Goal: Task Accomplishment & Management: Manage account settings

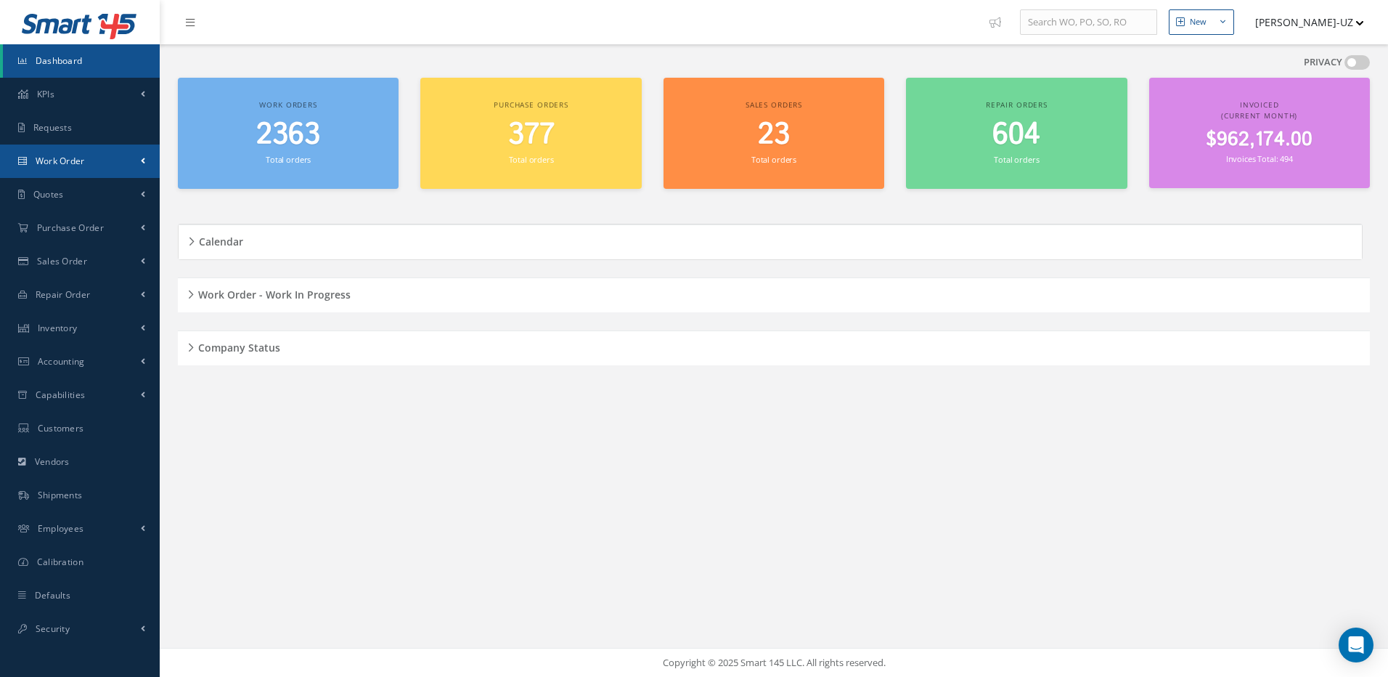
click at [54, 160] on span "Work Order" at bounding box center [60, 161] width 49 height 12
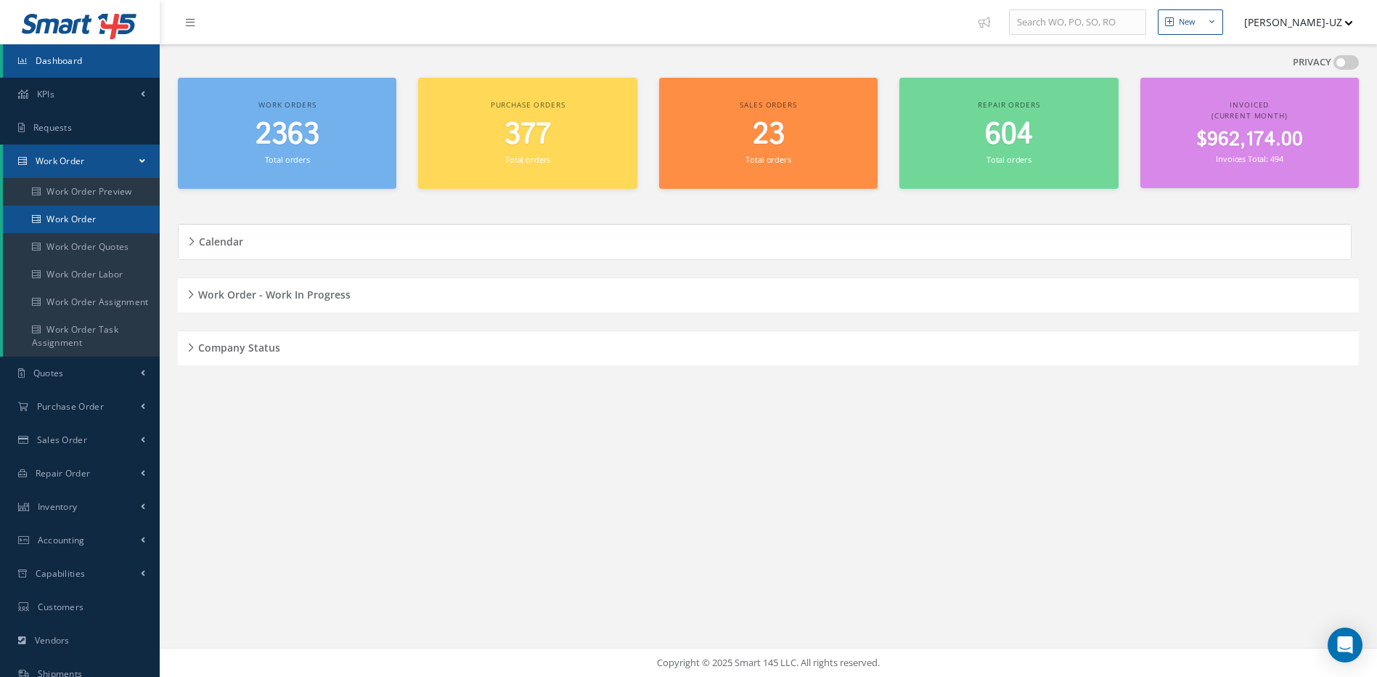
click at [73, 219] on link "Work Order" at bounding box center [81, 219] width 157 height 28
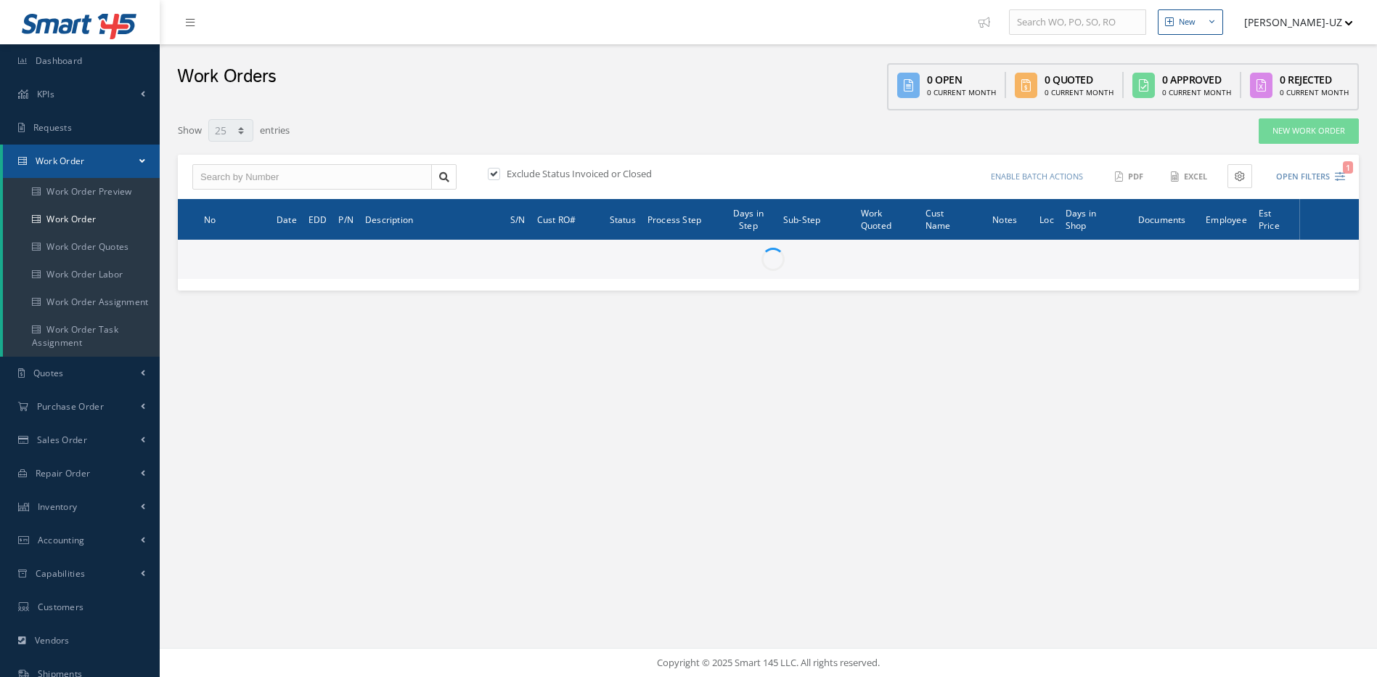
select select "25"
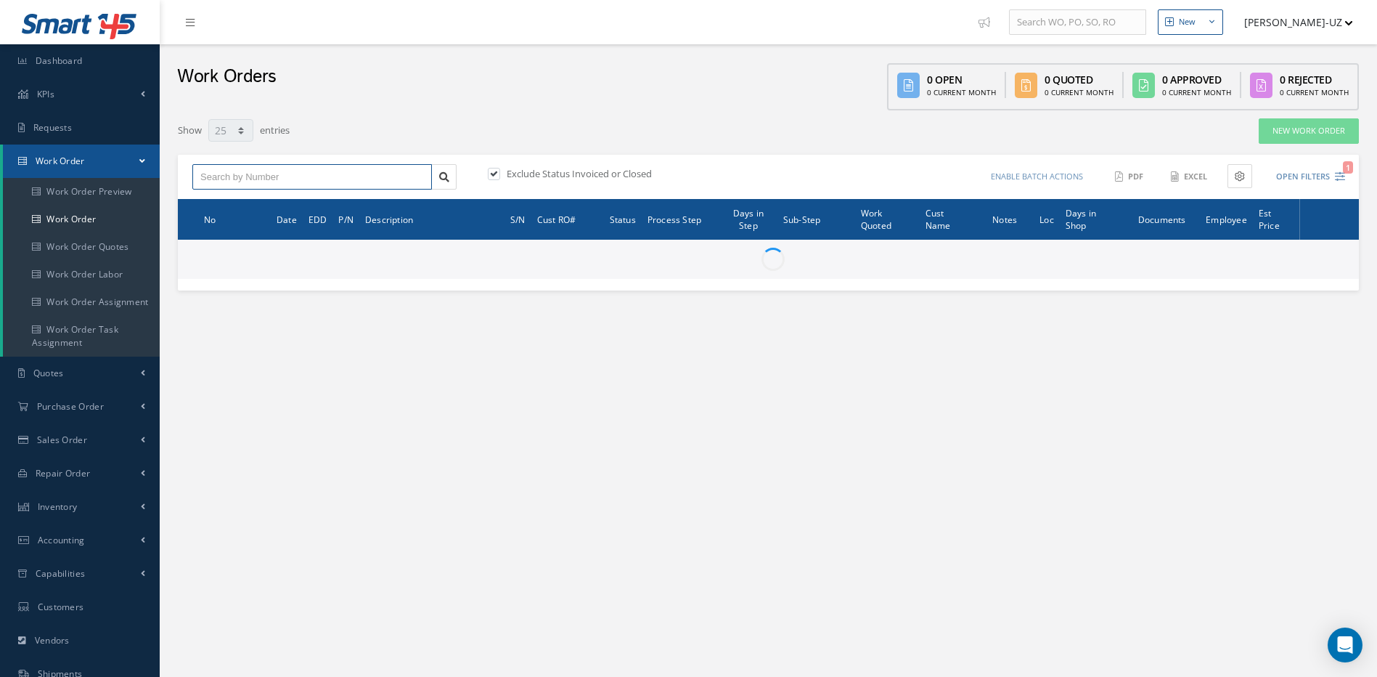
drag, startPoint x: 286, startPoint y: 176, endPoint x: 273, endPoint y: 173, distance: 13.2
click at [286, 176] on input "text" at bounding box center [312, 177] width 240 height 26
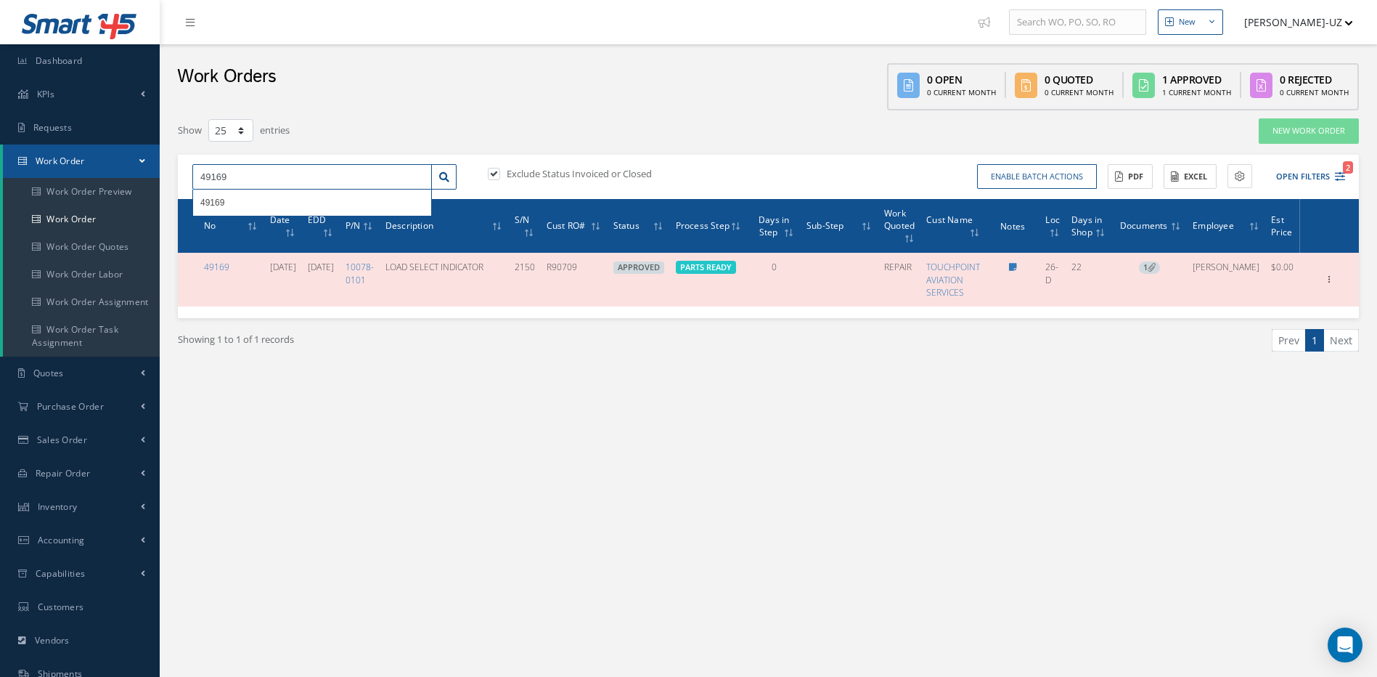
drag, startPoint x: 236, startPoint y: 167, endPoint x: 174, endPoint y: 166, distance: 61.7
click at [174, 166] on div "Show 10 25 50 100 entries New Work Order 49169 49169 Exclude Status Invoiced or…" at bounding box center [768, 253] width 1203 height 271
type input "49378"
drag, startPoint x: 268, startPoint y: 166, endPoint x: 164, endPoint y: 163, distance: 103.8
click at [164, 163] on div "New New Work Order New Purchase Order New Customer Quote New Sales Order New Re…" at bounding box center [768, 412] width 1217 height 824
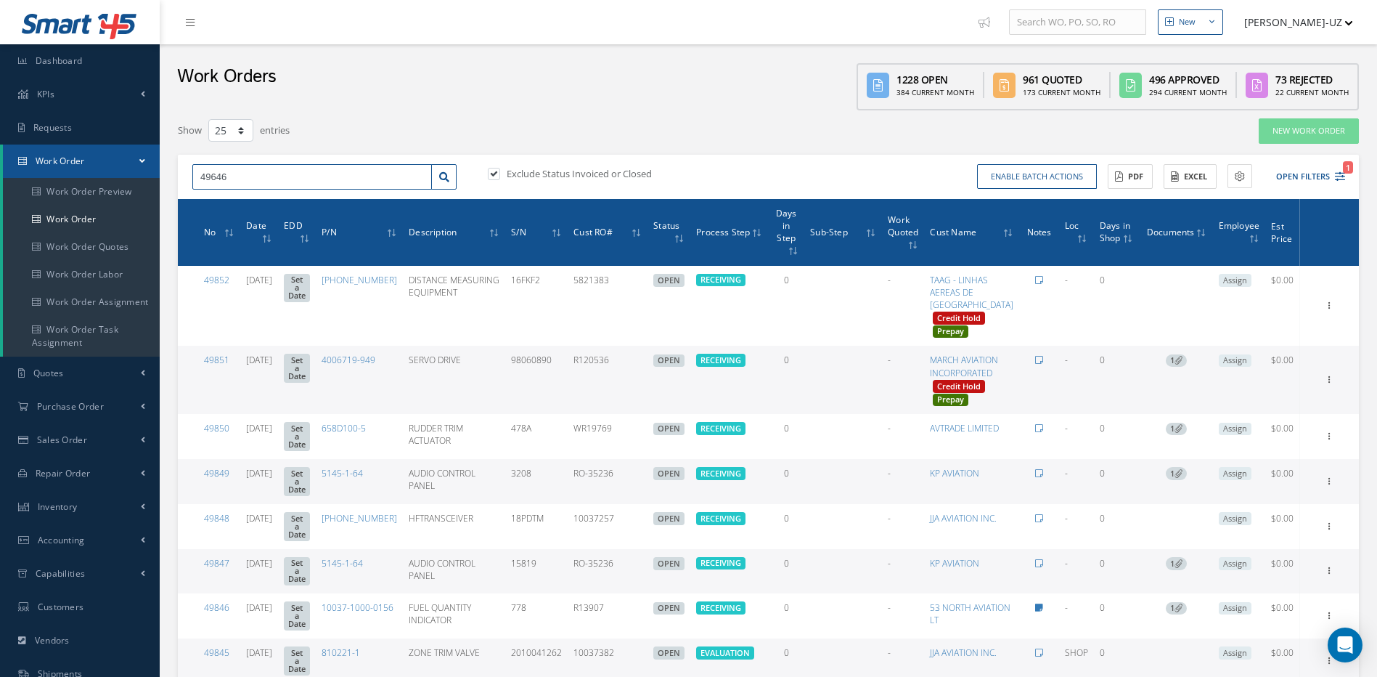
type input "49646"
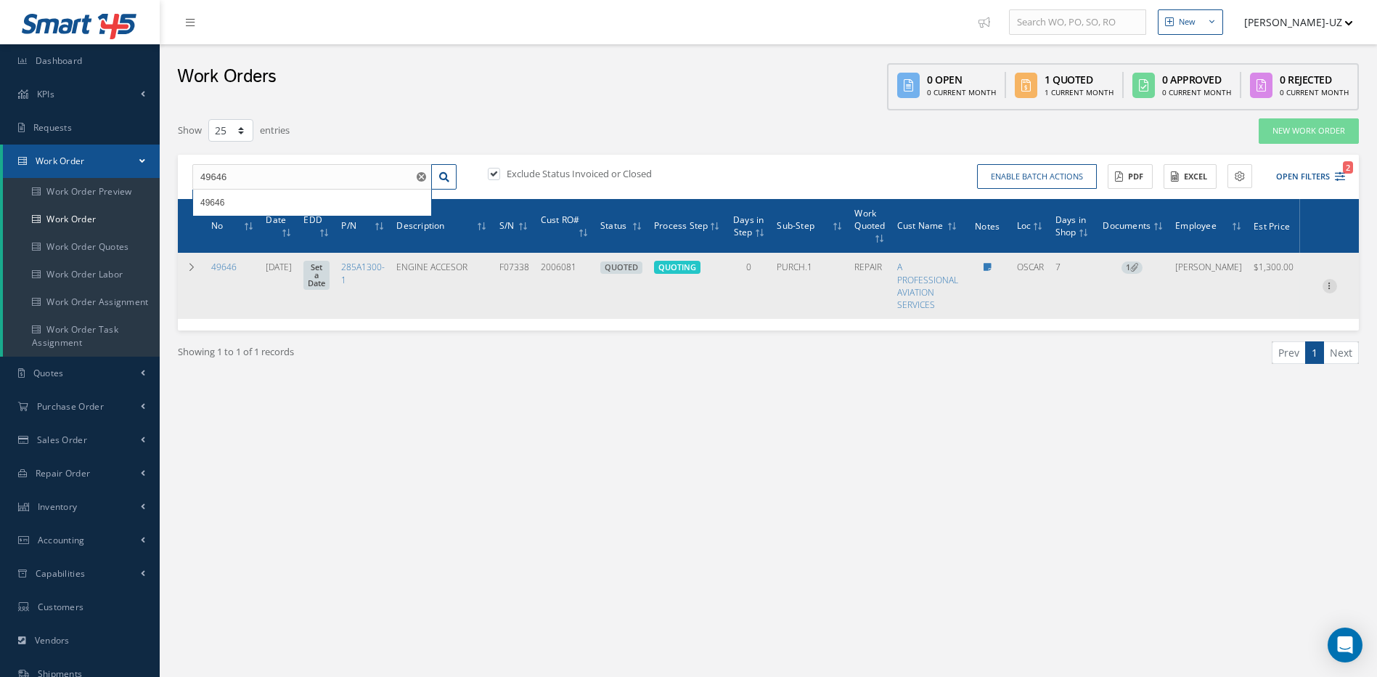
click at [1330, 285] on icon at bounding box center [1330, 285] width 15 height 12
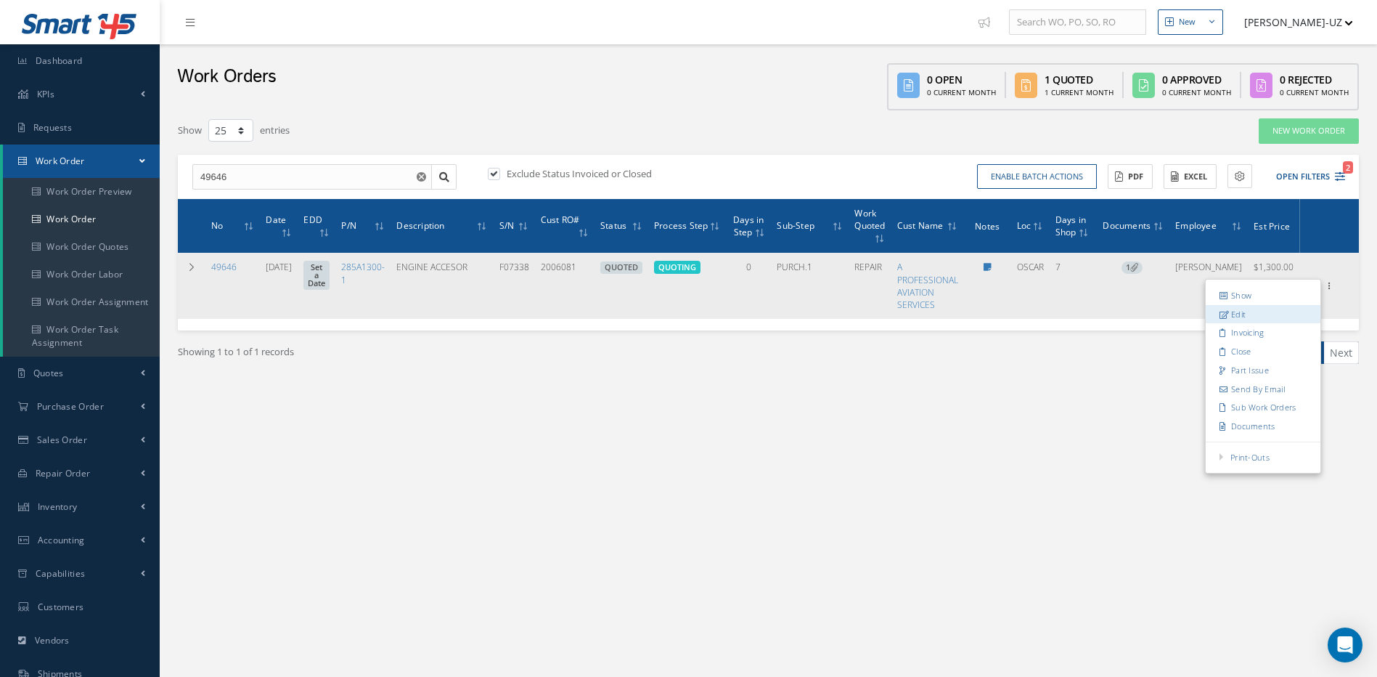
click at [1236, 317] on link "Edit" at bounding box center [1263, 313] width 115 height 19
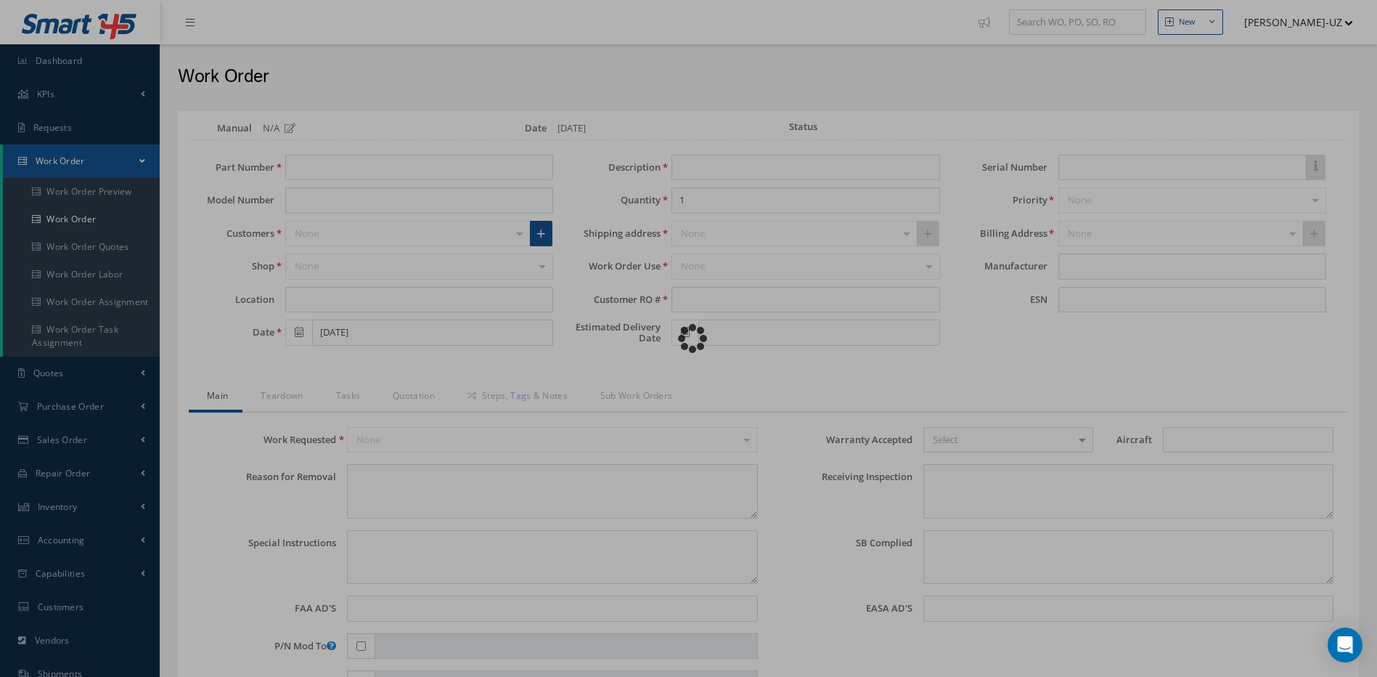
type input "285A1300-1"
type input "OSCAR"
type input "09/18/2025"
type input "ENGINE ACCESOR"
type input "2006081"
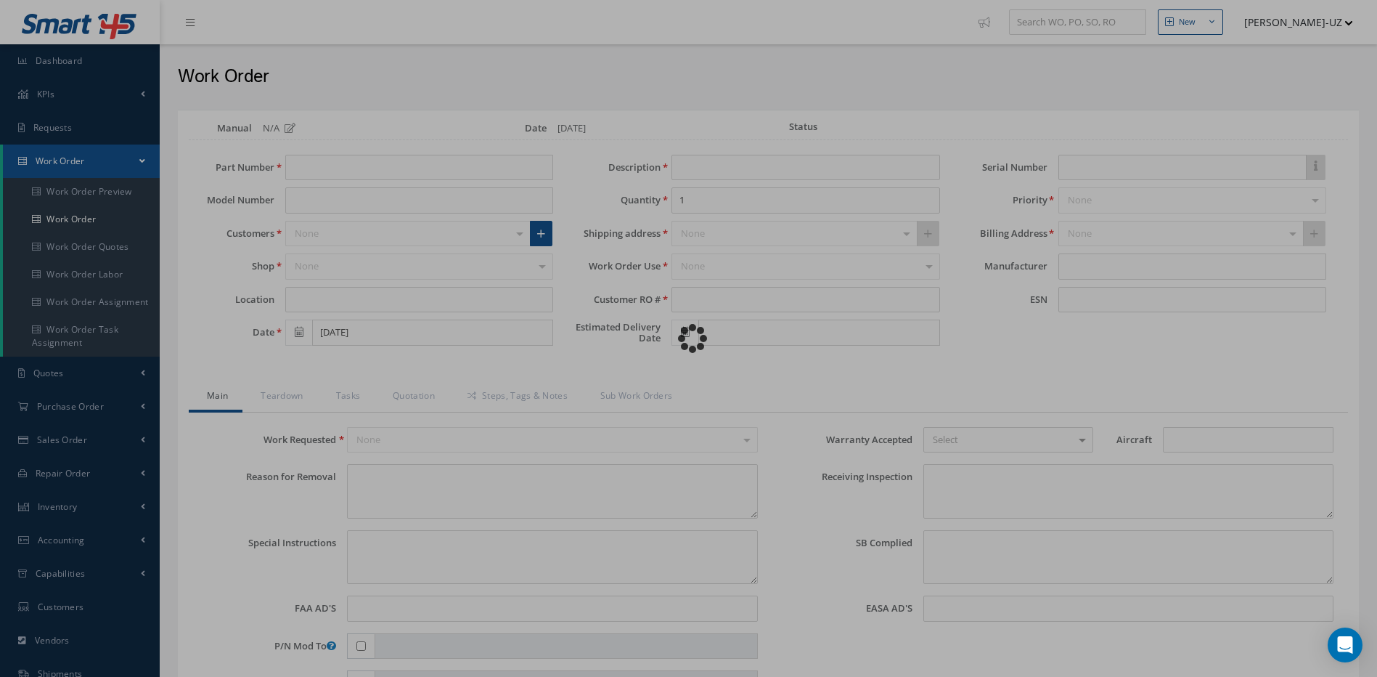
type input "F07338"
type textarea "NONE"
type textarea "PLEASE SEE R.O. FOR DETAILS"
type textarea "NO VISUAL DAMAGE"
type textarea "VERIFIED PART NUMBER, SERIAL NUMBER AND R.O."
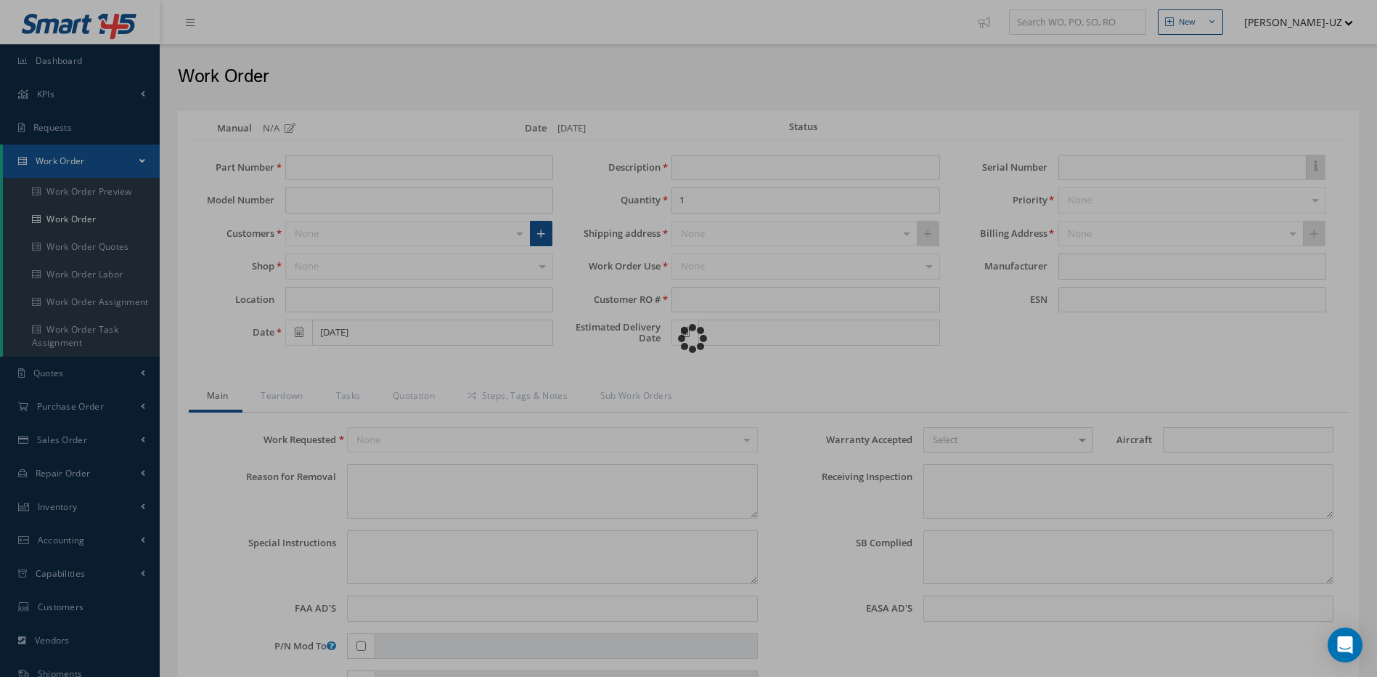
type input "09/19/2025"
checkbox input "true"
type textarea "UNIT FAILED FUNCTIONAL TEST. UNIT WORKING INTERMITENTLY."
type input "09/19/2025"
checkbox input "false"
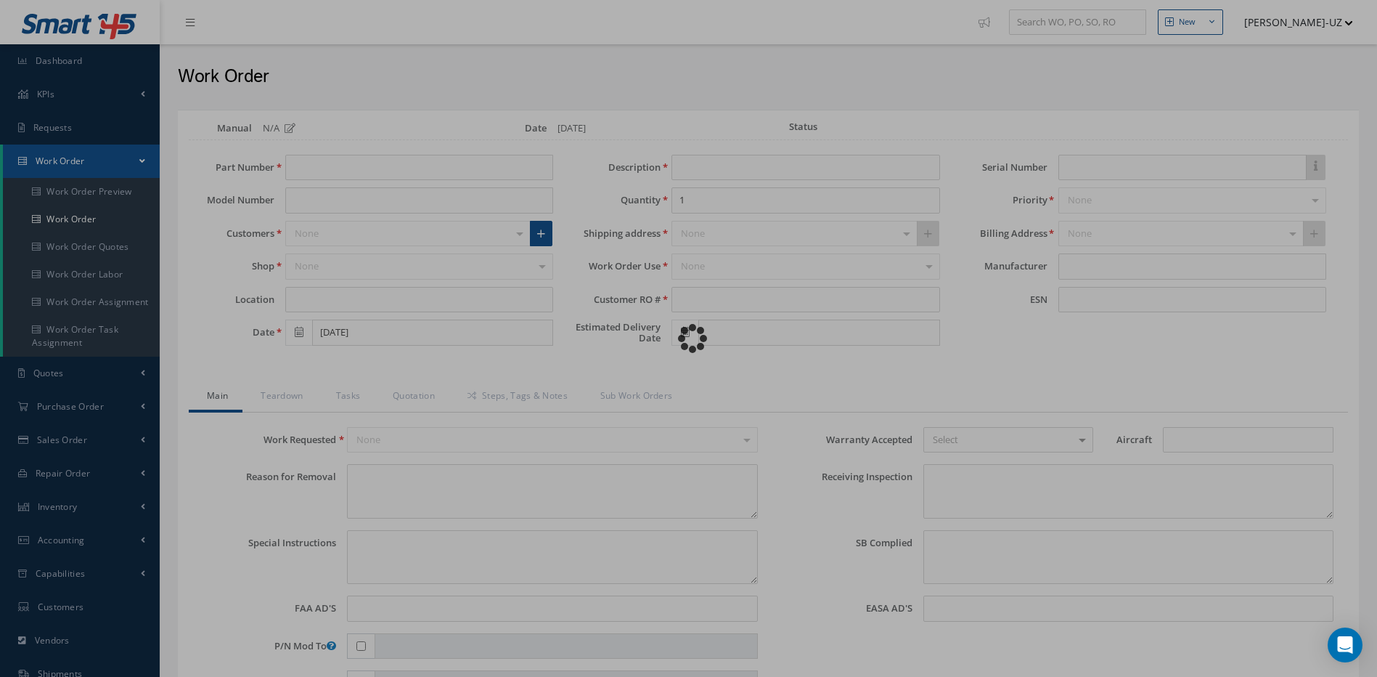
type textarea "N/A."
type input "09/19/2025"
type textarea "DISASSEMBLED UNIT AS REQUIRED FOR INSPECTION AND TROUBLESHOOTING. INSPECTION RE…"
type input "09/19/2025"
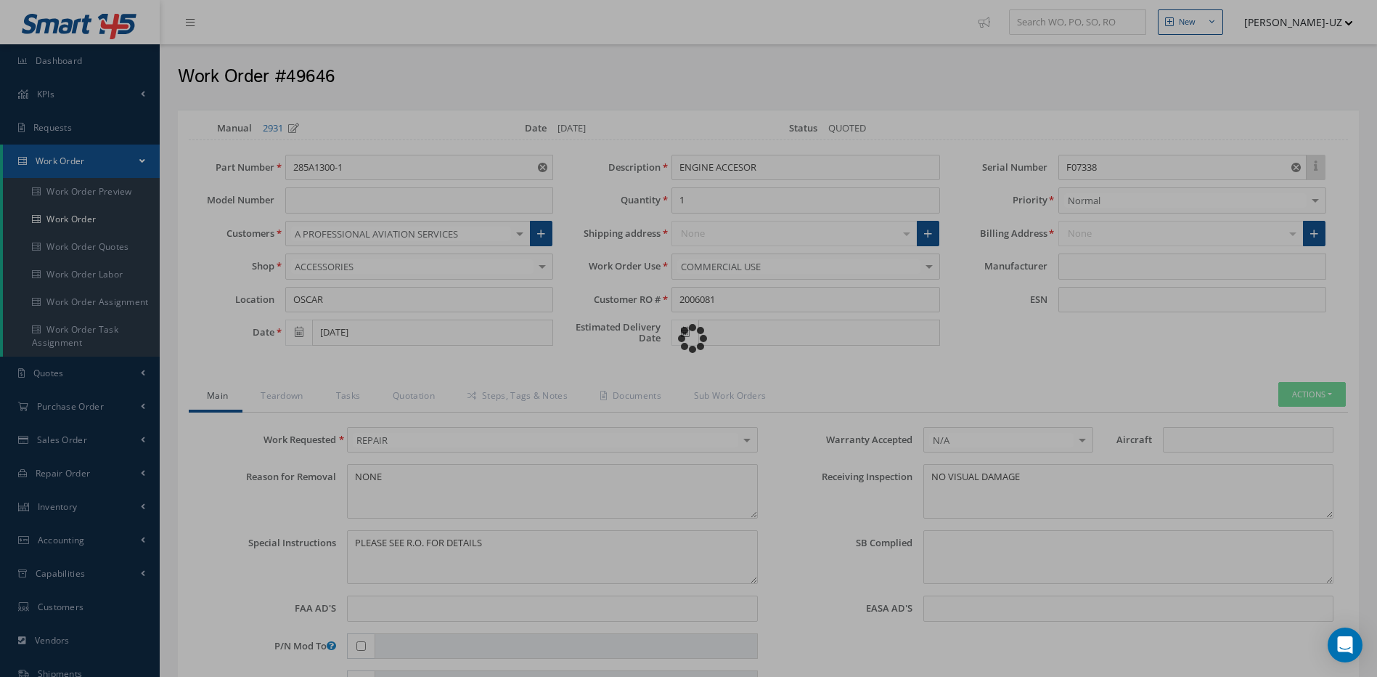
type input "BAE SYSTEMS"
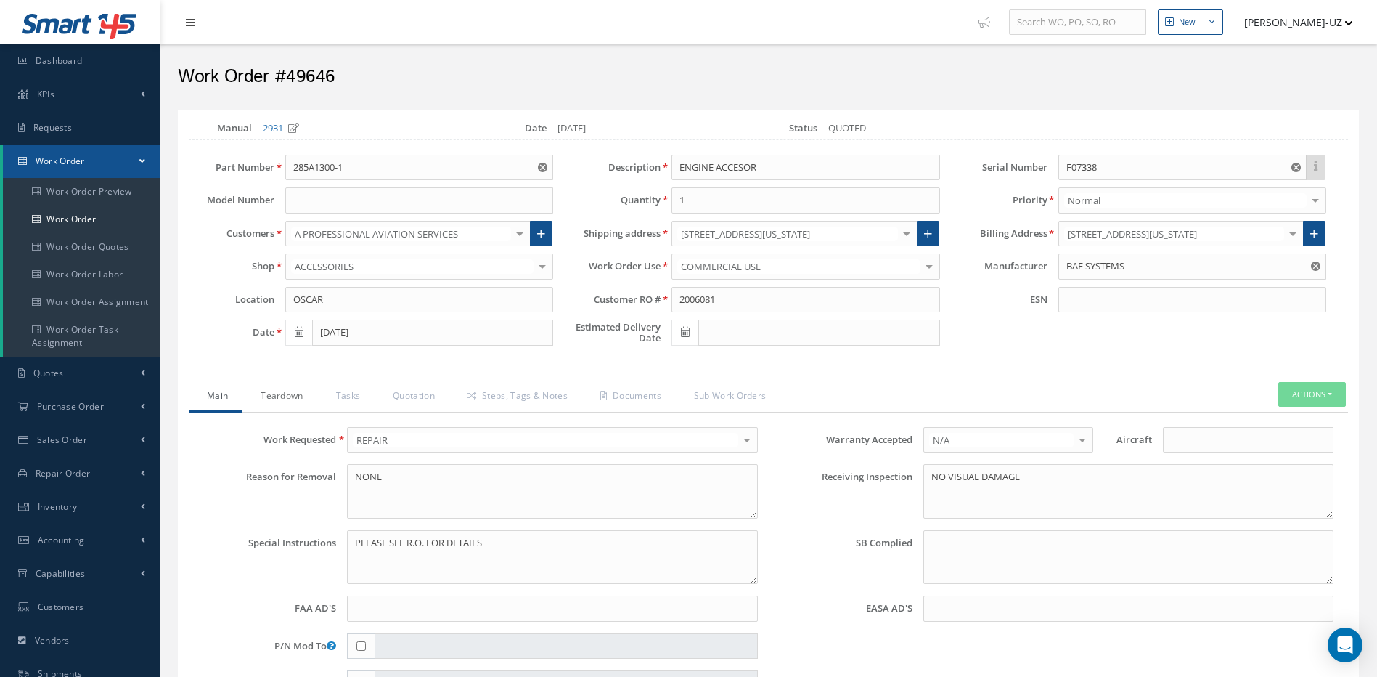
click at [290, 391] on link "Teardown" at bounding box center [279, 397] width 75 height 30
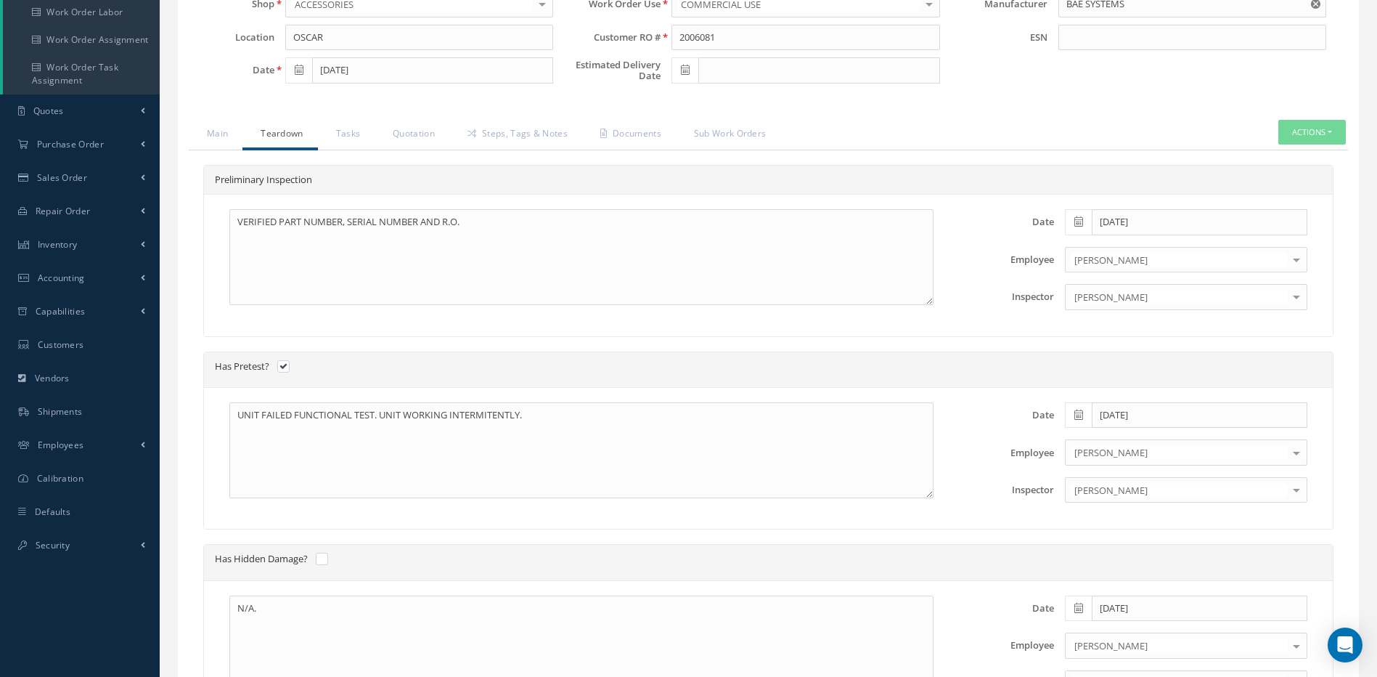
scroll to position [218, 0]
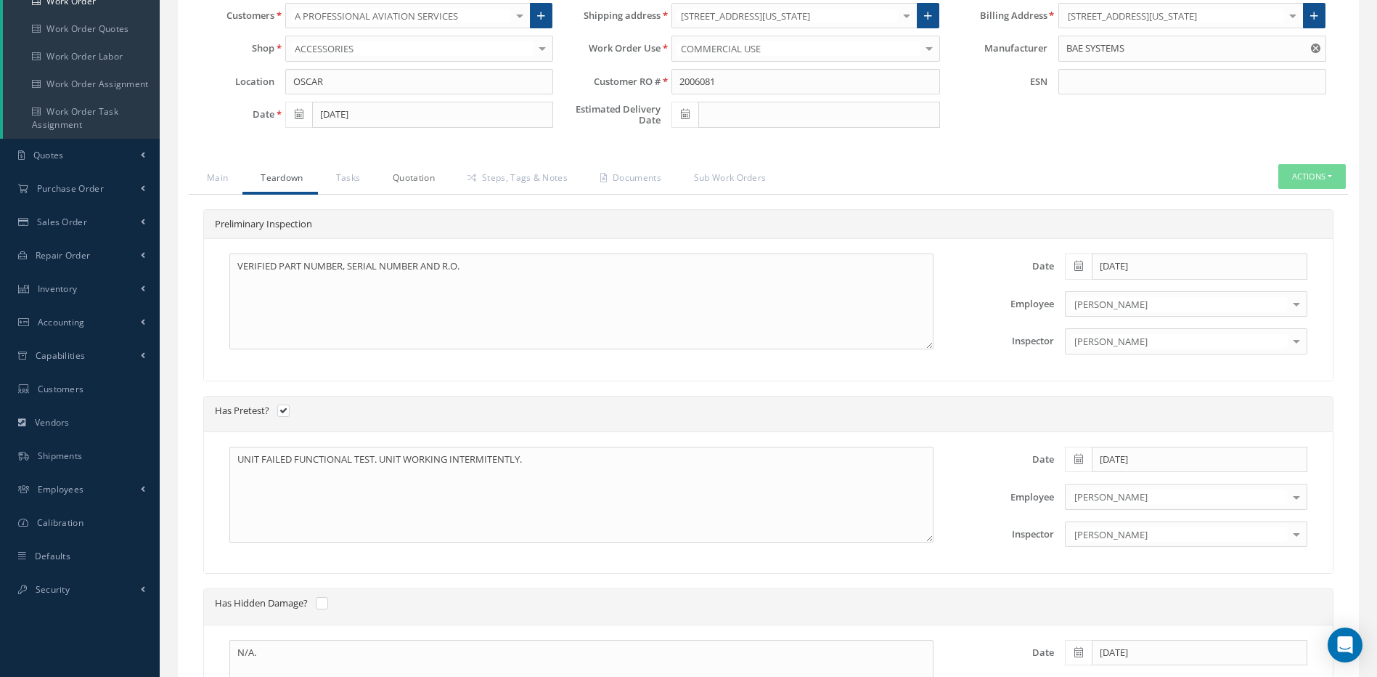
click at [416, 181] on link "Quotation" at bounding box center [412, 179] width 75 height 30
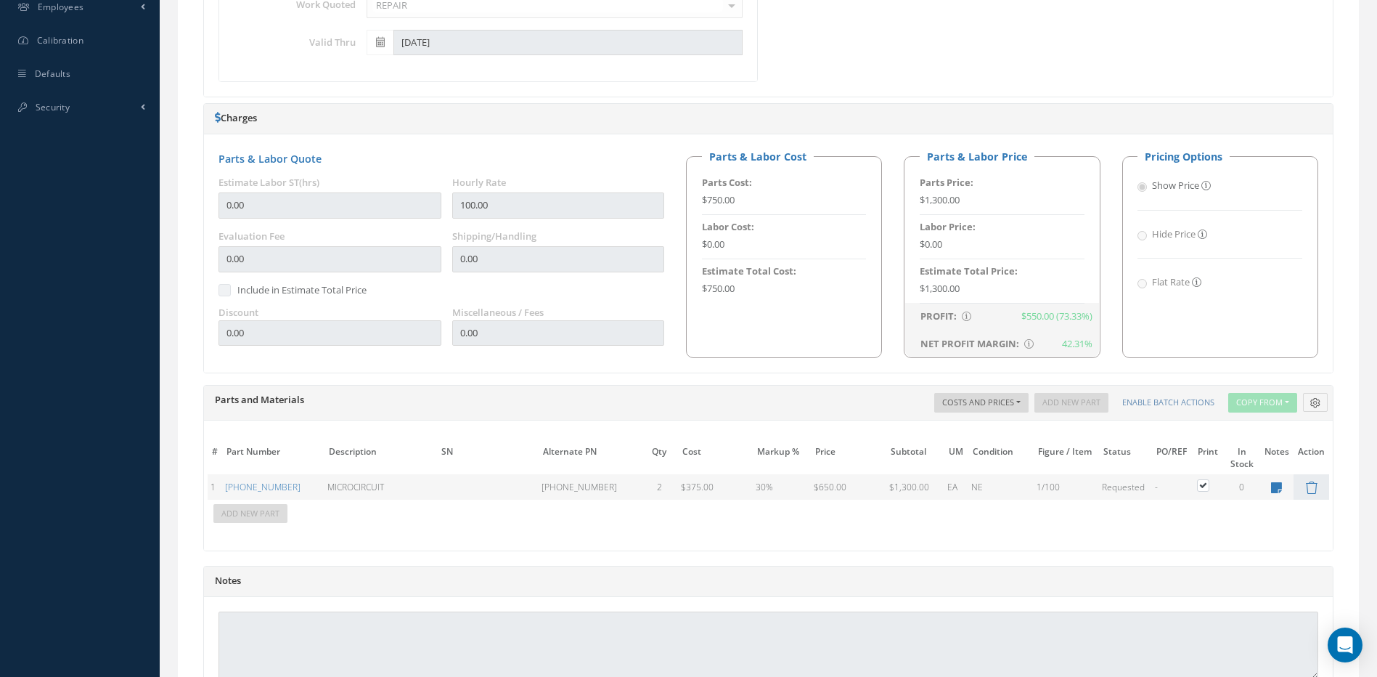
scroll to position [726, 0]
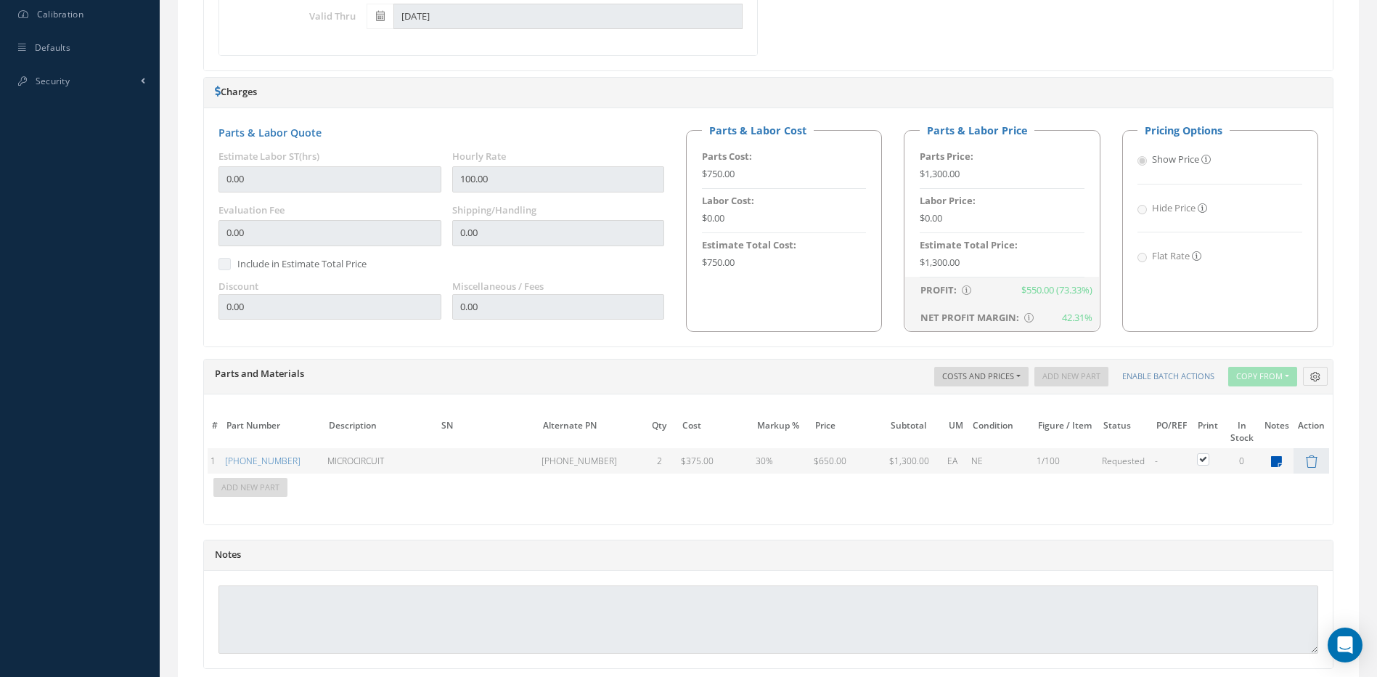
click at [1277, 459] on icon at bounding box center [1276, 461] width 11 height 12
type textarea "EN CASO DE NO ENCONTRAR ESTE P/N, COMPRAR EL 285A1305-1 SERVICIABLE-------OSCAR…"
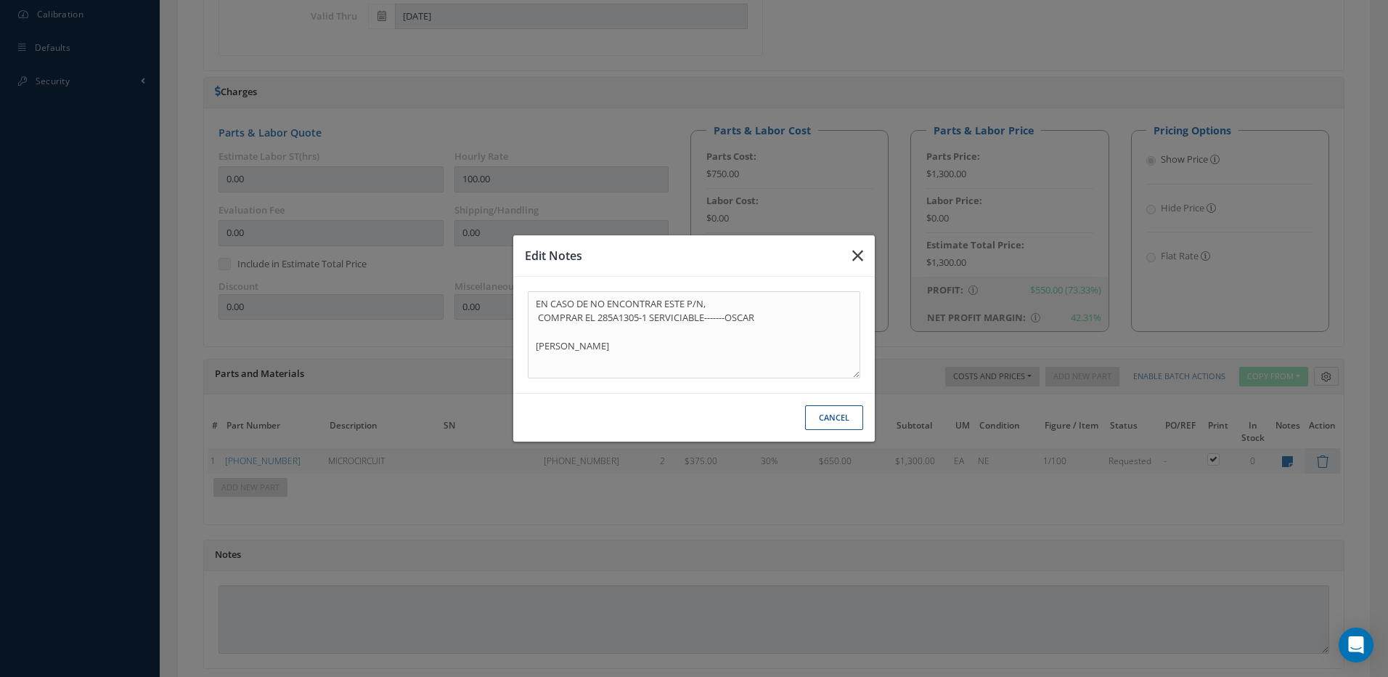
click at [859, 257] on icon "button" at bounding box center [857, 255] width 11 height 17
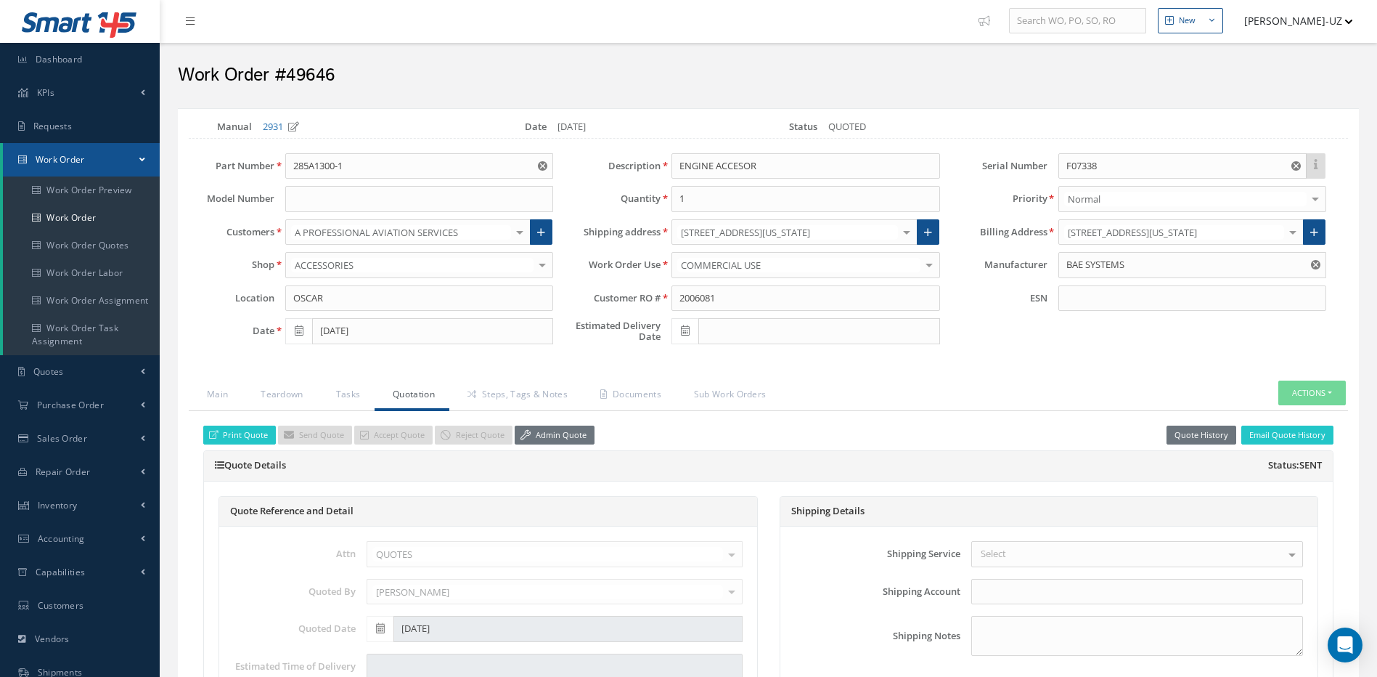
scroll to position [0, 0]
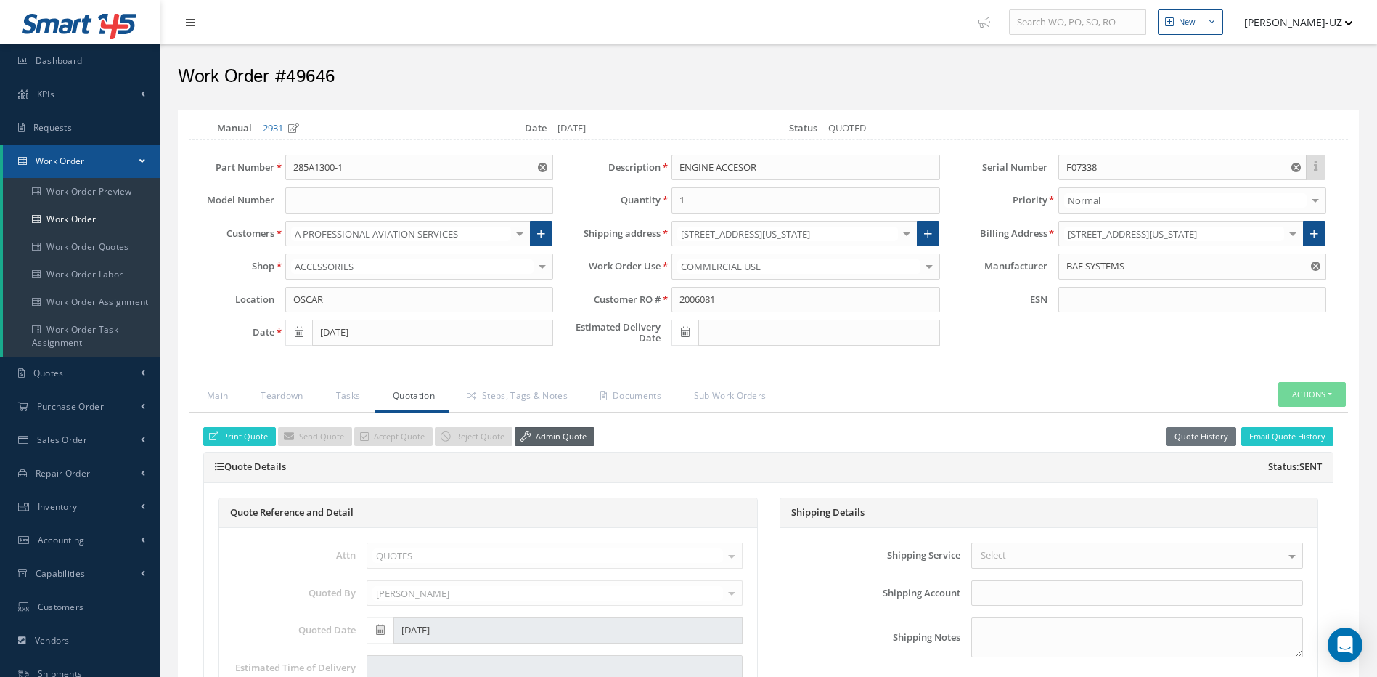
click at [569, 435] on link "Admin Quote" at bounding box center [555, 437] width 80 height 20
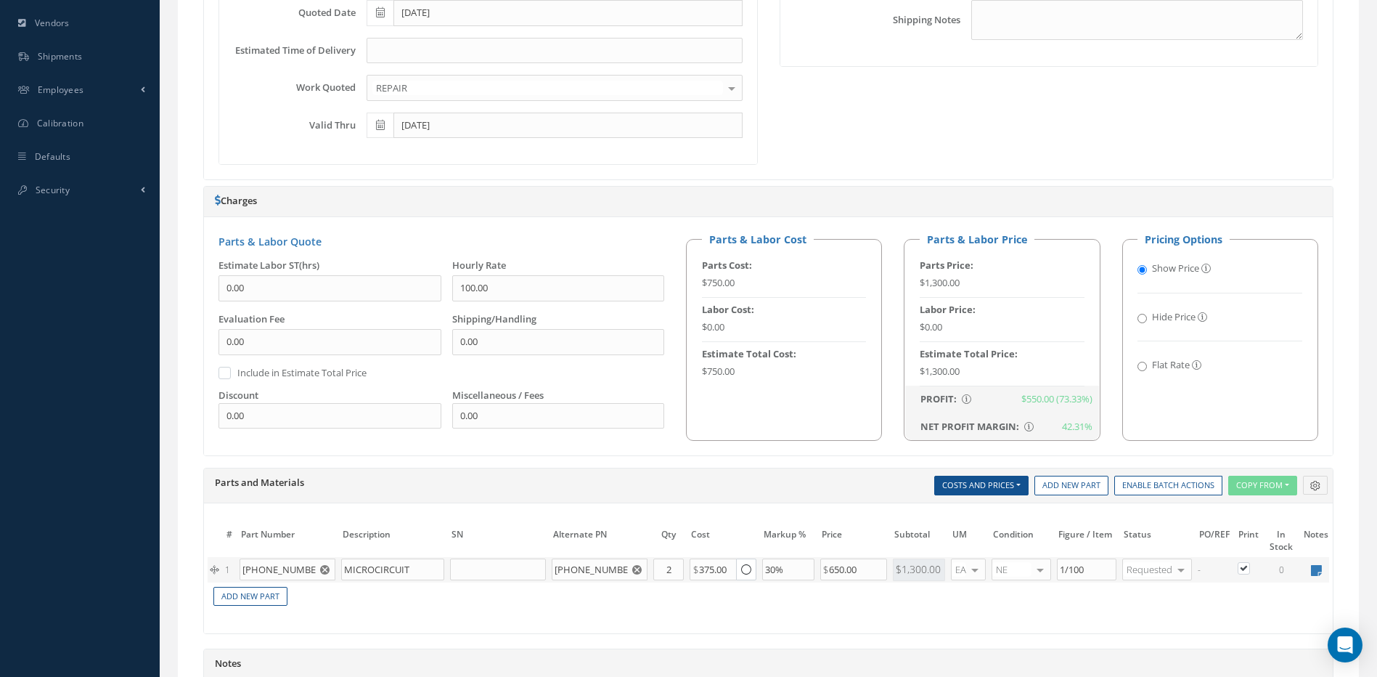
scroll to position [726, 0]
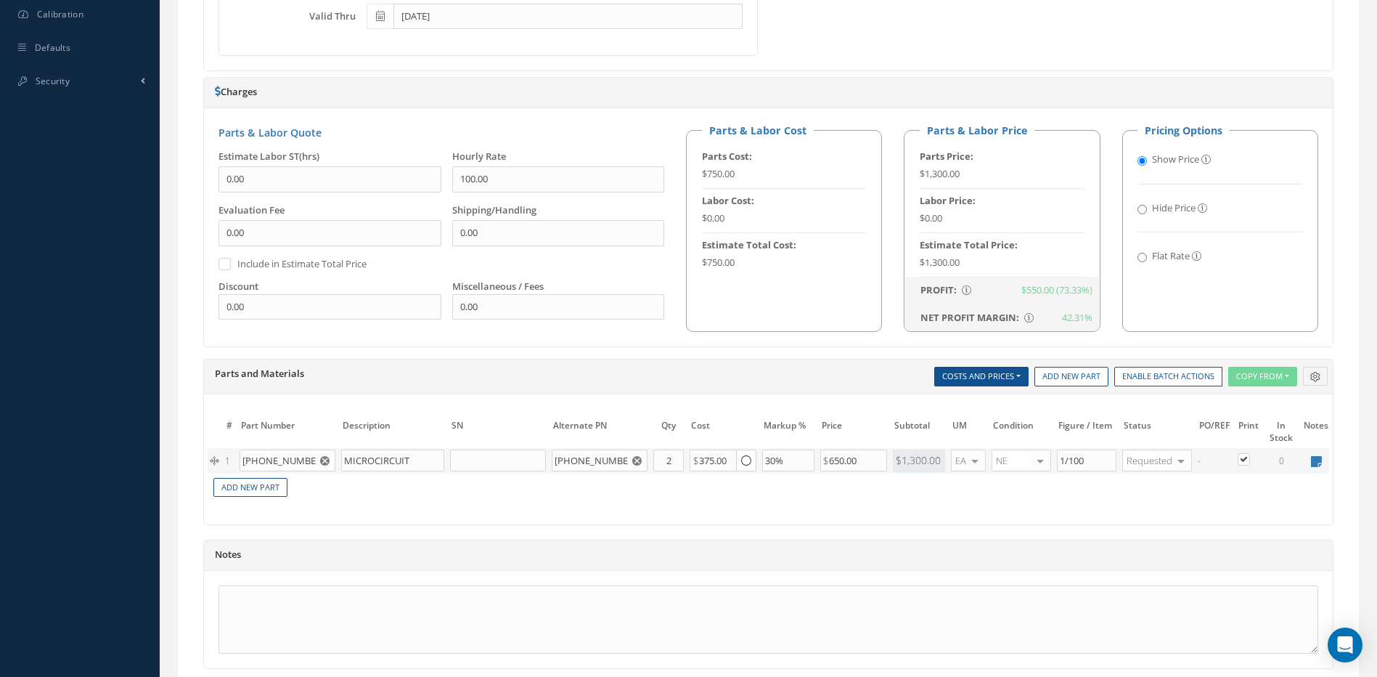
click at [1042, 462] on div at bounding box center [1040, 460] width 20 height 21
click at [1002, 511] on span "SV" at bounding box center [1006, 508] width 11 height 13
click at [332, 560] on h5 "Notes" at bounding box center [768, 555] width 1107 height 12
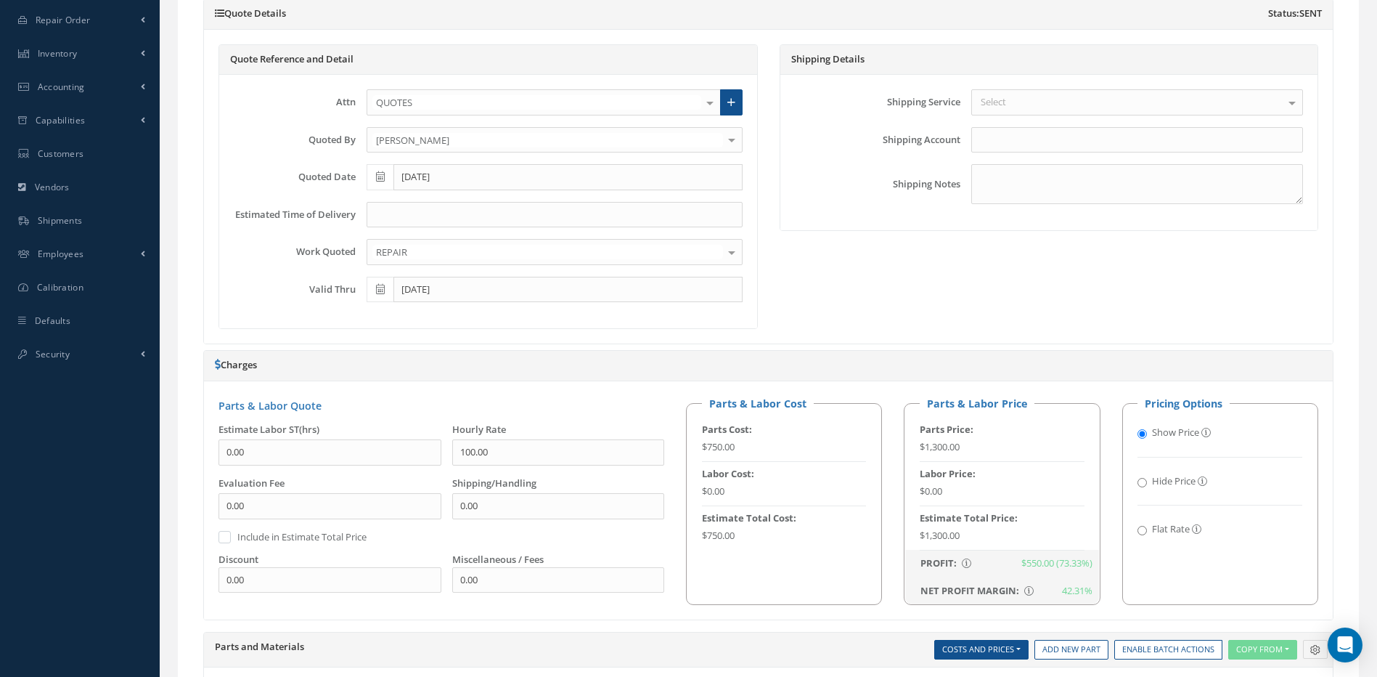
scroll to position [290, 0]
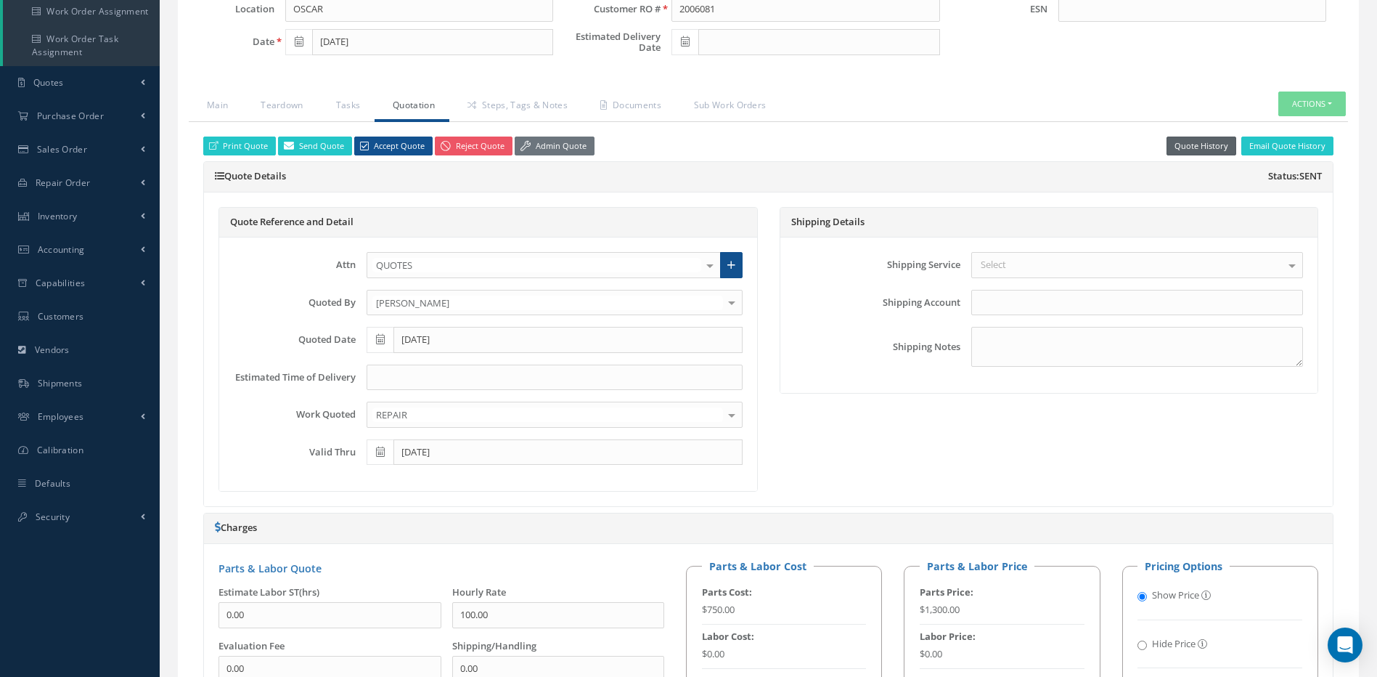
click at [1212, 146] on button "Quote History" at bounding box center [1202, 146] width 70 height 20
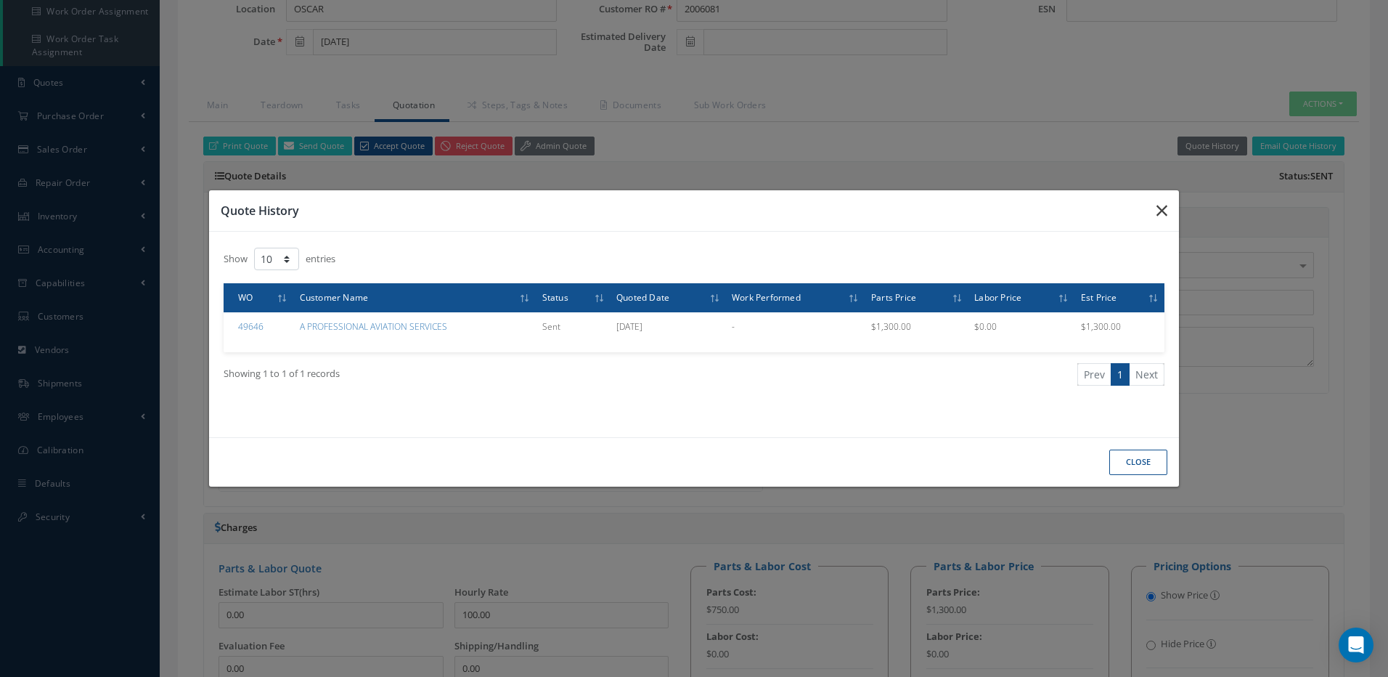
click at [1165, 207] on icon "button" at bounding box center [1161, 210] width 11 height 17
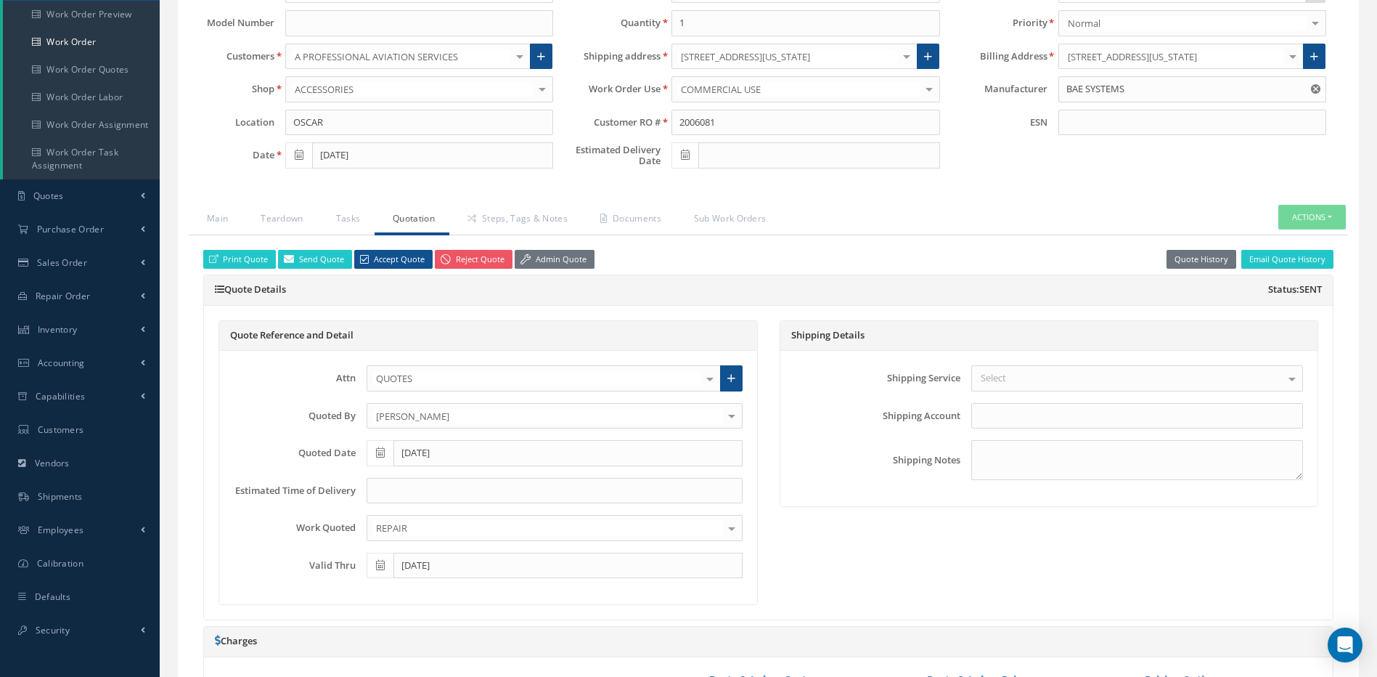
scroll to position [0, 0]
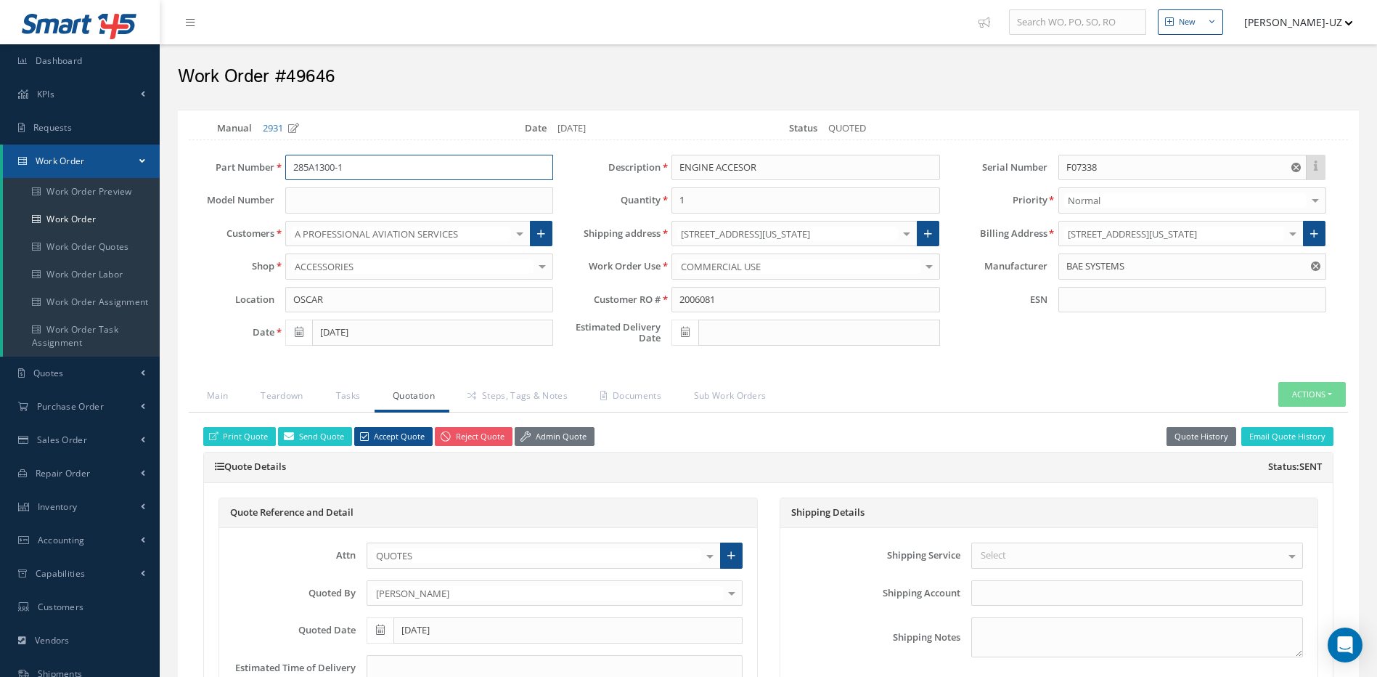
drag, startPoint x: 365, startPoint y: 166, endPoint x: 266, endPoint y: 169, distance: 99.5
click at [266, 169] on div "Part Number 285A1300-1 285A1300-1" at bounding box center [371, 168] width 386 height 26
click at [505, 75] on h2 "Work Order #49646" at bounding box center [768, 77] width 1181 height 22
click at [290, 393] on link "Teardown" at bounding box center [279, 397] width 75 height 30
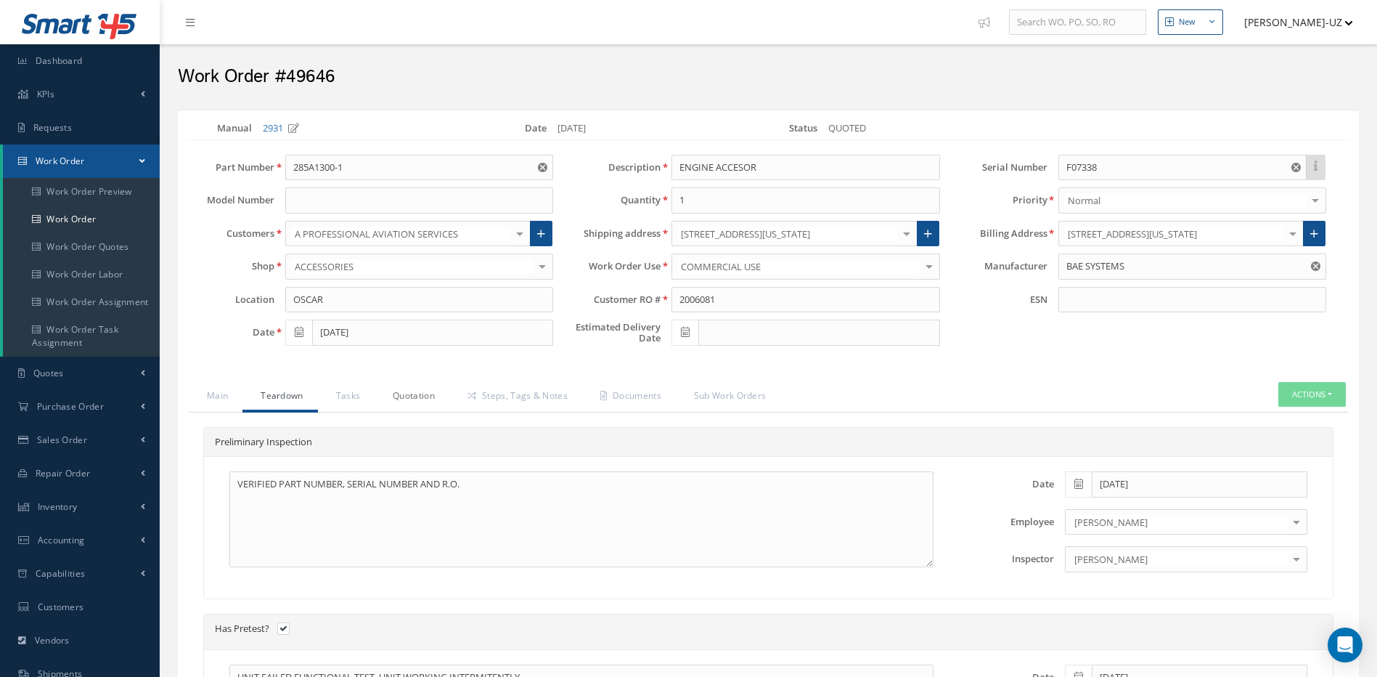
click at [414, 395] on link "Quotation" at bounding box center [412, 397] width 75 height 30
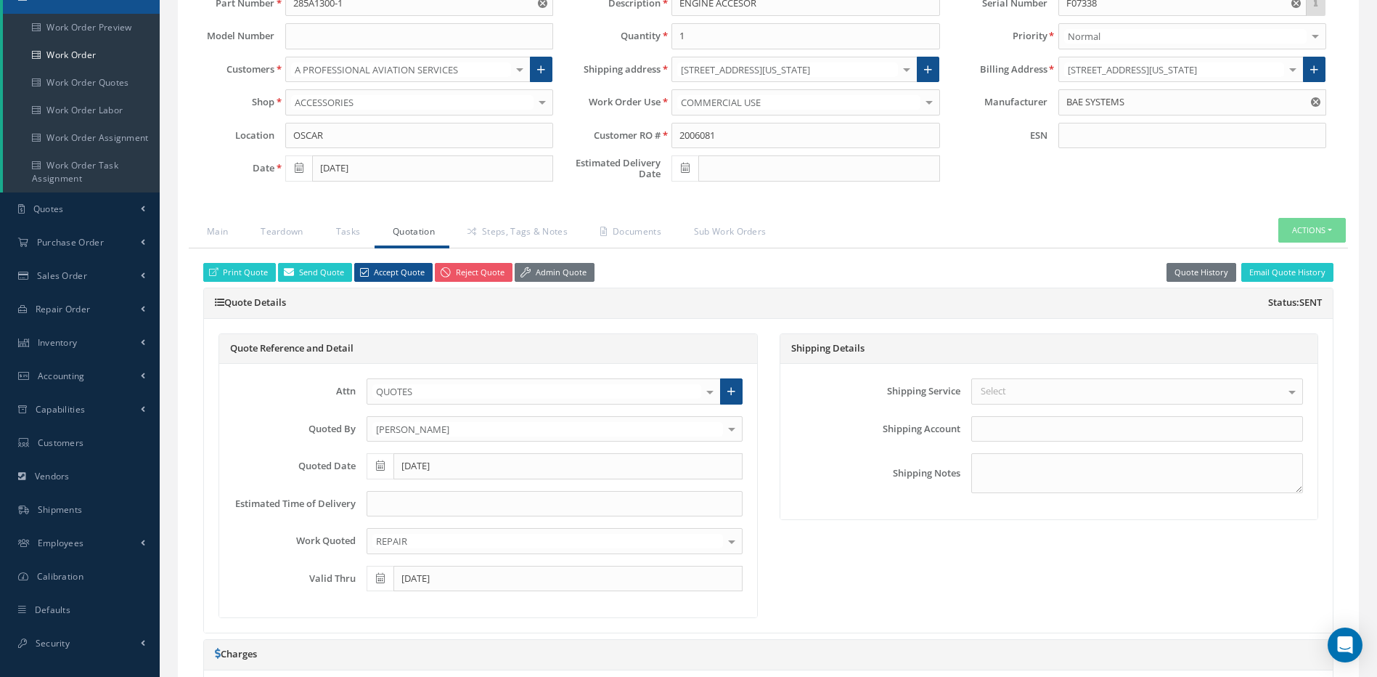
scroll to position [436, 0]
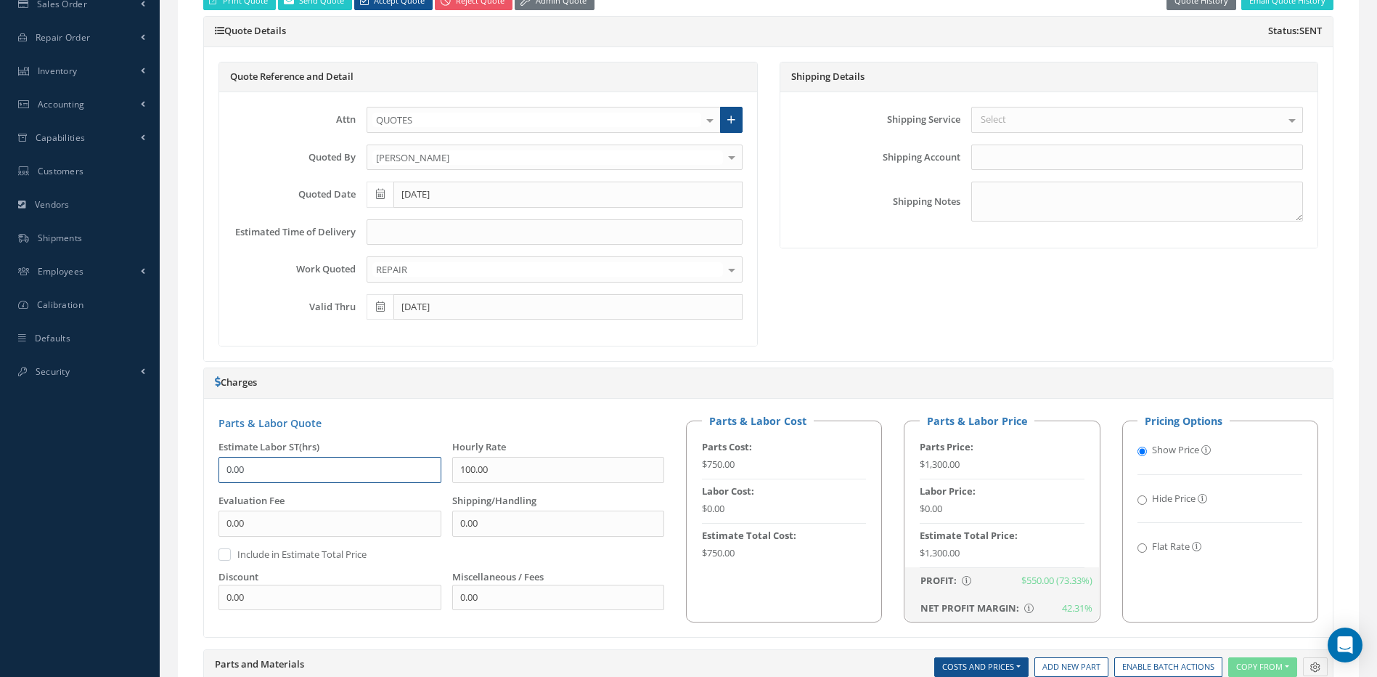
click at [221, 470] on input "0.00" at bounding box center [330, 470] width 223 height 26
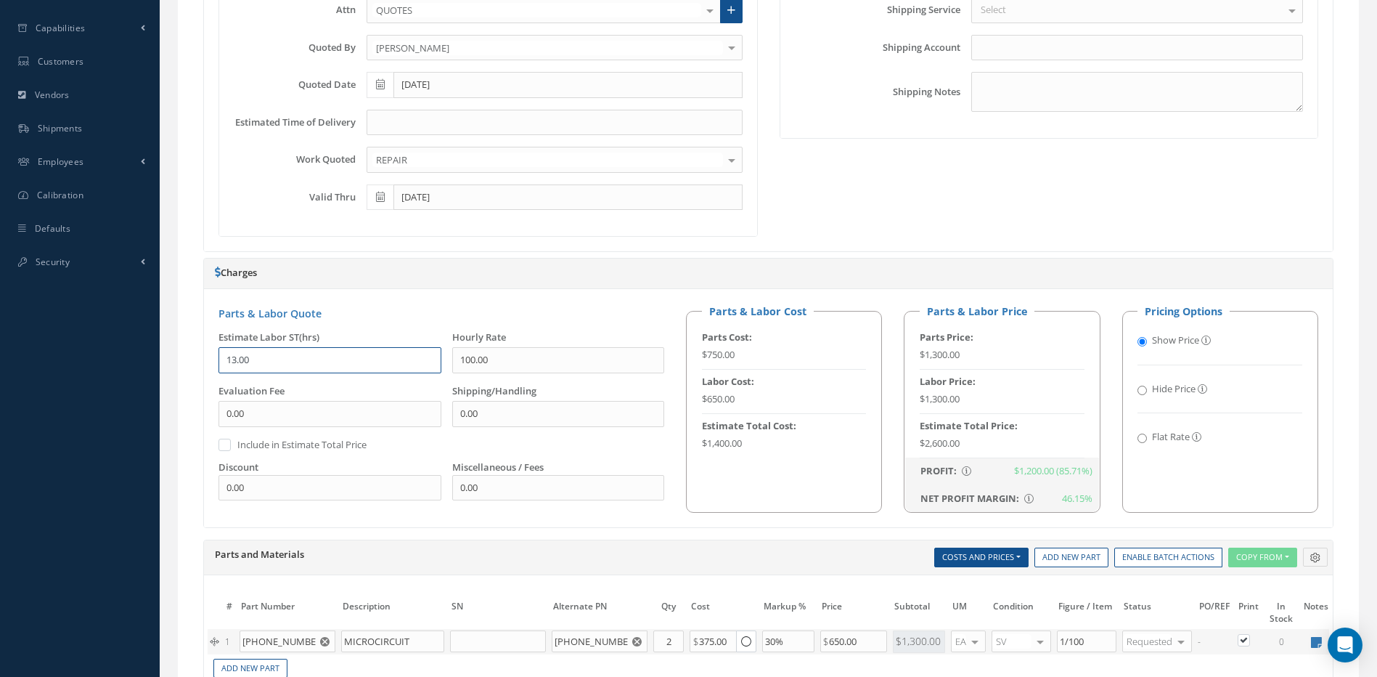
scroll to position [581, 0]
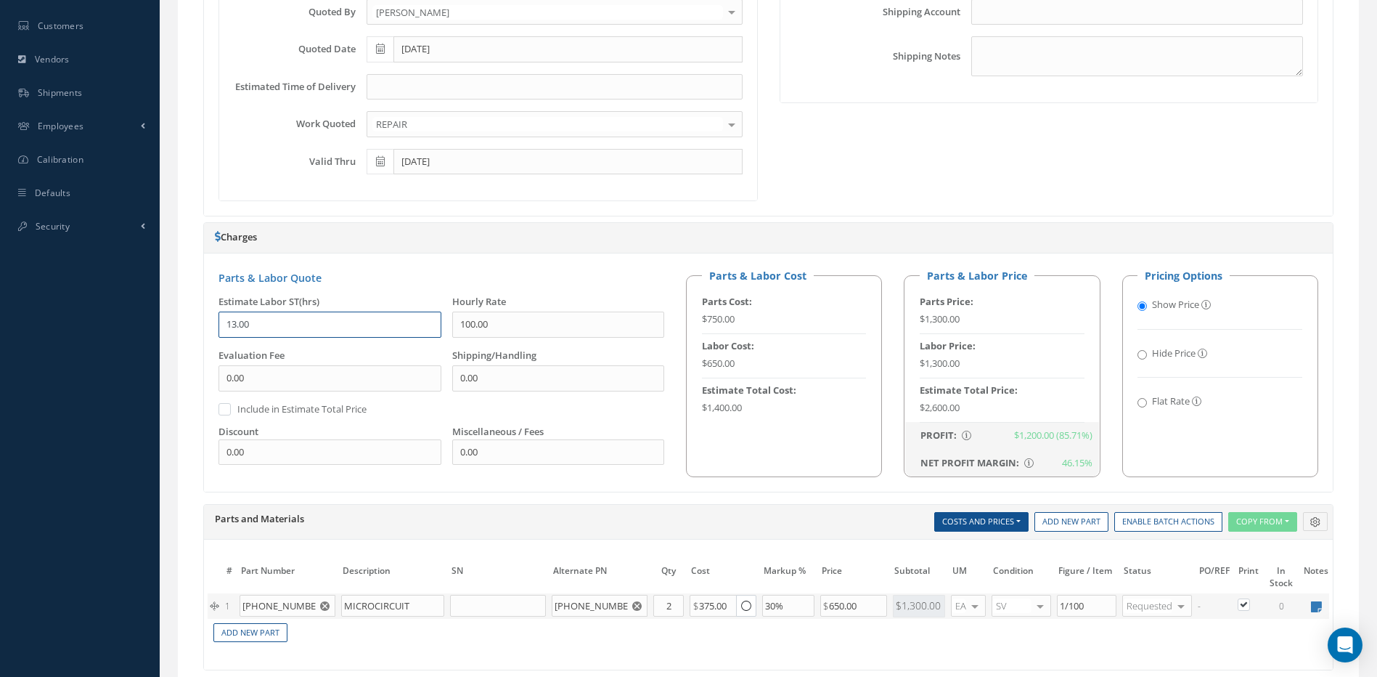
type input "13.00"
drag, startPoint x: 876, startPoint y: 609, endPoint x: 819, endPoint y: 610, distance: 57.4
click at [819, 610] on td "650.00" at bounding box center [853, 605] width 73 height 25
type input "950.000"
click at [807, 630] on td "Add New Part" at bounding box center [701, 630] width 987 height 25
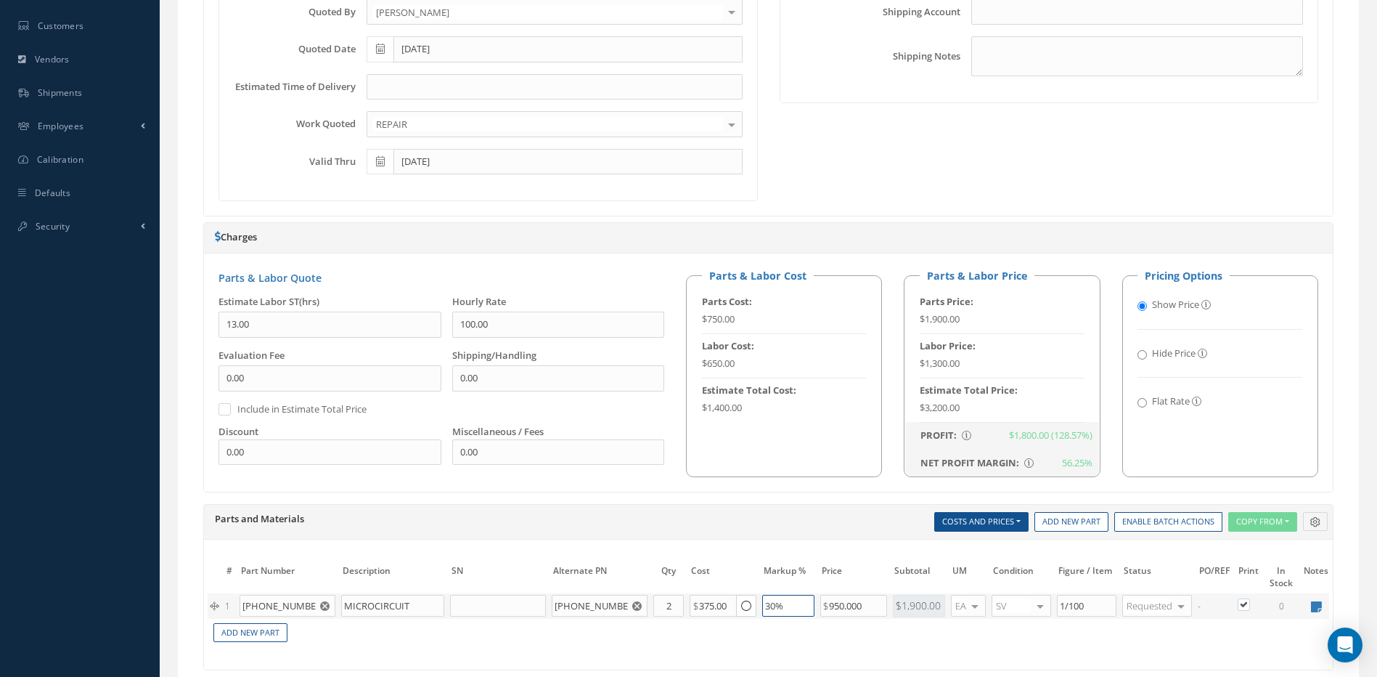
drag, startPoint x: 795, startPoint y: 608, endPoint x: 755, endPoint y: 606, distance: 40.0
click at [755, 606] on tr "1 906-10135-8006 MICROCIRCUIT 906-30257-1 Part Number Description Qty in Stock …" at bounding box center [788, 605] width 1161 height 25
click at [702, 503] on div "Print Quote Send Quote Accept Quote Reject Quote Admin Quote Quote History Emai…" at bounding box center [768, 330] width 1130 height 968
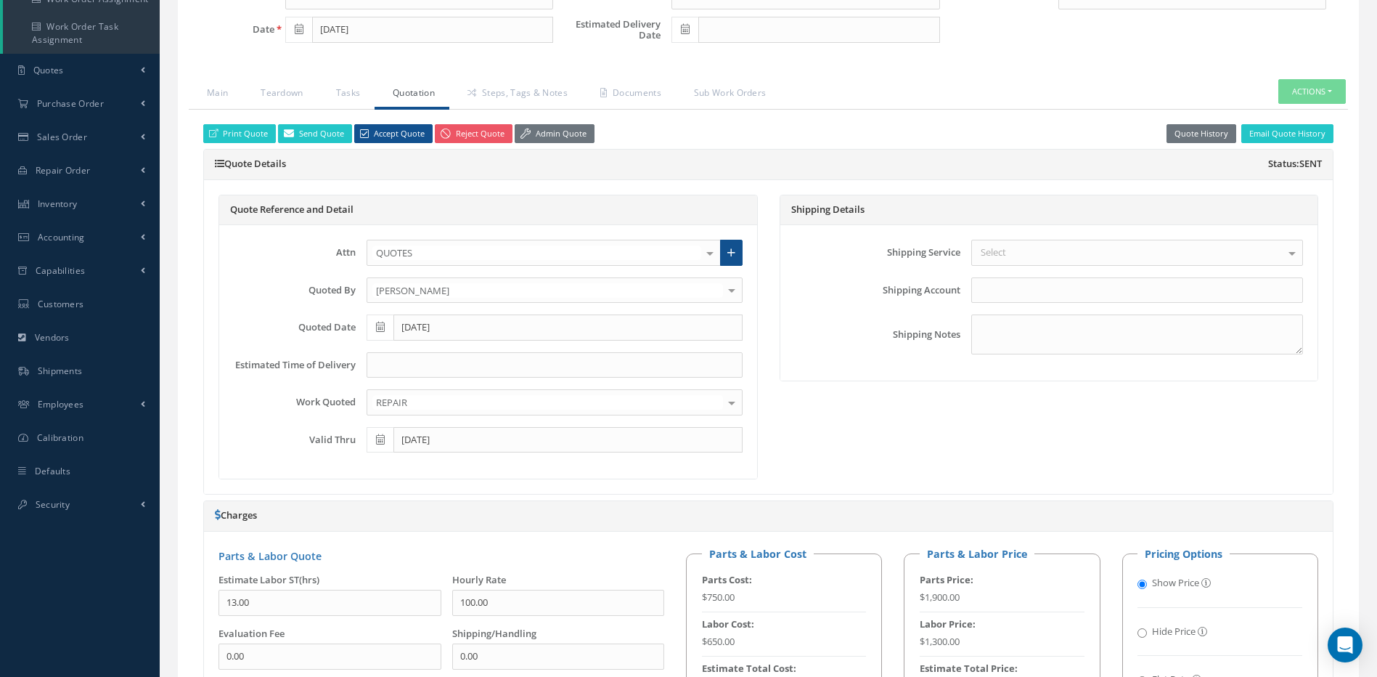
scroll to position [290, 0]
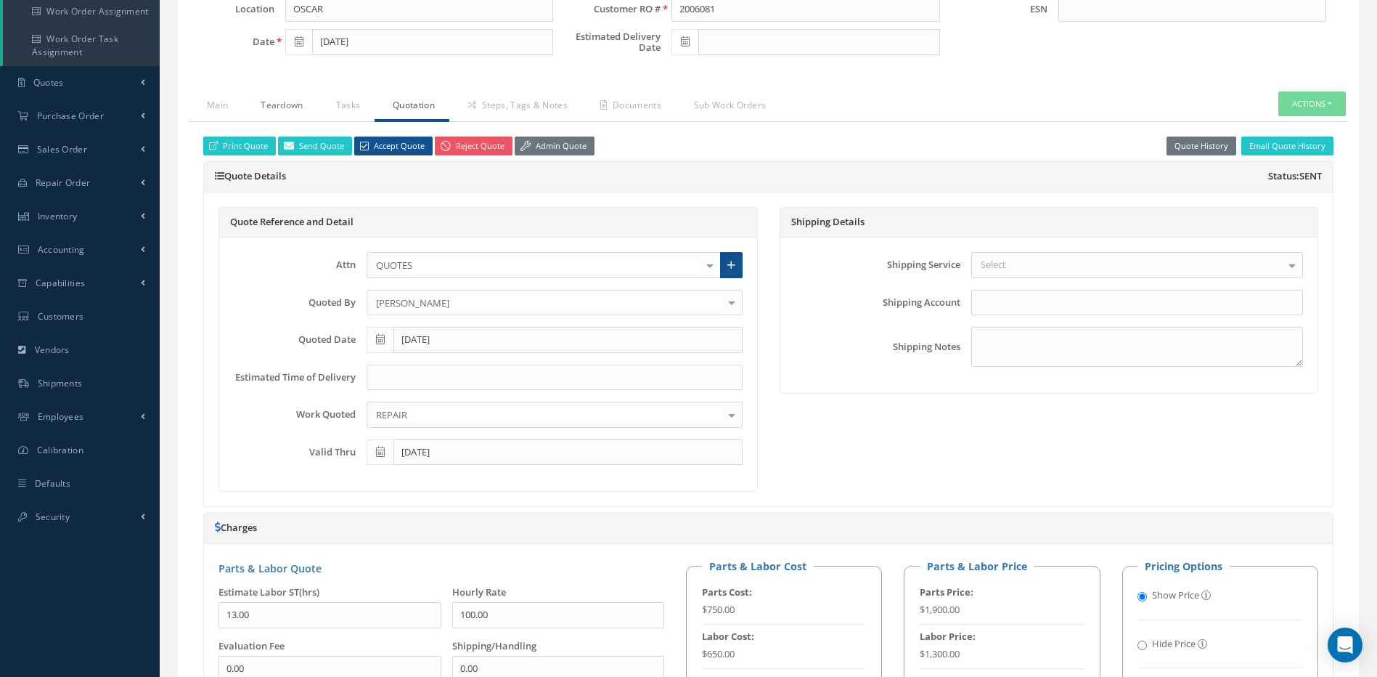
click at [284, 105] on link "Teardown" at bounding box center [279, 106] width 75 height 30
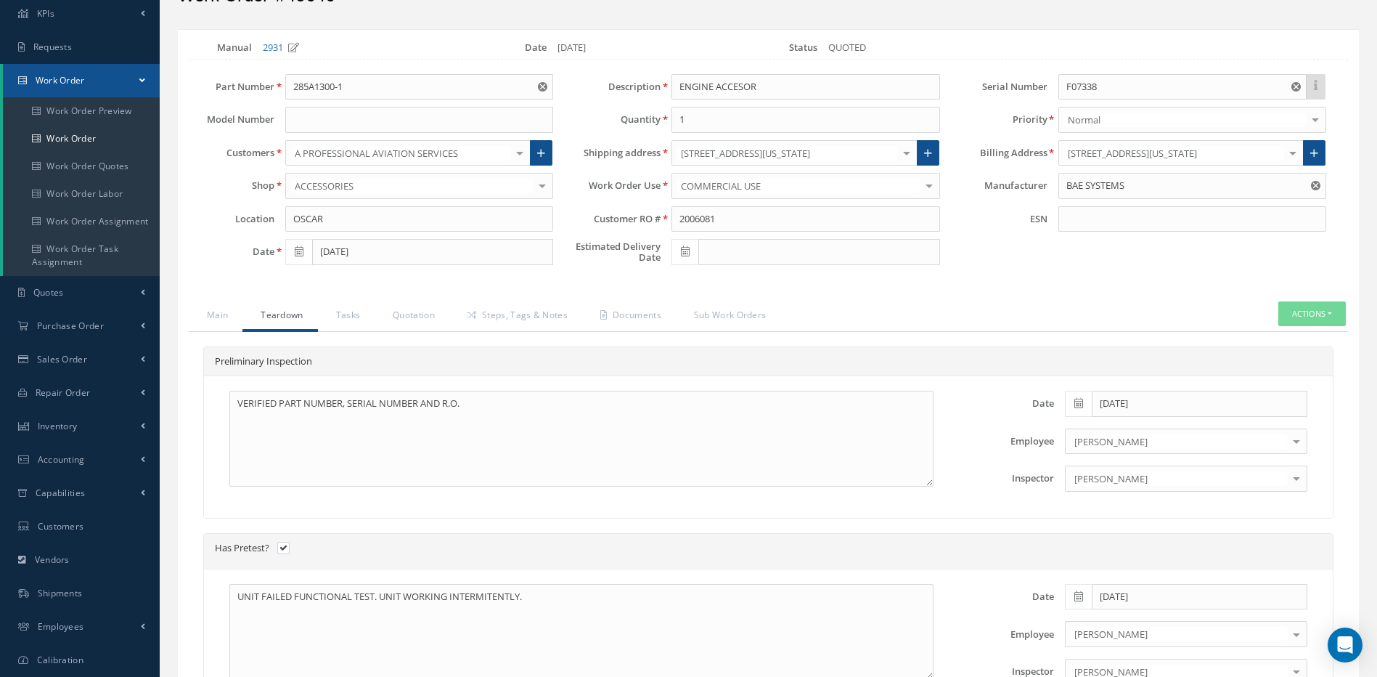
scroll to position [0, 0]
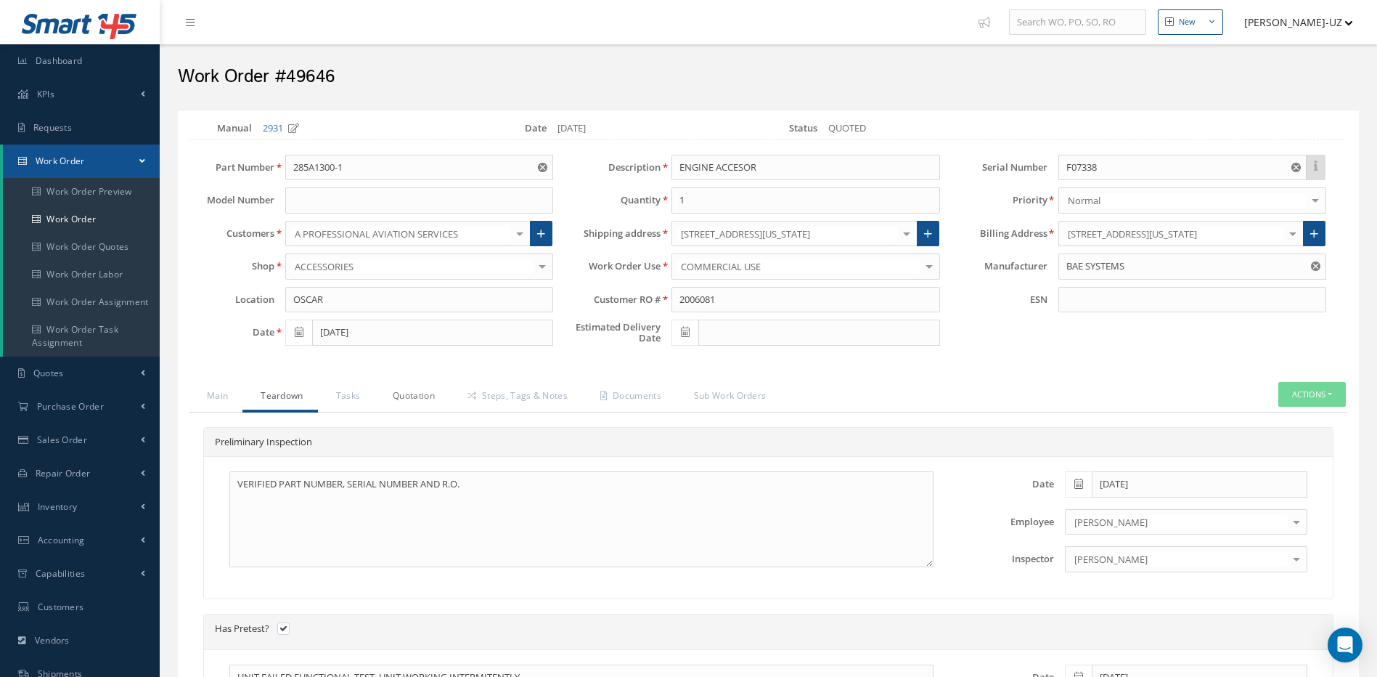
click at [421, 396] on link "Quotation" at bounding box center [412, 397] width 75 height 30
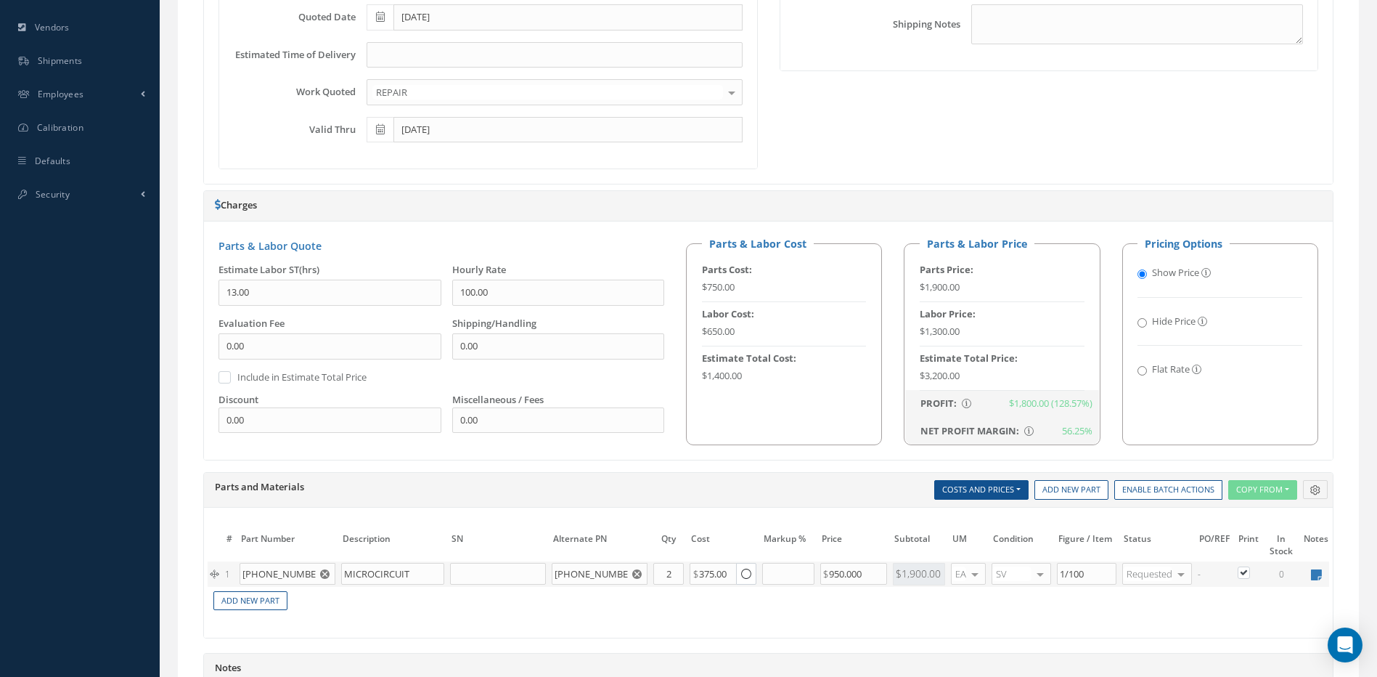
scroll to position [799, 0]
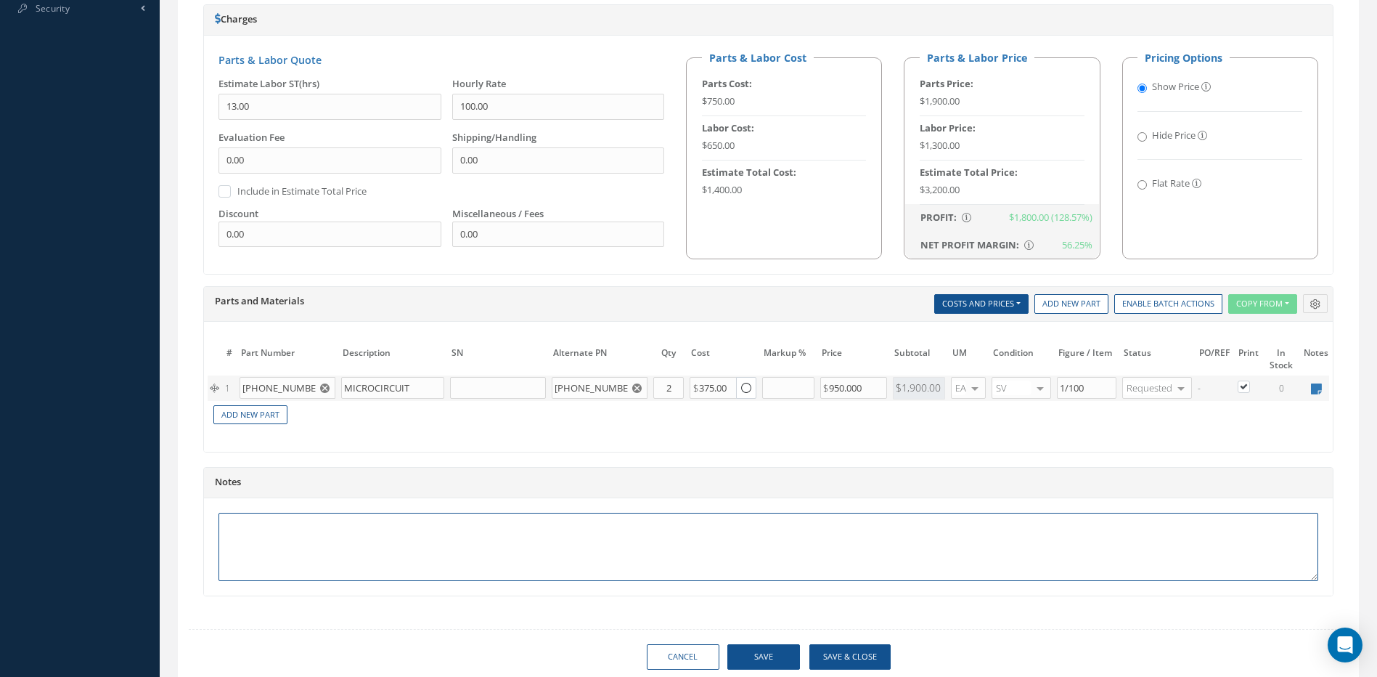
drag, startPoint x: 315, startPoint y: 547, endPoint x: 340, endPoint y: 527, distance: 32.1
click at [315, 547] on textarea at bounding box center [769, 547] width 1100 height 68
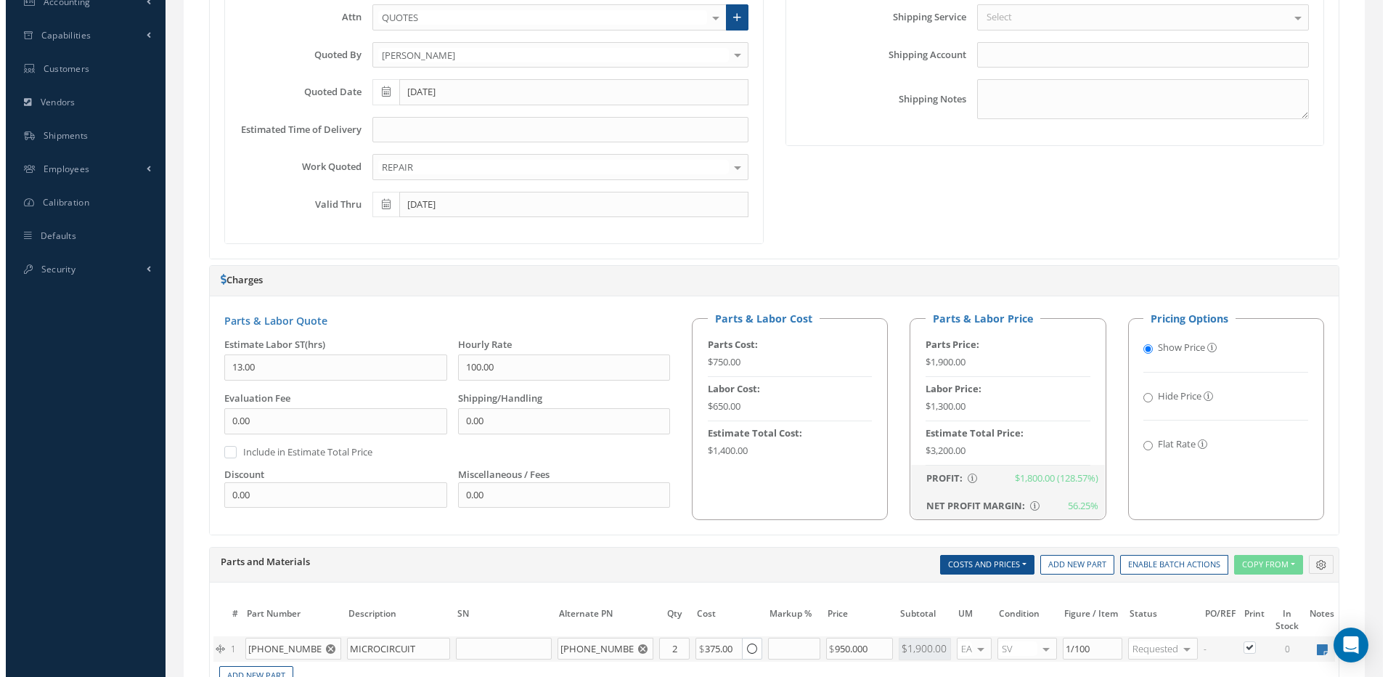
scroll to position [363, 0]
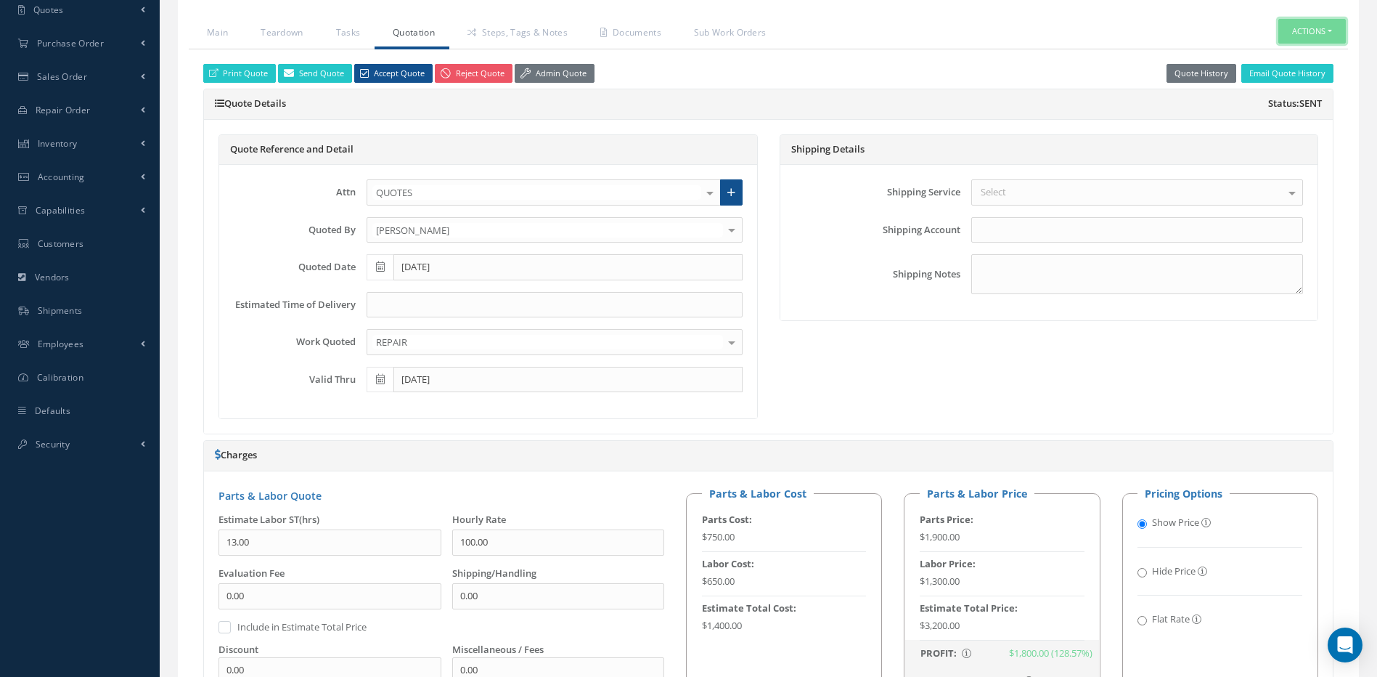
click at [1313, 28] on button "Actions" at bounding box center [1312, 31] width 68 height 25
click at [1286, 113] on link "Standard Write Ups" at bounding box center [1290, 115] width 116 height 20
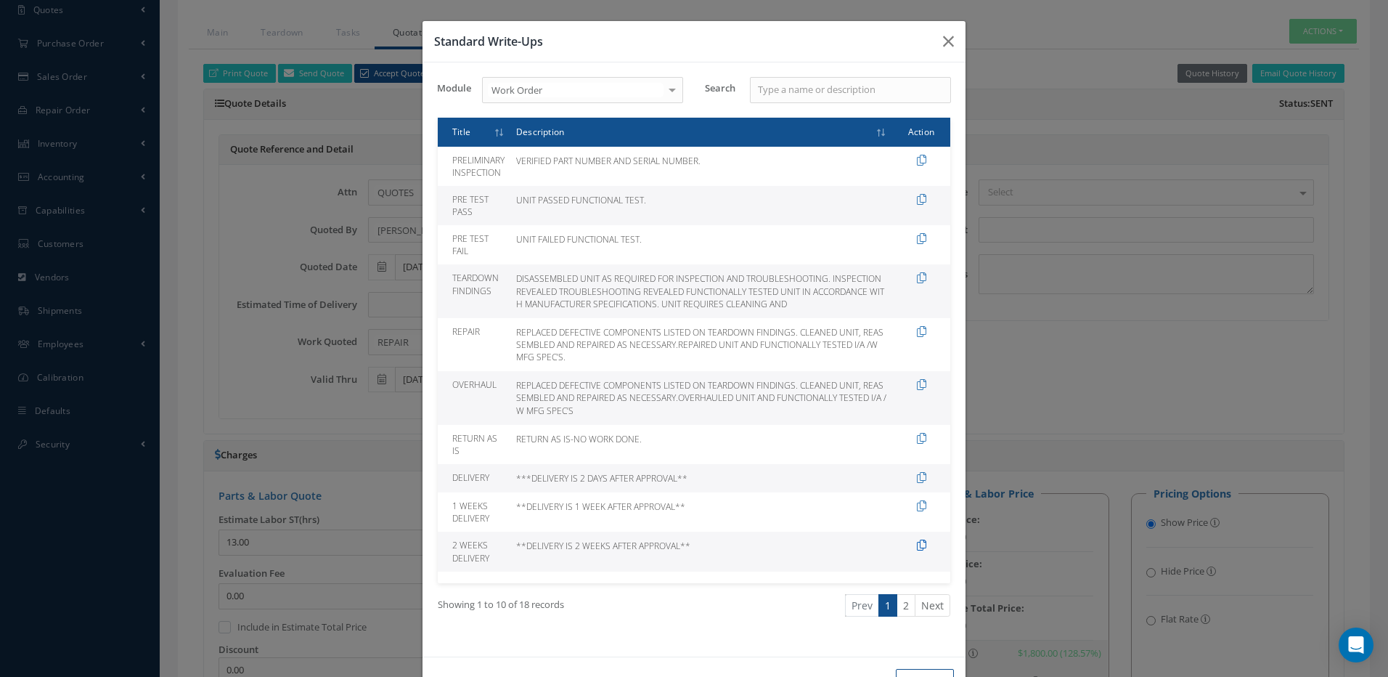
click at [917, 546] on icon at bounding box center [921, 544] width 9 height 11
type textarea "**DELIVERY IS 2 WEEKS AFTER APPROVAL**"
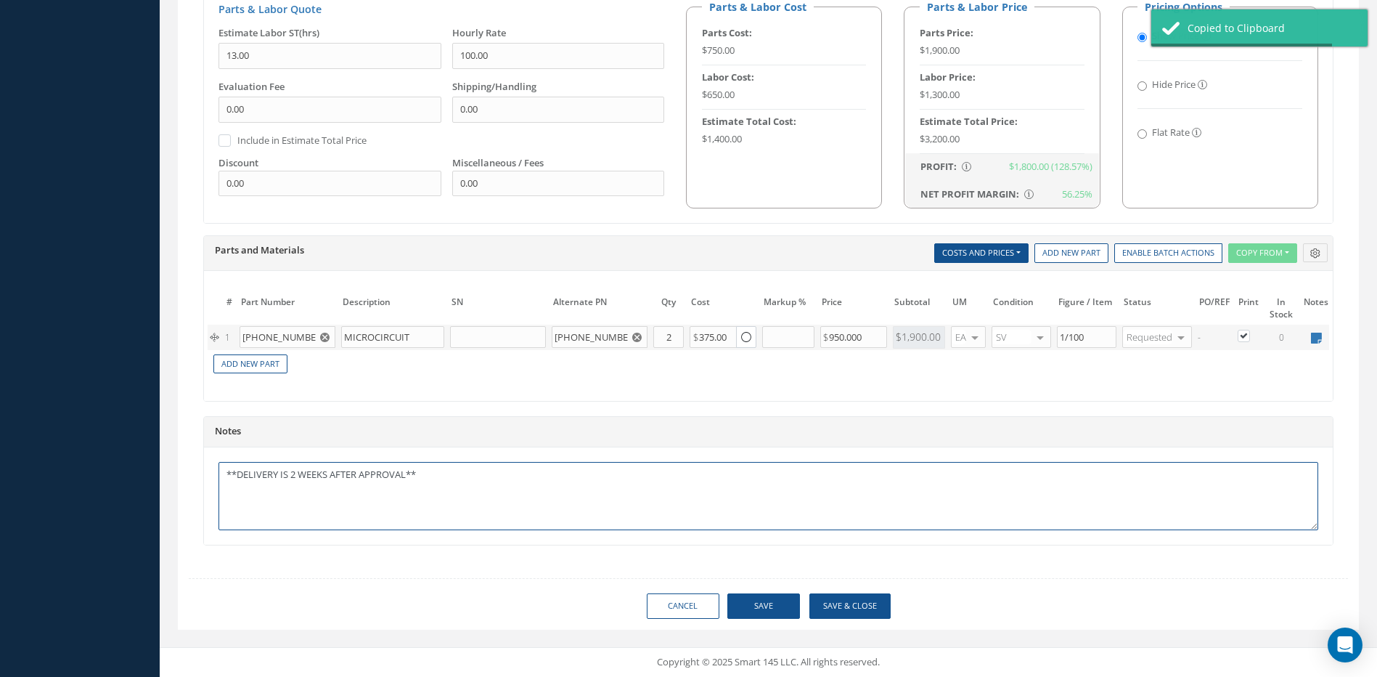
scroll to position [352, 0]
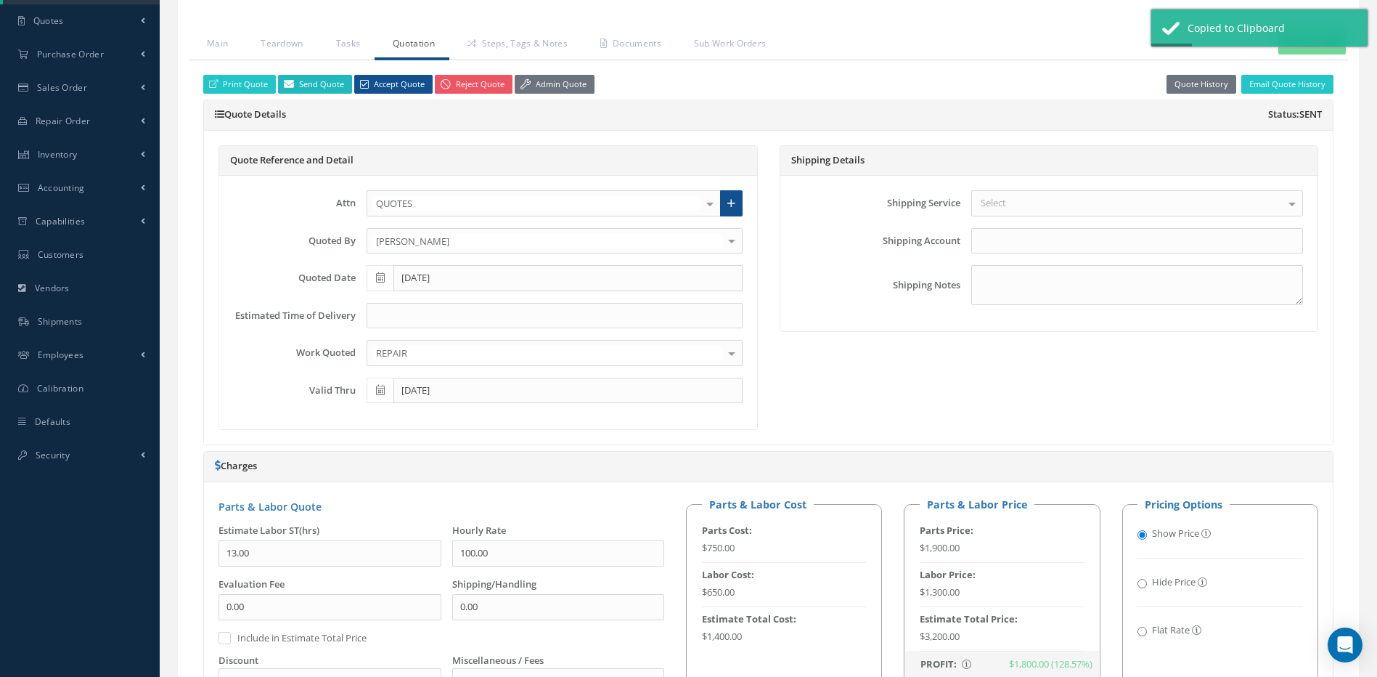
click at [310, 75] on link "Send Quote" at bounding box center [315, 85] width 74 height 20
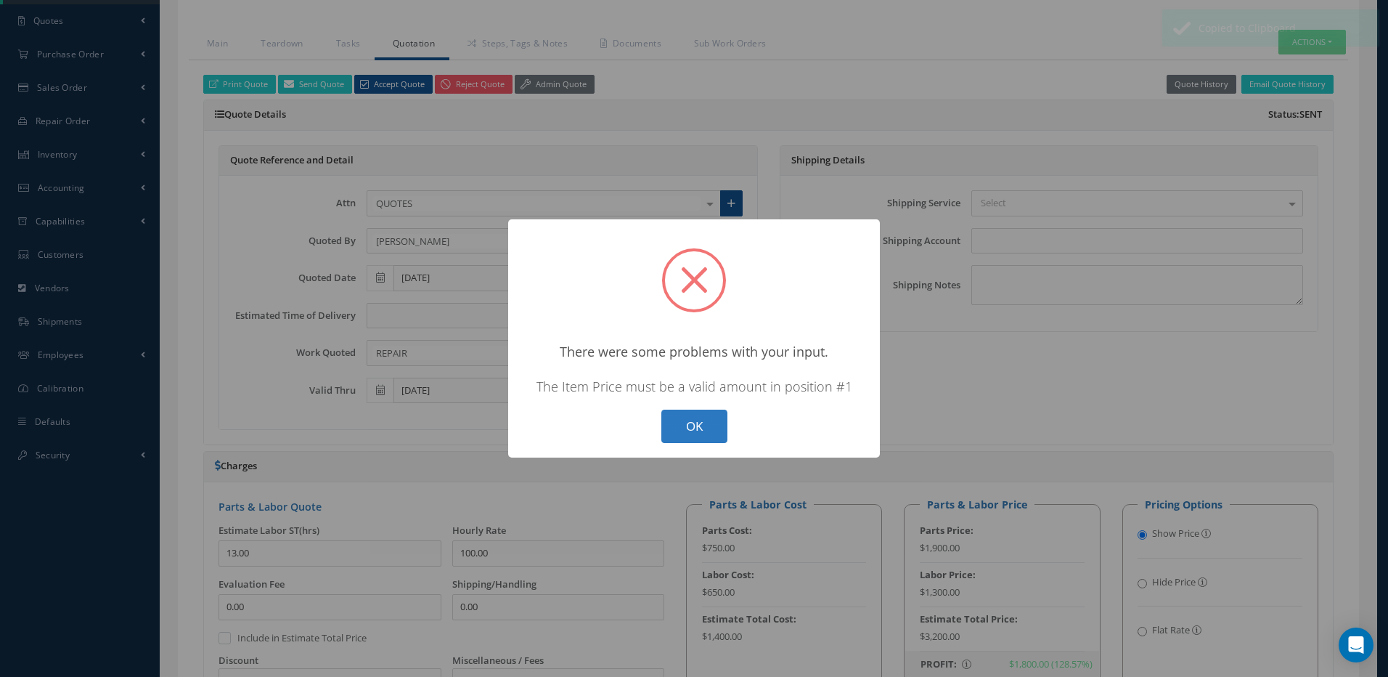
click at [694, 426] on button "OK" at bounding box center [694, 426] width 66 height 34
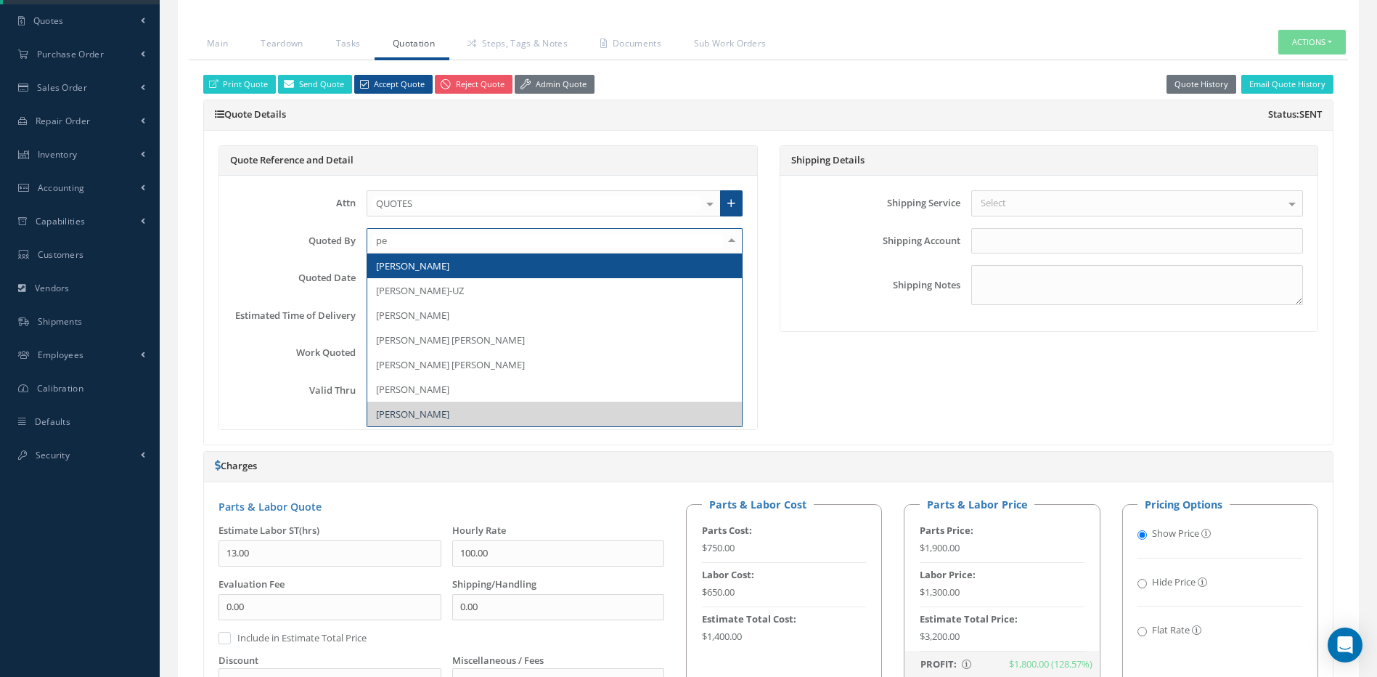
type input "per"
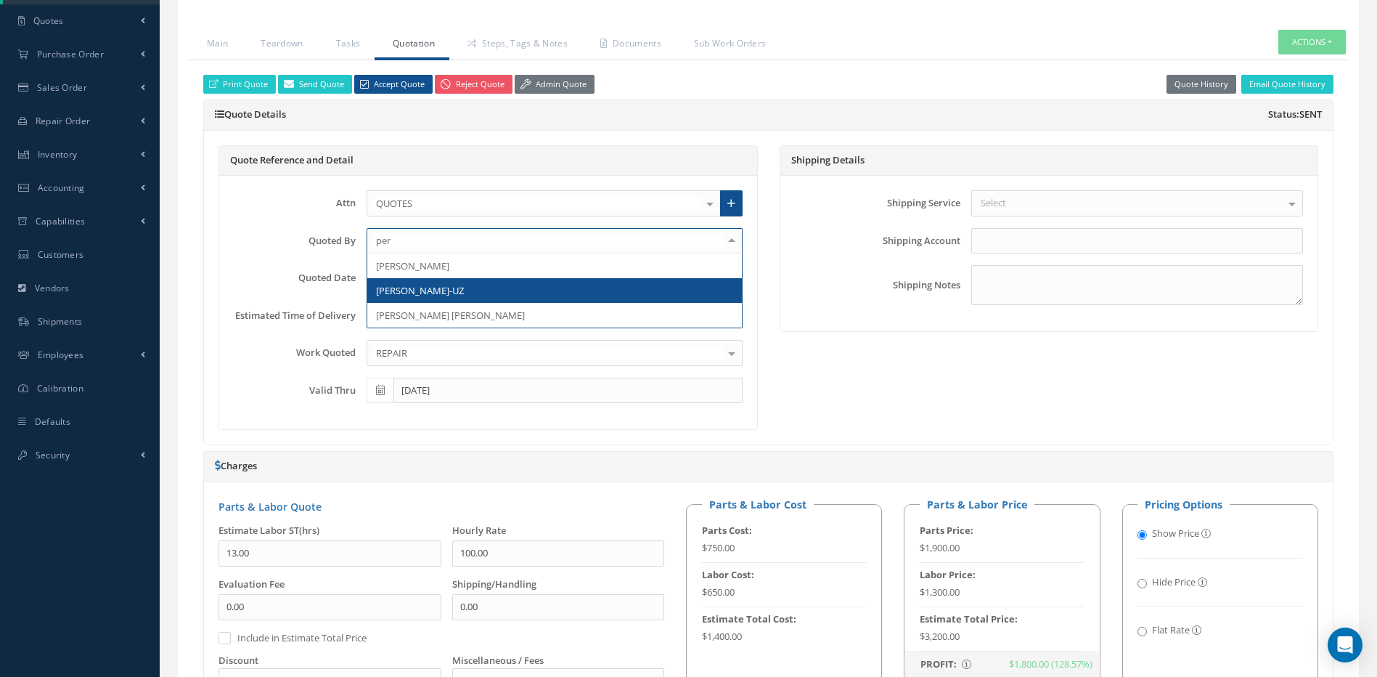
click at [407, 292] on span "[PERSON_NAME]-UZ" at bounding box center [420, 290] width 88 height 13
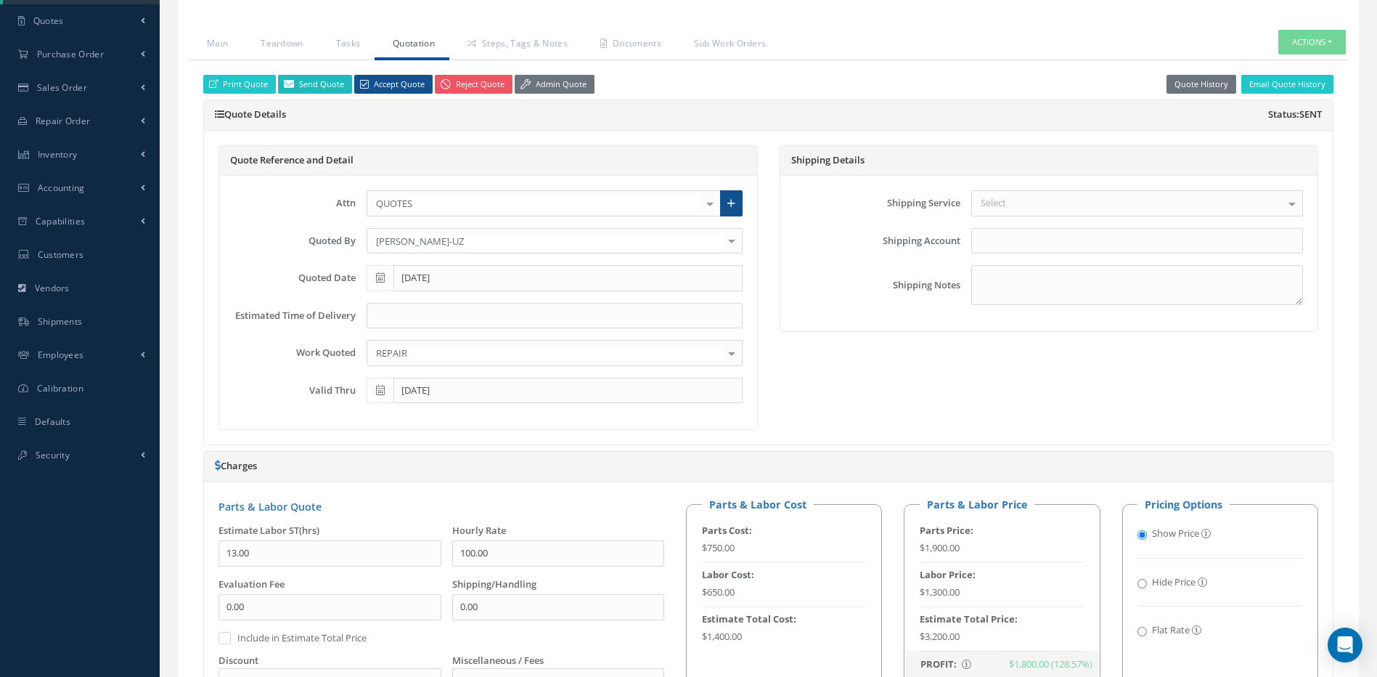
click at [311, 75] on link "Send Quote" at bounding box center [315, 85] width 74 height 20
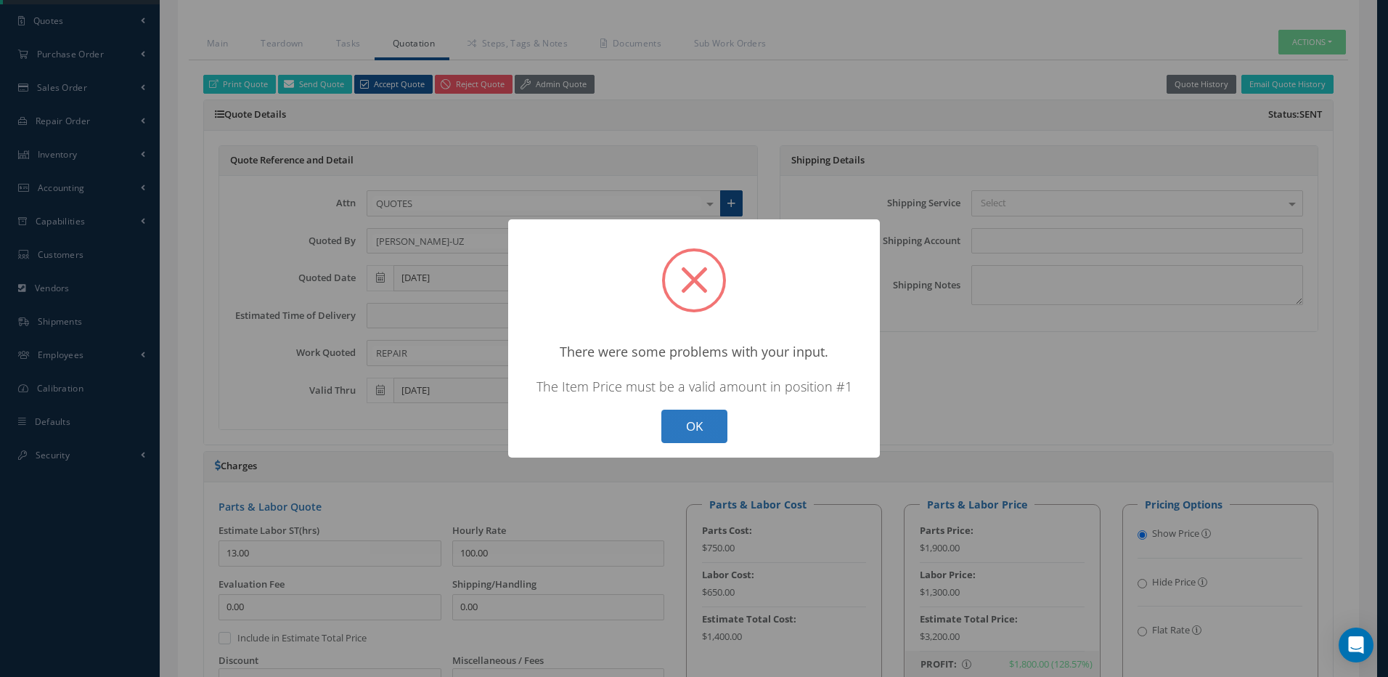
click at [714, 430] on button "OK" at bounding box center [694, 426] width 66 height 34
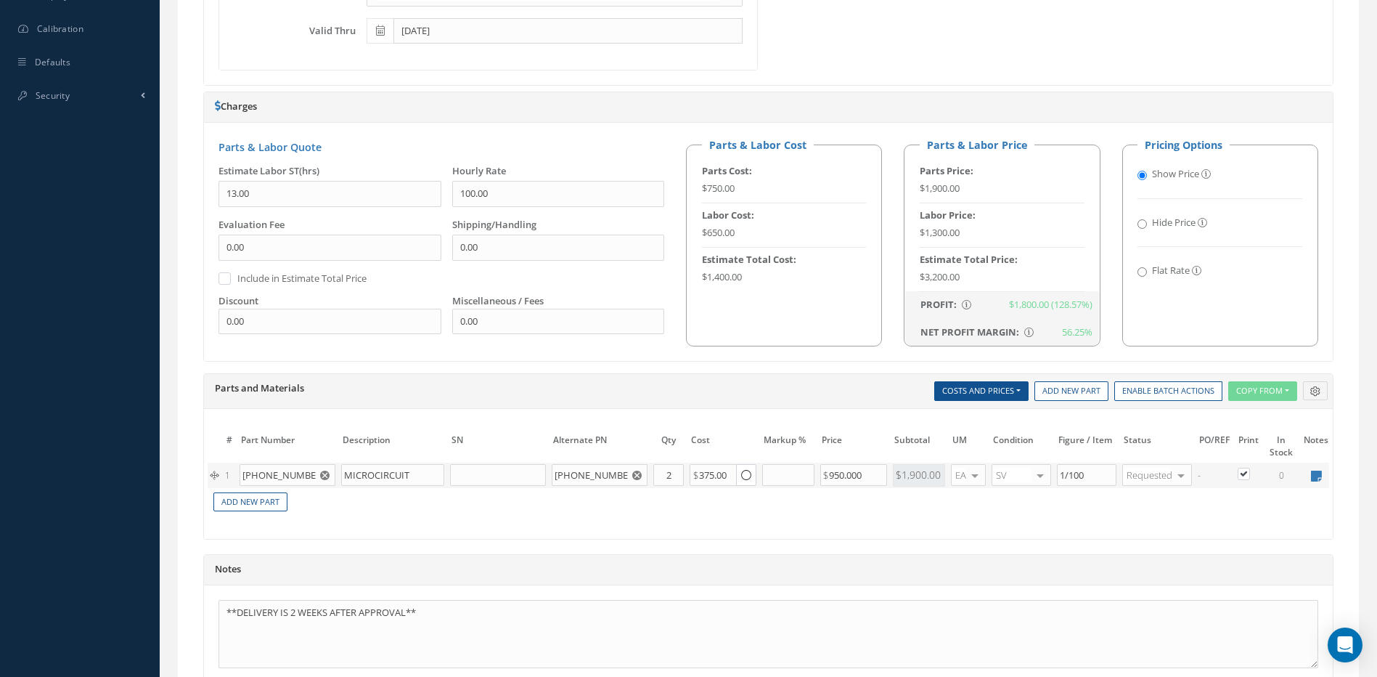
scroll to position [788, 0]
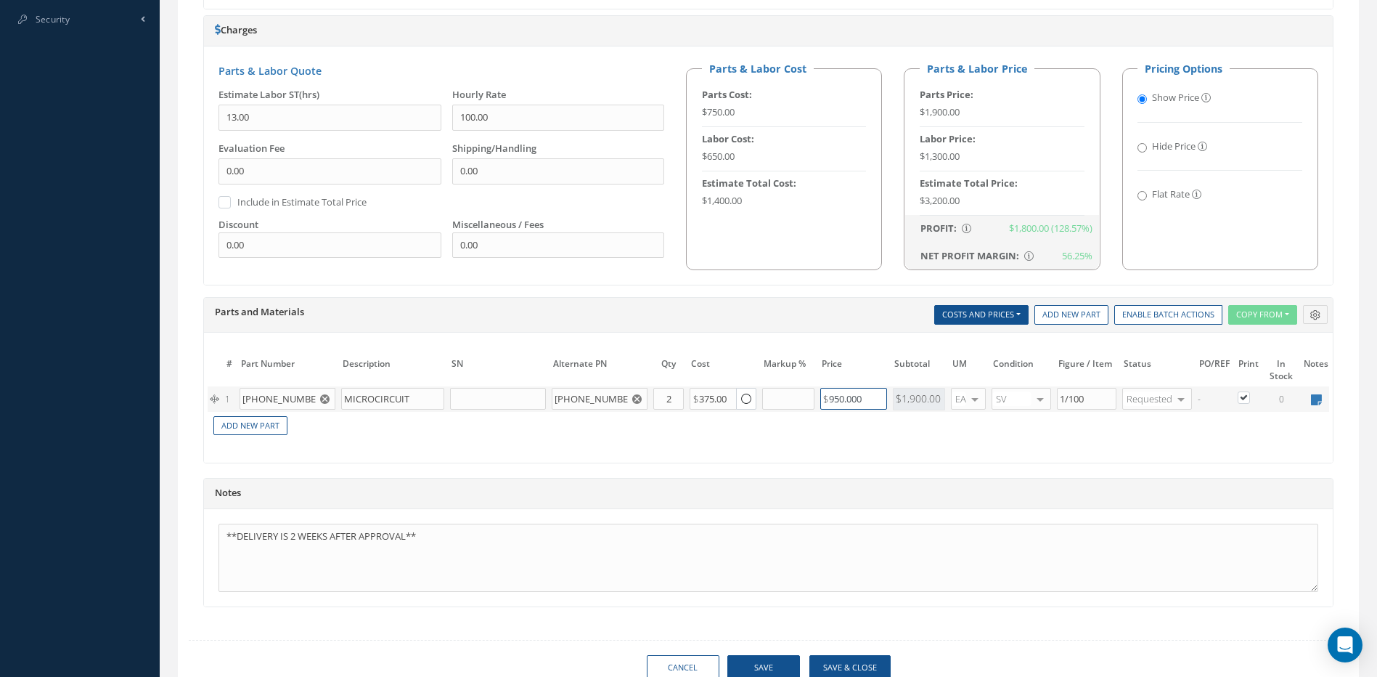
click at [878, 399] on input "950.000" at bounding box center [853, 399] width 67 height 22
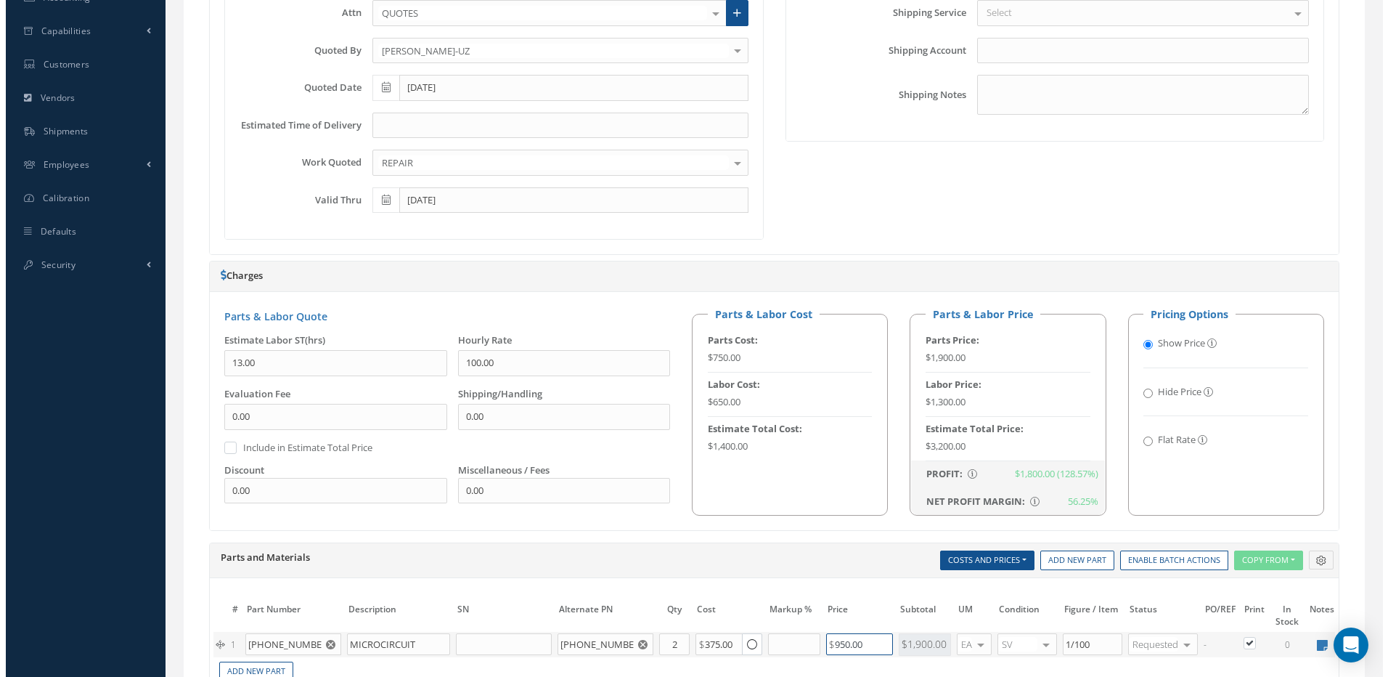
scroll to position [352, 0]
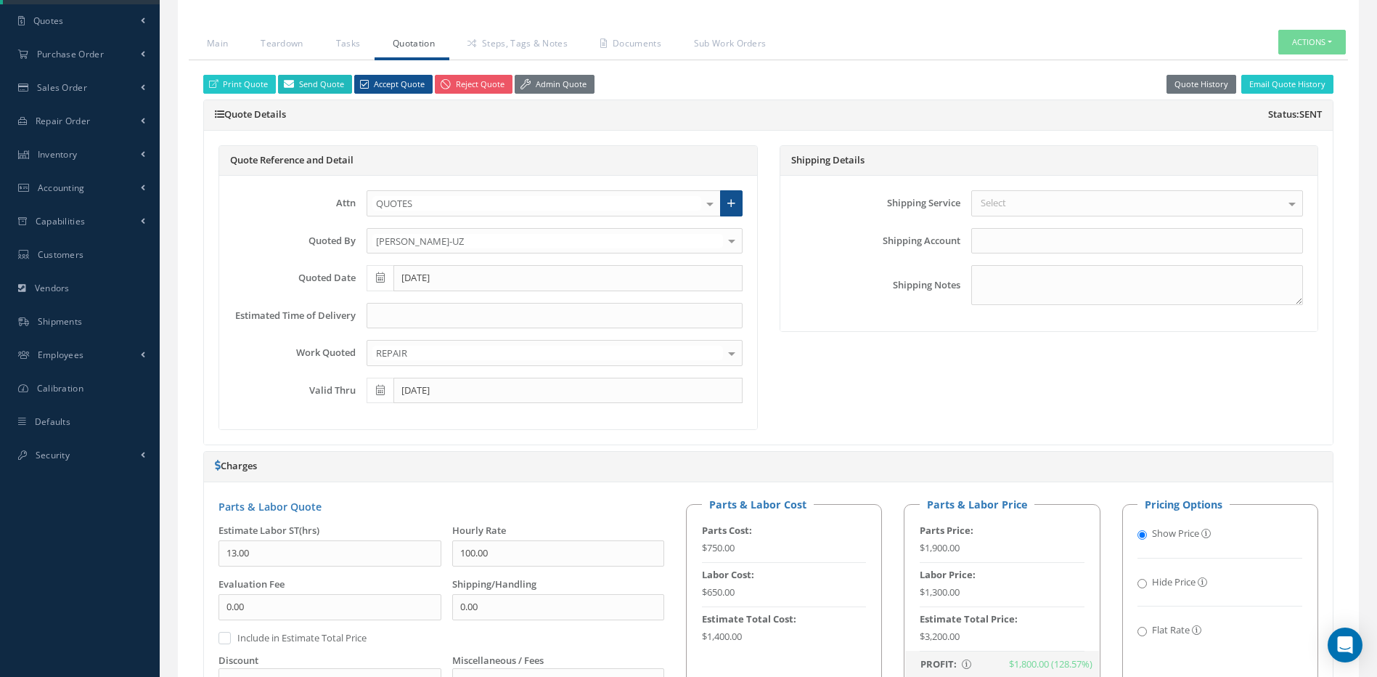
type input "950.00"
click at [332, 86] on link "Send Quote" at bounding box center [315, 85] width 74 height 20
type input "Quote for RO 2006081, WO 49646"
type textarea "Dear, Please find attached your Quote for RO 2006081. Please feel free to conta…"
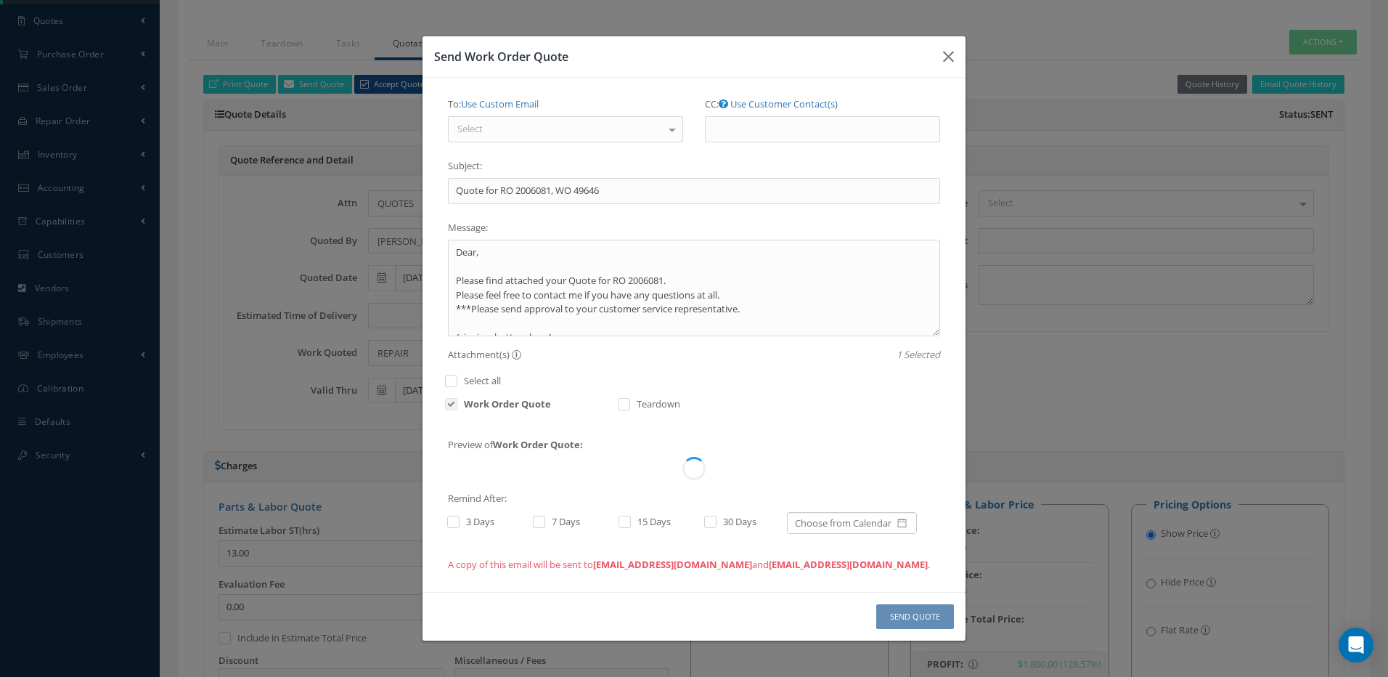
click at [539, 128] on div "Select" at bounding box center [565, 129] width 235 height 26
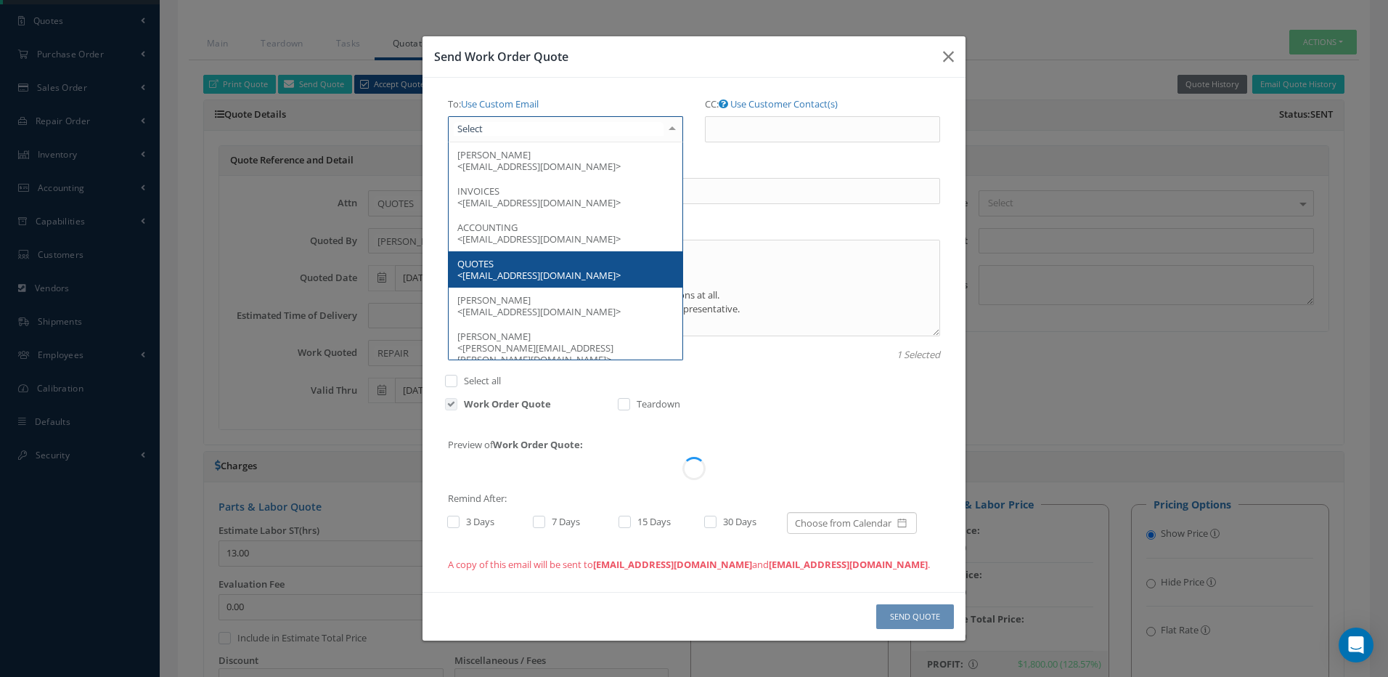
click at [480, 264] on span "QUOTES <Purchasing@apas1.com>" at bounding box center [538, 269] width 163 height 25
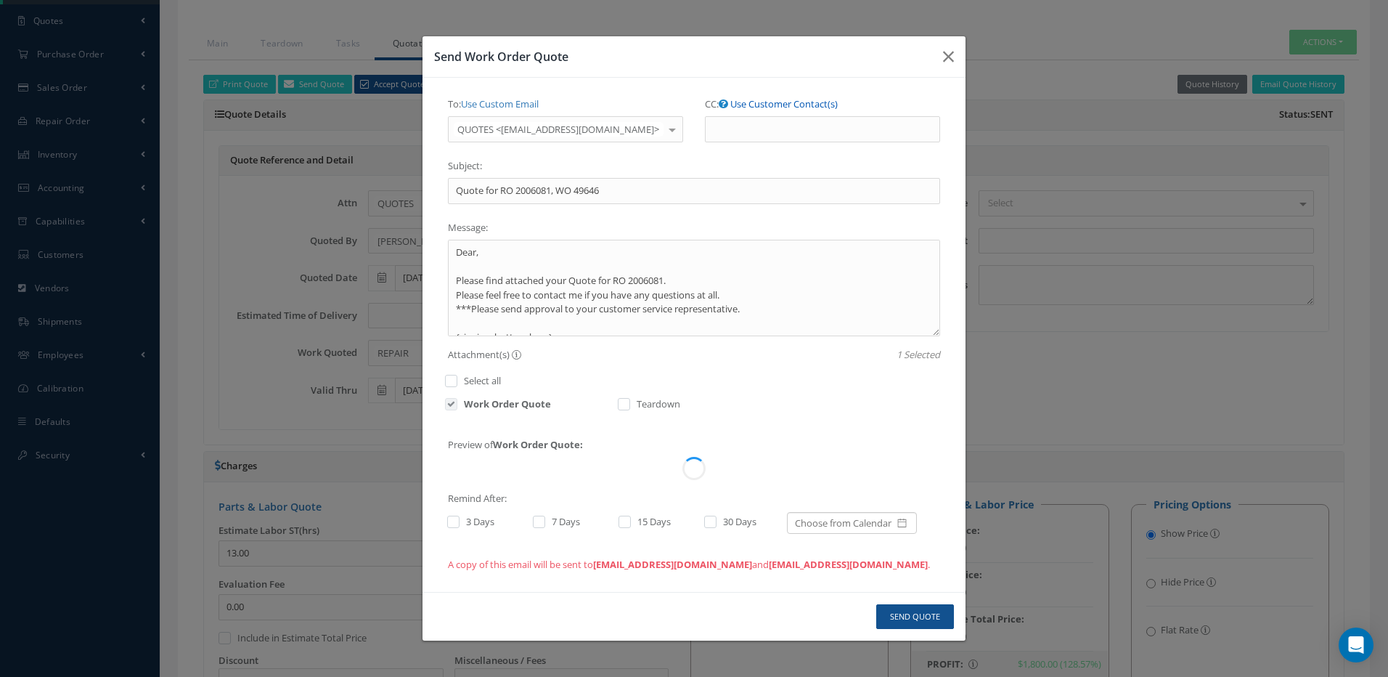
click at [803, 104] on link "Use Customer Contact(s)" at bounding box center [783, 103] width 107 height 13
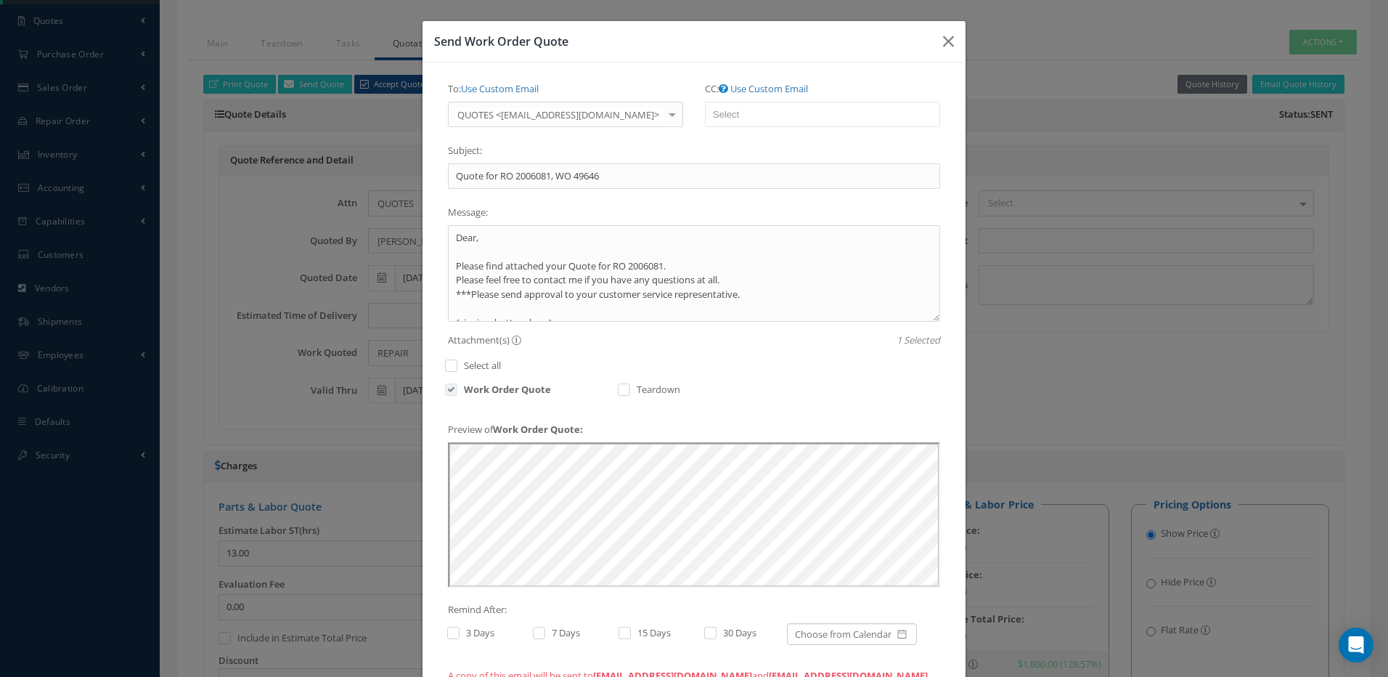
click at [801, 128] on div "CC: Use Custom Email Jorge Torres <JTorres@apas1.com> INVOICES <ap@apas1.com> A…" at bounding box center [822, 108] width 257 height 62
click at [789, 116] on ul at bounding box center [822, 114] width 235 height 25
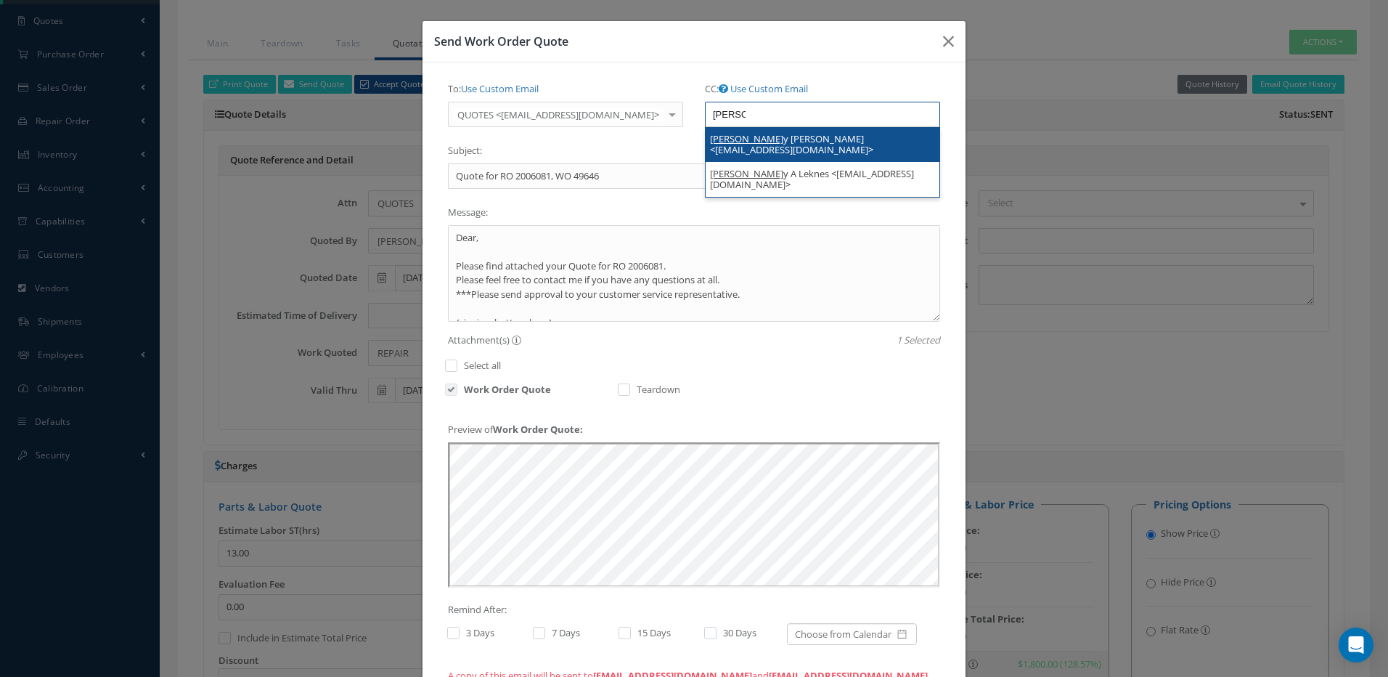
type input "kell"
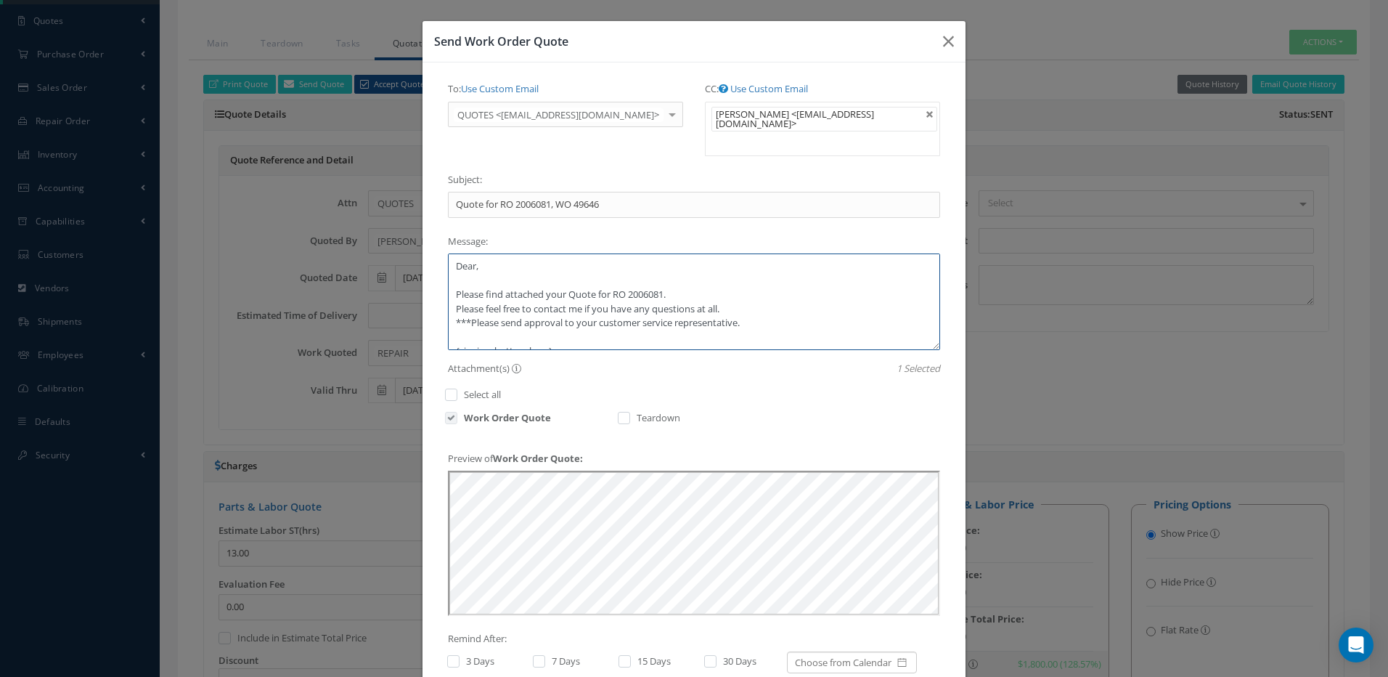
click at [565, 265] on textarea "Dear, Please find attached your Quote for RO 2006081. Please feel free to conta…" at bounding box center [694, 301] width 492 height 97
type textarea "Dear, Please find attached your revised Quote for RO 2006081. Please feel free …"
click at [459, 654] on label at bounding box center [461, 660] width 4 height 13
click at [447, 658] on input "checkbox" at bounding box center [451, 662] width 9 height 9
checkbox input "true"
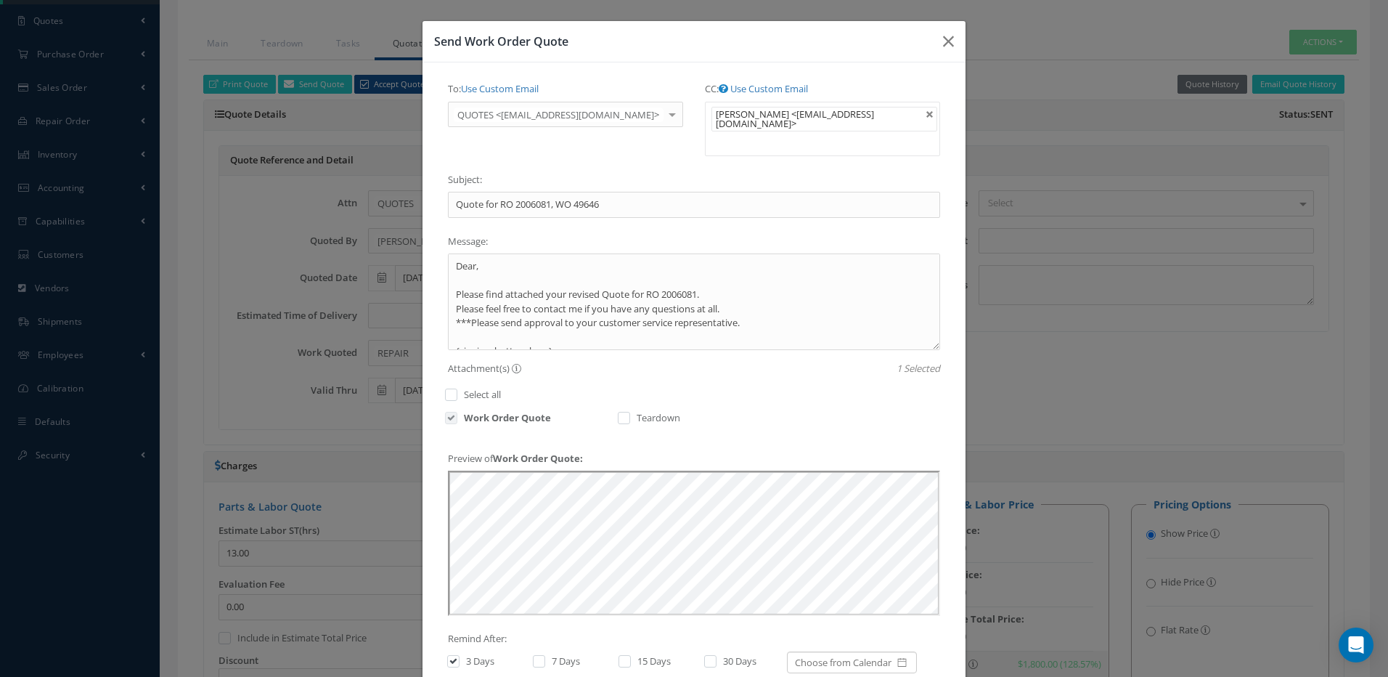
drag, startPoint x: 533, startPoint y: 630, endPoint x: 560, endPoint y: 644, distance: 30.8
click at [544, 654] on label at bounding box center [546, 660] width 4 height 13
click at [533, 658] on input "checkbox" at bounding box center [537, 662] width 9 height 9
checkbox input "true"
click at [630, 654] on label at bounding box center [632, 660] width 4 height 13
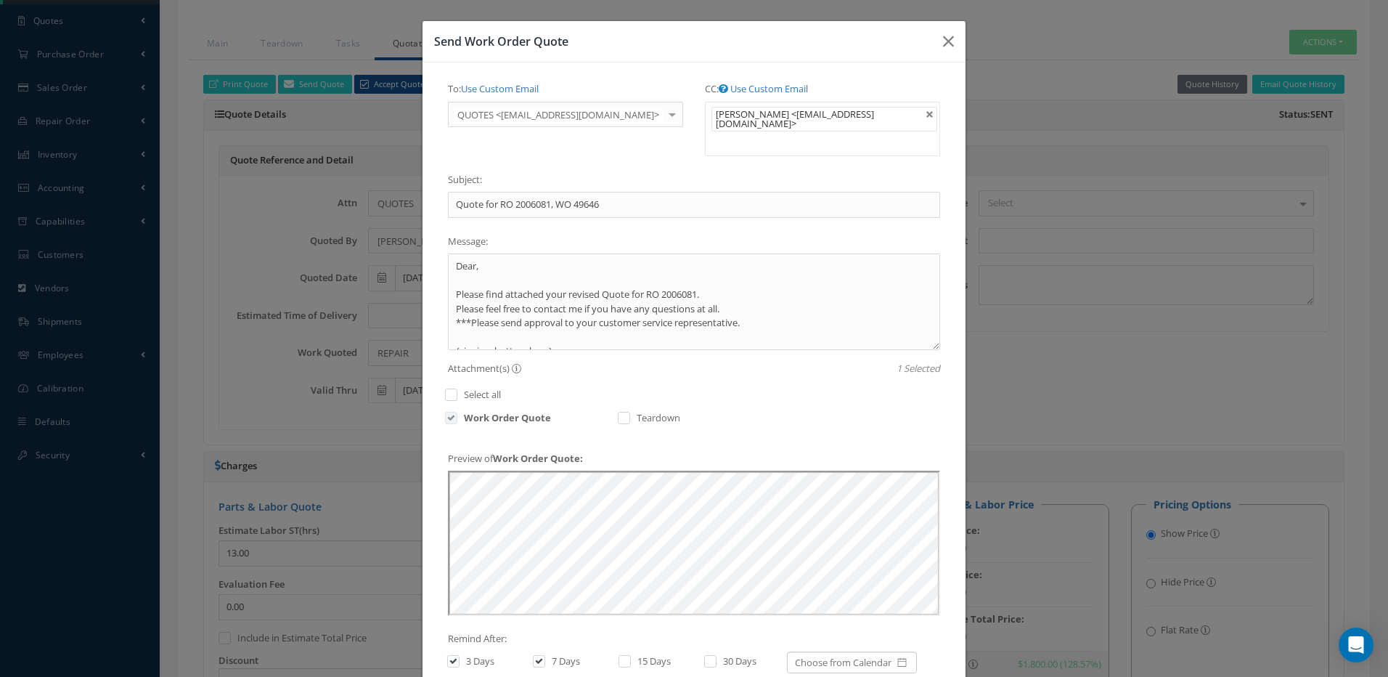
click at [621, 658] on input "checkbox" at bounding box center [622, 662] width 9 height 9
checkbox input "true"
click at [716, 654] on label at bounding box center [718, 660] width 4 height 13
click at [710, 658] on input "checkbox" at bounding box center [708, 662] width 9 height 9
checkbox input "true"
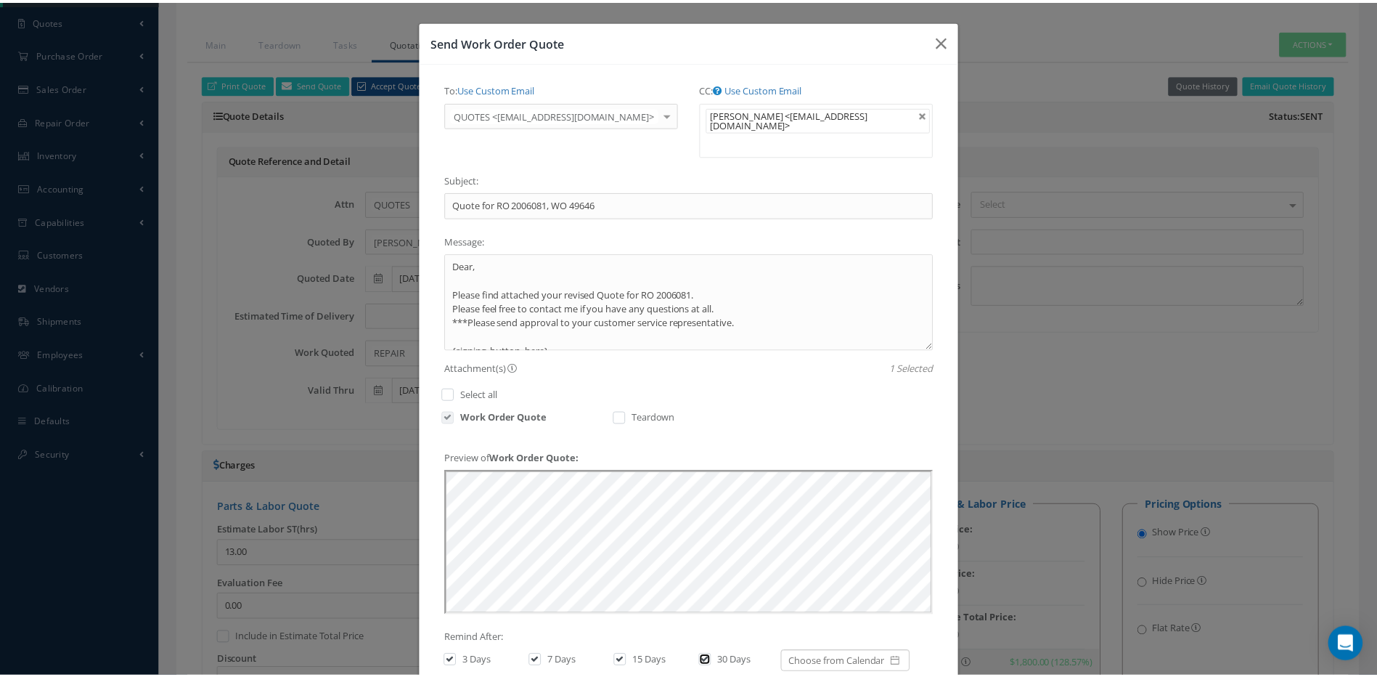
scroll to position [96, 0]
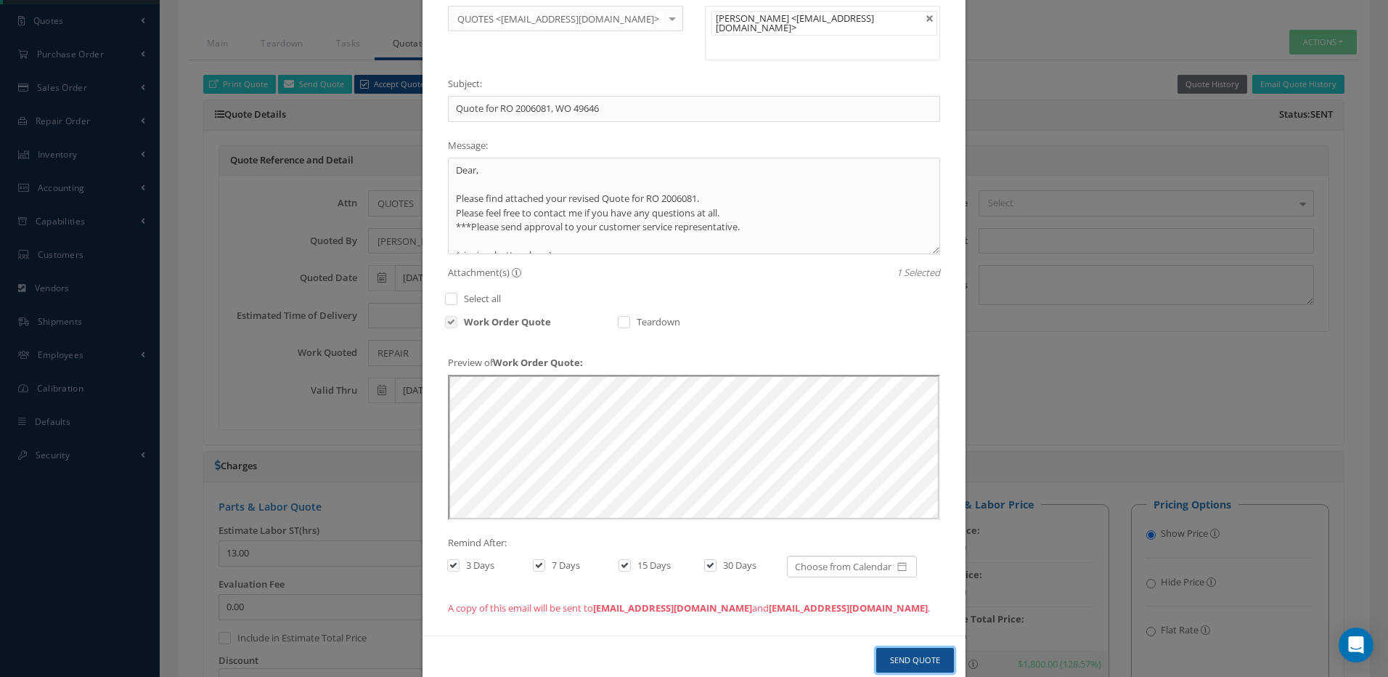
click at [923, 648] on button "Send Quote" at bounding box center [915, 660] width 78 height 25
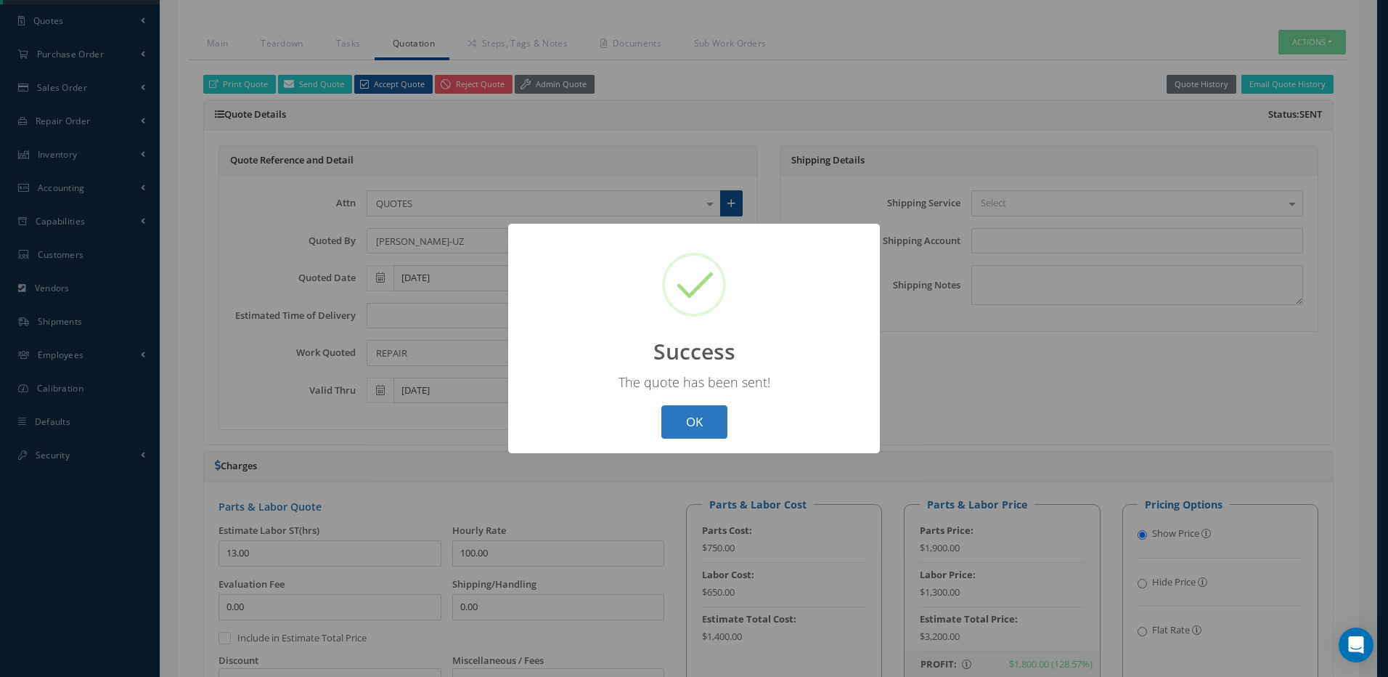
click at [689, 422] on button "OK" at bounding box center [694, 422] width 66 height 34
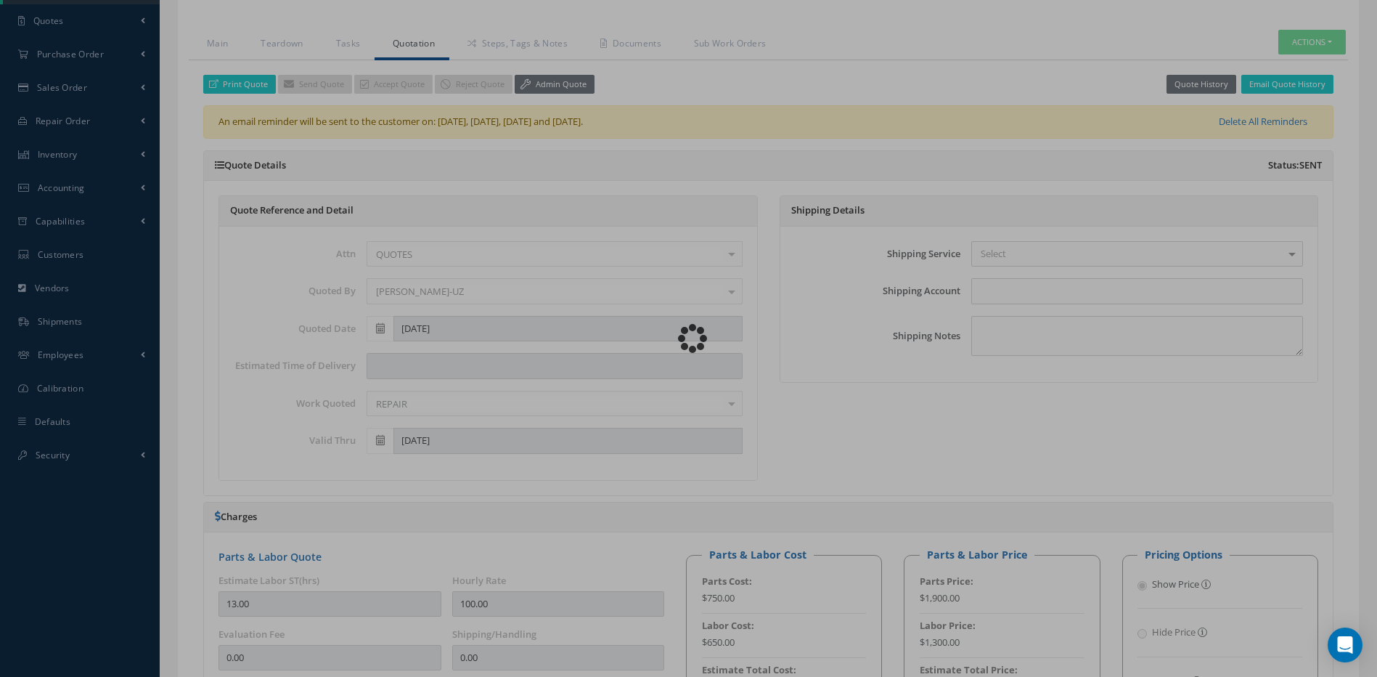
type input "BAE SYSTEMS"
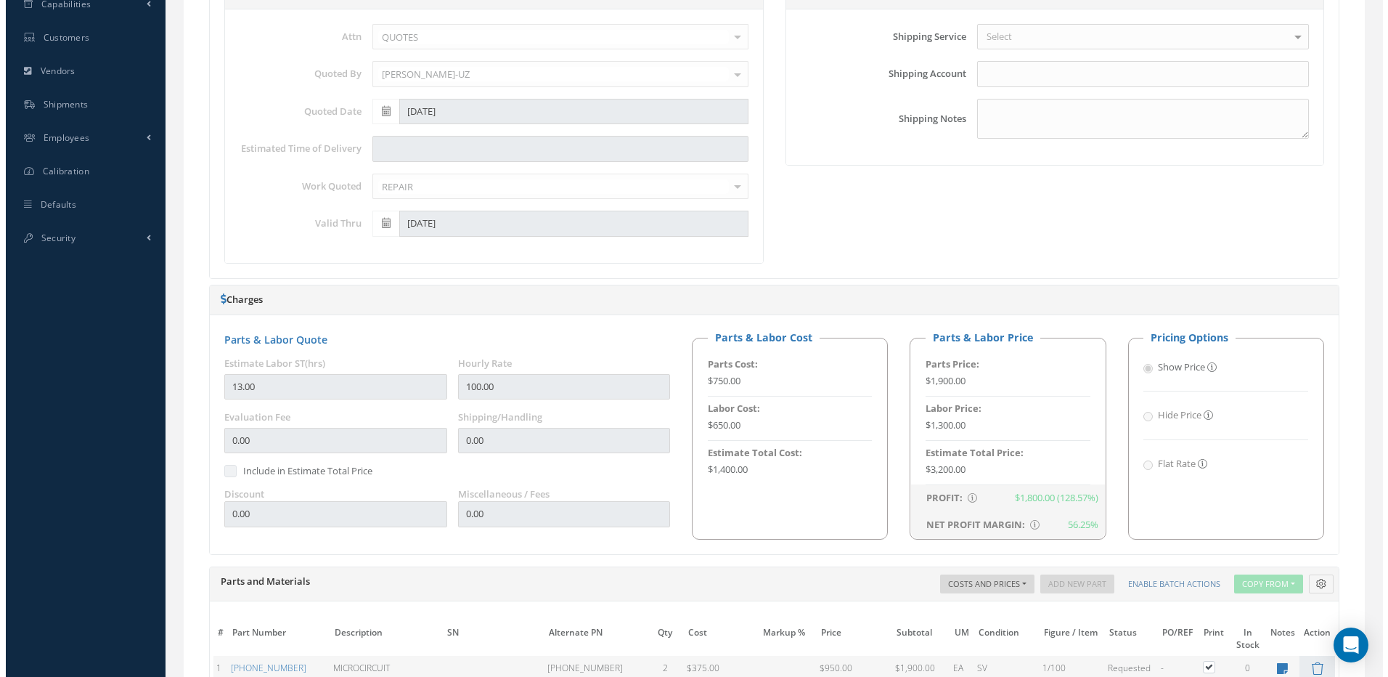
scroll to position [899, 0]
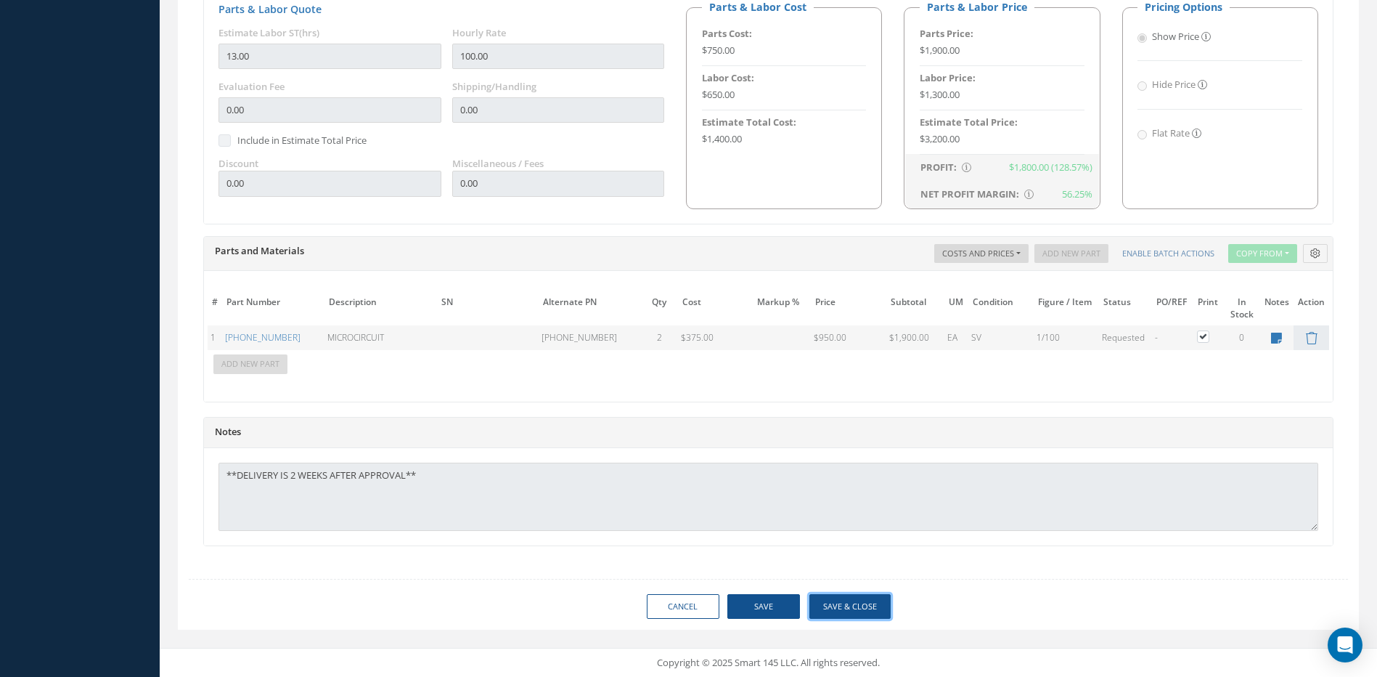
click at [850, 604] on button "Save & Close" at bounding box center [849, 606] width 81 height 25
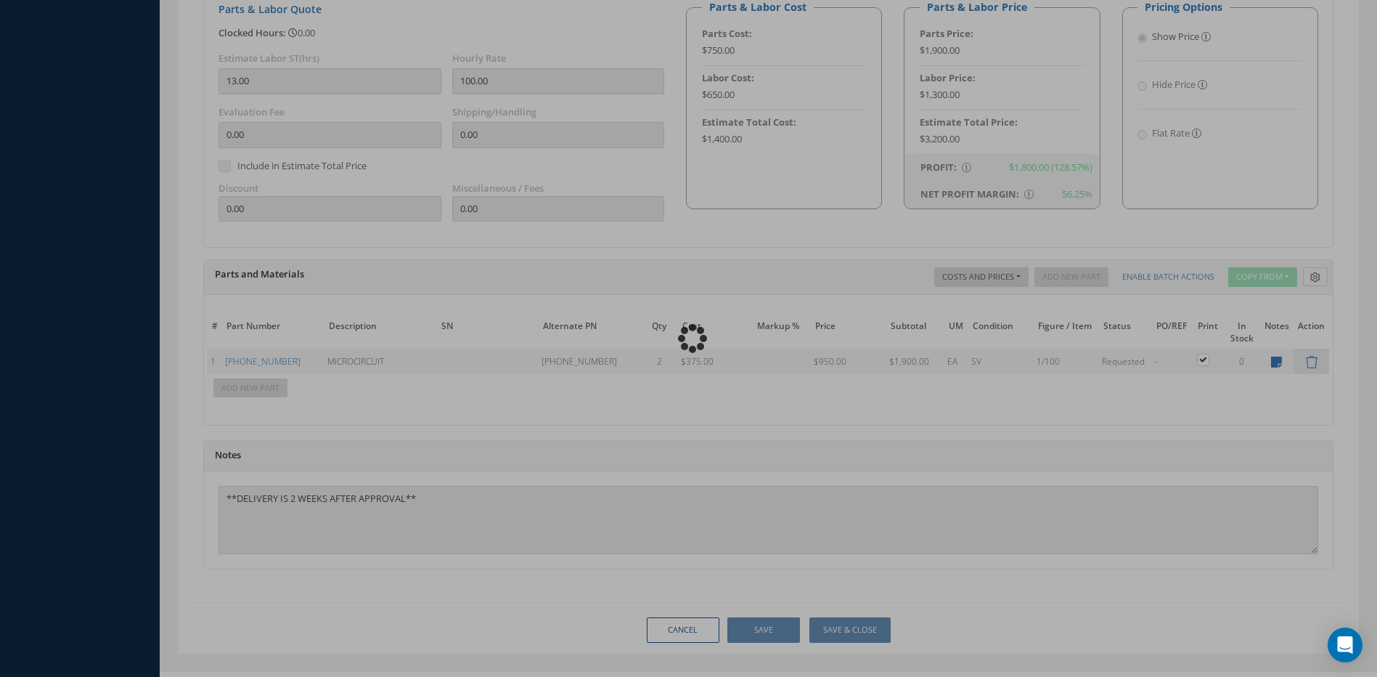
type input "BAE SYSTEMS"
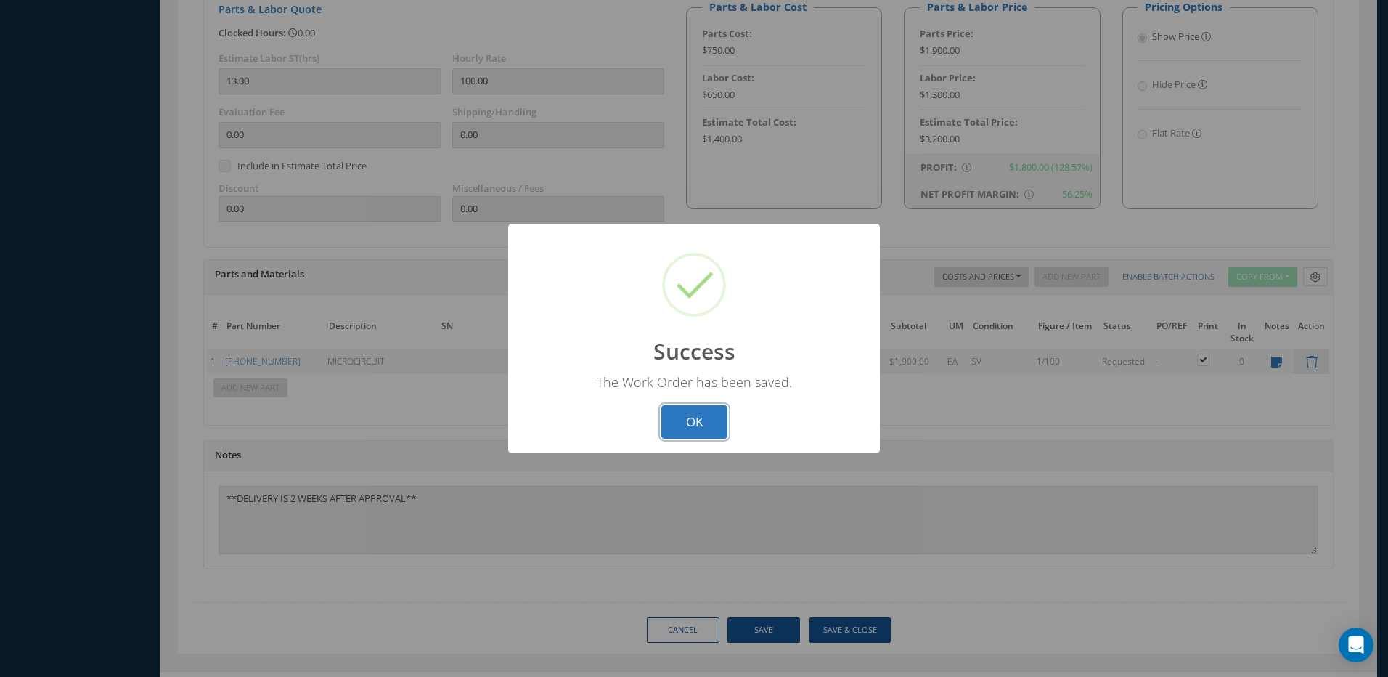
click at [714, 420] on button "OK" at bounding box center [694, 422] width 66 height 34
select select "25"
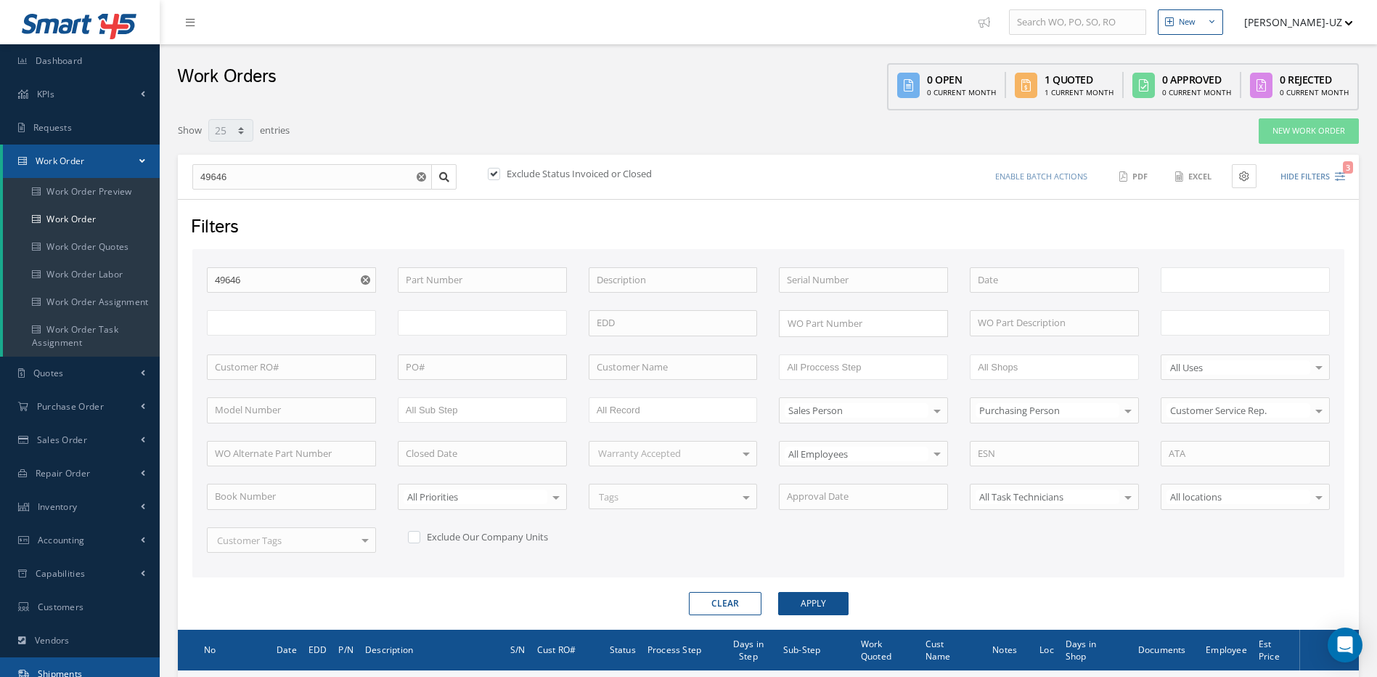
type input "All Work Request"
type input "All Work Performed"
type input "All Status"
type input "WO Part Status"
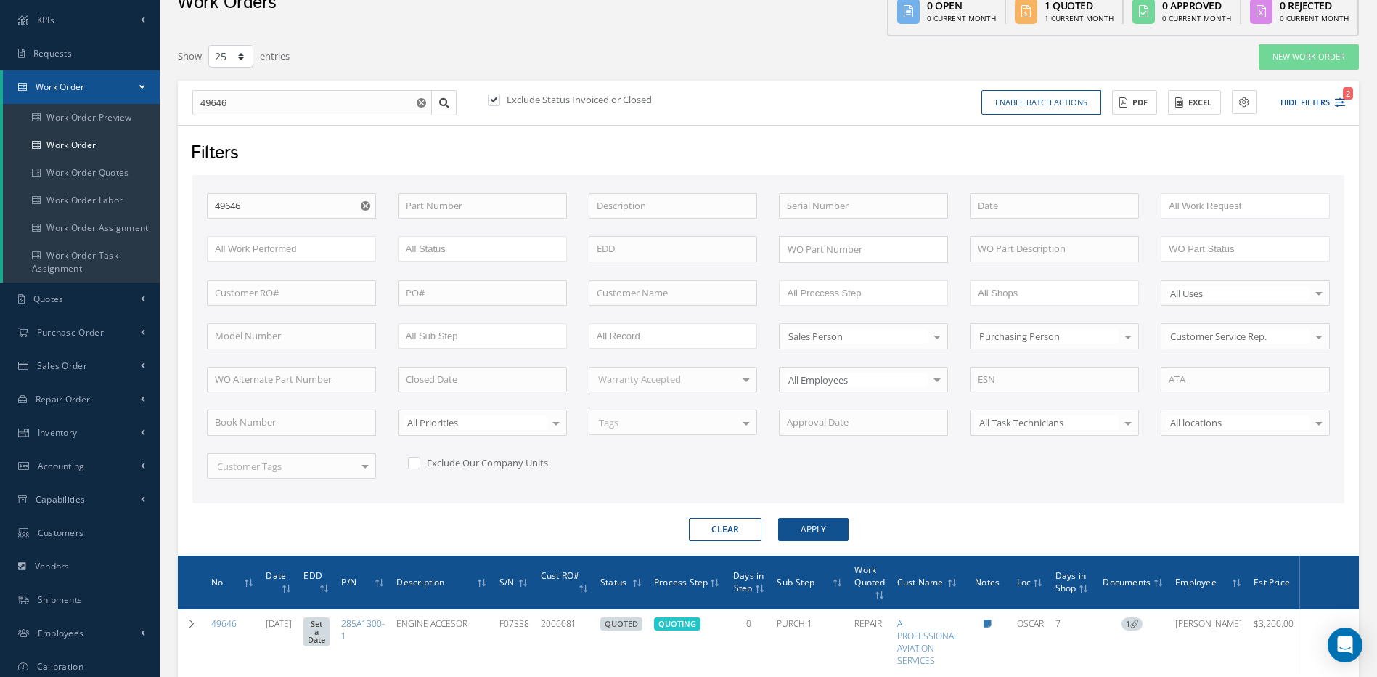
scroll to position [184, 0]
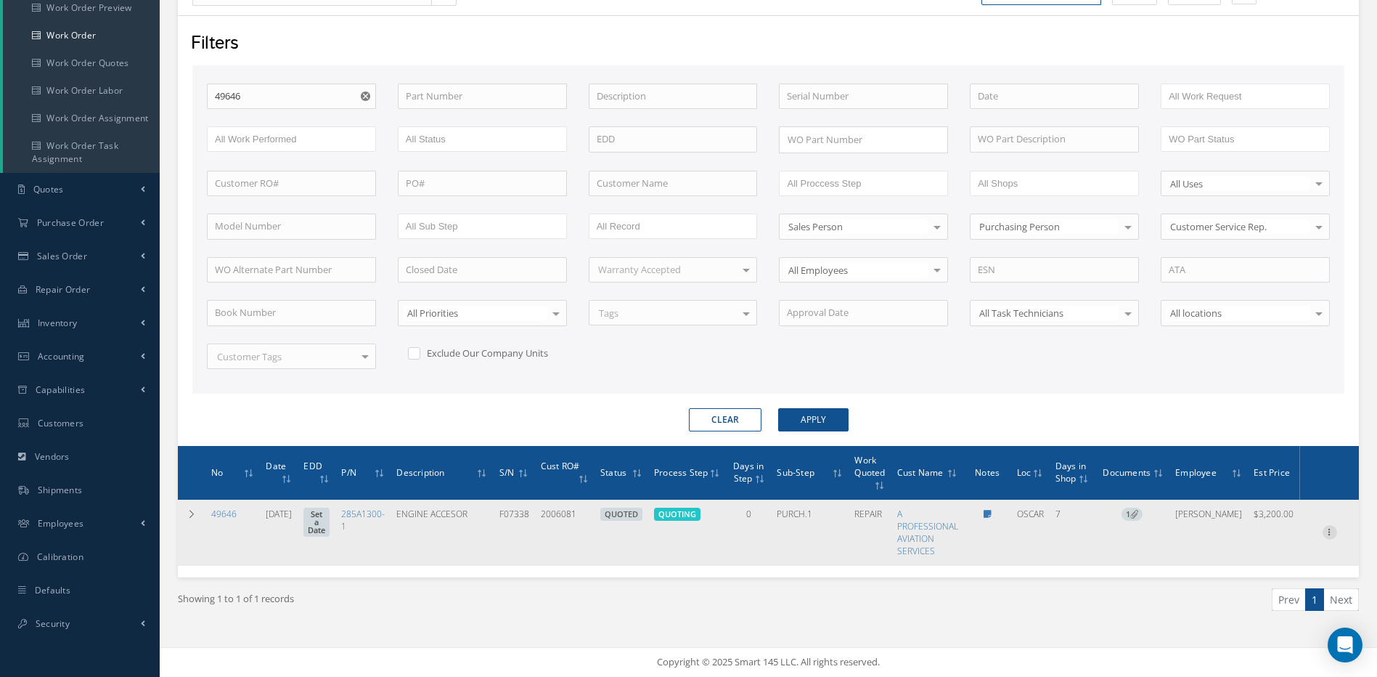
click at [1331, 531] on icon at bounding box center [1330, 531] width 15 height 12
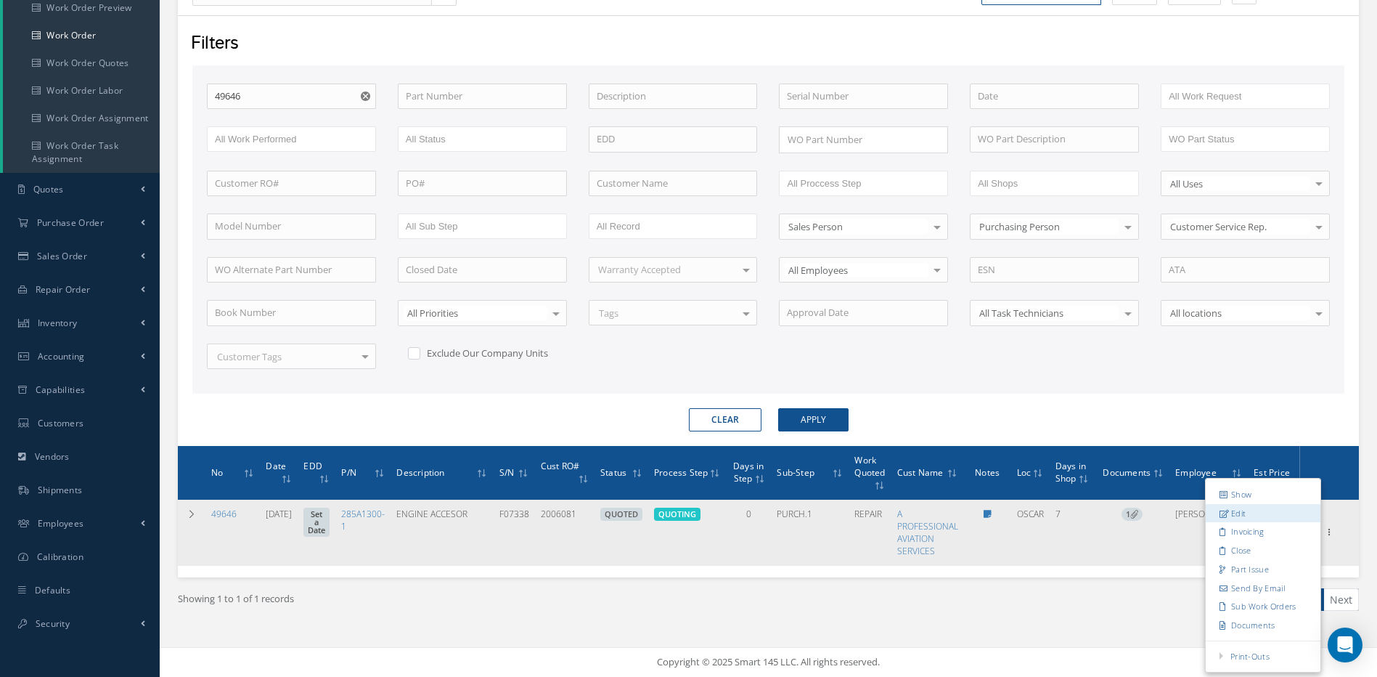
click at [1233, 513] on link "Edit" at bounding box center [1263, 513] width 115 height 19
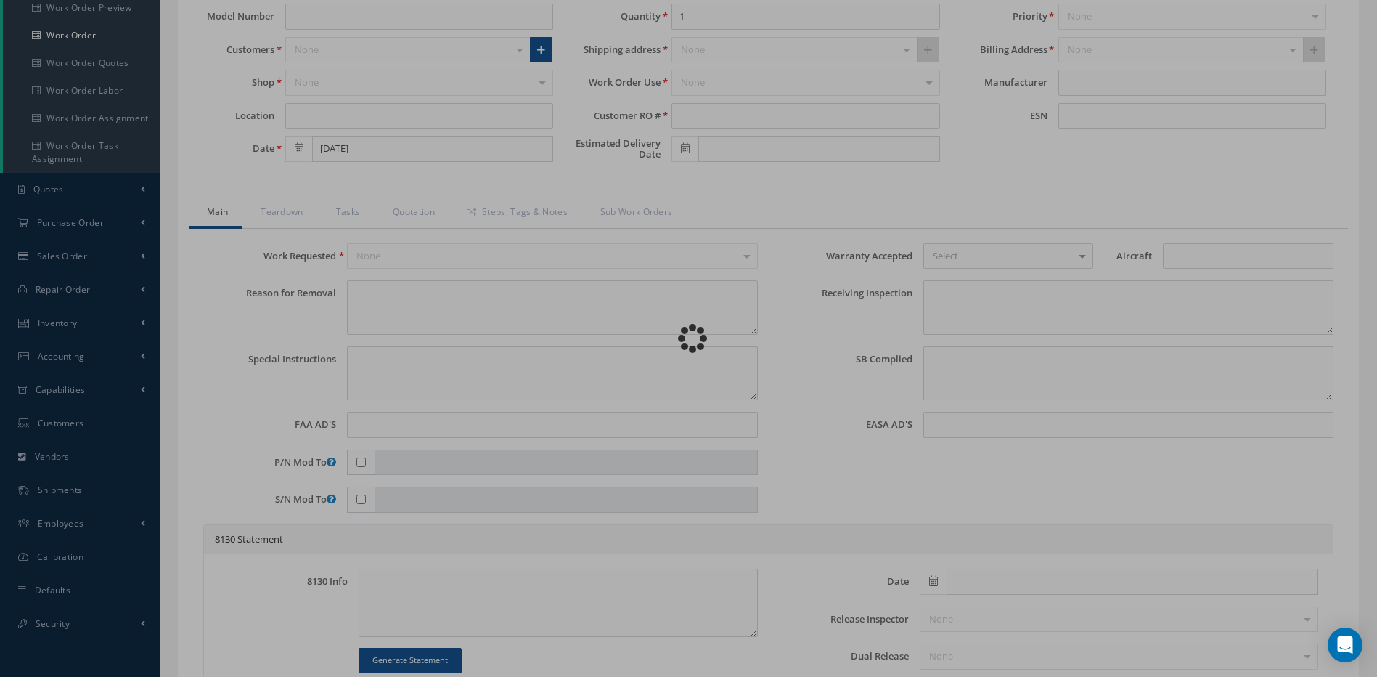
type input "285A1300-1"
type input "OSCAR"
type input "09/18/2025"
type input "ENGINE ACCESOR"
type input "2006081"
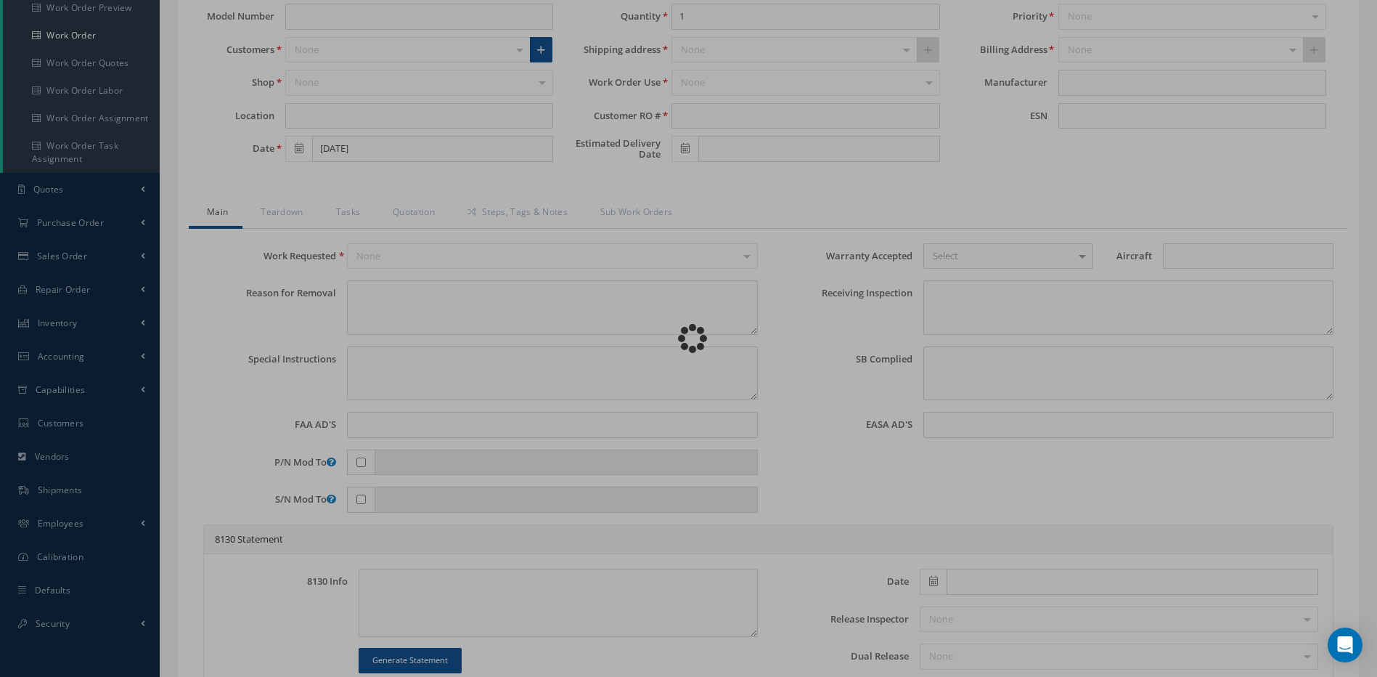
type input "F07338"
type textarea "NONE"
type textarea "PLEASE SEE R.O. FOR DETAILS"
type textarea "NO VISUAL DAMAGE"
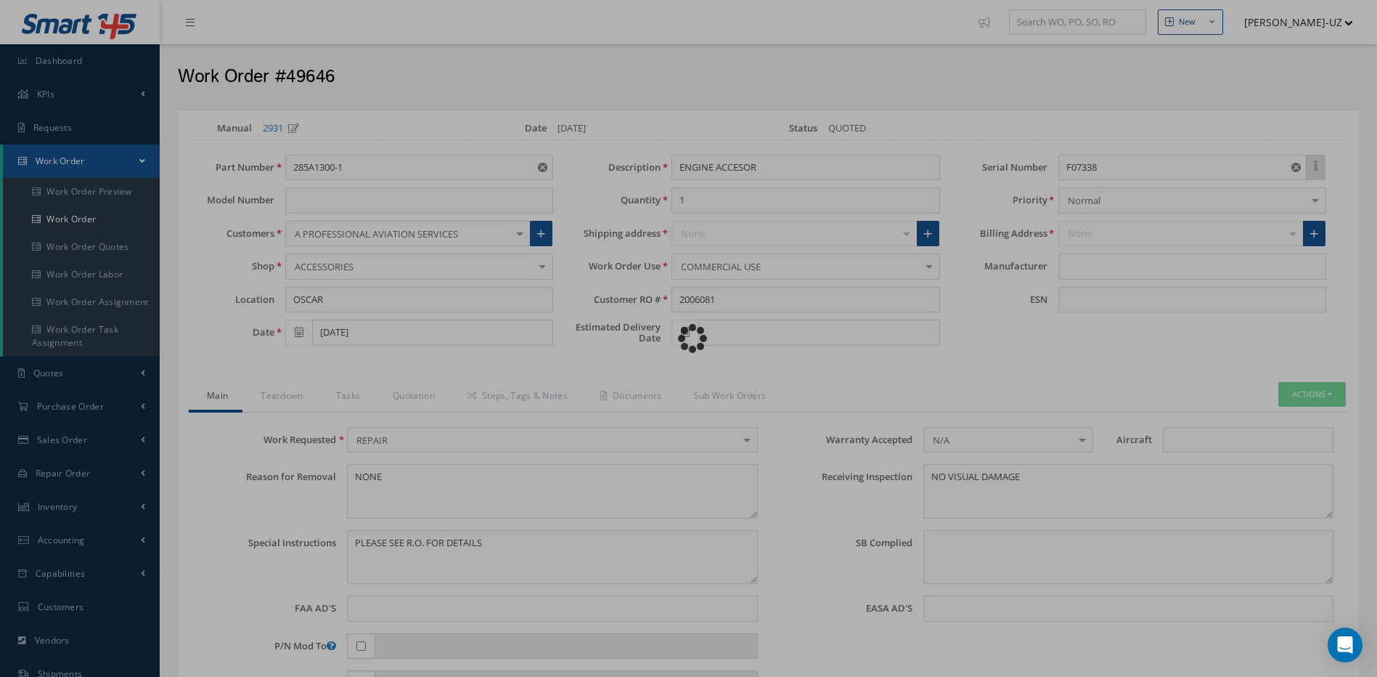
type input "BAE SYSTEMS"
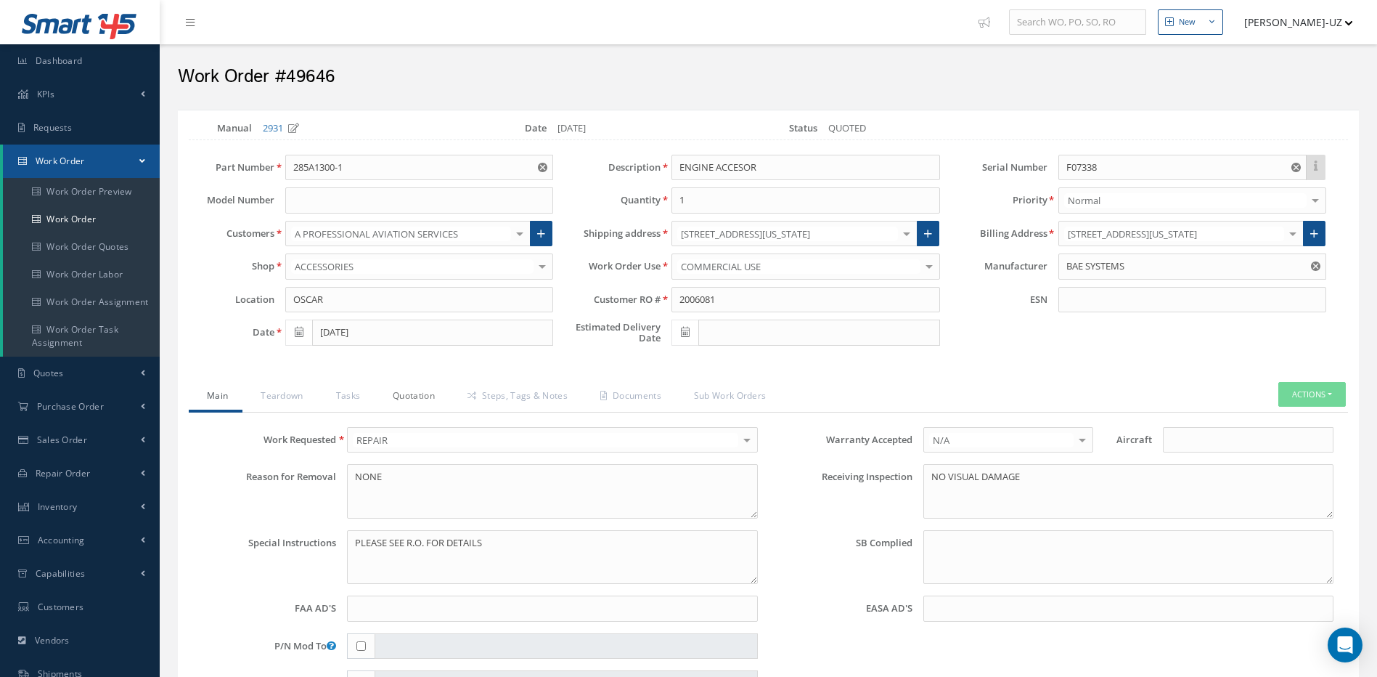
click at [407, 398] on link "Quotation" at bounding box center [412, 397] width 75 height 30
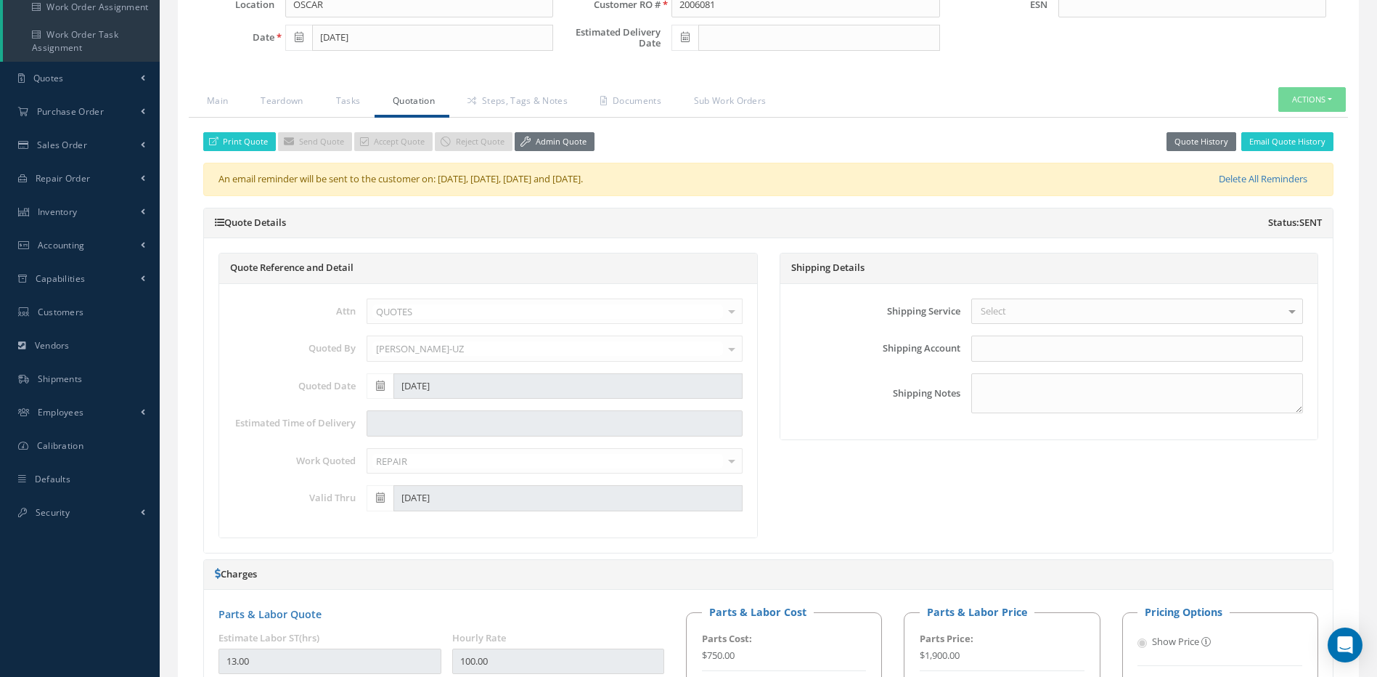
scroll to position [363, 0]
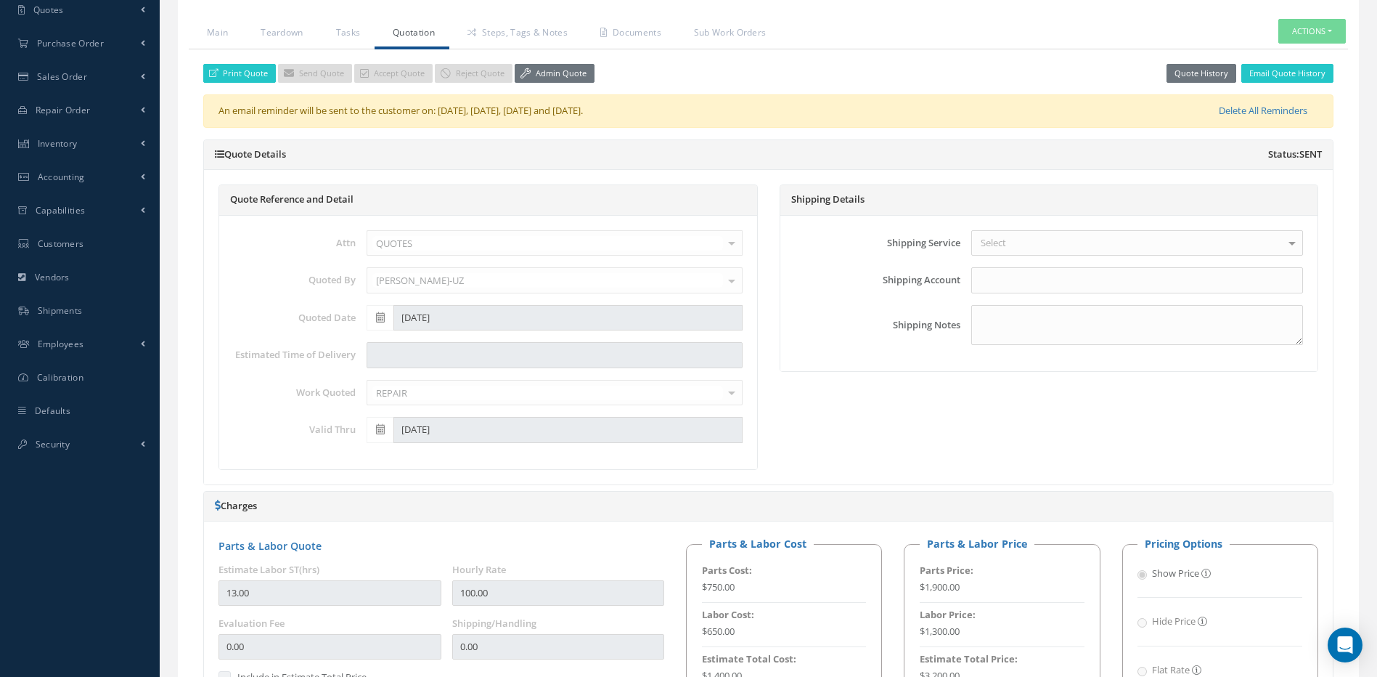
click at [464, 64] on div "Print Quote Send Quote Accept Quote Reject Quote Admin Quote" at bounding box center [398, 74] width 391 height 20
click at [563, 74] on link "Admin Quote" at bounding box center [555, 74] width 80 height 20
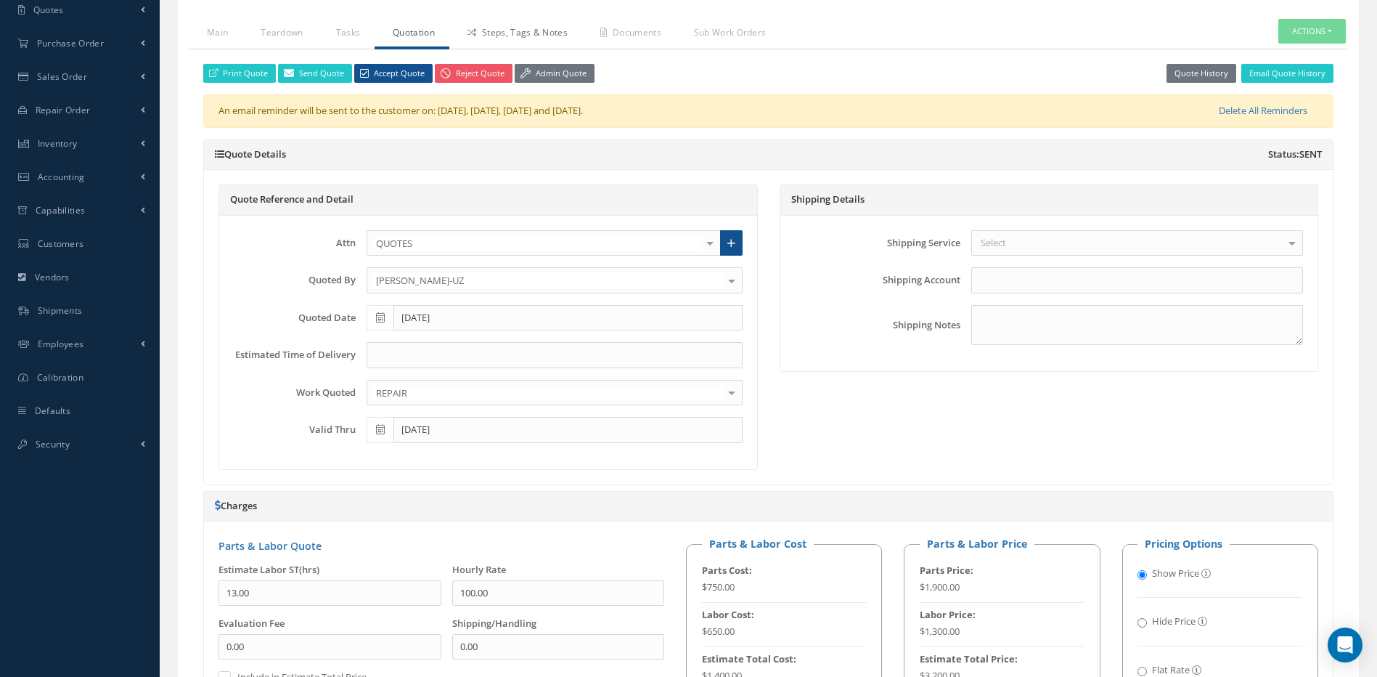
click at [530, 27] on link "Steps, Tags & Notes" at bounding box center [515, 34] width 133 height 30
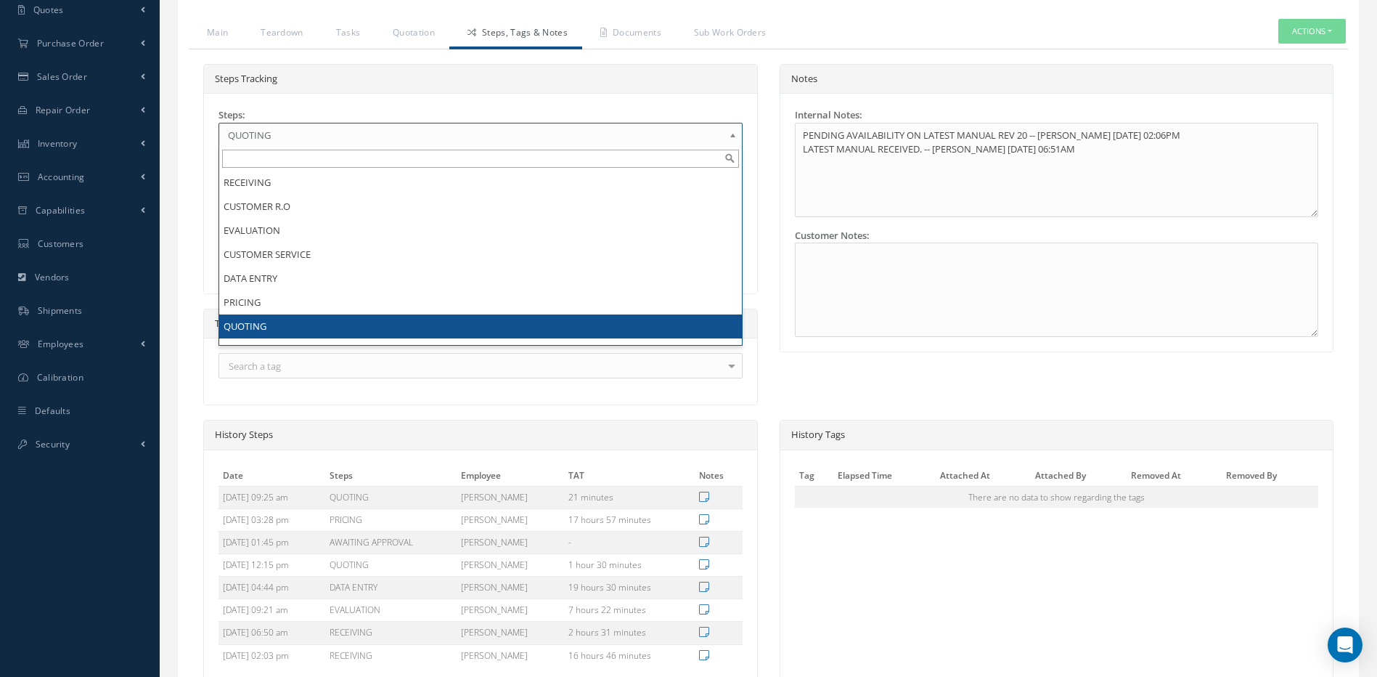
click at [285, 134] on span "QUOTING" at bounding box center [476, 134] width 496 height 17
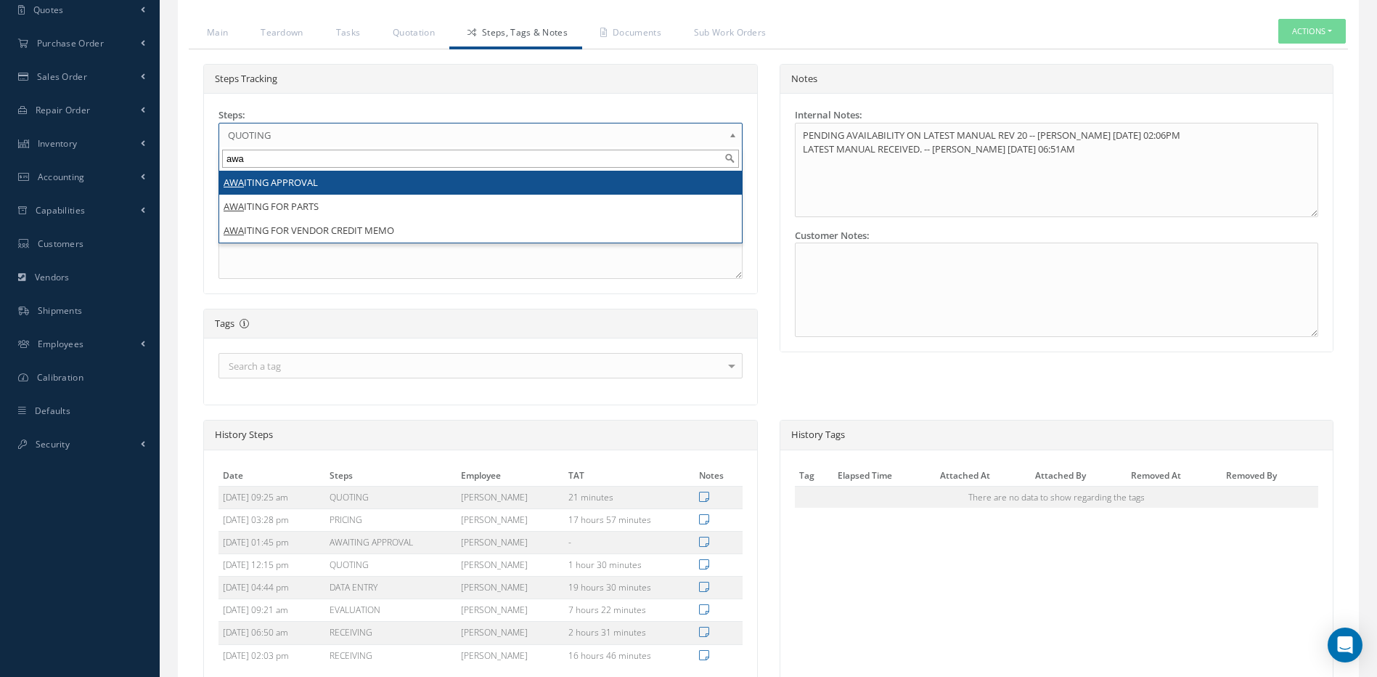
type input "awa"
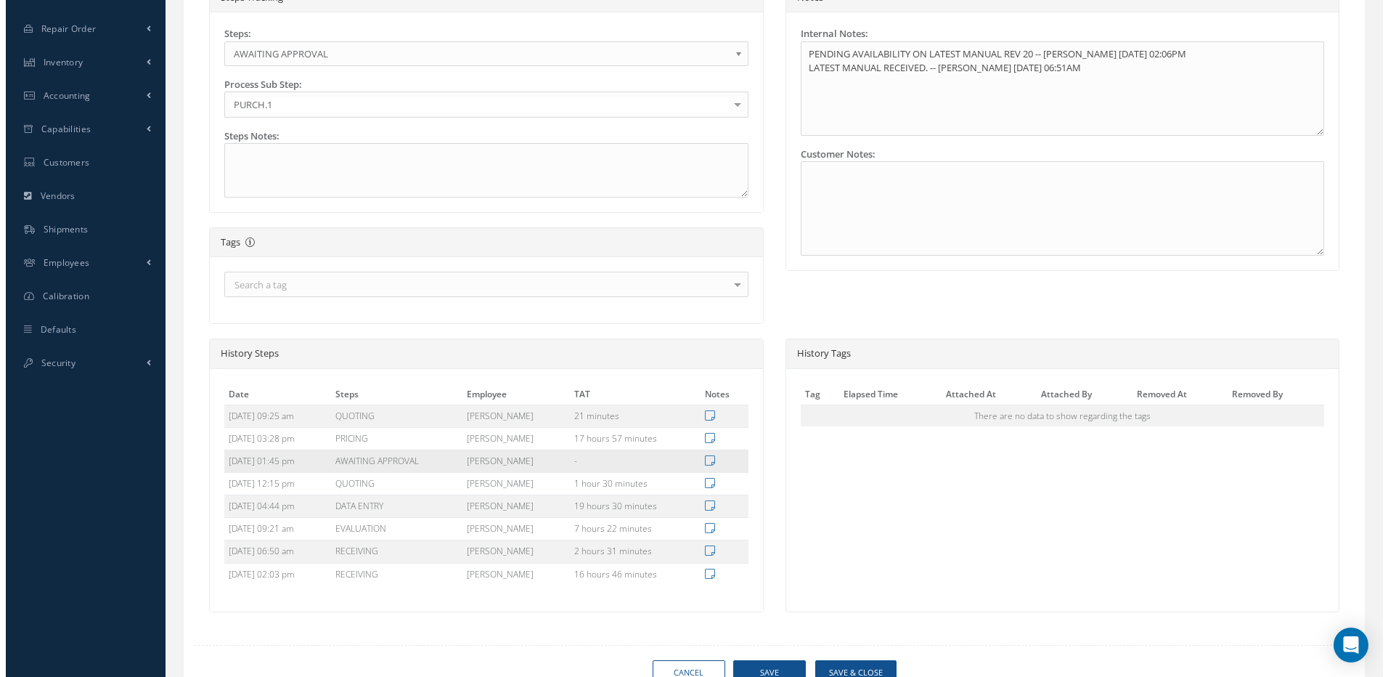
scroll to position [510, 0]
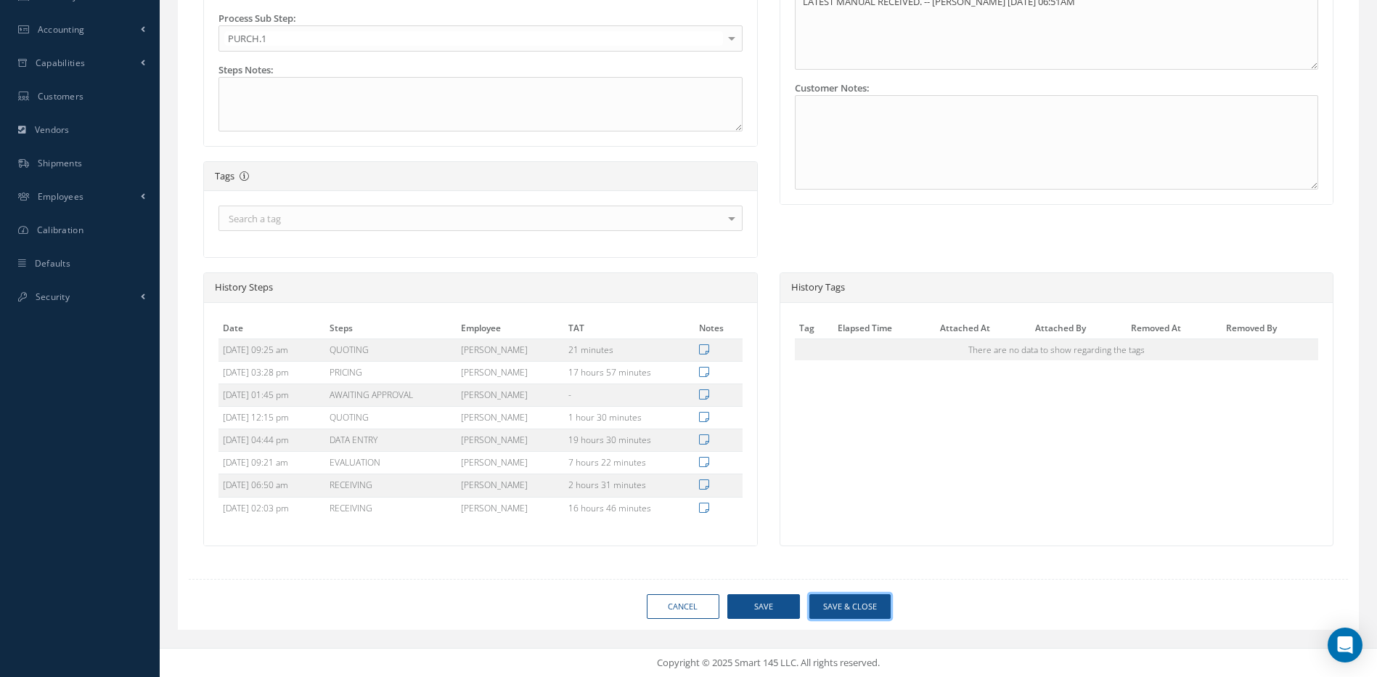
click at [866, 604] on button "Save & Close" at bounding box center [849, 606] width 81 height 25
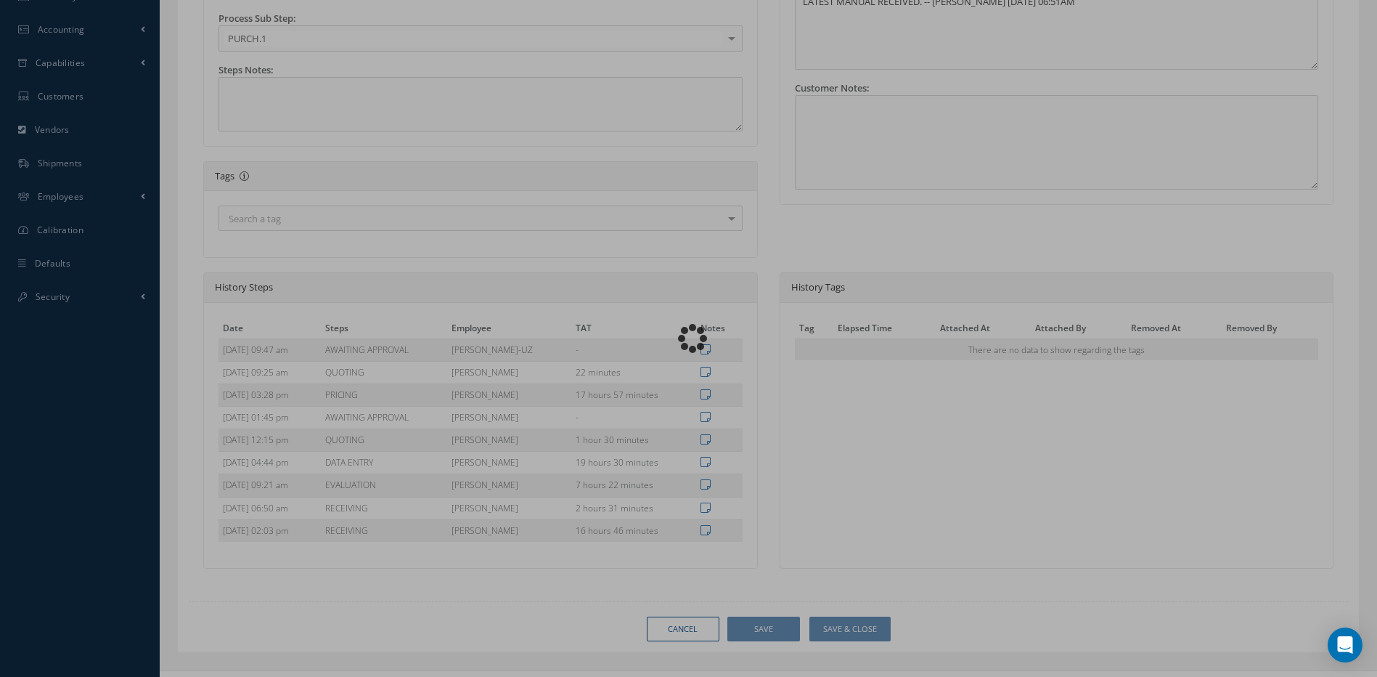
type input "BAE SYSTEMS"
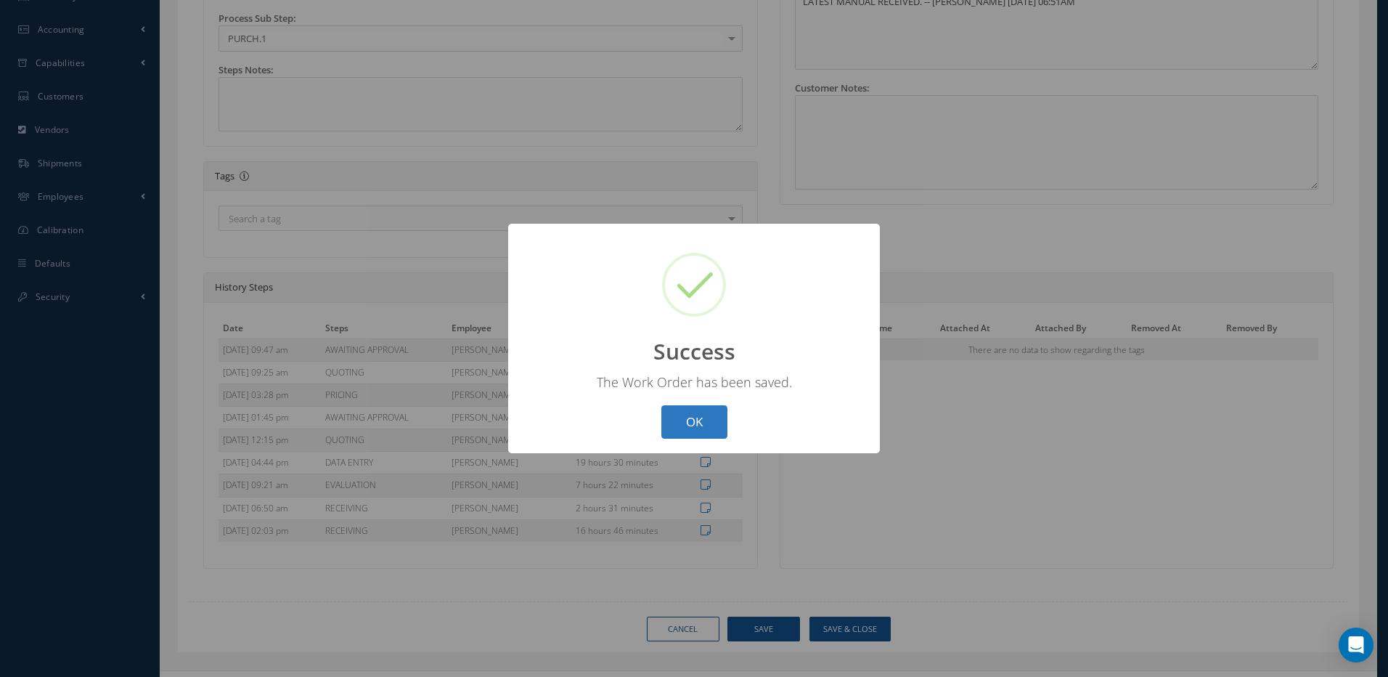
click at [703, 416] on button "OK" at bounding box center [694, 422] width 66 height 34
select select "25"
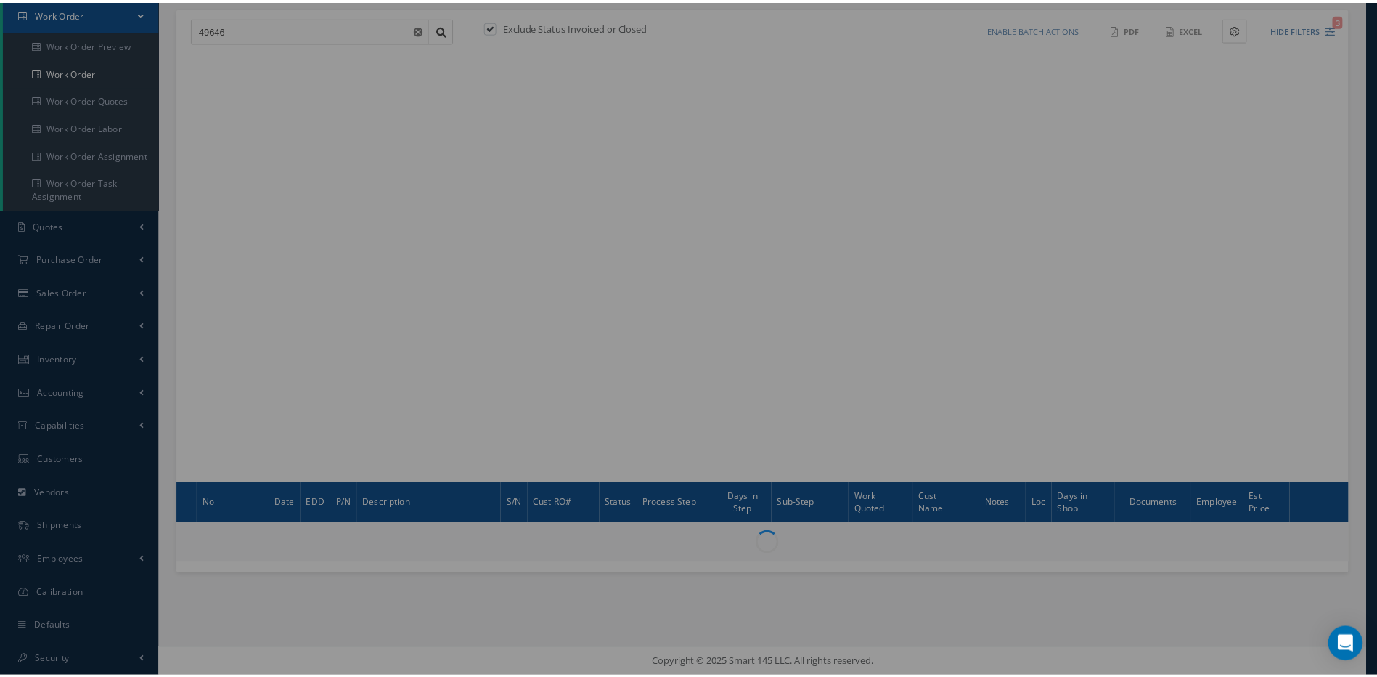
scroll to position [147, 0]
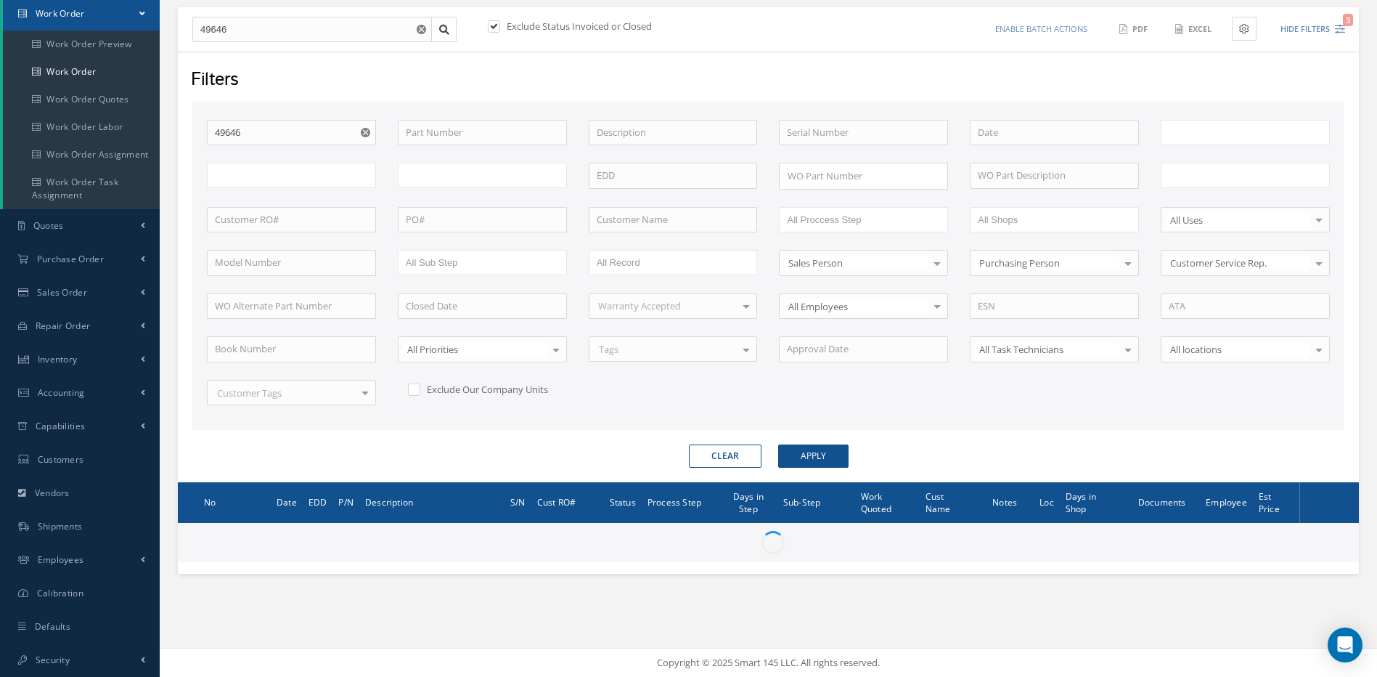
type input "All Work Request"
type input "All Work Performed"
type input "All Status"
type input "WO Part Status"
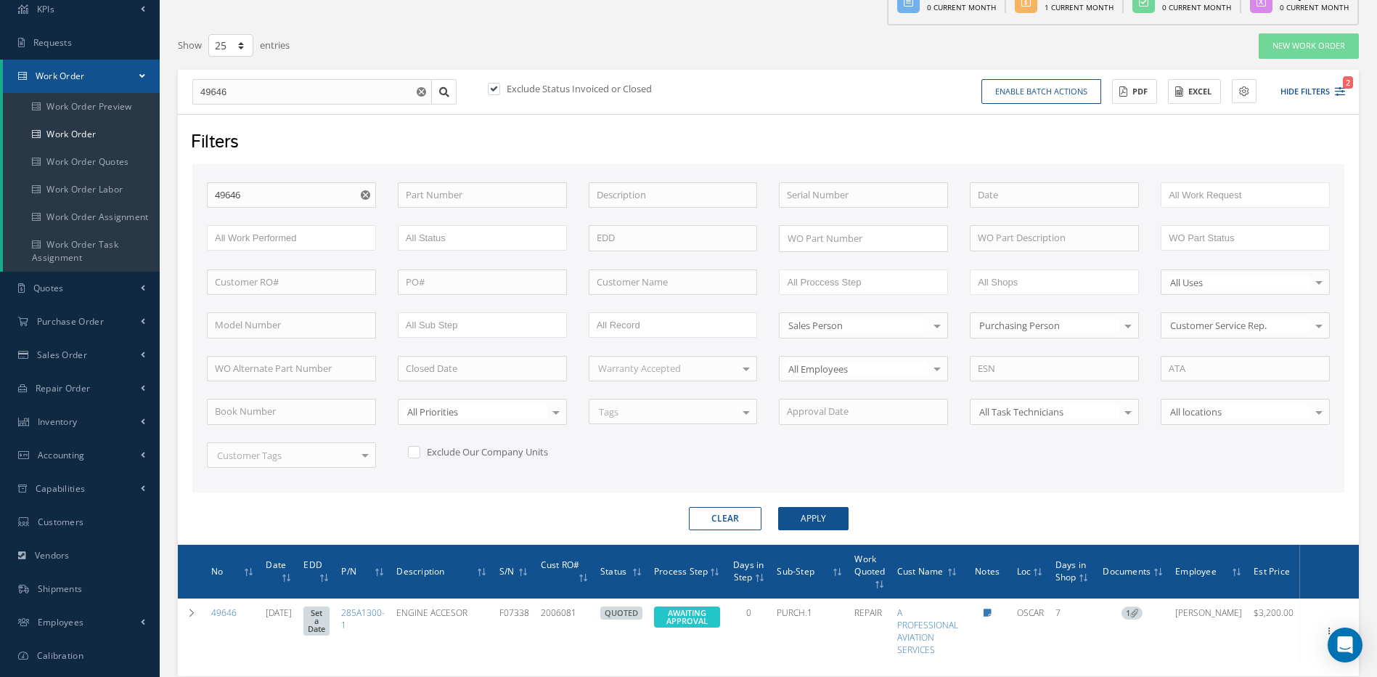
scroll to position [184, 0]
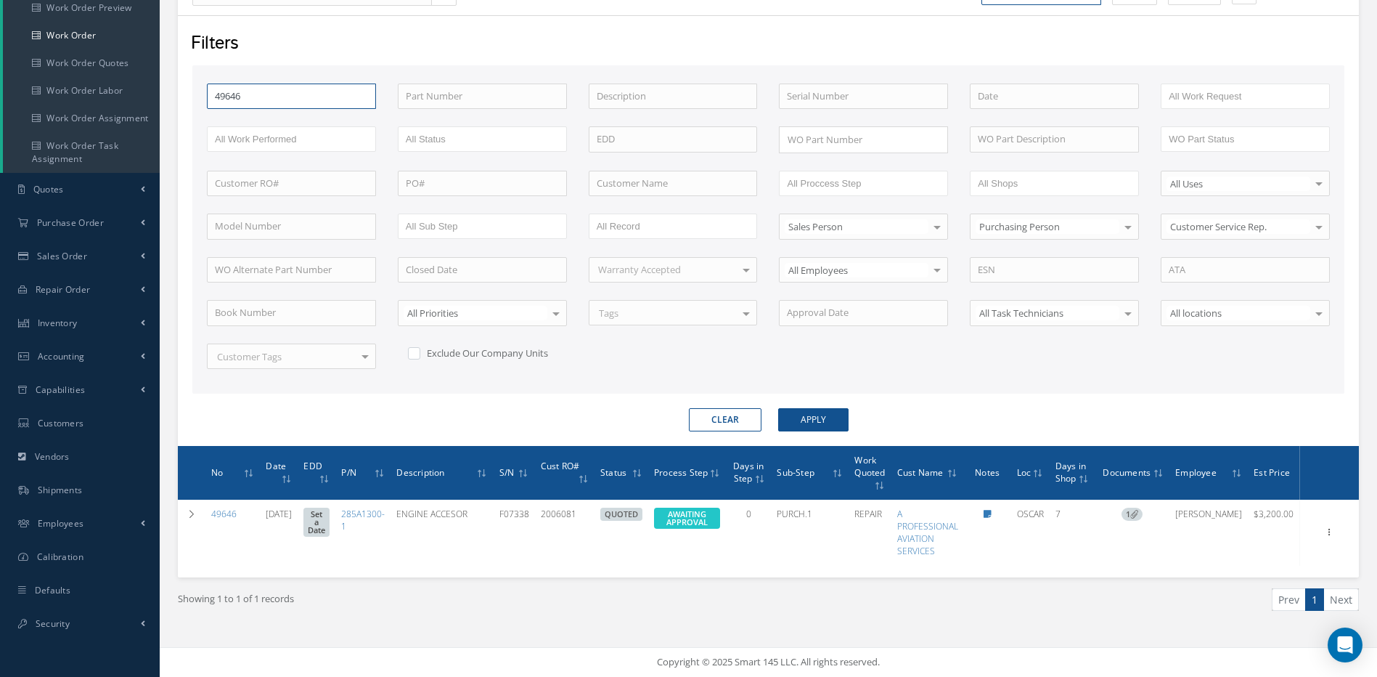
drag, startPoint x: 229, startPoint y: 97, endPoint x: 192, endPoint y: 99, distance: 37.1
click at [192, 99] on div "WO Number 49646 Part Number Description Serial Number - BENCH CHECK CALIBRATION…" at bounding box center [768, 229] width 1152 height 328
type input "4"
type input "48"
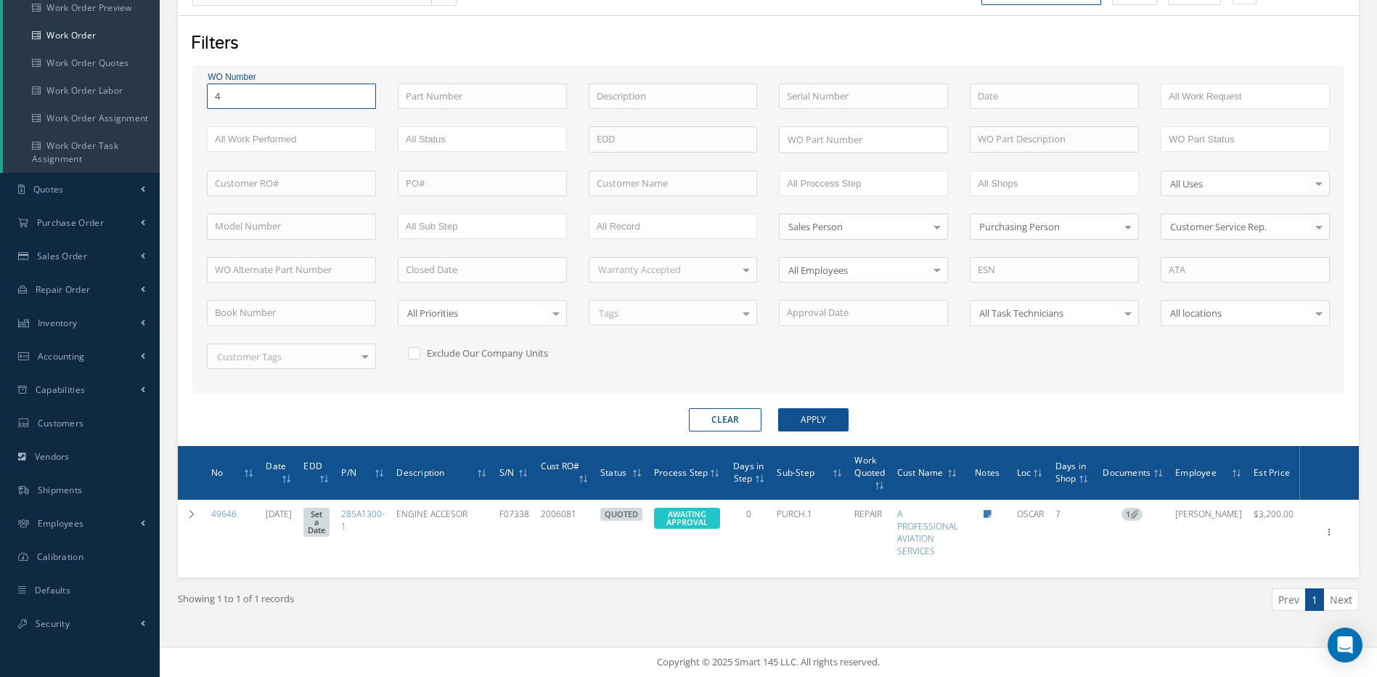
type input "48"
type input "484"
type input "4849"
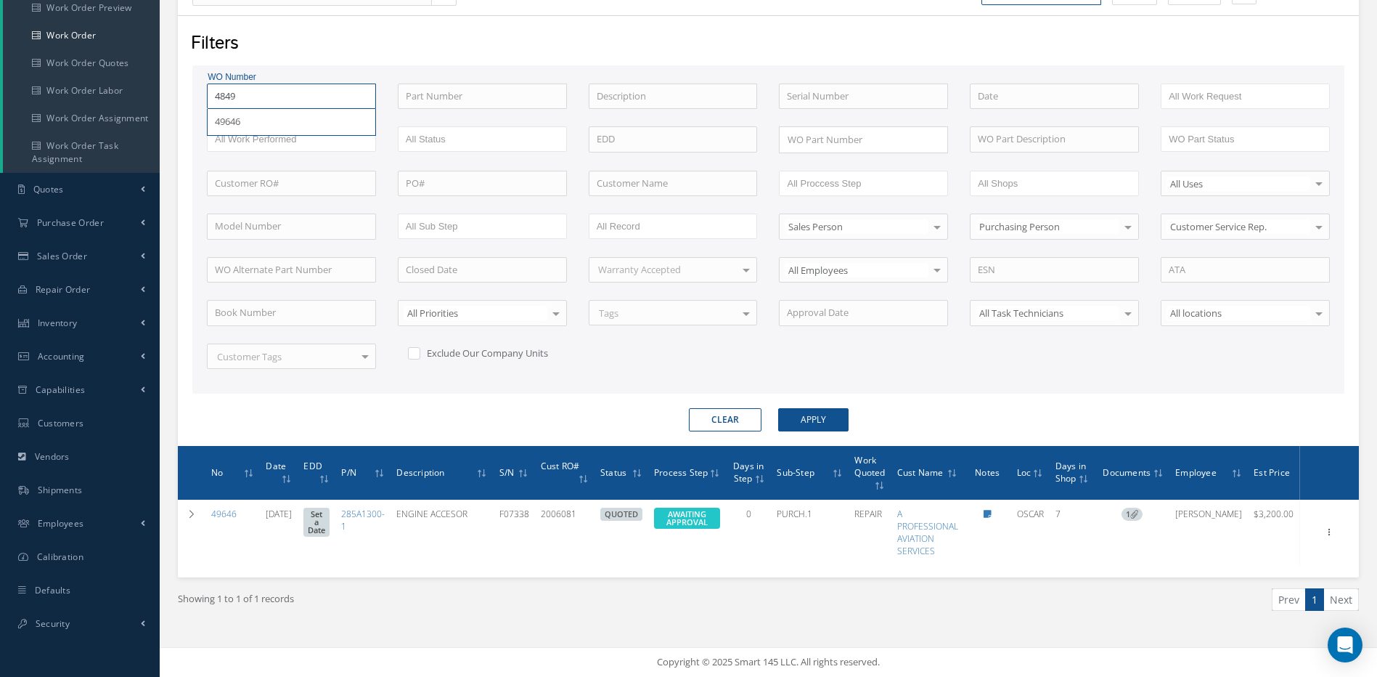
type input "48493"
click at [778, 408] on button "Apply" at bounding box center [813, 419] width 70 height 23
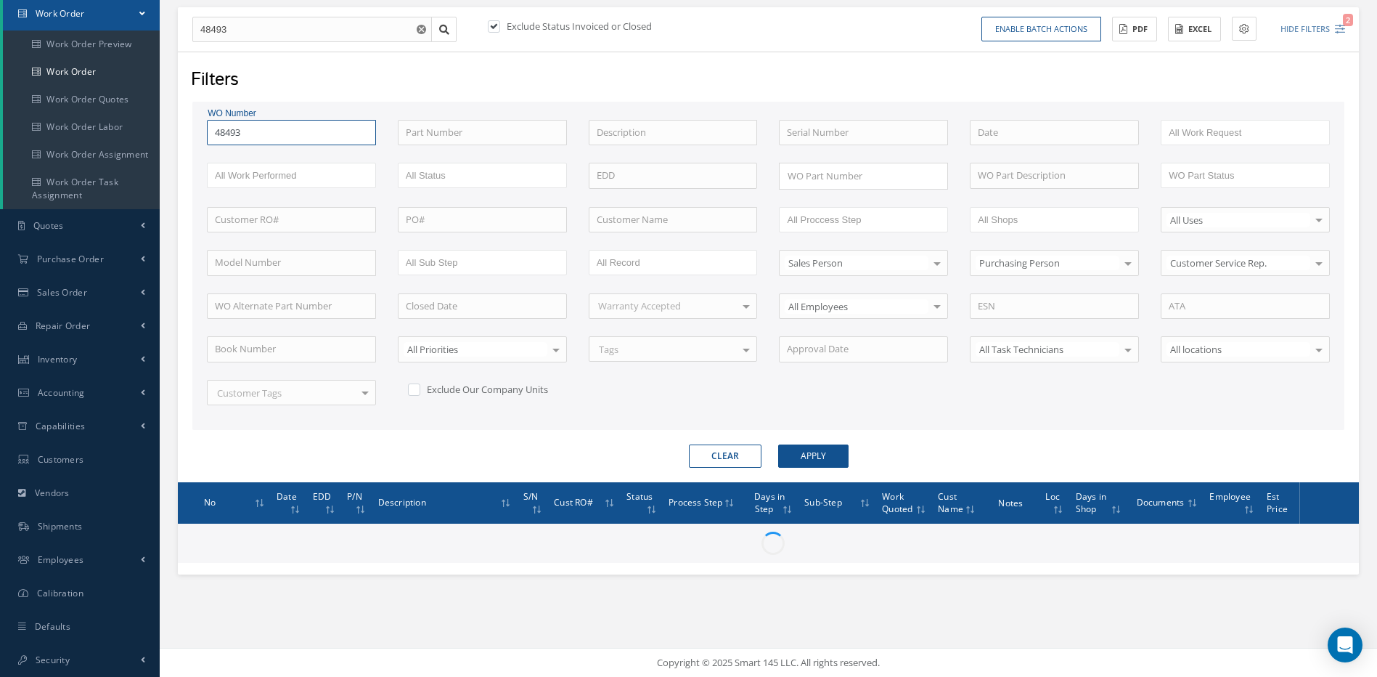
scroll to position [158, 0]
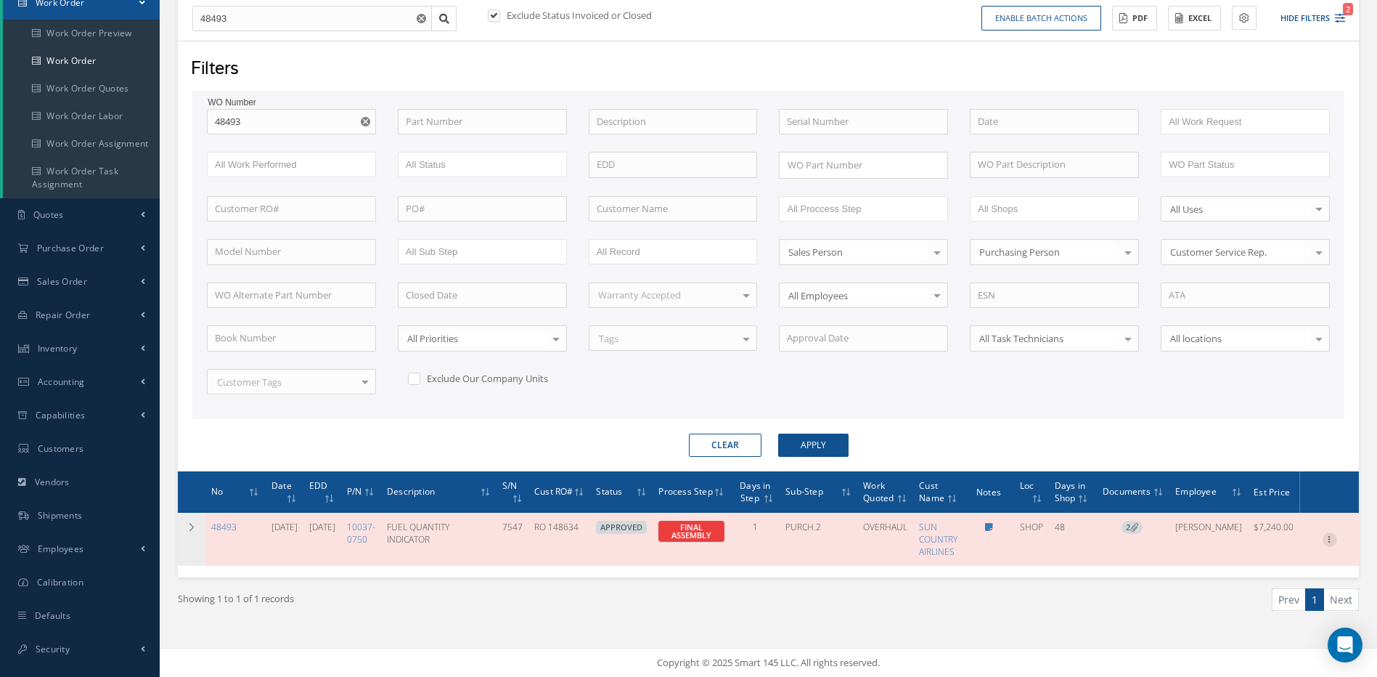
click at [1330, 537] on icon at bounding box center [1330, 538] width 15 height 12
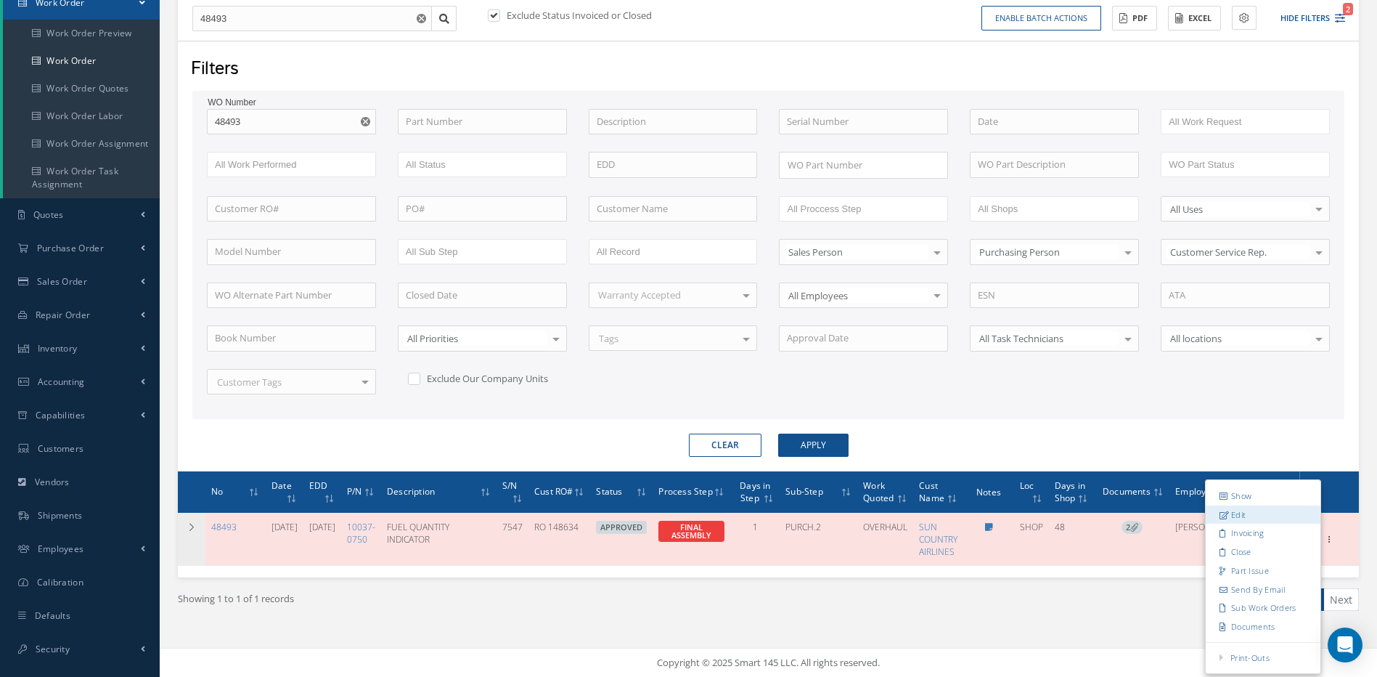
click at [1235, 515] on link "Edit" at bounding box center [1263, 514] width 115 height 19
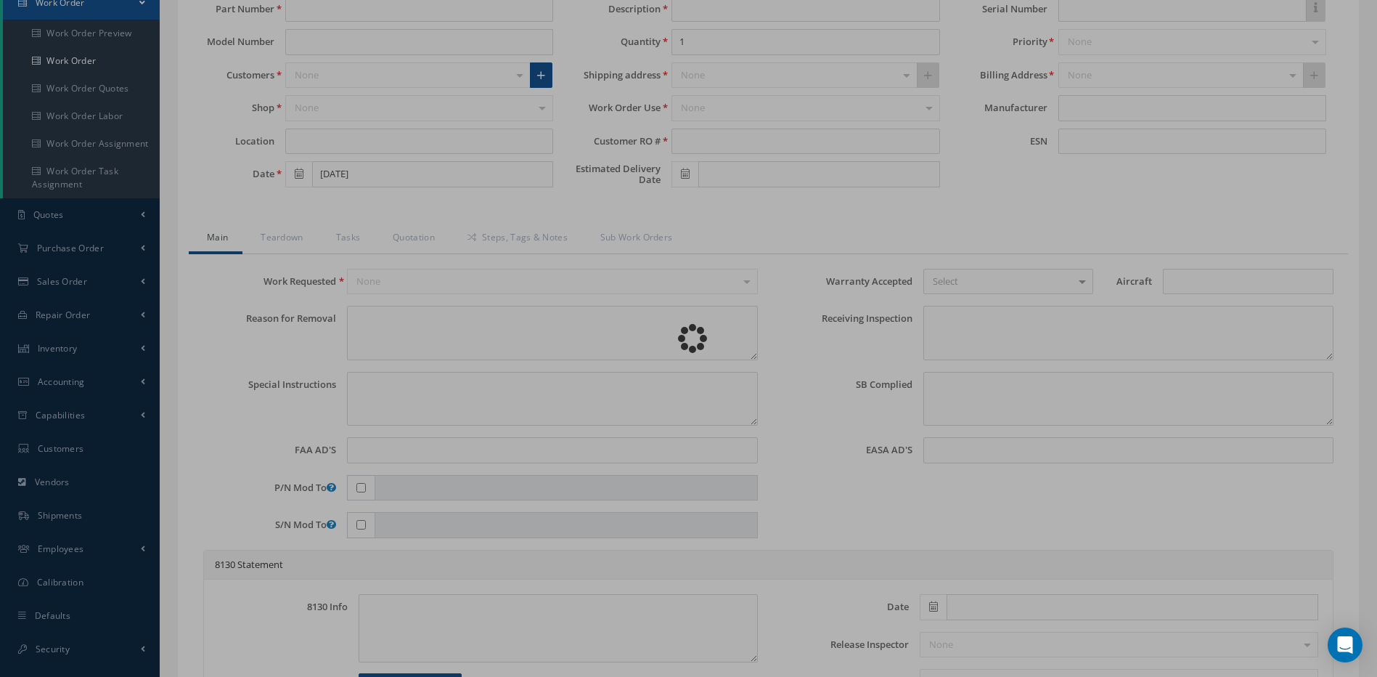
type input "10037-0750"
type input "SHOP"
type input "08/08/2025"
type input "FUEL QUANTITY INDICATOR"
type input "RO 148634"
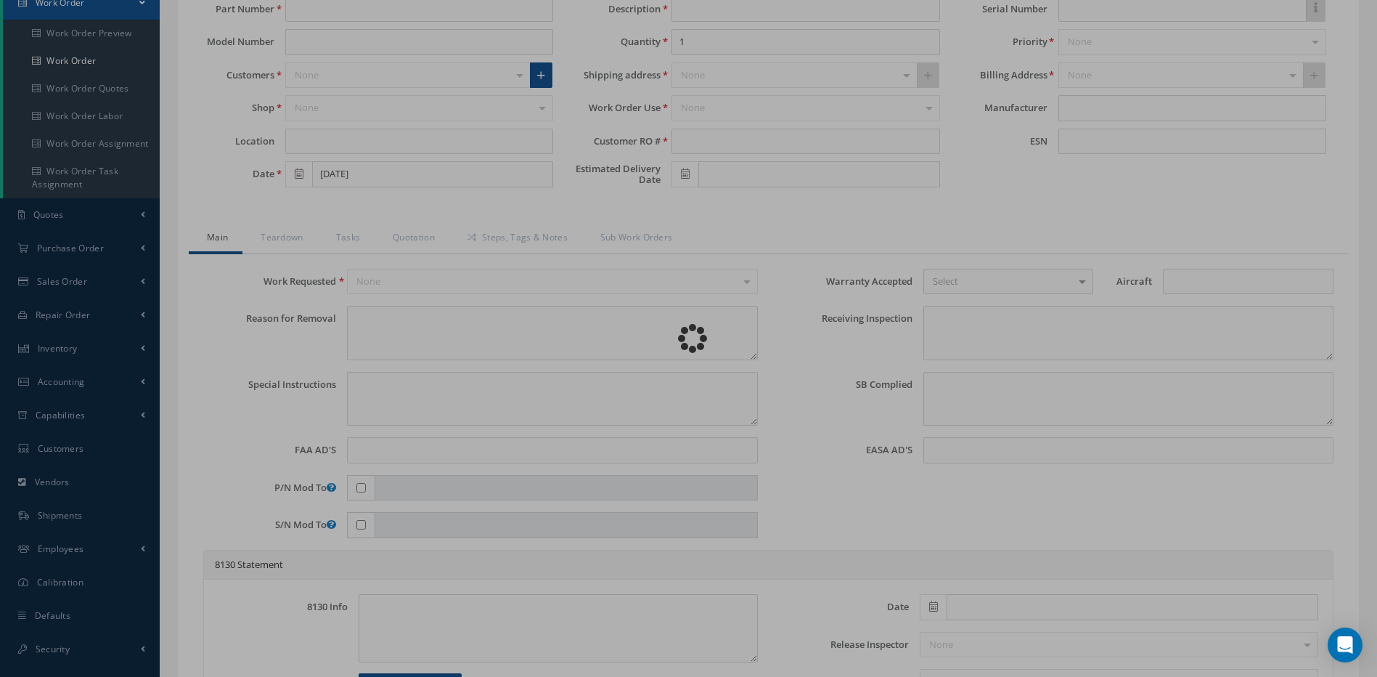
type input "10/07/2025"
type input "7547"
type textarea "WHILE FUELING, FOU ND NO INDICATION ON CENTER INDICATOR ON FUEL STATION"
type textarea "PLEASE SEE R.O. FOR DETAILS"
type textarea "NO VISUAL DAMAGE"
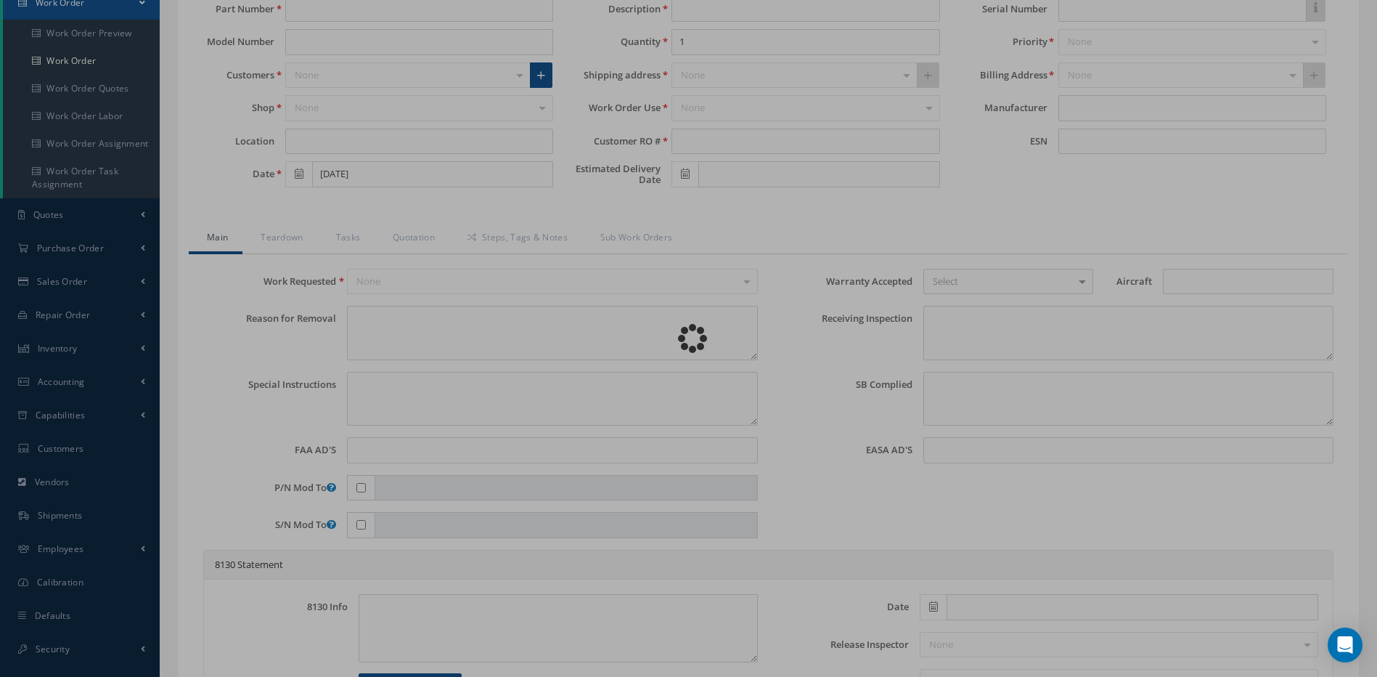
type textarea "NEED TO REVIEW WITH RAUL AND RAMON. UNIT IS BER. -- MARIA PERDOMO-UZ 08/25/2025…"
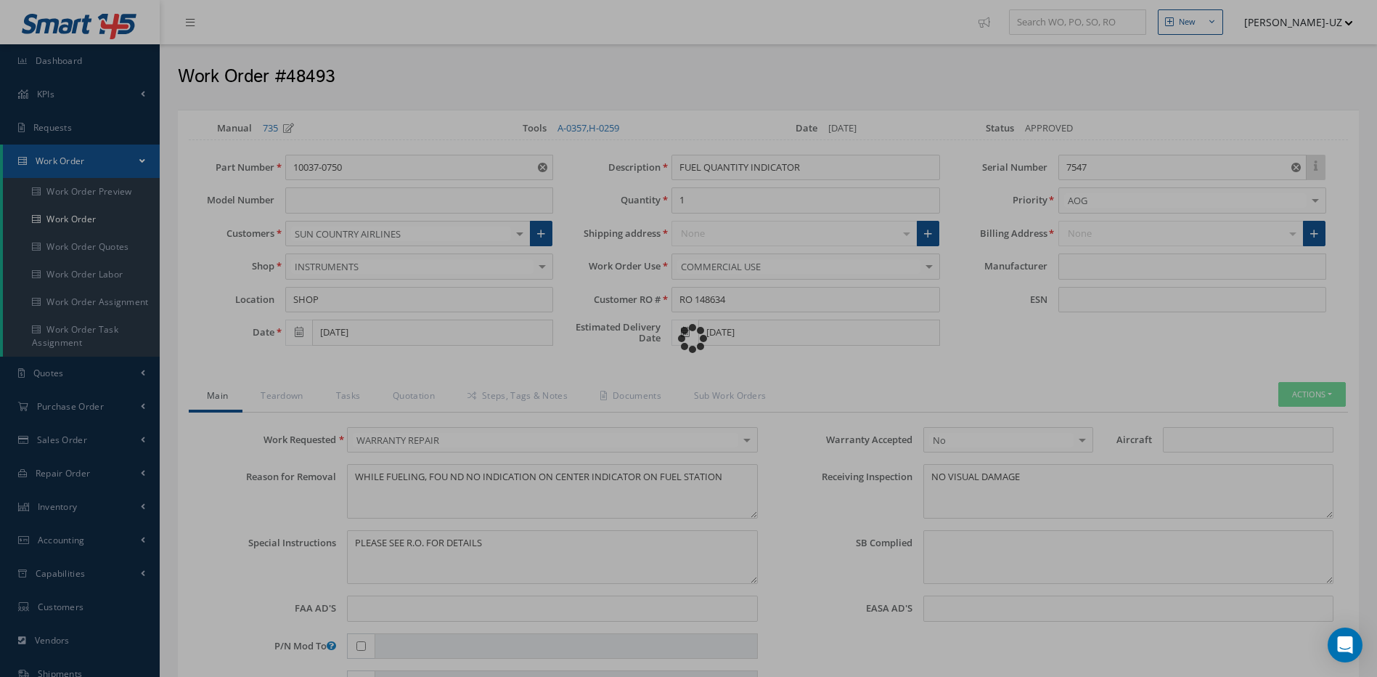
type input "[PERSON_NAME] PRECISION PRODUCTS"
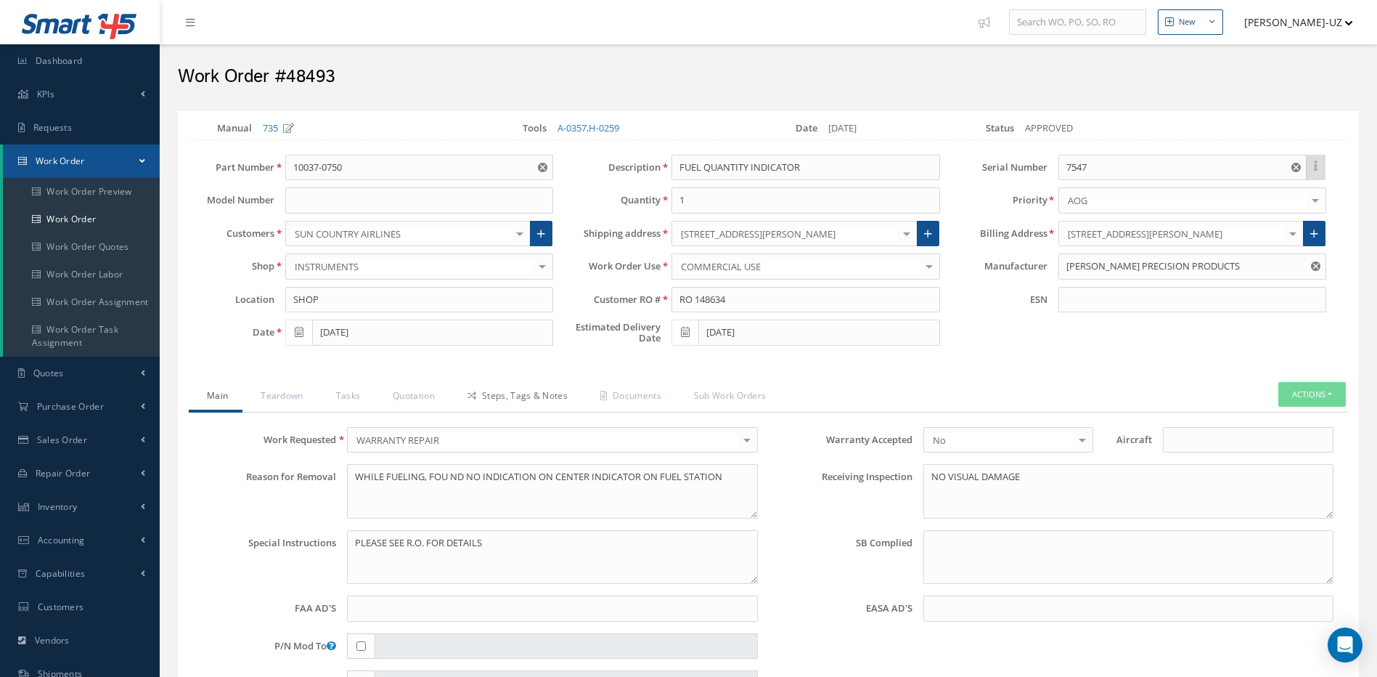
click at [547, 397] on link "Steps, Tags & Notes" at bounding box center [515, 397] width 133 height 30
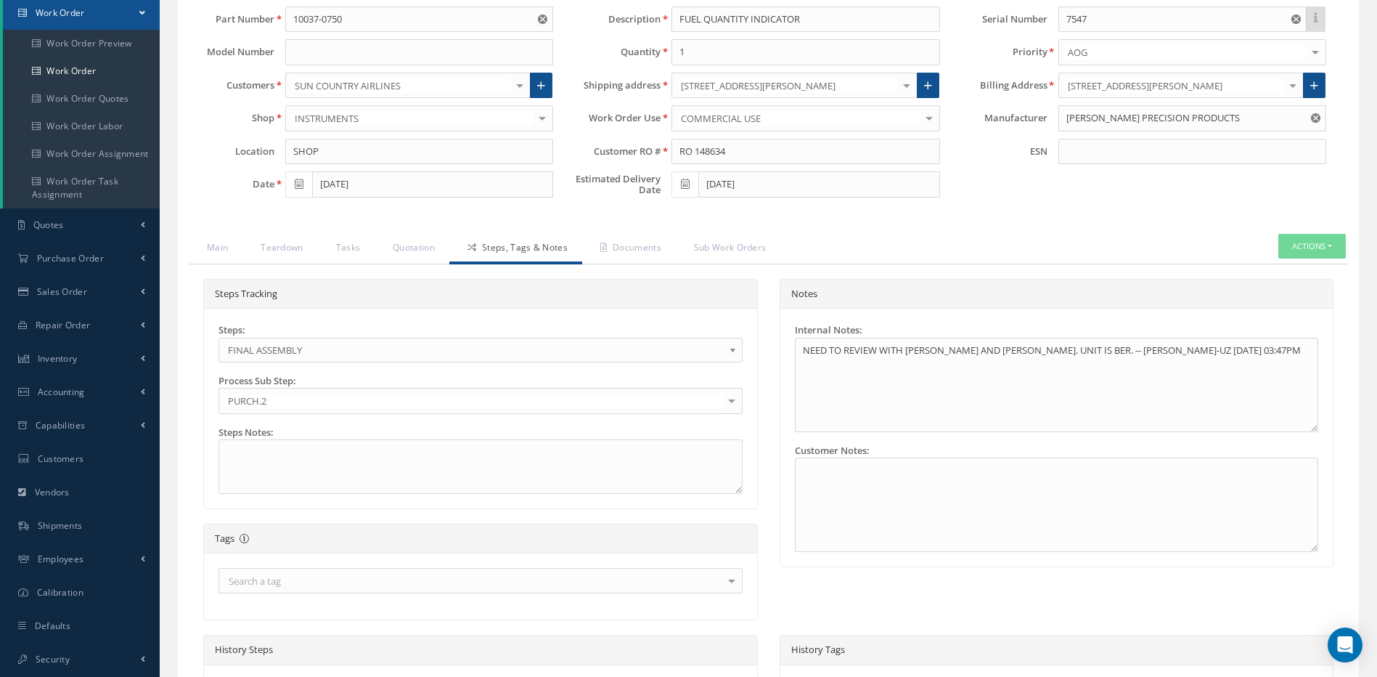
scroll to position [145, 0]
click at [417, 250] on link "Quotation" at bounding box center [412, 252] width 75 height 30
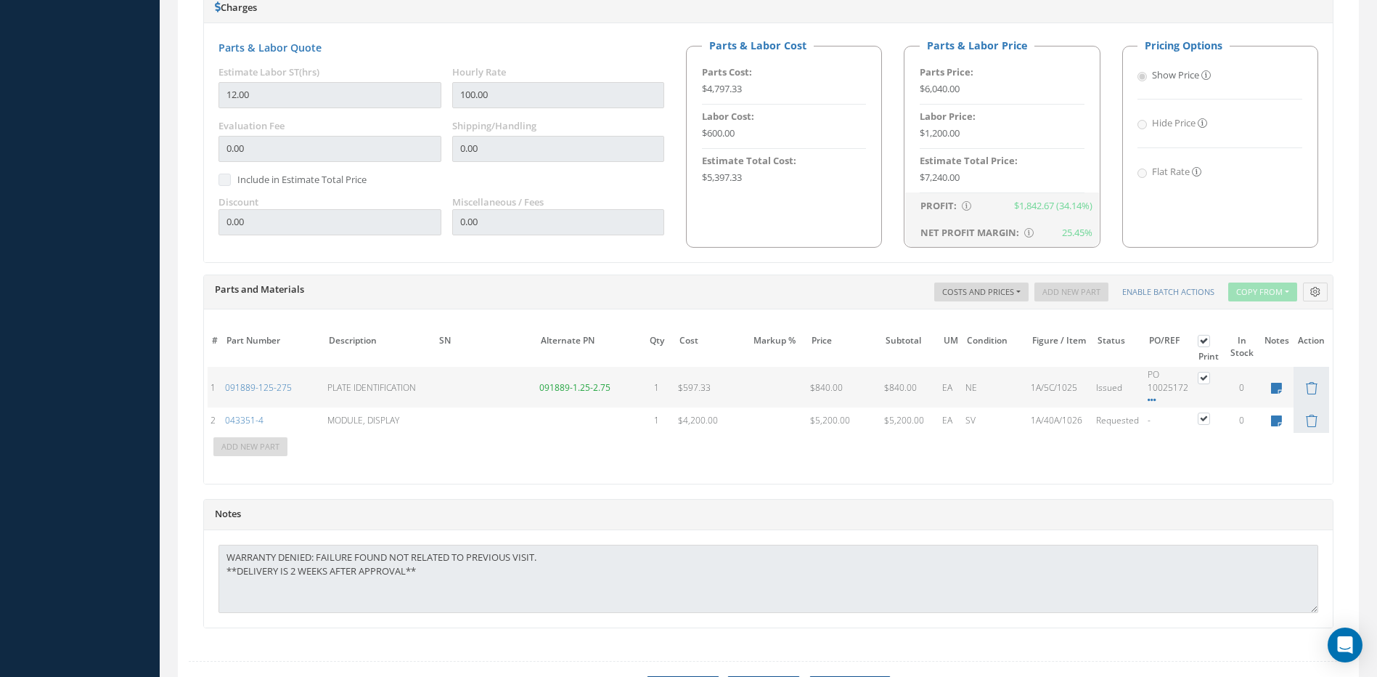
scroll to position [871, 0]
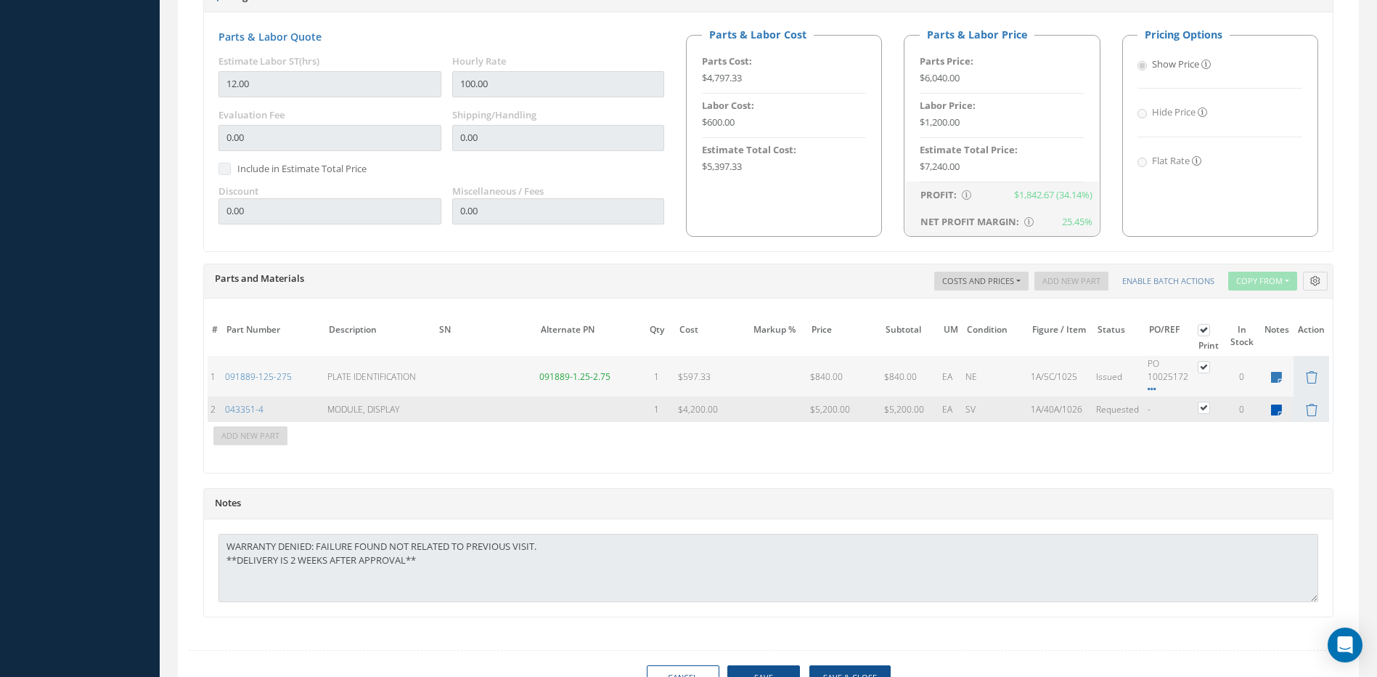
click at [1278, 407] on icon at bounding box center [1276, 410] width 11 height 12
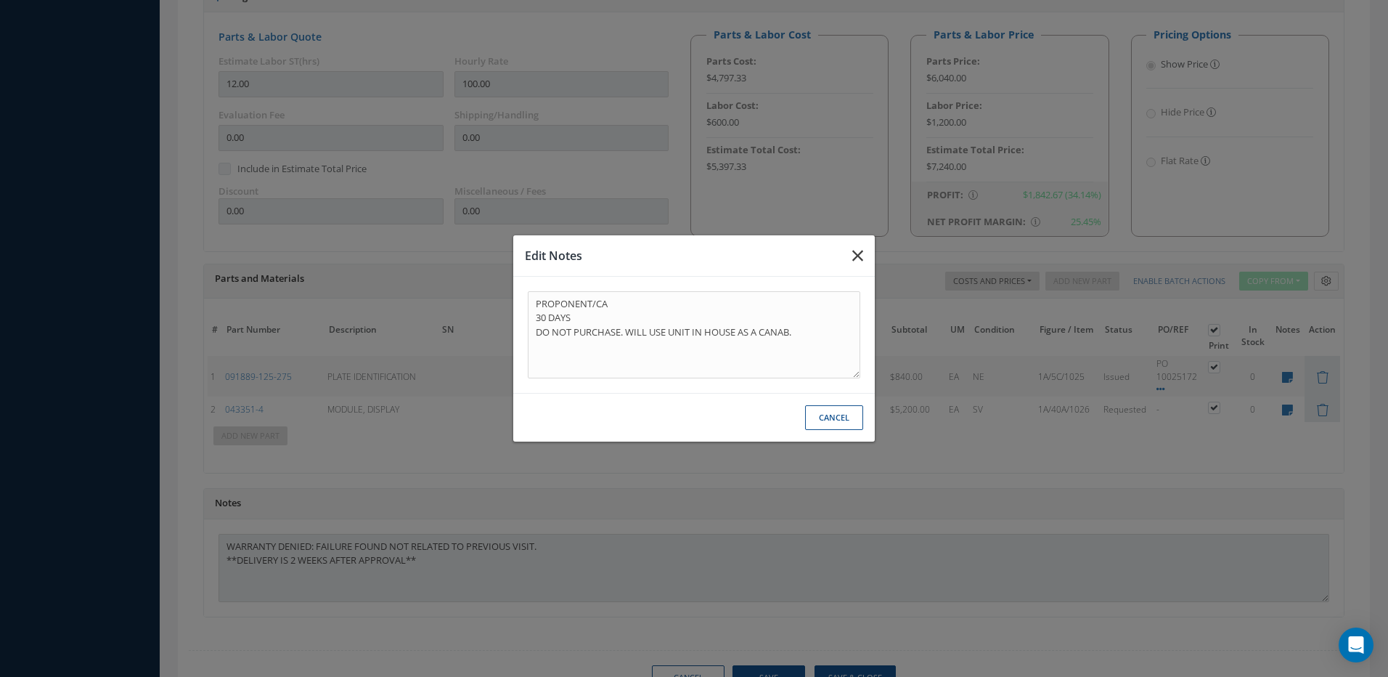
click at [853, 254] on icon "button" at bounding box center [857, 255] width 11 height 17
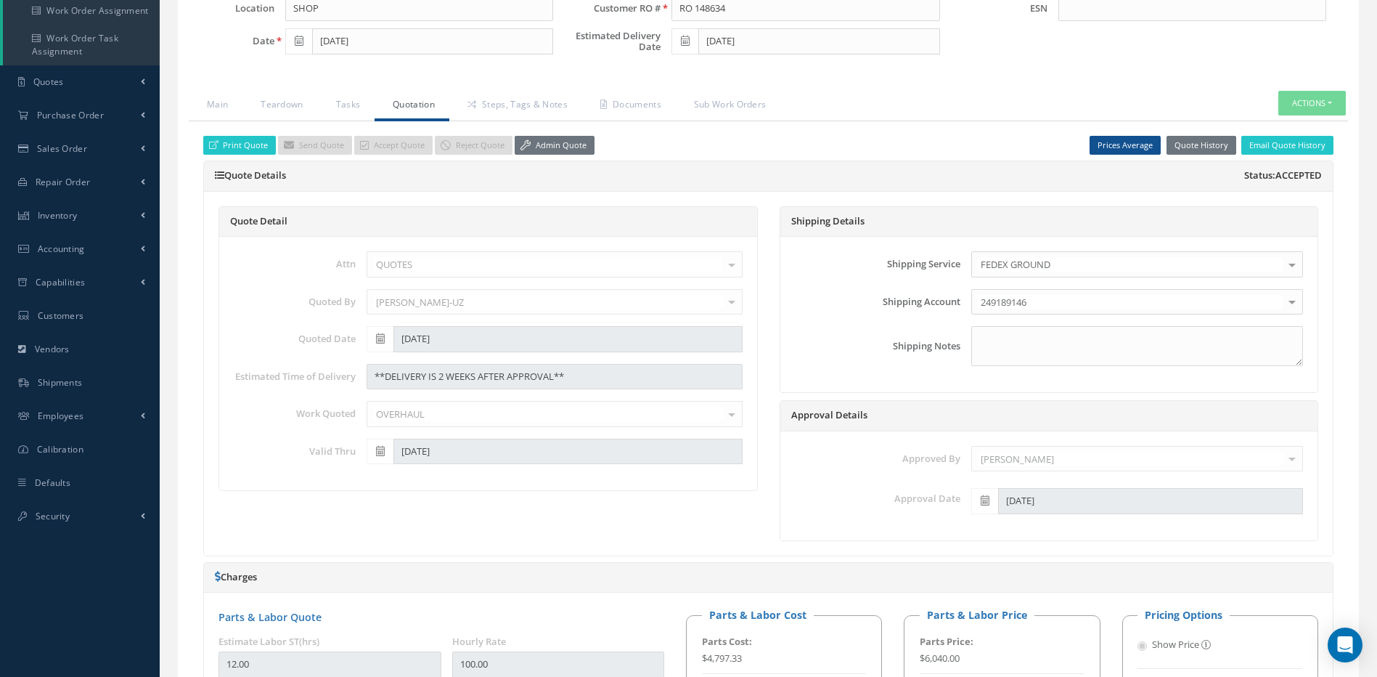
scroll to position [290, 0]
click at [524, 98] on link "Steps, Tags & Notes" at bounding box center [515, 106] width 133 height 30
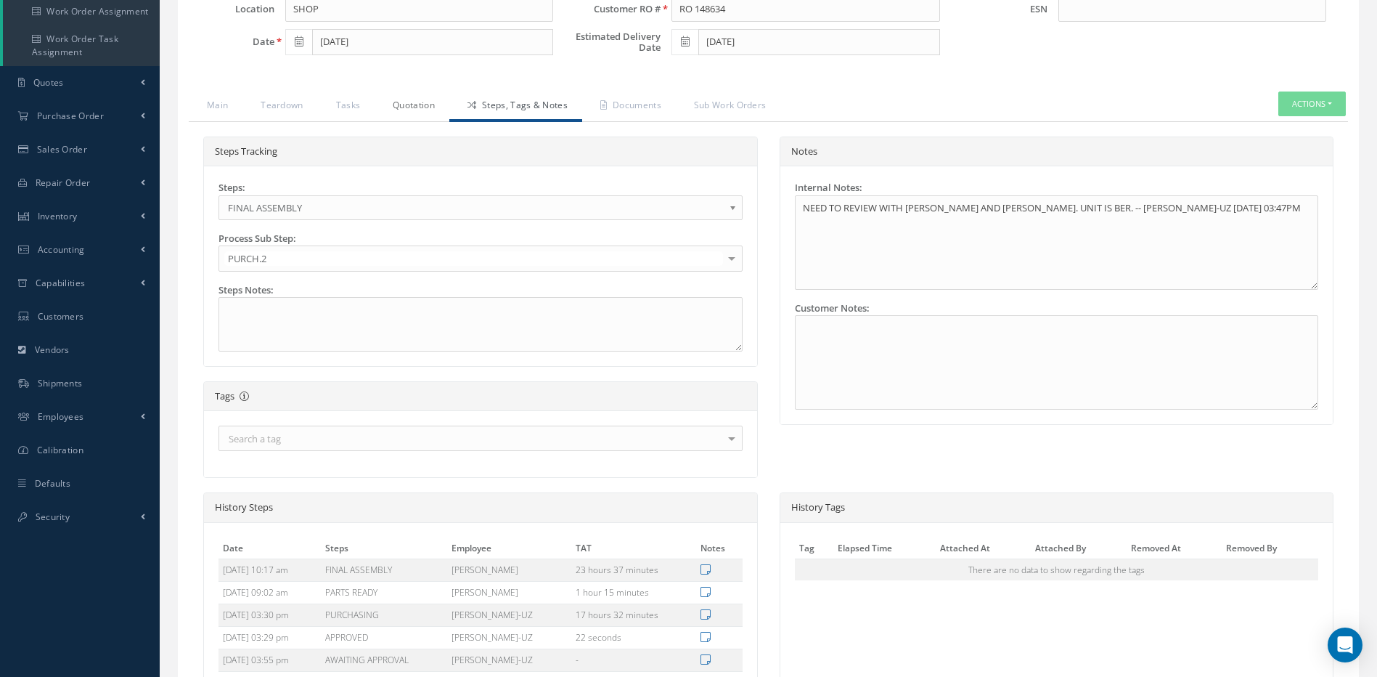
click at [411, 100] on link "Quotation" at bounding box center [412, 106] width 75 height 30
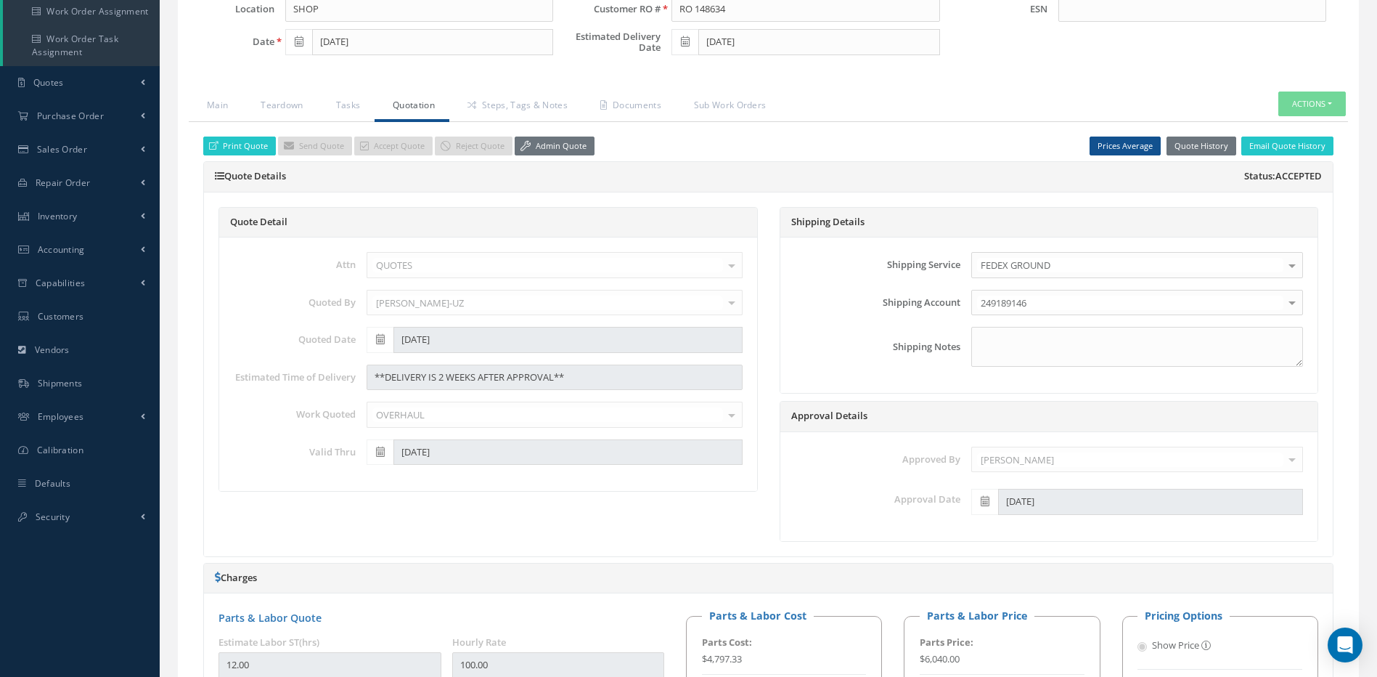
scroll to position [0, 0]
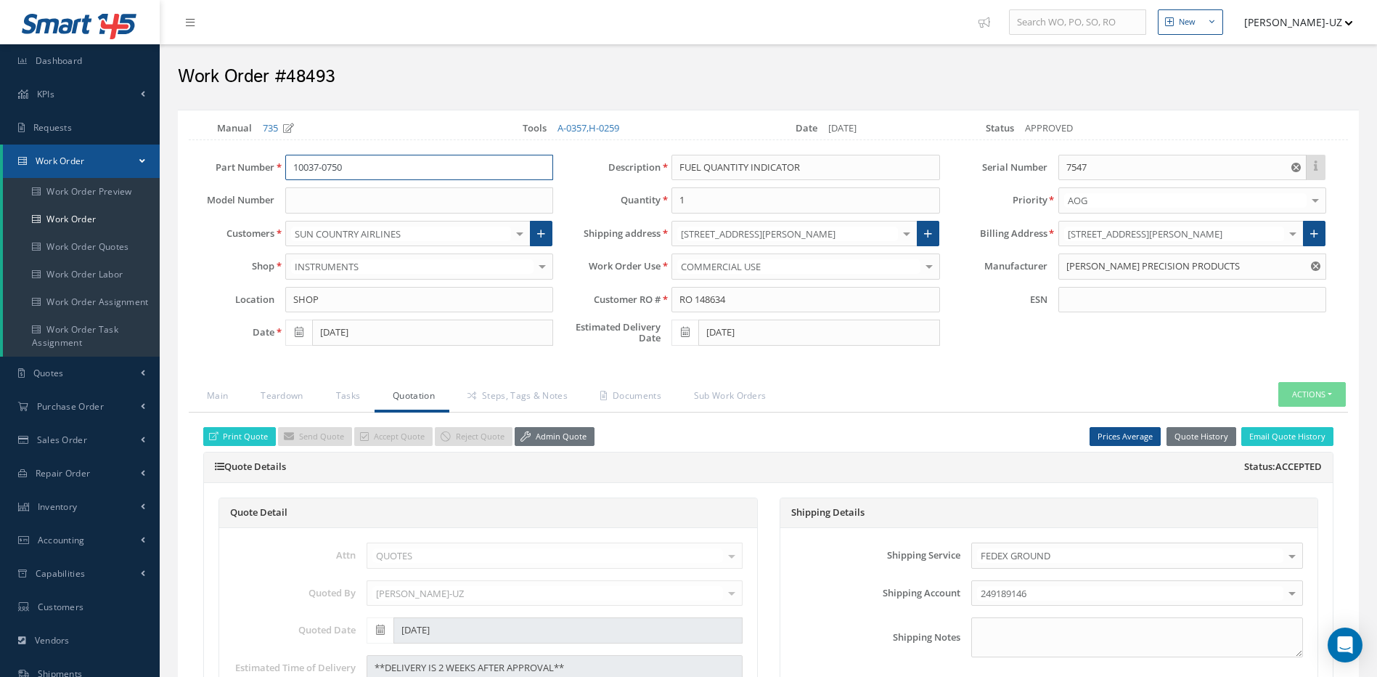
click at [364, 163] on input "10037-0750" at bounding box center [419, 168] width 268 height 26
click at [512, 396] on link "Steps, Tags & Notes" at bounding box center [515, 397] width 133 height 30
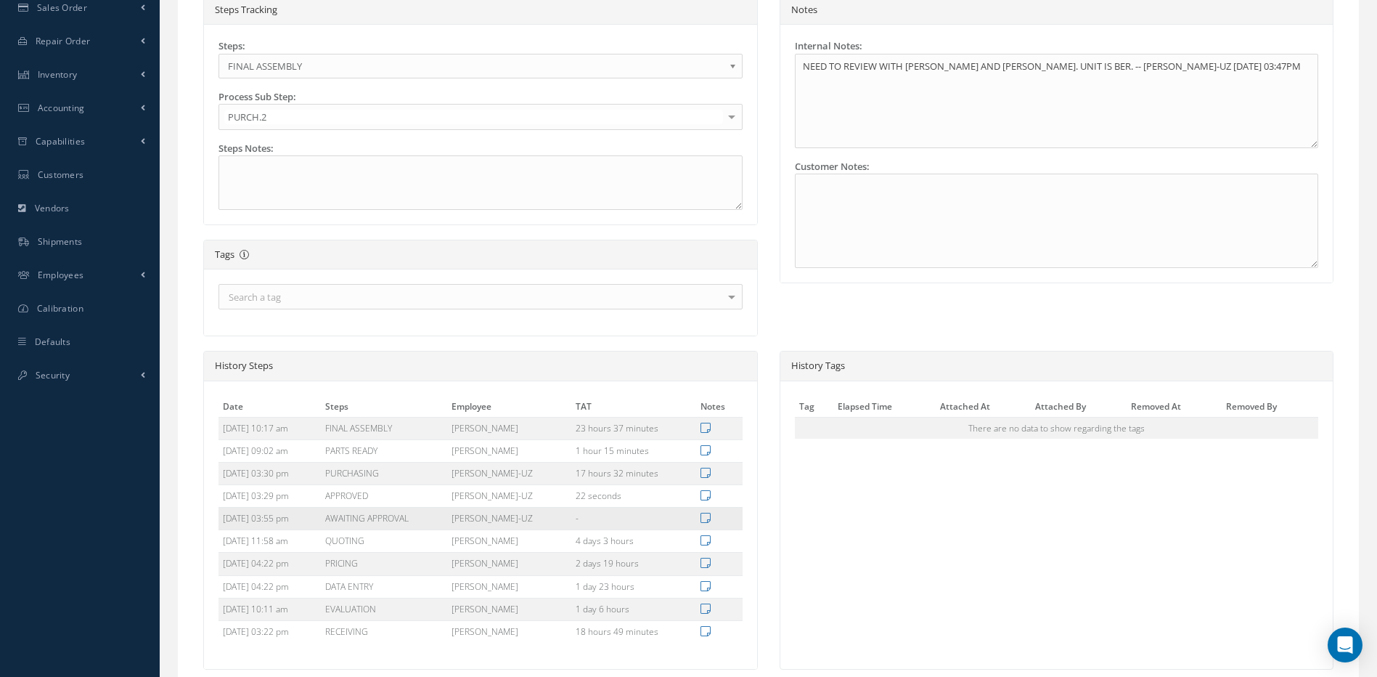
scroll to position [145, 0]
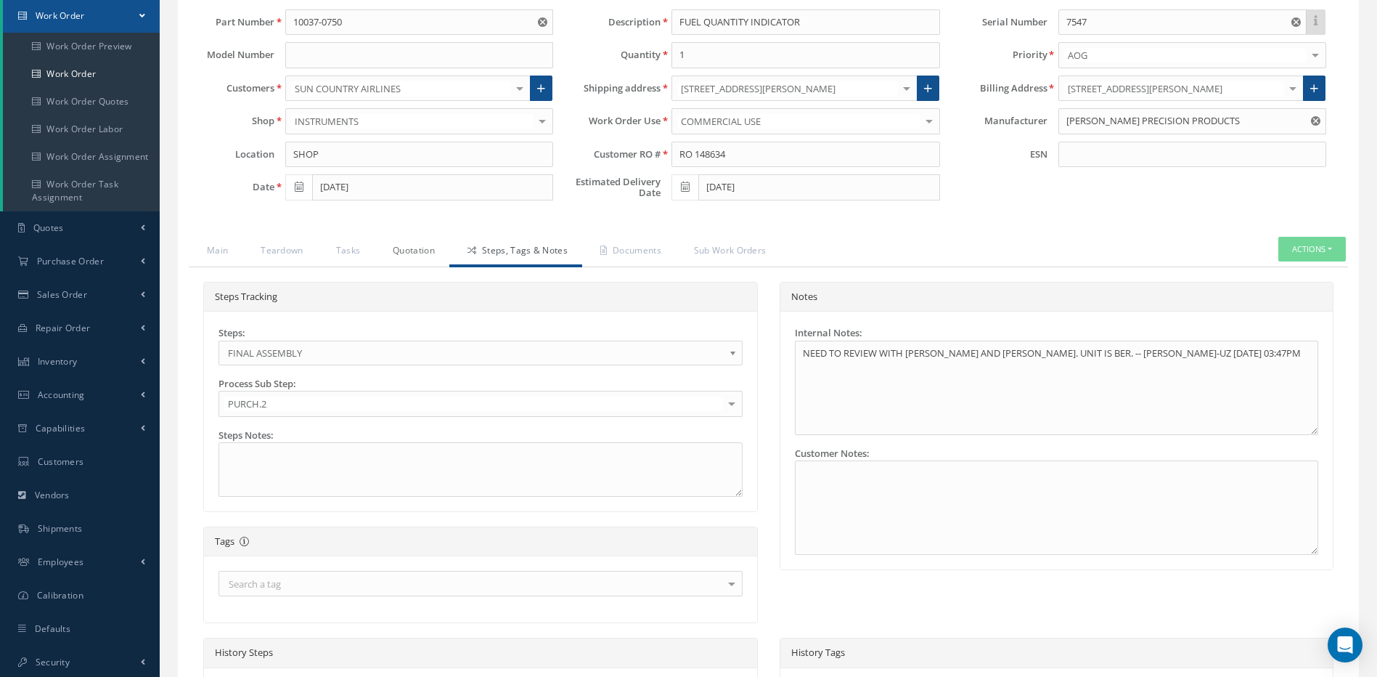
click at [408, 246] on link "Quotation" at bounding box center [412, 252] width 75 height 30
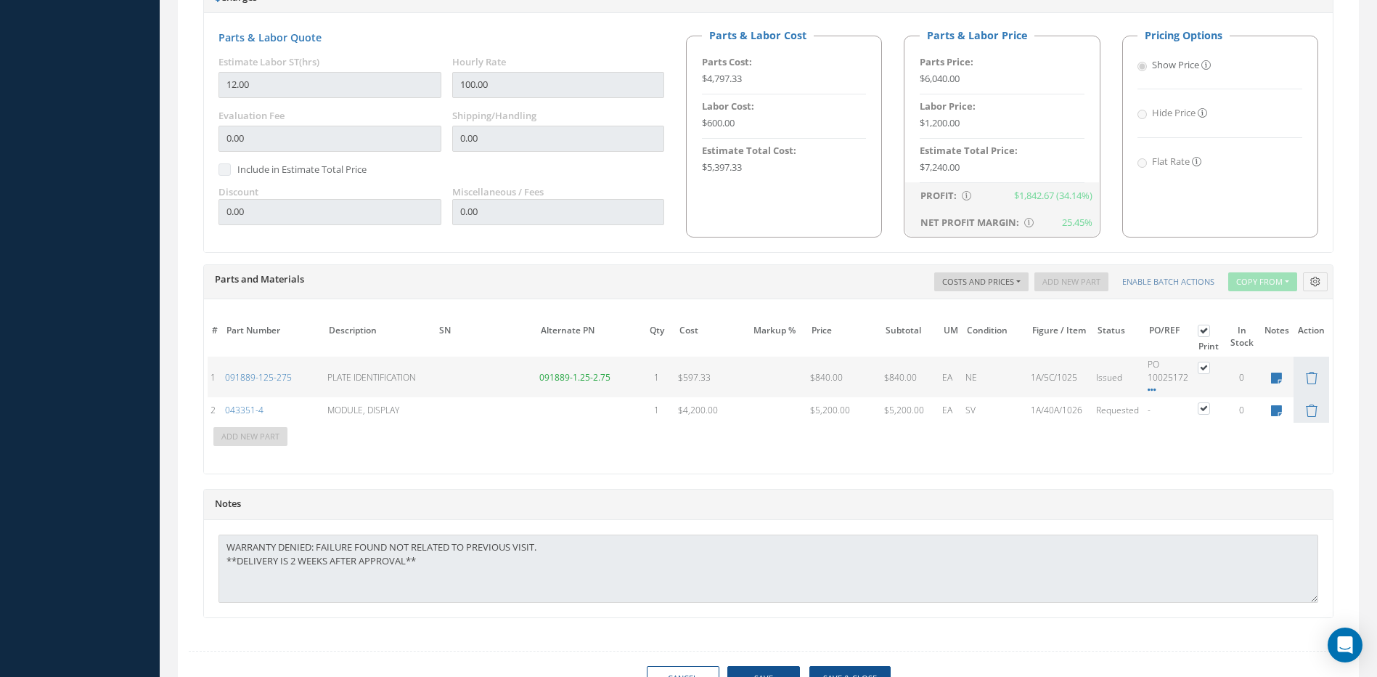
scroll to position [871, 0]
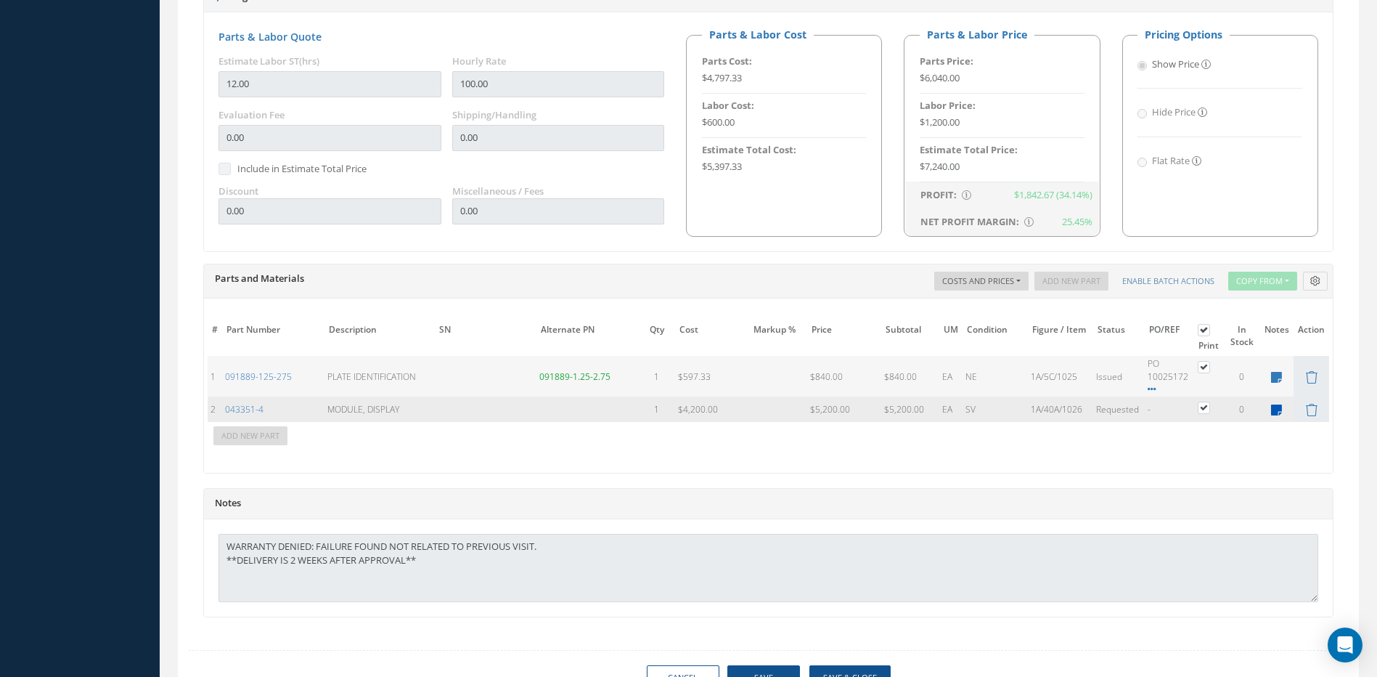
click at [1273, 409] on icon at bounding box center [1276, 410] width 11 height 12
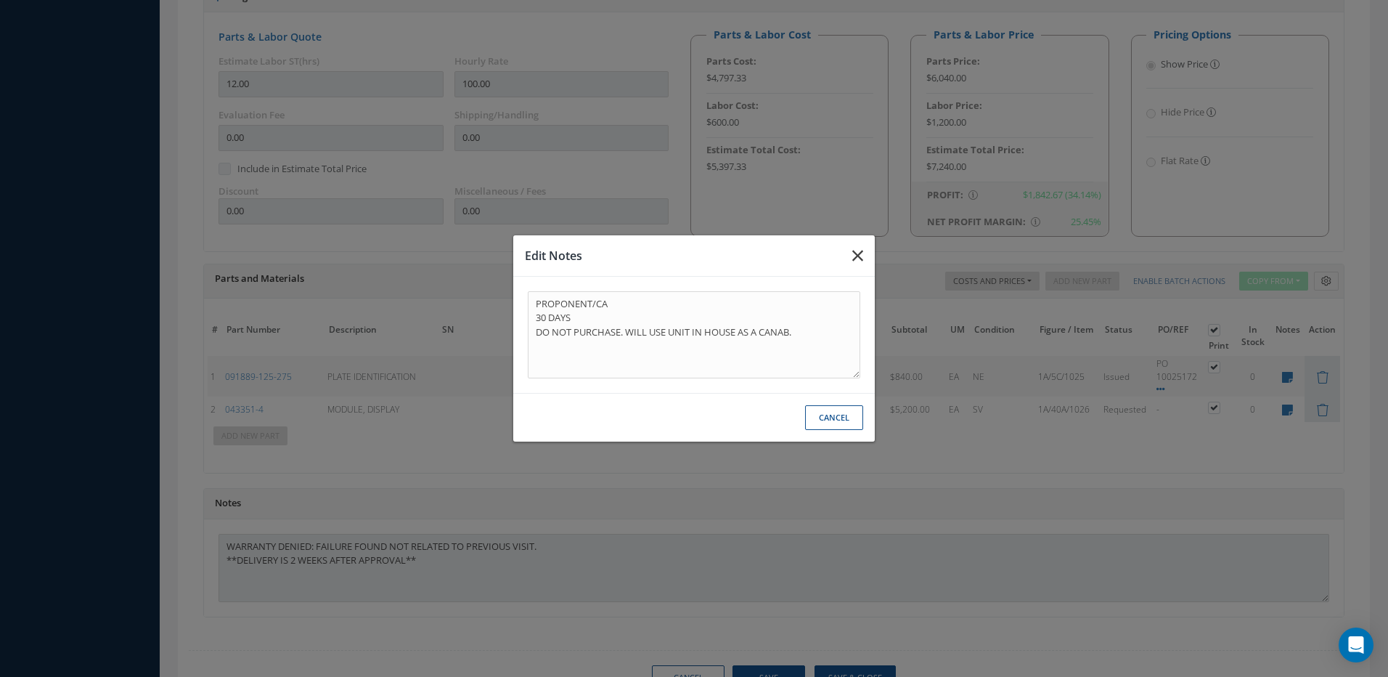
click at [856, 255] on icon "button" at bounding box center [857, 255] width 11 height 17
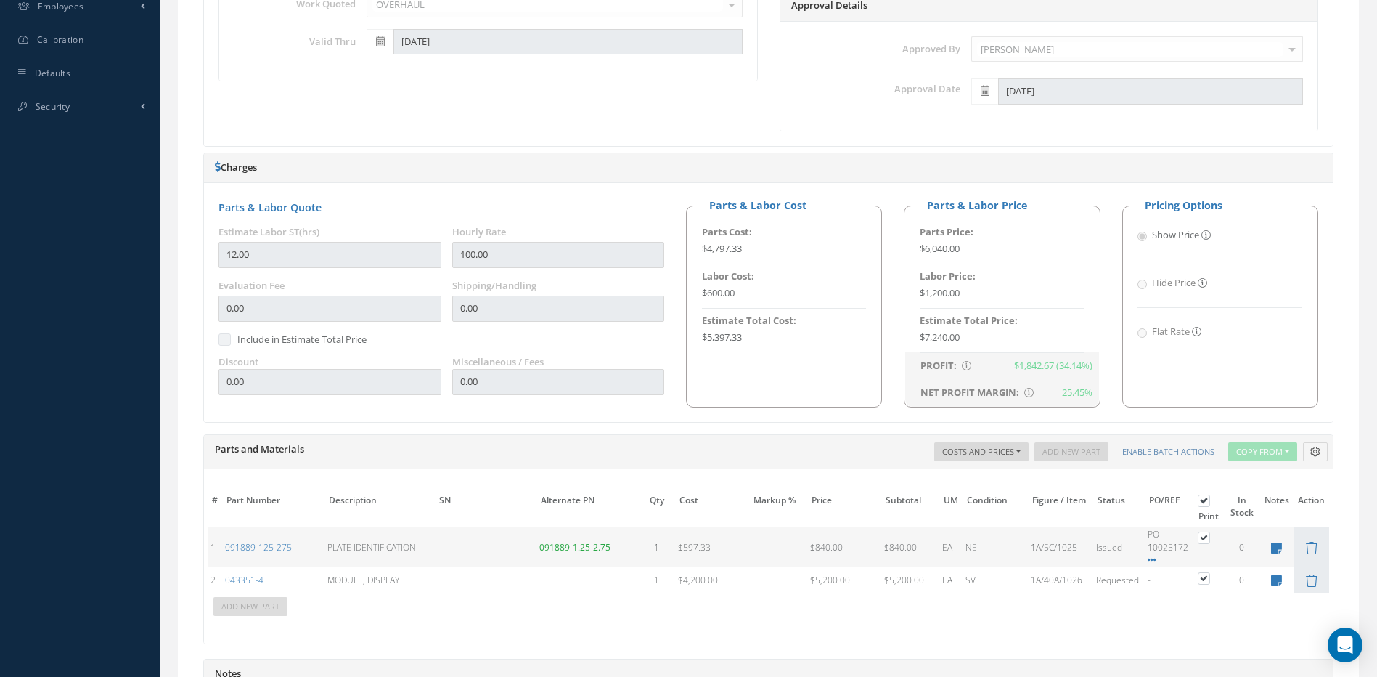
scroll to position [799, 0]
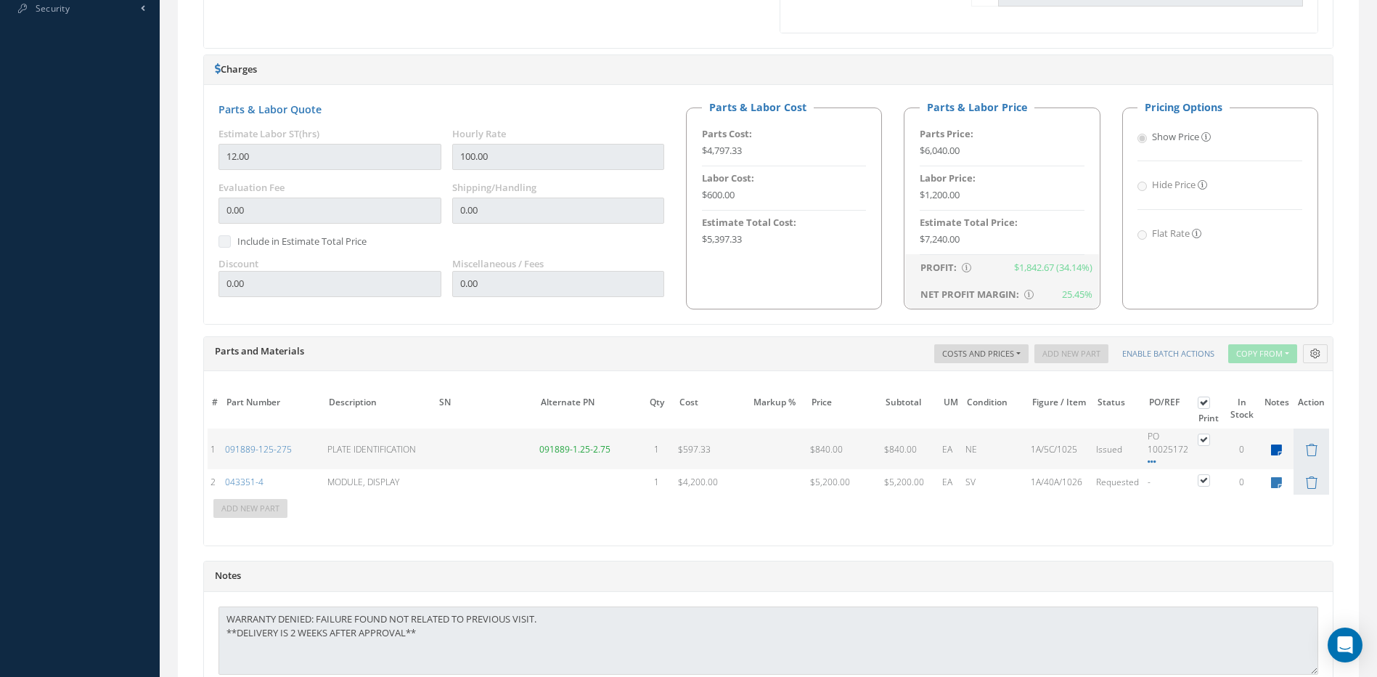
click at [1281, 446] on icon at bounding box center [1276, 450] width 11 height 12
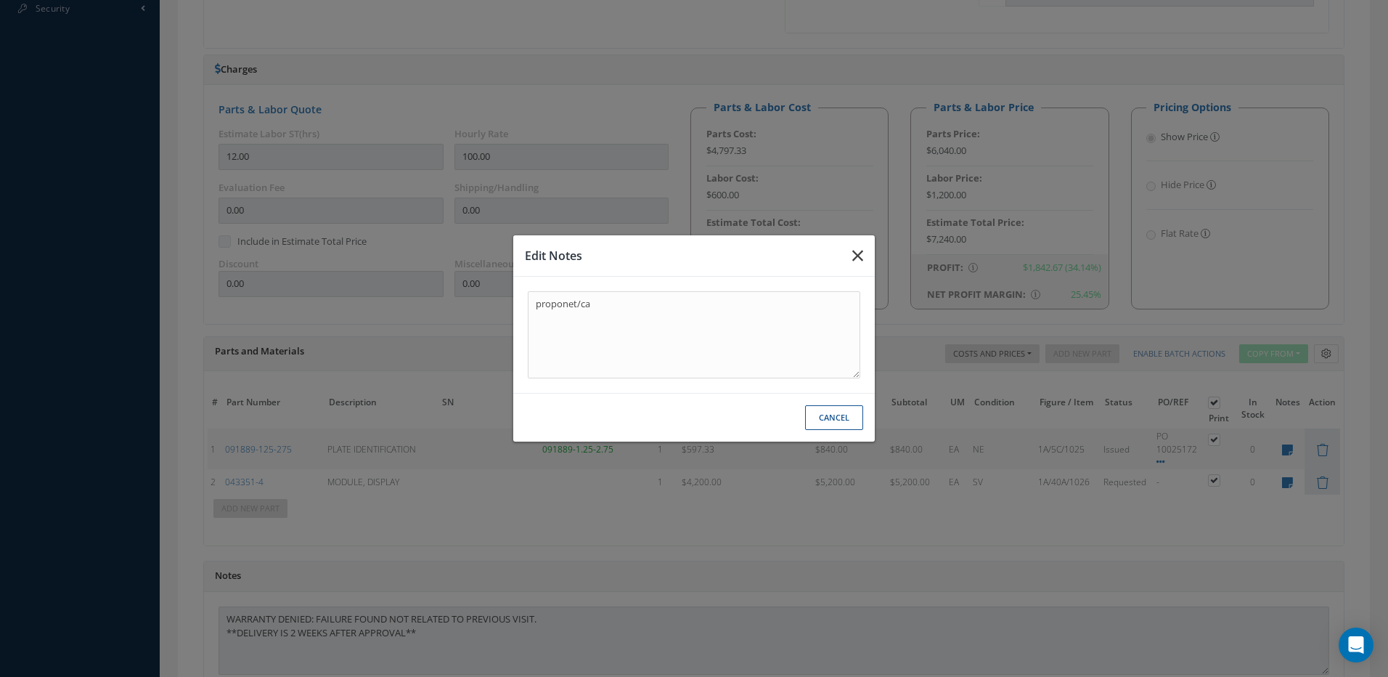
click at [859, 259] on icon "button" at bounding box center [857, 255] width 11 height 17
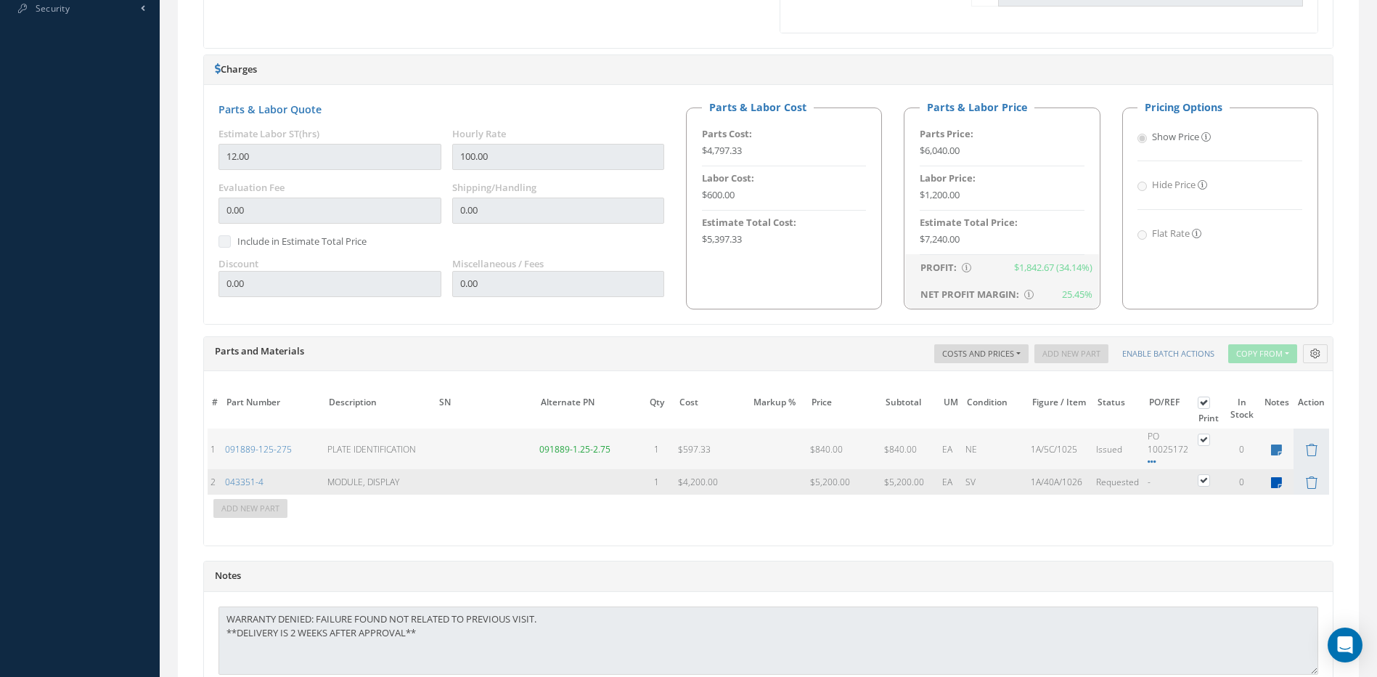
click at [1273, 483] on icon at bounding box center [1276, 482] width 11 height 12
type textarea "PROPONENT/CA 30 DAYS DO NOT PURCHASE. WILL USE UNIT IN HOUSE AS A CANAB."
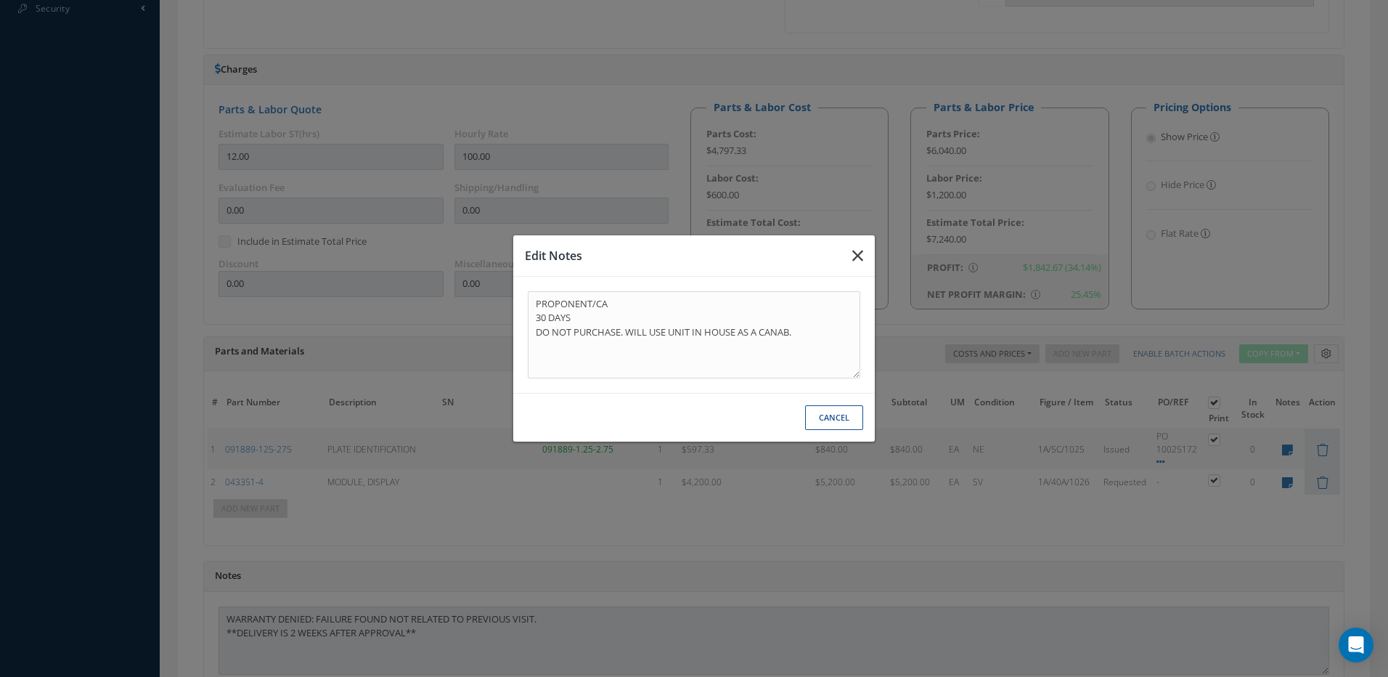
click at [857, 255] on icon "button" at bounding box center [857, 255] width 11 height 17
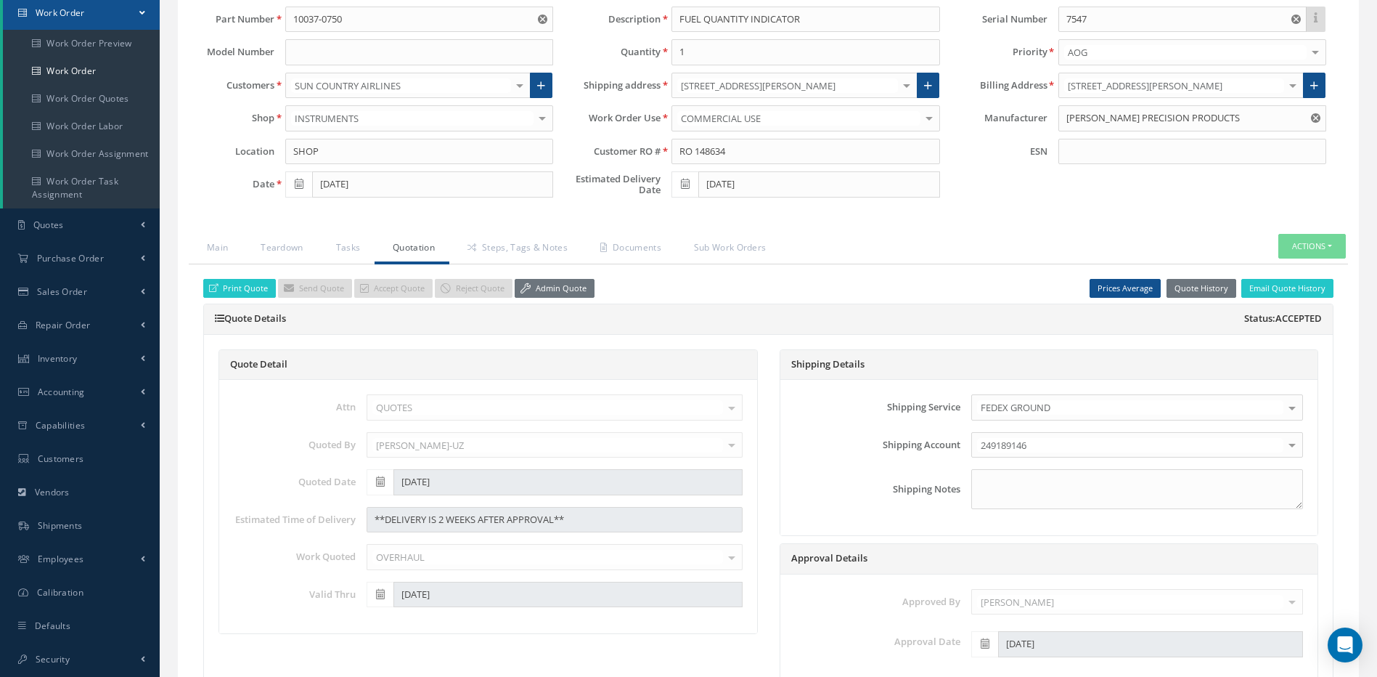
scroll to position [0, 0]
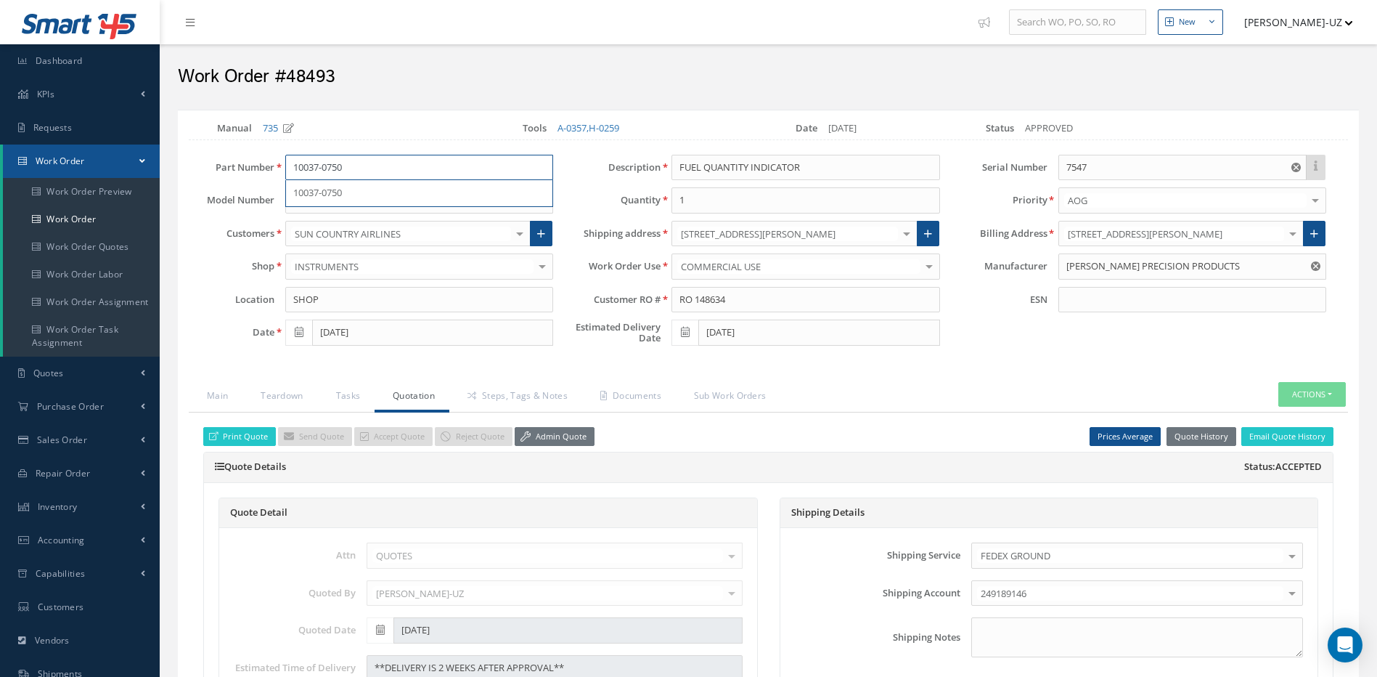
drag, startPoint x: 366, startPoint y: 173, endPoint x: 282, endPoint y: 165, distance: 84.6
click at [282, 165] on div "10037-0750 10037-0750" at bounding box center [419, 168] width 290 height 26
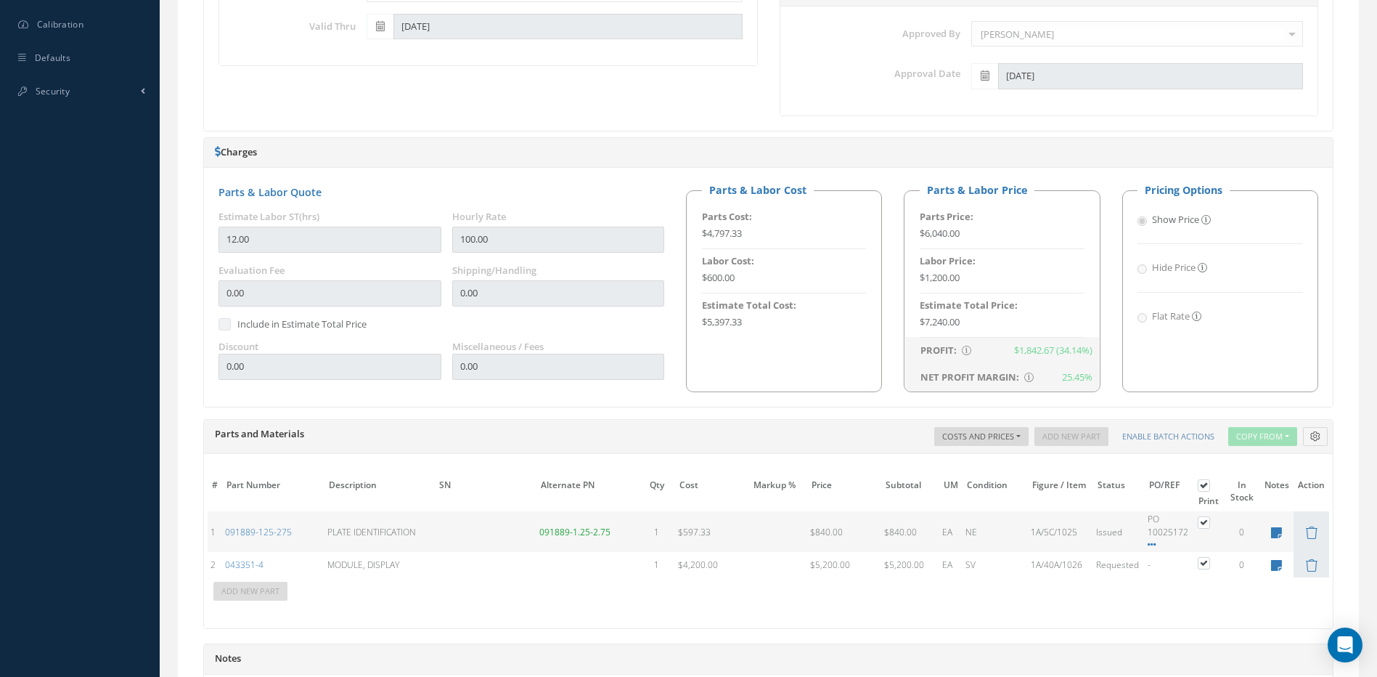
scroll to position [871, 0]
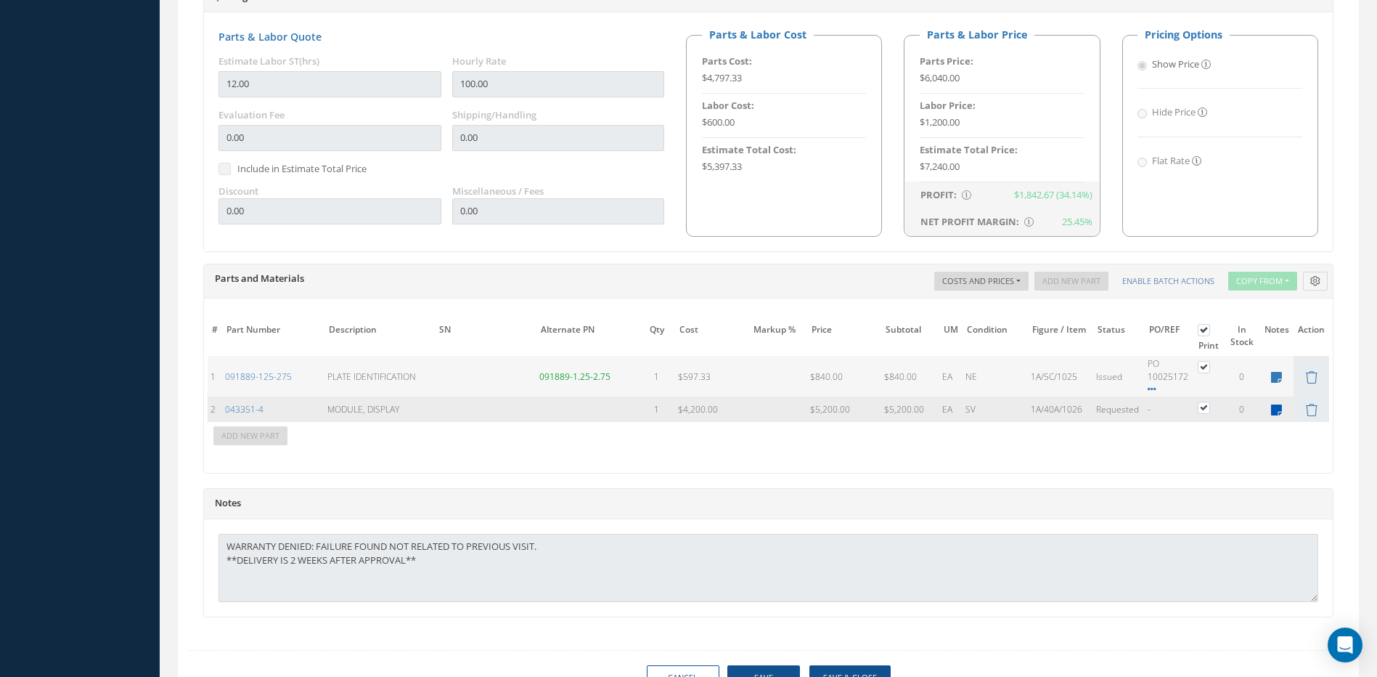
click at [1277, 408] on icon at bounding box center [1276, 410] width 11 height 12
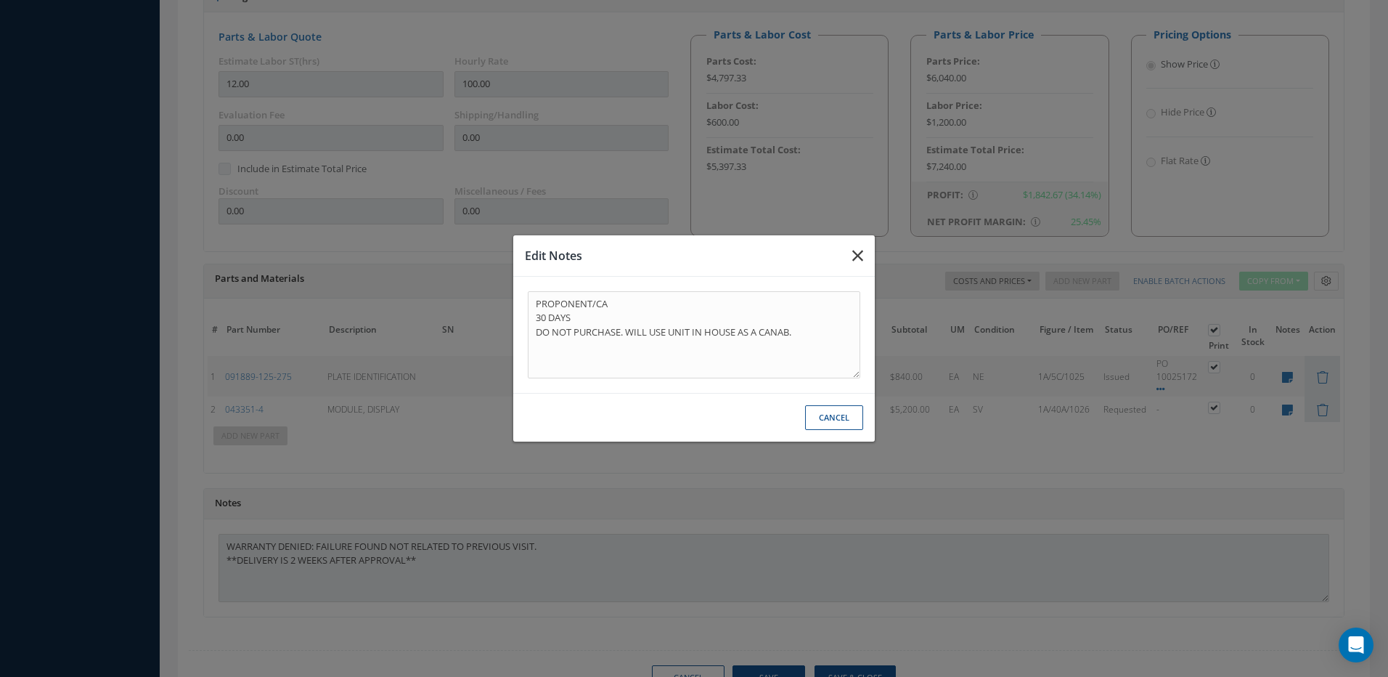
click at [856, 253] on icon "button" at bounding box center [857, 255] width 11 height 17
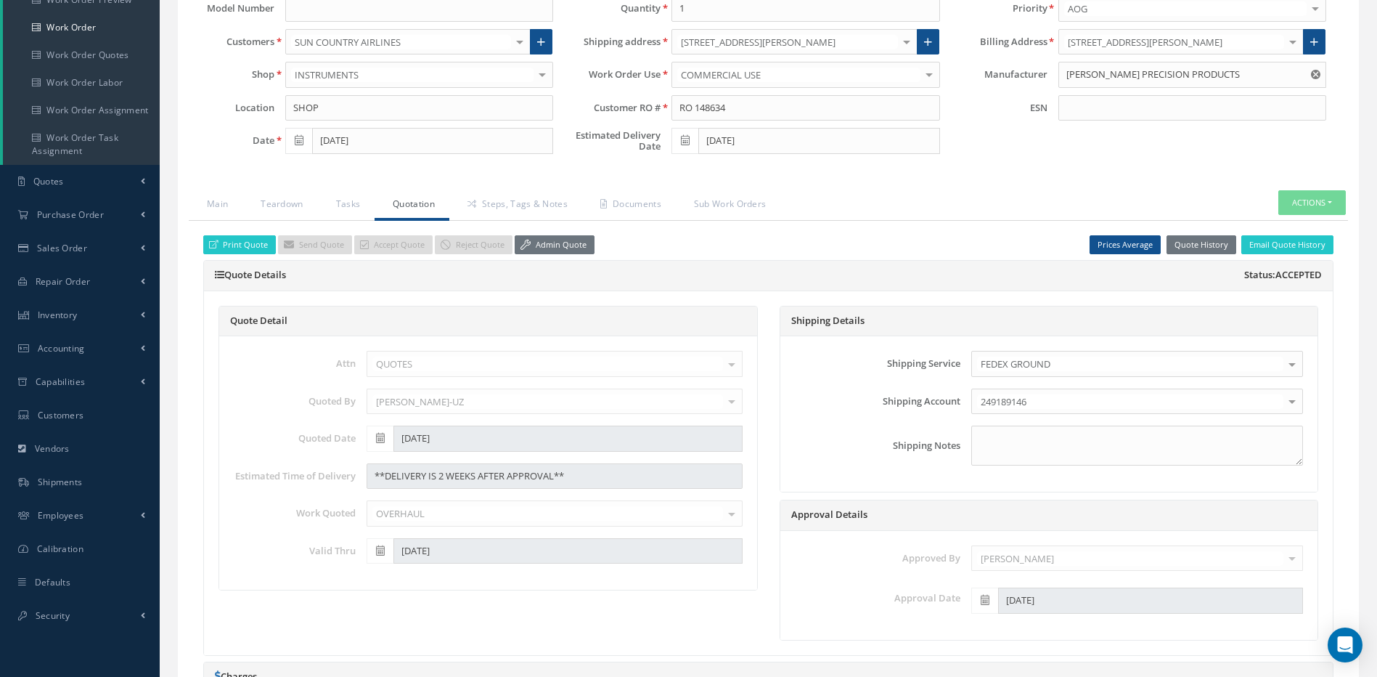
scroll to position [218, 0]
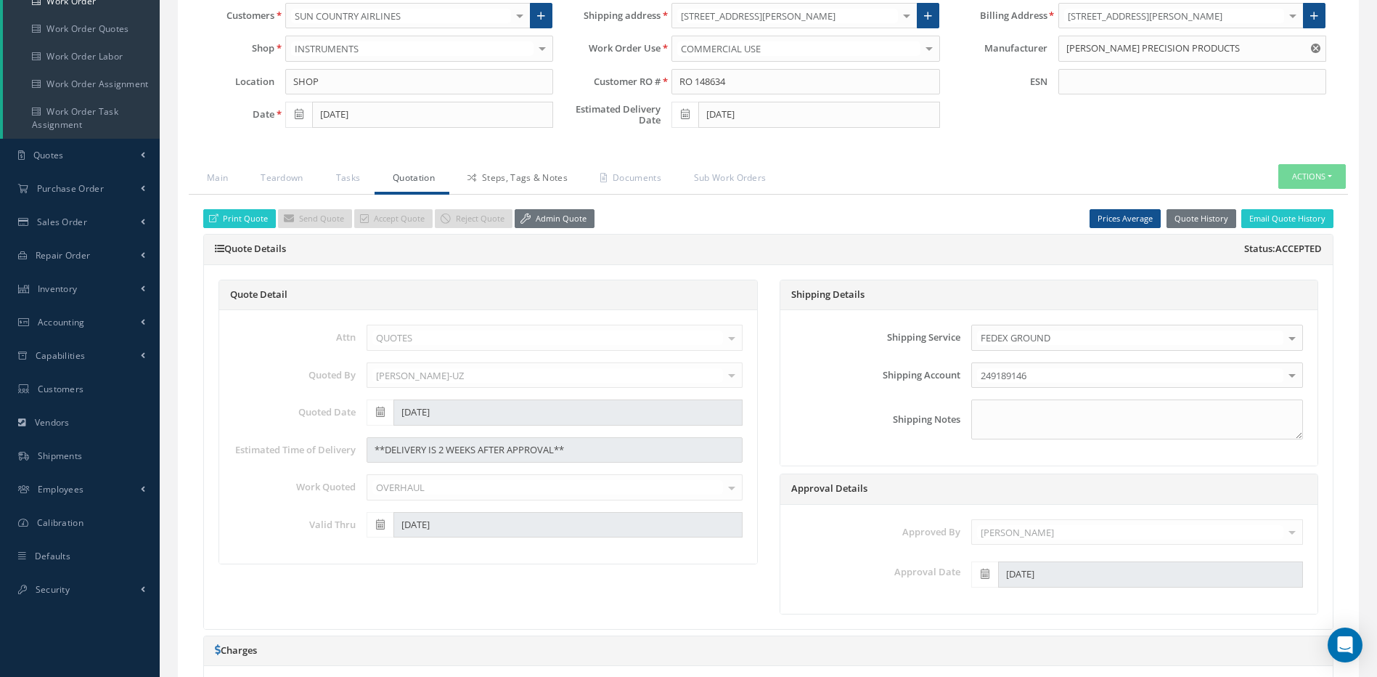
click at [531, 172] on link "Steps, Tags & Notes" at bounding box center [515, 179] width 133 height 30
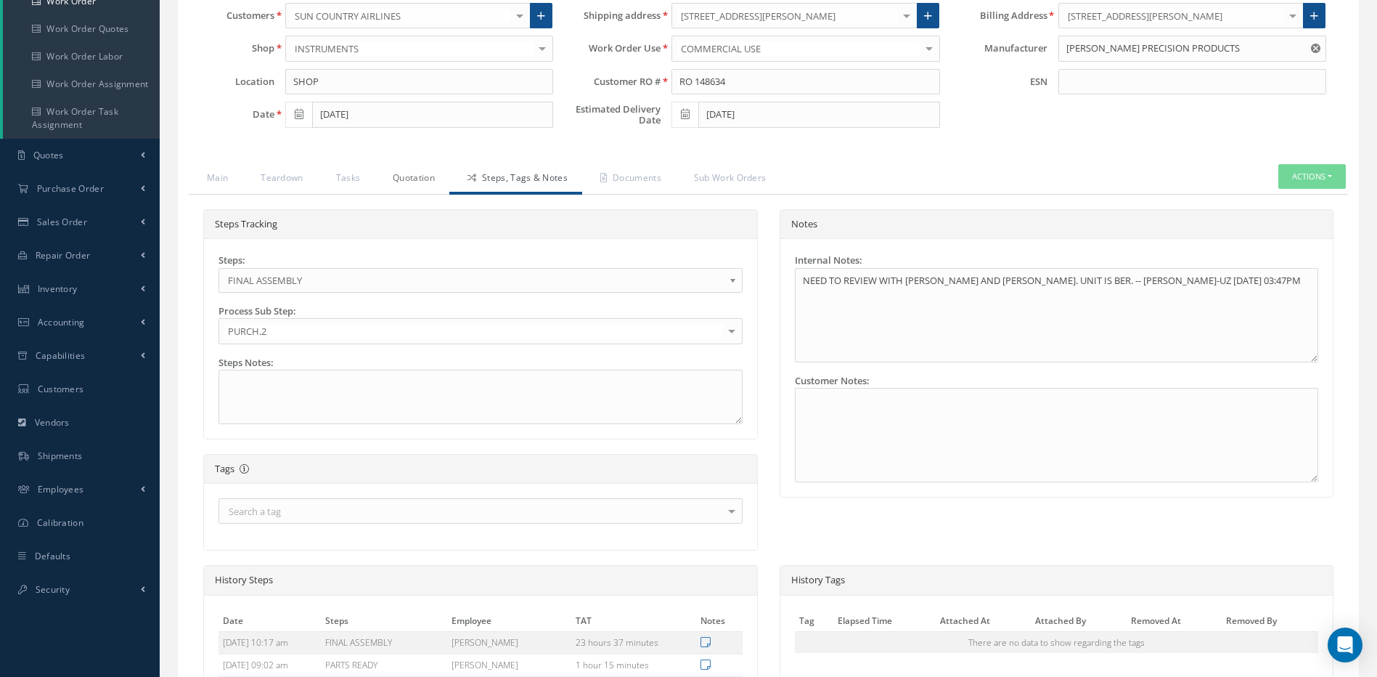
click at [403, 174] on link "Quotation" at bounding box center [412, 179] width 75 height 30
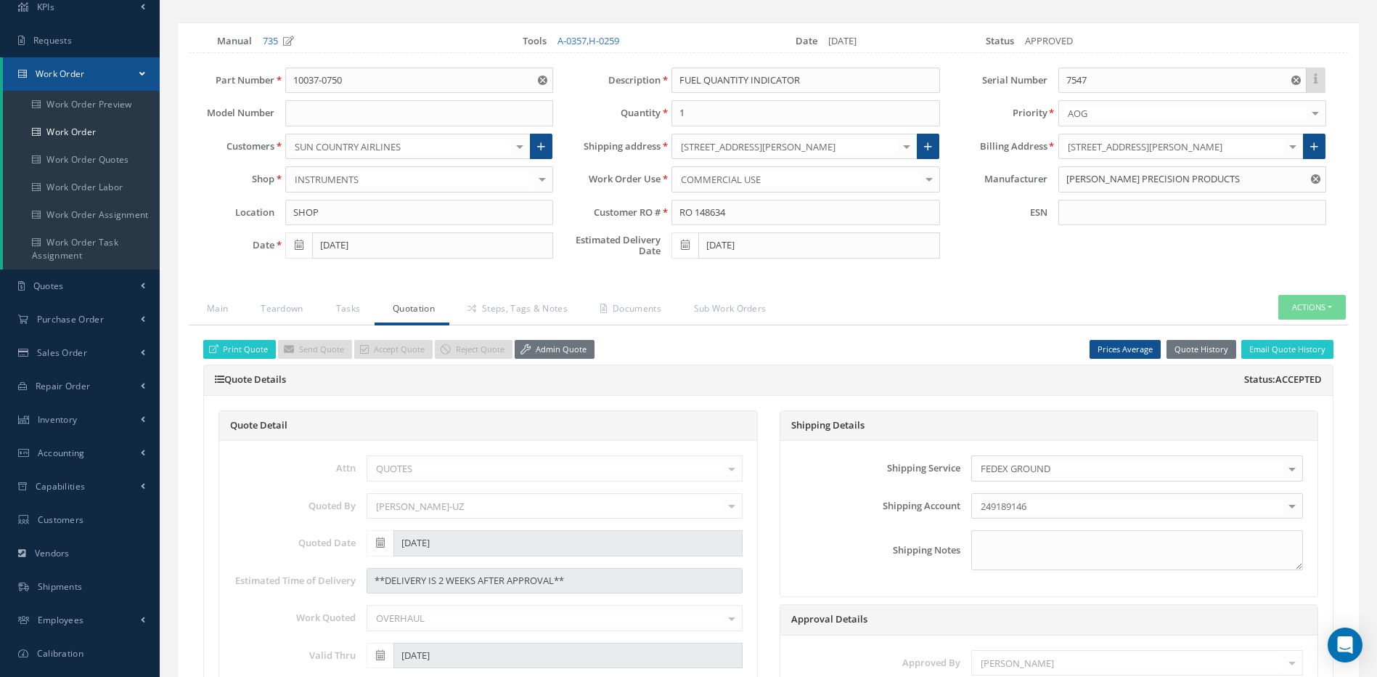
scroll to position [0, 0]
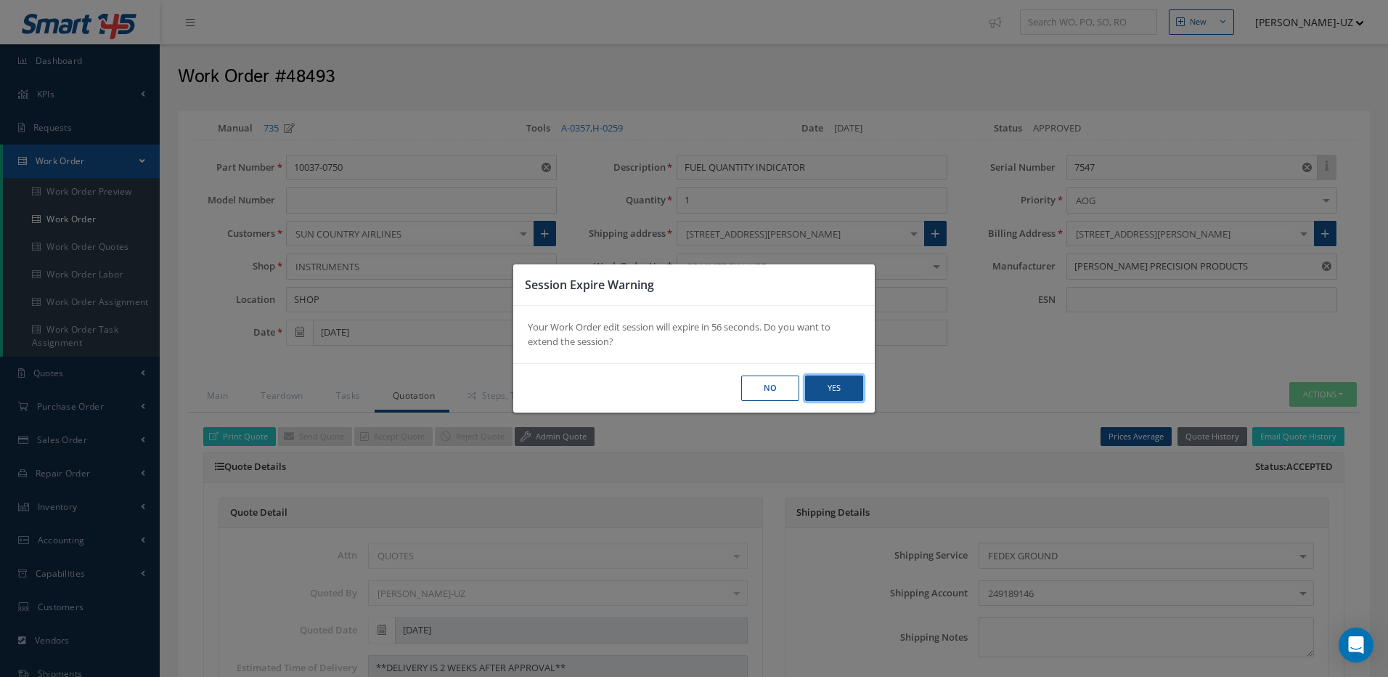
click at [835, 392] on button "Yes" at bounding box center [834, 387] width 58 height 25
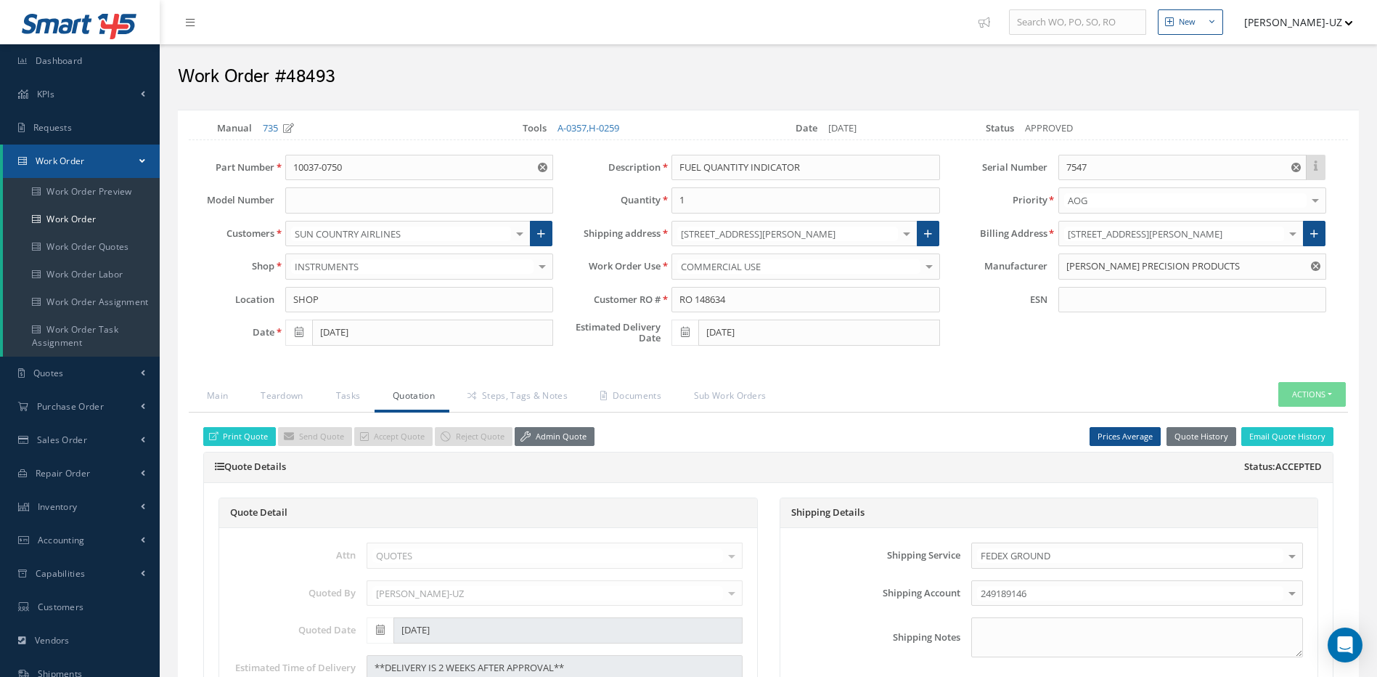
click at [412, 391] on link "Quotation" at bounding box center [412, 397] width 75 height 30
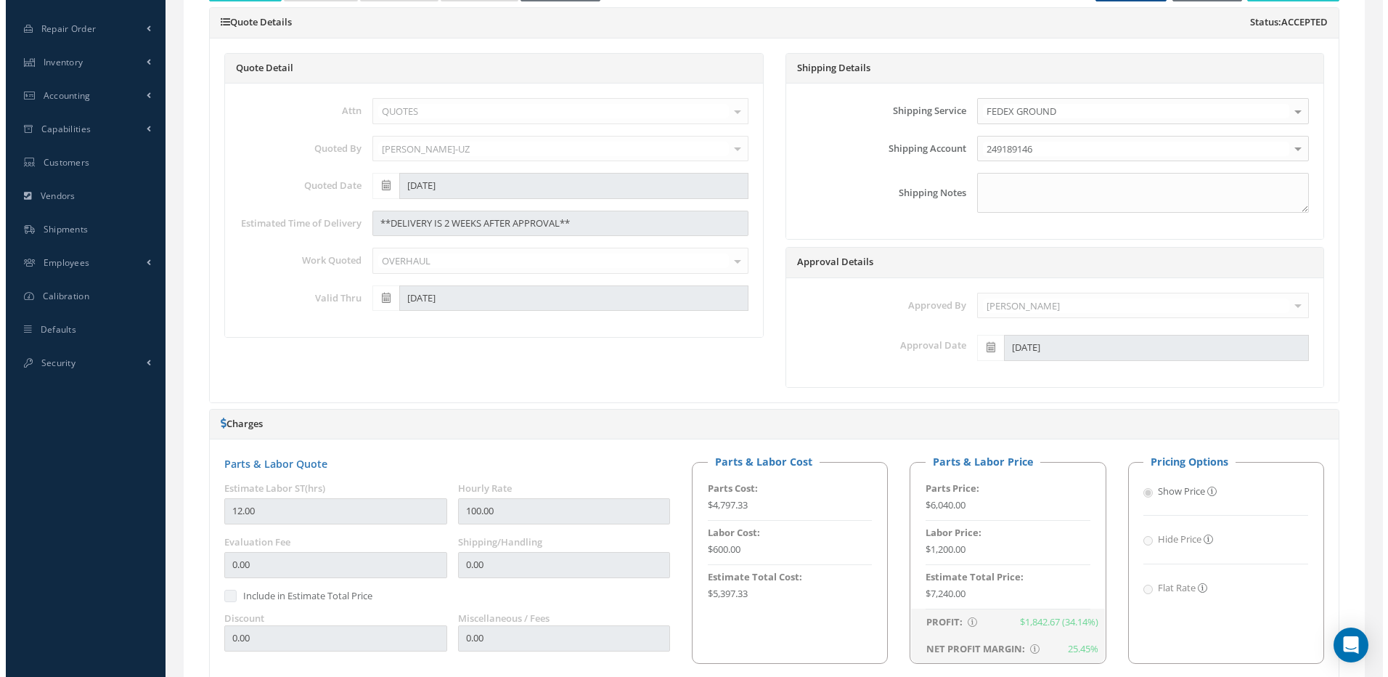
scroll to position [216, 0]
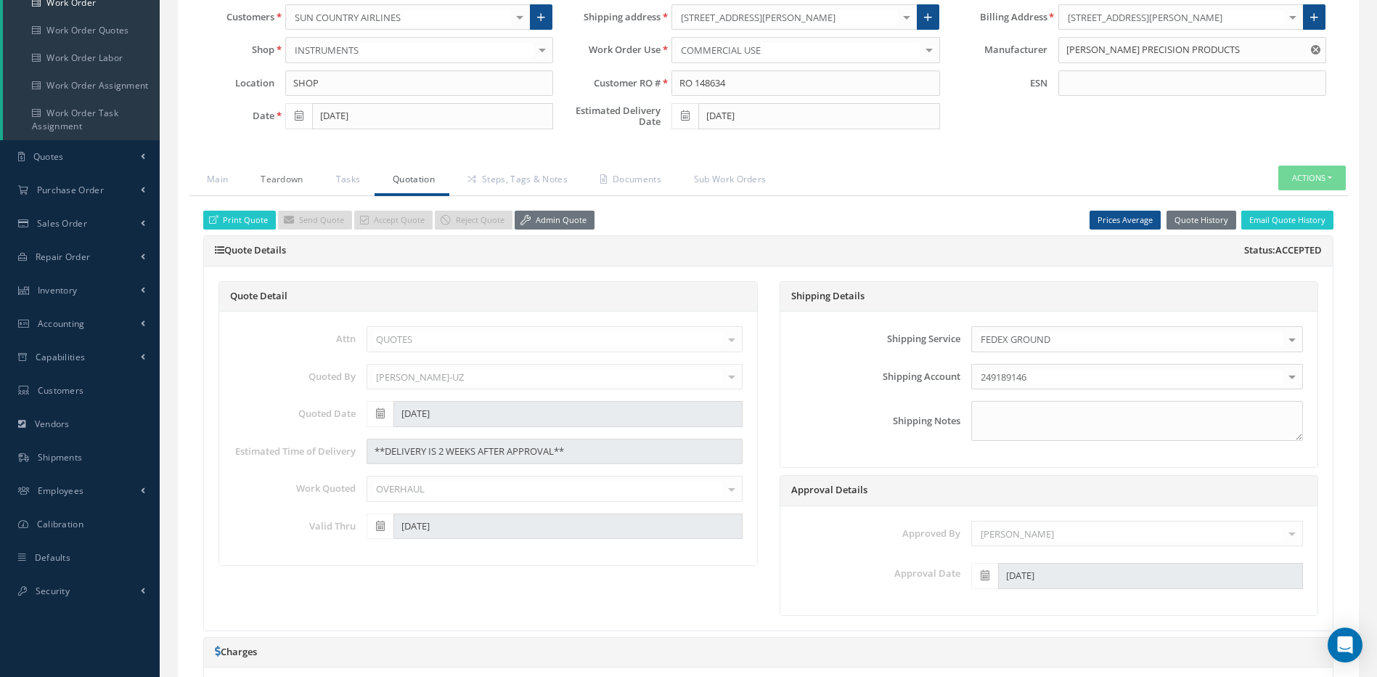
click at [279, 176] on link "Teardown" at bounding box center [279, 181] width 75 height 30
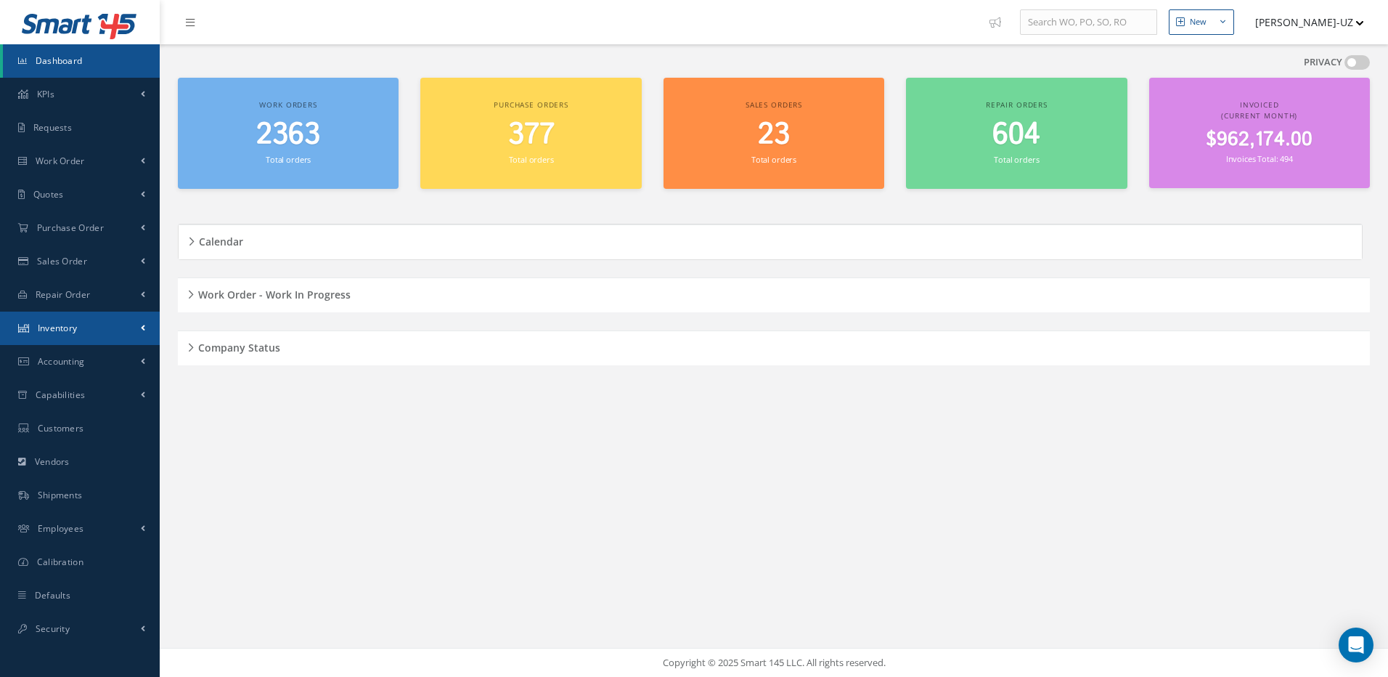
click at [54, 326] on span "Inventory" at bounding box center [58, 328] width 40 height 12
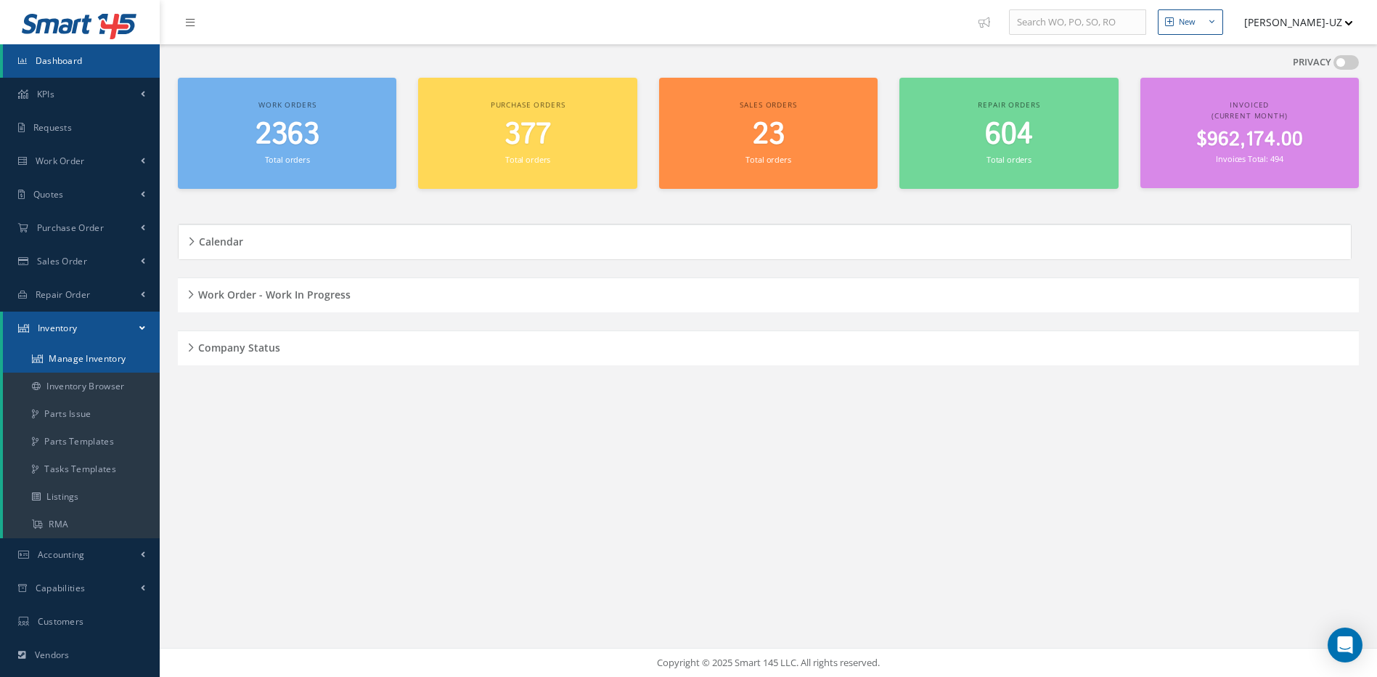
click at [78, 359] on link "Manage Inventory" at bounding box center [81, 359] width 157 height 28
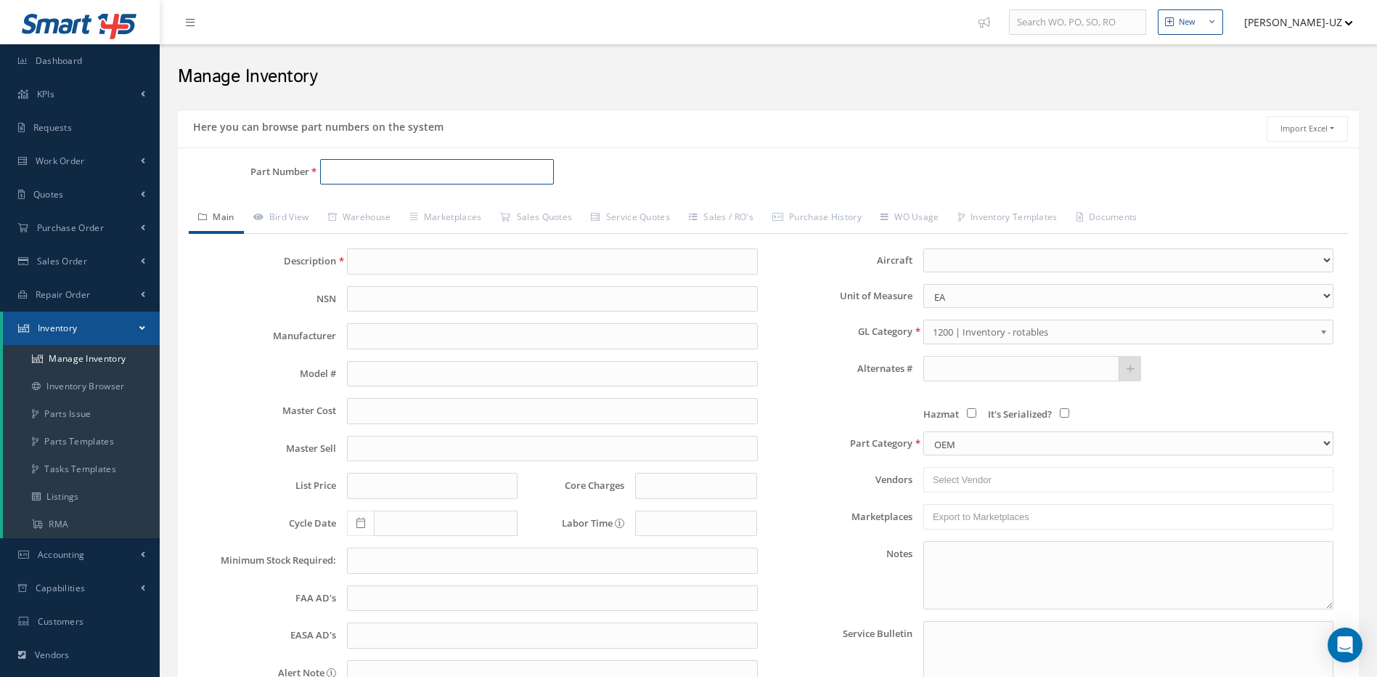
click at [373, 171] on input "Part Number" at bounding box center [437, 172] width 234 height 26
paste input "285A1300-1"
type input "285A1300-1"
click at [385, 210] on span "285A1300-1" at bounding box center [389, 209] width 131 height 15
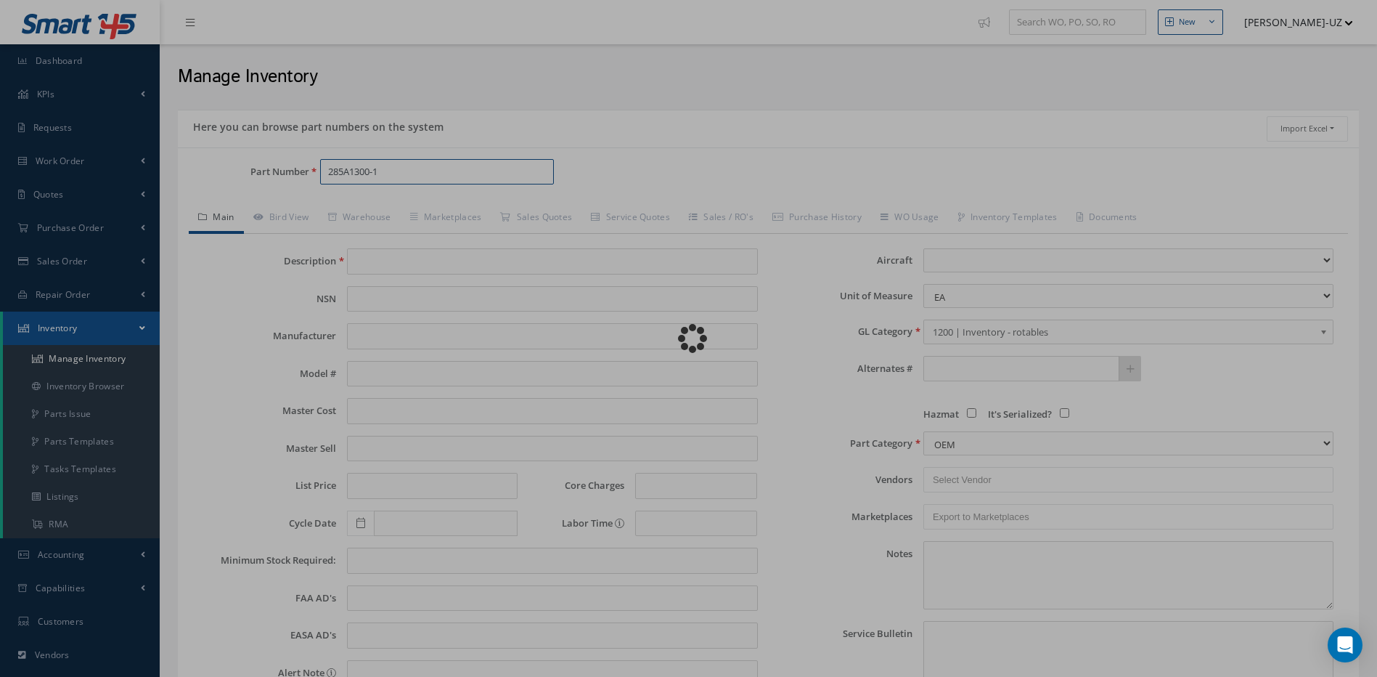
type input "ENGINE ACCESOR"
type input "0.00"
select select
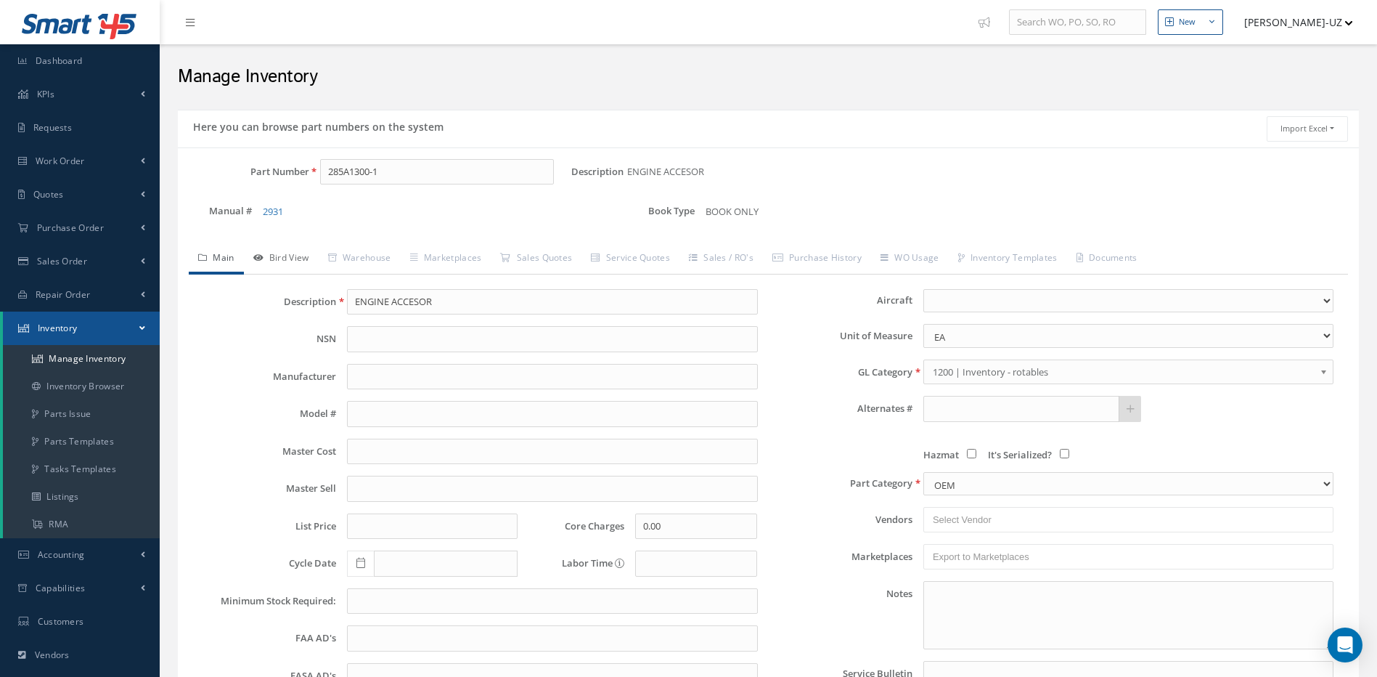
click at [296, 260] on link "Bird View" at bounding box center [281, 259] width 75 height 30
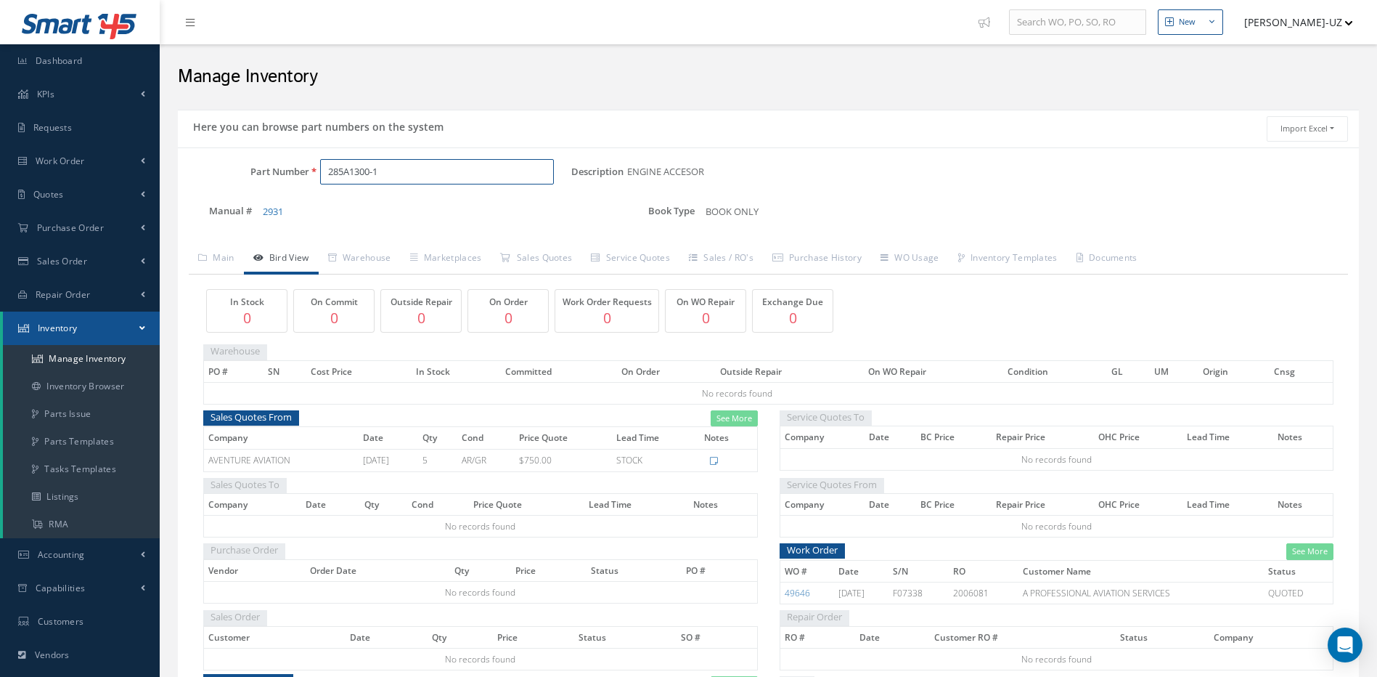
click at [415, 170] on input "285A1300-1" at bounding box center [437, 172] width 234 height 26
type input "285A1300-"
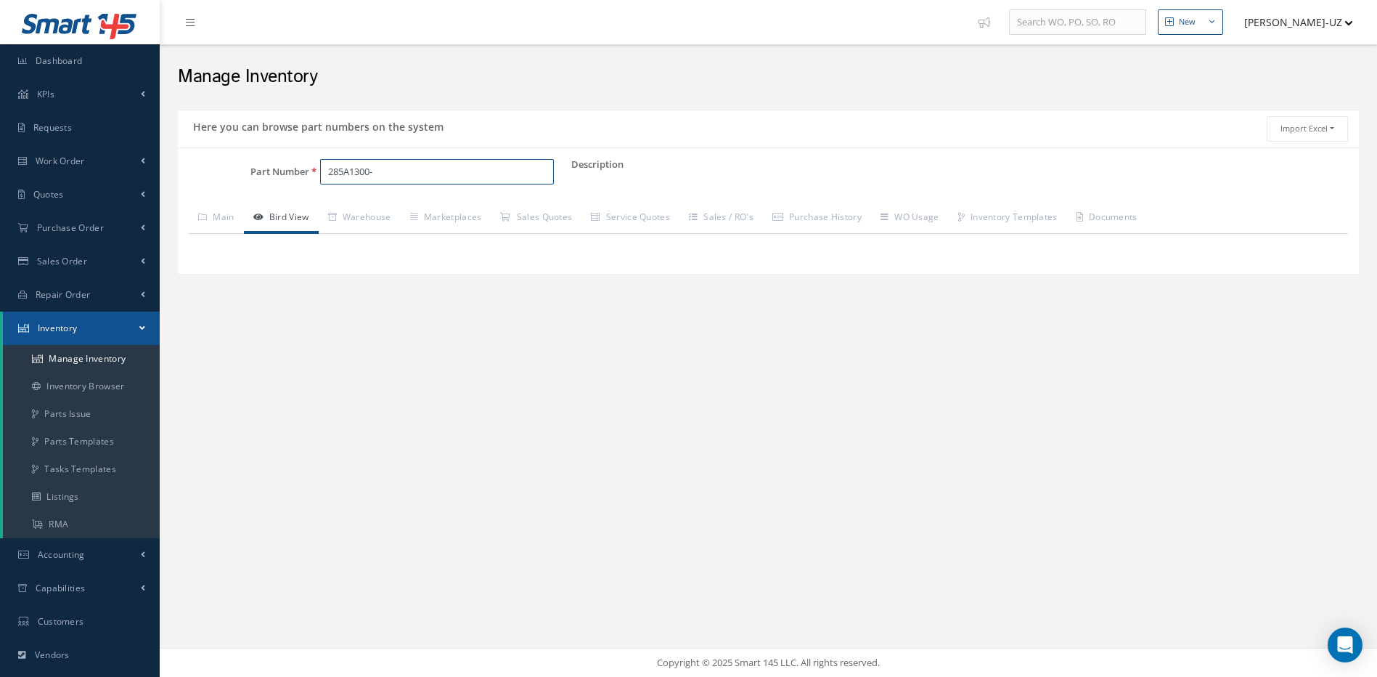
drag, startPoint x: 396, startPoint y: 166, endPoint x: 314, endPoint y: 167, distance: 82.0
click at [314, 167] on div "285A1300-" at bounding box center [440, 172] width 263 height 26
paste input "10037-0750"
type input "10037-0750"
click at [362, 209] on span "10037-0750" at bounding box center [389, 209] width 131 height 15
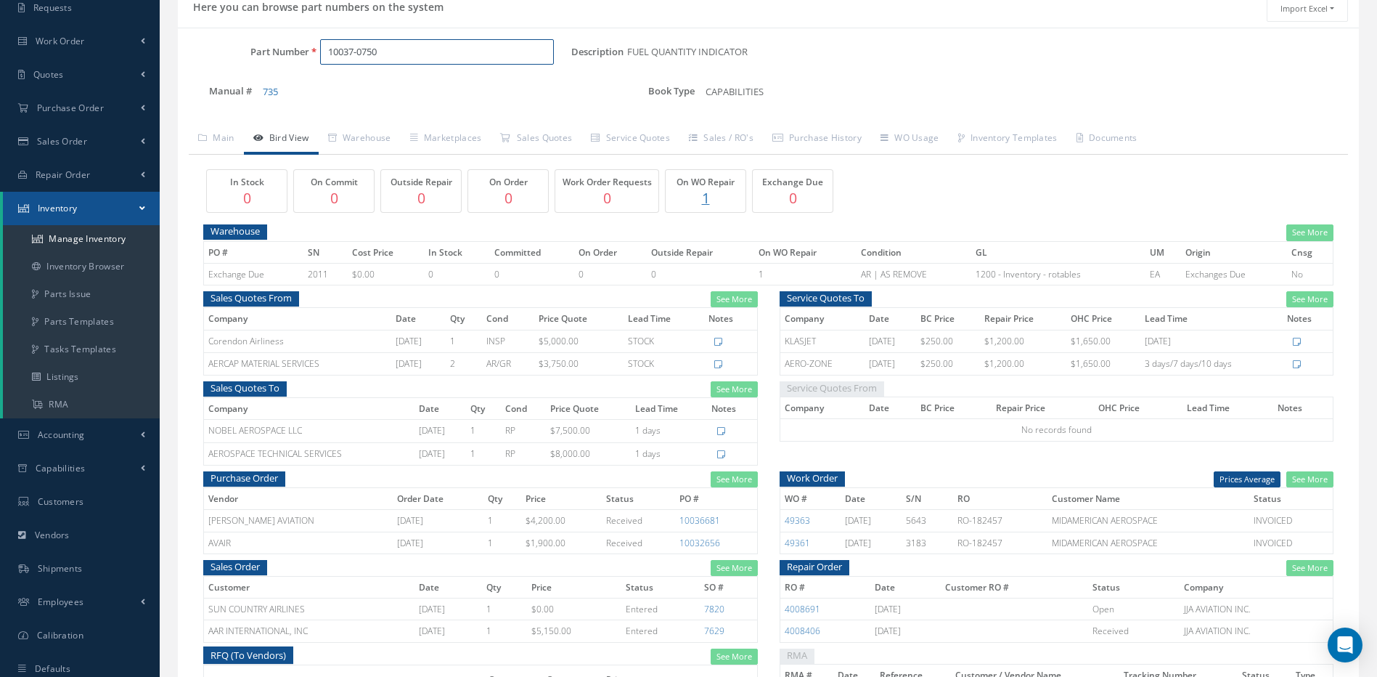
scroll to position [145, 0]
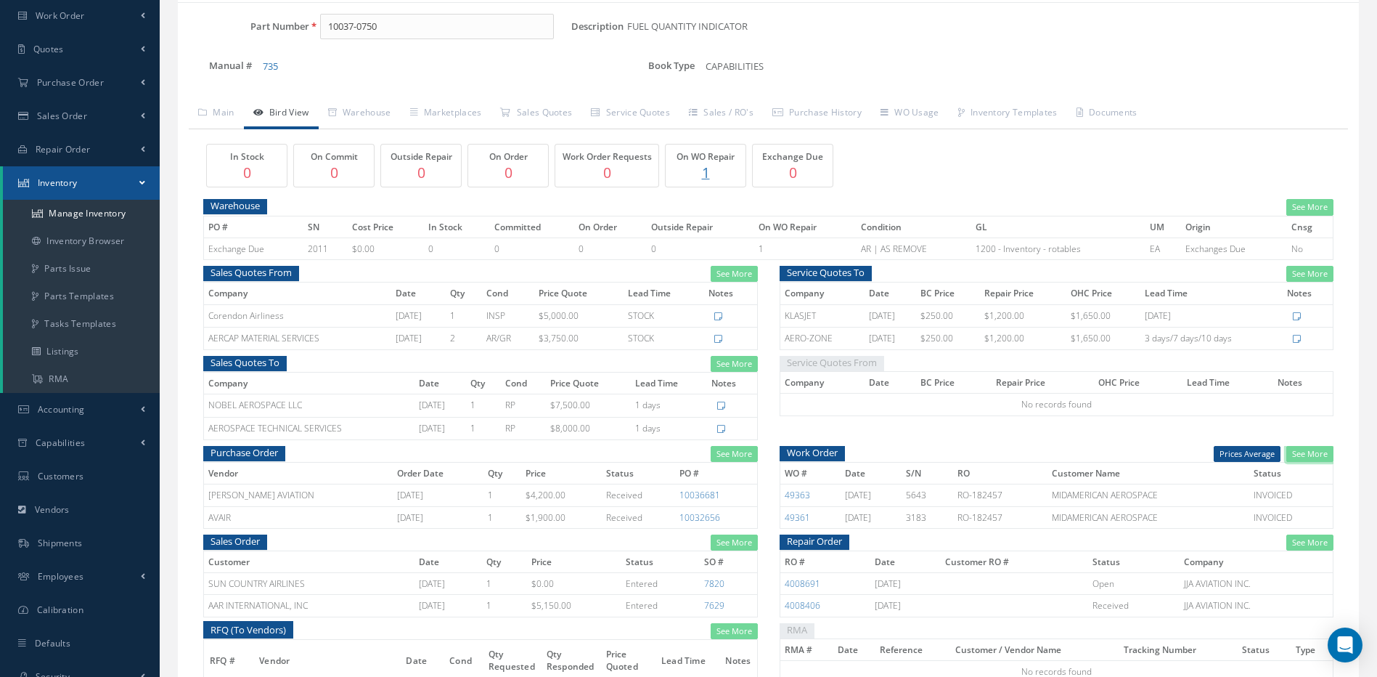
click at [1312, 452] on link "See More" at bounding box center [1309, 454] width 47 height 17
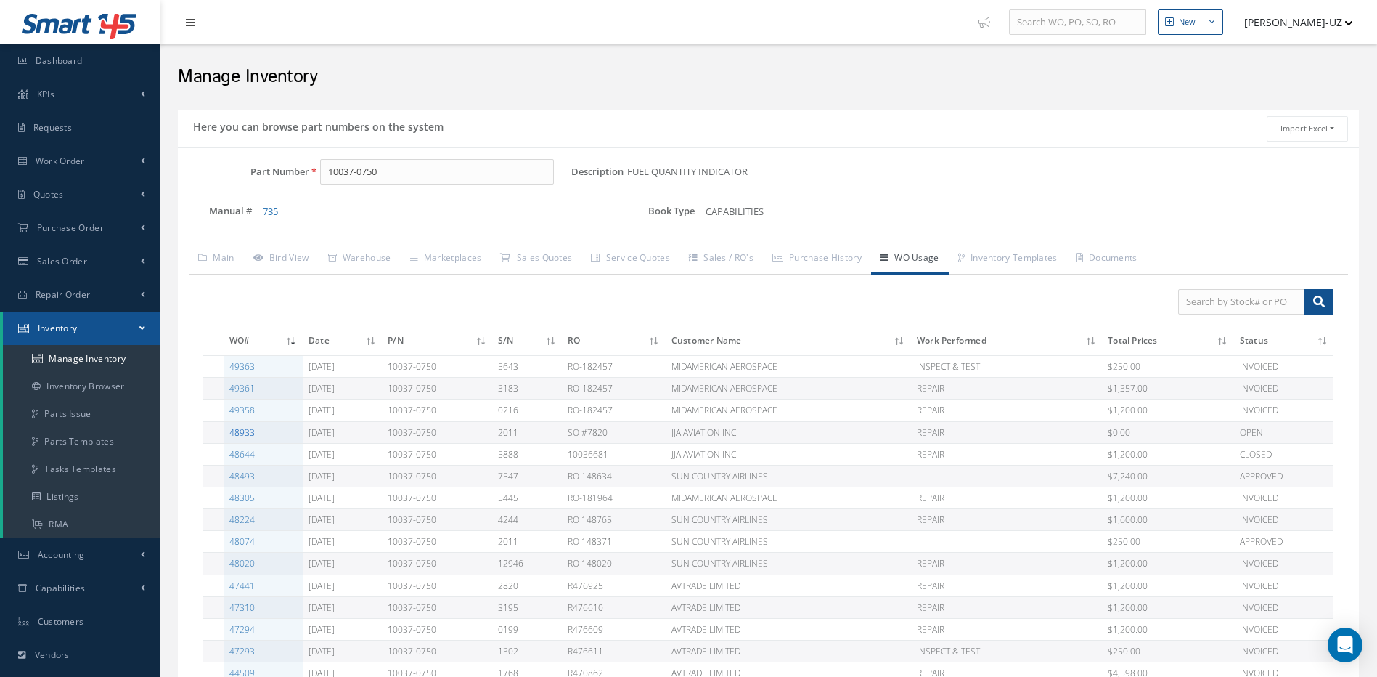
click at [241, 435] on link "48933" at bounding box center [241, 432] width 25 height 12
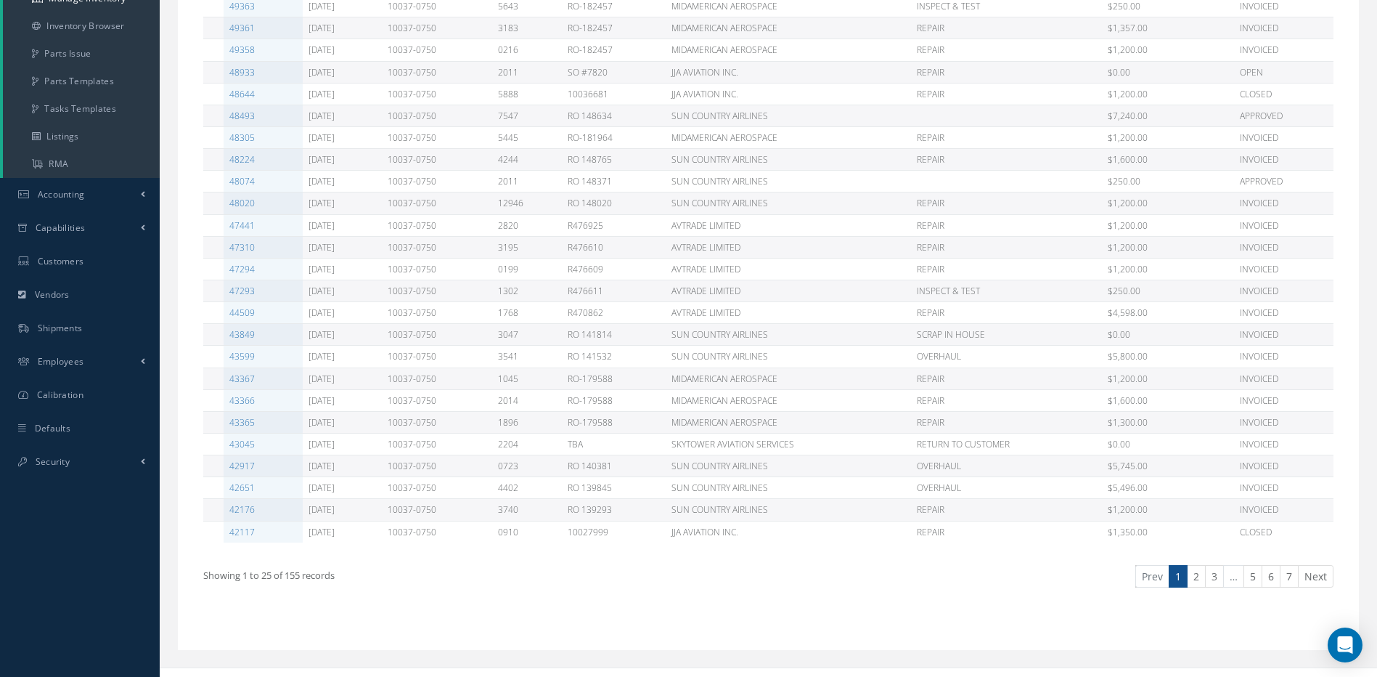
scroll to position [363, 0]
click at [1196, 573] on link "2" at bounding box center [1196, 573] width 19 height 23
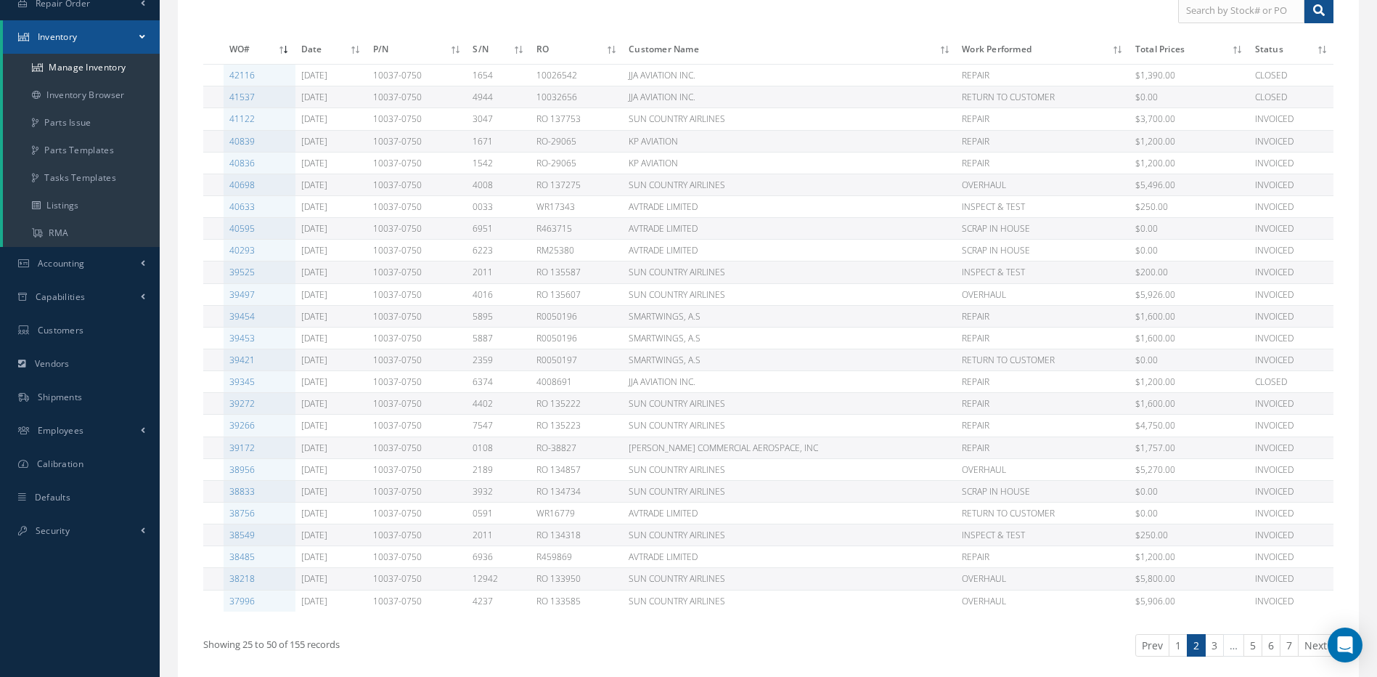
scroll to position [307, 0]
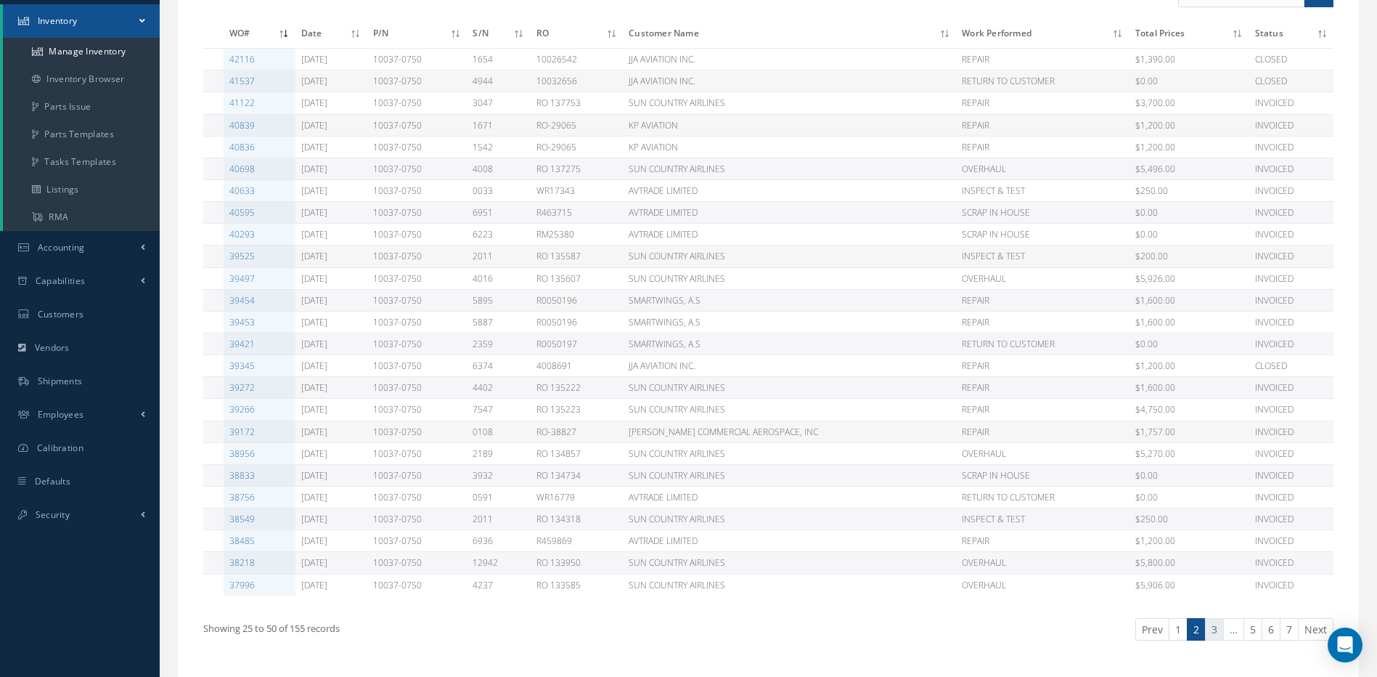
click at [1216, 630] on link "3" at bounding box center [1214, 629] width 19 height 23
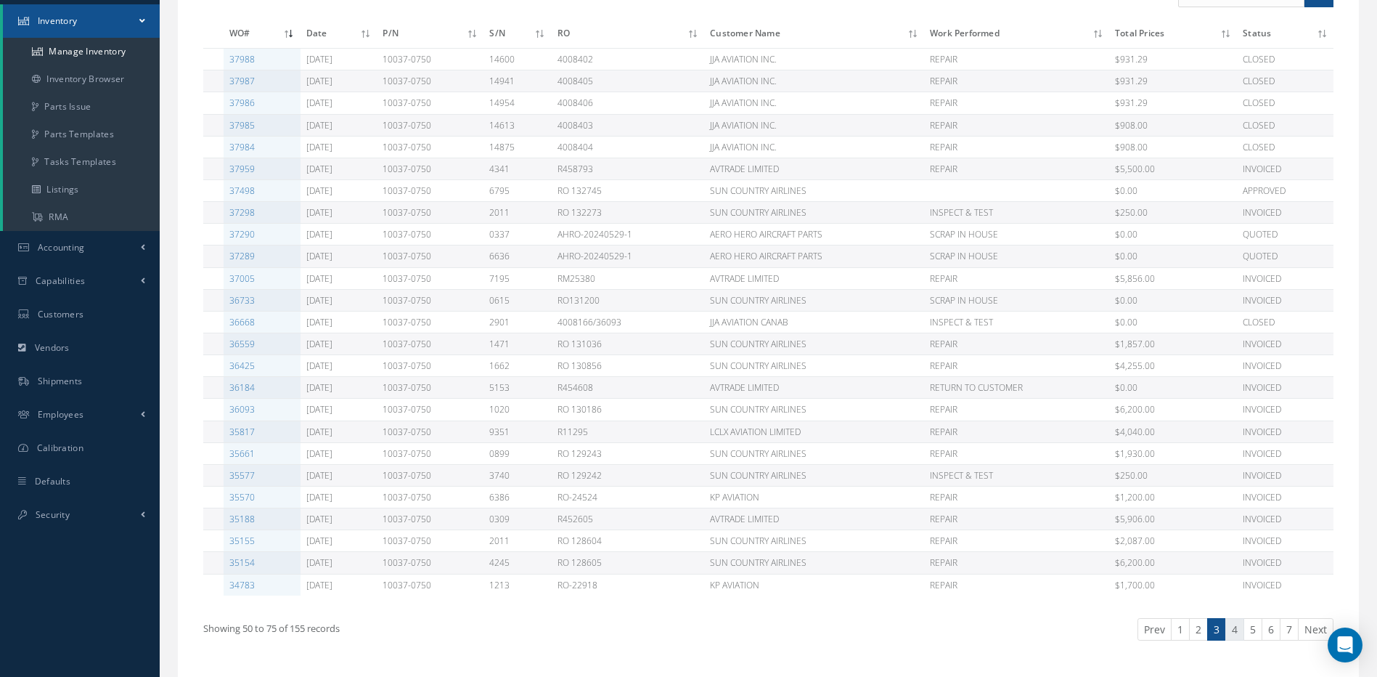
click at [1236, 631] on link "4" at bounding box center [1234, 629] width 19 height 23
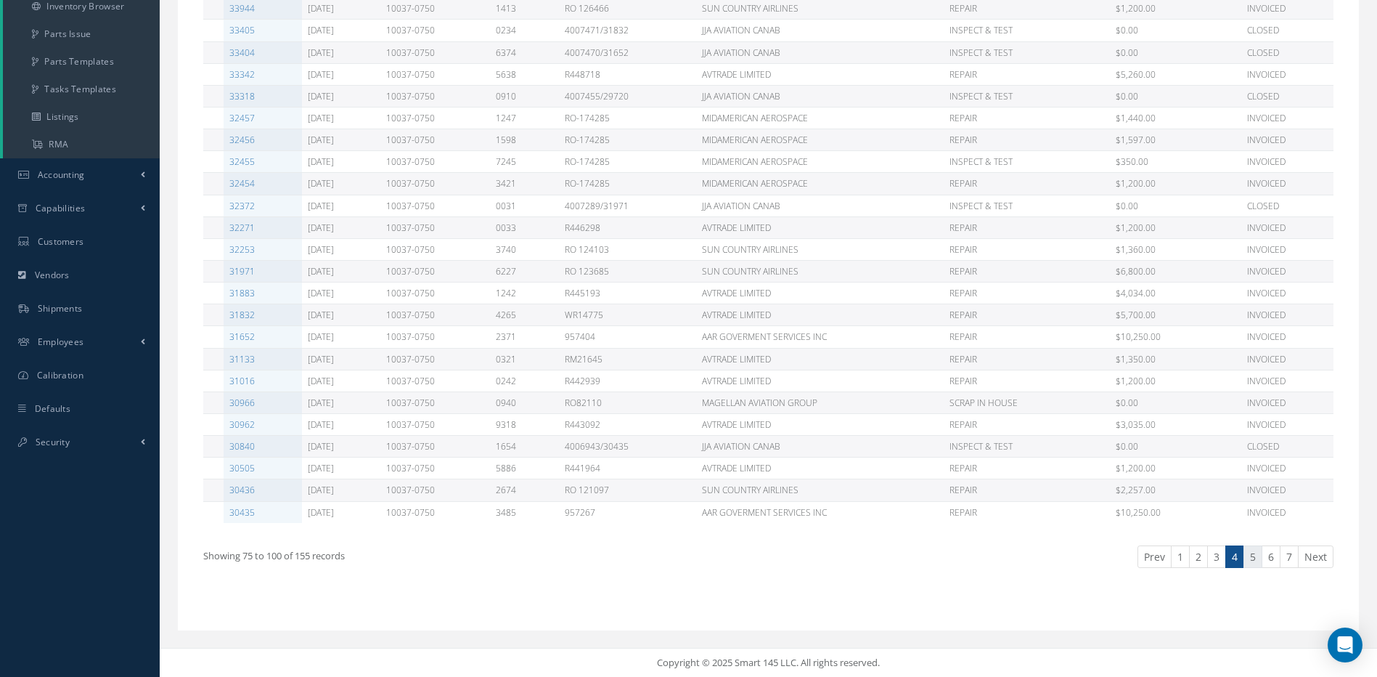
click at [1254, 555] on link "5" at bounding box center [1253, 556] width 19 height 23
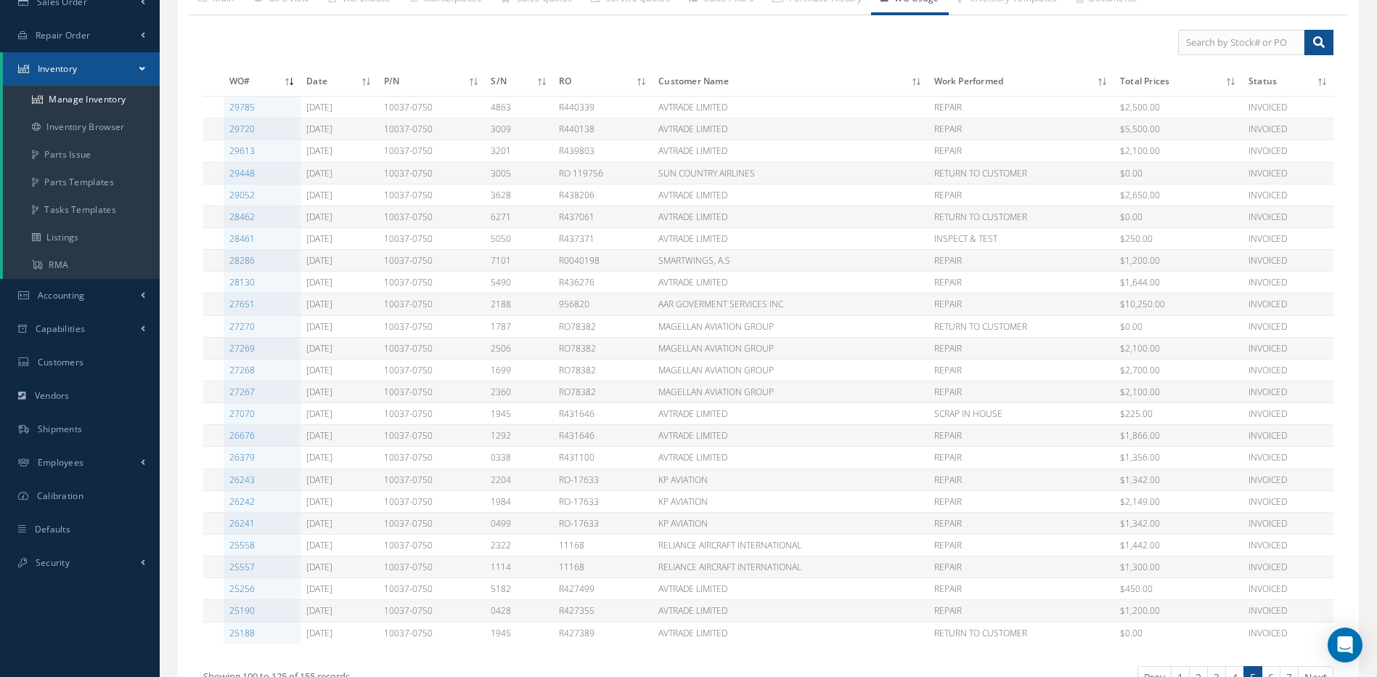
scroll to position [307, 0]
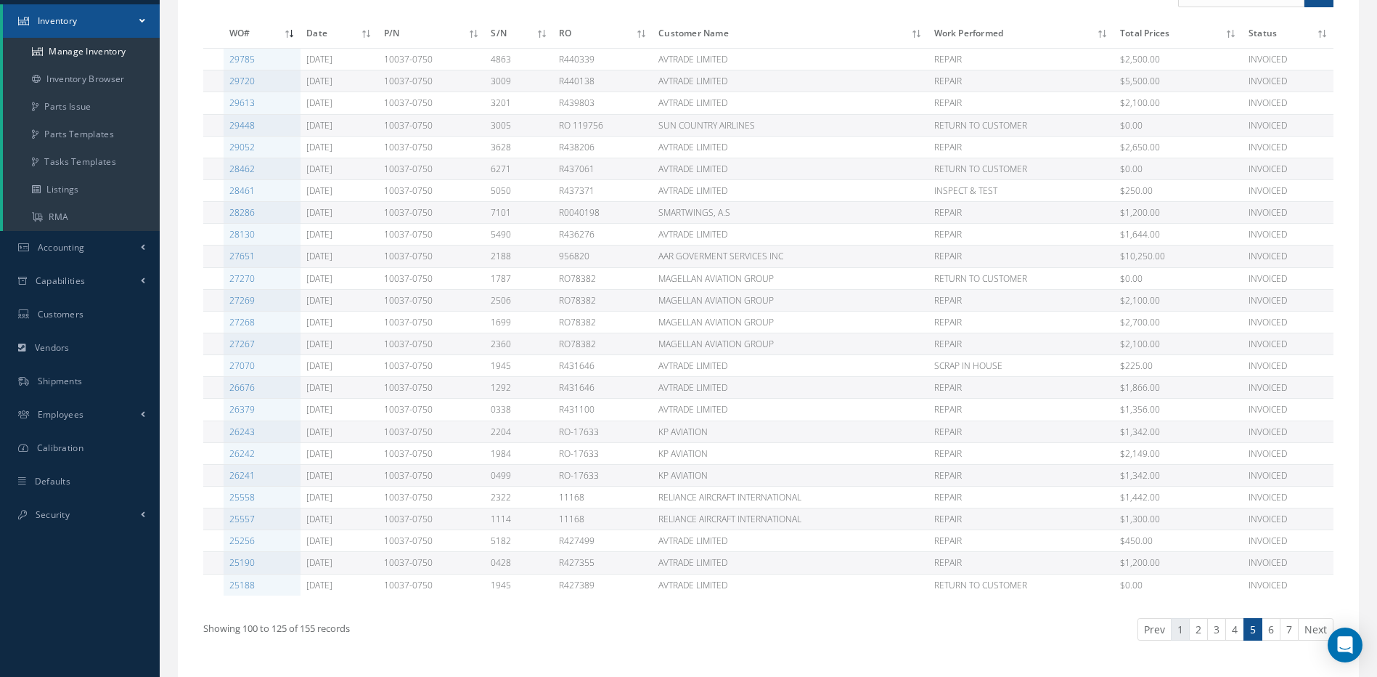
click at [1183, 628] on link "1" at bounding box center [1180, 629] width 19 height 23
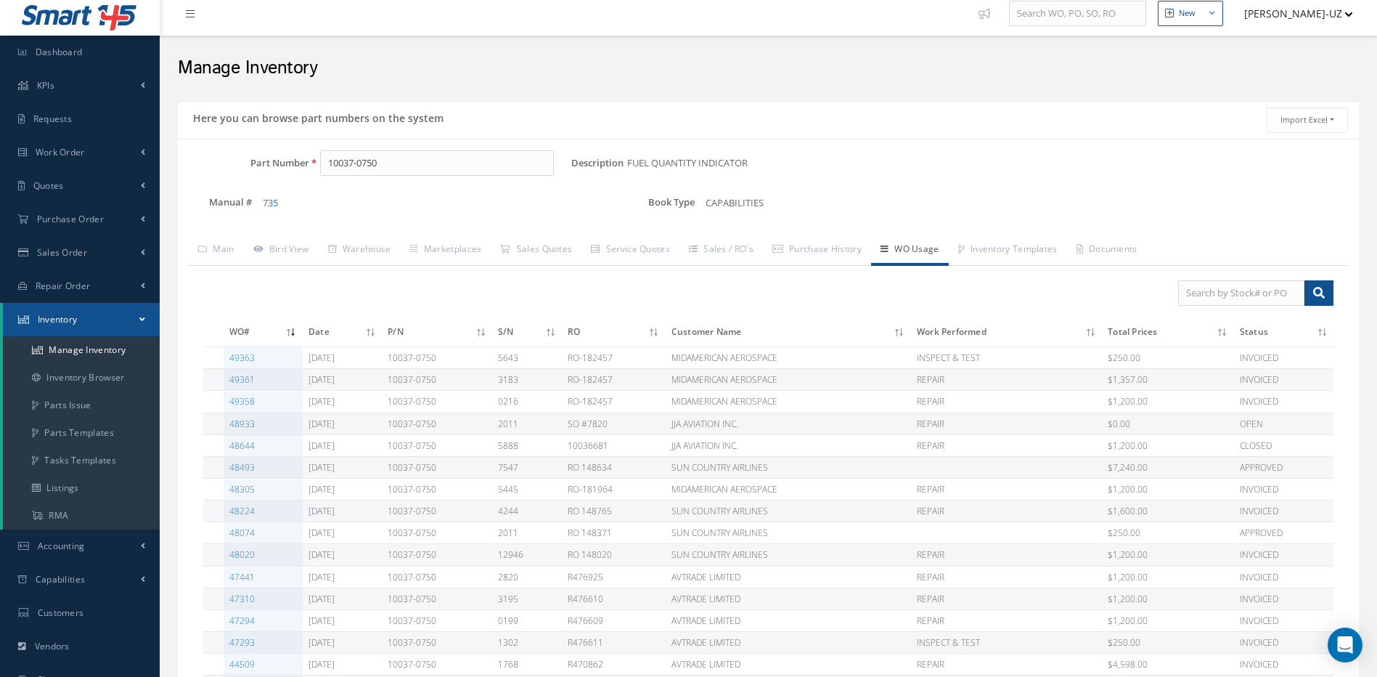
scroll to position [0, 0]
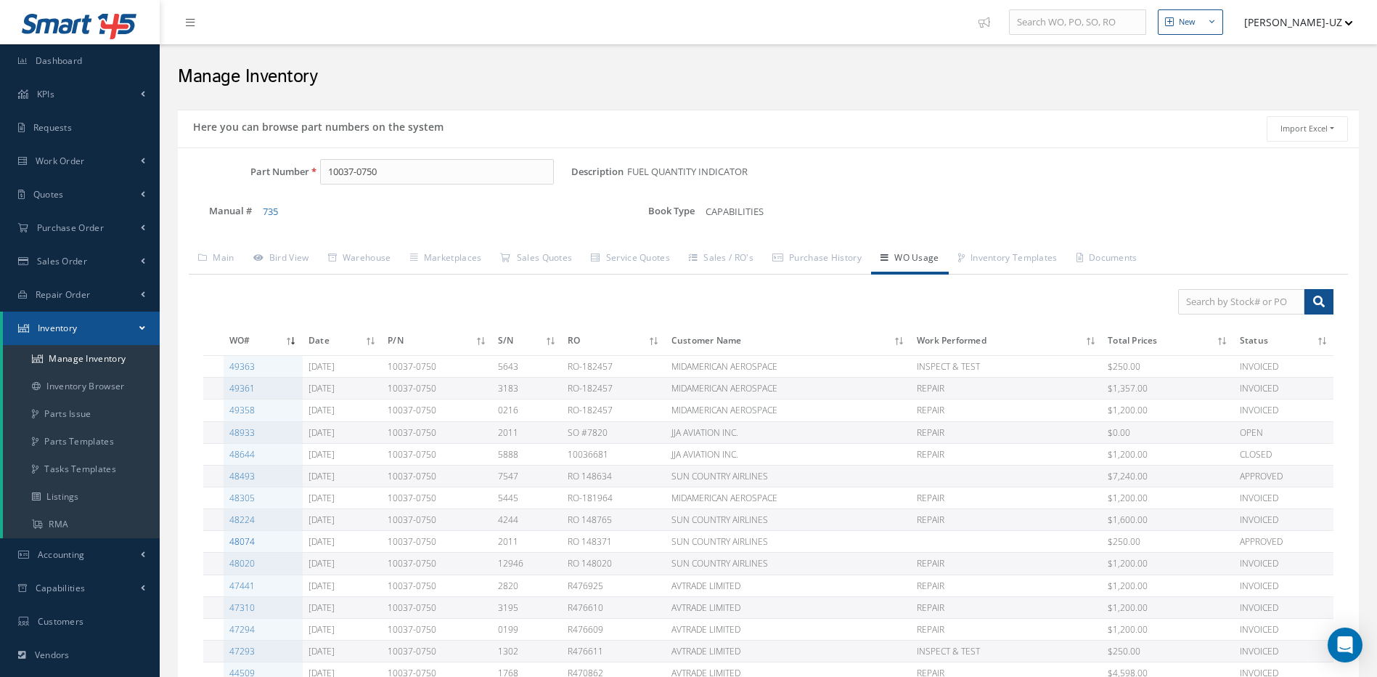
click at [244, 542] on link "48074" at bounding box center [241, 541] width 25 height 12
click at [285, 256] on link "Bird View" at bounding box center [281, 259] width 75 height 30
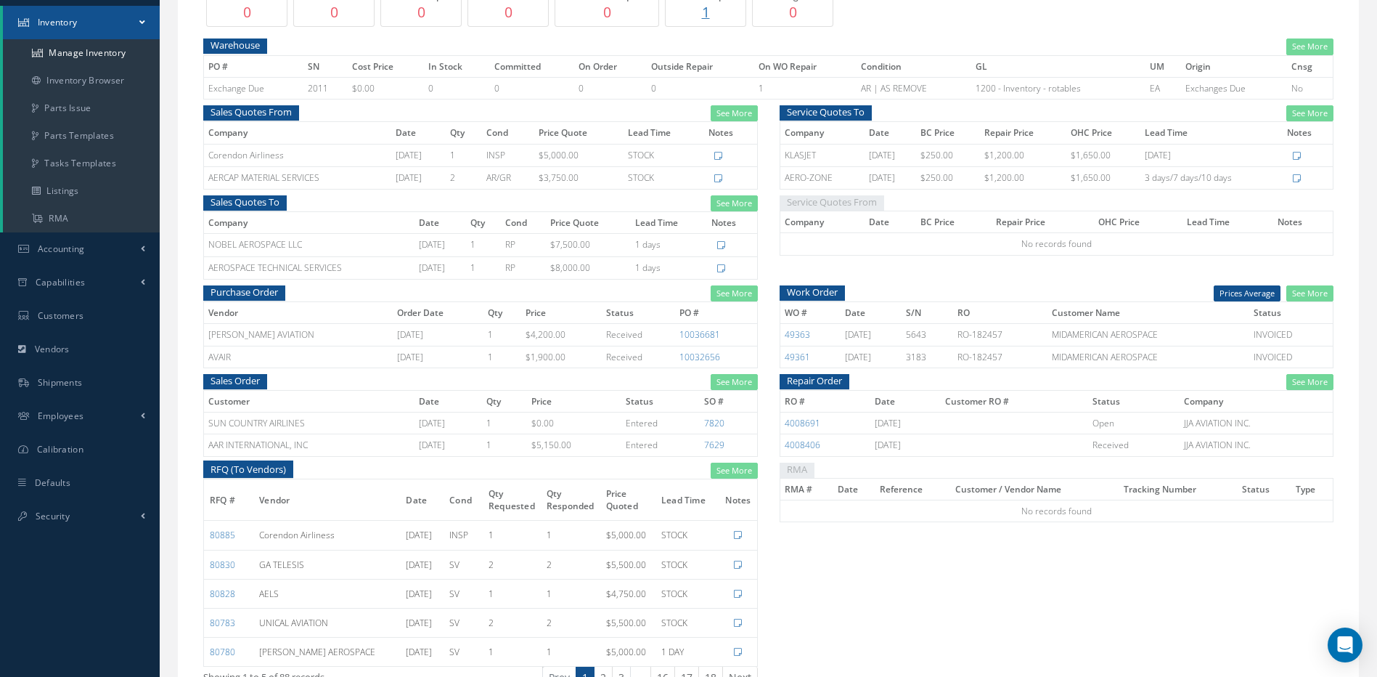
scroll to position [307, 0]
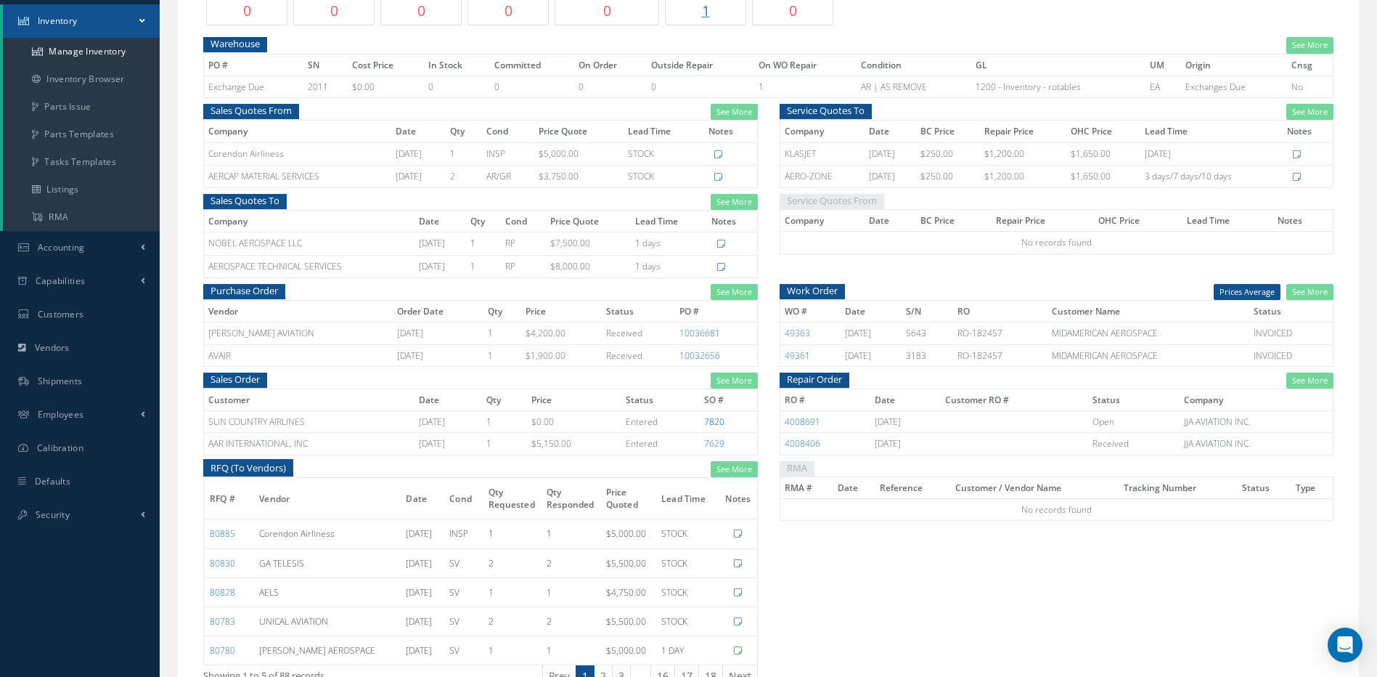
click at [719, 421] on link "7820" at bounding box center [714, 421] width 20 height 12
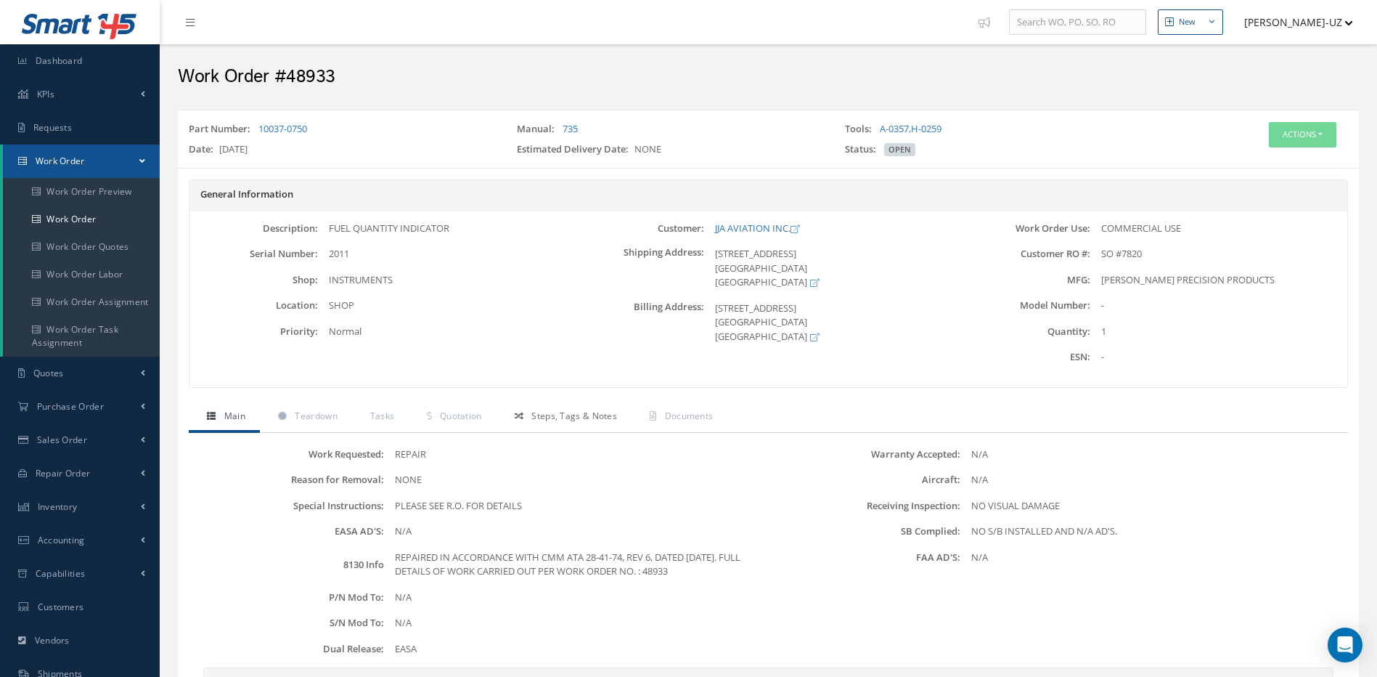
click at [577, 419] on span "Steps, Tags & Notes" at bounding box center [574, 415] width 86 height 12
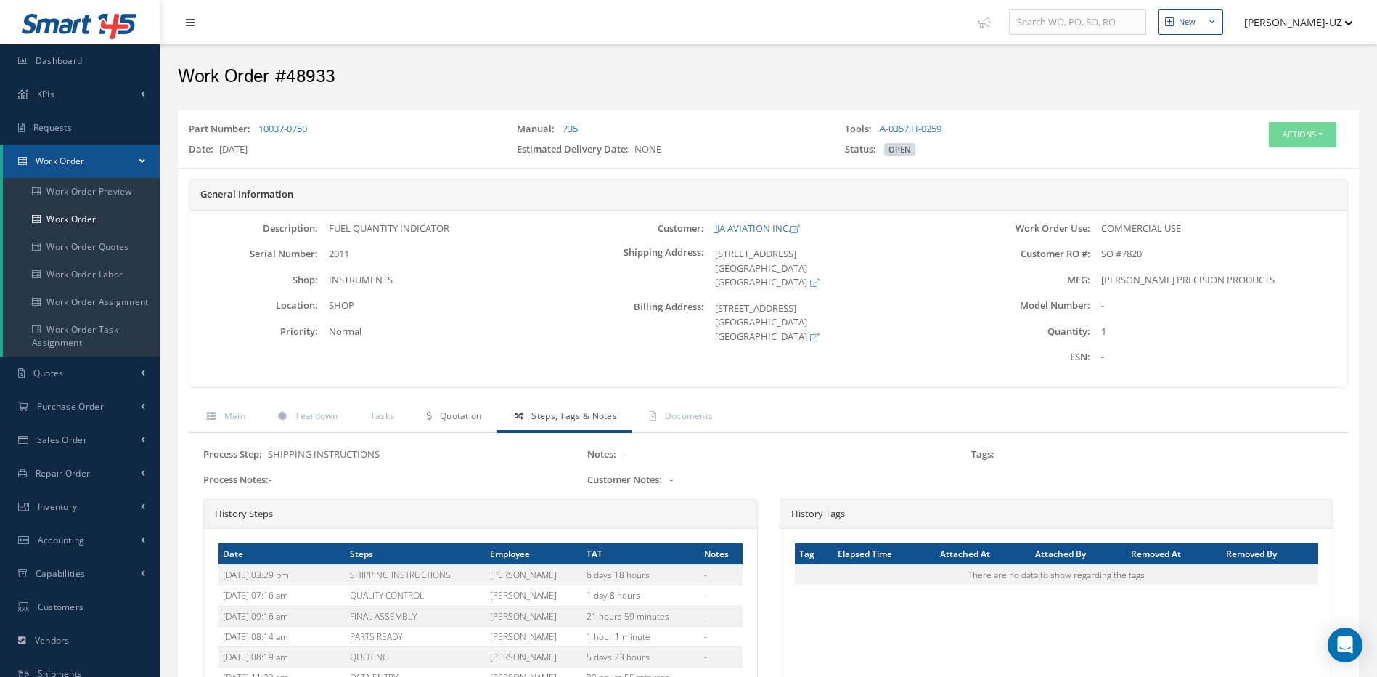
click at [452, 412] on span "Quotation" at bounding box center [461, 415] width 42 height 12
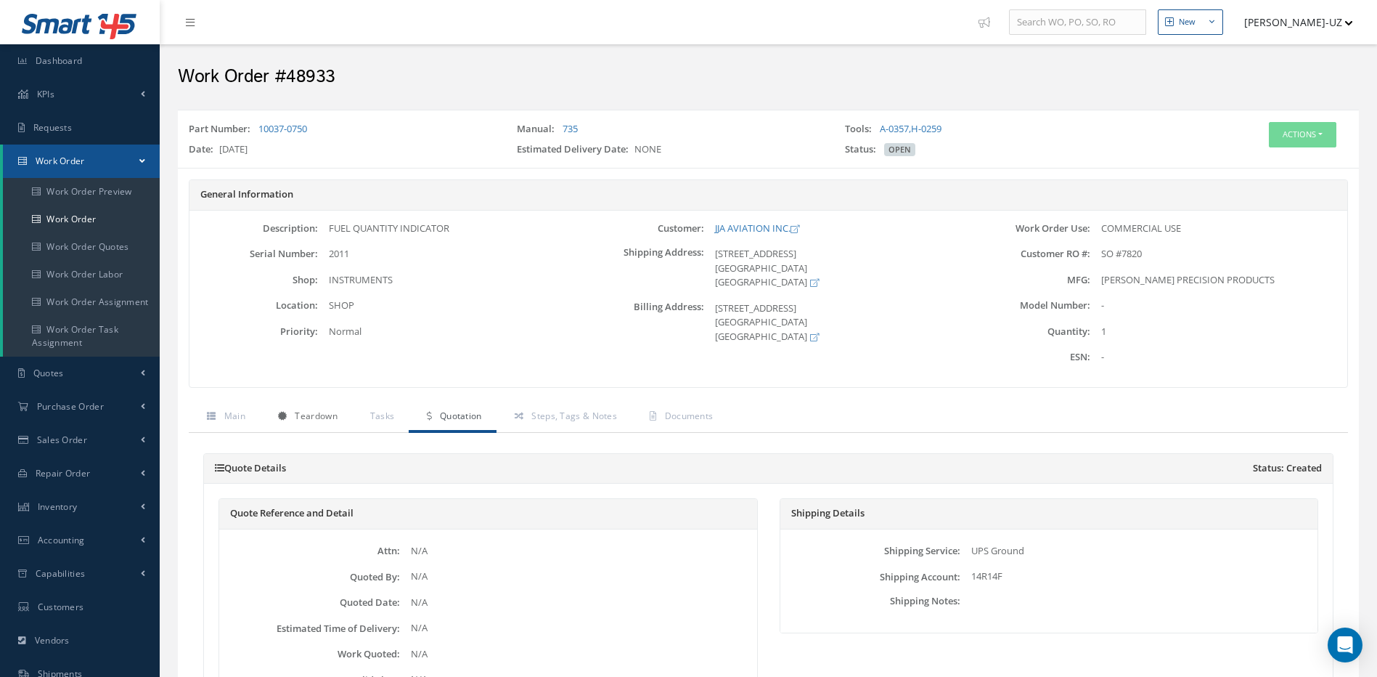
click at [327, 415] on span "Teardown" at bounding box center [316, 415] width 42 height 12
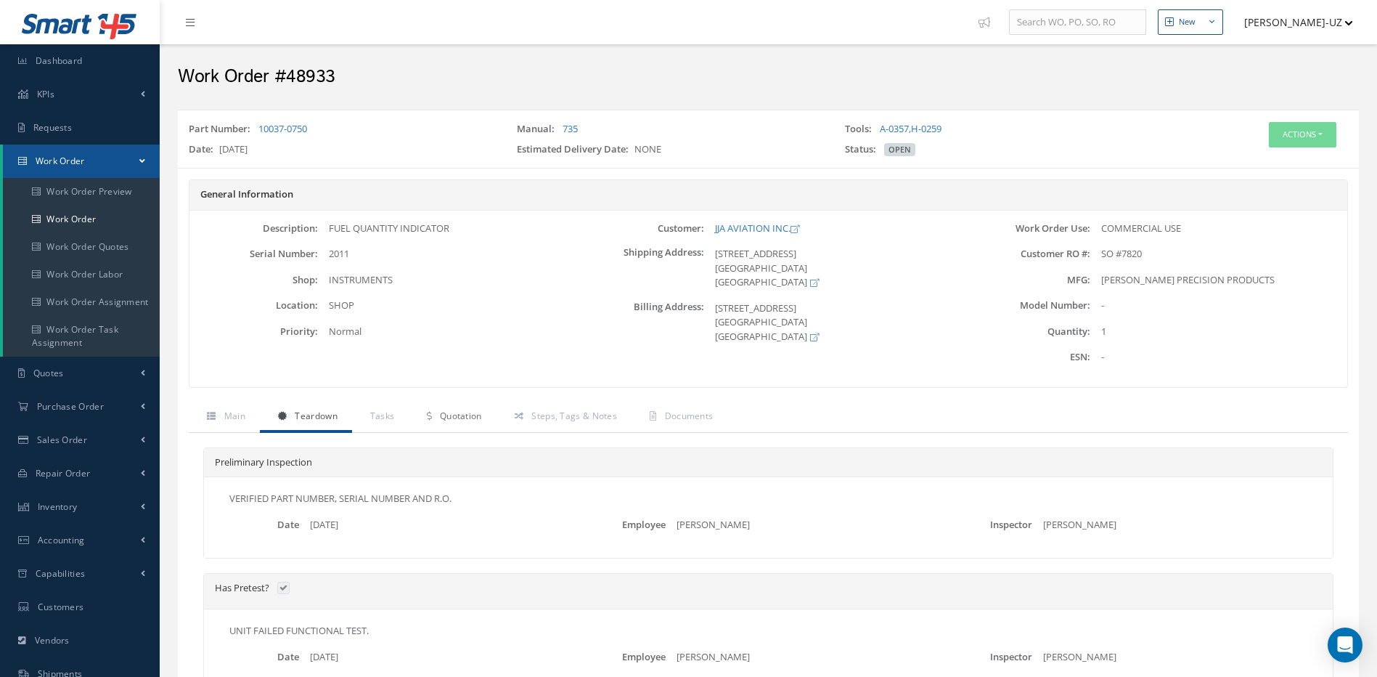
click at [454, 417] on span "Quotation" at bounding box center [461, 415] width 42 height 12
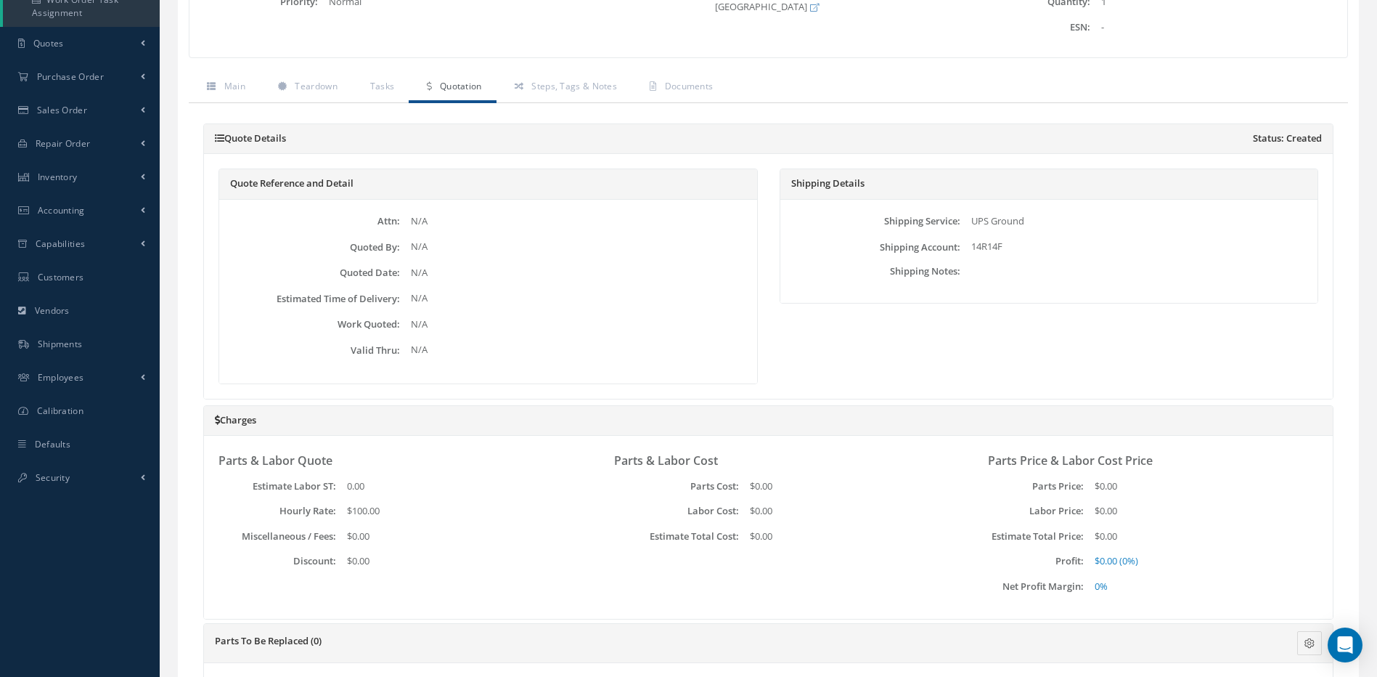
scroll to position [60, 0]
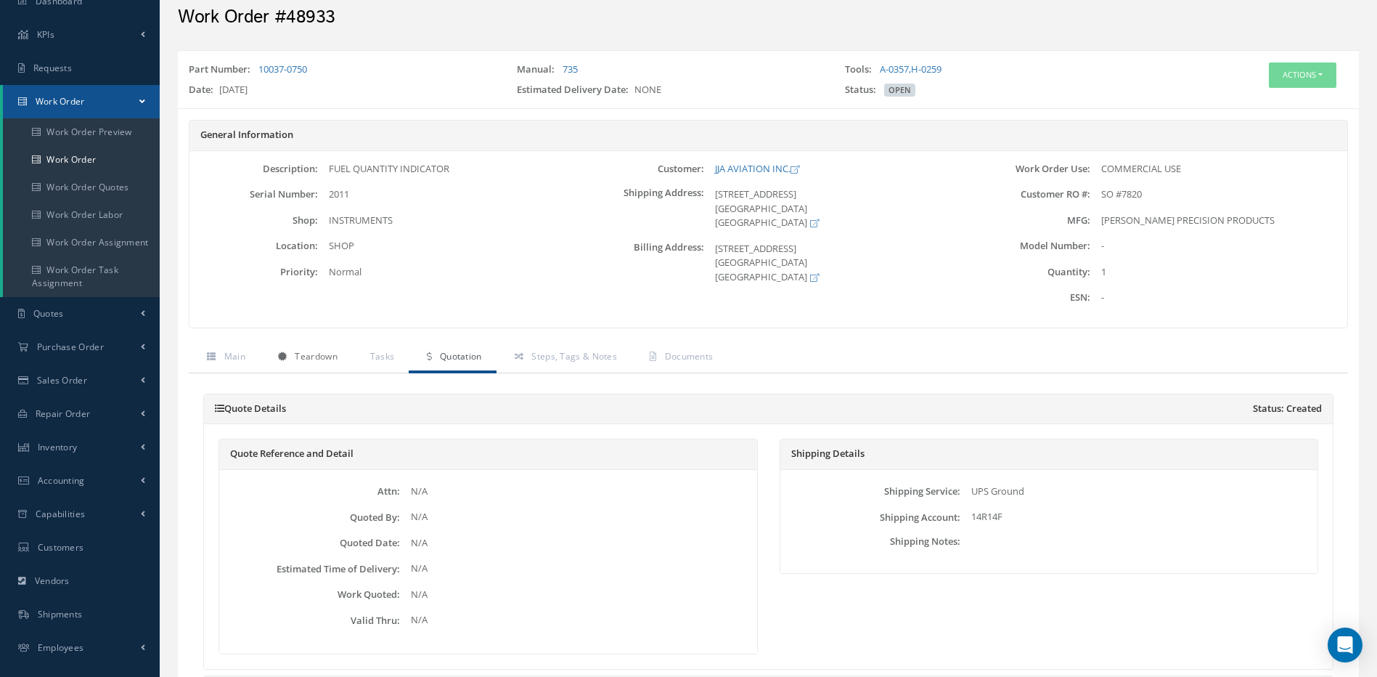
click at [321, 360] on span "Teardown" at bounding box center [316, 356] width 42 height 12
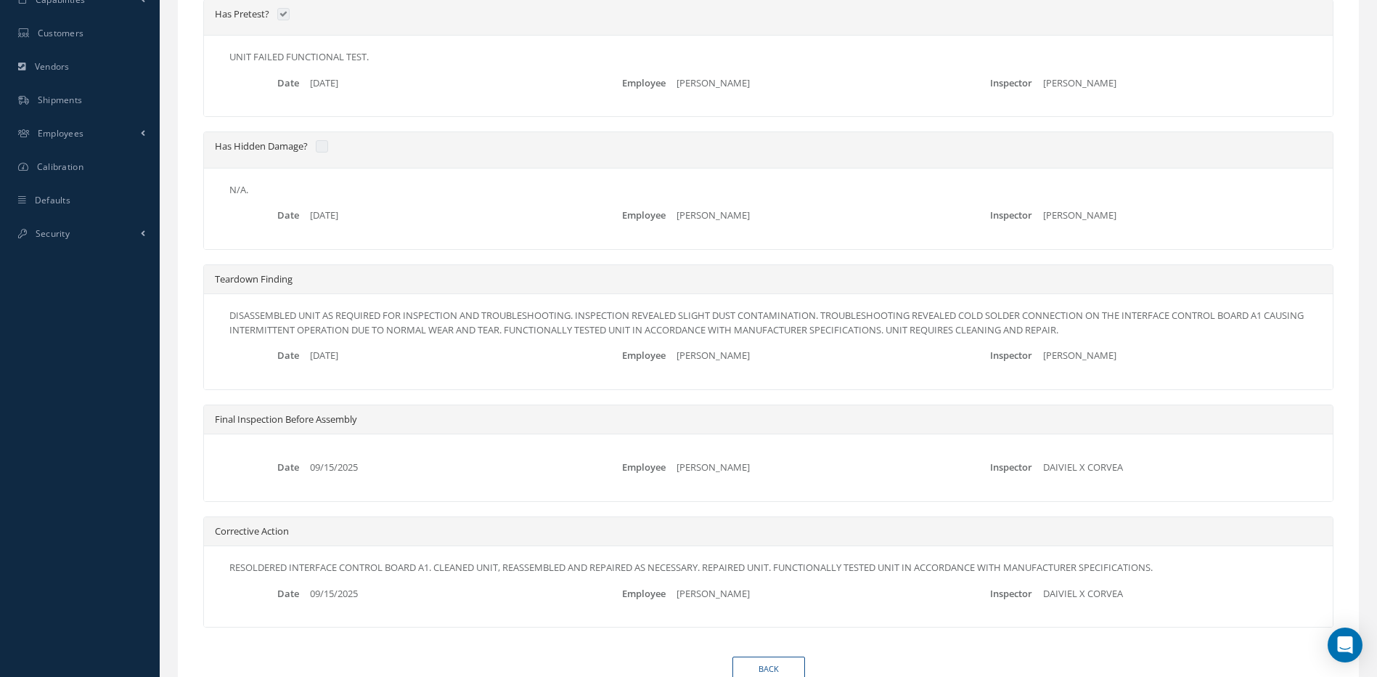
scroll to position [637, 0]
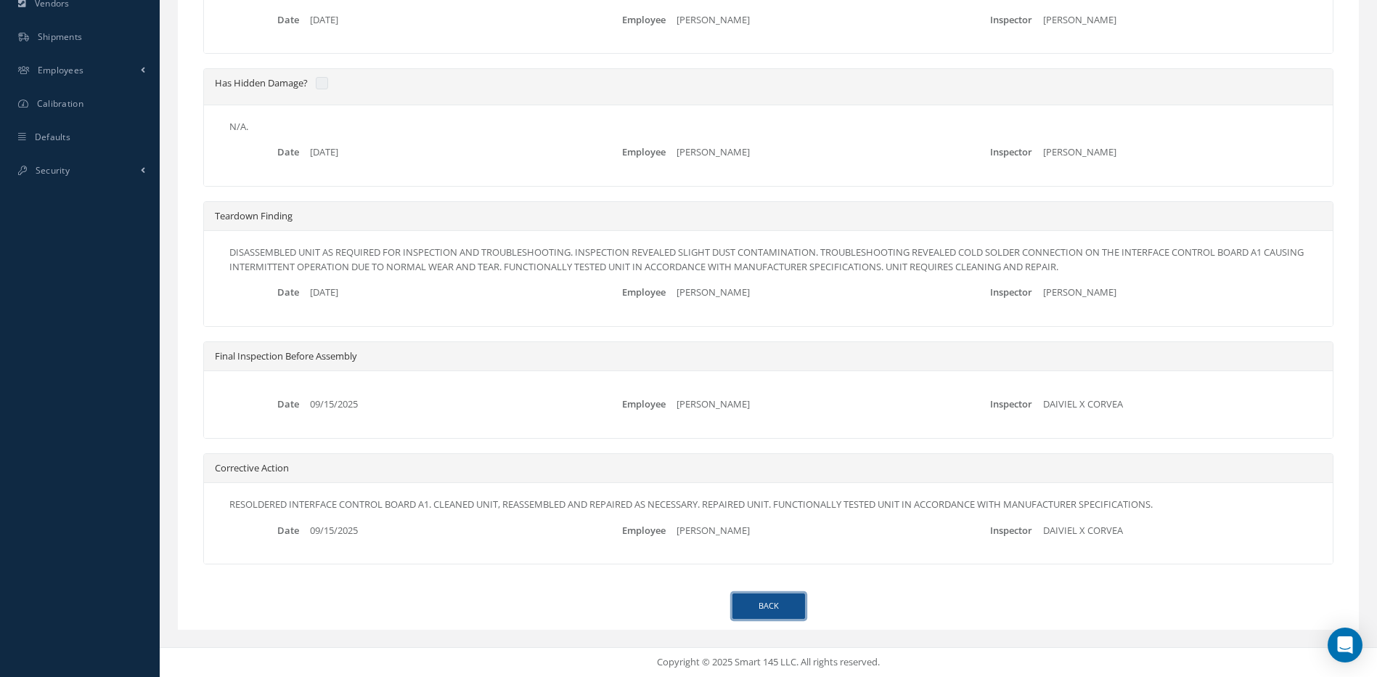
click at [769, 612] on link "Back" at bounding box center [768, 605] width 73 height 25
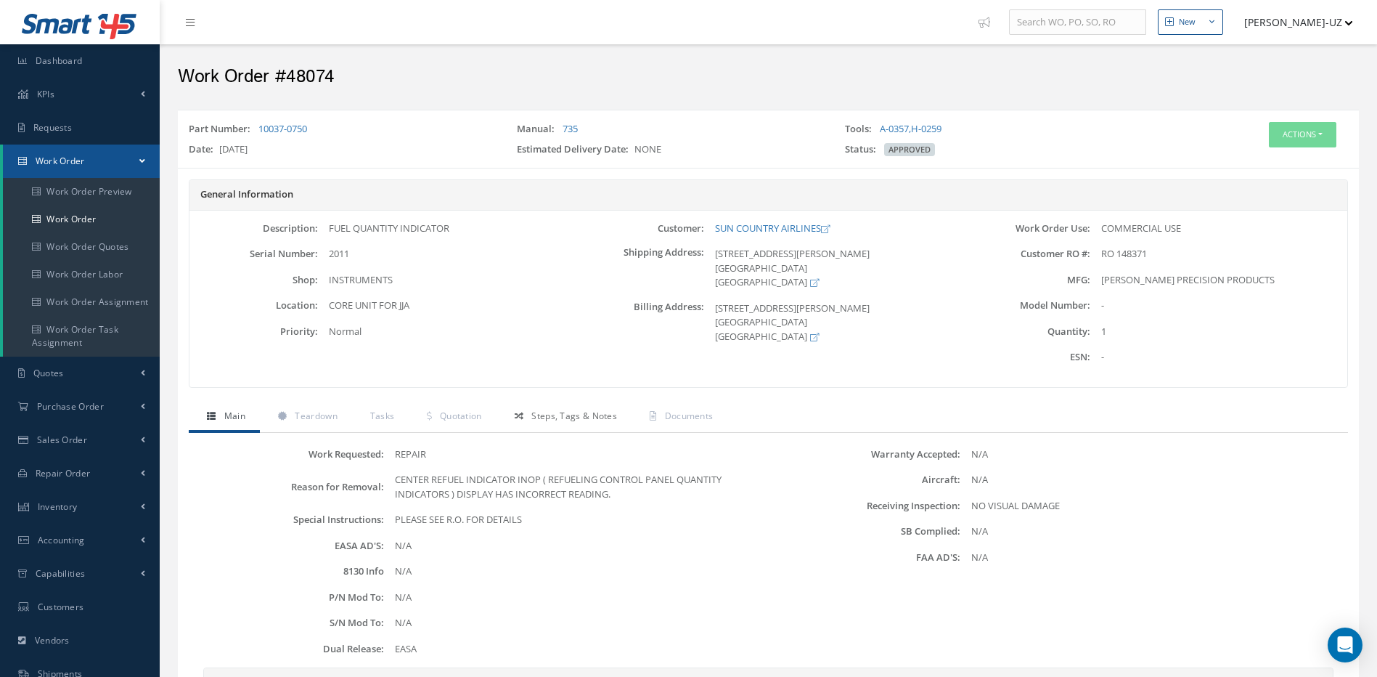
click at [564, 414] on span "Steps, Tags & Notes" at bounding box center [574, 415] width 86 height 12
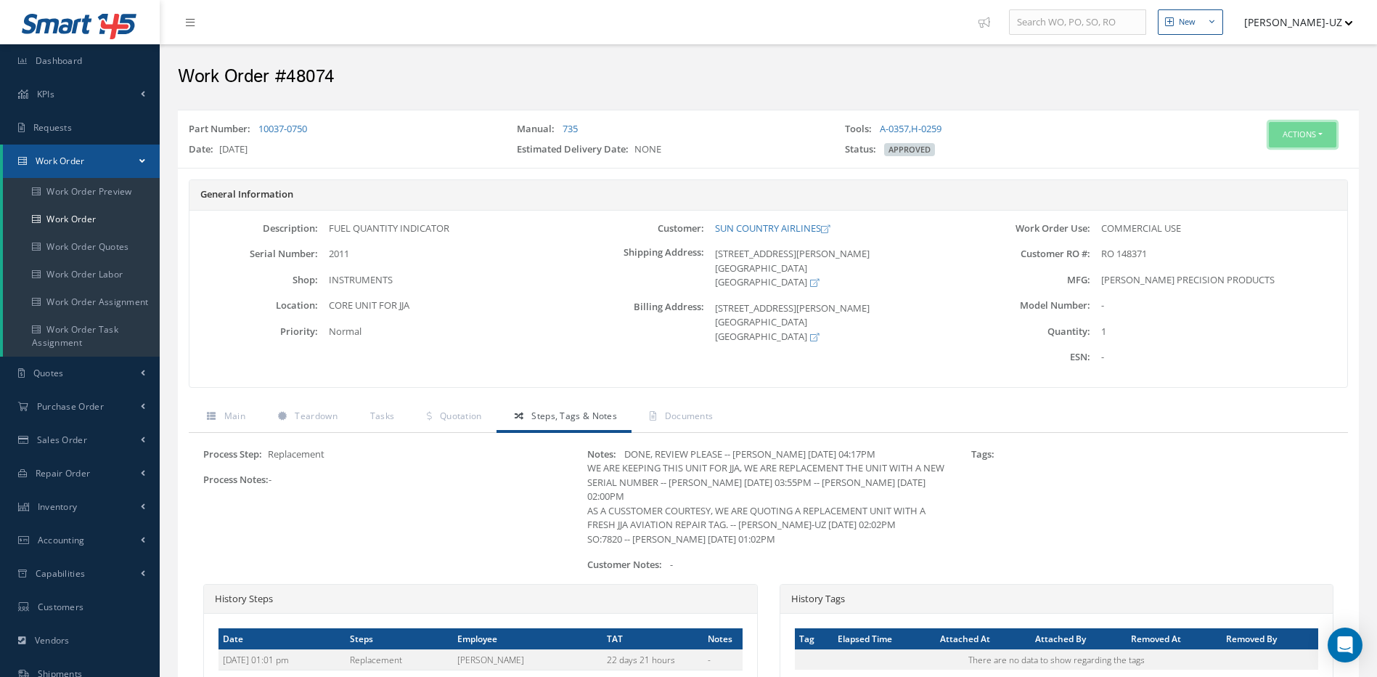
click at [1289, 133] on button "Actions" at bounding box center [1303, 134] width 68 height 25
click at [1247, 160] on link "Edit" at bounding box center [1280, 162] width 116 height 20
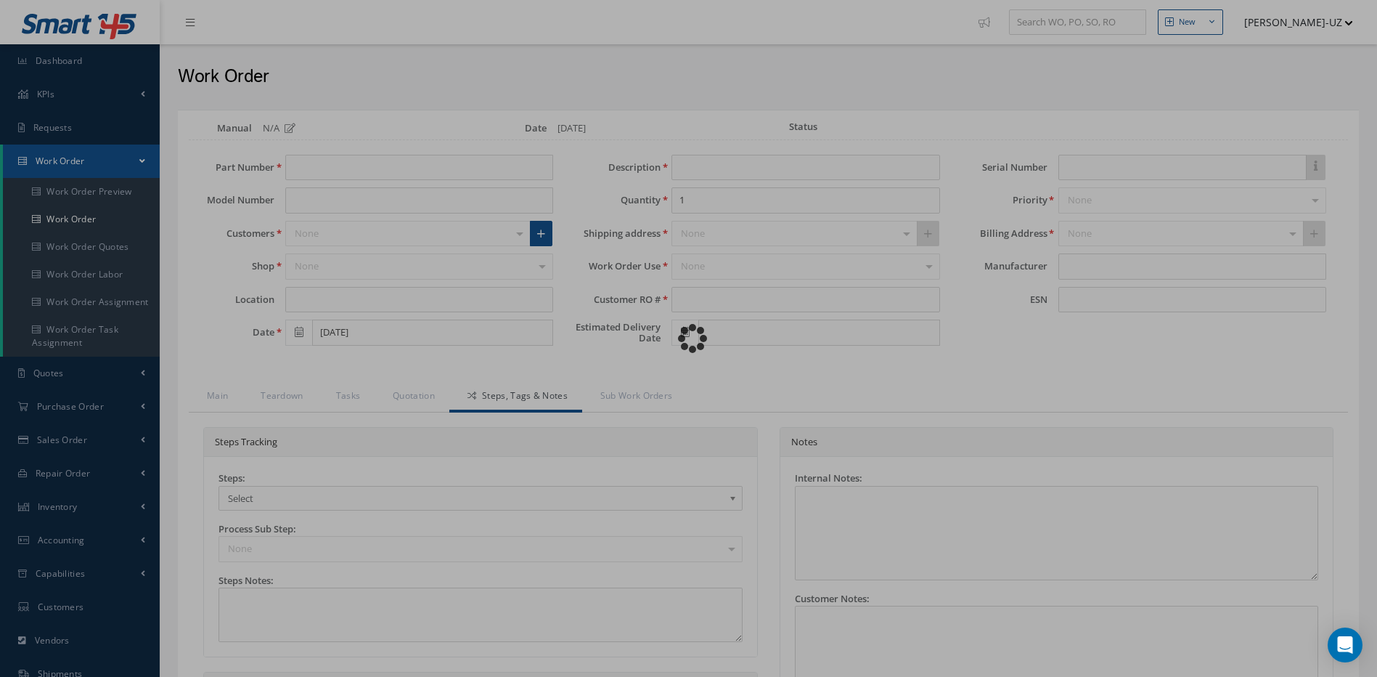
type input "10037-0750"
type input "CORE UNIT FOR JJA"
type input "[DATE]"
type input "FUEL QUANTITY INDICATOR"
type input "RO 148371"
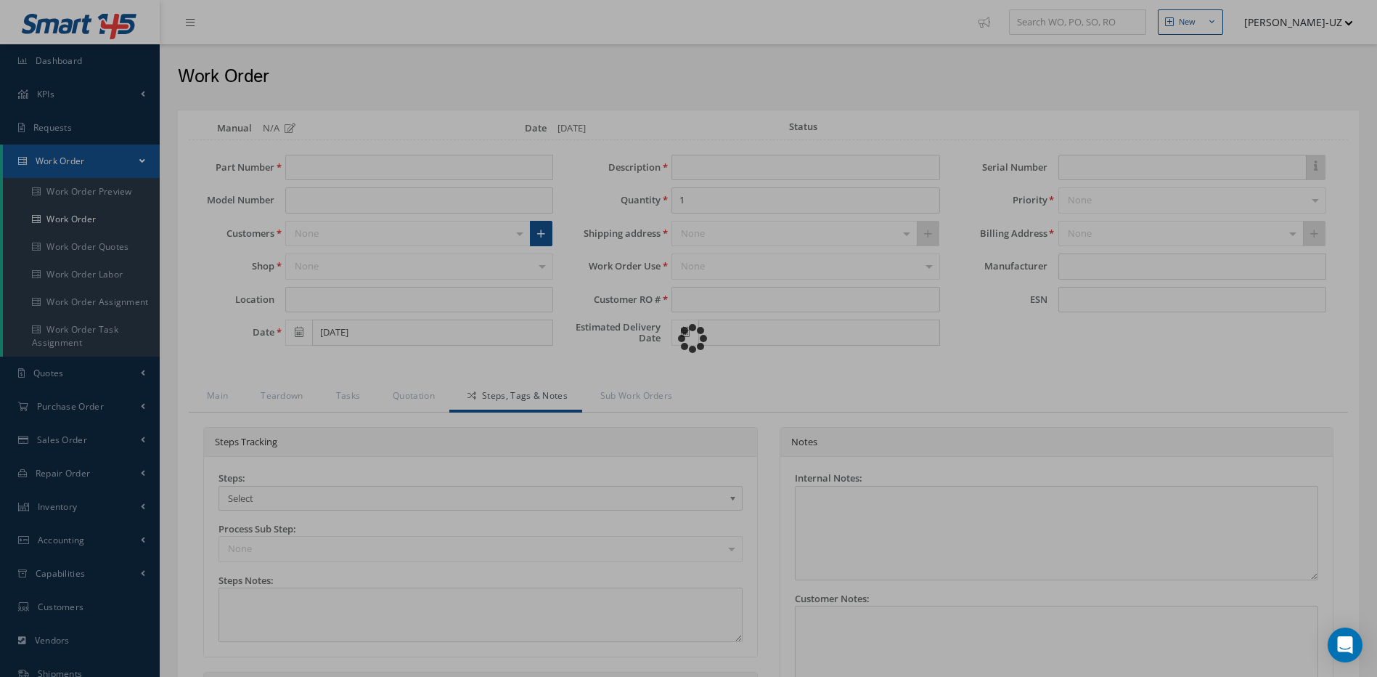
type input "2011"
type textarea "DONE, REVIEW PLEASE -- [PERSON_NAME] [DATE] 04:17PM WE ARE KEEPING THIS UNIT FO…"
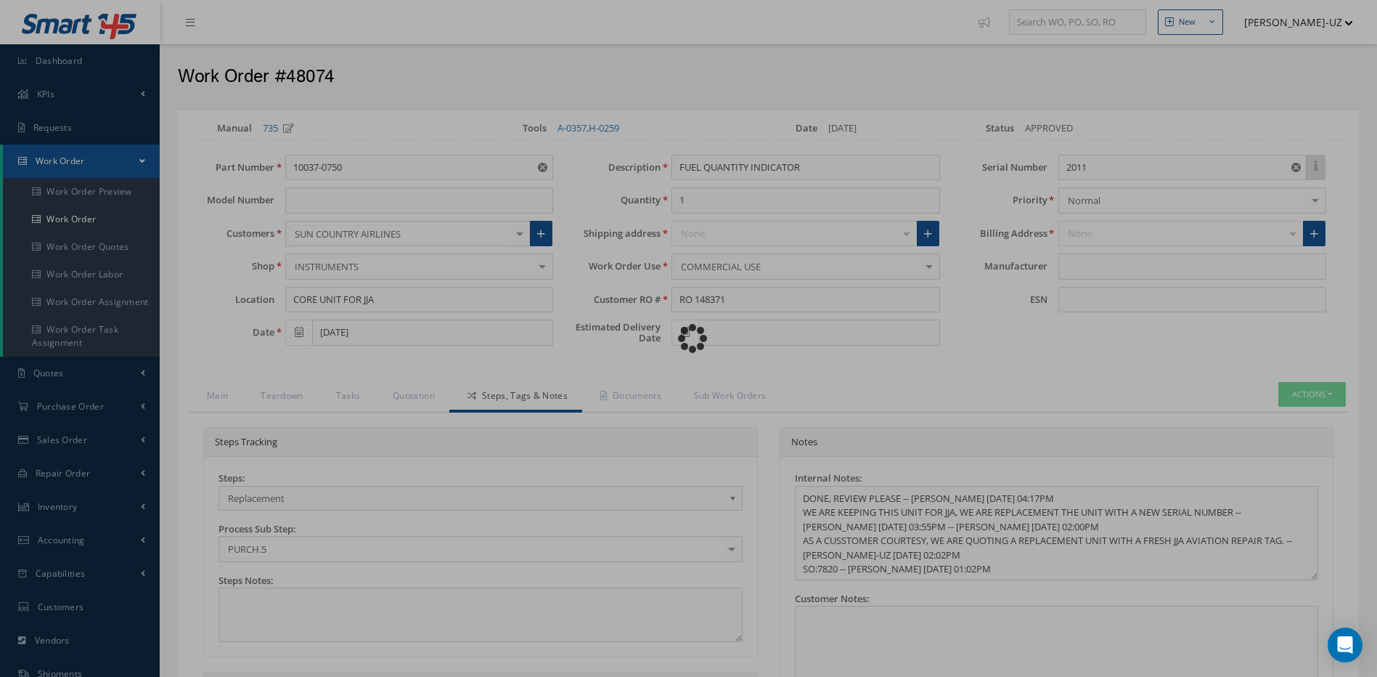
type input "[PERSON_NAME] PRECISION PRODUCTS"
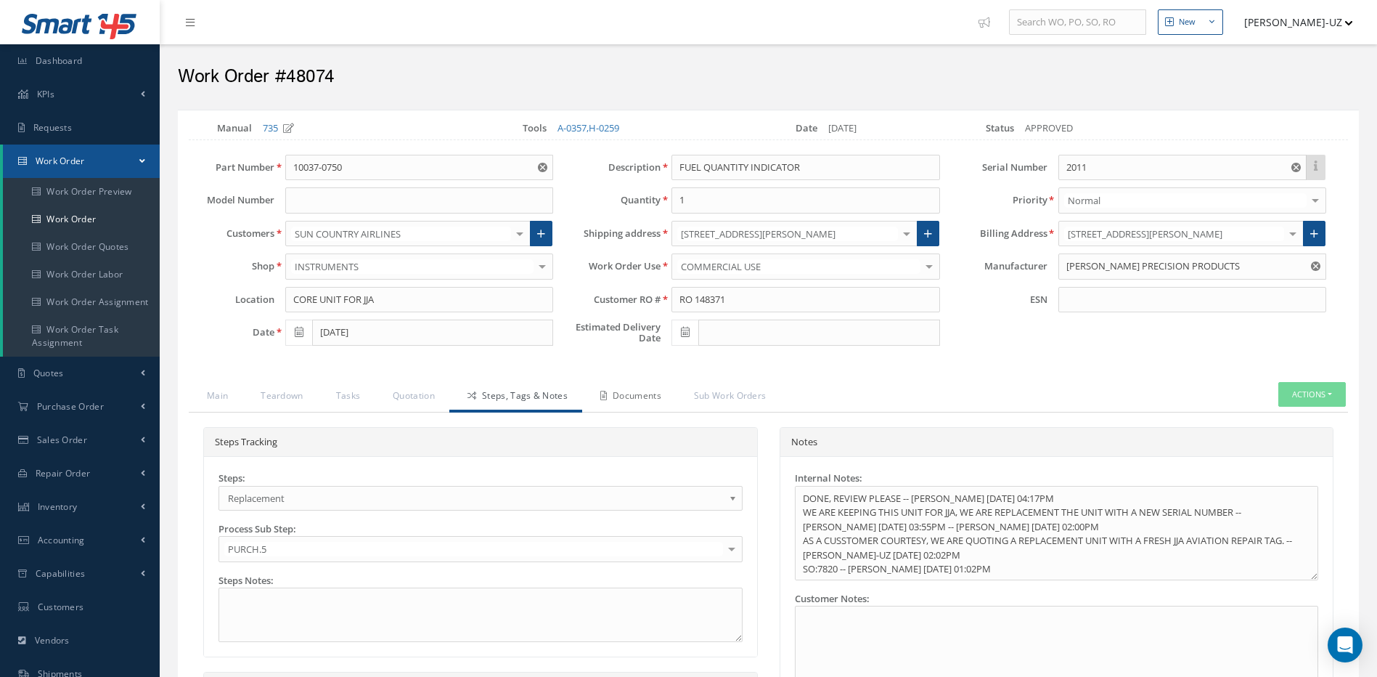
click at [643, 395] on link "Documents" at bounding box center [629, 397] width 94 height 30
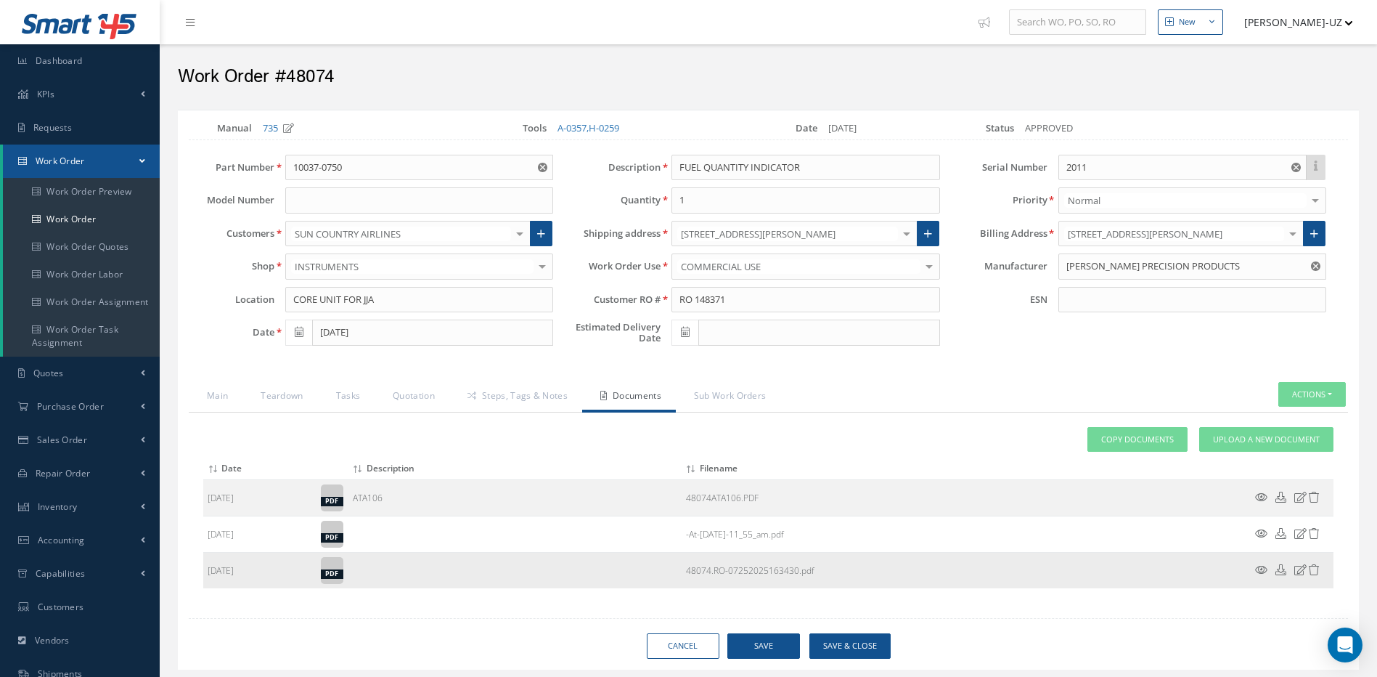
click at [1261, 566] on icon at bounding box center [1261, 569] width 12 height 11
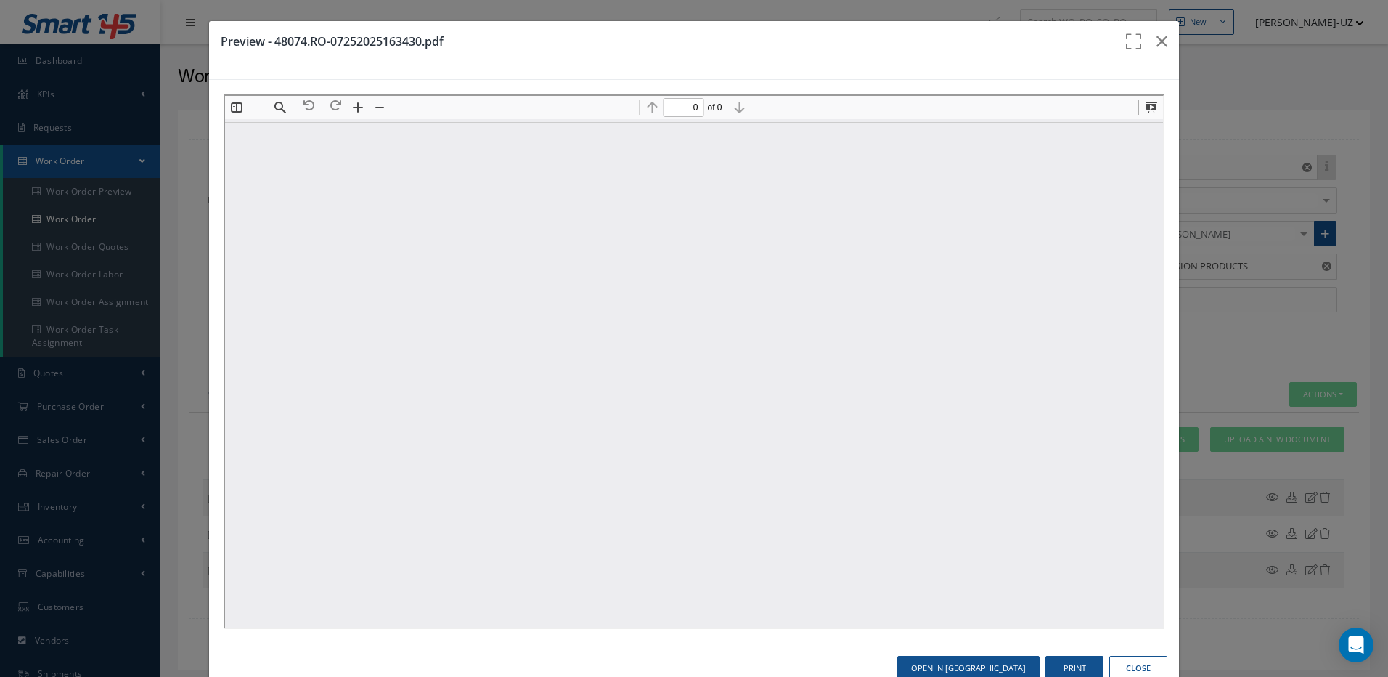
type input "1"
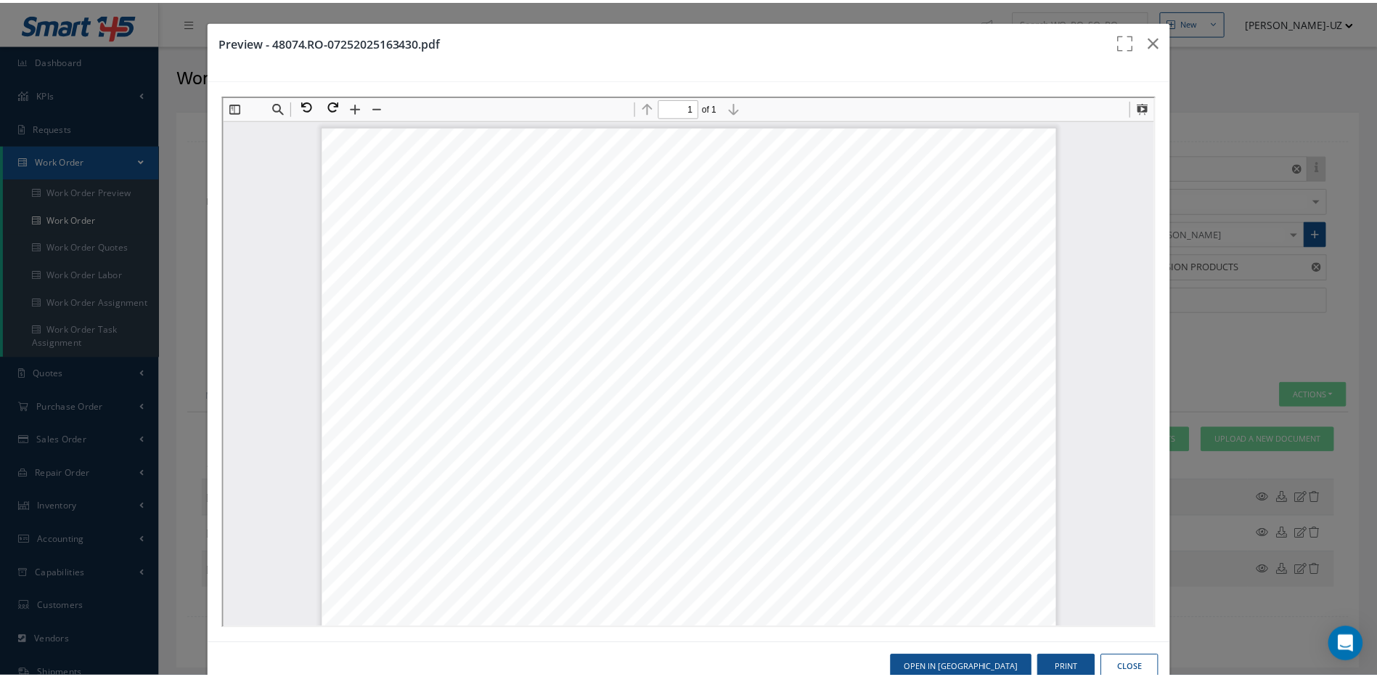
scroll to position [218, 0]
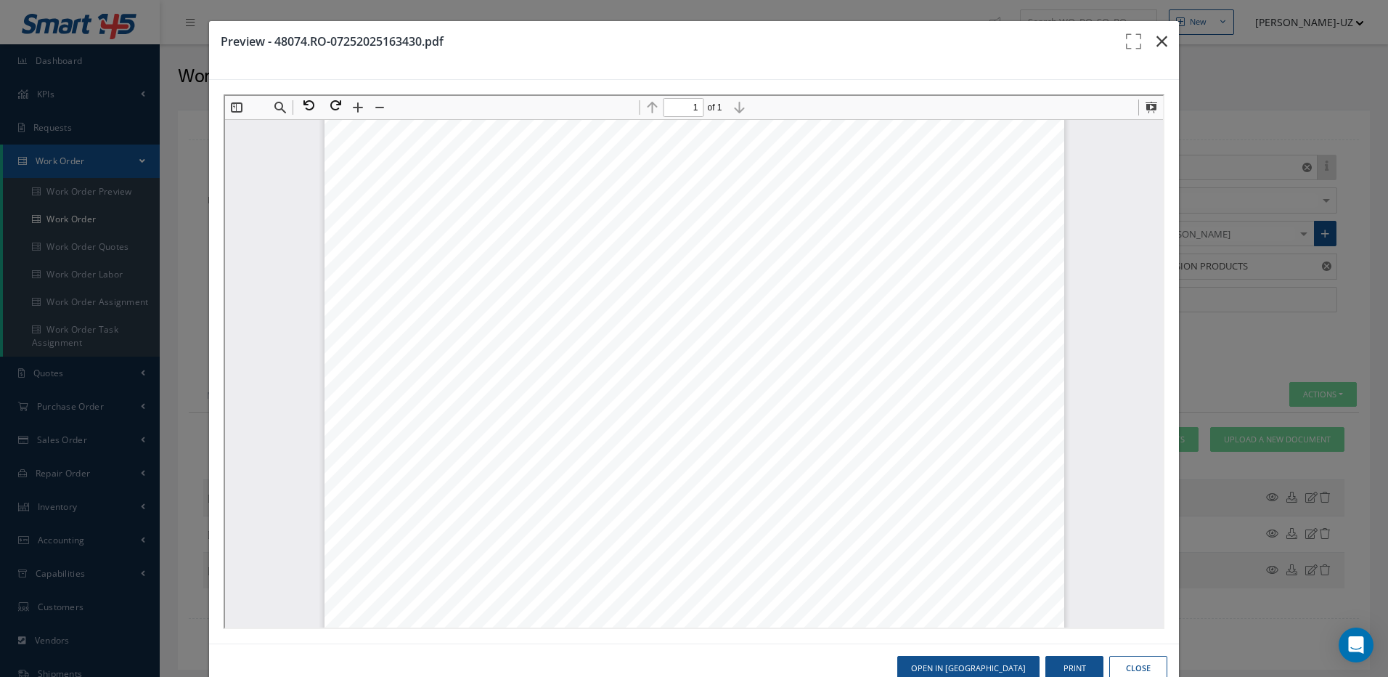
click at [1145, 40] on button "button" at bounding box center [1162, 41] width 34 height 41
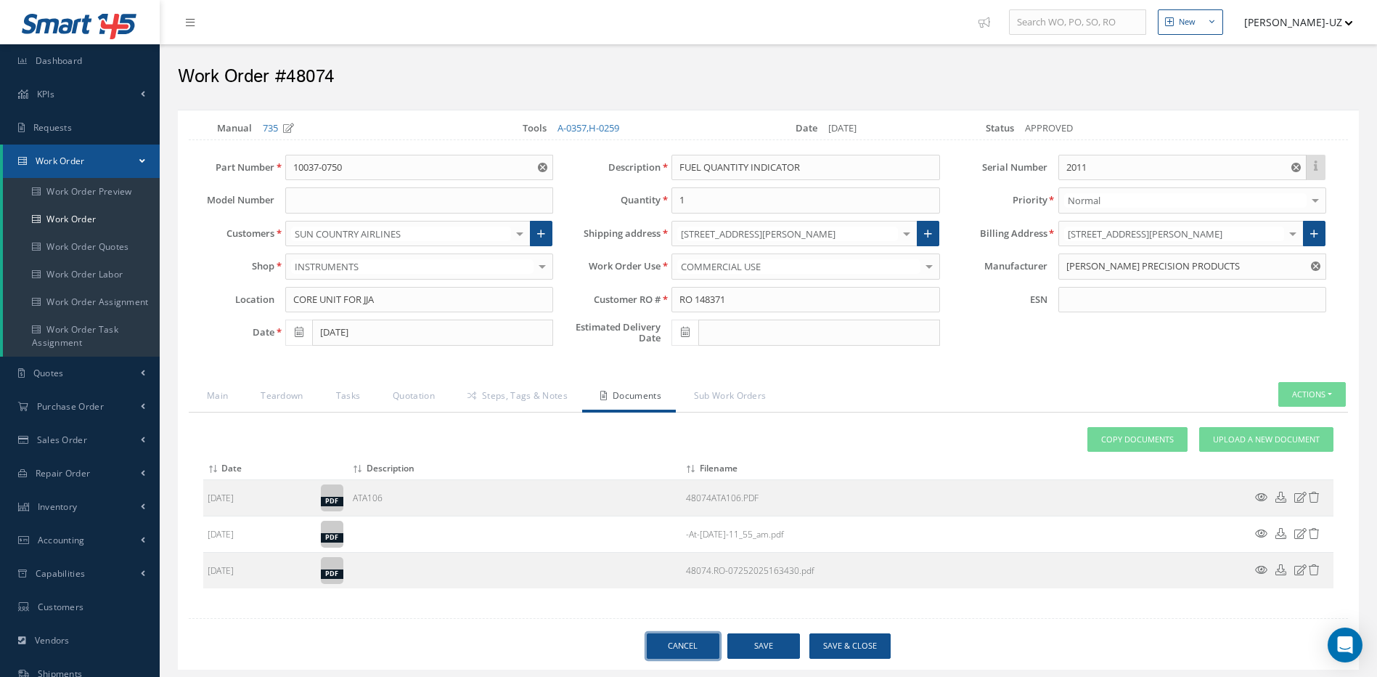
click at [661, 639] on link "Cancel" at bounding box center [683, 645] width 73 height 25
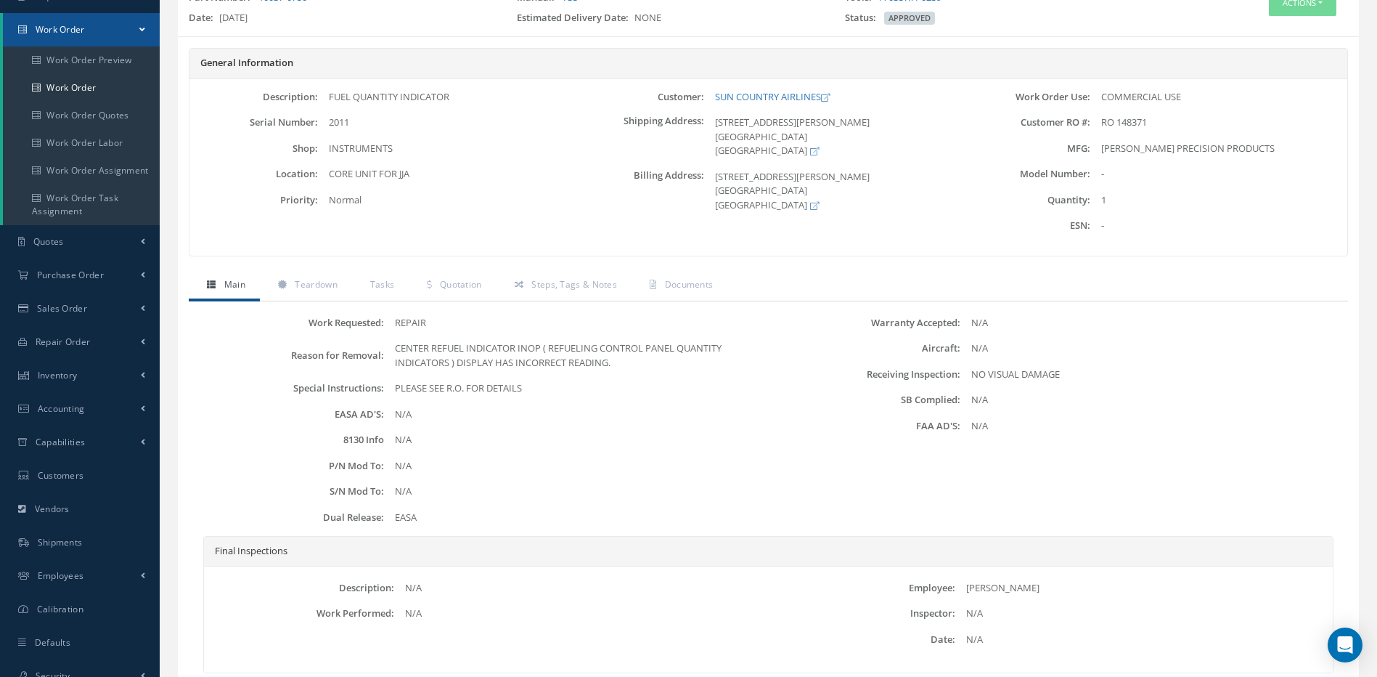
scroll to position [240, 0]
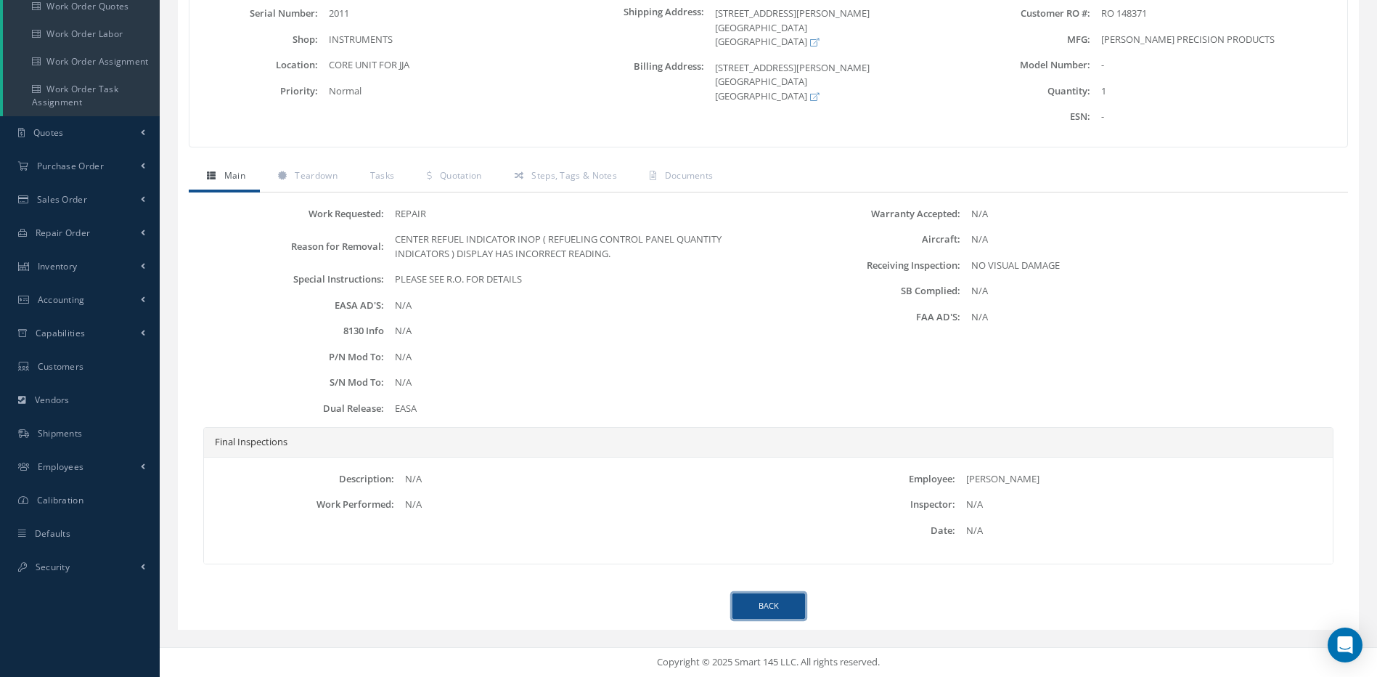
click at [777, 605] on link "Back" at bounding box center [768, 605] width 73 height 25
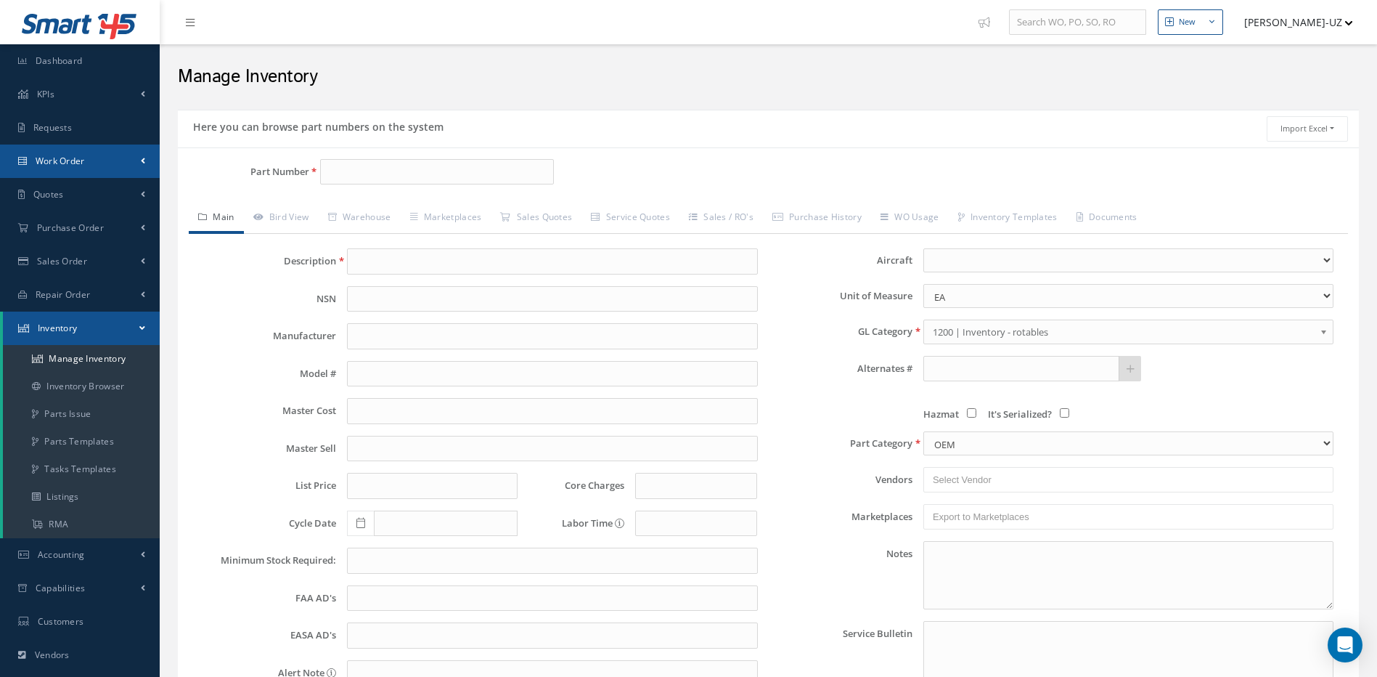
click at [68, 161] on span "Work Order" at bounding box center [60, 161] width 49 height 12
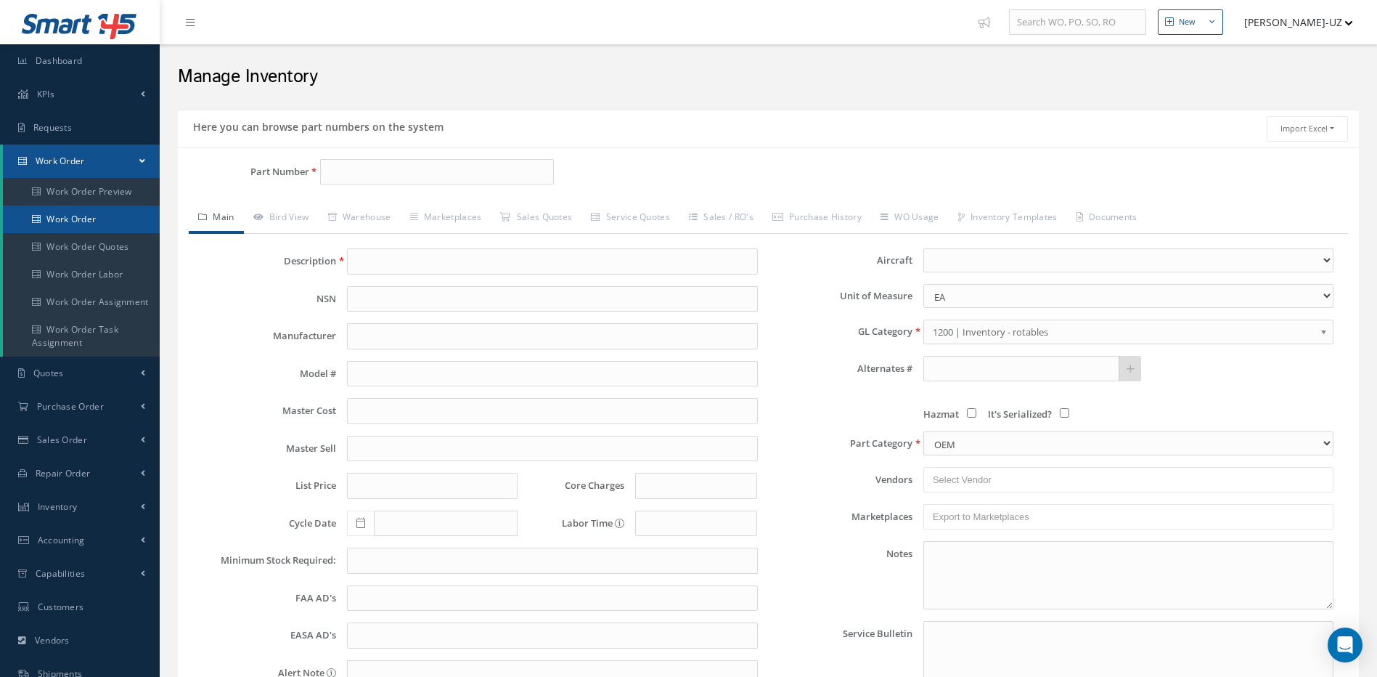
click at [74, 219] on link "Work Order" at bounding box center [81, 219] width 157 height 28
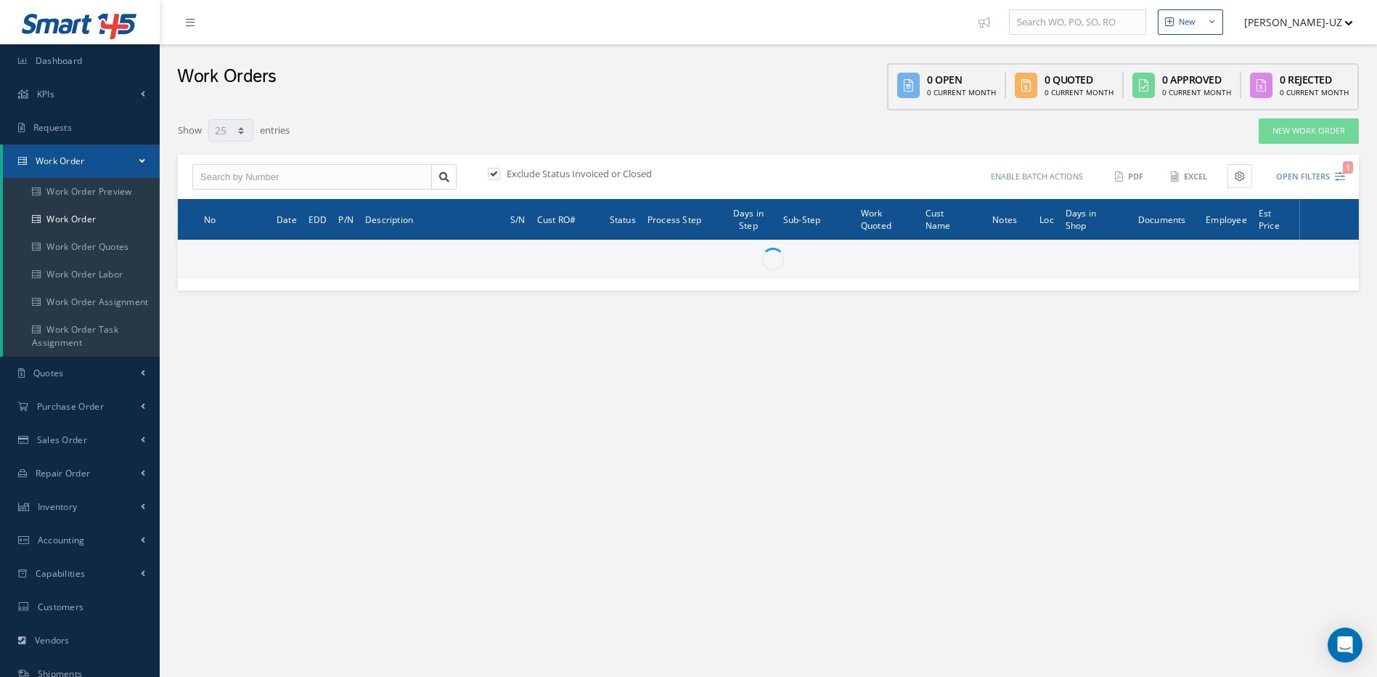
select select "25"
drag, startPoint x: 356, startPoint y: 176, endPoint x: 506, endPoint y: 204, distance: 152.8
click at [357, 176] on input "text" at bounding box center [312, 177] width 240 height 26
type input "All Work Request"
type input "All Work Performed"
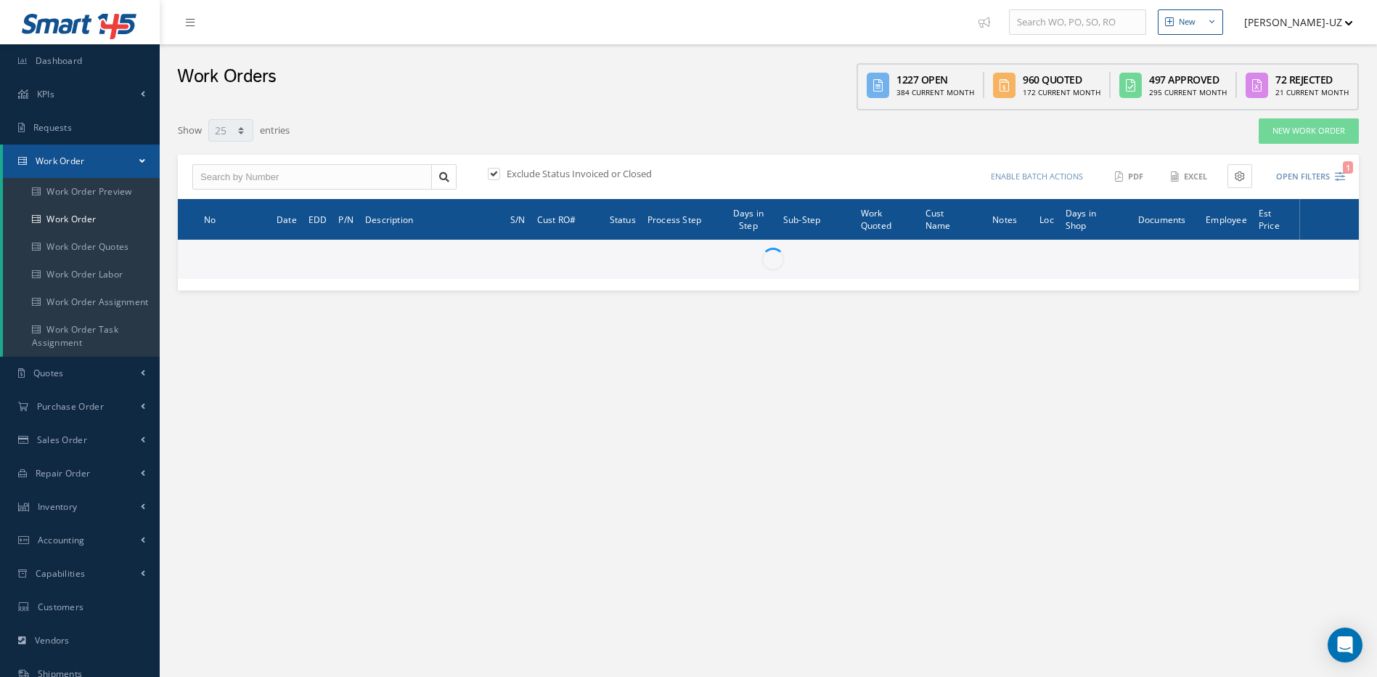
type input "All Status"
type input "WO Part Status"
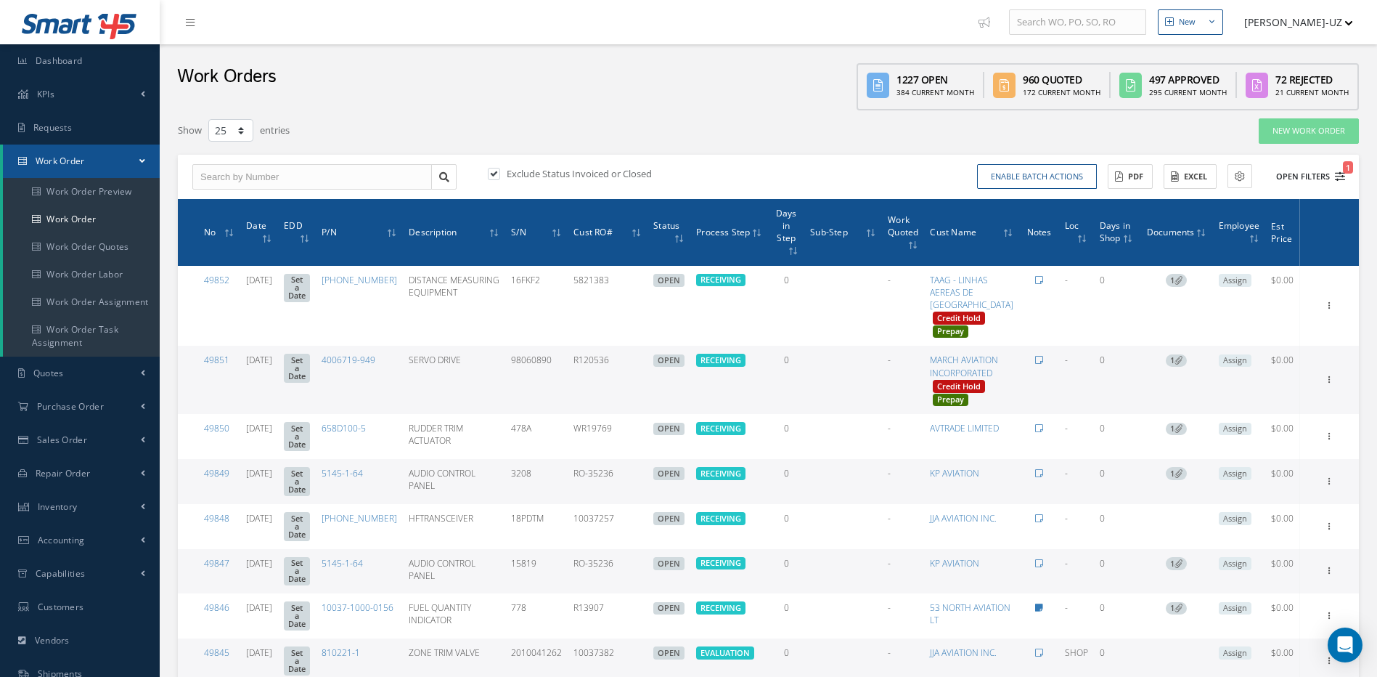
click at [1342, 175] on icon "1" at bounding box center [1340, 176] width 10 height 10
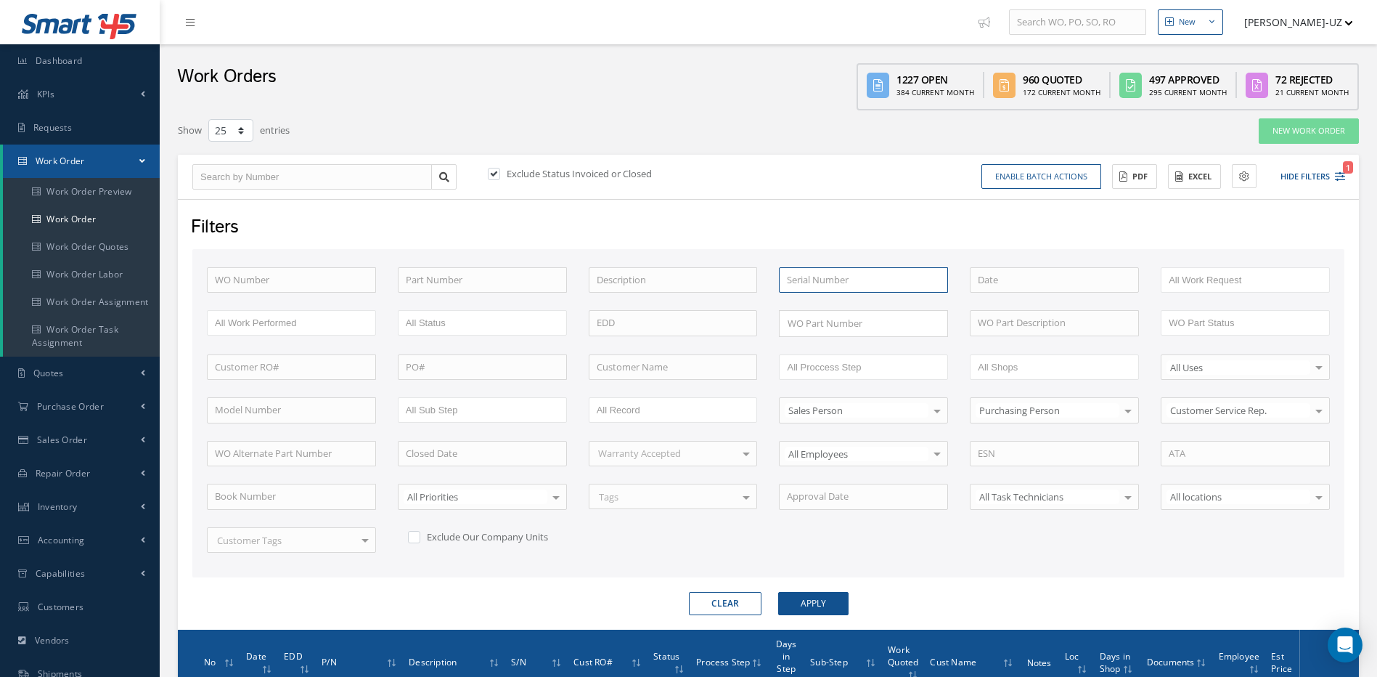
click at [878, 271] on input "text" at bounding box center [863, 280] width 169 height 26
type input "2011"
click at [778, 592] on button "Apply" at bounding box center [813, 603] width 70 height 23
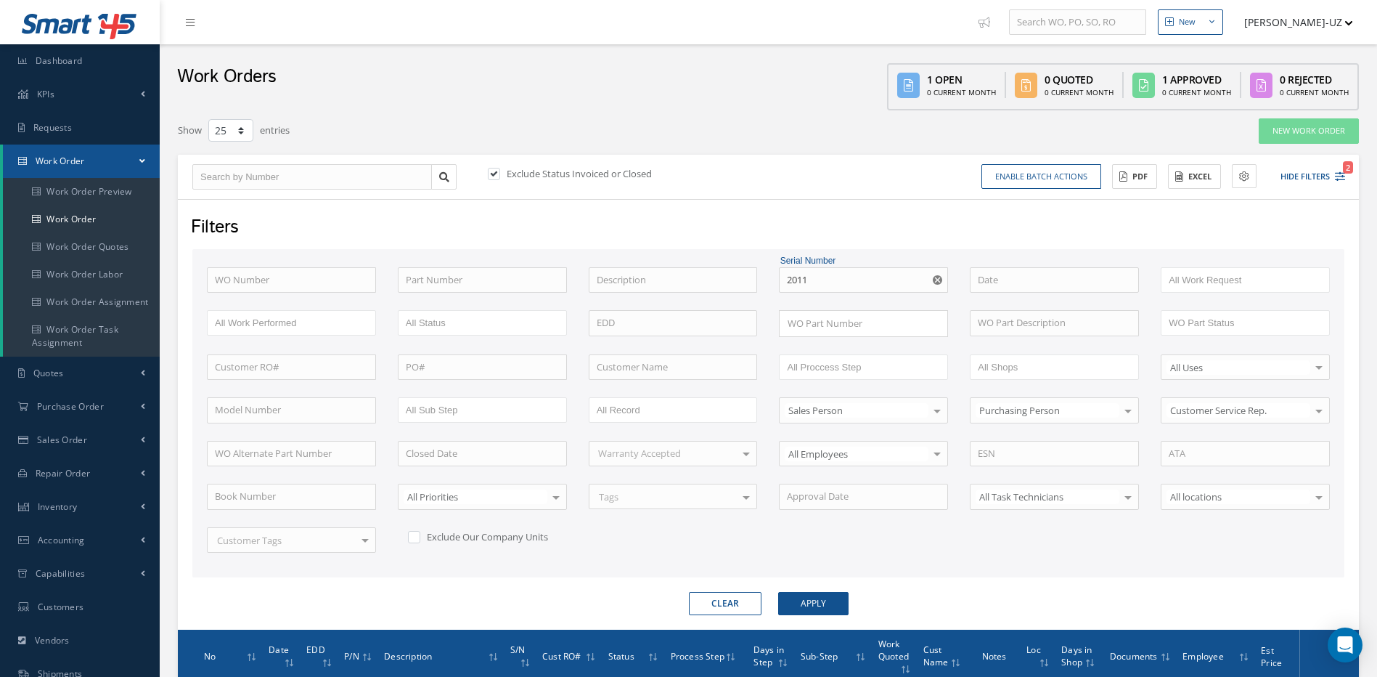
click at [499, 176] on label at bounding box center [501, 173] width 4 height 13
click at [491, 176] on input "checkbox" at bounding box center [492, 174] width 9 height 9
checkbox input "false"
click at [437, 277] on input "text" at bounding box center [482, 280] width 169 height 26
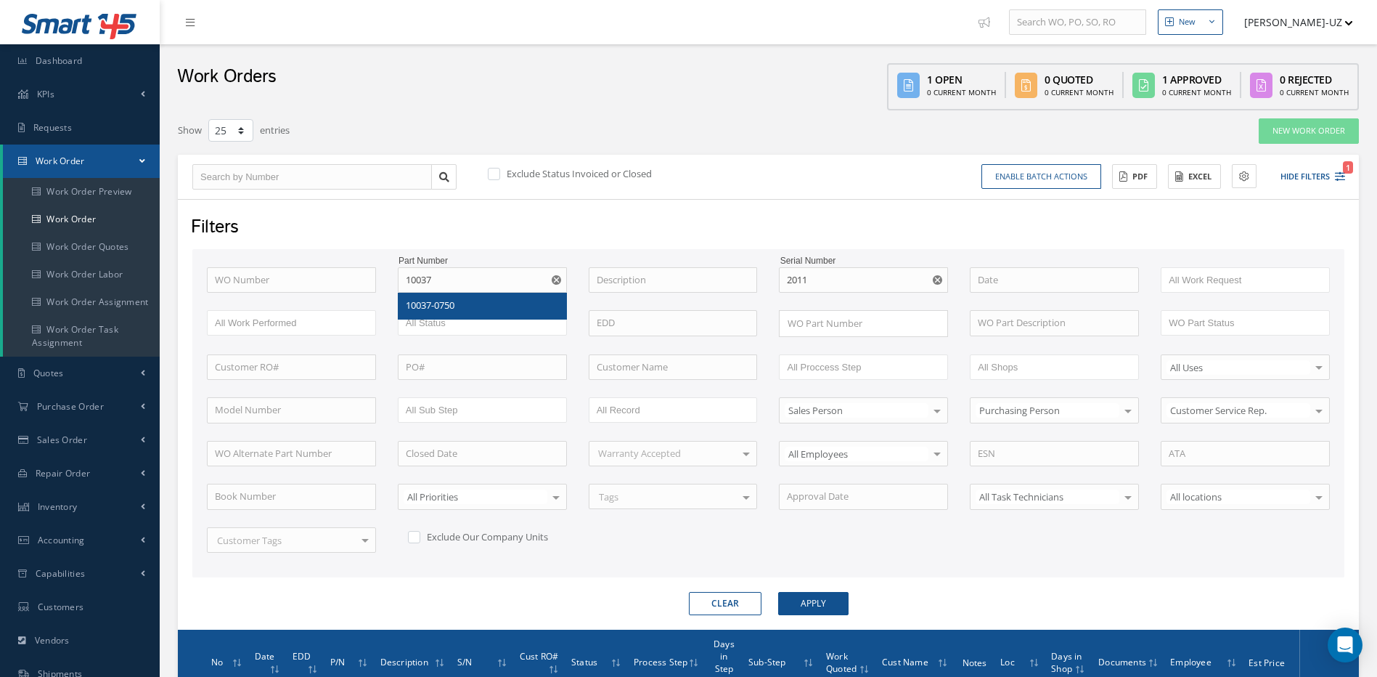
click at [444, 306] on span "10037-0750" at bounding box center [430, 304] width 49 height 13
type input "10037-0750"
click at [825, 602] on button "Apply" at bounding box center [813, 603] width 70 height 23
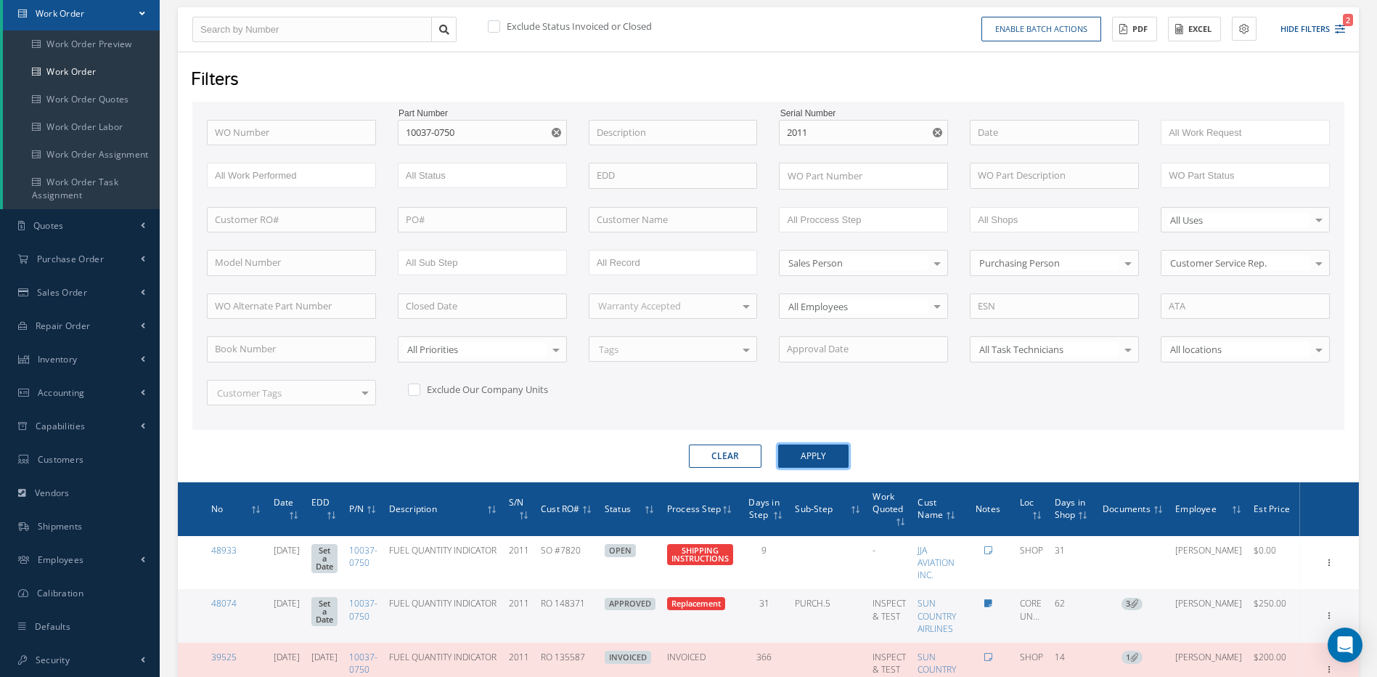
scroll to position [438, 0]
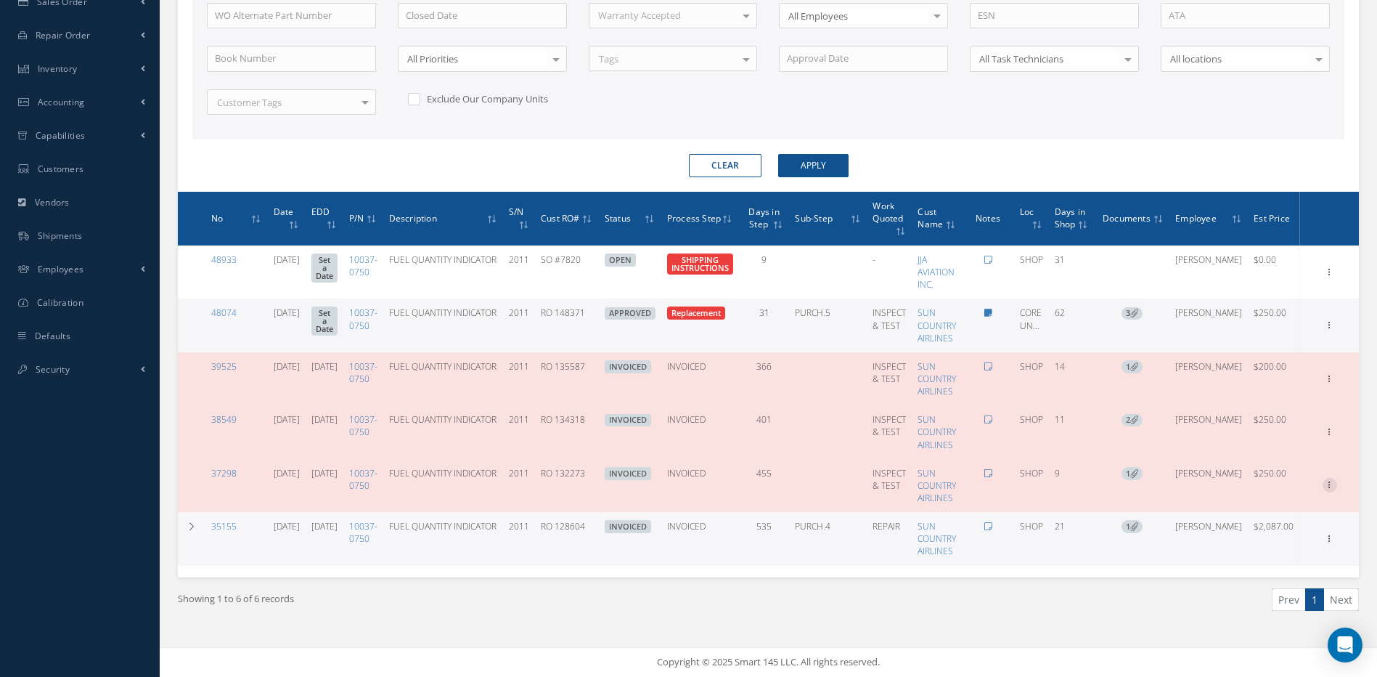
click at [1331, 485] on icon at bounding box center [1330, 484] width 15 height 12
click at [1267, 589] on link "Documents" at bounding box center [1263, 588] width 115 height 19
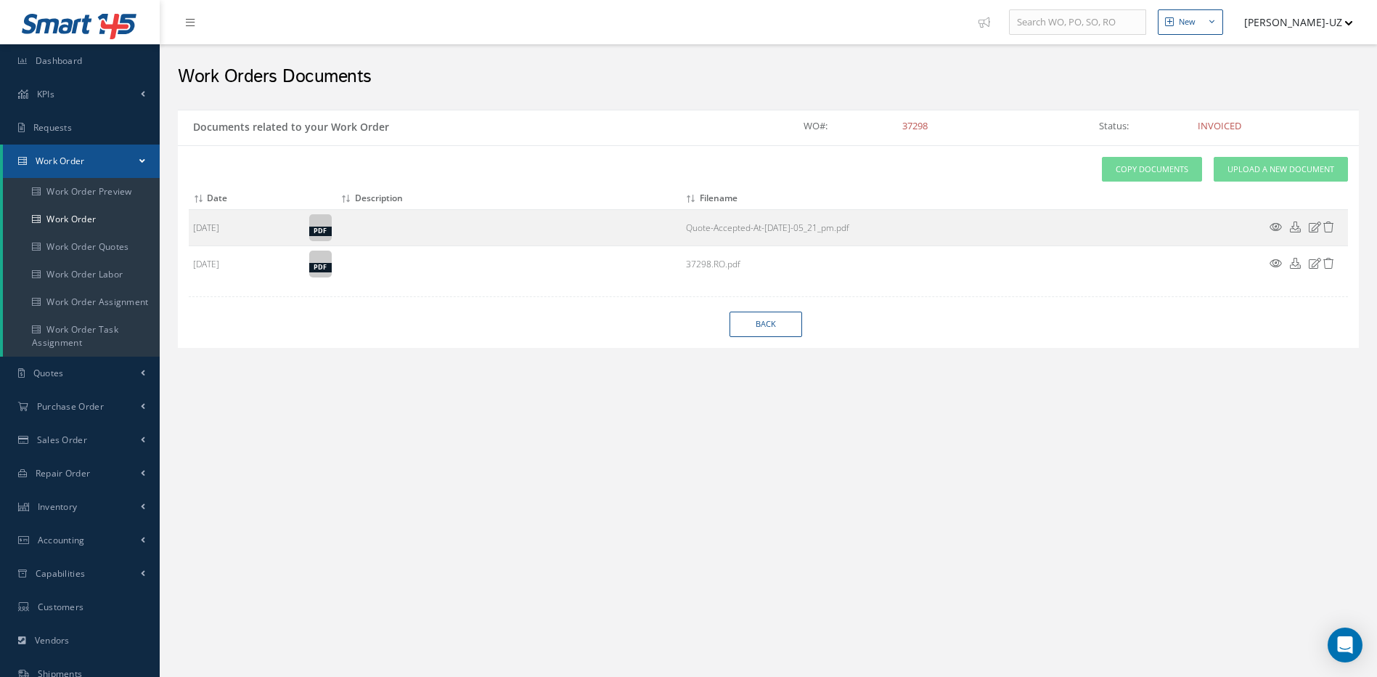
click at [1277, 259] on icon at bounding box center [1276, 263] width 12 height 11
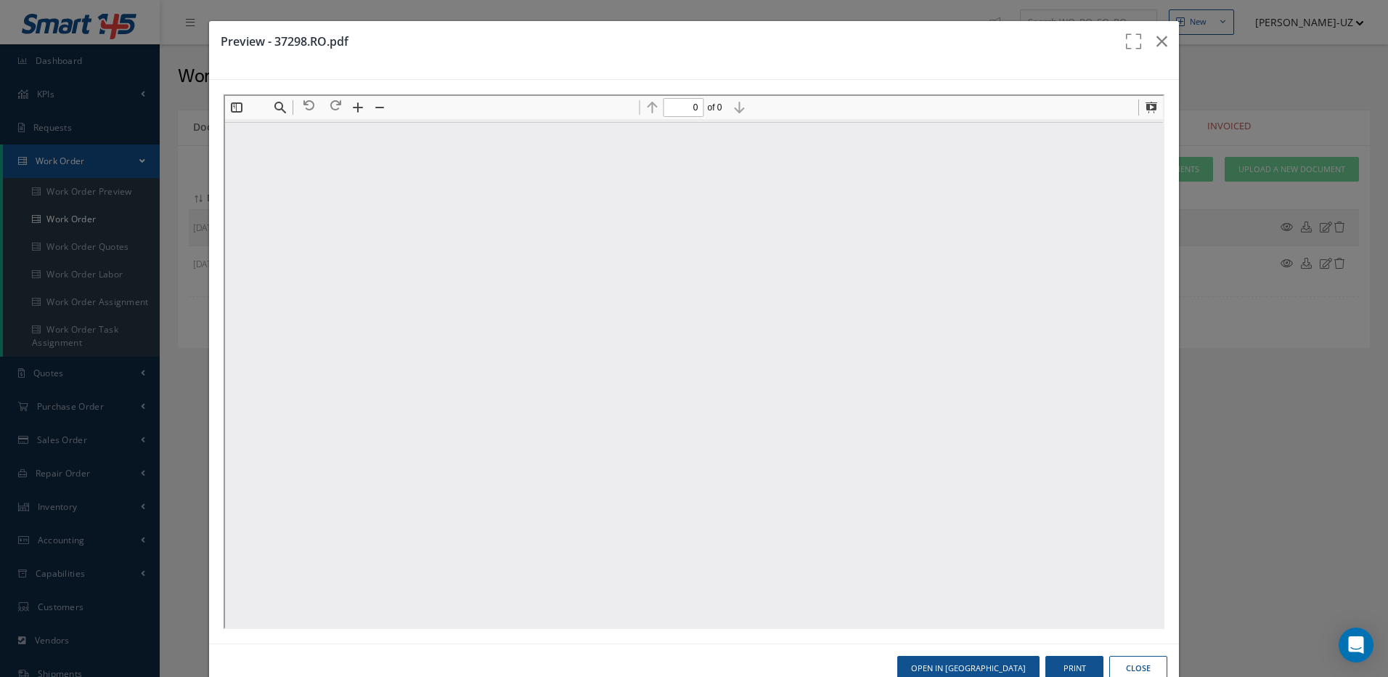
type input "1"
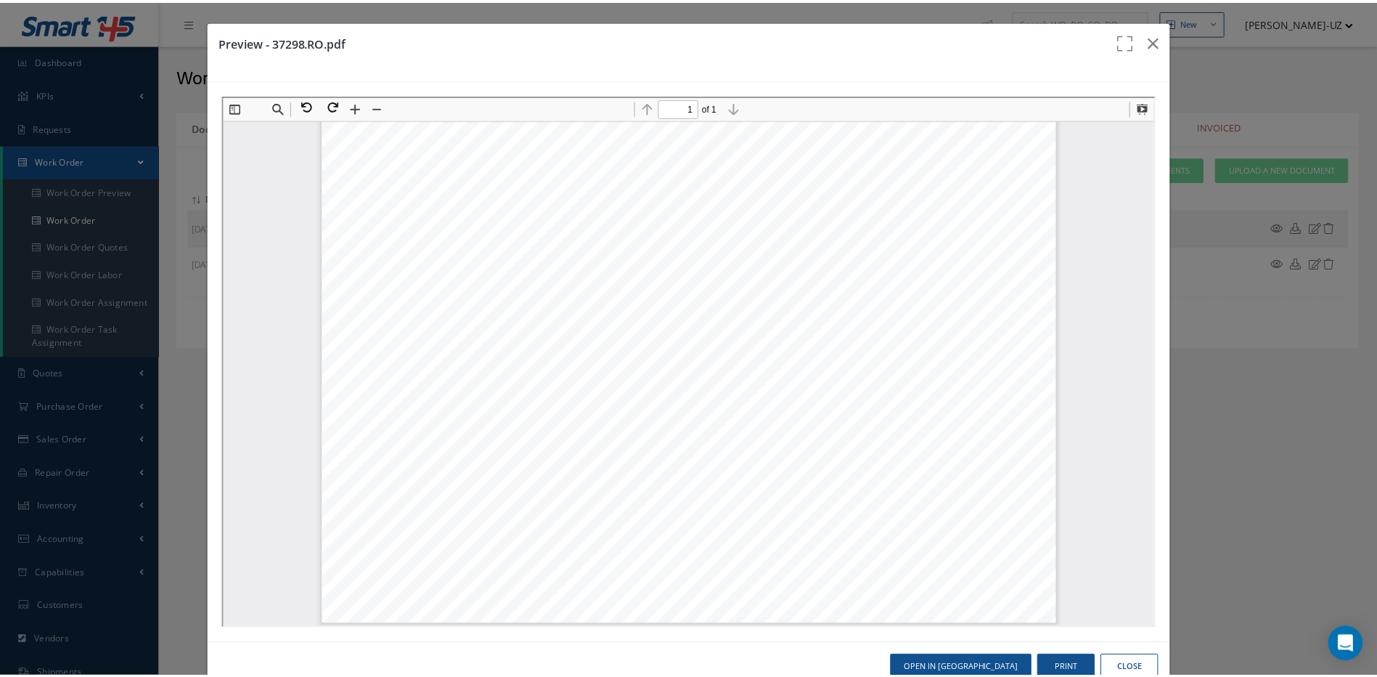
scroll to position [463, 0]
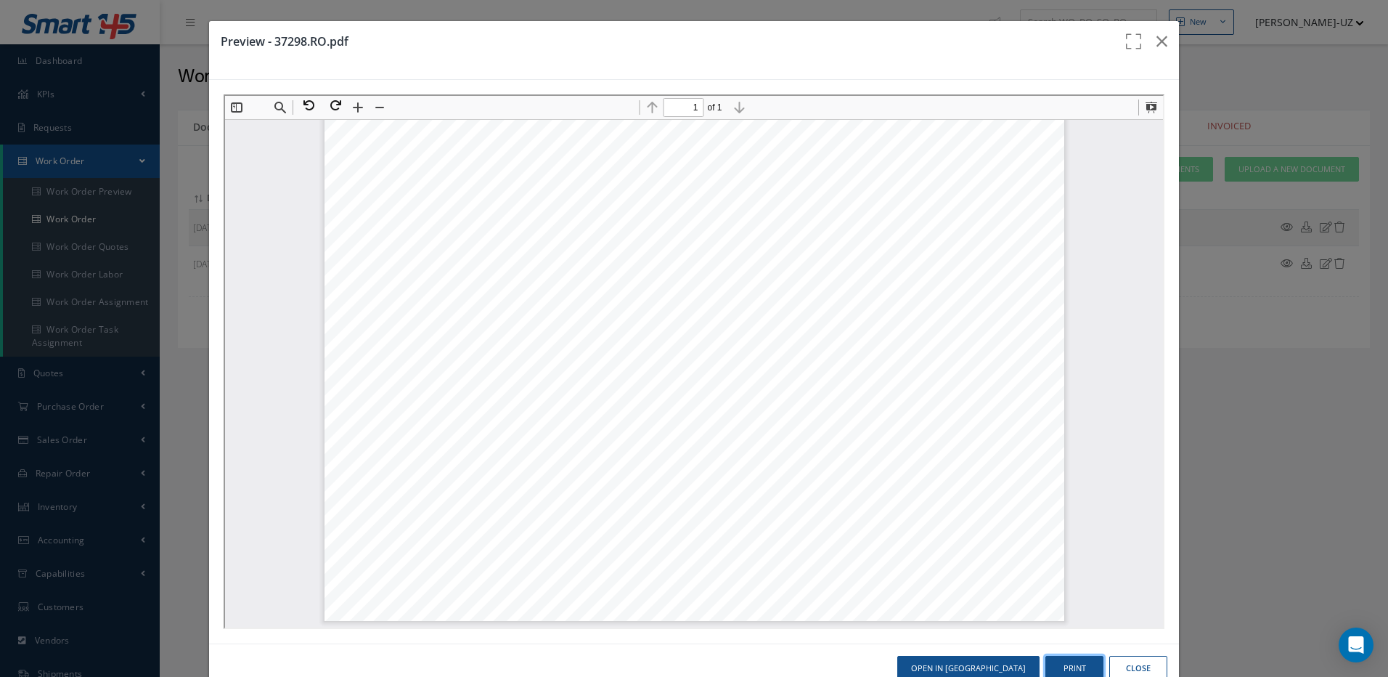
click at [1072, 666] on button "Print" at bounding box center [1074, 668] width 58 height 25
click at [1156, 36] on icon "button" at bounding box center [1161, 41] width 11 height 17
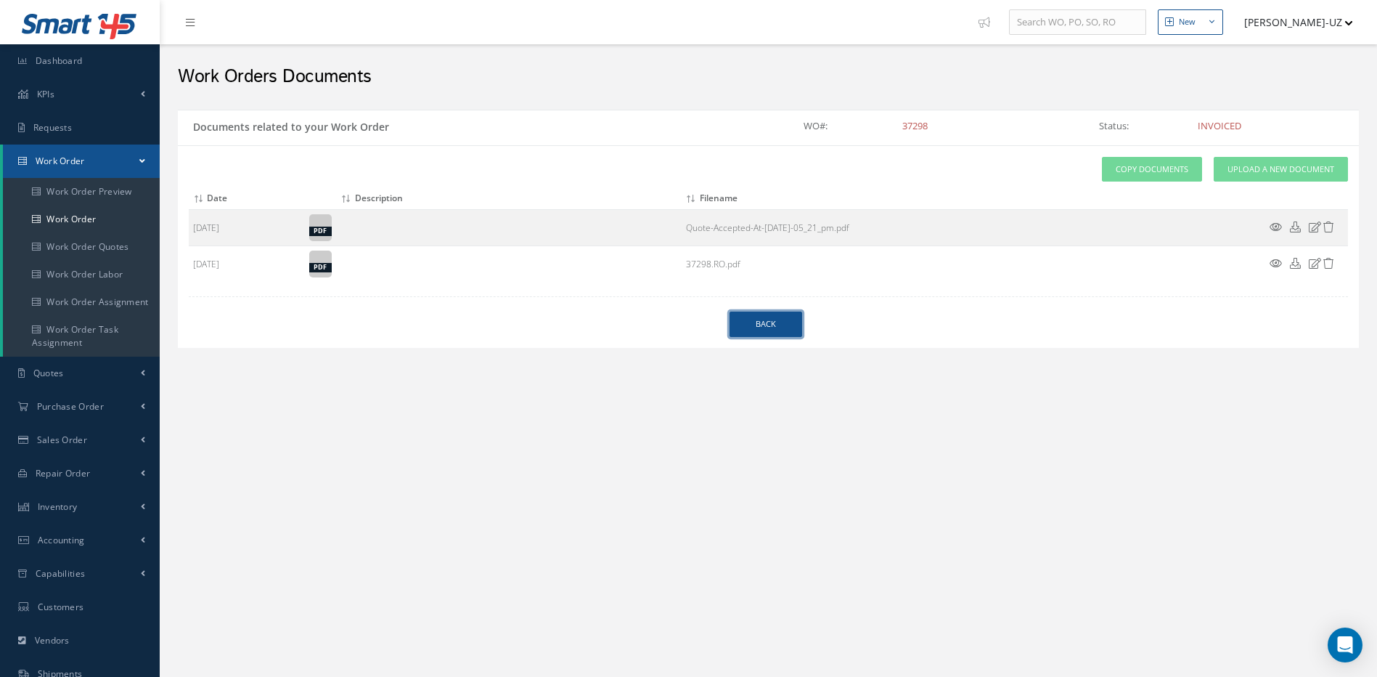
click at [767, 320] on link "Back" at bounding box center [766, 323] width 73 height 25
select select "25"
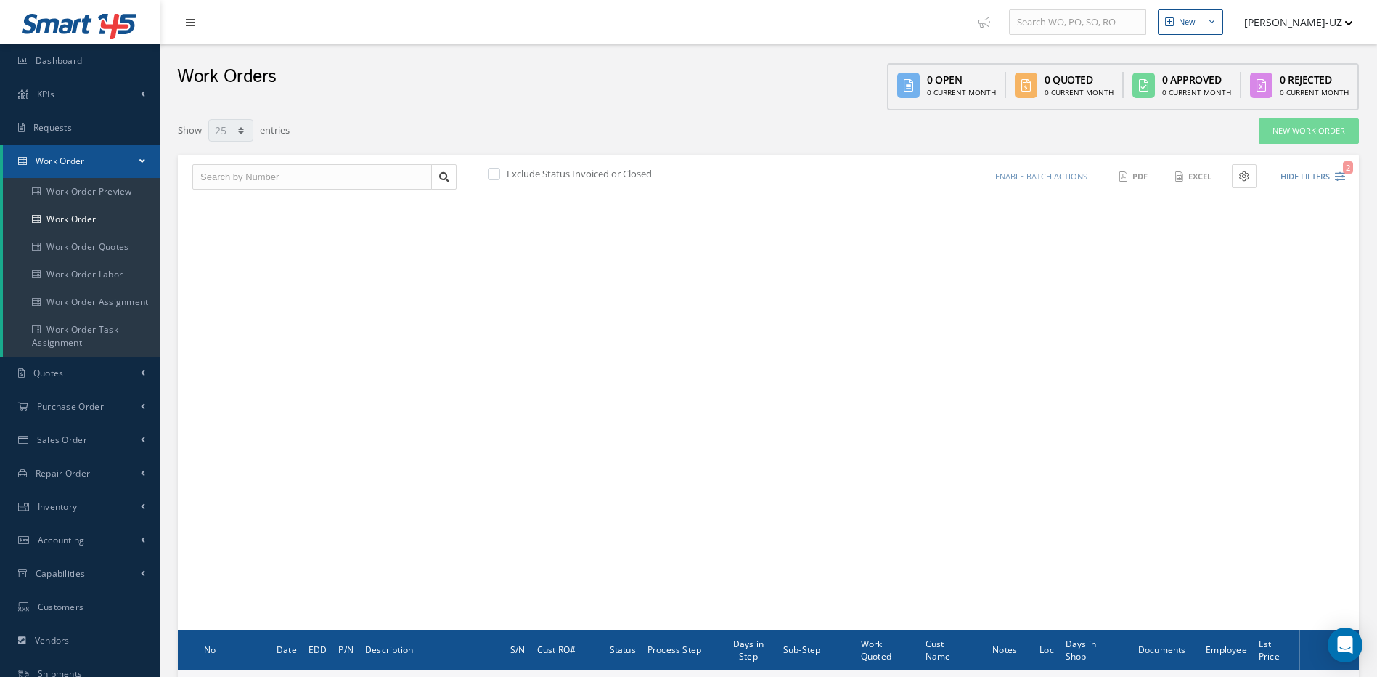
scroll to position [147, 0]
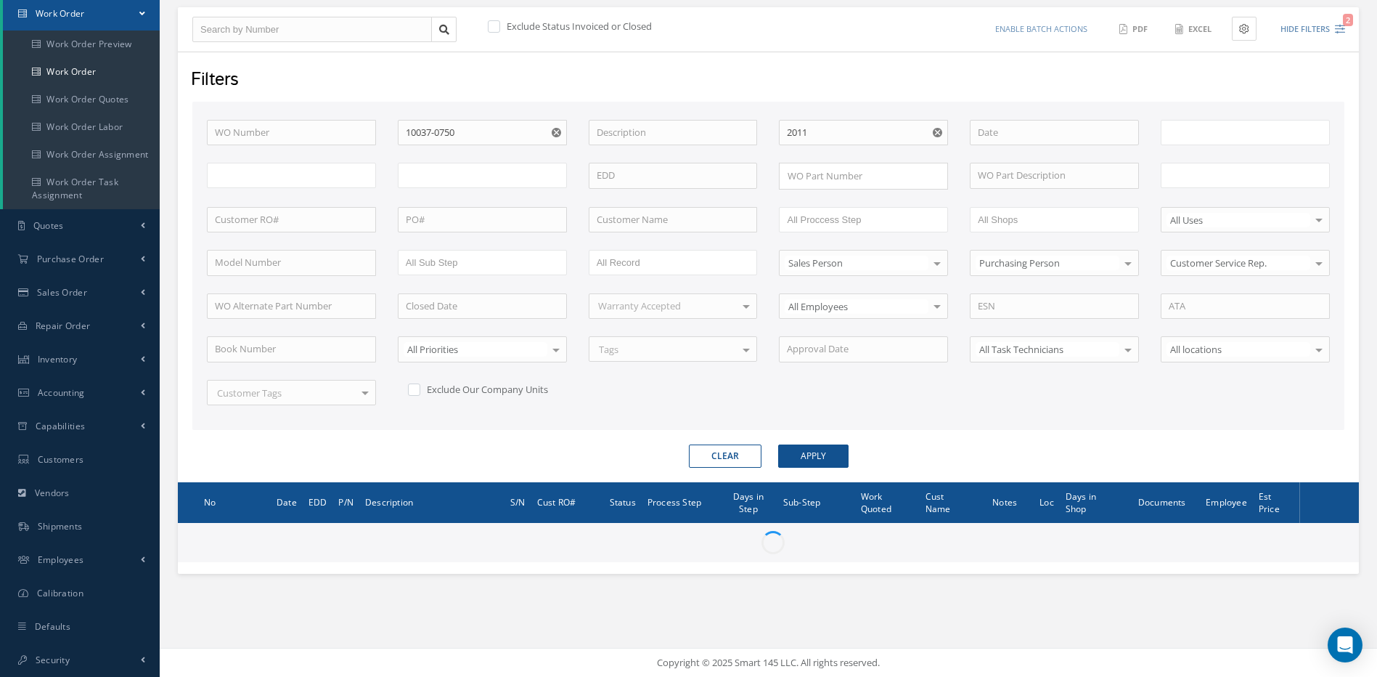
type input "All Work Request"
type input "All Work Performed"
type input "All Status"
type input "WO Part Status"
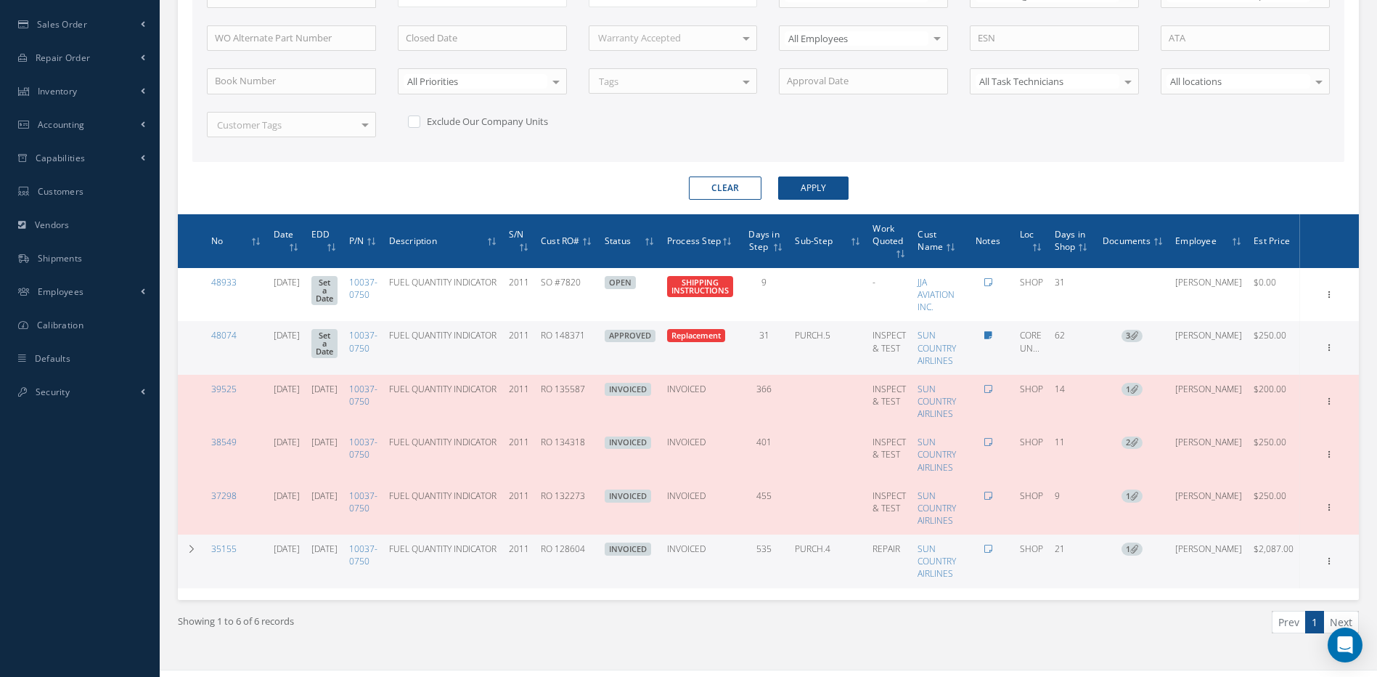
scroll to position [438, 0]
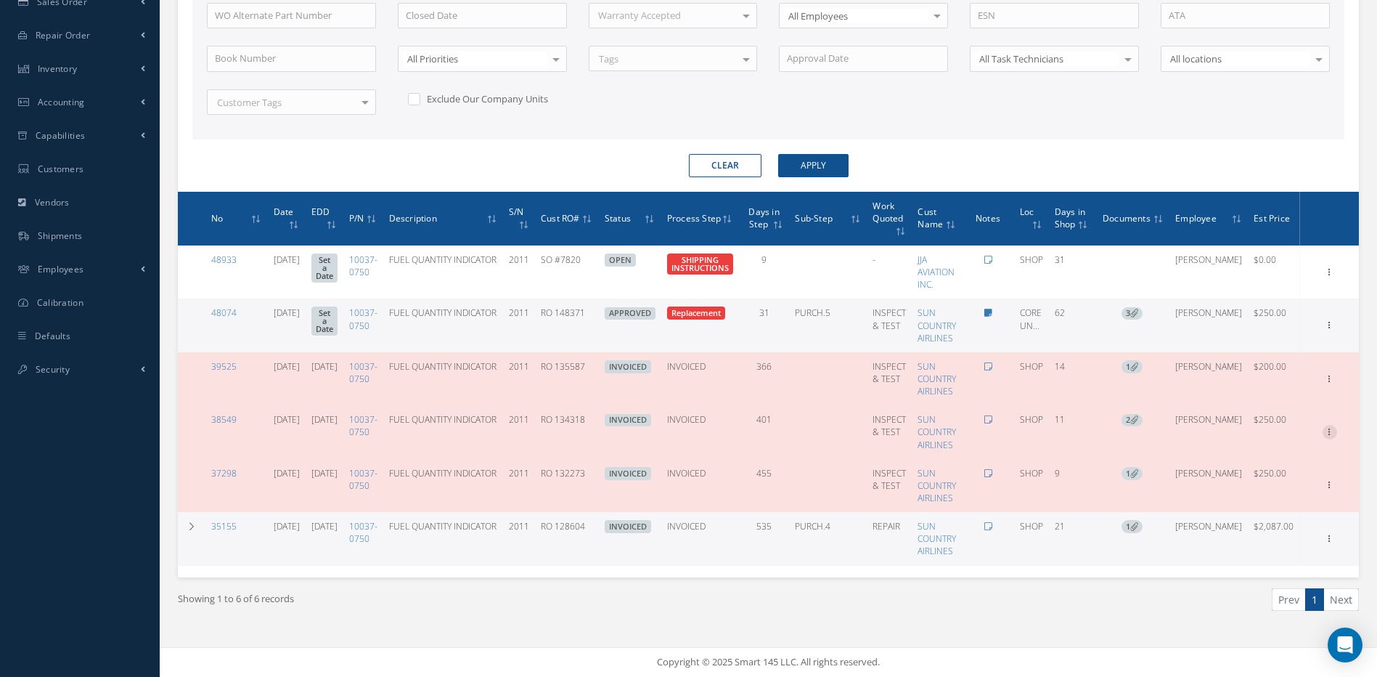
click at [1328, 426] on icon at bounding box center [1330, 431] width 15 height 12
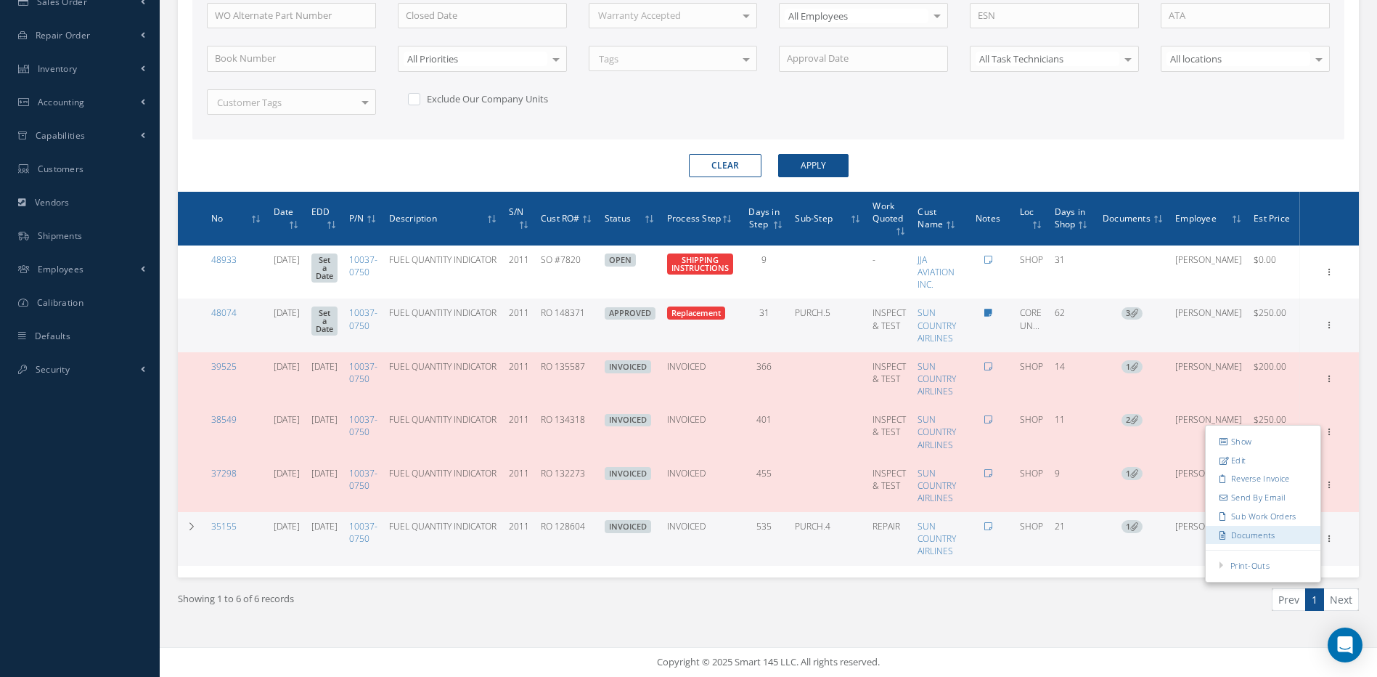
click at [1261, 535] on link "Documents" at bounding box center [1263, 534] width 115 height 19
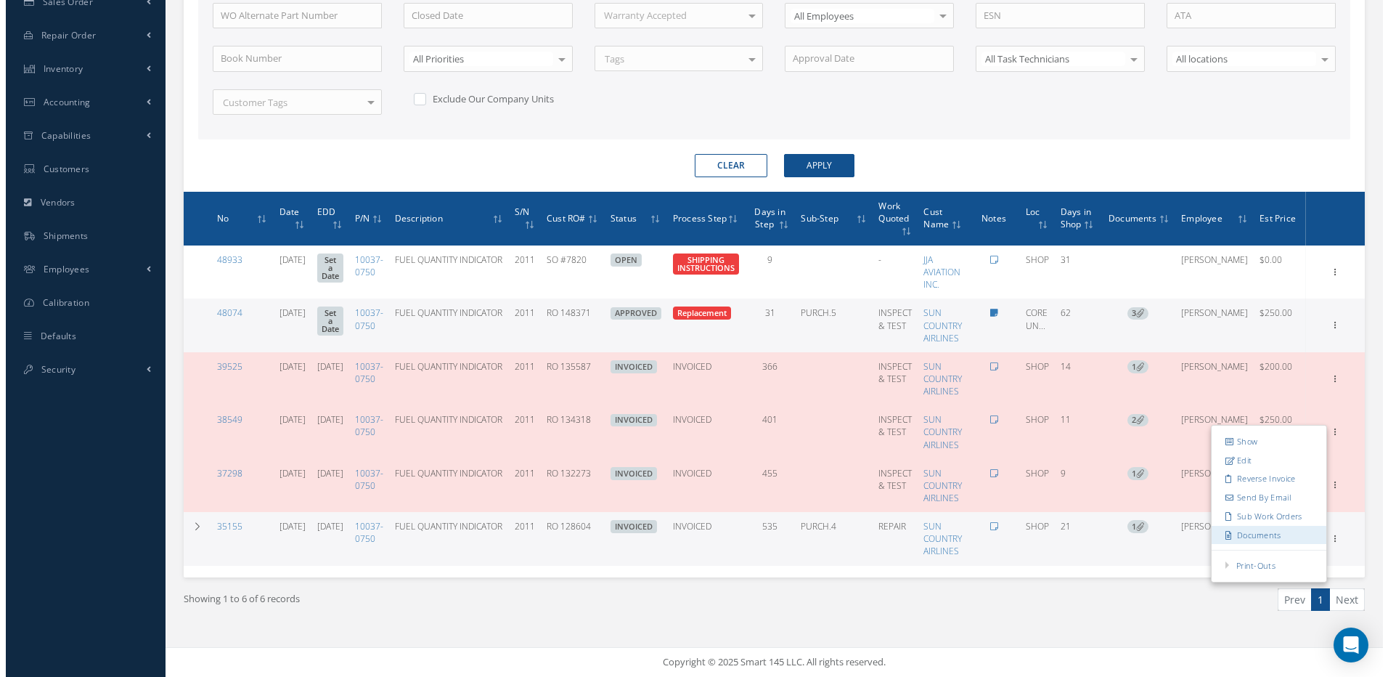
scroll to position [147, 0]
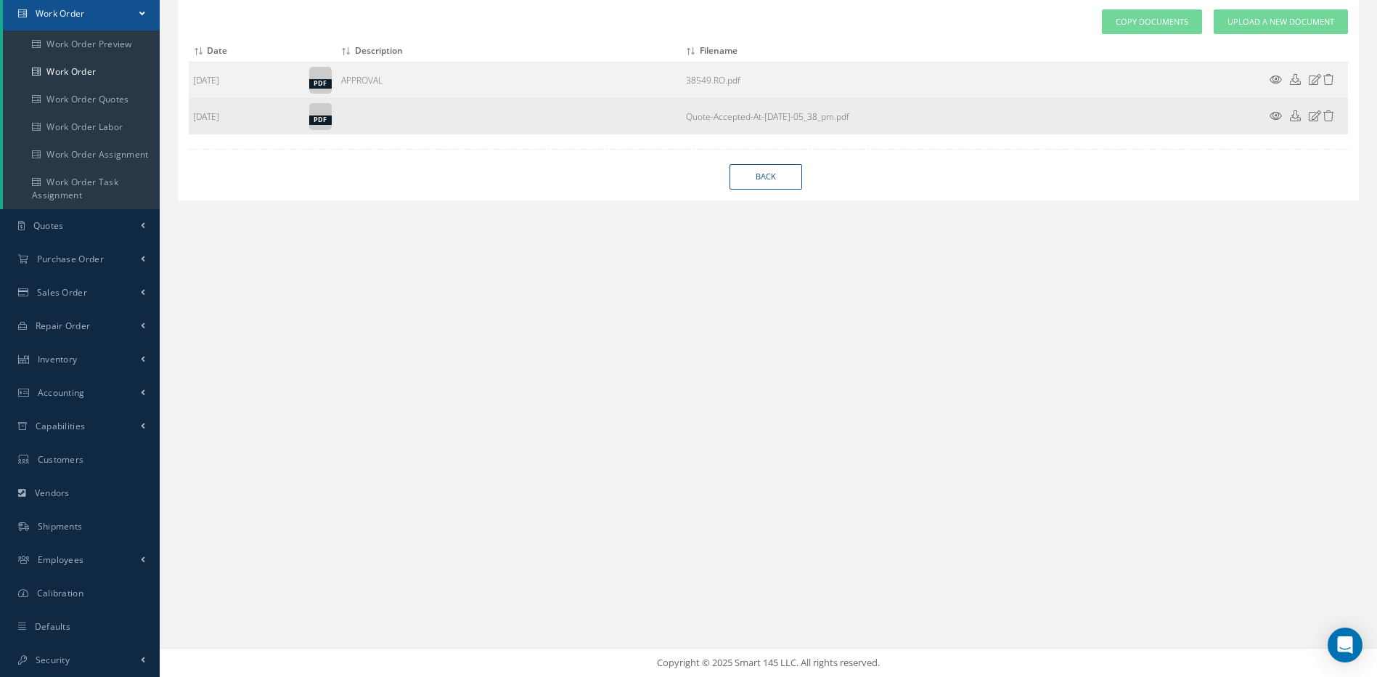
click at [1274, 114] on icon at bounding box center [1276, 115] width 12 height 11
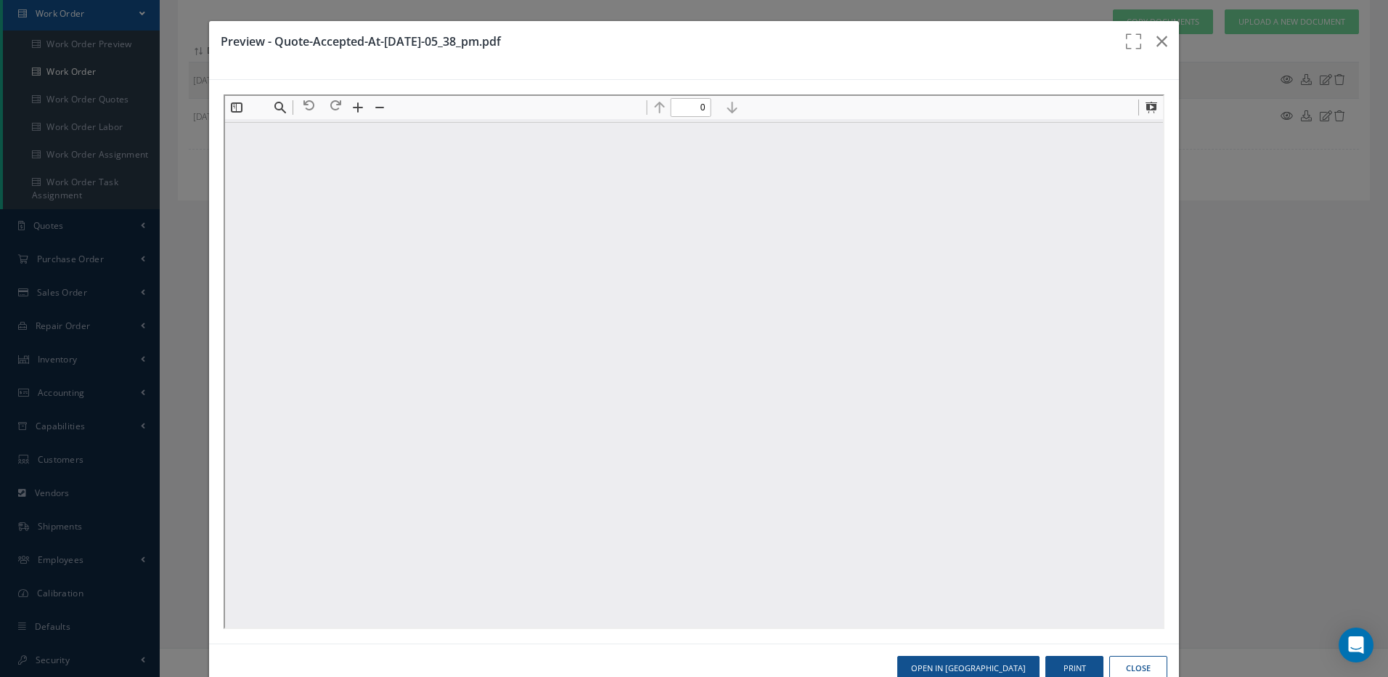
scroll to position [0, 0]
type input "1"
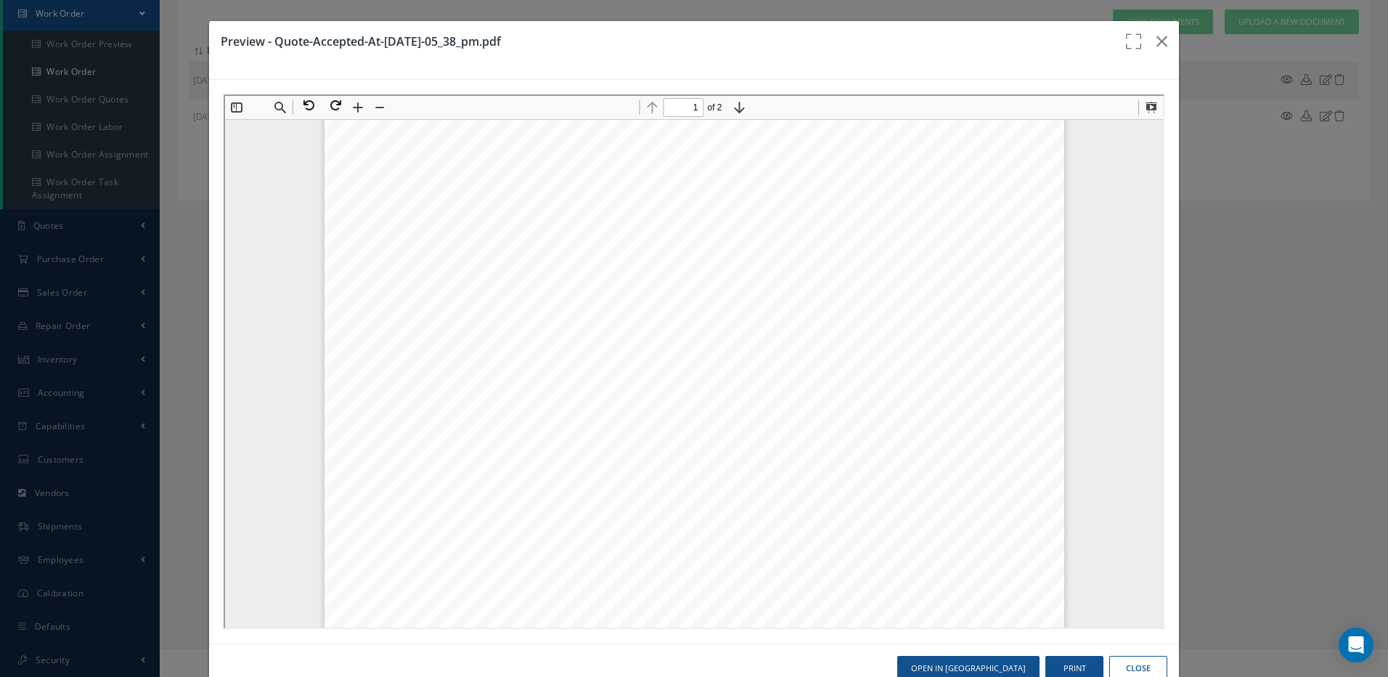
scroll to position [588, 0]
drag, startPoint x: 1154, startPoint y: 37, endPoint x: 1217, endPoint y: 76, distance: 75.0
click at [1156, 40] on icon "button" at bounding box center [1161, 41] width 11 height 17
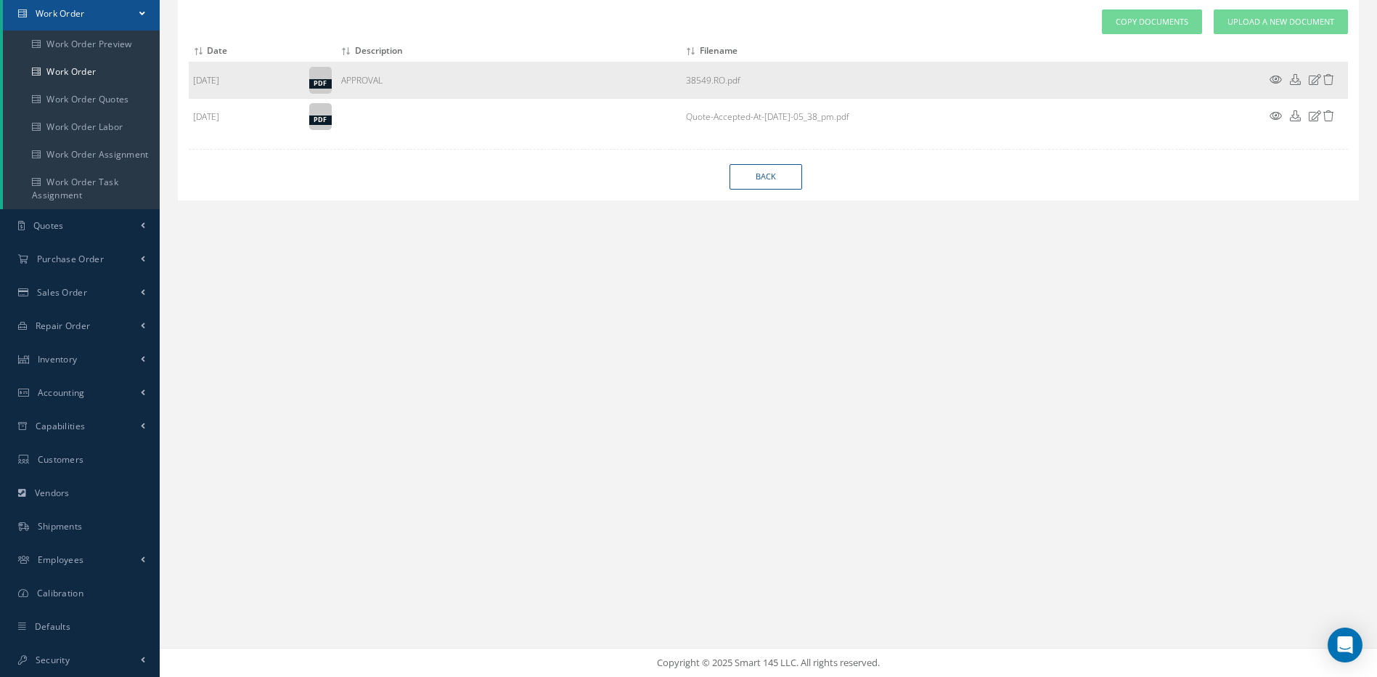
click at [1276, 76] on icon at bounding box center [1276, 79] width 12 height 11
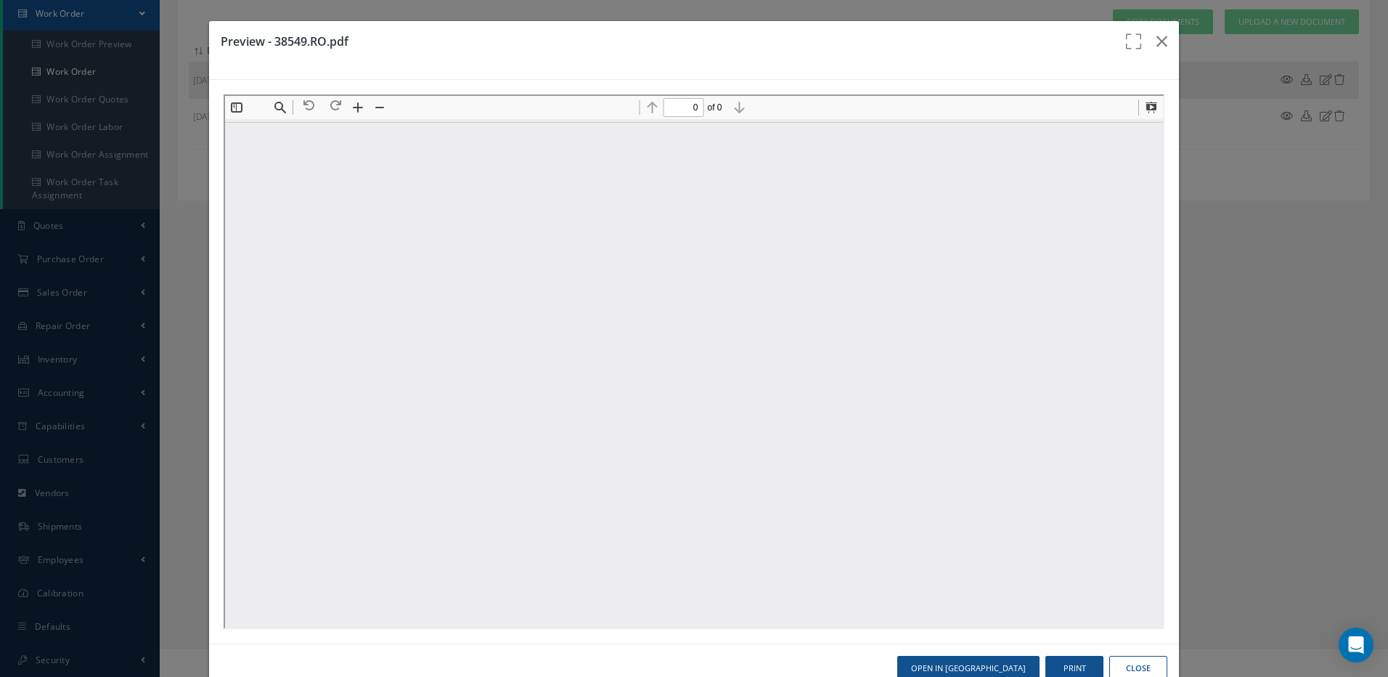
scroll to position [0, 0]
type input "1"
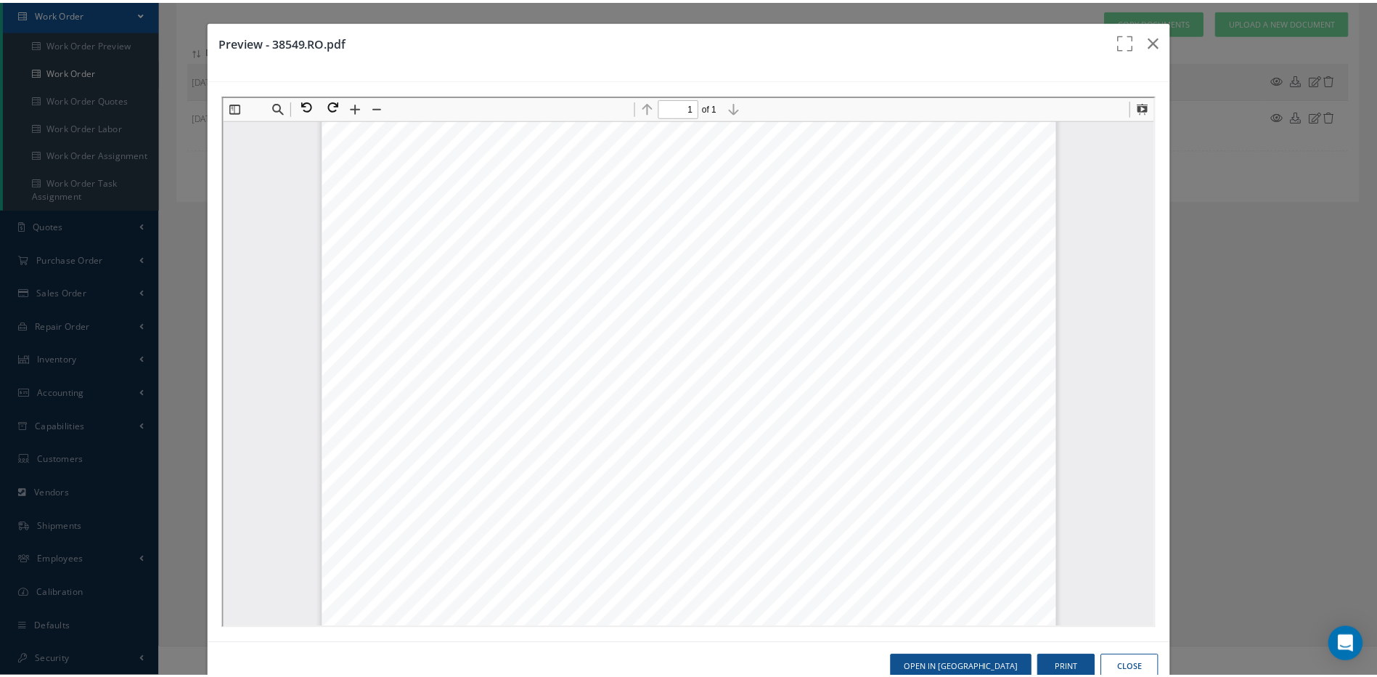
scroll to position [463, 0]
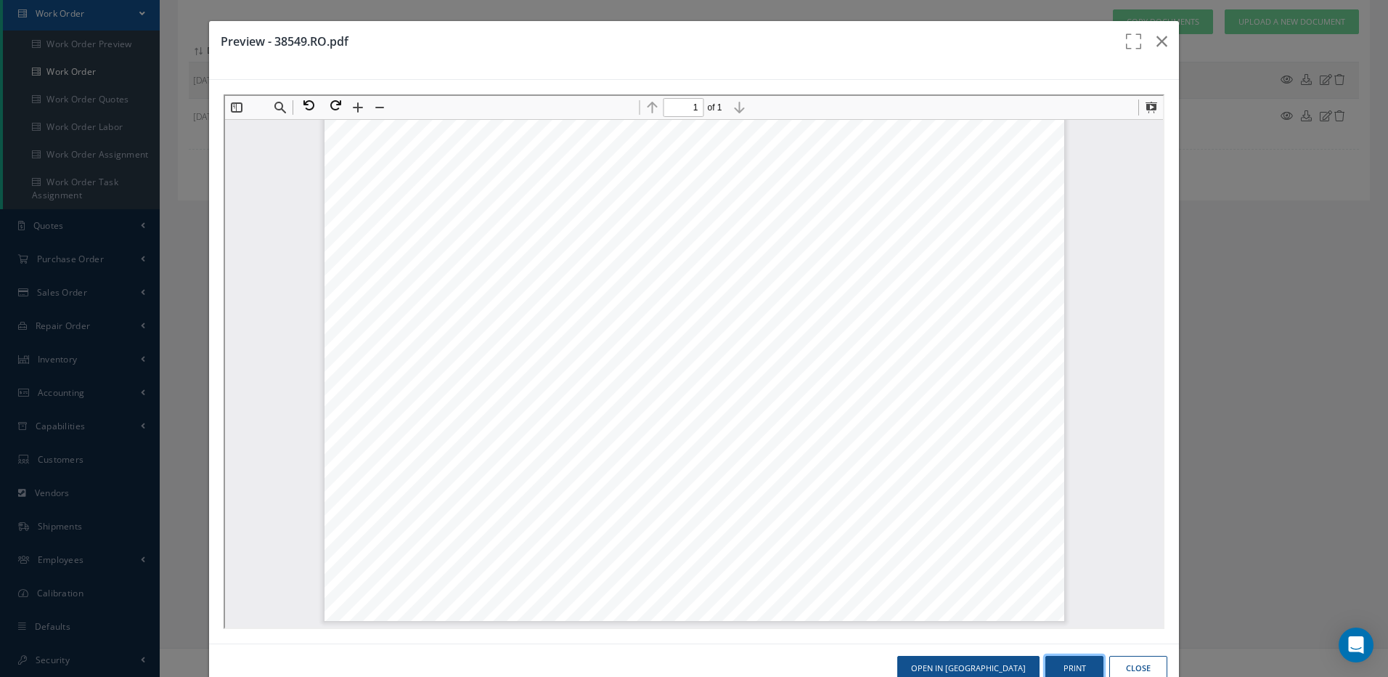
click at [1065, 663] on button "Print" at bounding box center [1074, 668] width 58 height 25
click at [1156, 40] on icon "button" at bounding box center [1161, 41] width 11 height 17
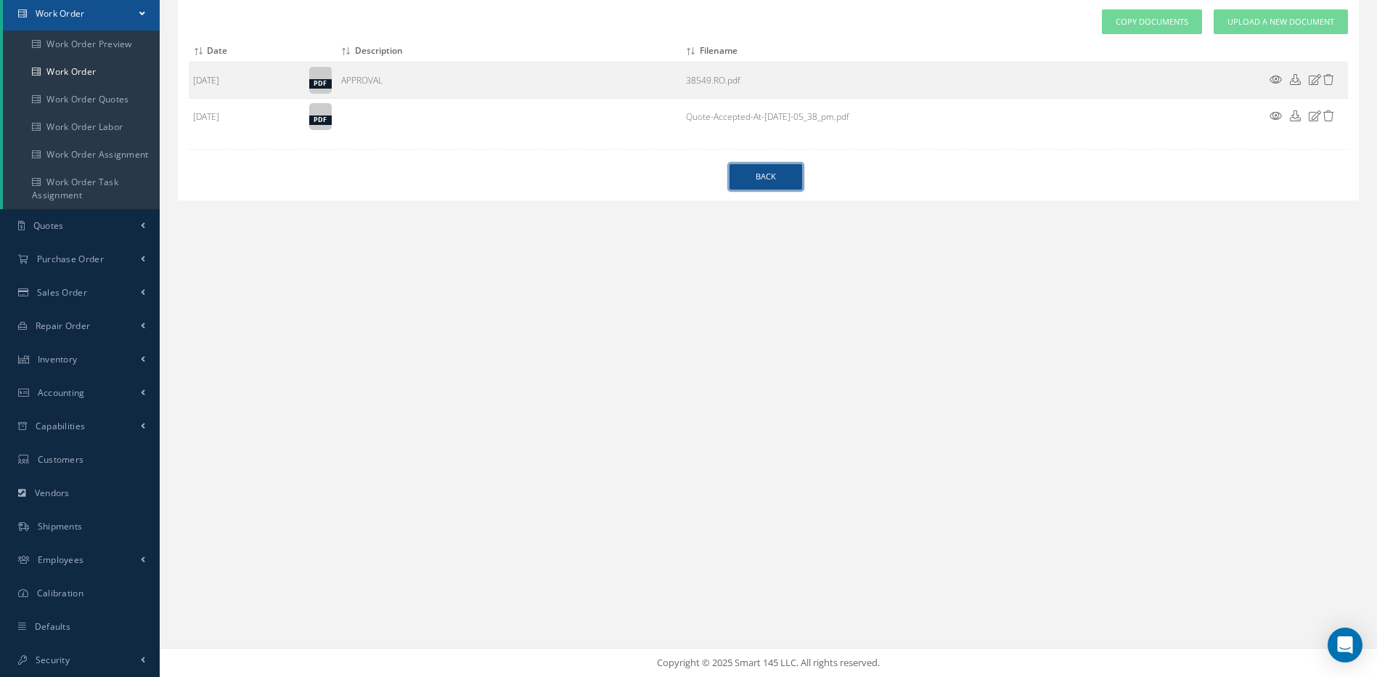
click at [785, 173] on link "Back" at bounding box center [766, 176] width 73 height 25
select select "25"
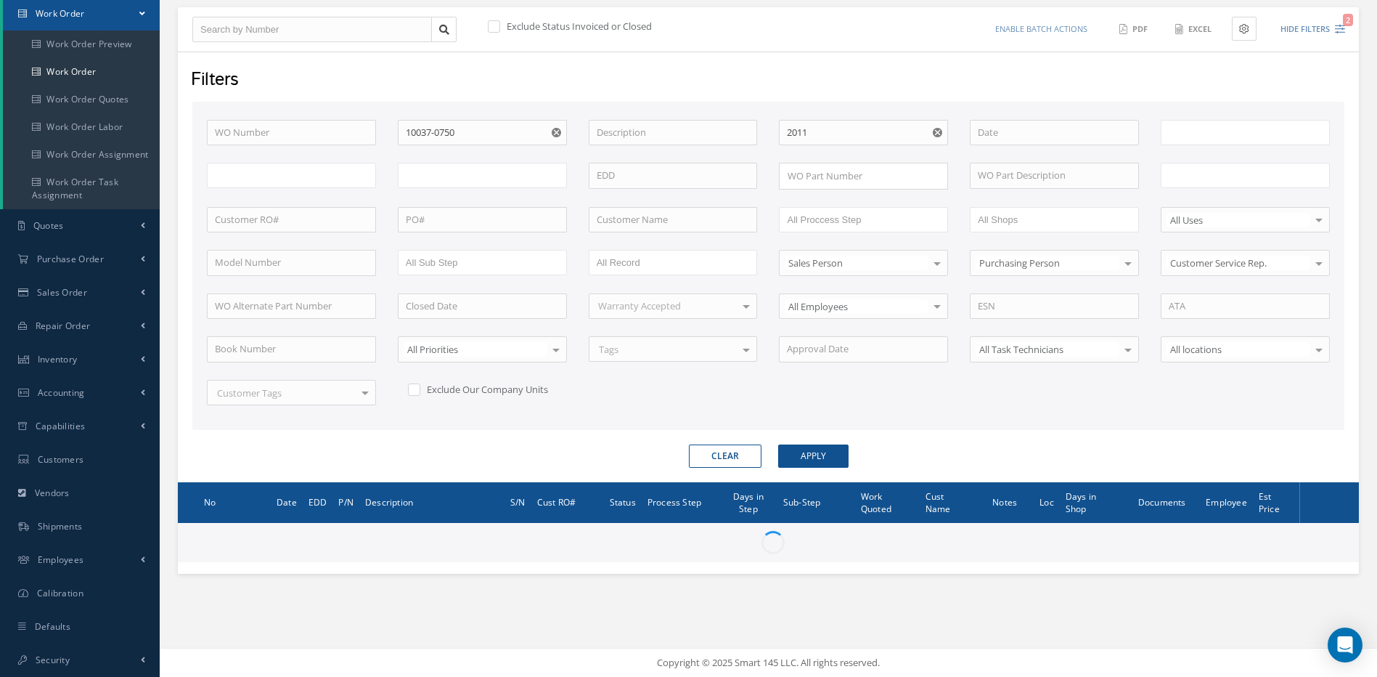
type input "All Work Request"
type input "All Work Performed"
type input "All Status"
type input "WO Part Status"
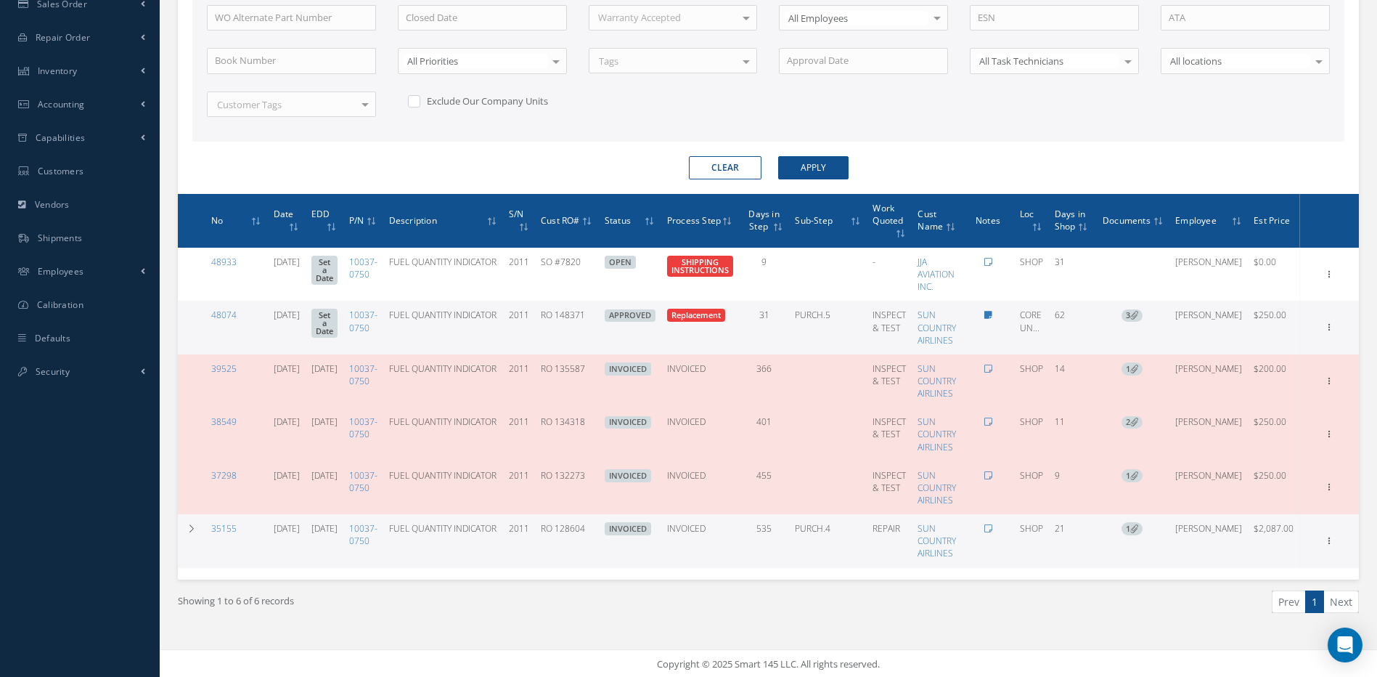
scroll to position [438, 0]
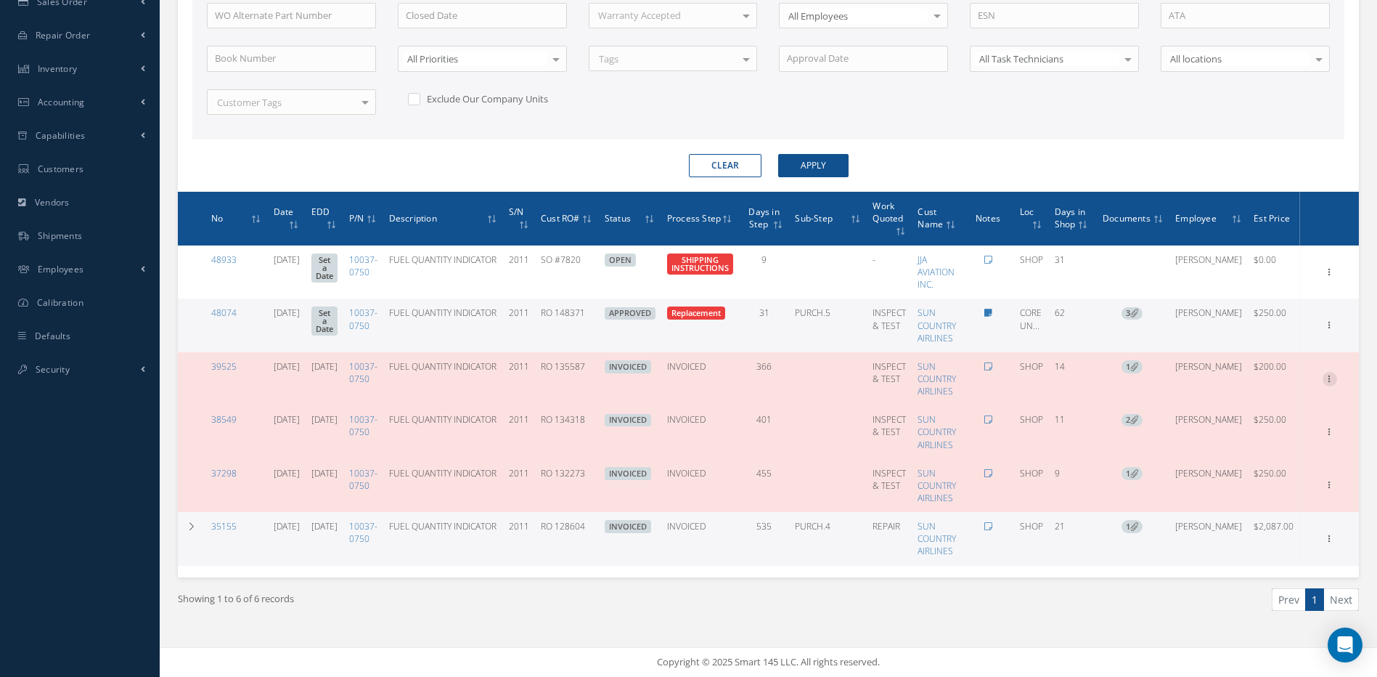
click at [1330, 372] on icon at bounding box center [1330, 378] width 15 height 12
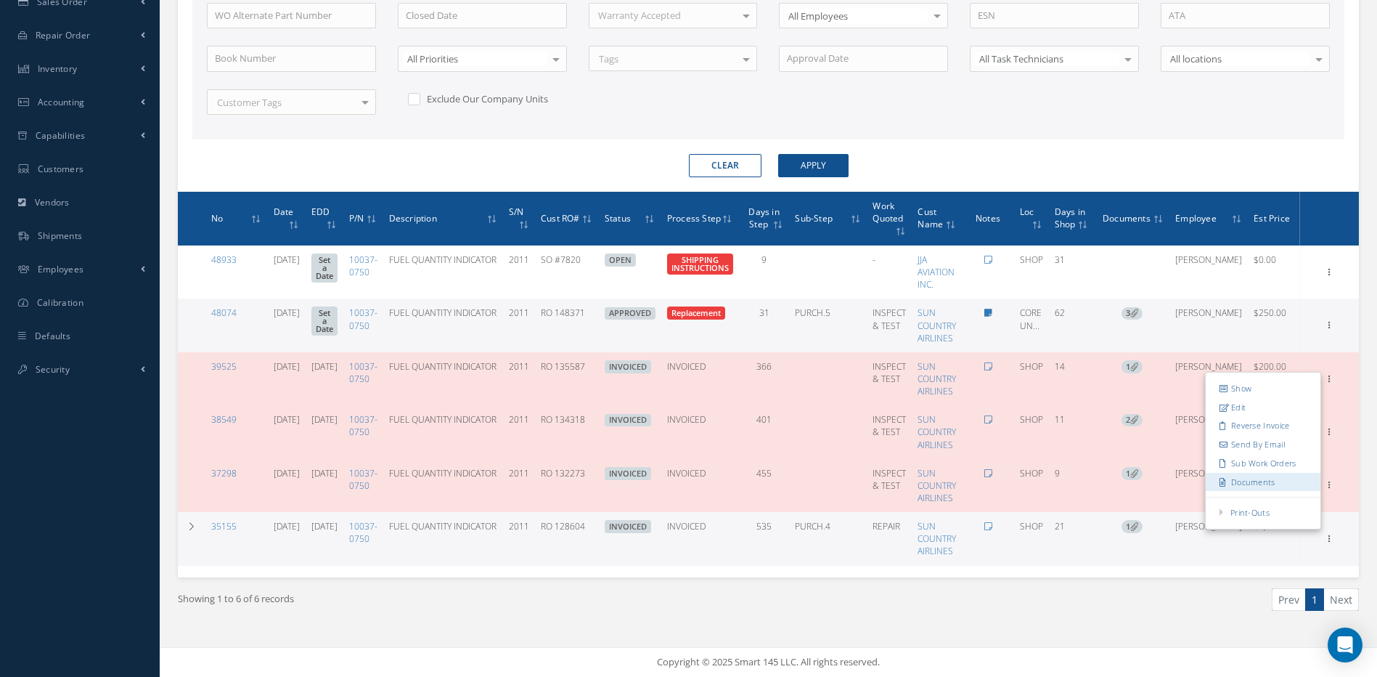
click at [1255, 481] on link "Documents" at bounding box center [1263, 481] width 115 height 19
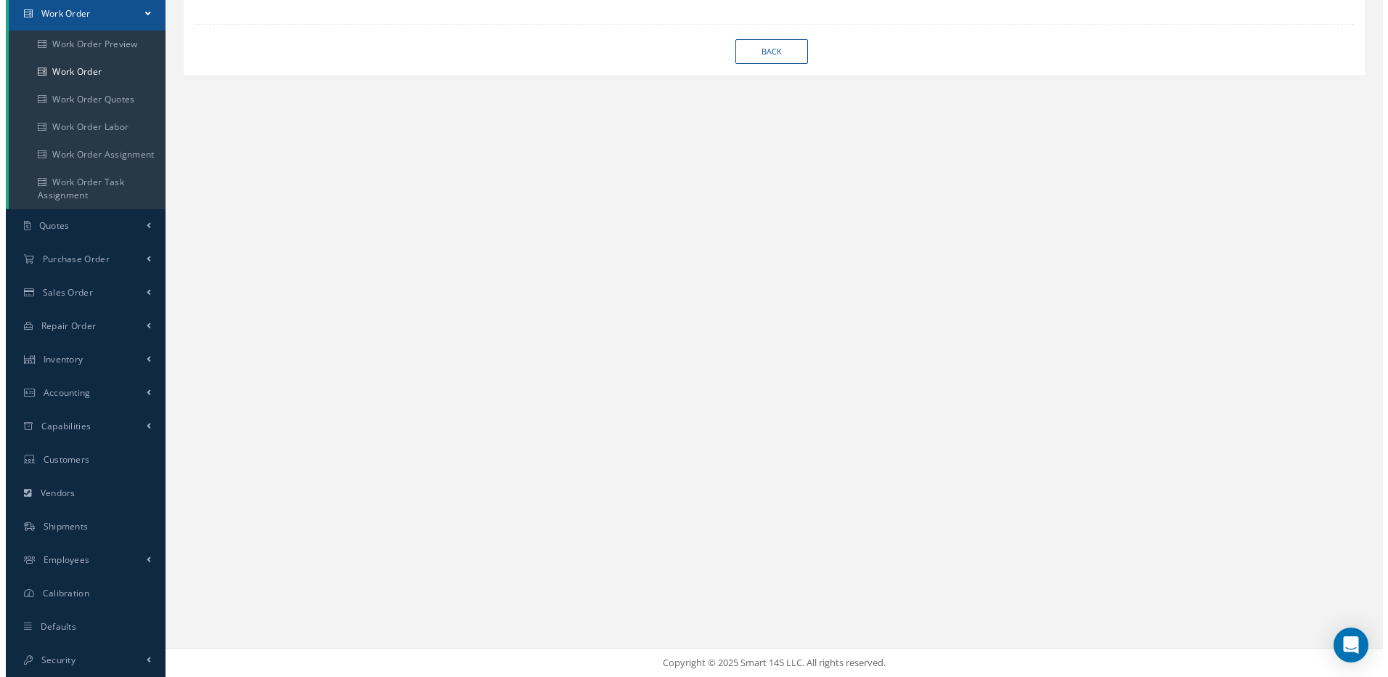
scroll to position [147, 0]
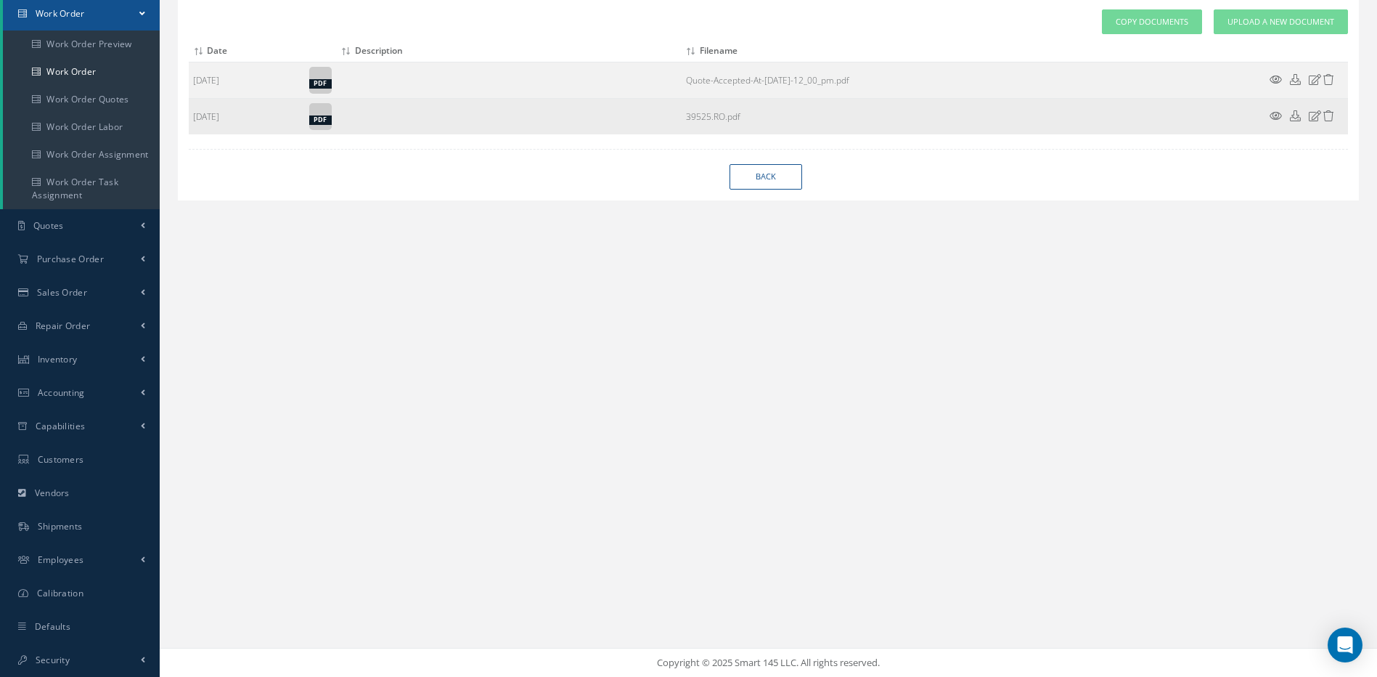
click at [1273, 112] on icon at bounding box center [1276, 115] width 12 height 11
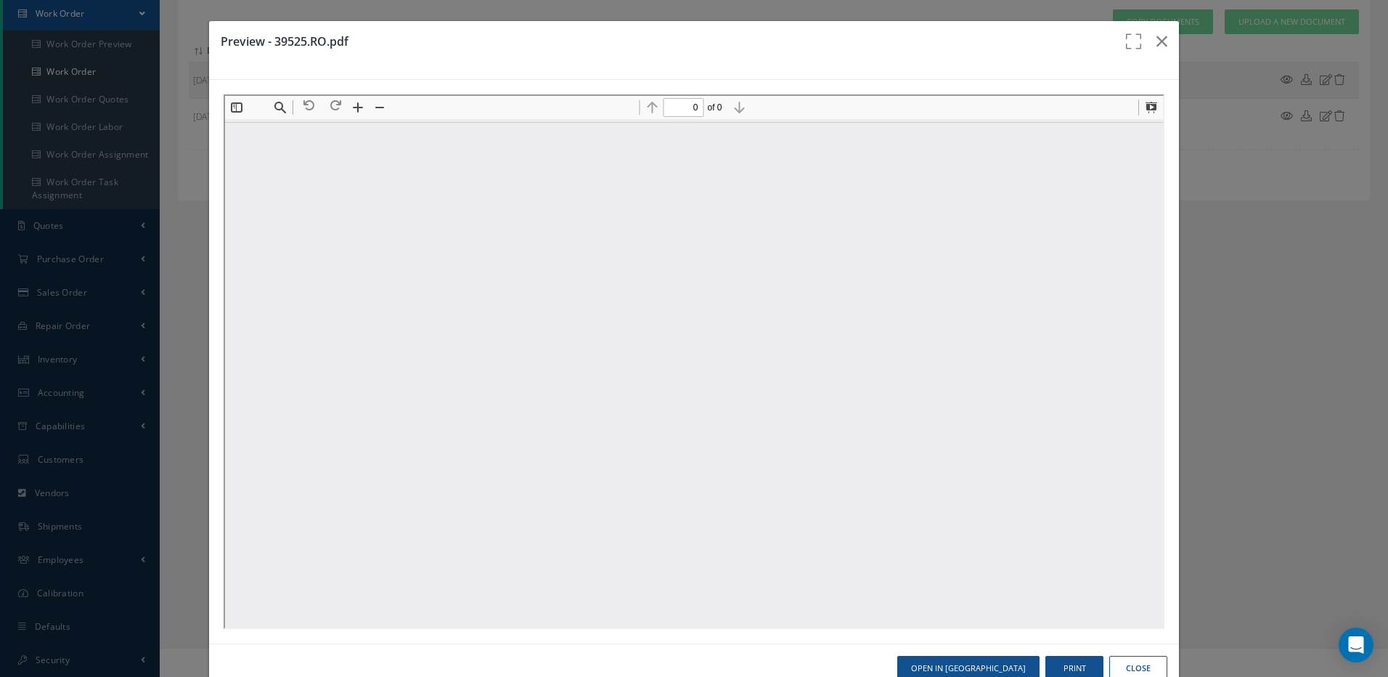
scroll to position [0, 0]
type input "1"
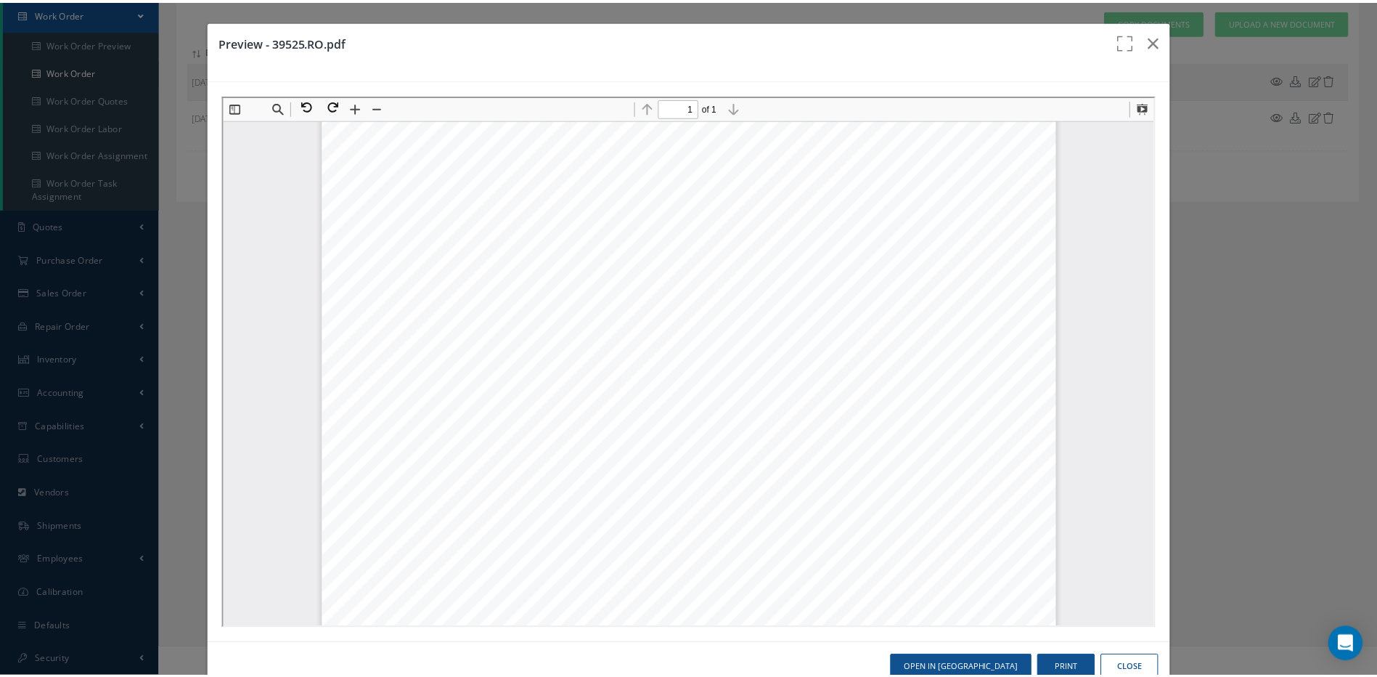
scroll to position [225, 0]
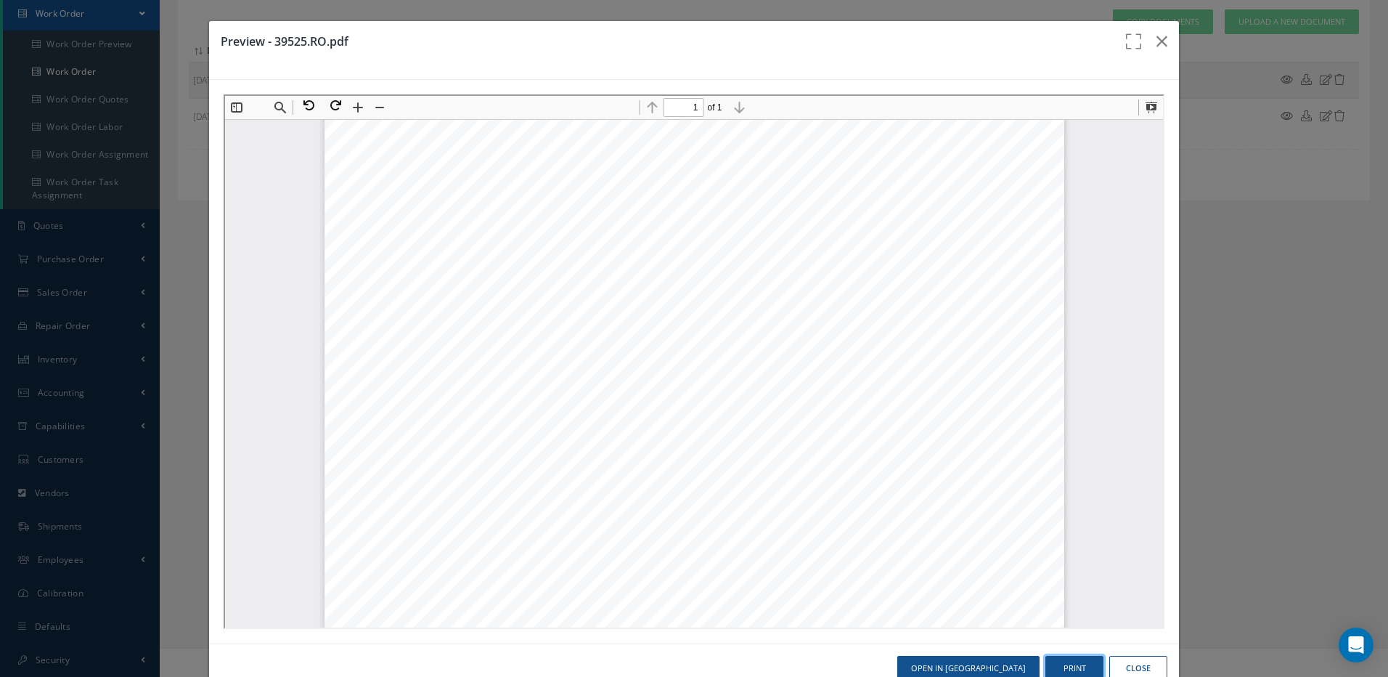
click at [1067, 669] on button "Print" at bounding box center [1074, 668] width 58 height 25
click at [1156, 43] on icon "button" at bounding box center [1161, 41] width 11 height 17
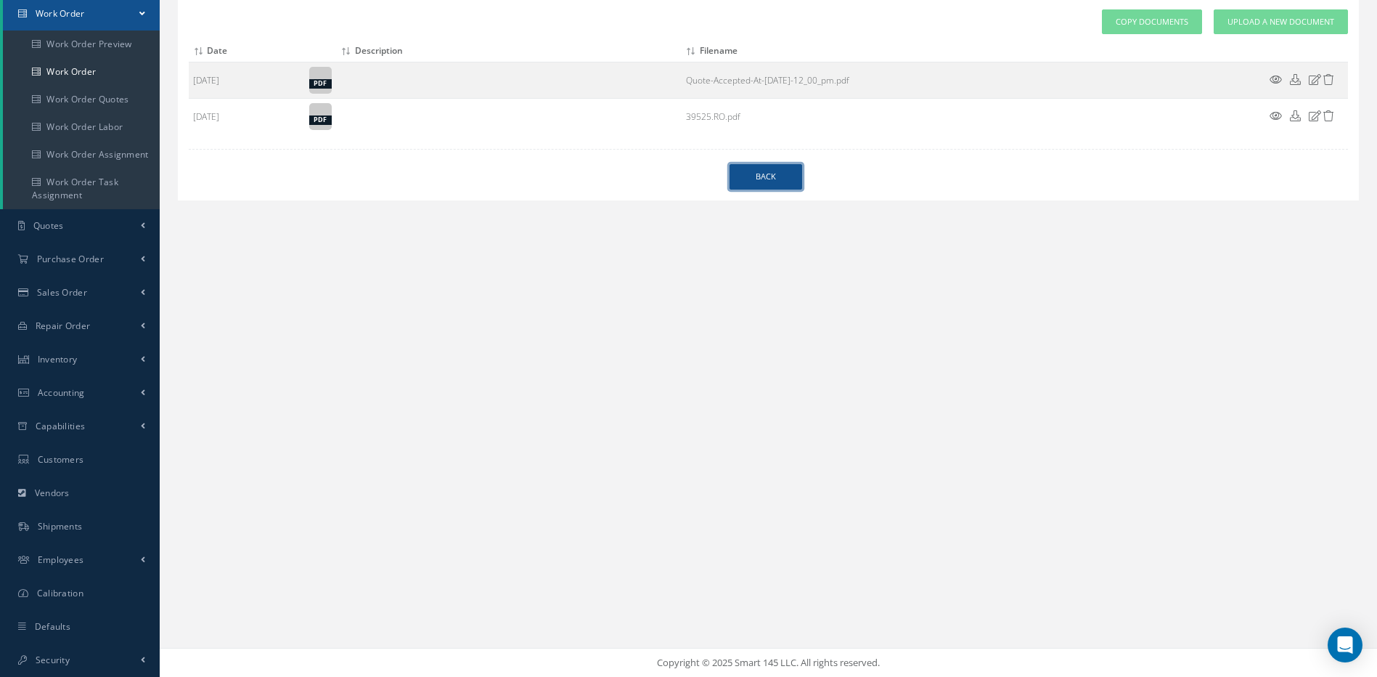
click at [764, 172] on link "Back" at bounding box center [766, 176] width 73 height 25
select select "25"
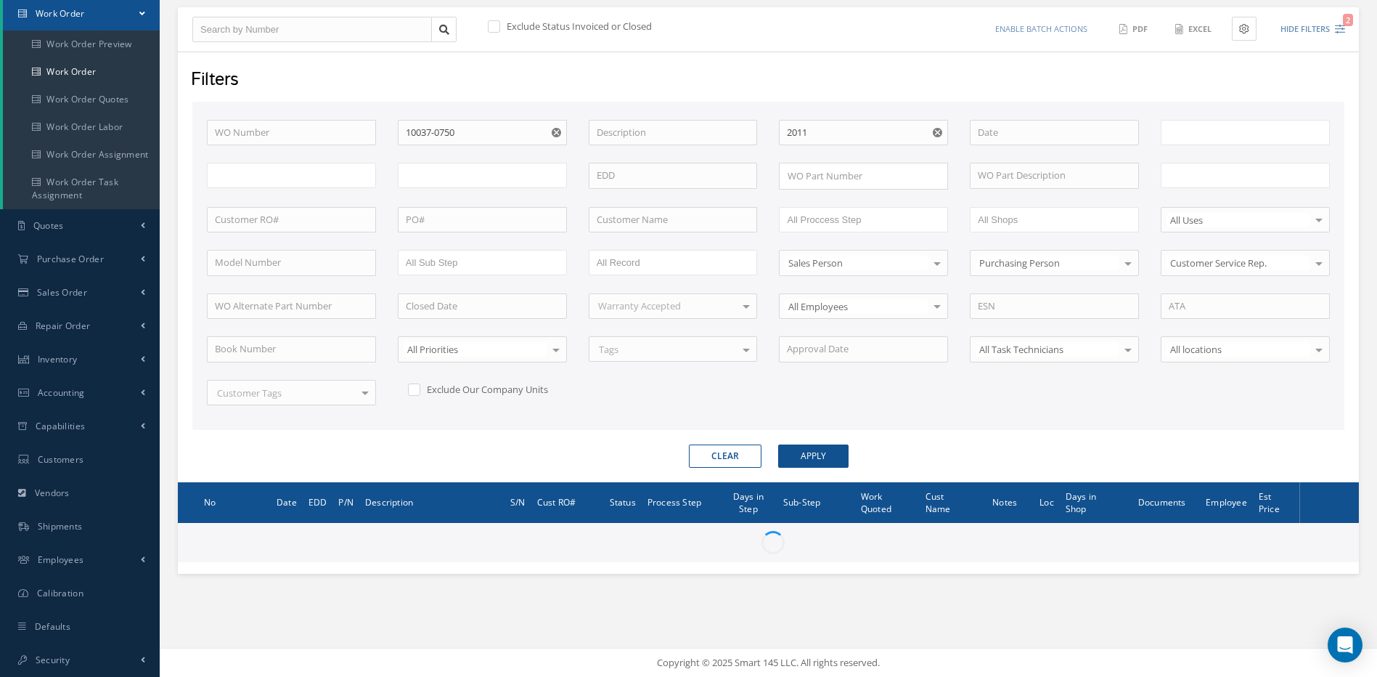
type input "All Work Request"
type input "All Work Performed"
type input "All Status"
type input "WO Part Status"
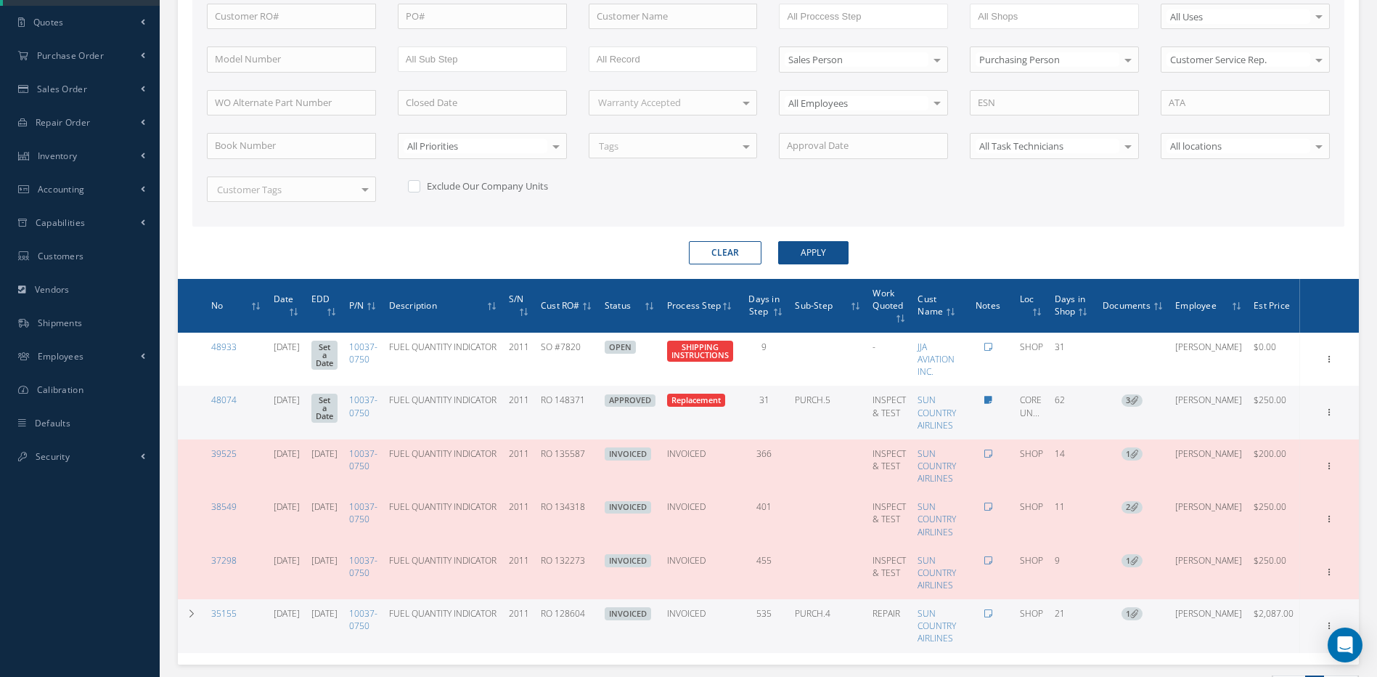
scroll to position [365, 0]
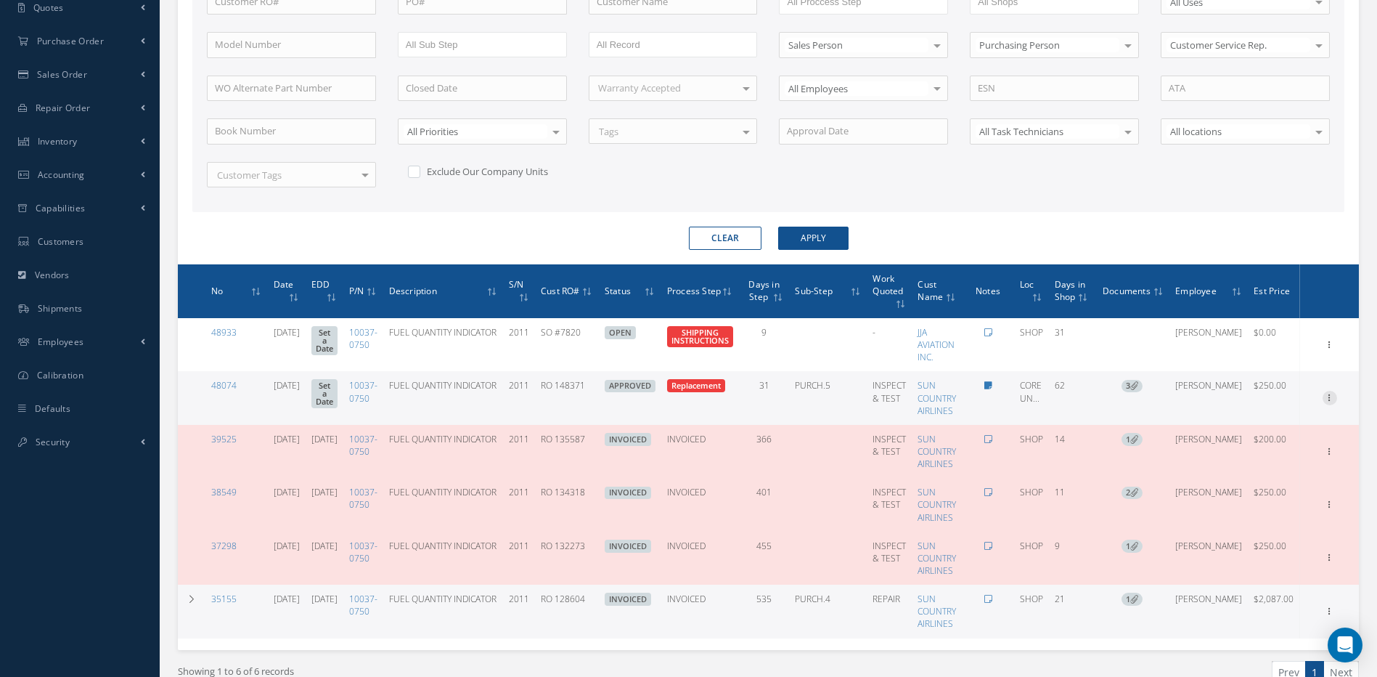
click at [1328, 392] on icon at bounding box center [1330, 397] width 15 height 12
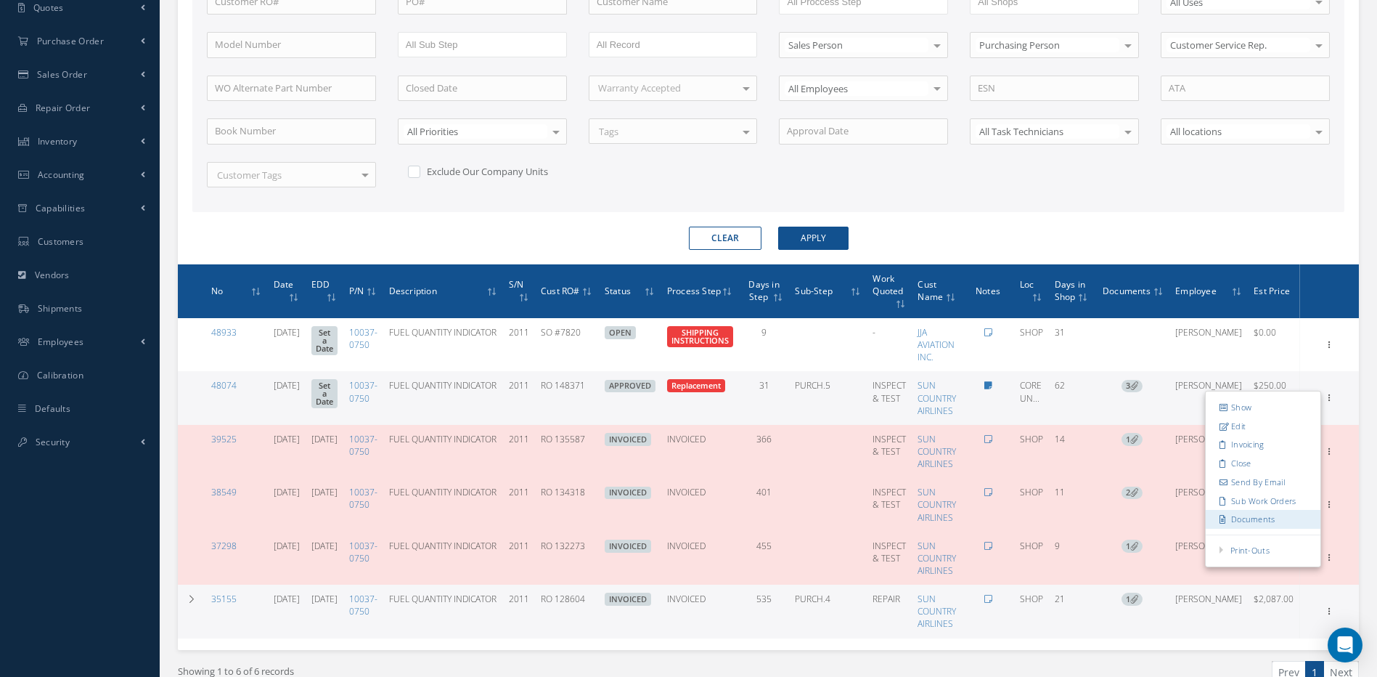
click at [1265, 520] on link "Documents" at bounding box center [1263, 519] width 115 height 19
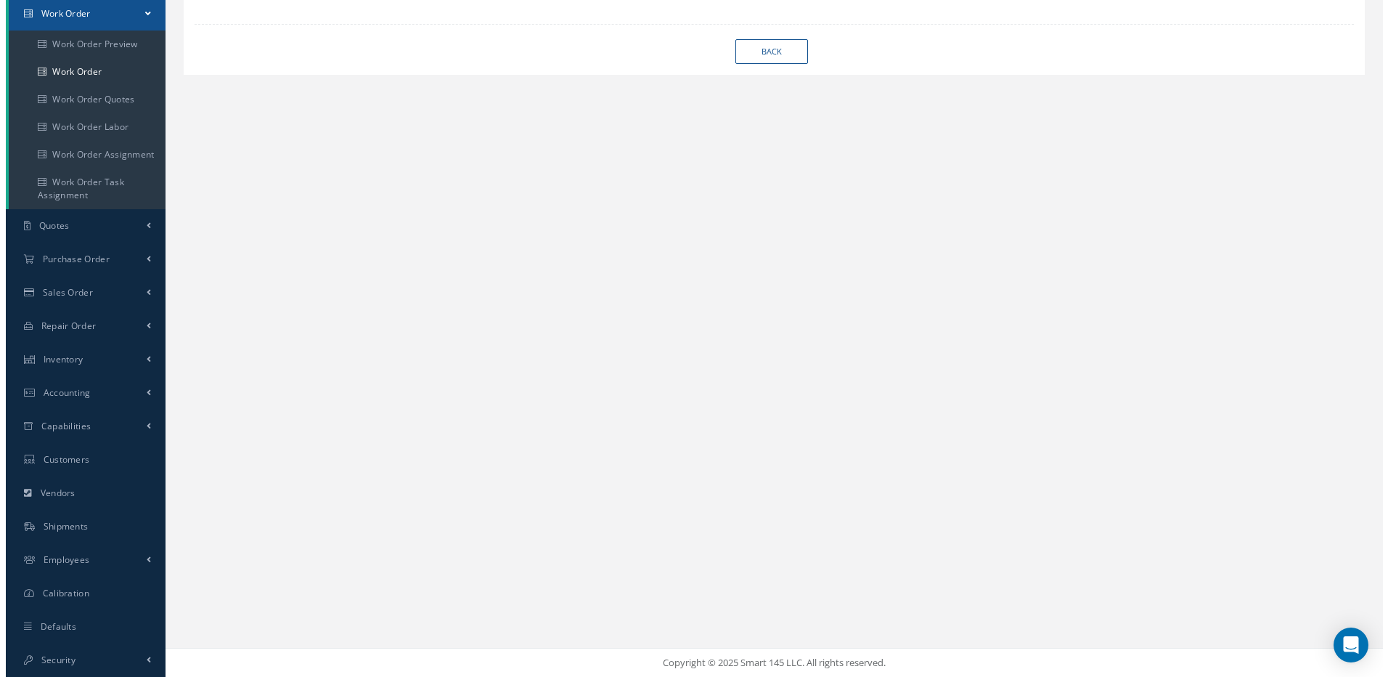
scroll to position [147, 0]
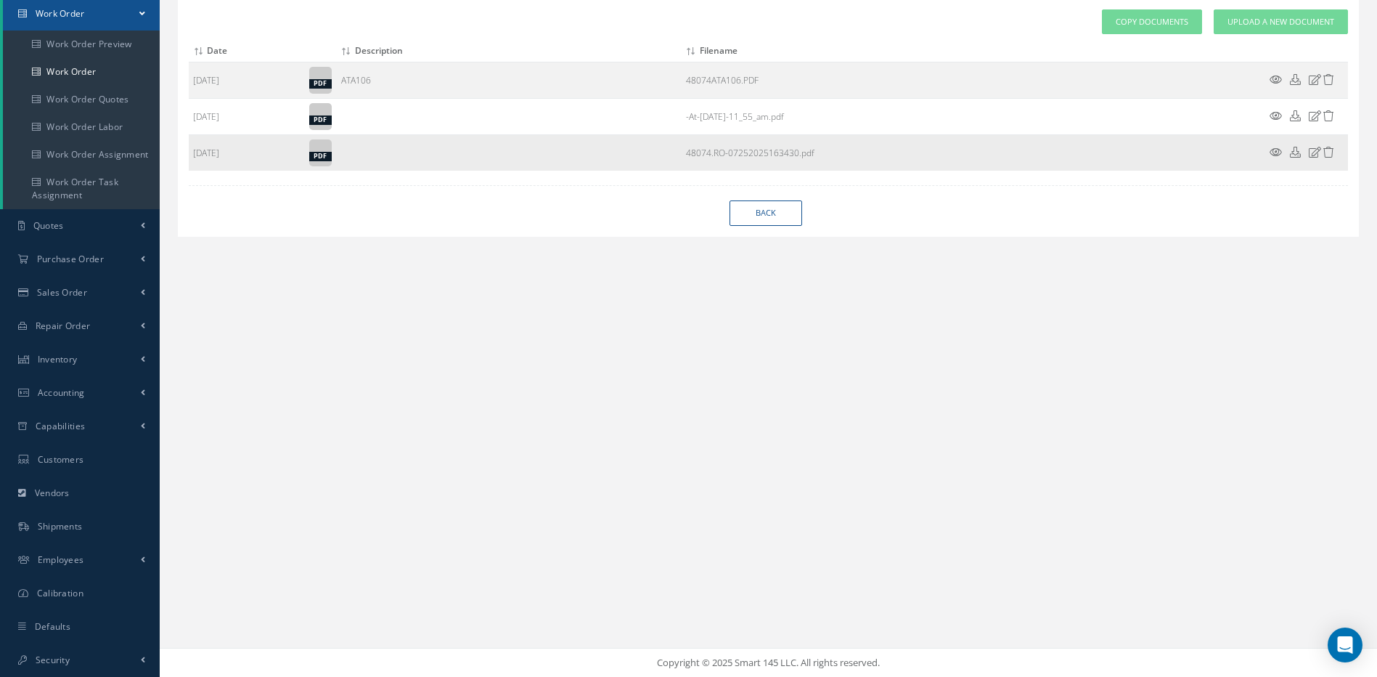
click at [1274, 152] on icon at bounding box center [1276, 152] width 12 height 11
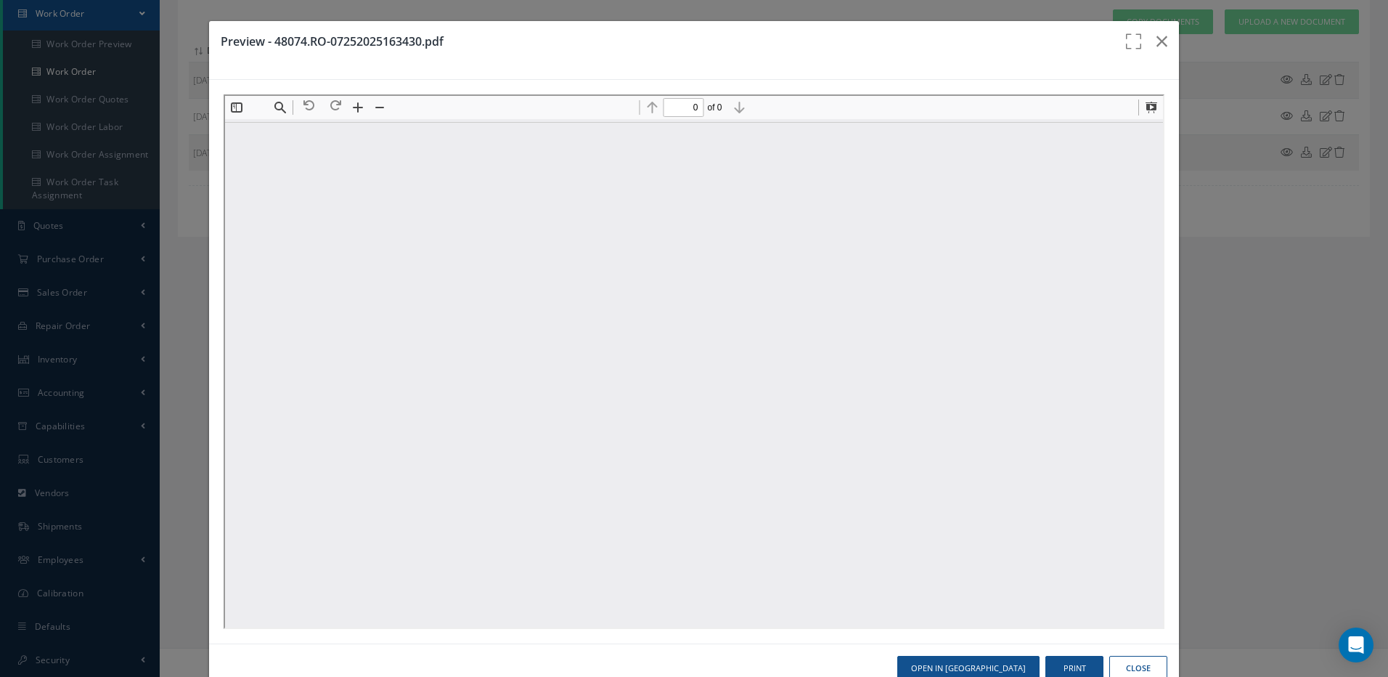
scroll to position [0, 0]
type input "1"
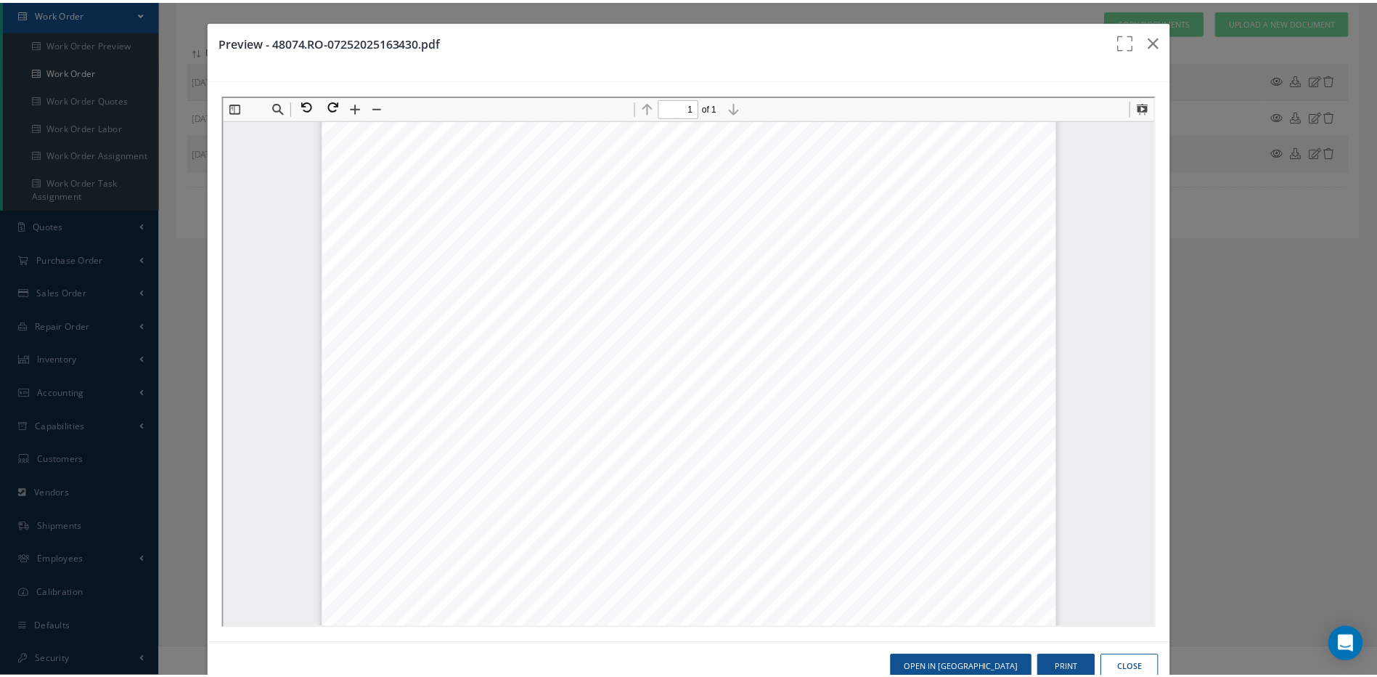
scroll to position [363, 0]
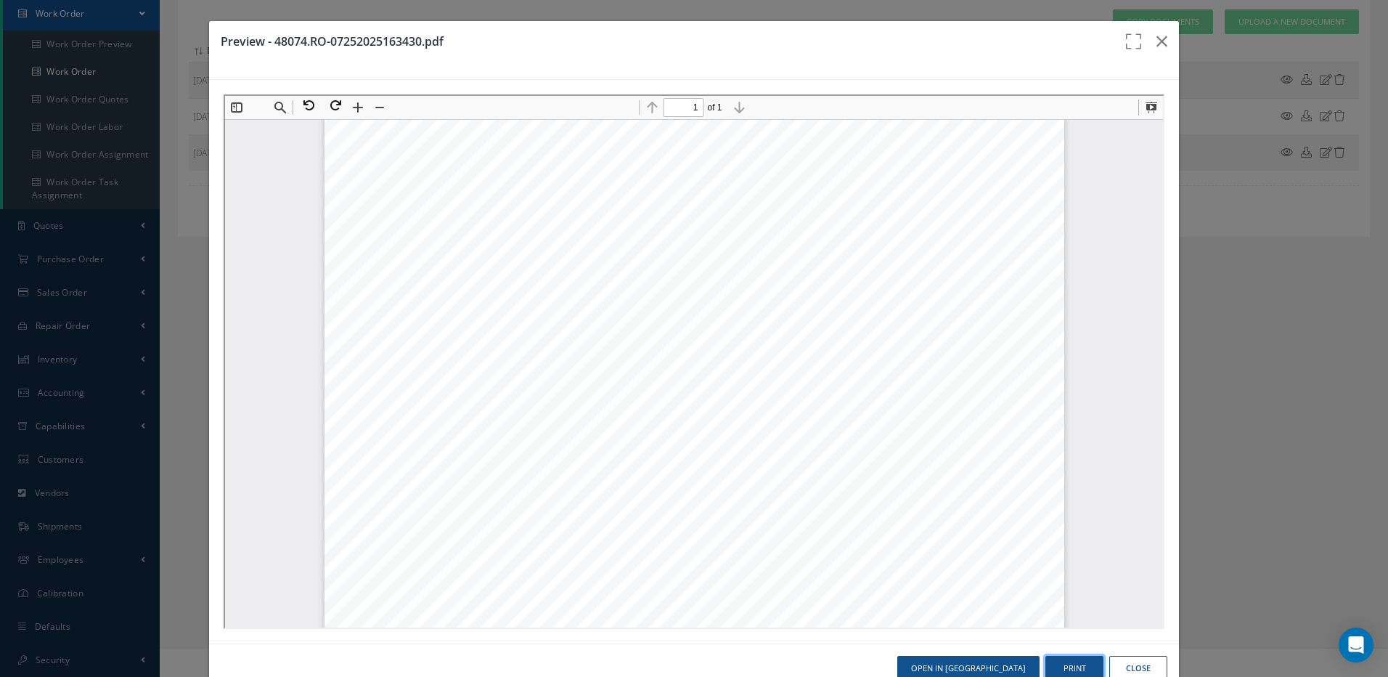
click at [1068, 670] on button "Print" at bounding box center [1074, 668] width 58 height 25
click at [1159, 41] on button "button" at bounding box center [1162, 41] width 34 height 41
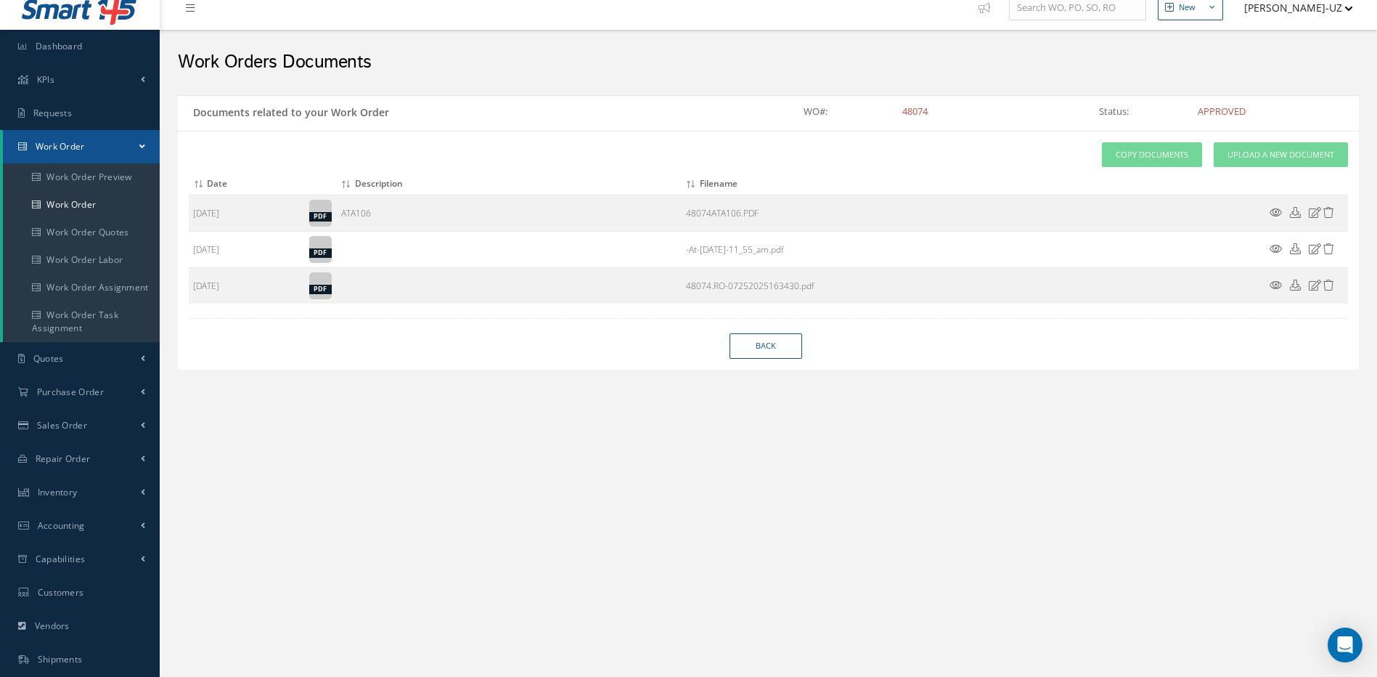
scroll to position [0, 0]
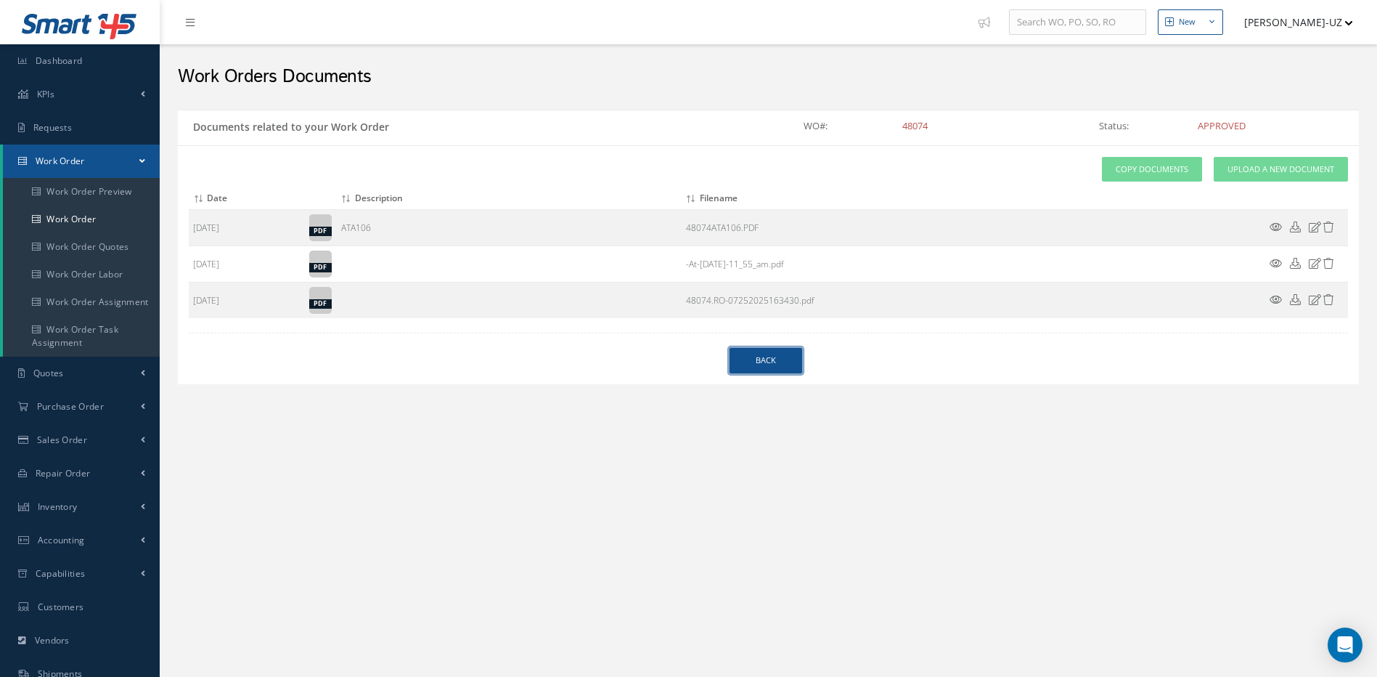
click at [751, 360] on link "Back" at bounding box center [766, 360] width 73 height 25
select select "25"
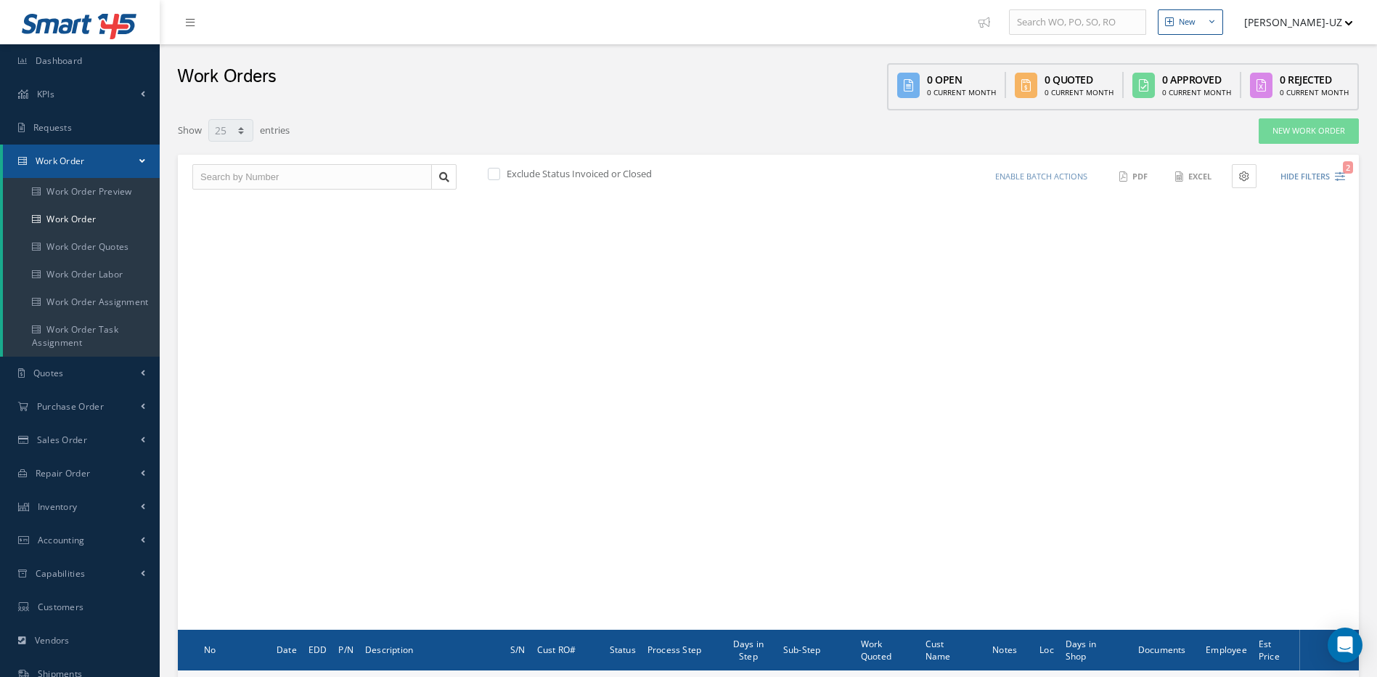
scroll to position [147, 0]
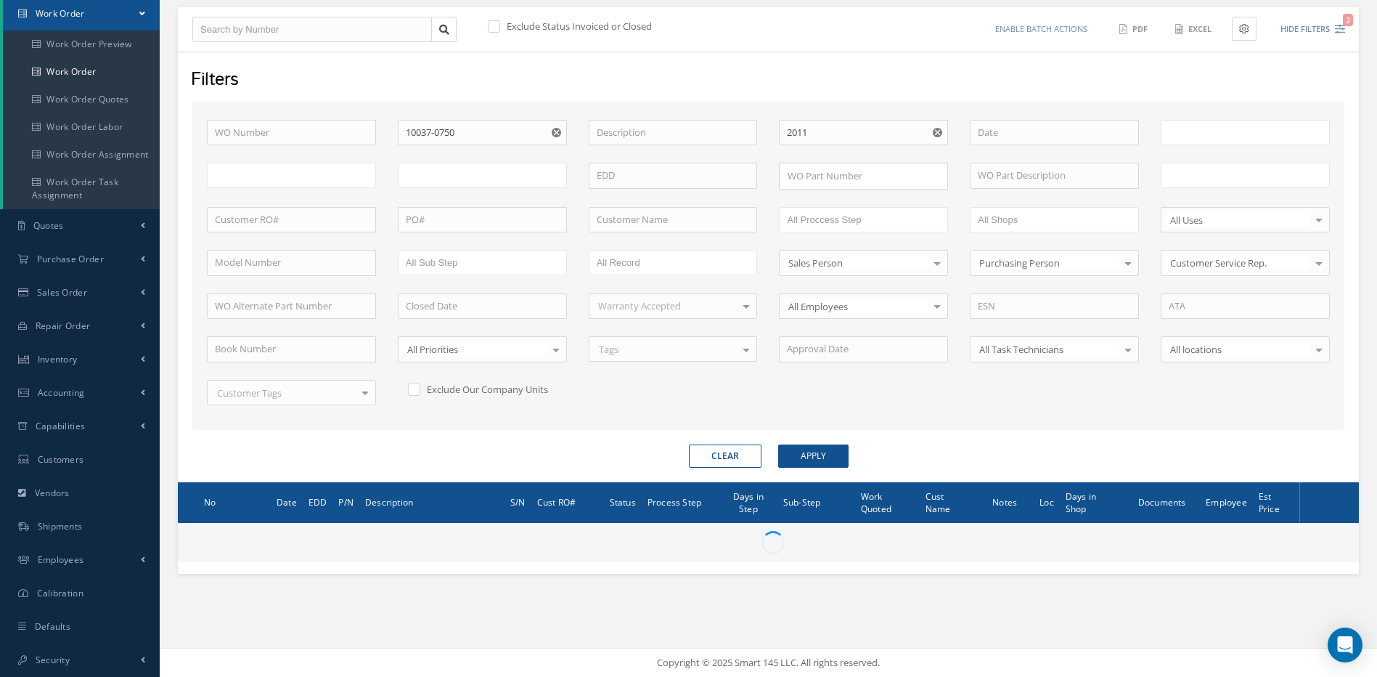
type input "All Work Request"
type input "All Work Performed"
type input "All Status"
type input "WO Part Status"
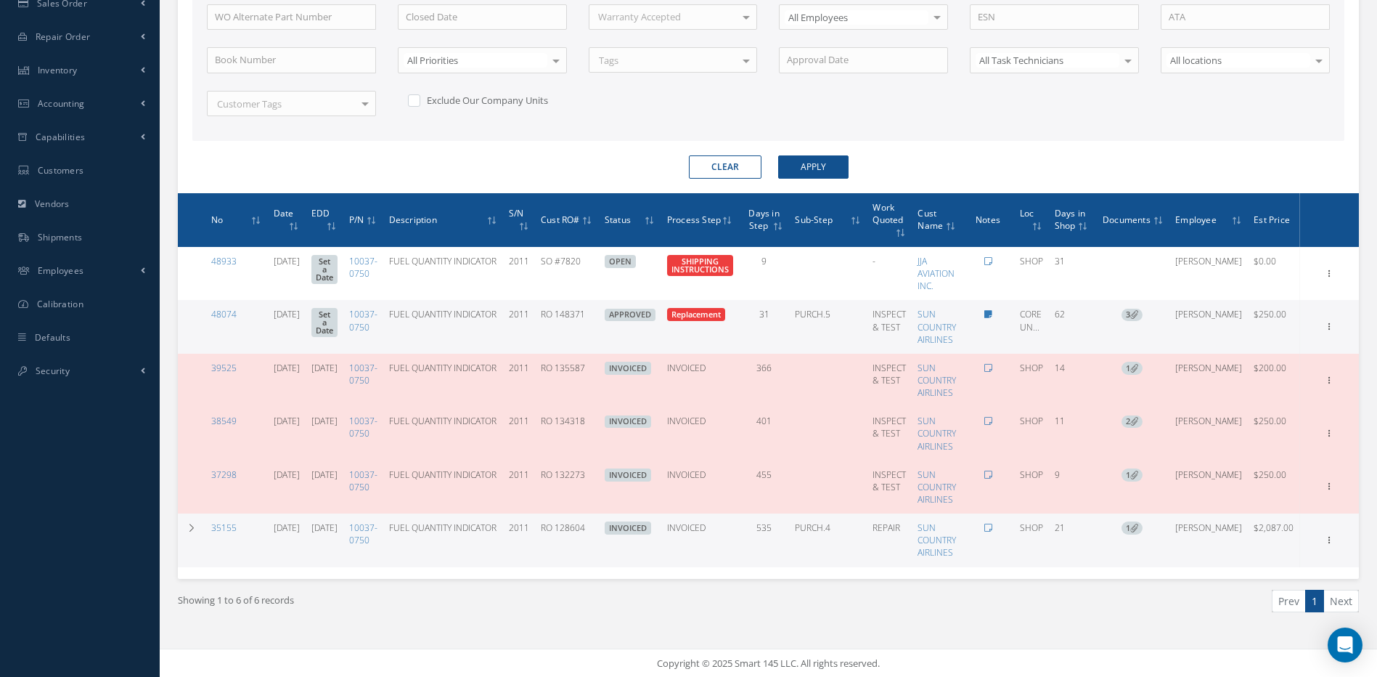
scroll to position [438, 0]
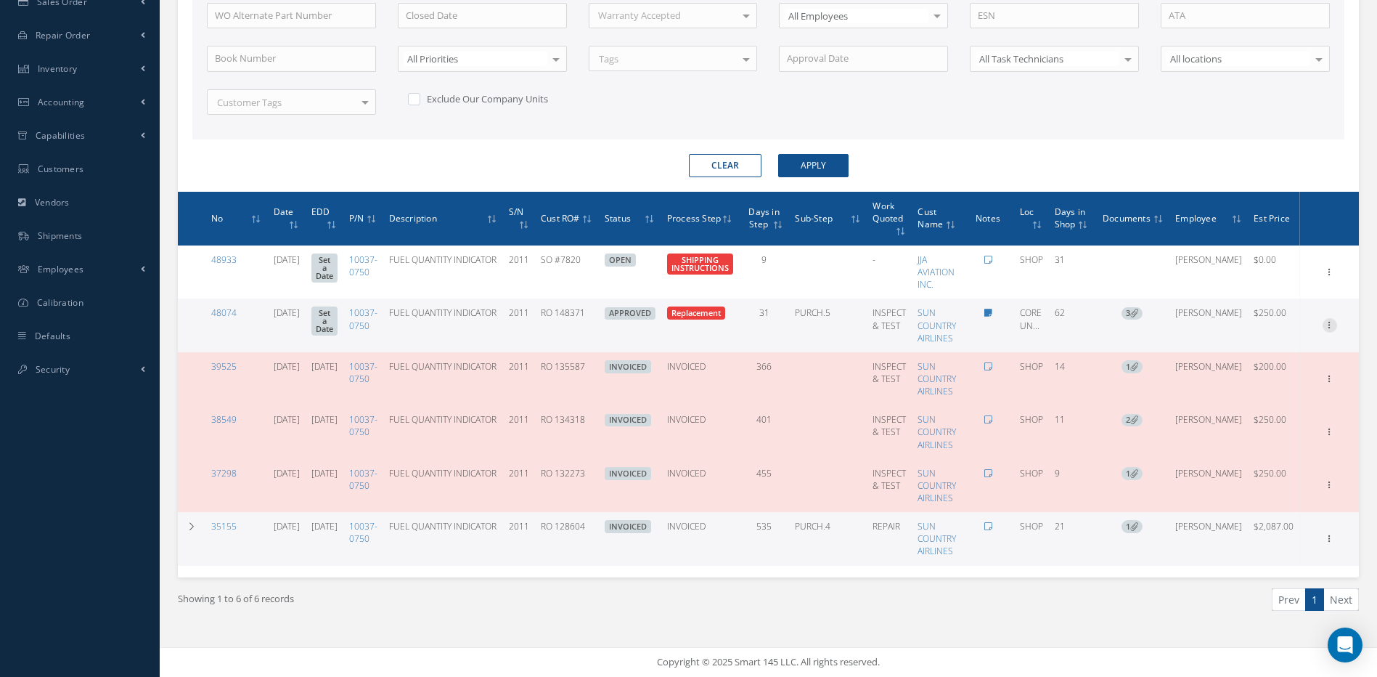
click at [1331, 321] on icon at bounding box center [1330, 324] width 15 height 12
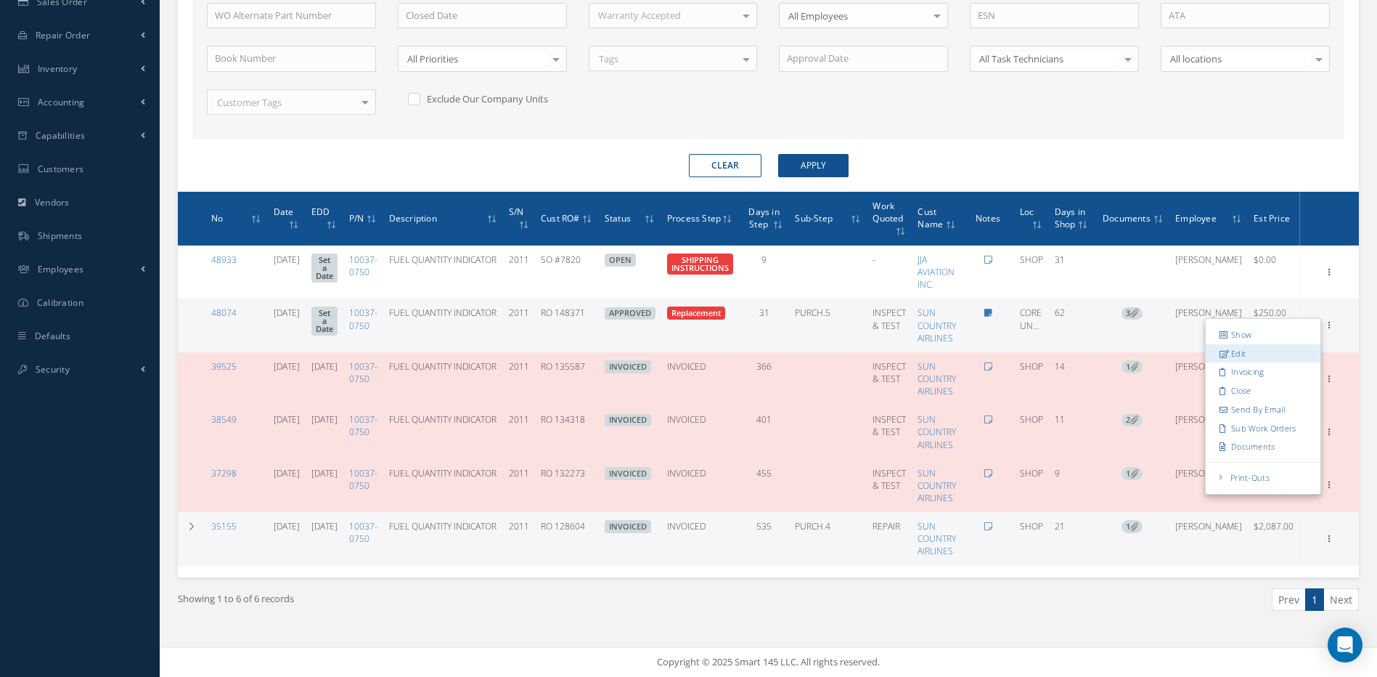
click at [1237, 354] on link "Edit" at bounding box center [1263, 353] width 115 height 19
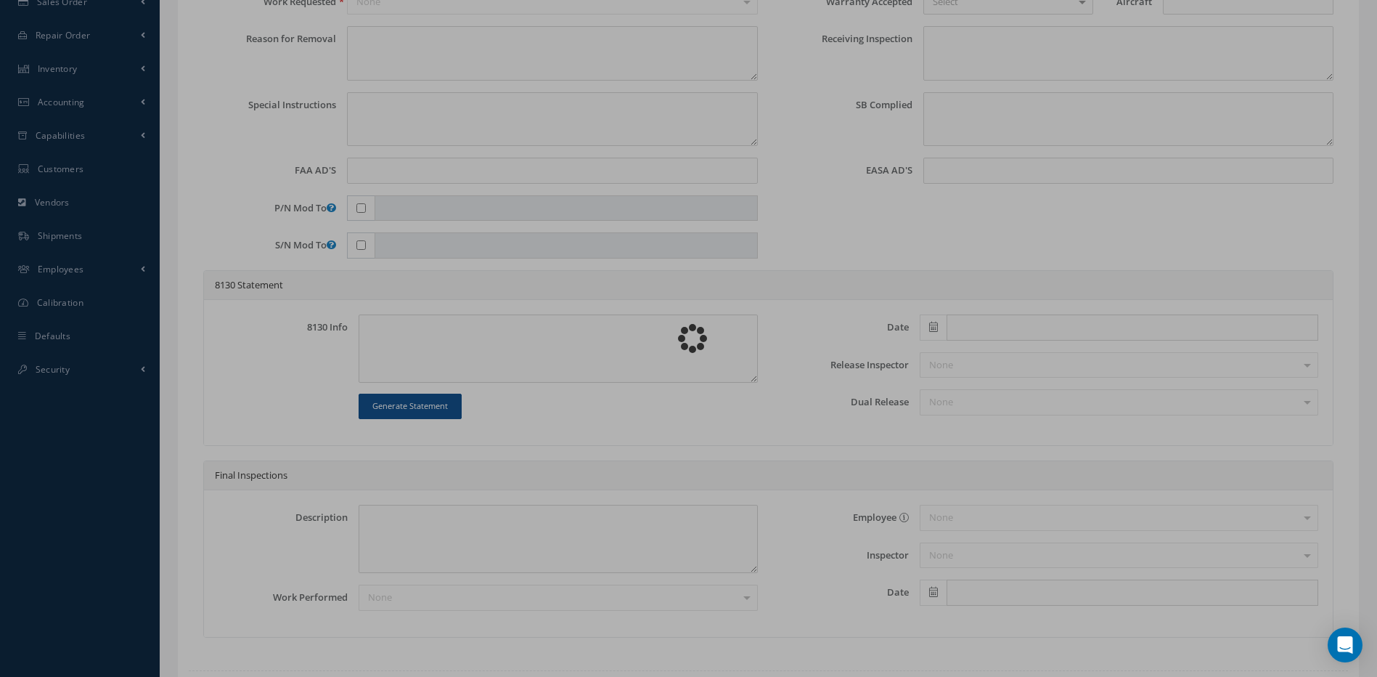
type input "10037-0750"
type input "CORE UNIT FOR JJA"
type input "07/25/2025"
type input "FUEL QUANTITY INDICATOR"
type input "RO 148371"
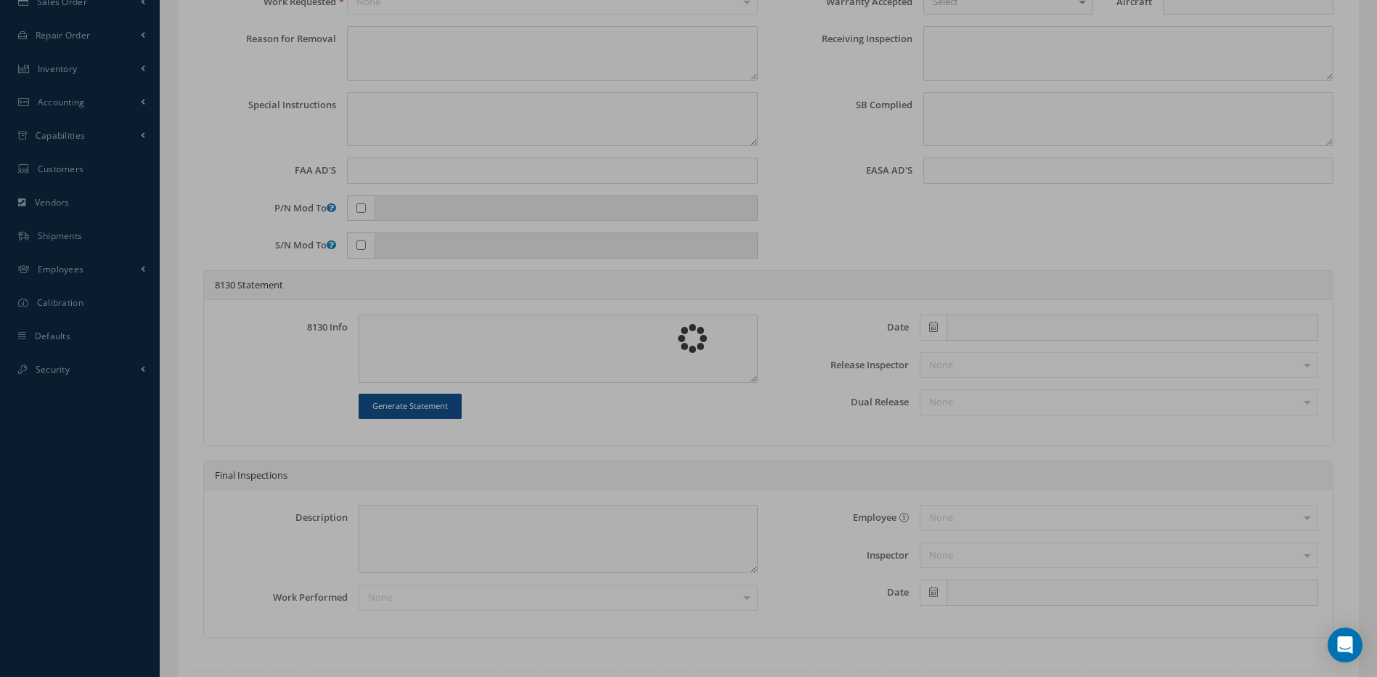
type input "2011"
type textarea "CENTER REFUEL INDICATOR INOP ( REFUELING CONTROL PANEL QUANTITY INDICATORS ) DI…"
type textarea "PLEASE SEE R.O. FOR DETAILS"
type textarea "NO VISUAL DAMAGE"
type textarea "DONE, REVIEW PLEASE -- LAURA RODRIGUEZ 08/04/2025 04:17PM WE ARE KEEPING THIS U…"
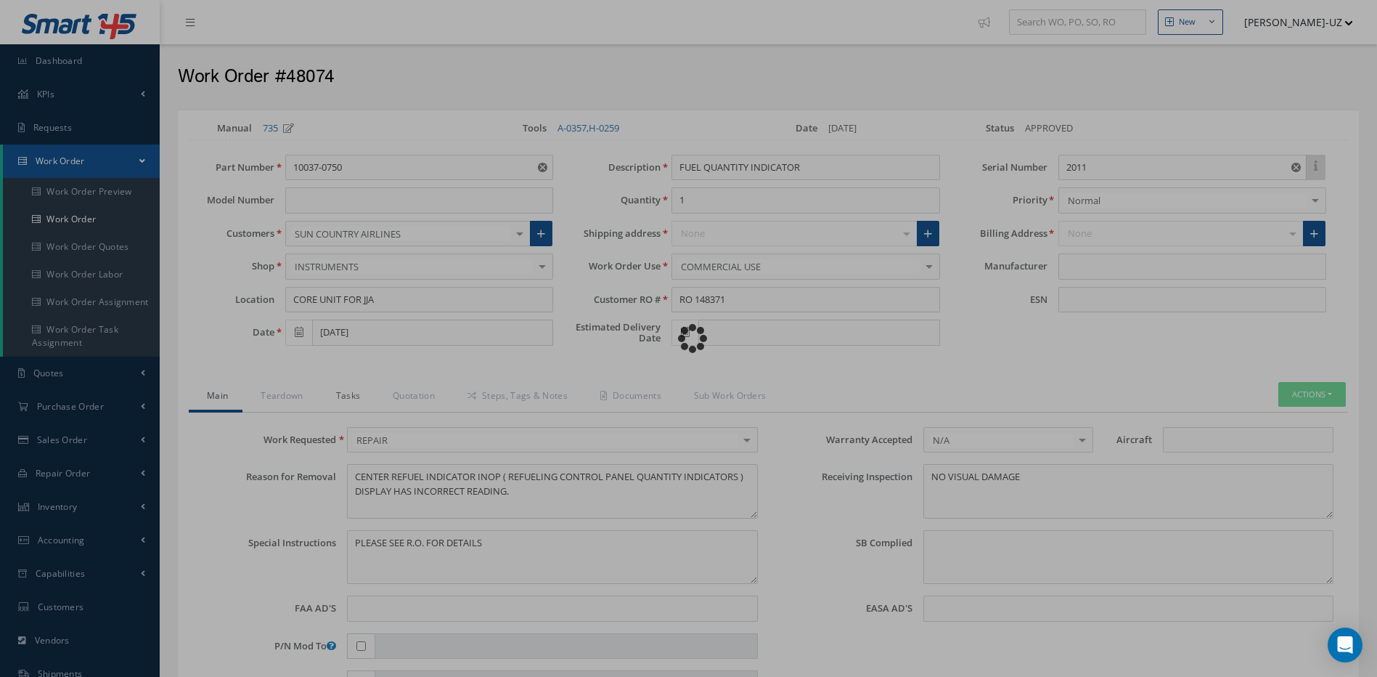
type input "SIMMONDS PRECISION PRODUCTS"
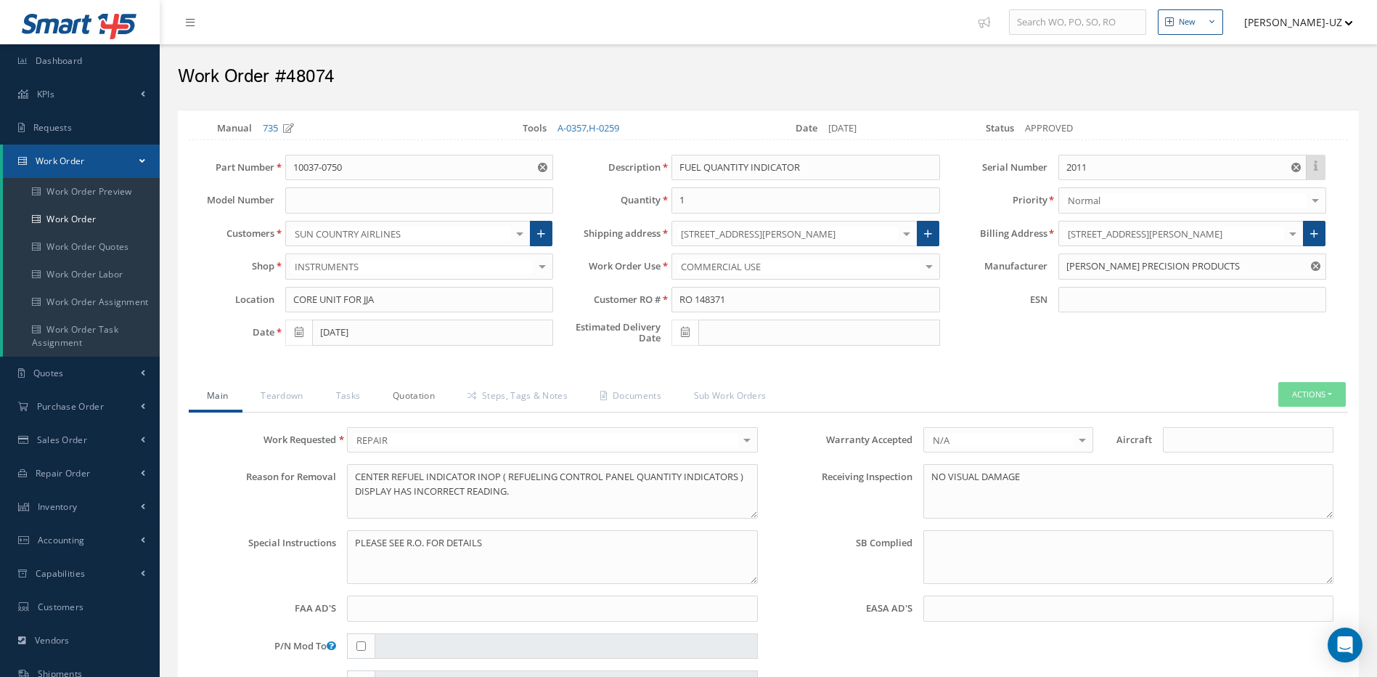
drag, startPoint x: 414, startPoint y: 393, endPoint x: 422, endPoint y: 396, distance: 8.3
click at [415, 393] on link "Quotation" at bounding box center [412, 397] width 75 height 30
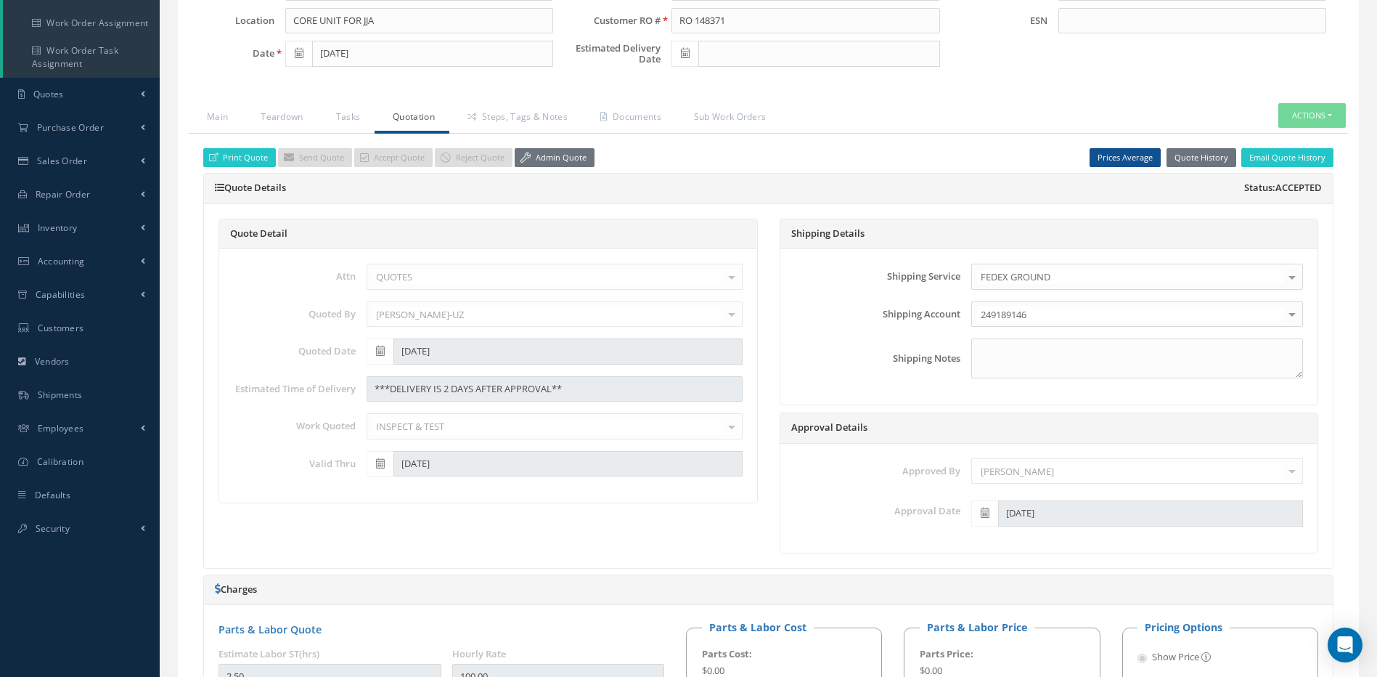
scroll to position [145, 0]
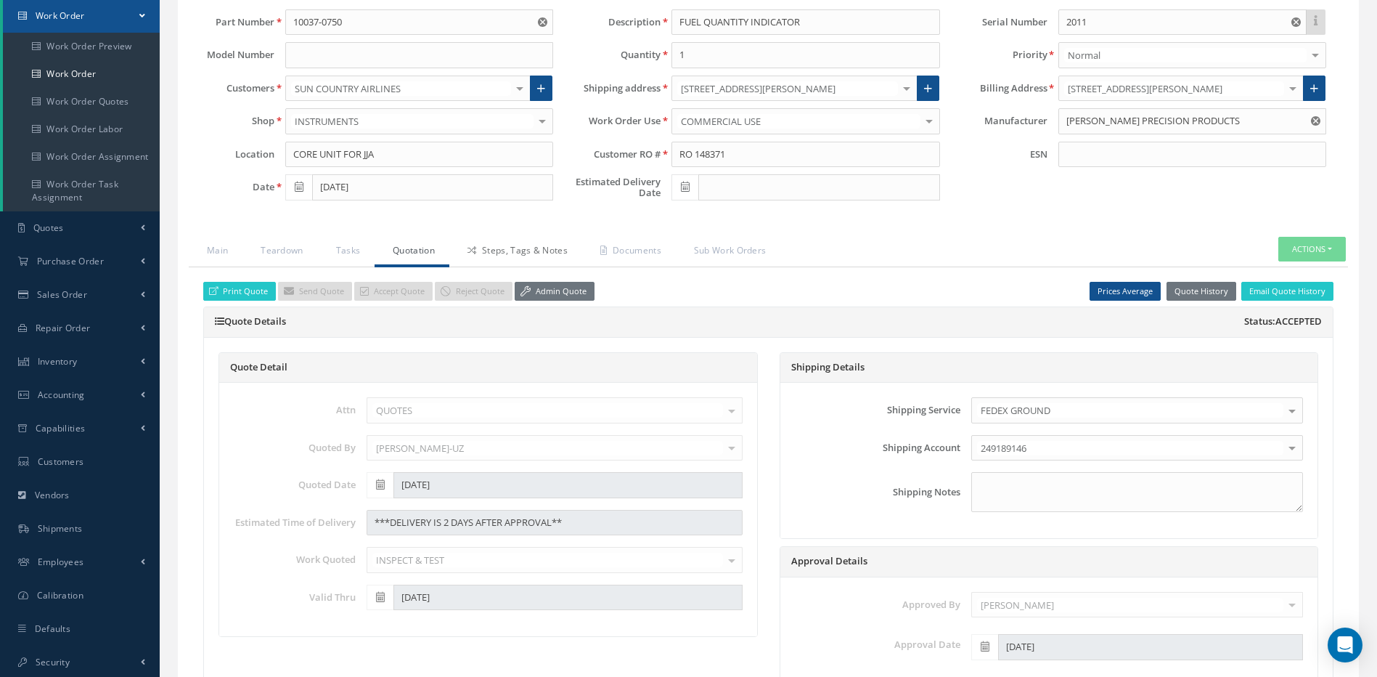
click at [558, 253] on link "Steps, Tags & Notes" at bounding box center [515, 252] width 133 height 30
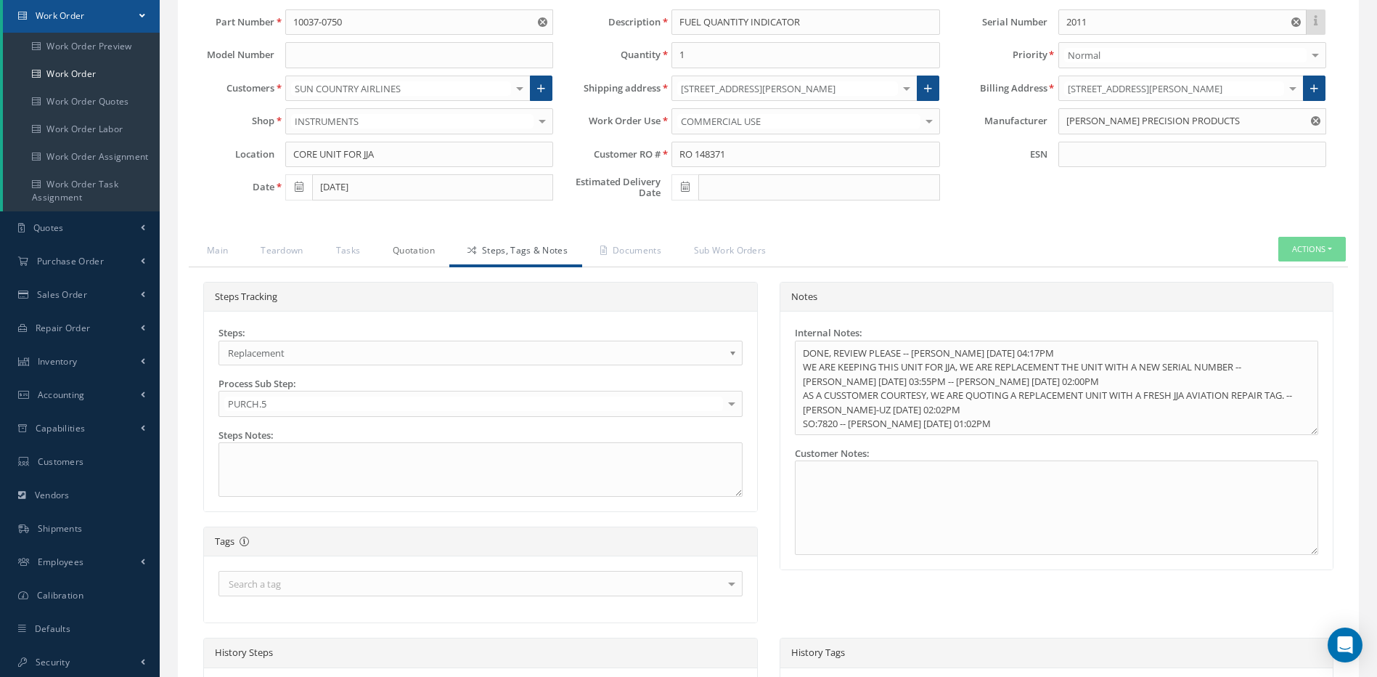
click at [420, 250] on link "Quotation" at bounding box center [412, 252] width 75 height 30
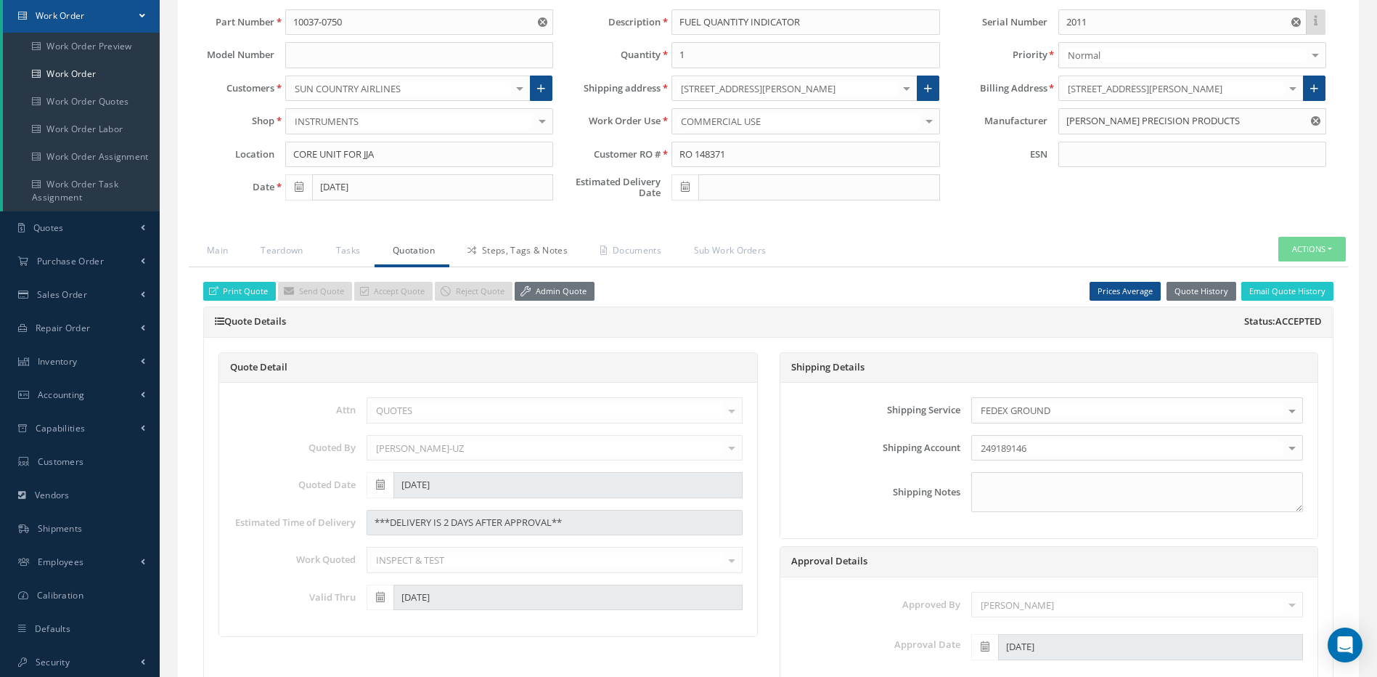
click at [511, 244] on link "Steps, Tags & Notes" at bounding box center [515, 252] width 133 height 30
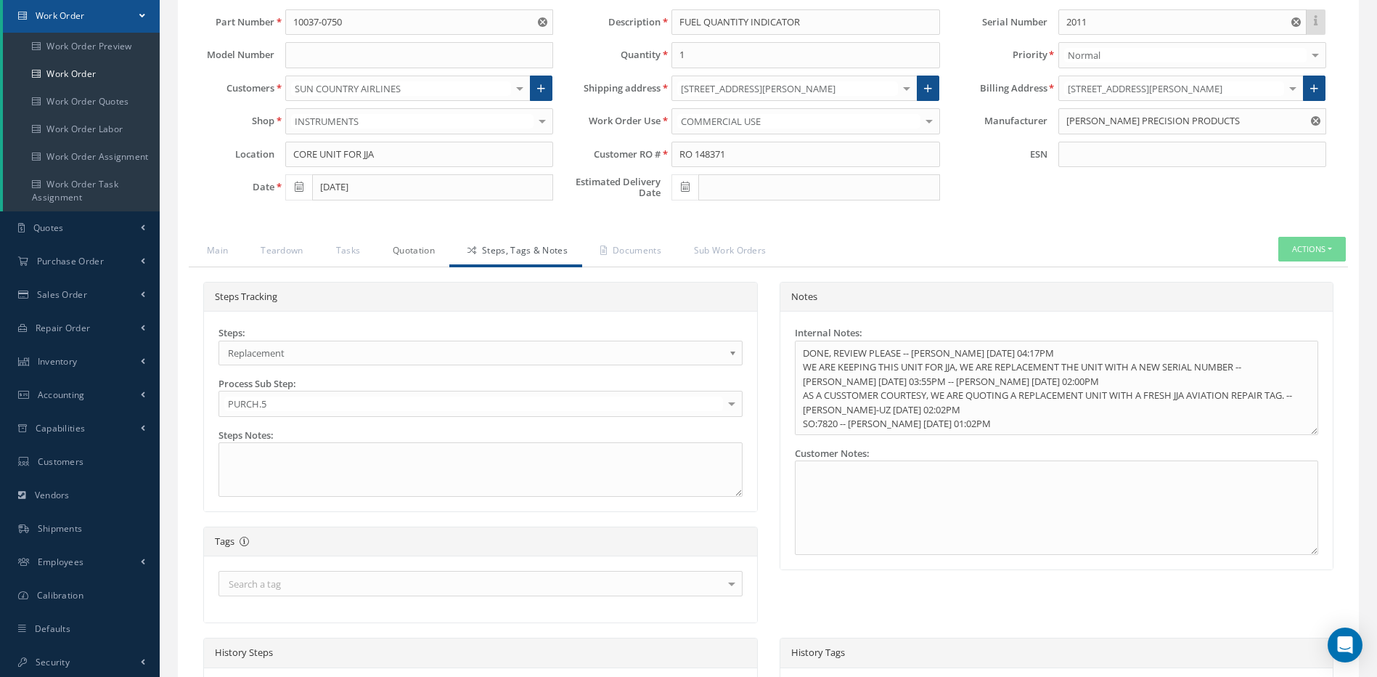
click at [409, 245] on link "Quotation" at bounding box center [412, 252] width 75 height 30
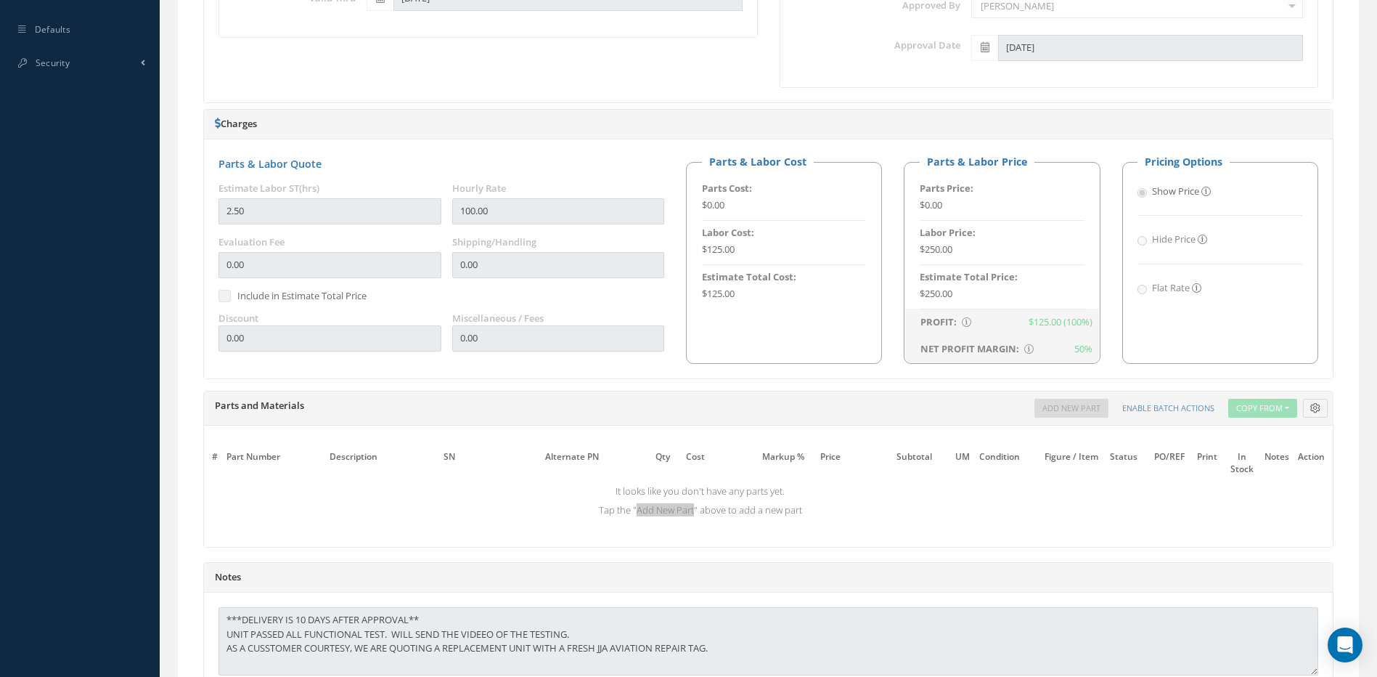
scroll to position [309, 0]
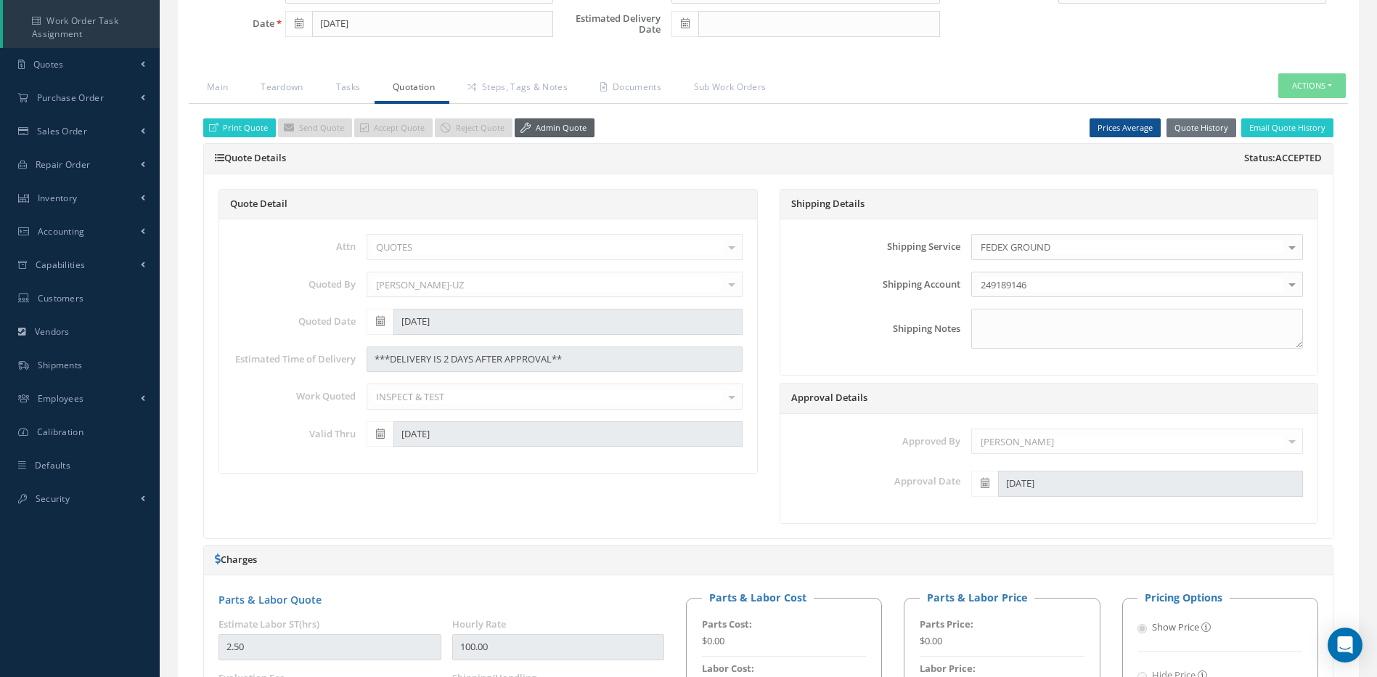
click at [552, 122] on link "Admin Quote" at bounding box center [555, 128] width 80 height 20
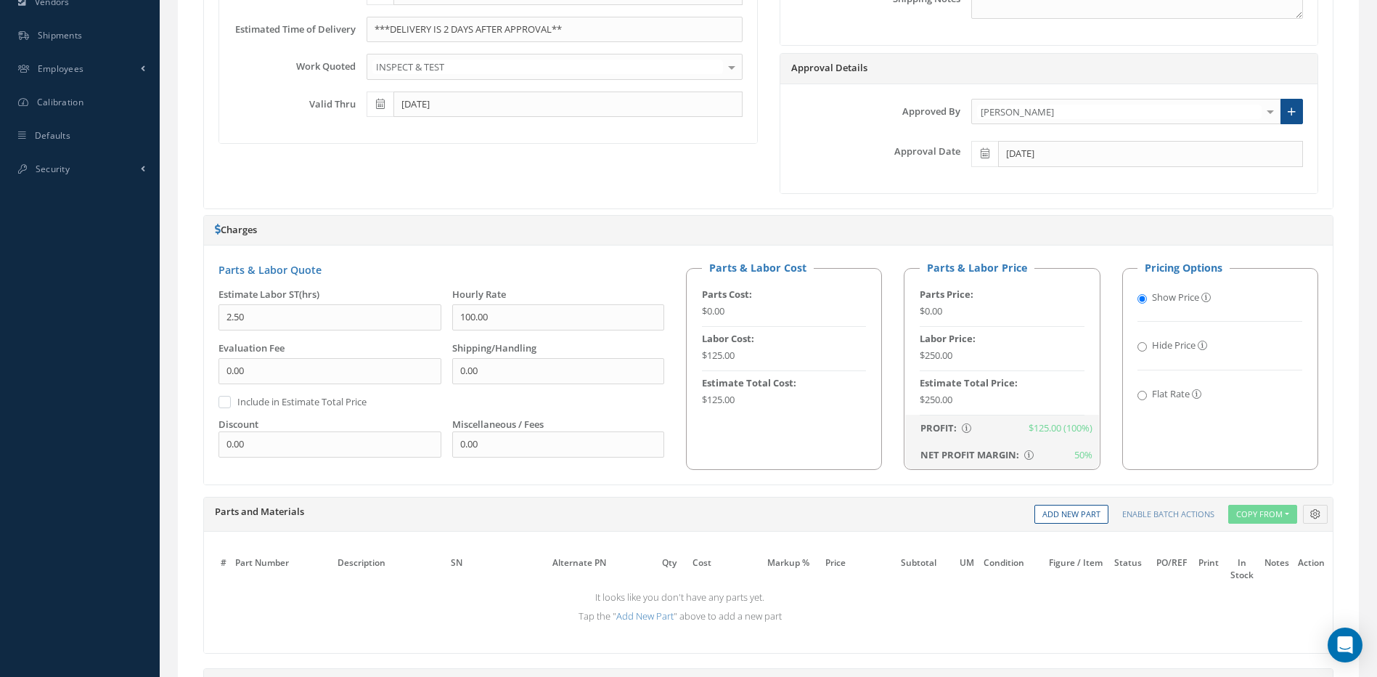
scroll to position [671, 0]
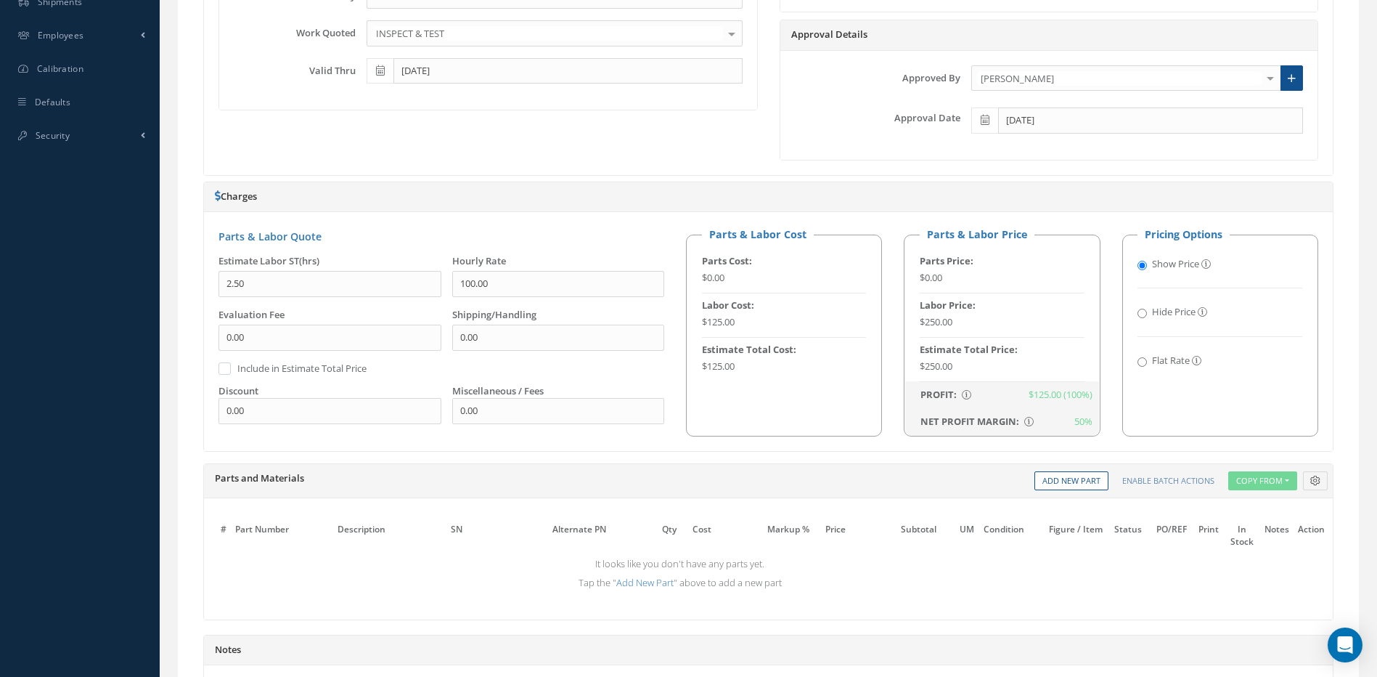
click at [975, 366] on div "$250.00" at bounding box center [1002, 366] width 165 height 15
drag, startPoint x: 274, startPoint y: 281, endPoint x: 211, endPoint y: 285, distance: 63.3
click at [211, 285] on div "Estimate Labor ST(hrs) 2.50" at bounding box center [325, 281] width 234 height 54
type input "0.00"
click at [867, 614] on div "The prices highlighted in Red are not current, please update the information on…" at bounding box center [768, 558] width 1129 height 121
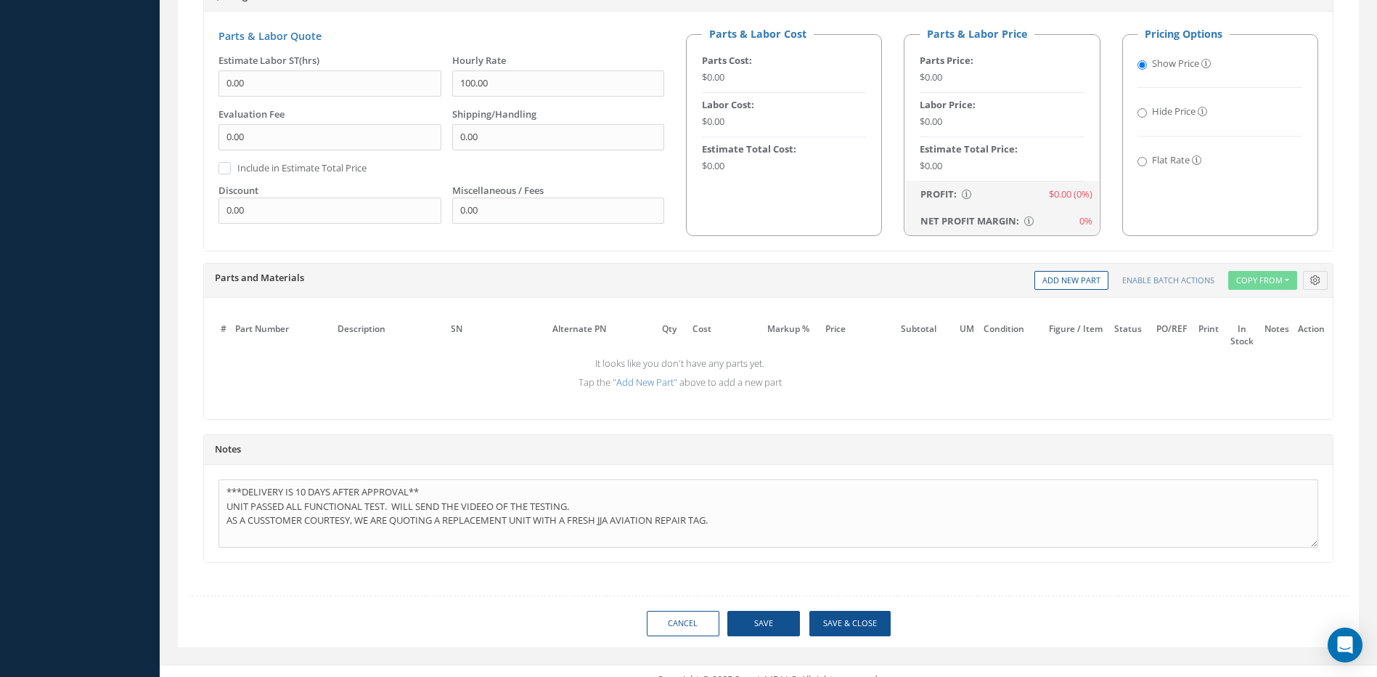
scroll to position [889, 0]
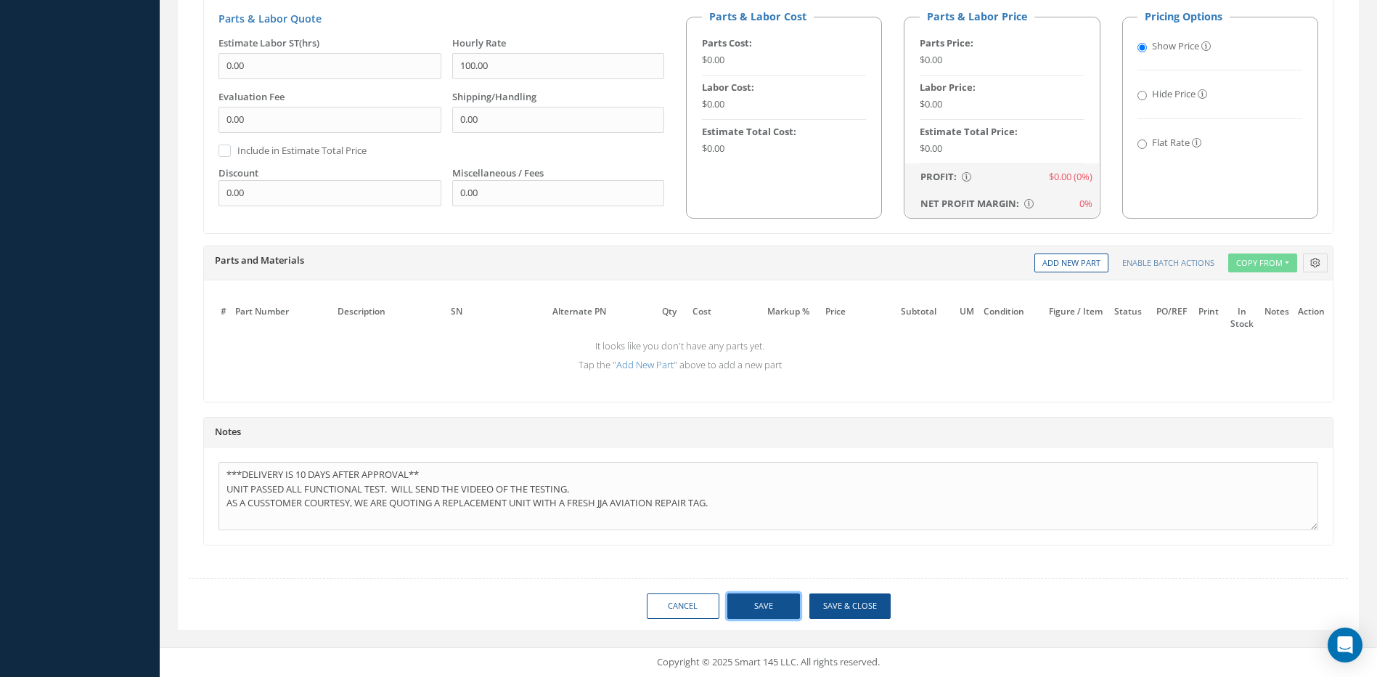
click at [764, 605] on button "Save" at bounding box center [763, 605] width 73 height 25
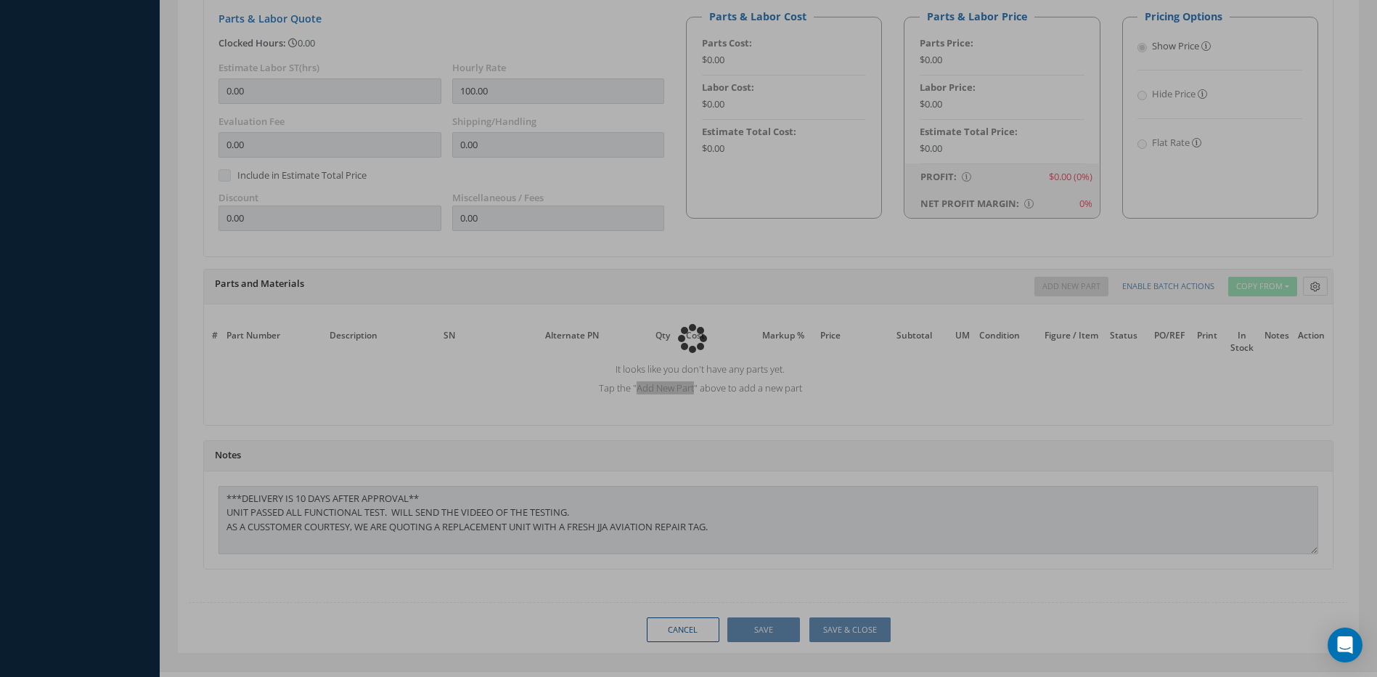
type input "SIMMONDS PRECISION PRODUCTS"
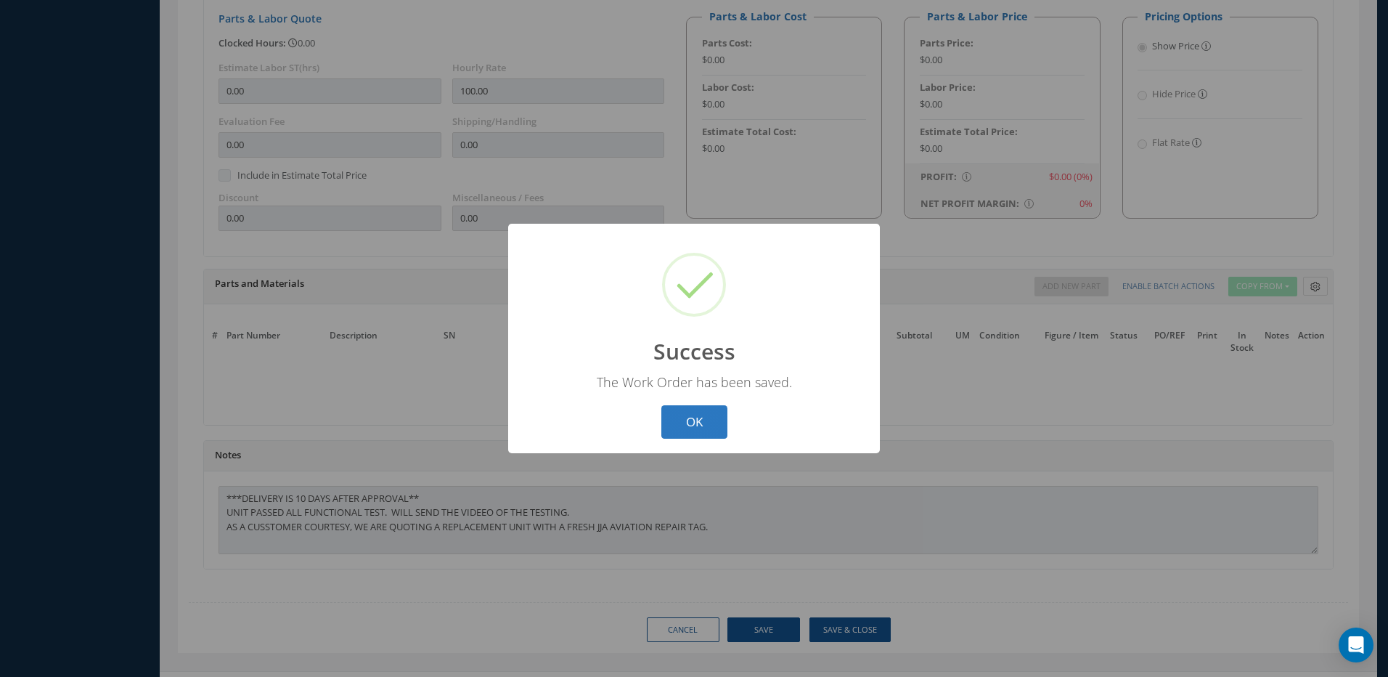
click at [702, 426] on button "OK" at bounding box center [694, 422] width 66 height 34
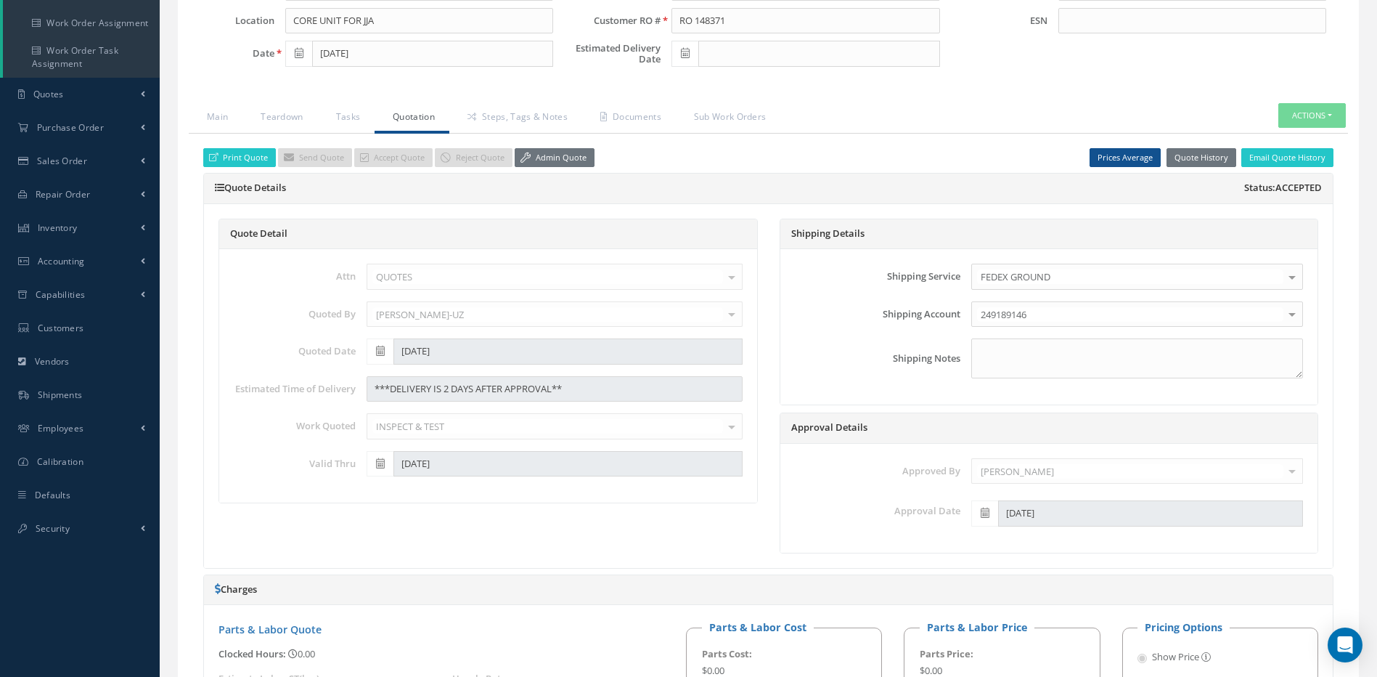
scroll to position [18, 0]
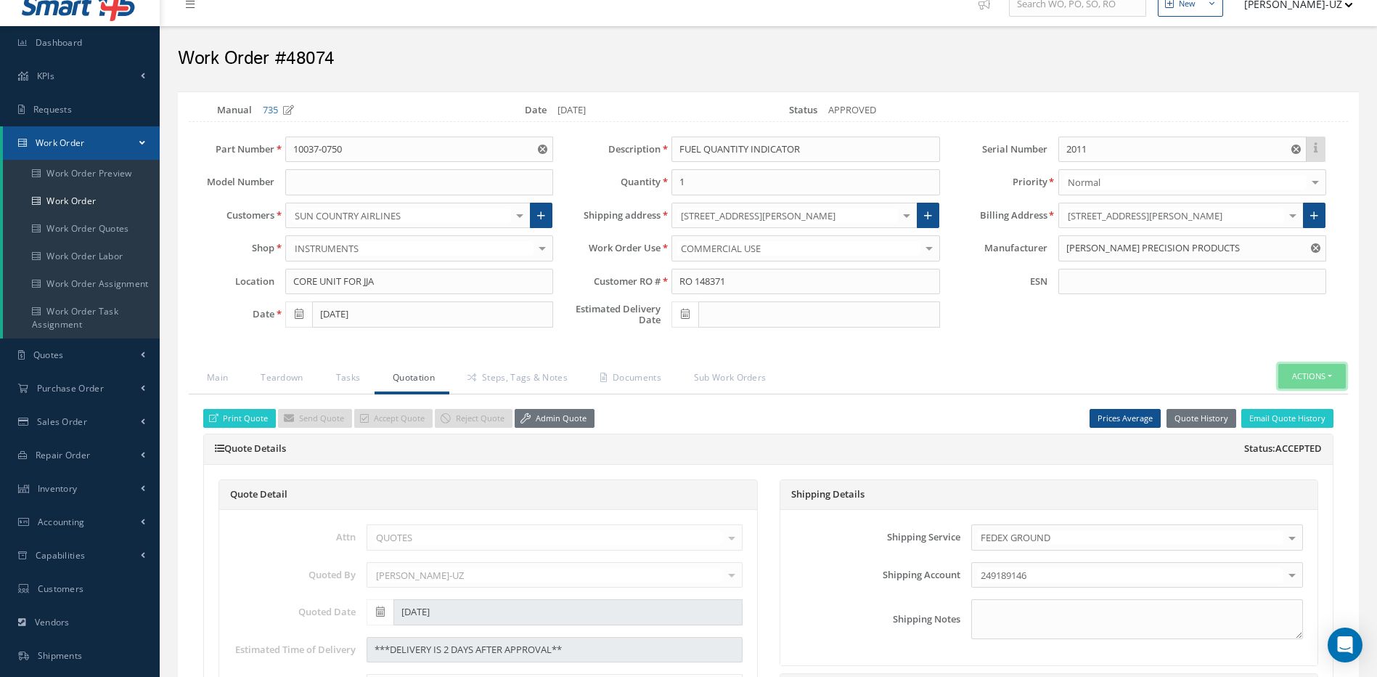
click at [1302, 369] on button "Actions" at bounding box center [1312, 376] width 68 height 25
click at [1281, 401] on link "Invoicing" at bounding box center [1290, 402] width 116 height 20
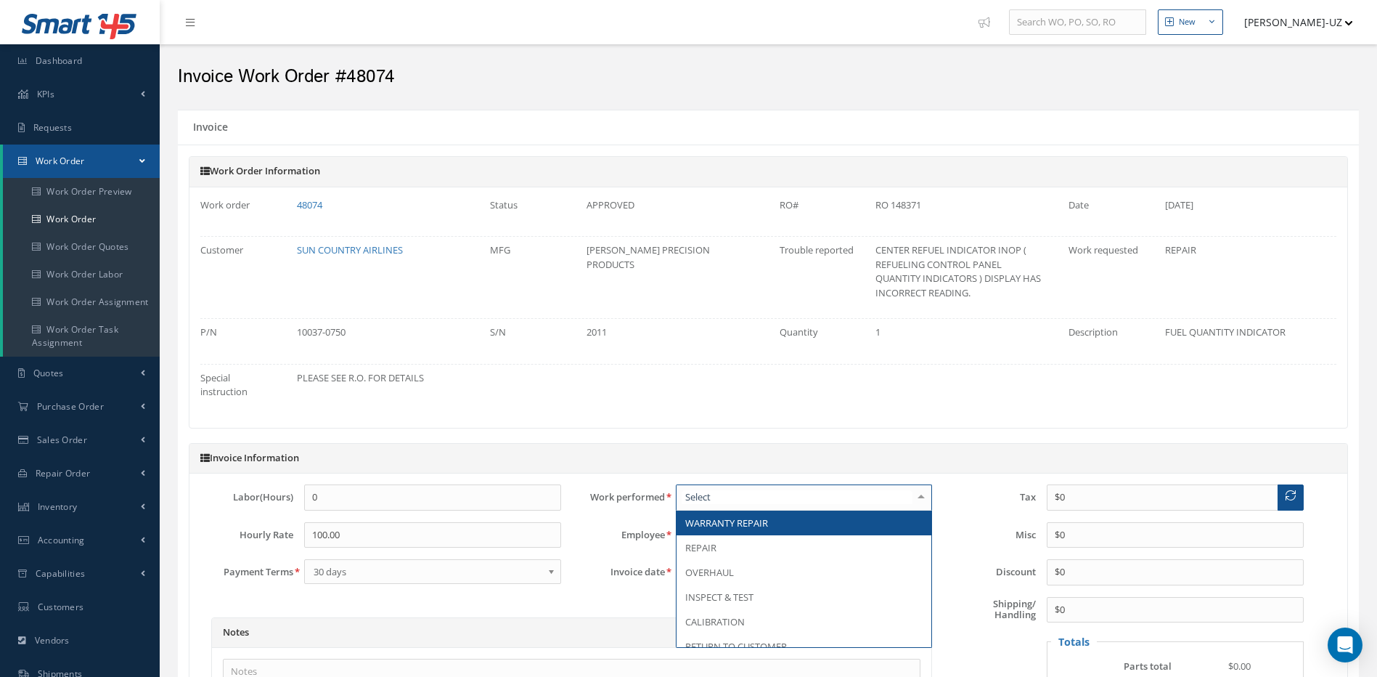
click at [744, 494] on div at bounding box center [804, 497] width 257 height 26
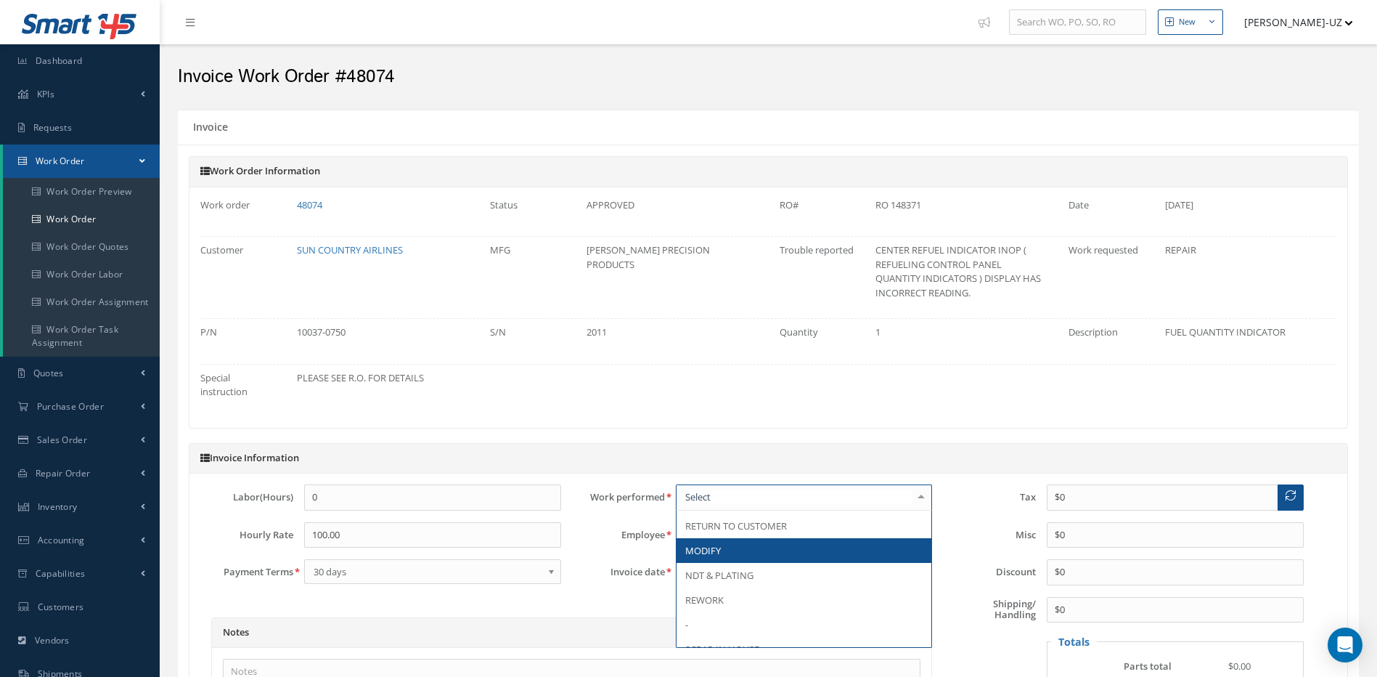
scroll to position [145, 0]
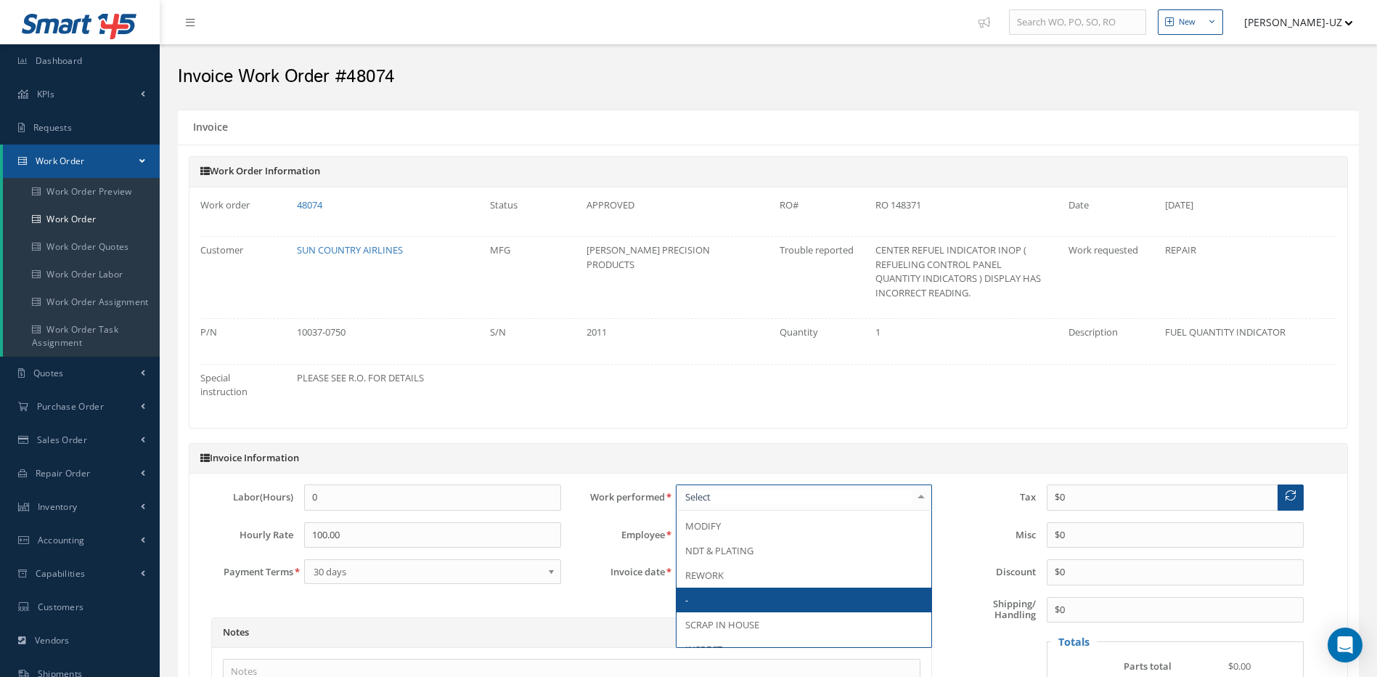
click at [800, 596] on span "-" at bounding box center [805, 599] width 256 height 25
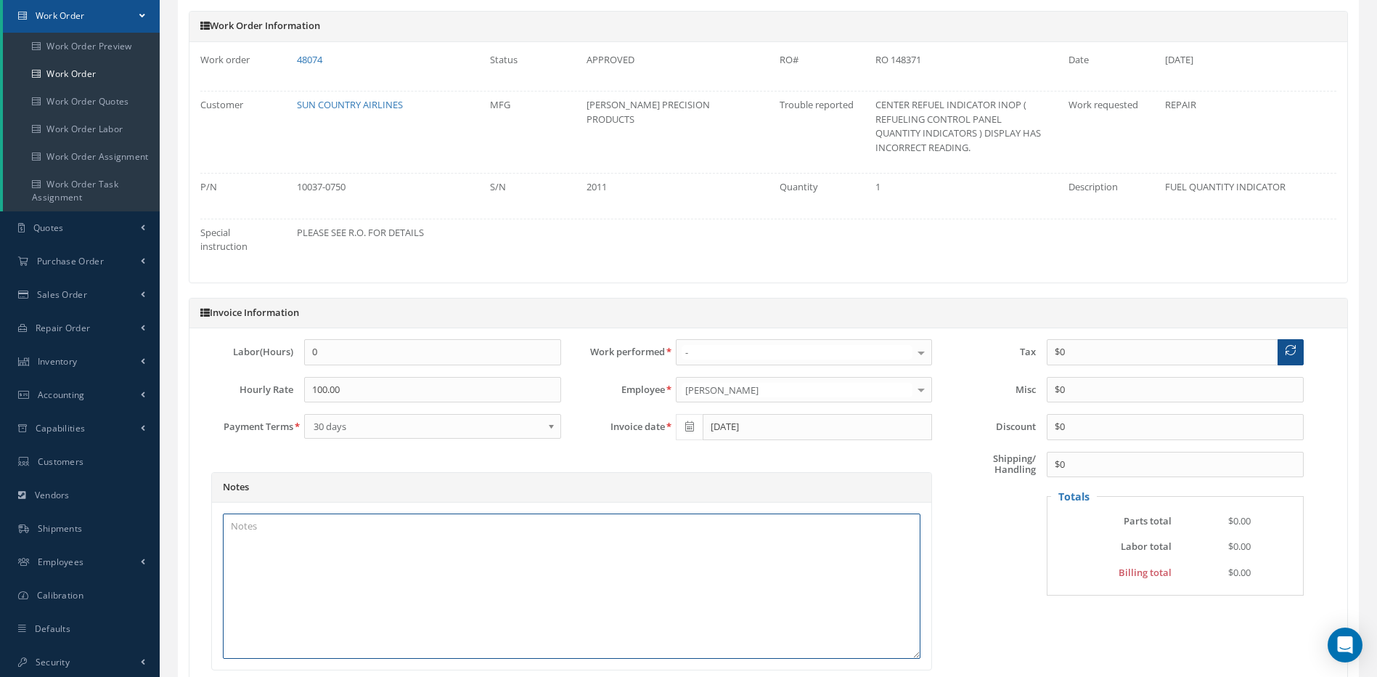
click at [292, 529] on textarea at bounding box center [572, 585] width 698 height 145
type textarea "u"
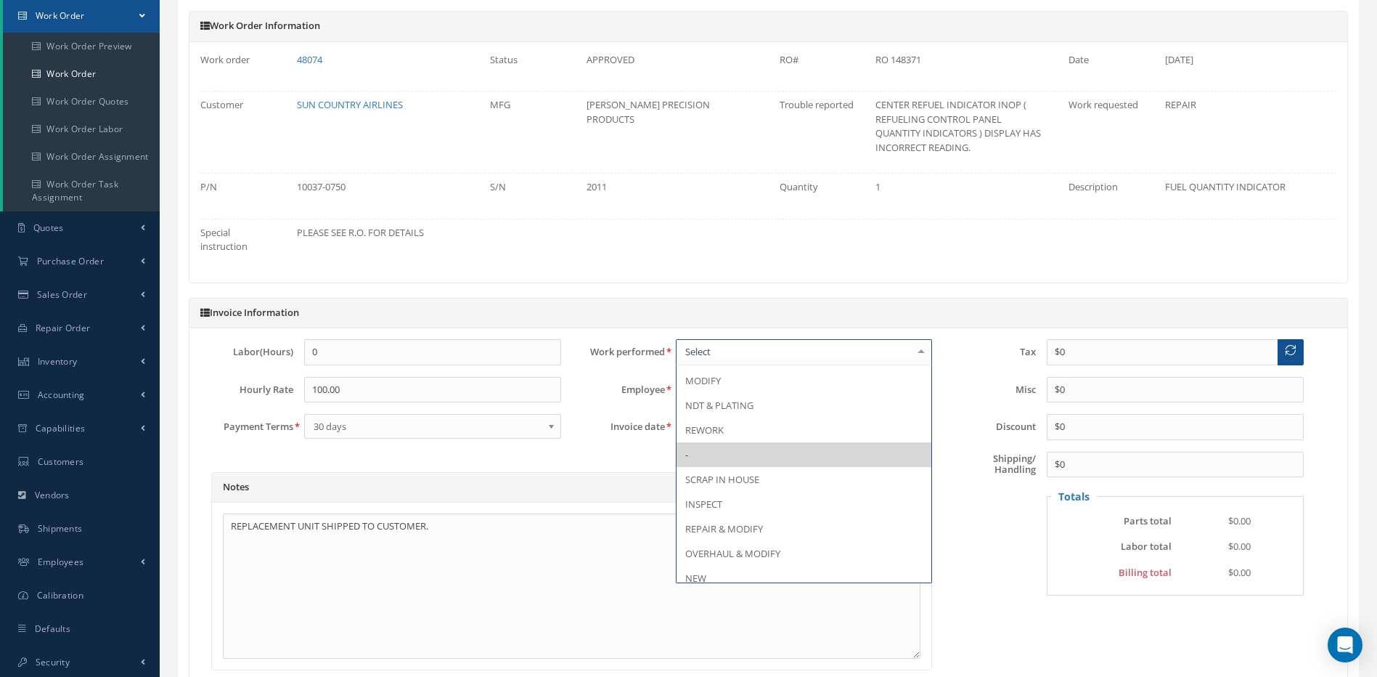
click at [716, 455] on span "-" at bounding box center [805, 454] width 256 height 25
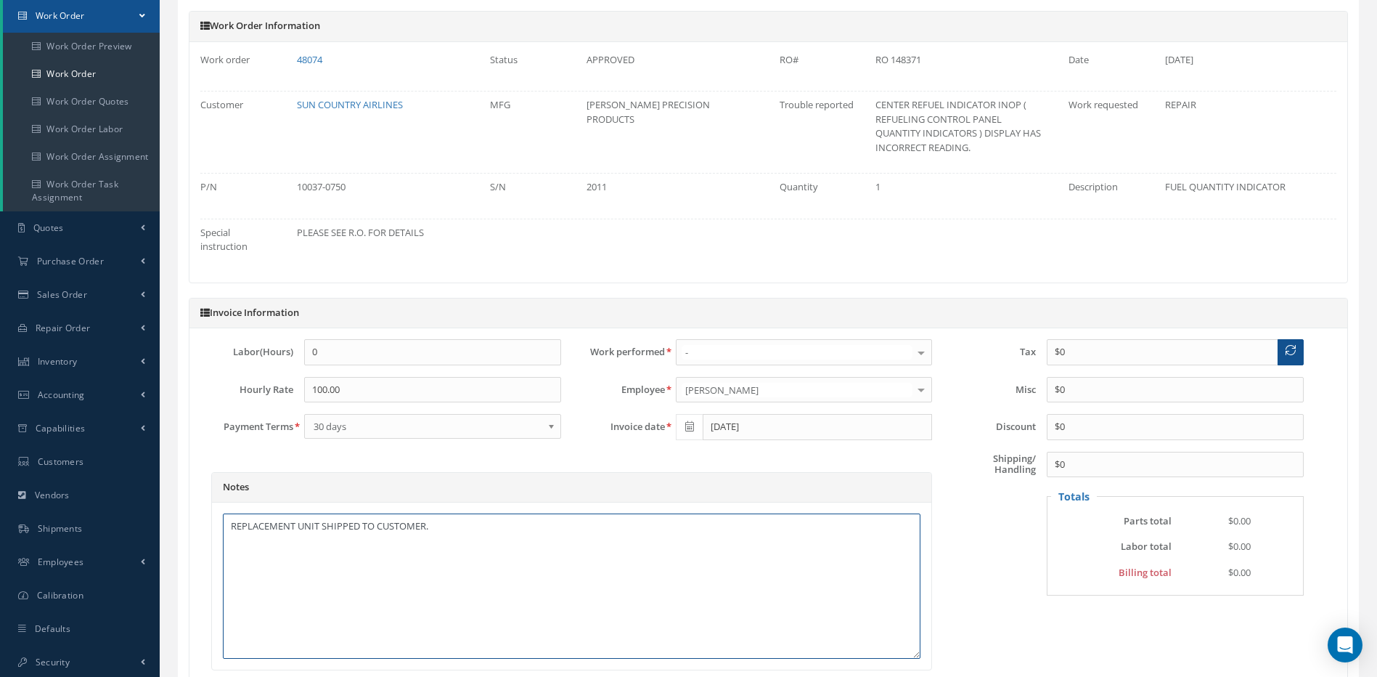
click at [440, 528] on textarea "REPLACEMENT UNIT SHIPPED TO CUSTOMER." at bounding box center [572, 585] width 698 height 145
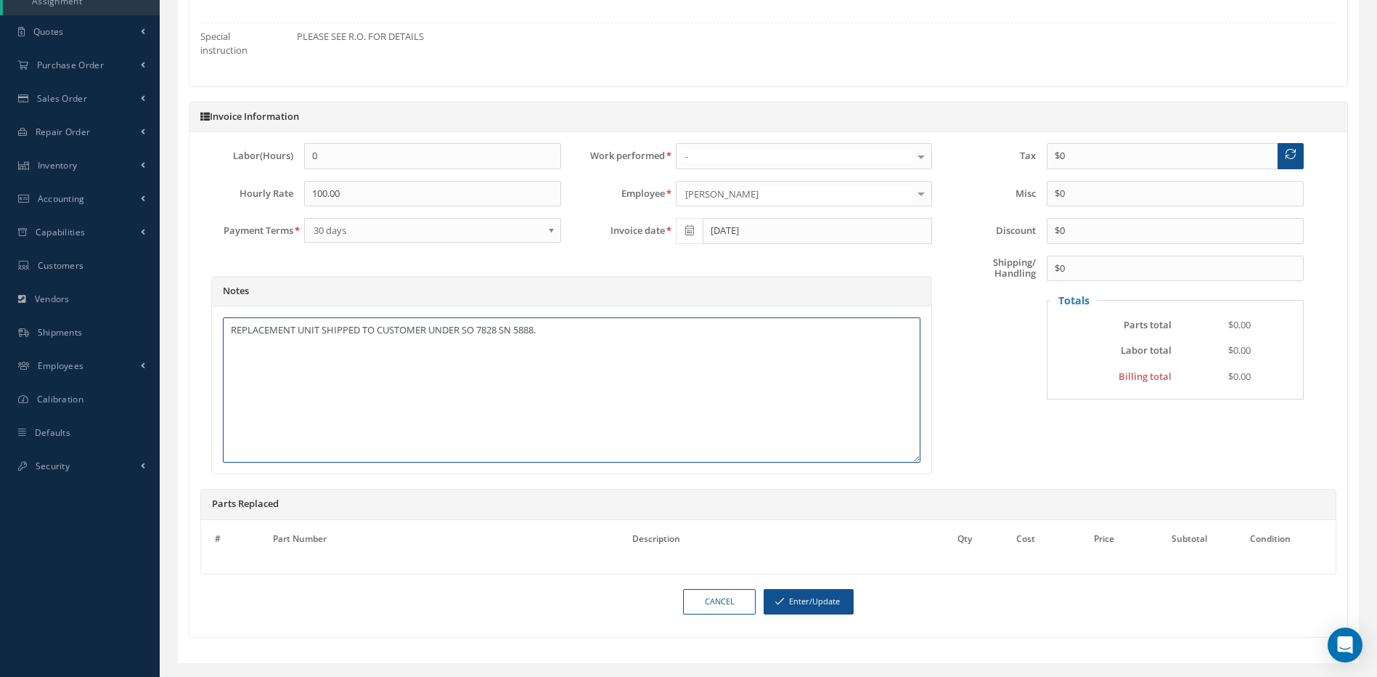
scroll to position [375, 0]
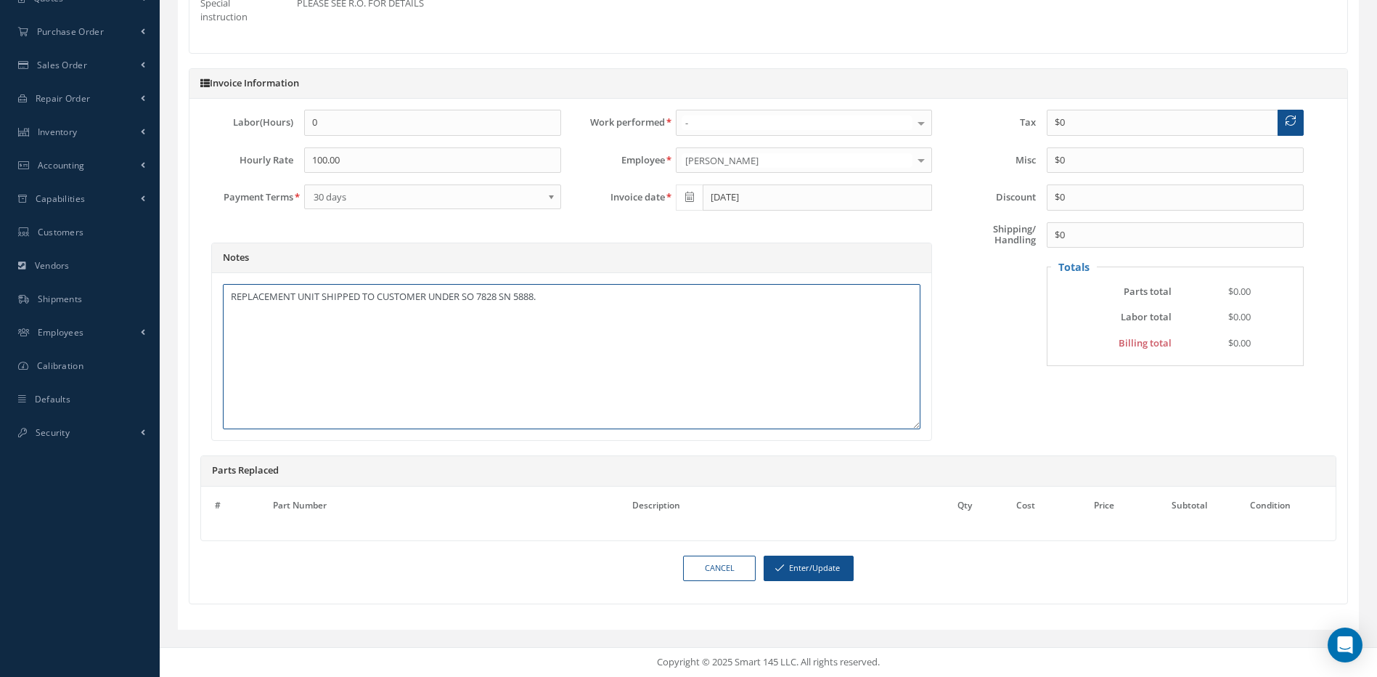
drag, startPoint x: 577, startPoint y: 300, endPoint x: 219, endPoint y: 303, distance: 357.9
click at [219, 303] on div "REPLACEMENT UNIT SHIPPED TO CUSTOMER UNDER SO 7828 SN 5888." at bounding box center [571, 356] width 719 height 167
type textarea "REPLACEMENT UNIT SHIPPED TO CUSTOMER UNDER SO 7828 SN 5888."
click at [707, 568] on link "Cancel" at bounding box center [719, 567] width 73 height 25
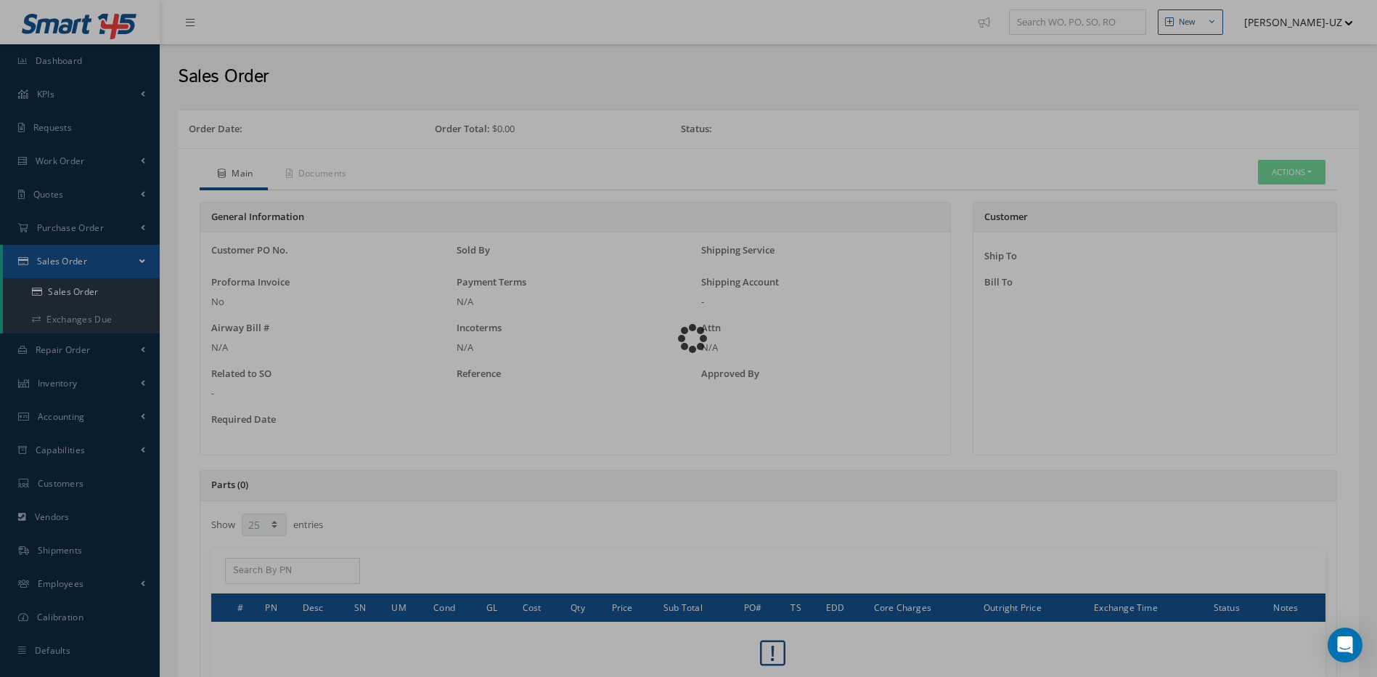
select select "25"
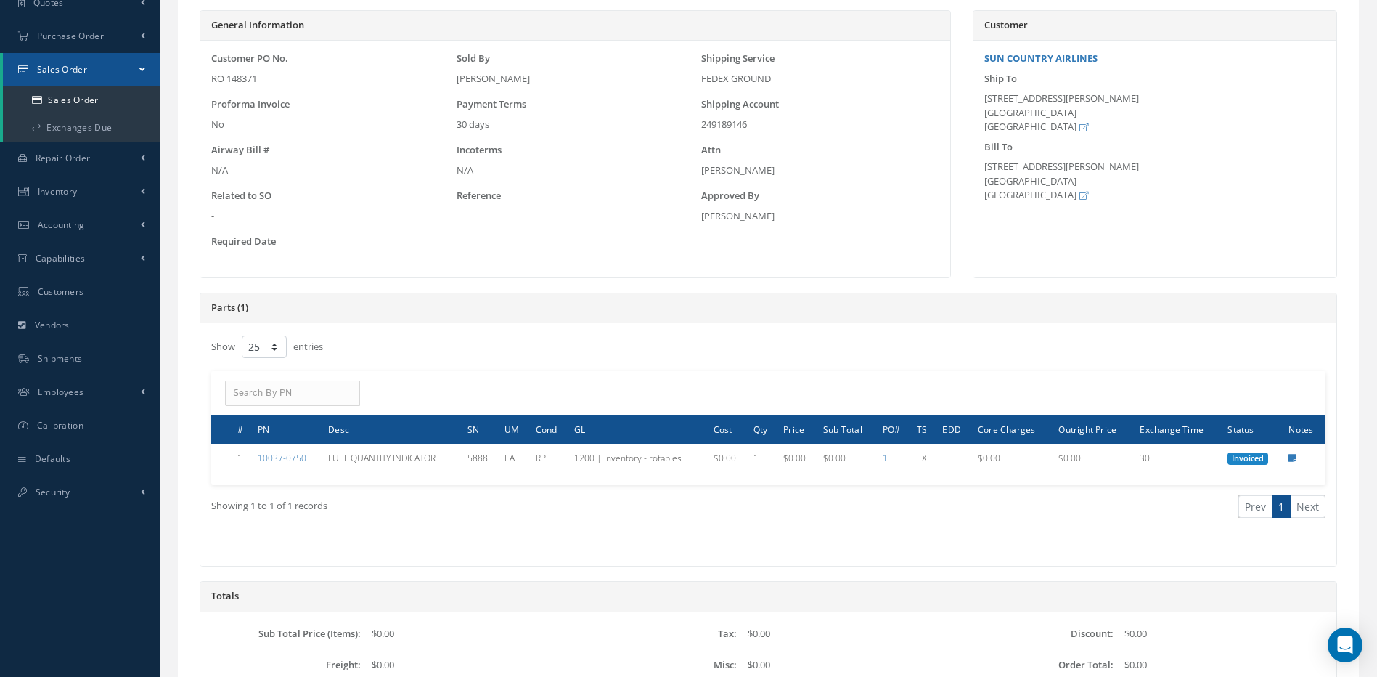
scroll to position [218, 0]
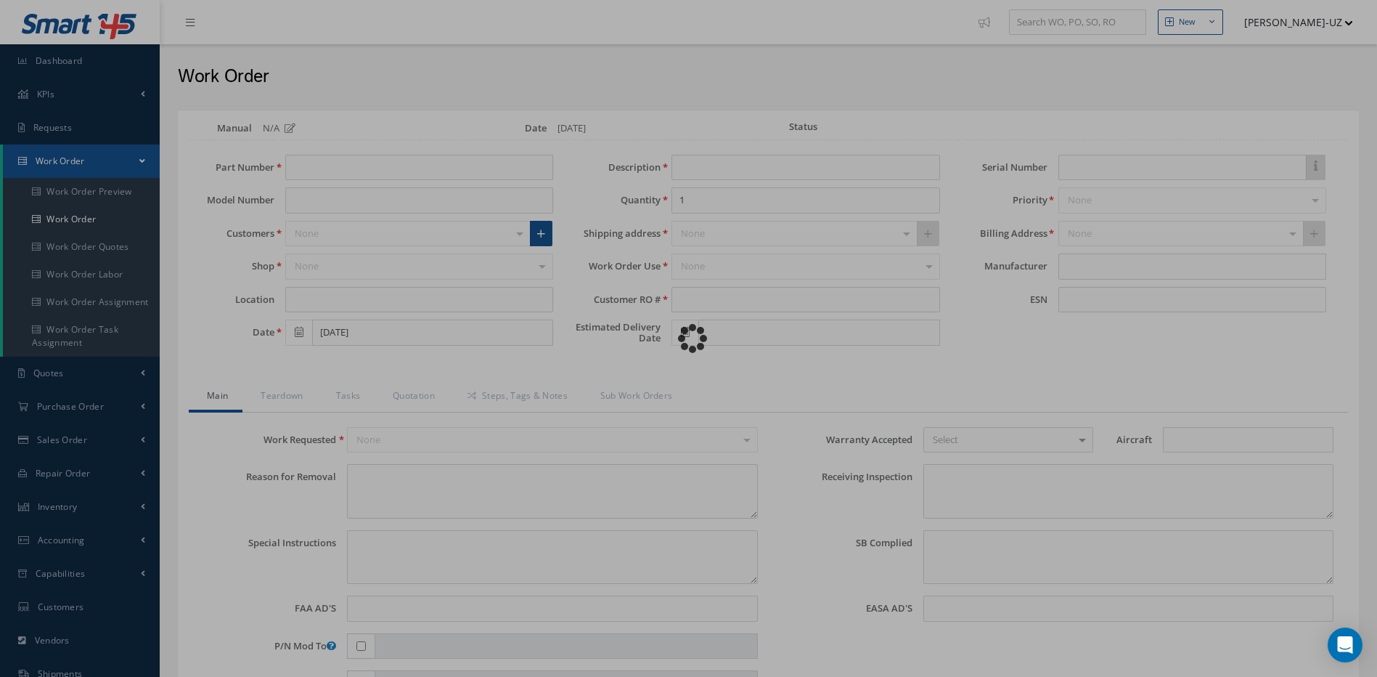
type input "10037-0750"
type input "CORE UNIT FOR JJA"
type input "[DATE]"
type input "FUEL QUANTITY INDICATOR"
type input "RO 148371"
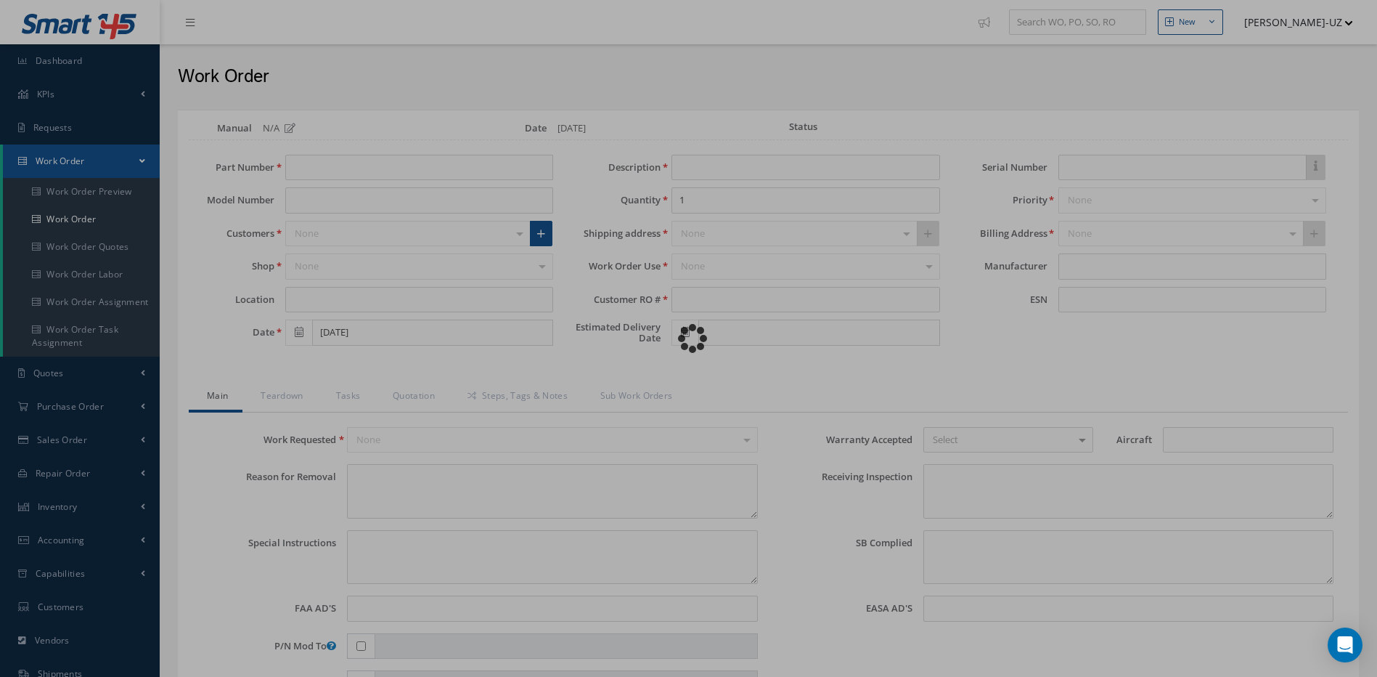
type input "2011"
type textarea "CENTER REFUEL INDICATOR INOP ( REFUELING CONTROL PANEL QUANTITY INDICATORS ) DI…"
type textarea "PLEASE SEE R.O. FOR DETAILS"
type textarea "NO VISUAL DAMAGE"
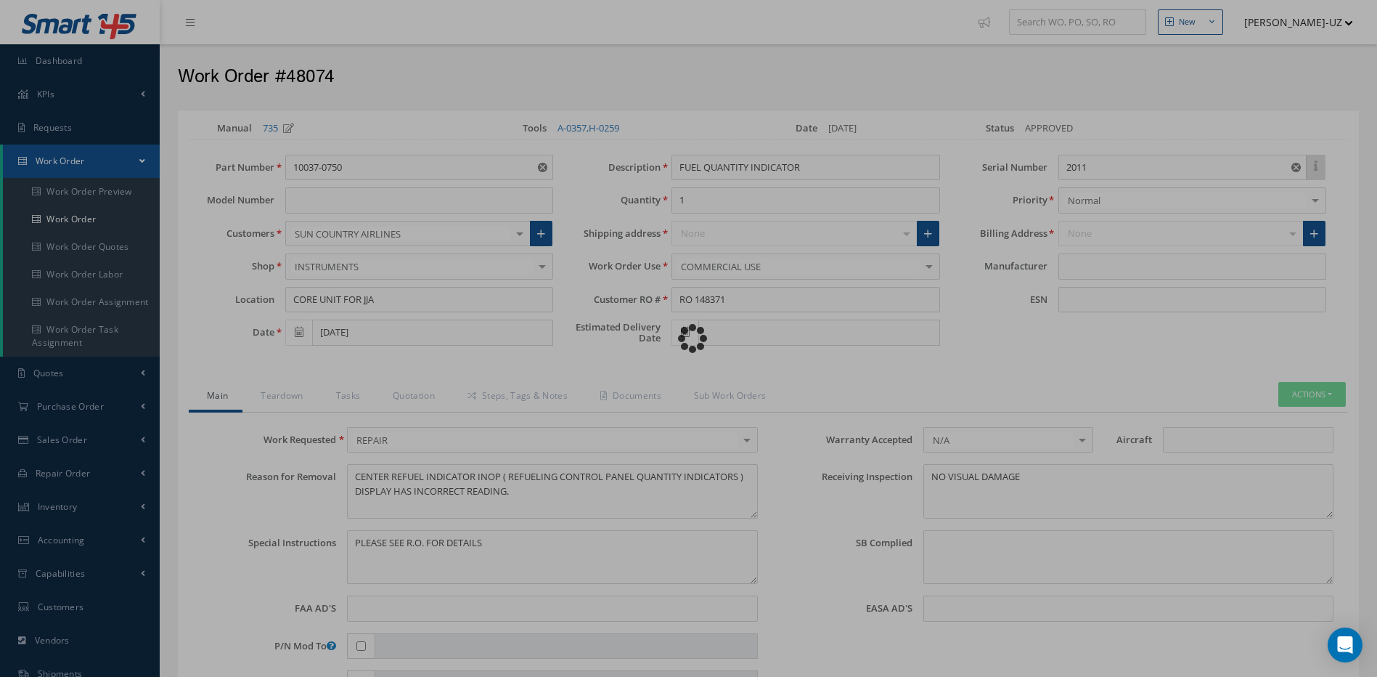
type input "[PERSON_NAME] PRECISION PRODUCTS"
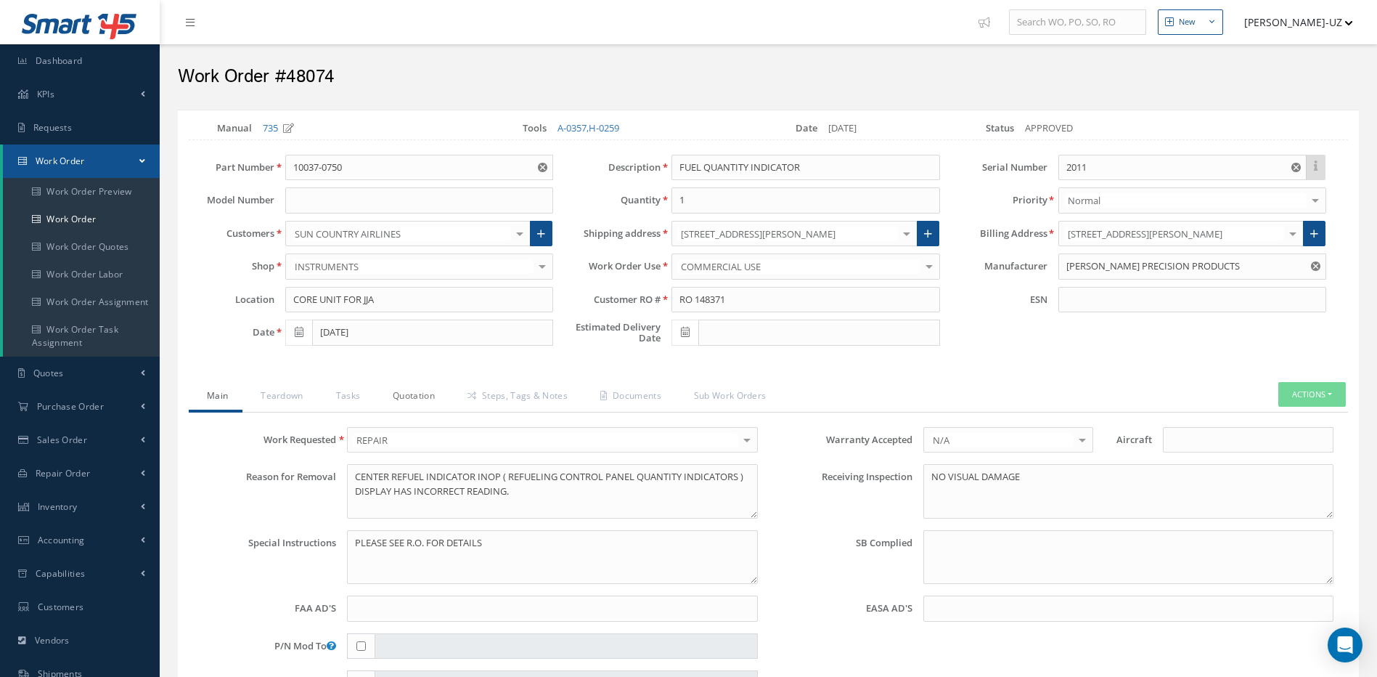
click at [411, 396] on link "Quotation" at bounding box center [412, 397] width 75 height 30
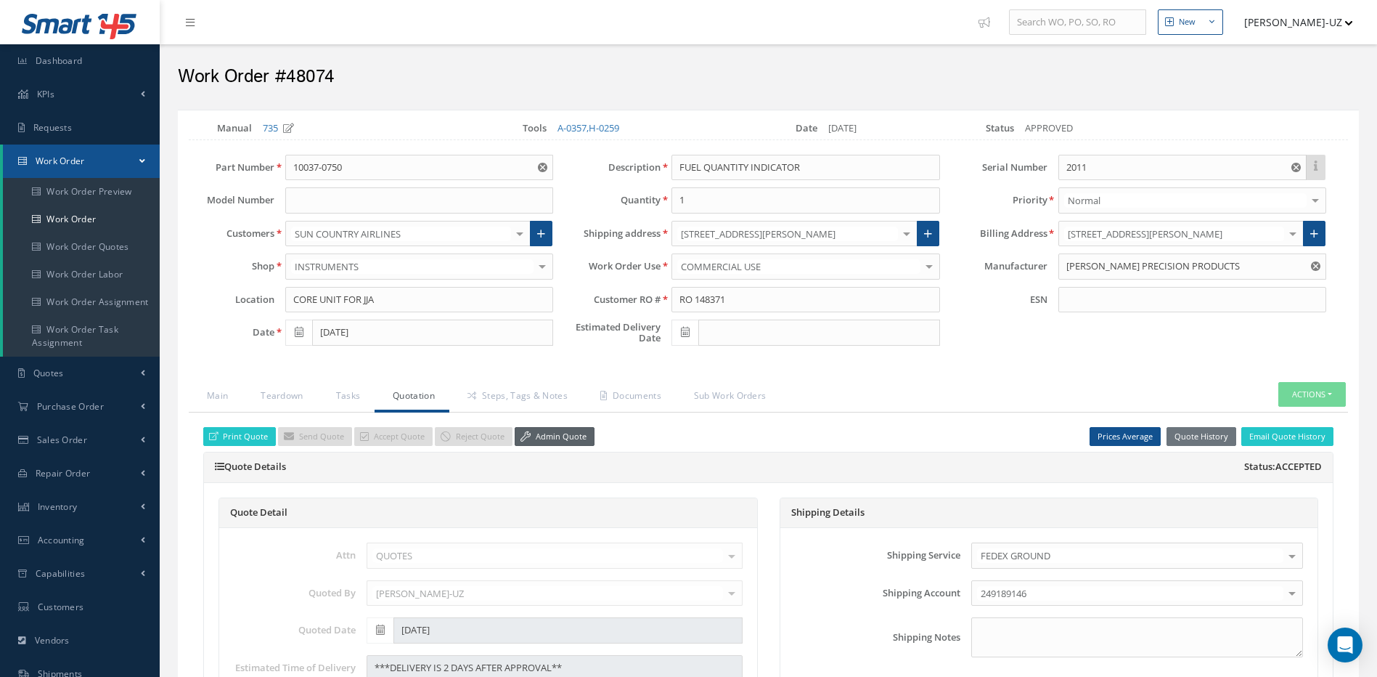
click at [557, 444] on link "Admin Quote" at bounding box center [555, 437] width 80 height 20
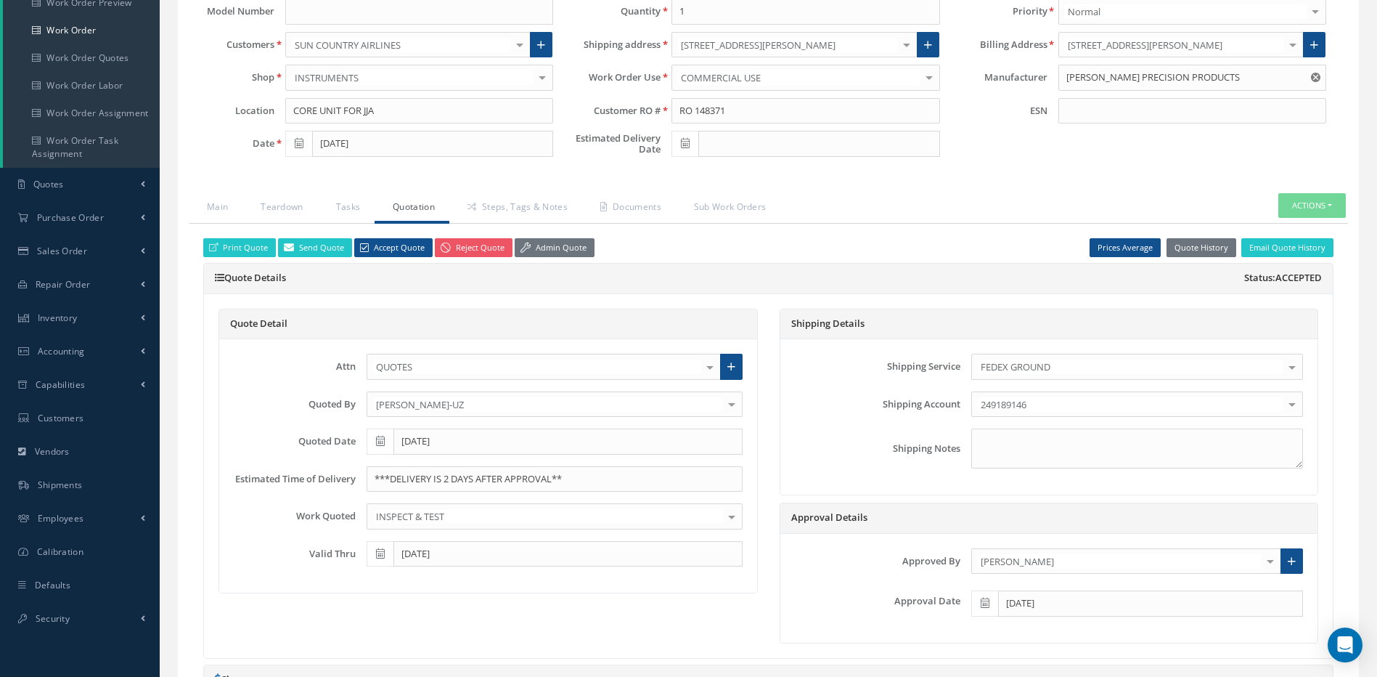
scroll to position [363, 0]
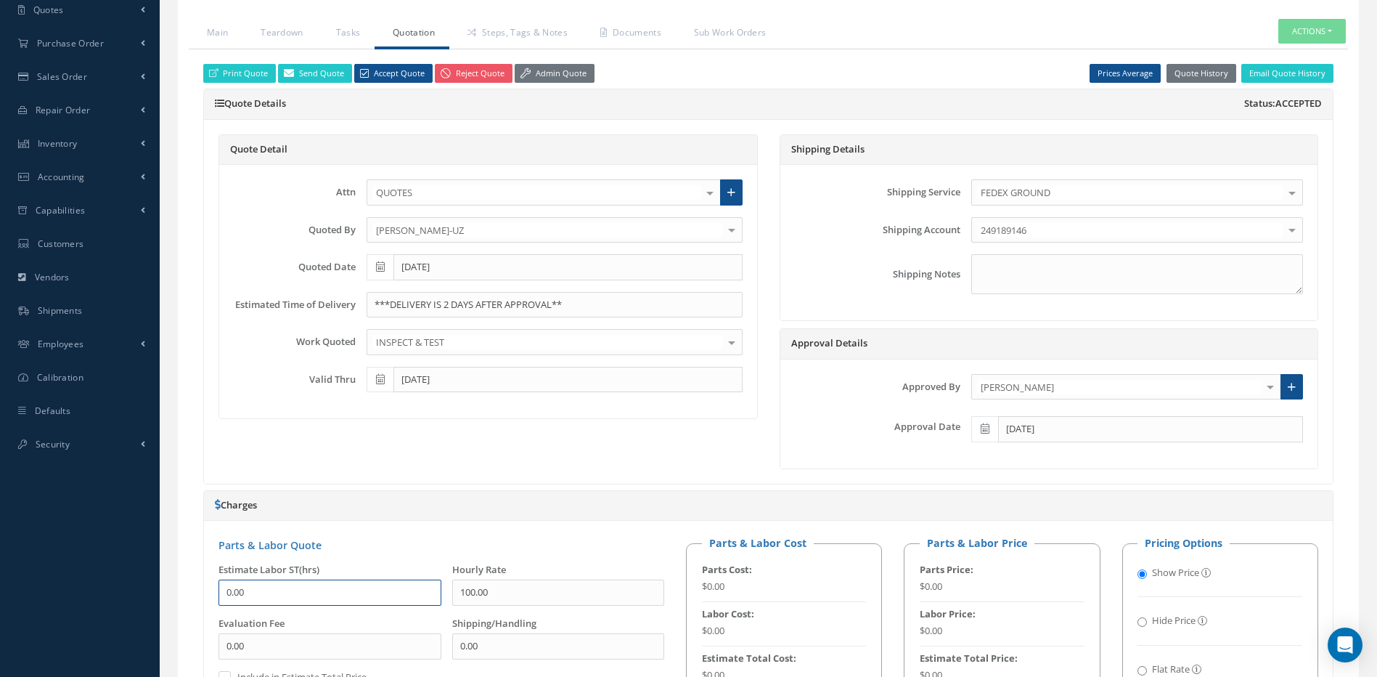
drag, startPoint x: 301, startPoint y: 594, endPoint x: 201, endPoint y: 589, distance: 100.3
click at [200, 595] on div "Print Quote Send Quote Accept Quote Reject Quote Admin Quote Prices Average Par…" at bounding box center [768, 575] width 1159 height 1052
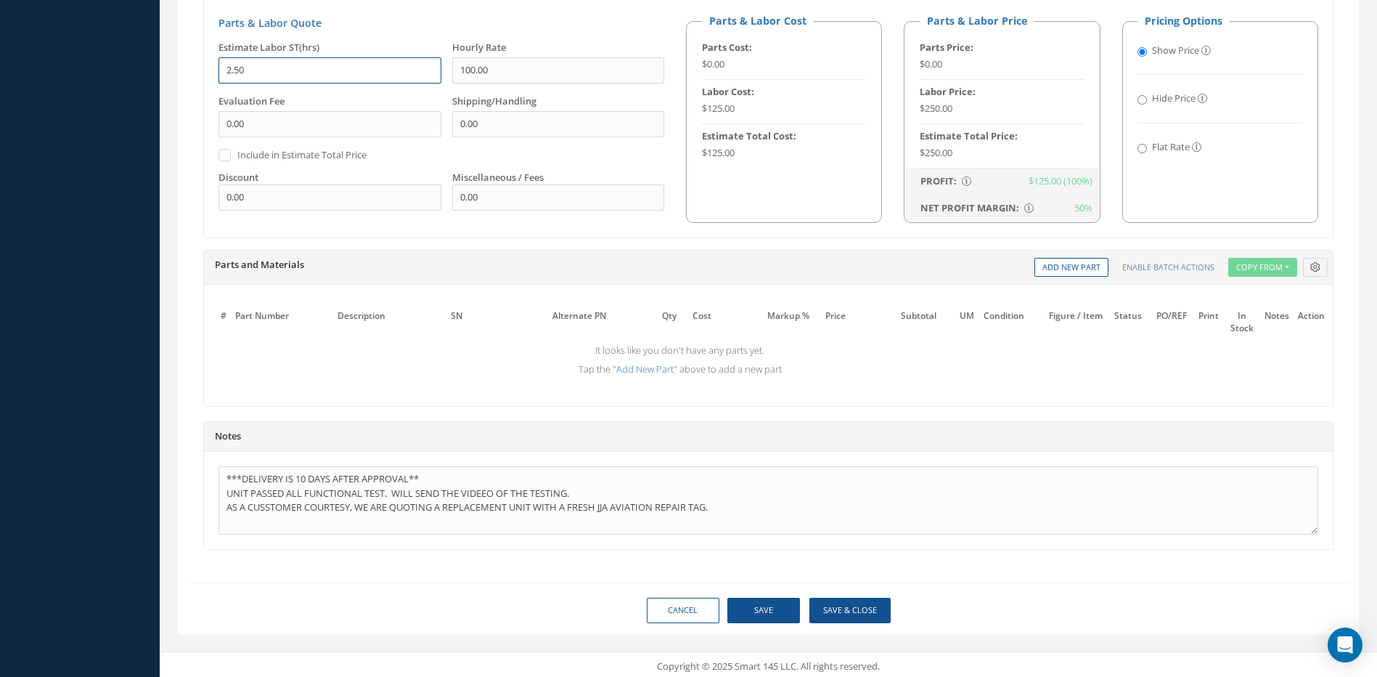
scroll to position [889, 0]
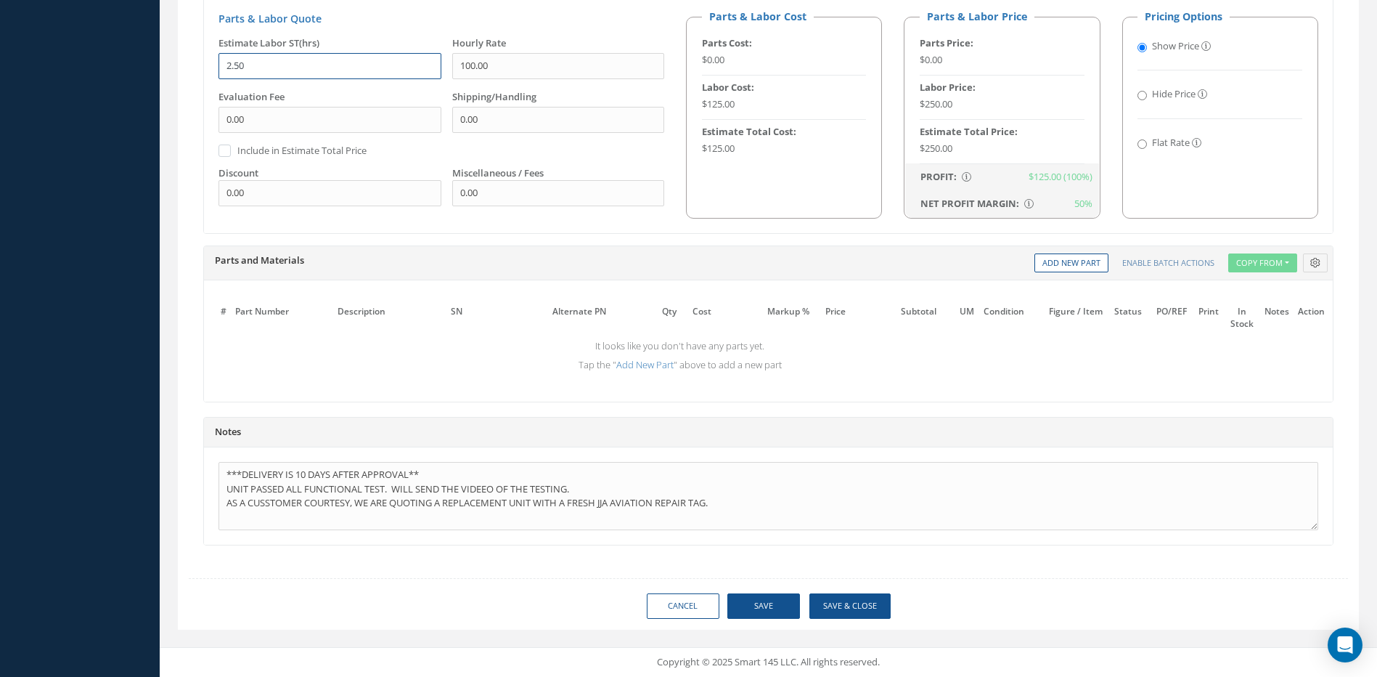
type input "2.50"
click at [764, 604] on button "Save" at bounding box center [763, 605] width 73 height 25
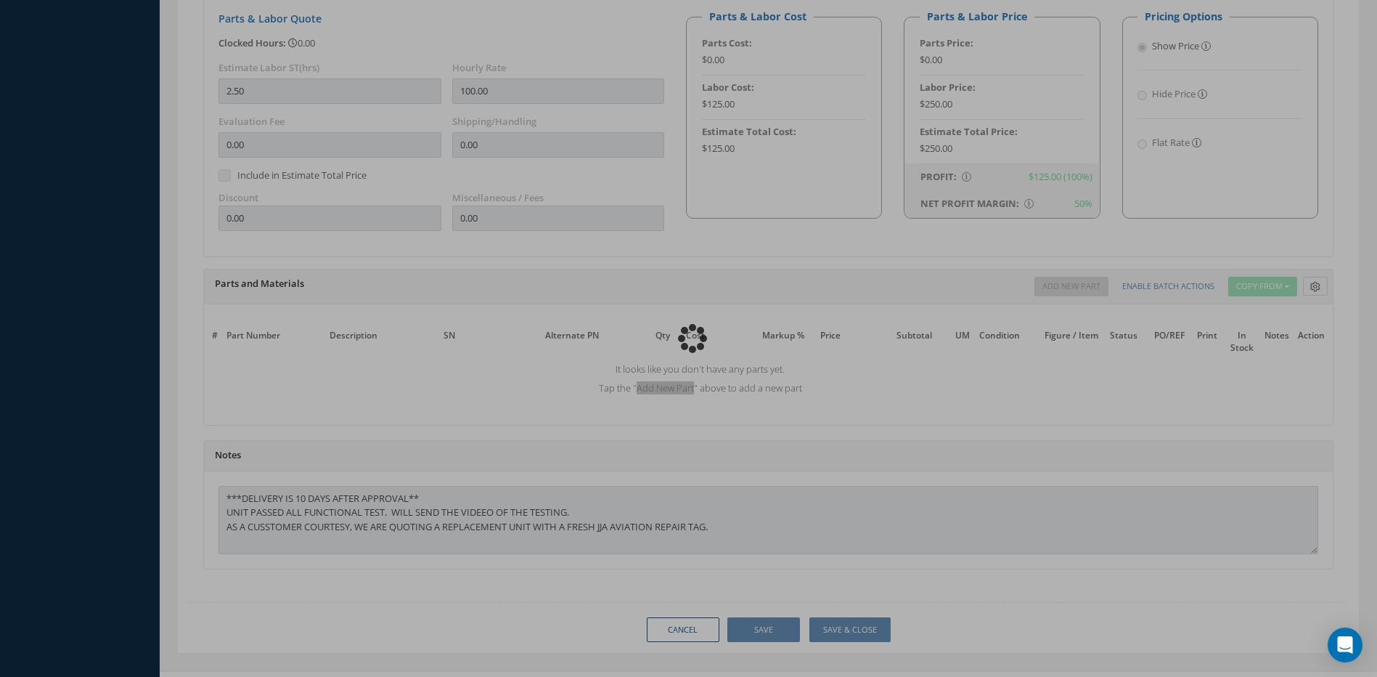
type input "[PERSON_NAME] PRECISION PRODUCTS"
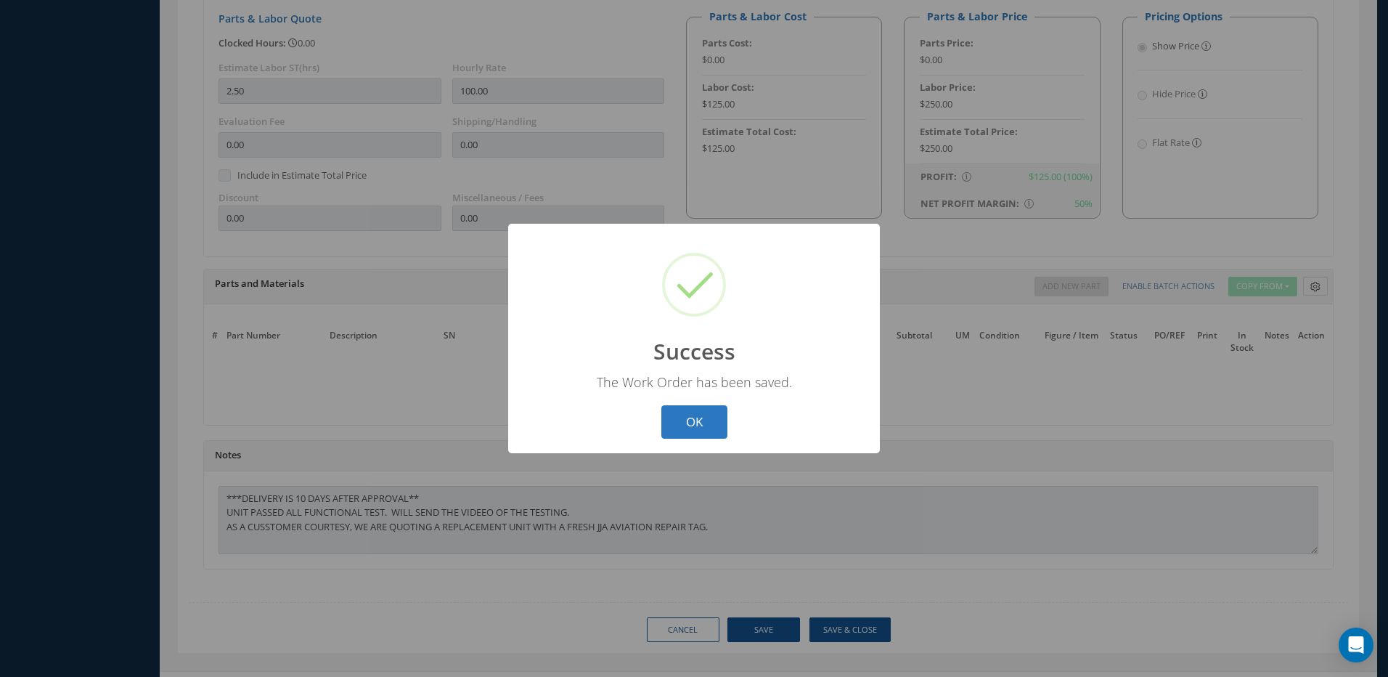
click at [704, 422] on button "OK" at bounding box center [694, 422] width 66 height 34
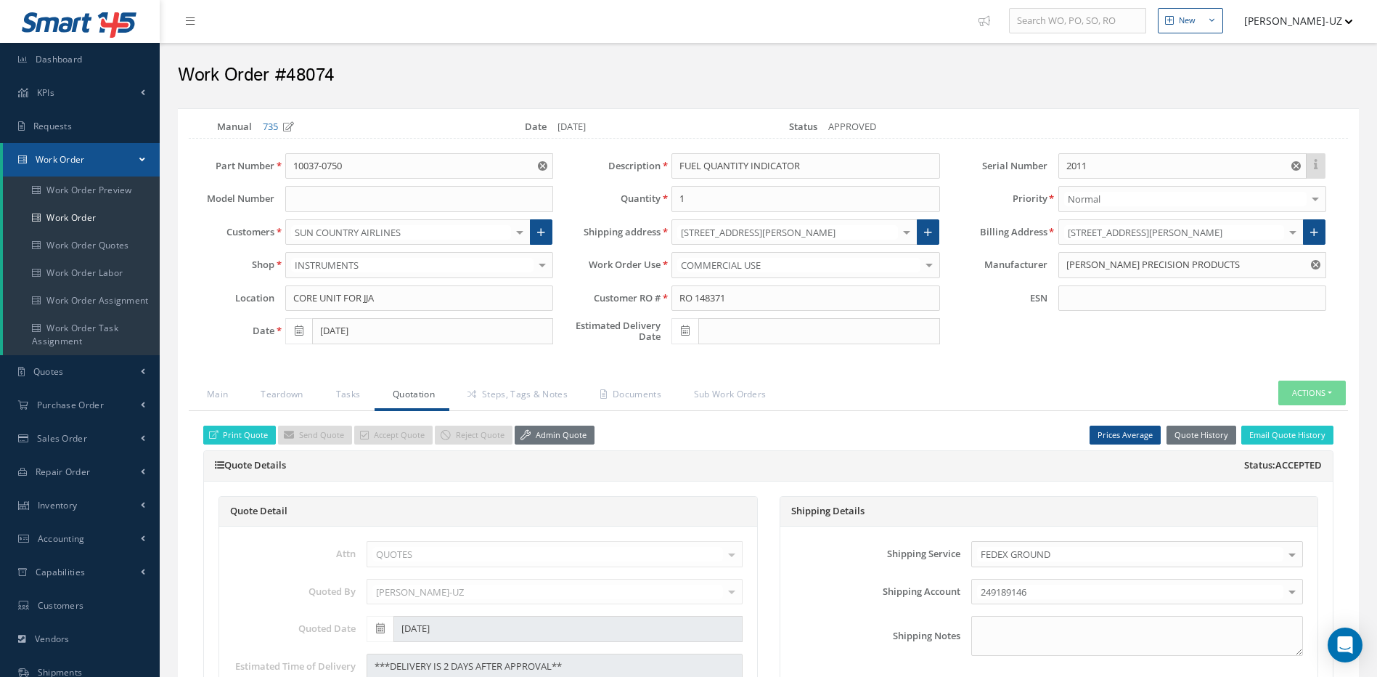
scroll to position [0, 0]
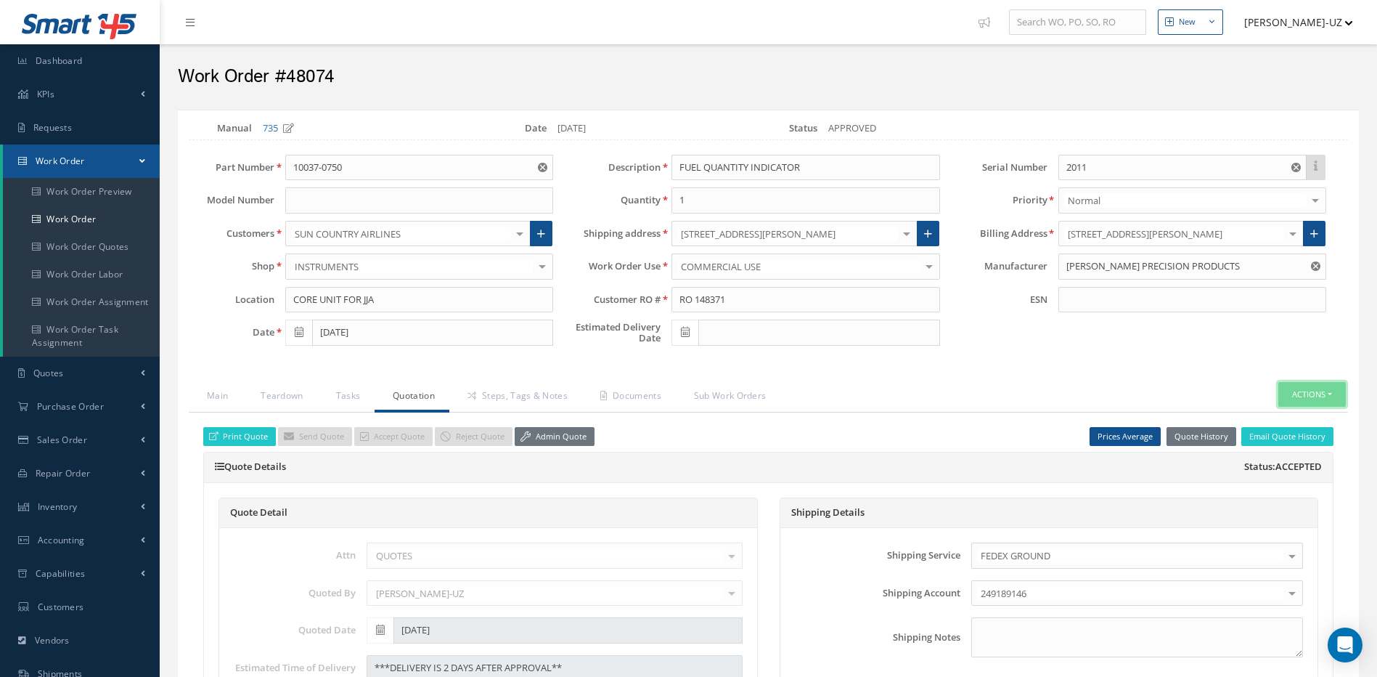
click at [1315, 391] on button "Actions" at bounding box center [1312, 394] width 68 height 25
click at [1277, 417] on link "Invoicing" at bounding box center [1290, 420] width 116 height 20
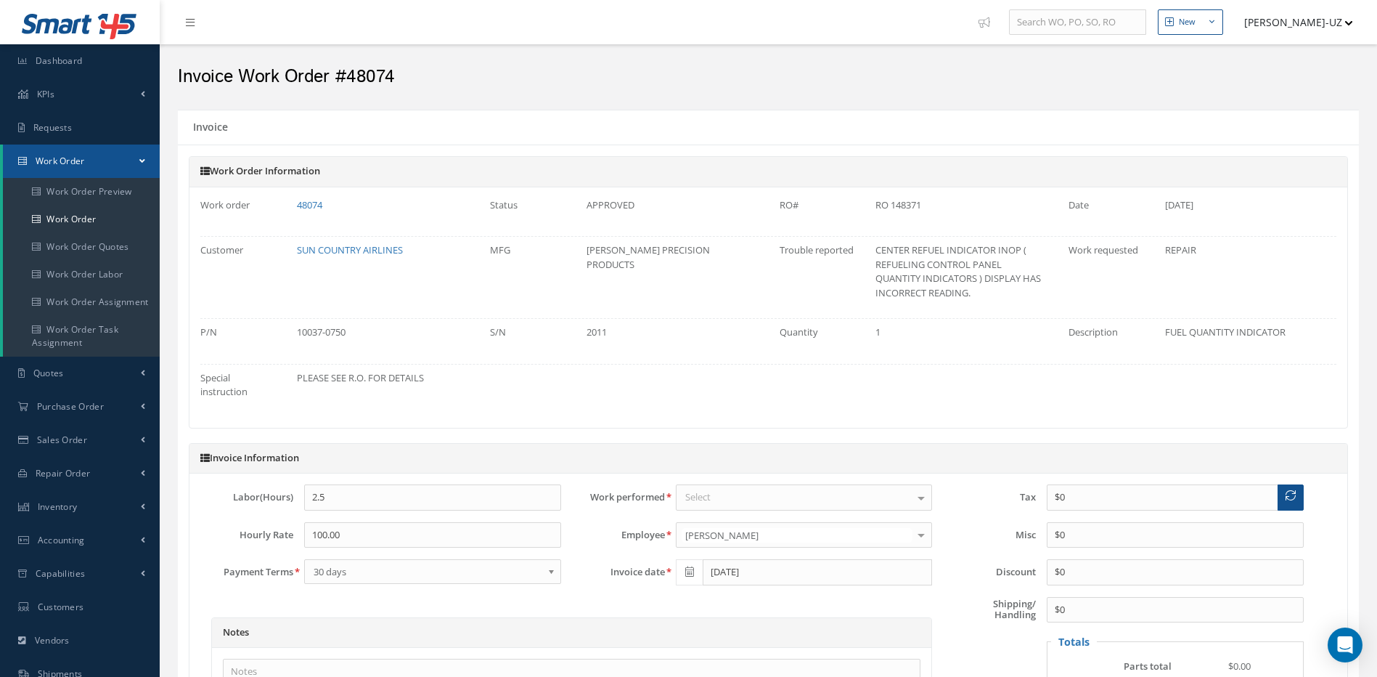
click at [755, 497] on div "Select" at bounding box center [804, 497] width 257 height 26
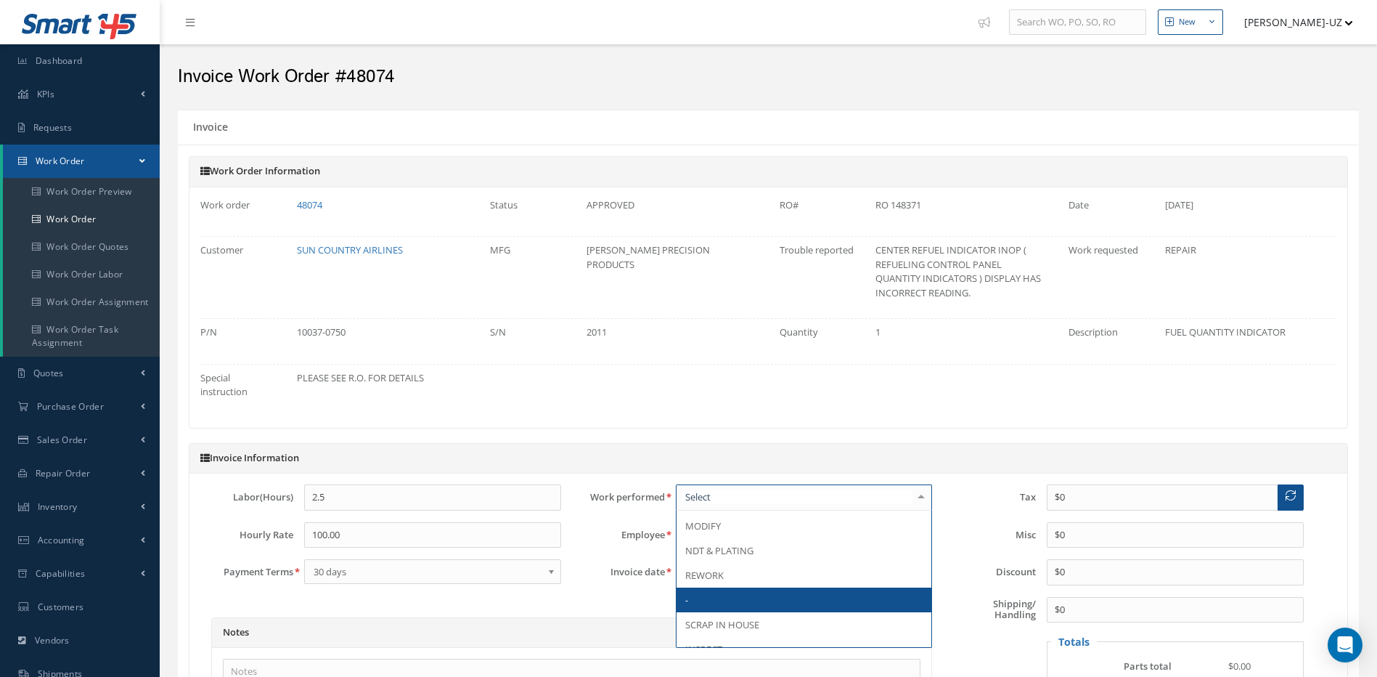
click at [747, 592] on span "-" at bounding box center [805, 599] width 256 height 25
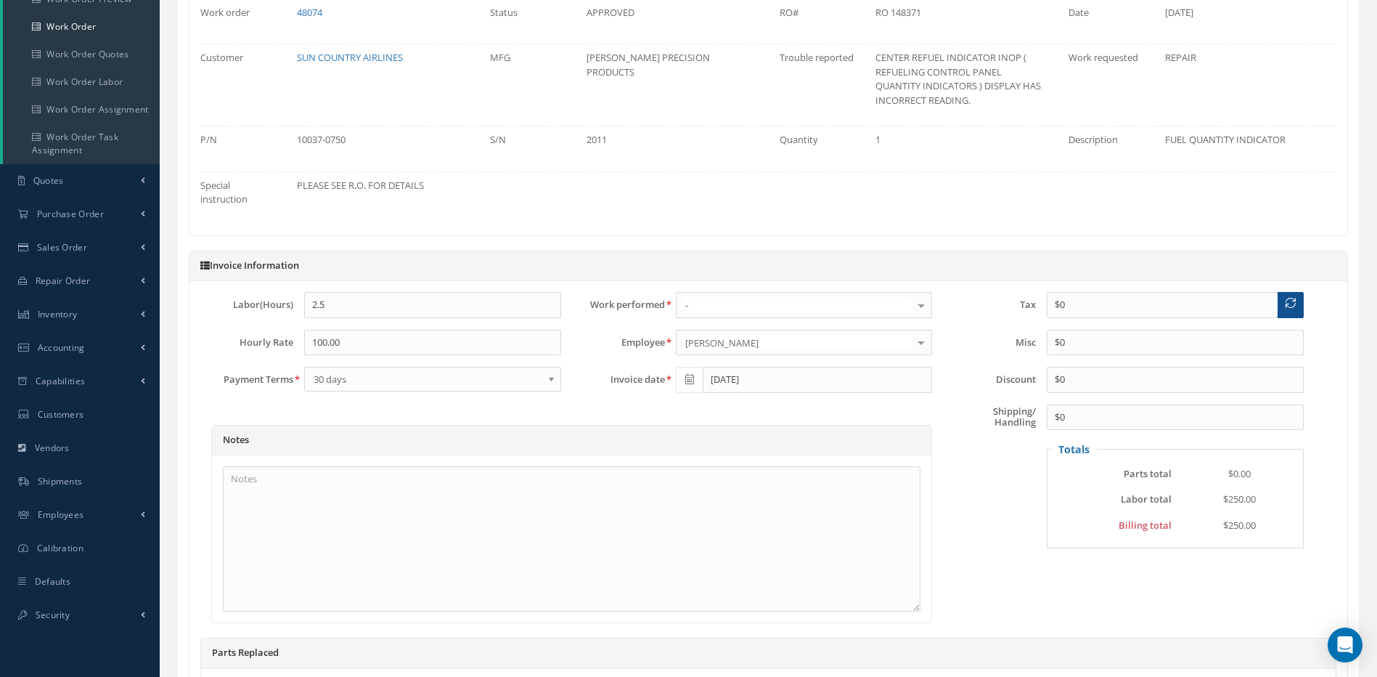
scroll to position [218, 0]
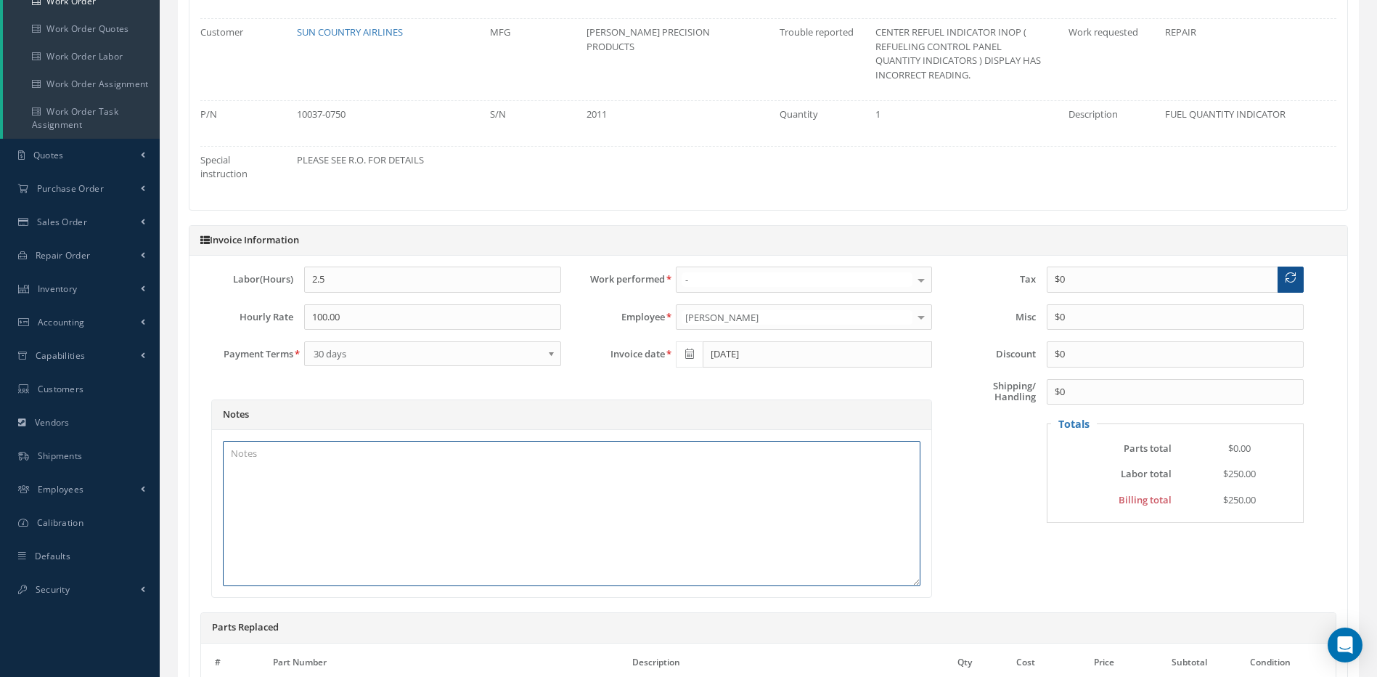
click at [299, 454] on textarea at bounding box center [572, 513] width 698 height 145
paste textarea "REPLACEMENT UNIT SHIPPED TO CUSTOMER UNDER SO 7828 SN 5888."
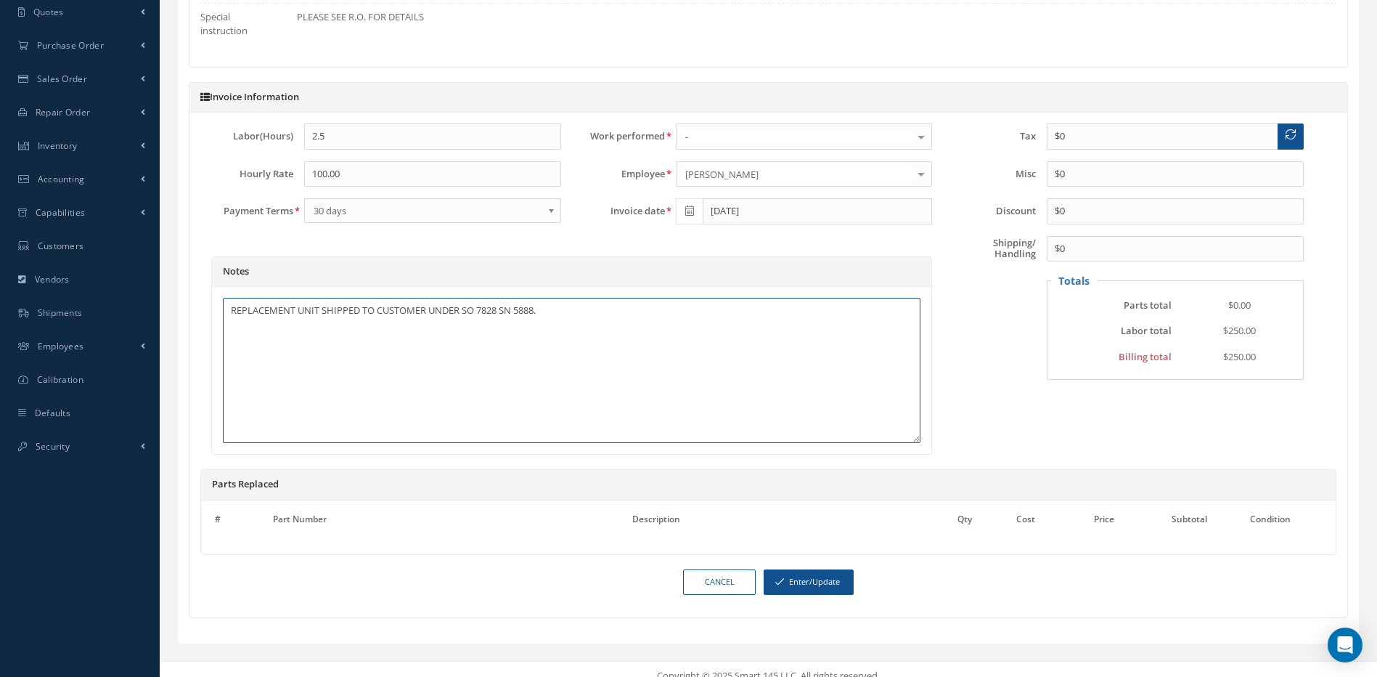
scroll to position [375, 0]
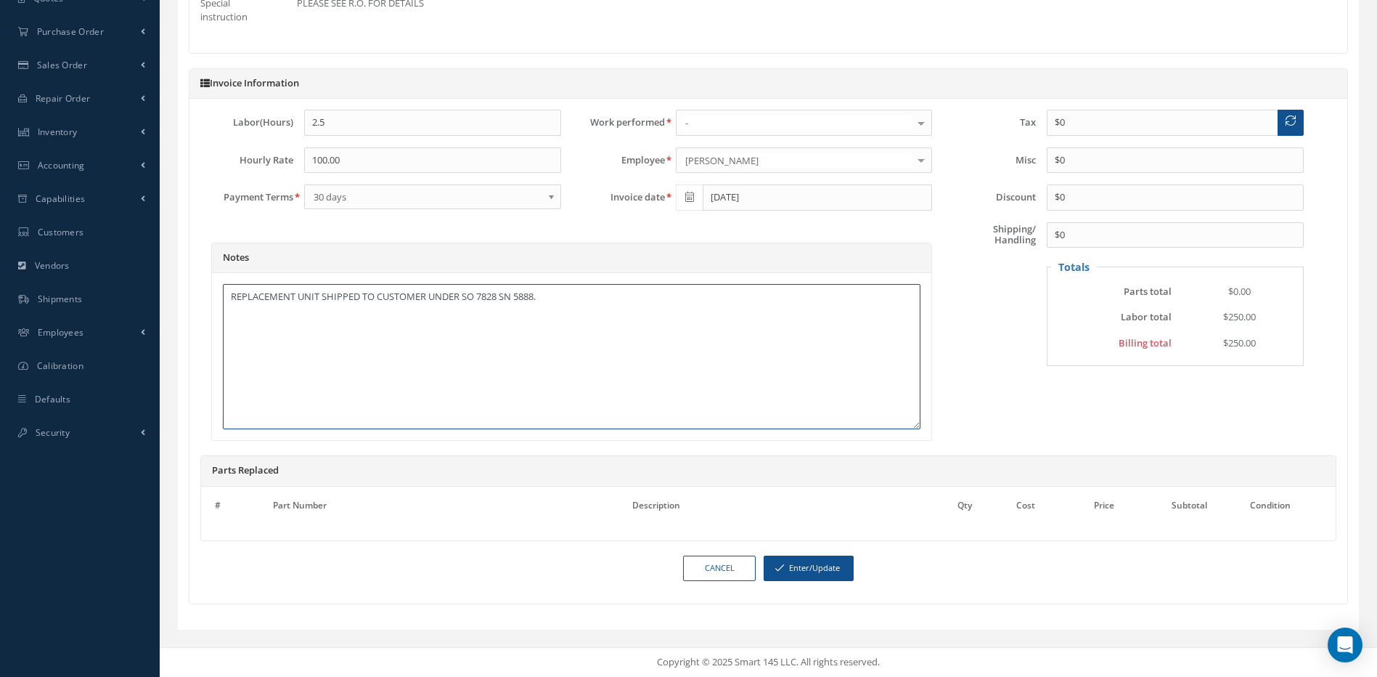
type textarea "REPLACEMENT UNIT SHIPPED TO CUSTOMER UNDER SO 7828 SN 5888."
click at [810, 565] on button "Enter/Update" at bounding box center [809, 567] width 90 height 25
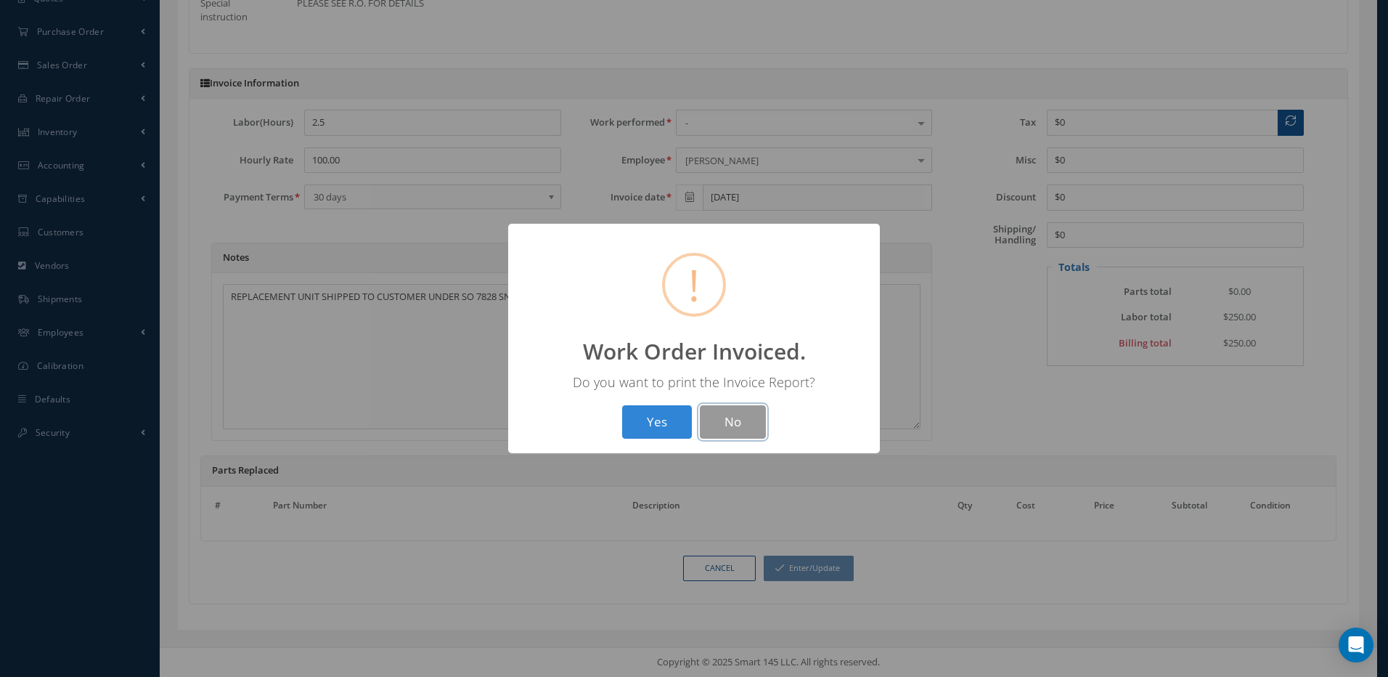
click at [738, 425] on button "No" at bounding box center [733, 422] width 66 height 34
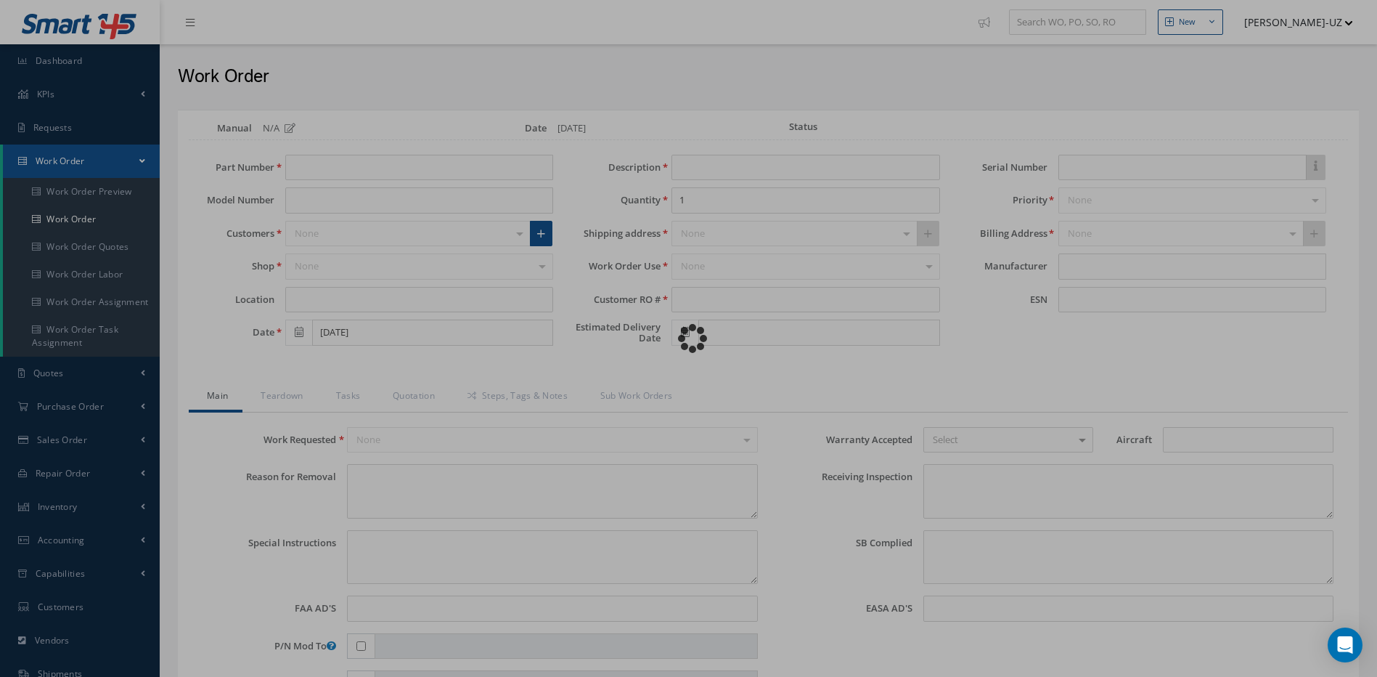
type input "10037-0750"
type input "CORE UNIT FOR JJA"
type input "[DATE]"
type input "FUEL QUANTITY INDICATOR"
type input "RO 148371"
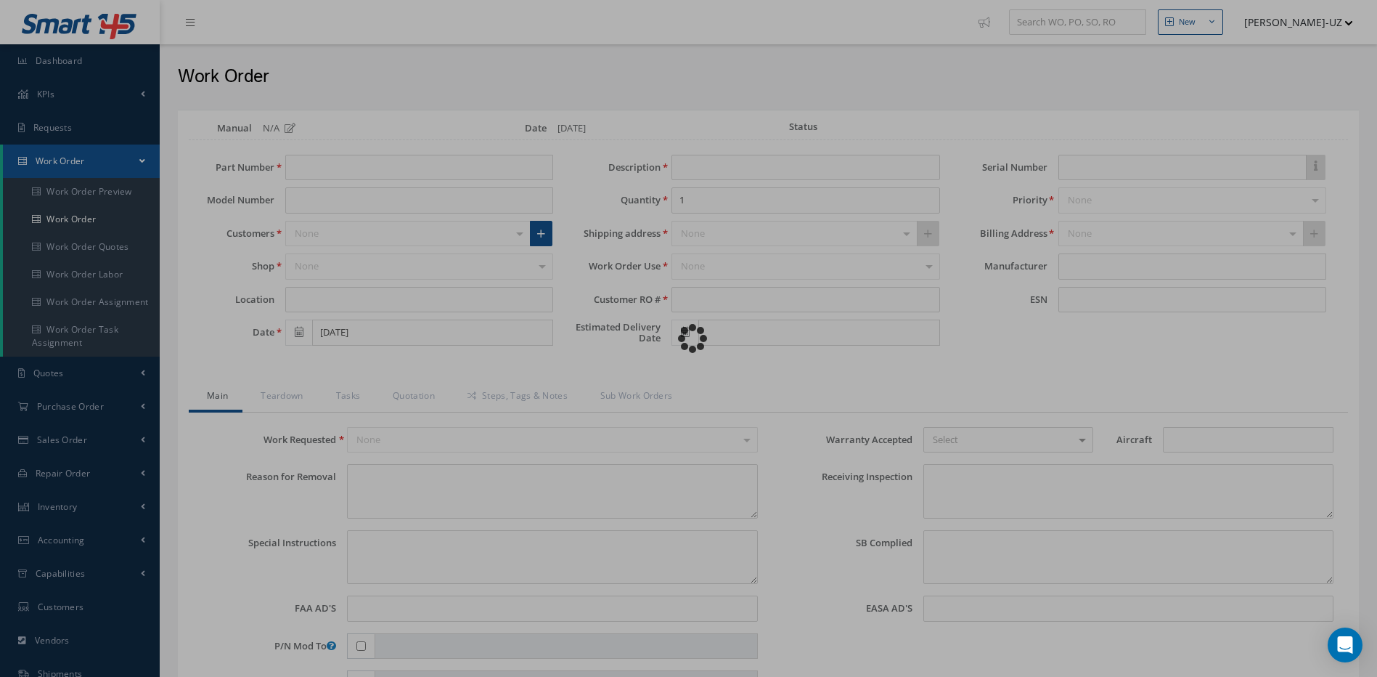
type input "2011"
type textarea "CENTER REFUEL INDICATOR INOP ( REFUELING CONTROL PANEL QUANTITY INDICATORS ) DI…"
type textarea "PLEASE SEE R.O. FOR DETAILS"
type textarea "NO VISUAL DAMAGE"
type input "[DATE]"
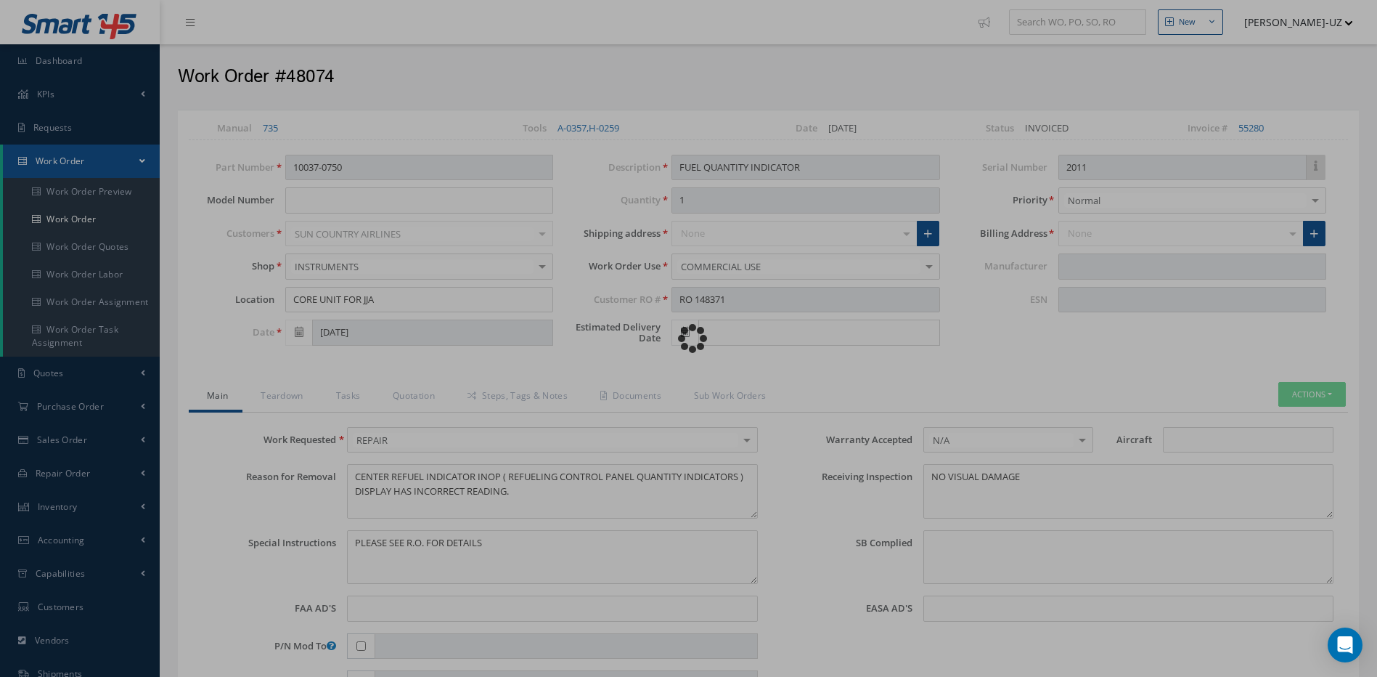
type input "[PERSON_NAME] PRECISION PRODUCTS"
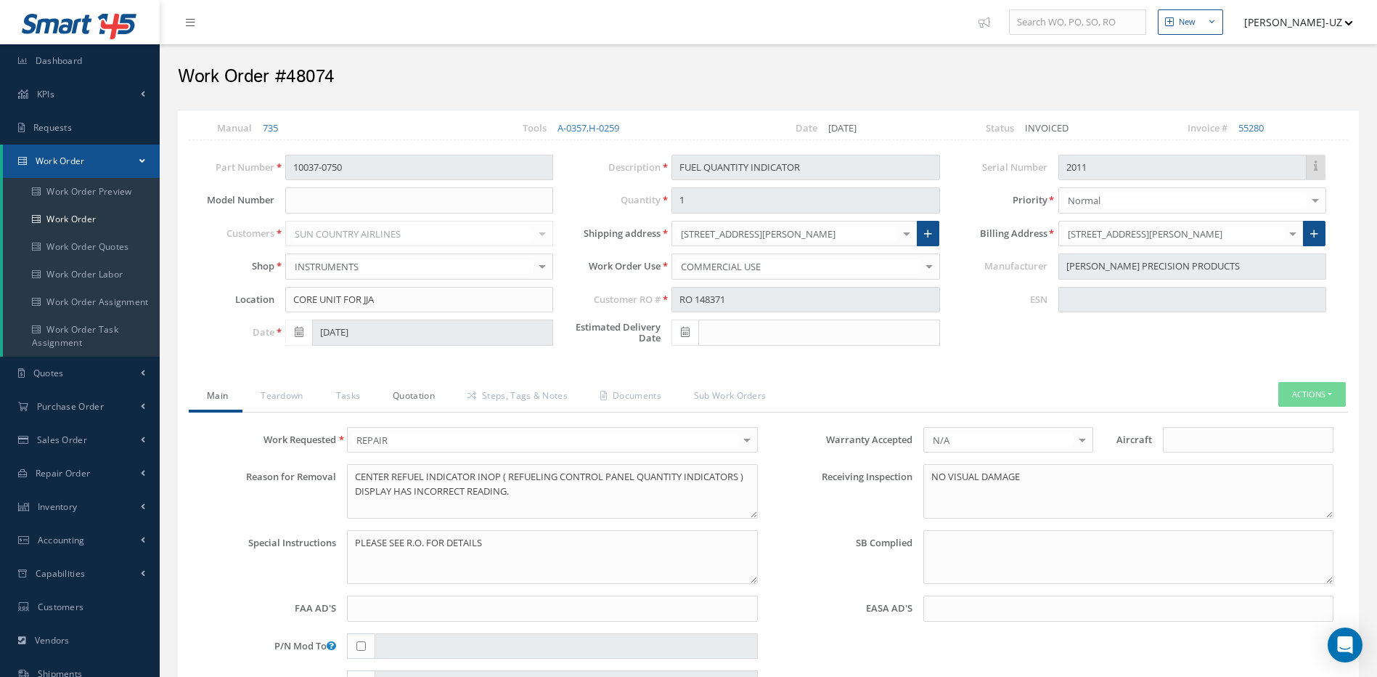
click at [420, 395] on link "Quotation" at bounding box center [412, 397] width 75 height 30
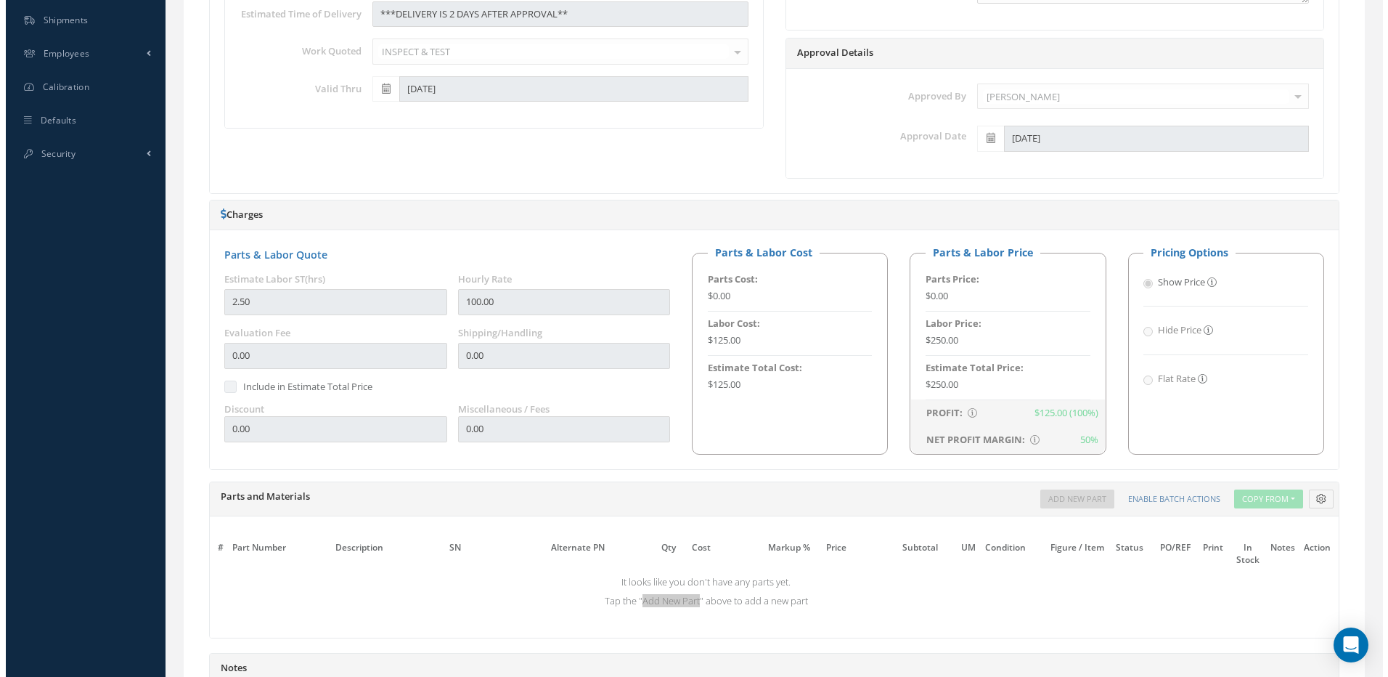
scroll to position [889, 0]
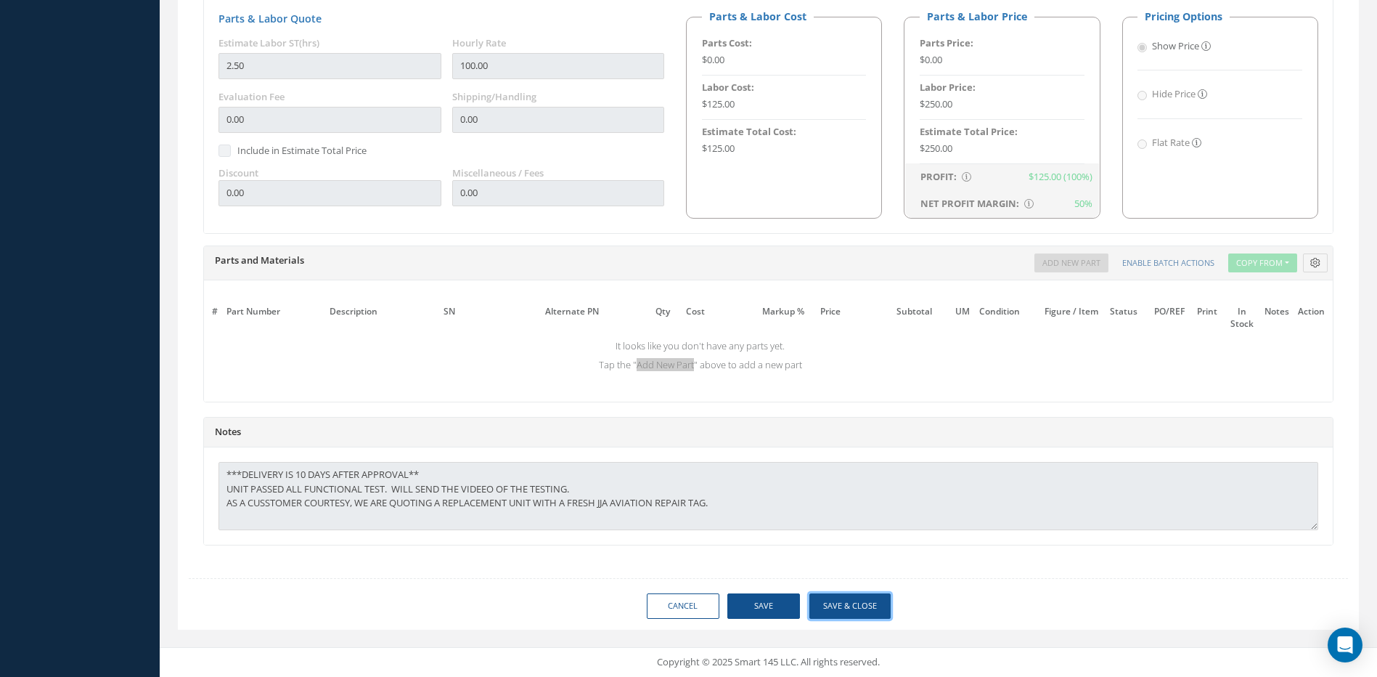
click at [840, 605] on button "Save & Close" at bounding box center [849, 605] width 81 height 25
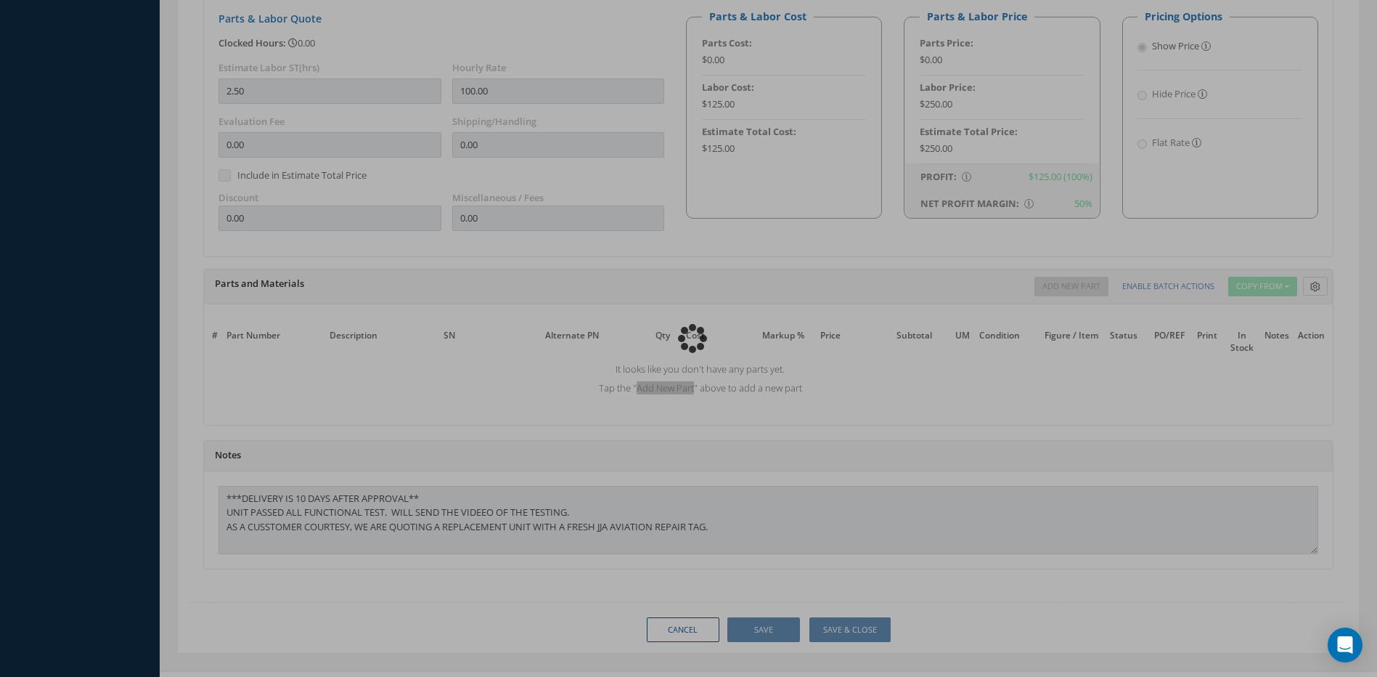
type input "[PERSON_NAME] PRECISION PRODUCTS"
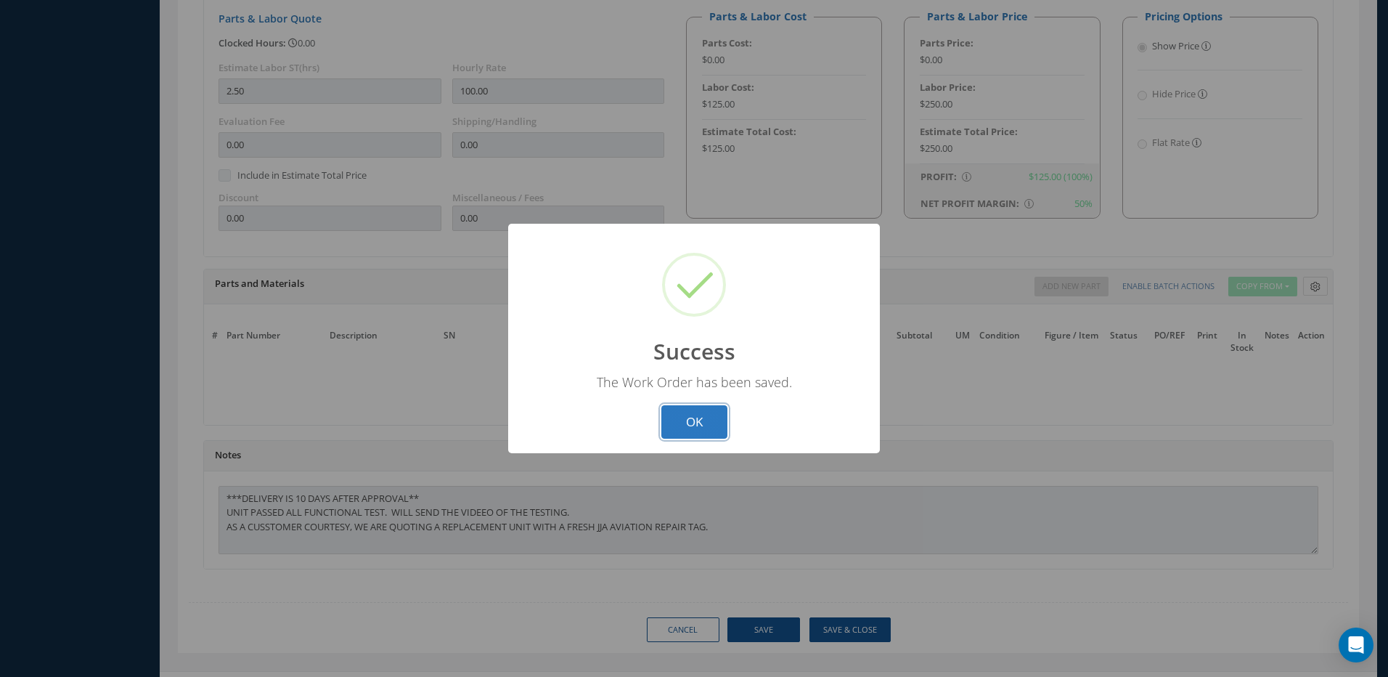
click at [693, 412] on button "OK" at bounding box center [694, 422] width 66 height 34
select select "25"
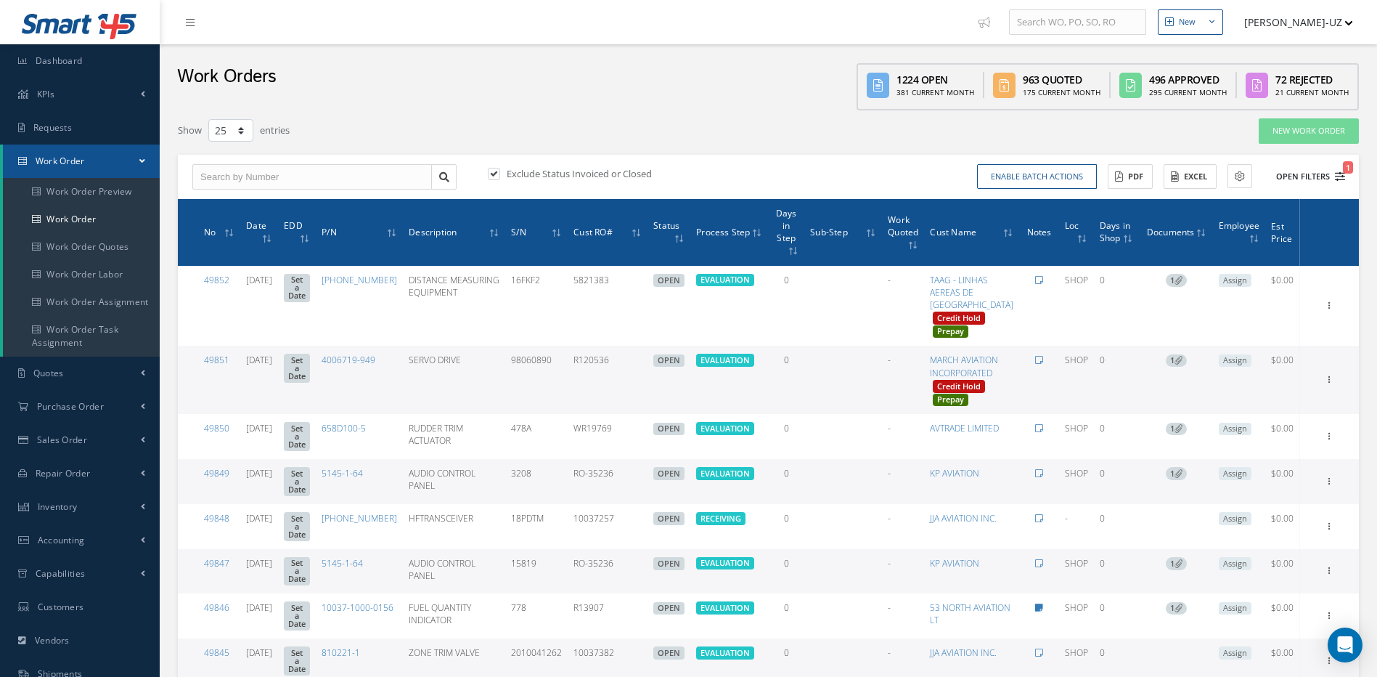
click at [1339, 177] on icon "1" at bounding box center [1340, 176] width 10 height 10
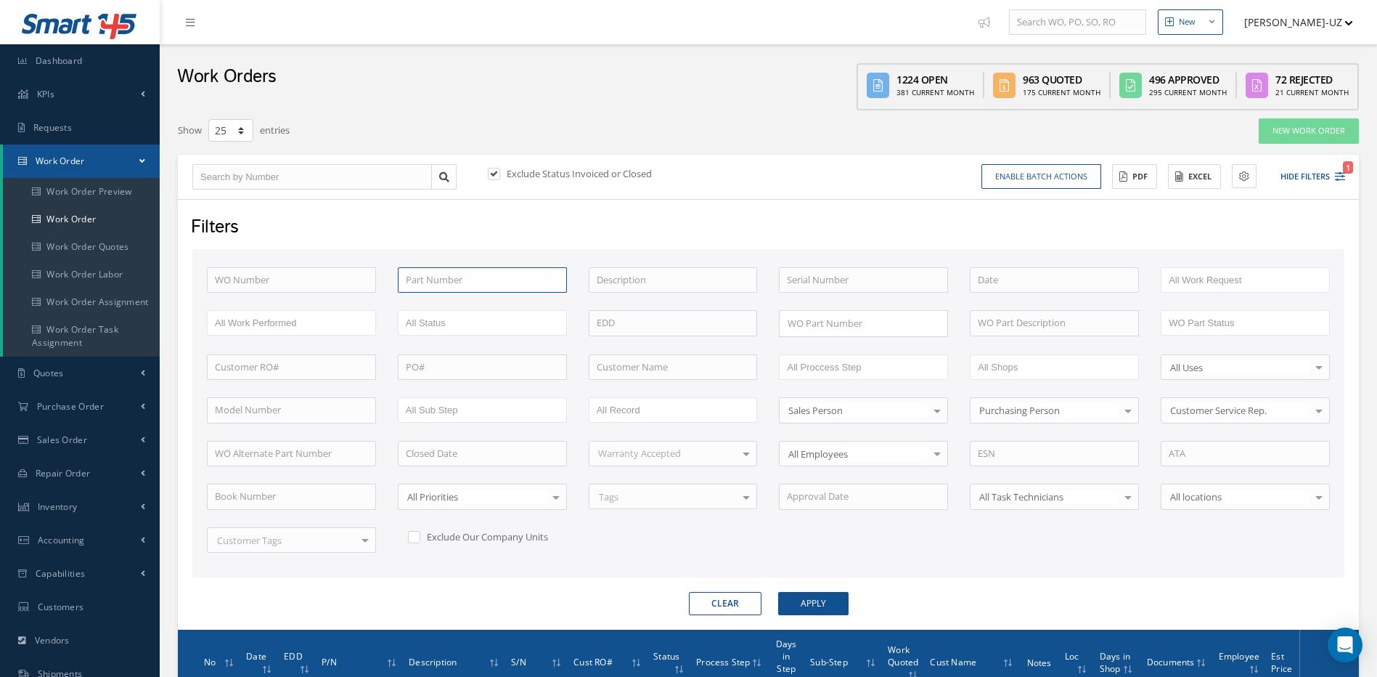
click at [480, 279] on input "text" at bounding box center [482, 280] width 169 height 26
type input "10037-0750"
click at [778, 592] on button "Apply" at bounding box center [813, 603] width 70 height 23
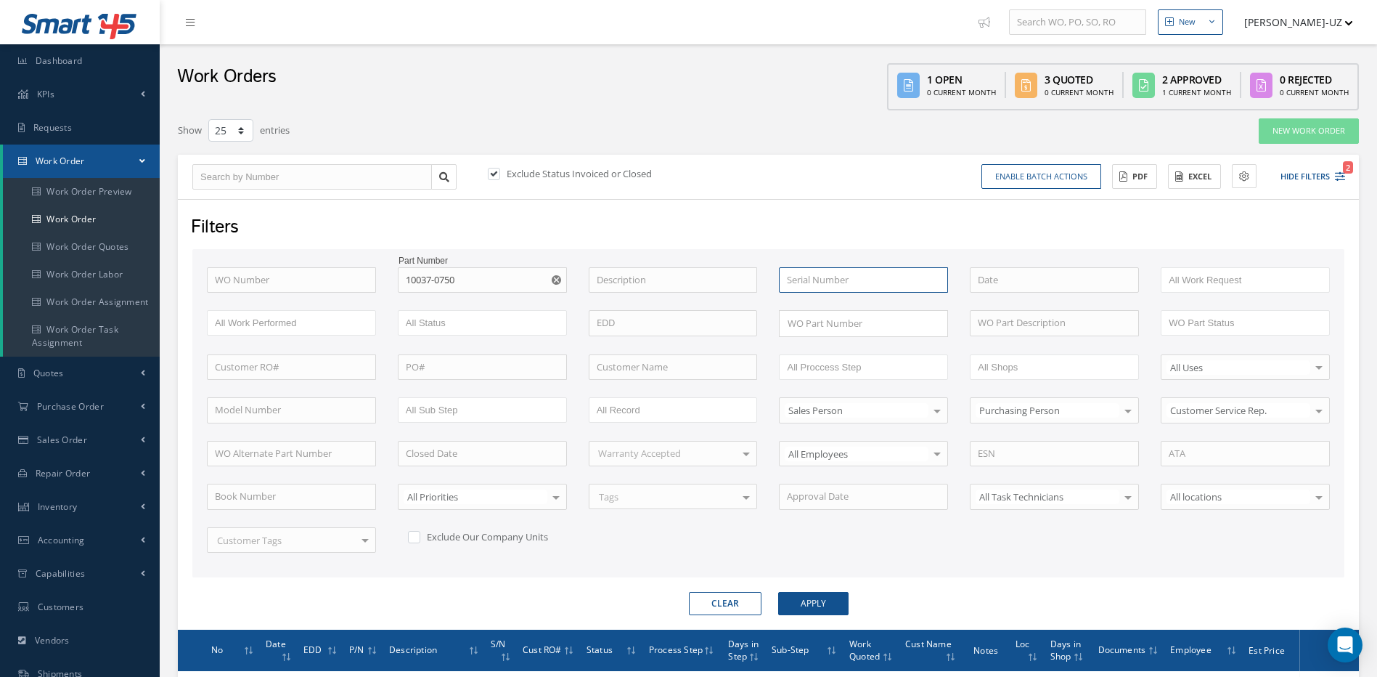
click at [802, 277] on input "text" at bounding box center [863, 280] width 169 height 26
type input "2011"
click at [778, 592] on button "Apply" at bounding box center [813, 603] width 70 height 23
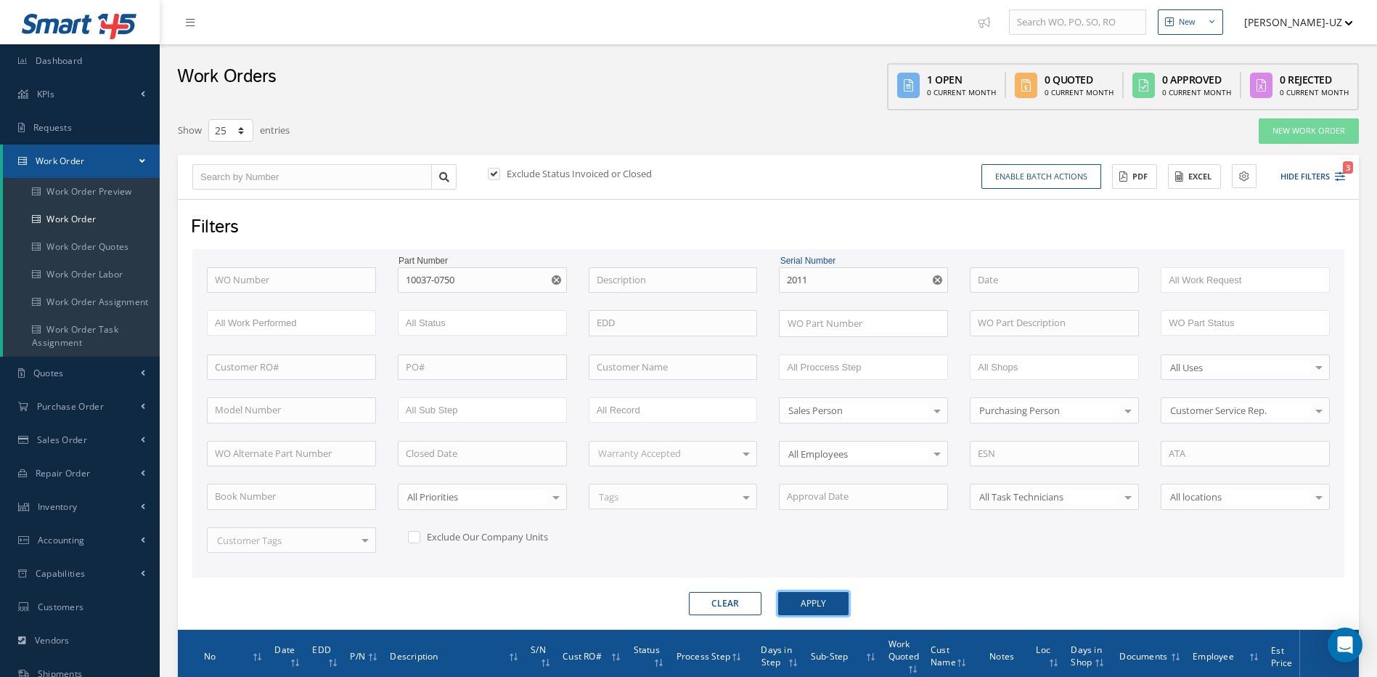
click at [809, 603] on button "Apply" at bounding box center [813, 603] width 70 height 23
click at [499, 173] on label at bounding box center [501, 173] width 4 height 13
click at [494, 173] on input "checkbox" at bounding box center [492, 174] width 9 height 9
checkbox input "false"
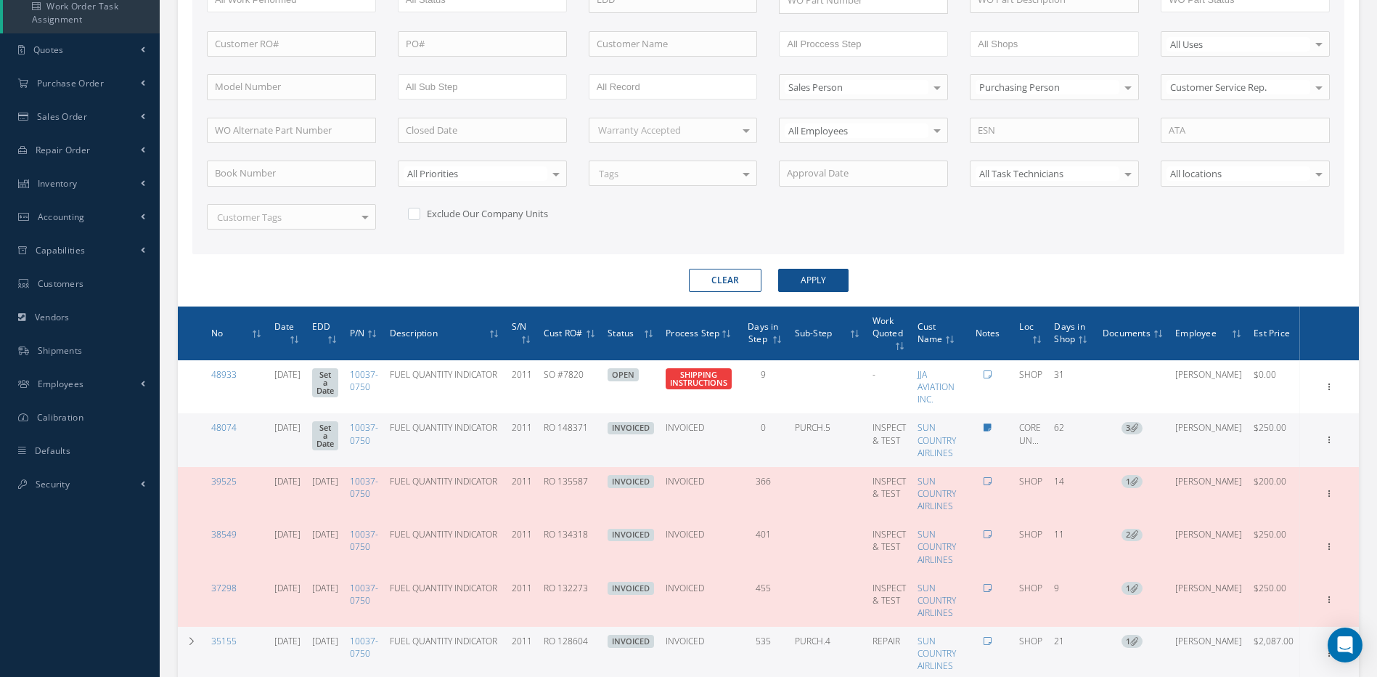
scroll to position [438, 0]
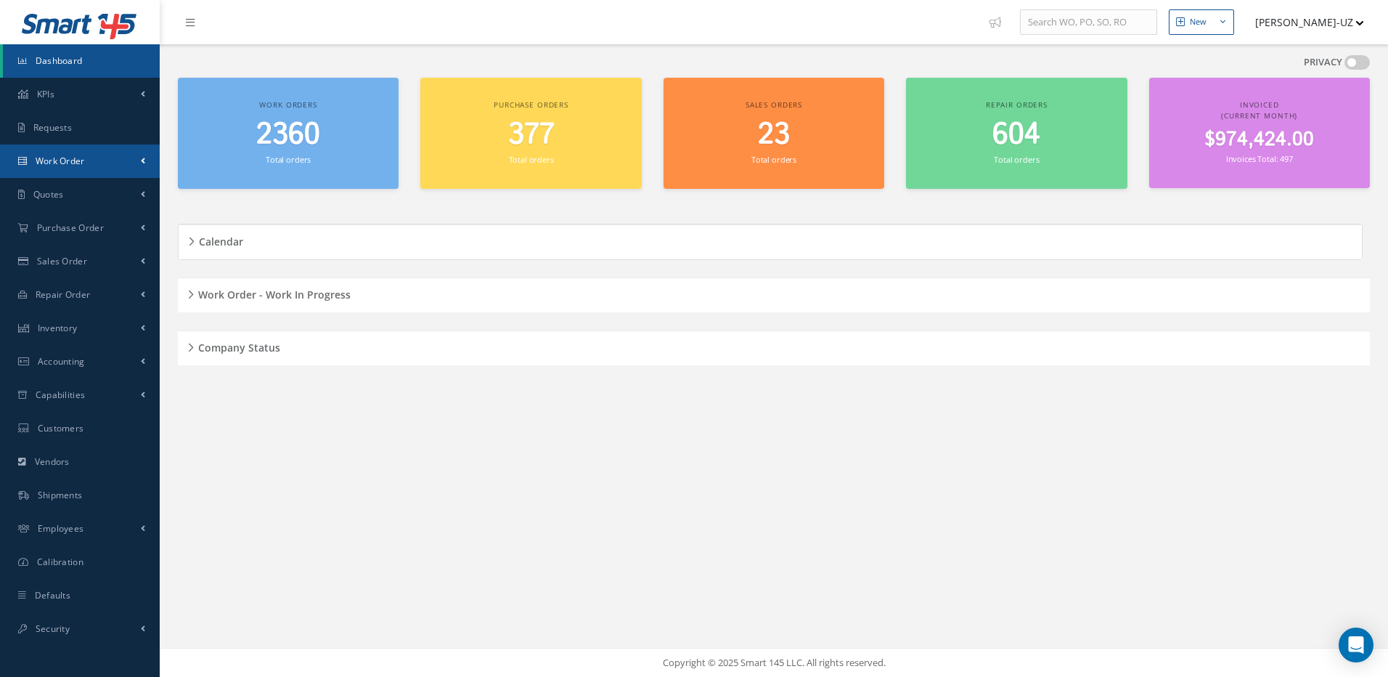
click at [73, 164] on span "Work Order" at bounding box center [60, 161] width 49 height 12
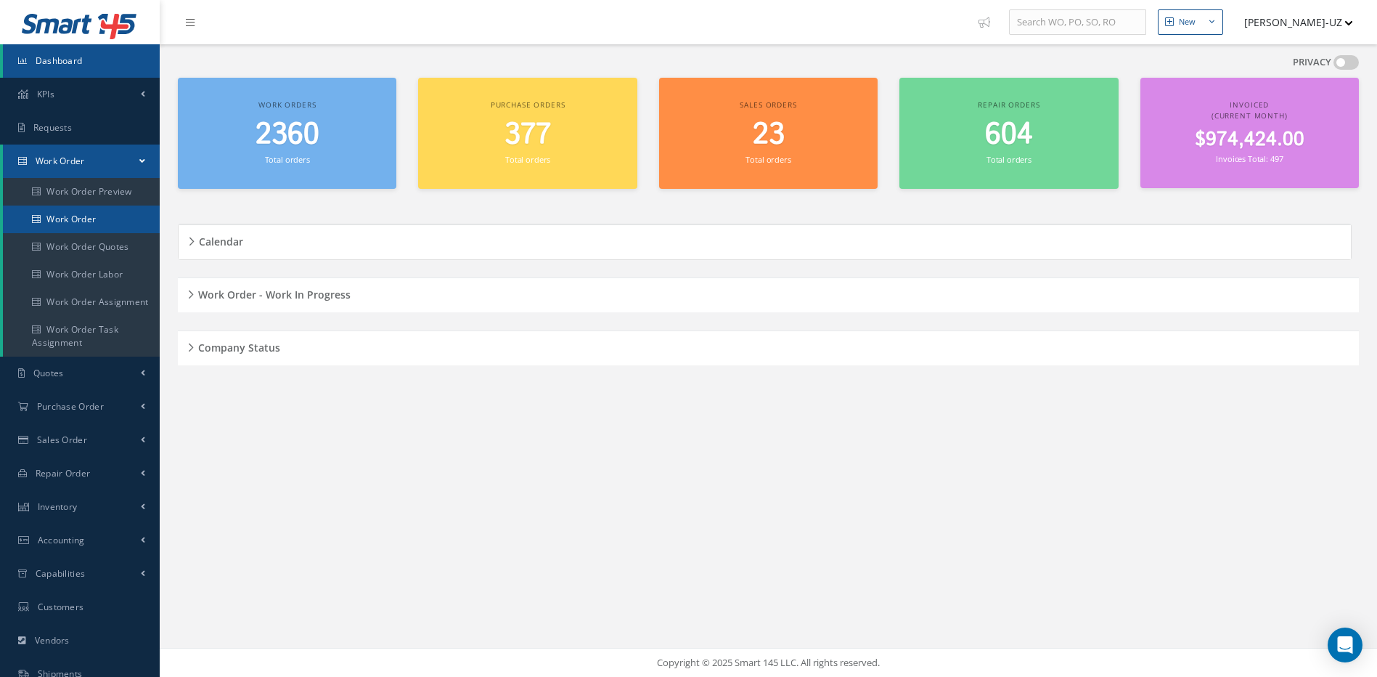
click at [74, 214] on link "Work Order" at bounding box center [81, 219] width 157 height 28
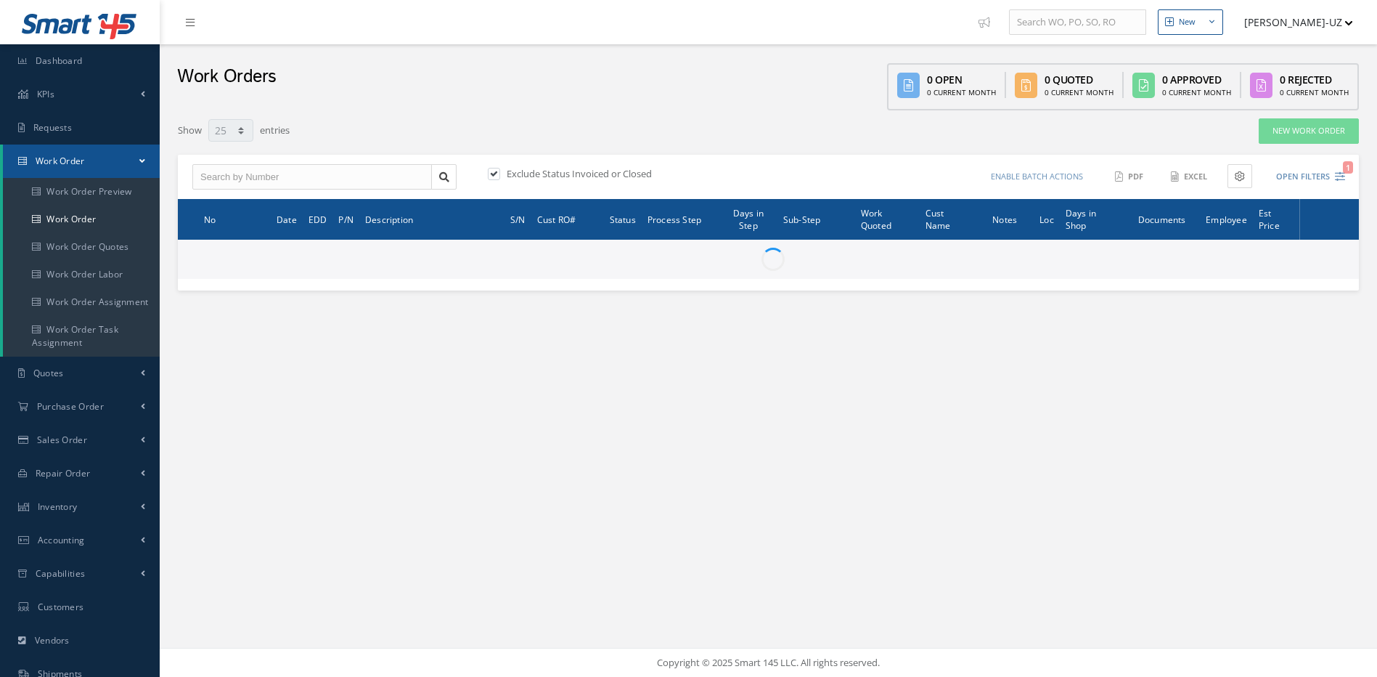
select select "25"
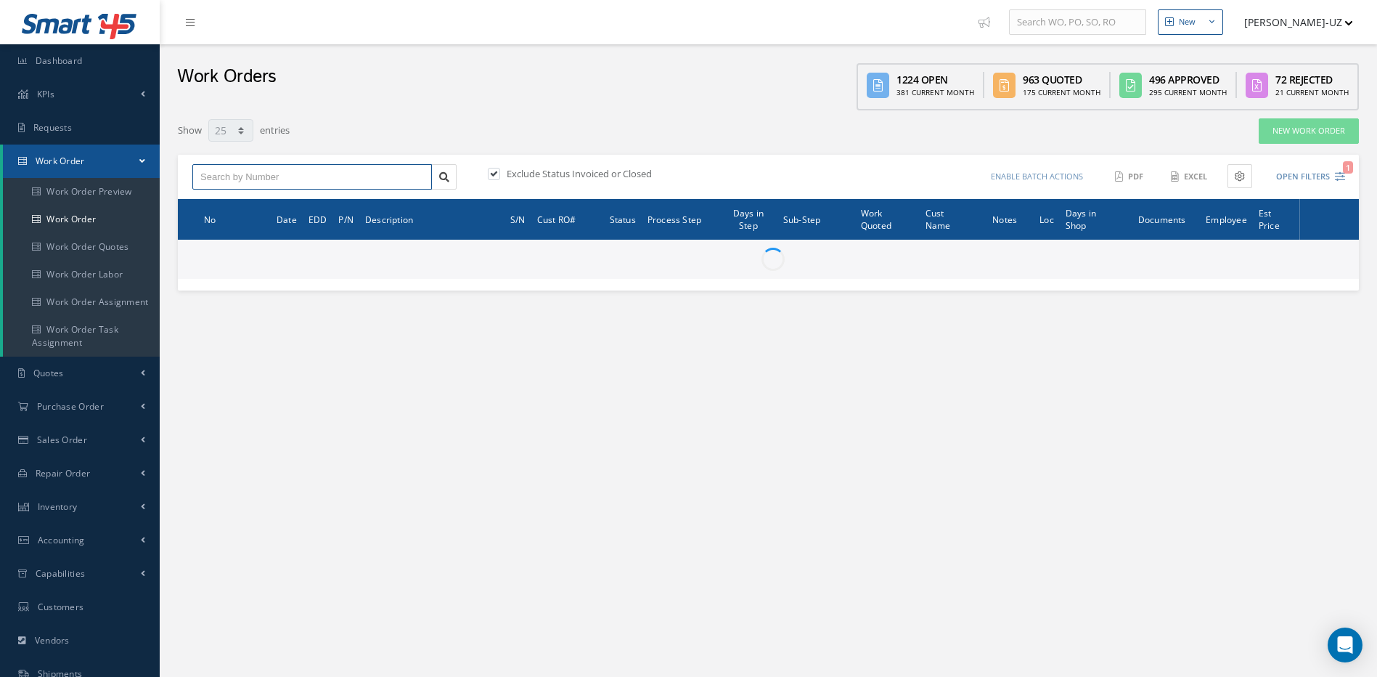
click at [270, 173] on input "text" at bounding box center [312, 177] width 240 height 26
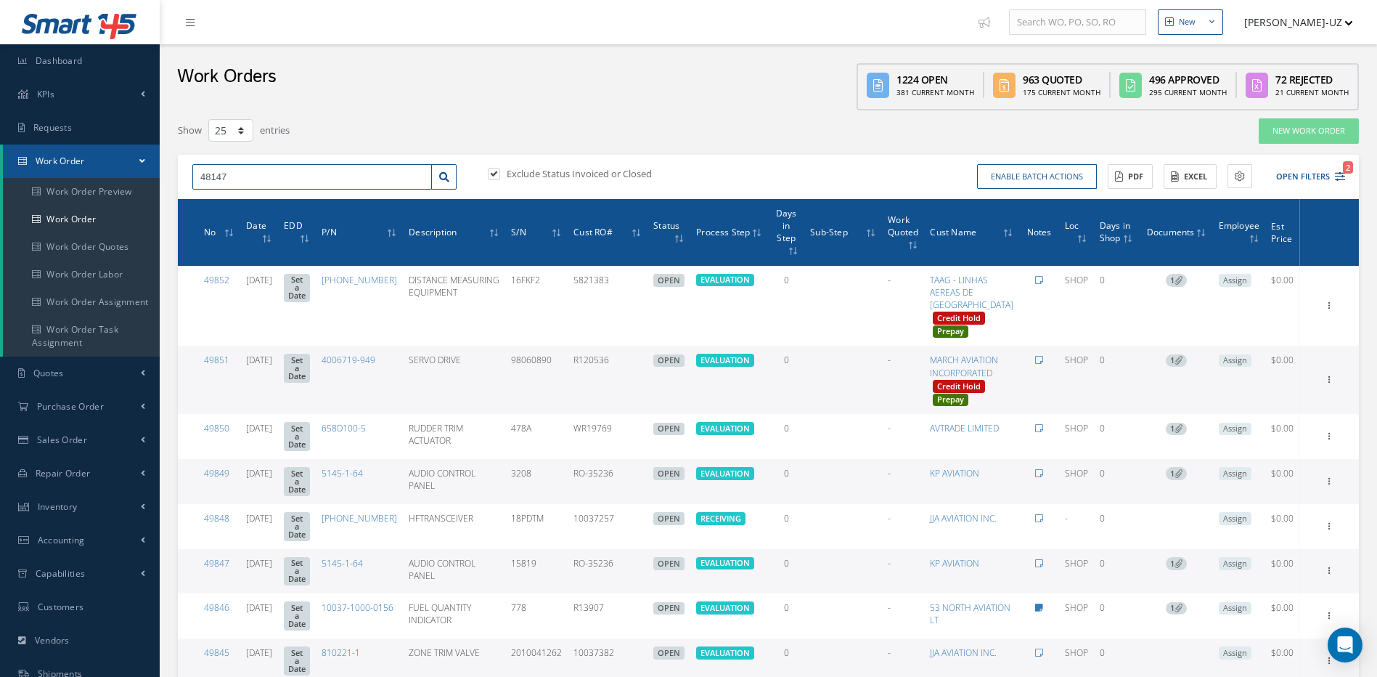
type input "48147"
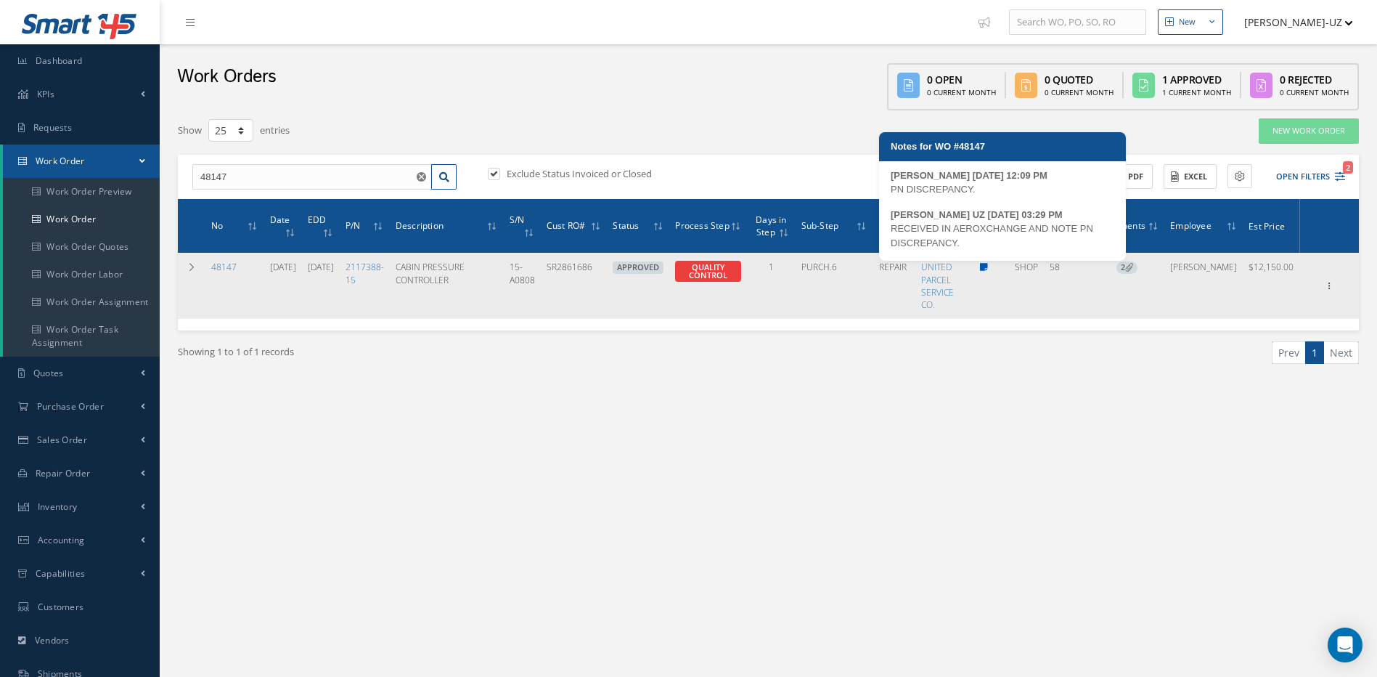
click at [988, 267] on icon at bounding box center [984, 267] width 8 height 9
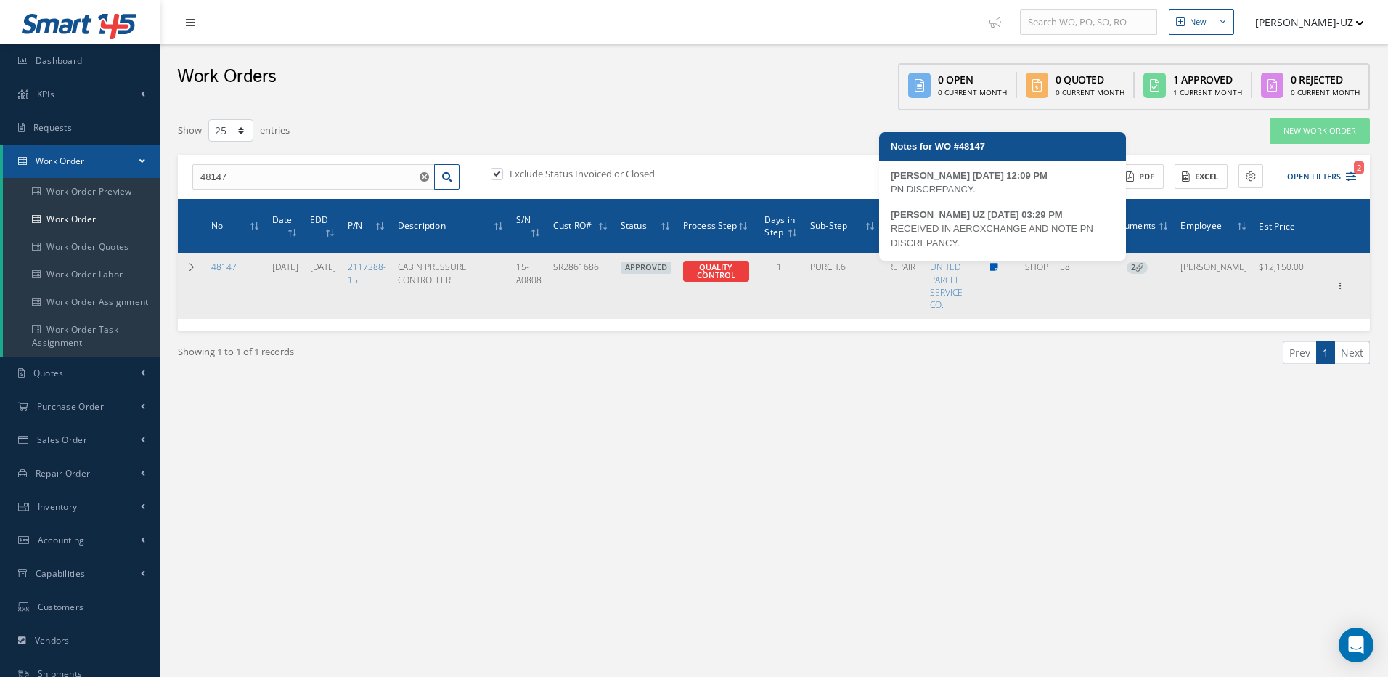
type textarea "PN DISCREPANCY. -- MARCOS FERRER 07/29/2025 12:09PM RECEIVED IN AEROXCHANGE AND…"
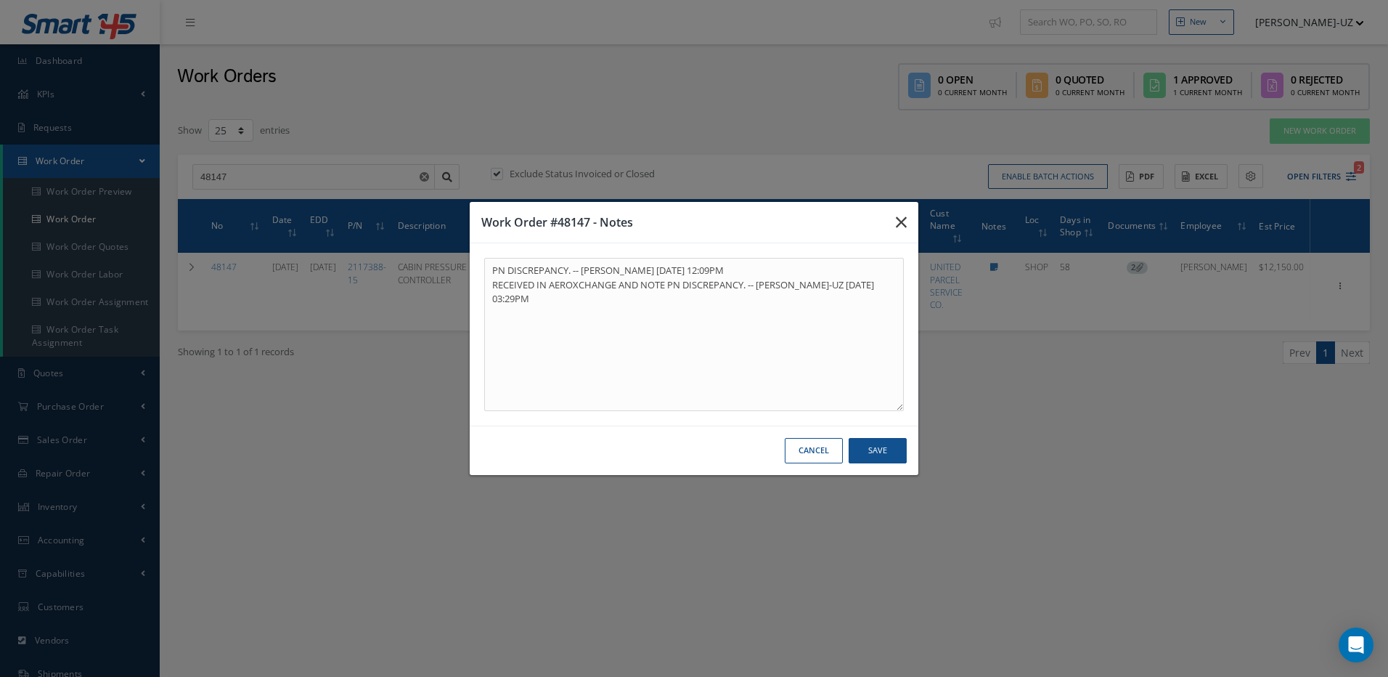
click at [902, 221] on icon "button" at bounding box center [901, 221] width 11 height 17
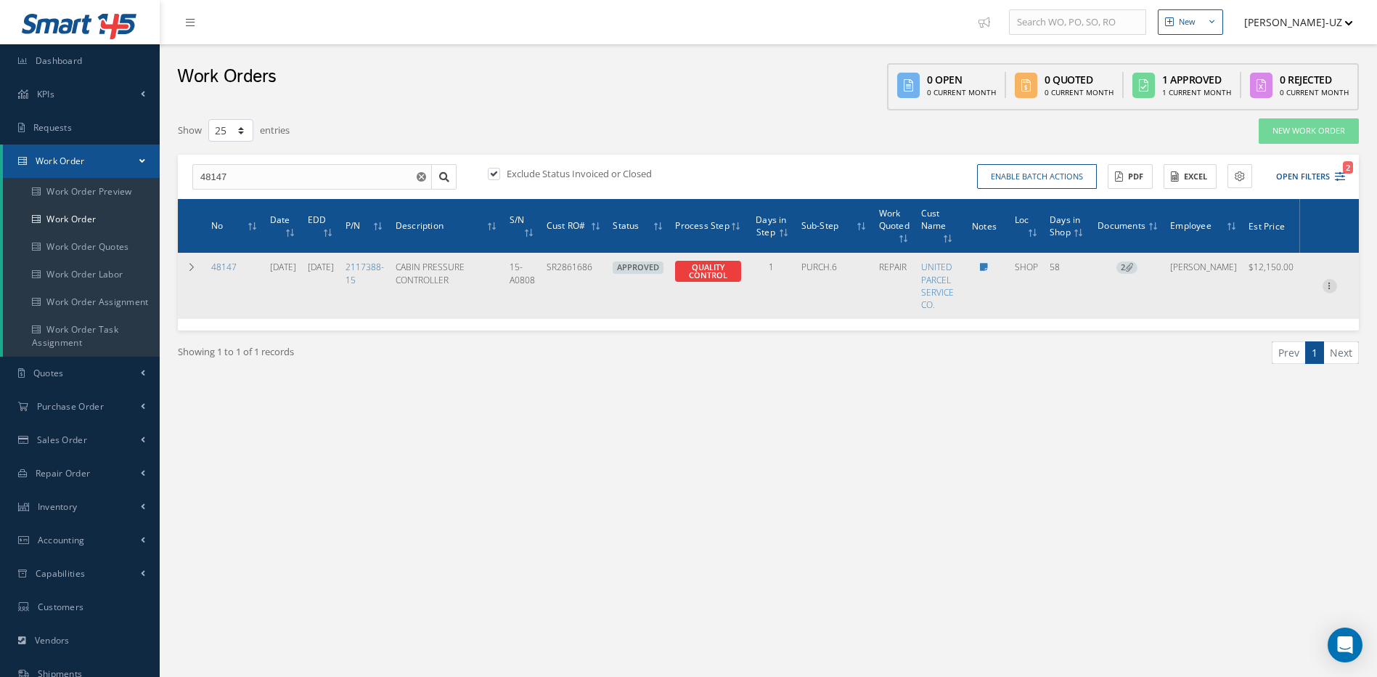
click at [1331, 282] on icon at bounding box center [1330, 285] width 15 height 12
click at [1235, 314] on link "Edit" at bounding box center [1263, 313] width 115 height 19
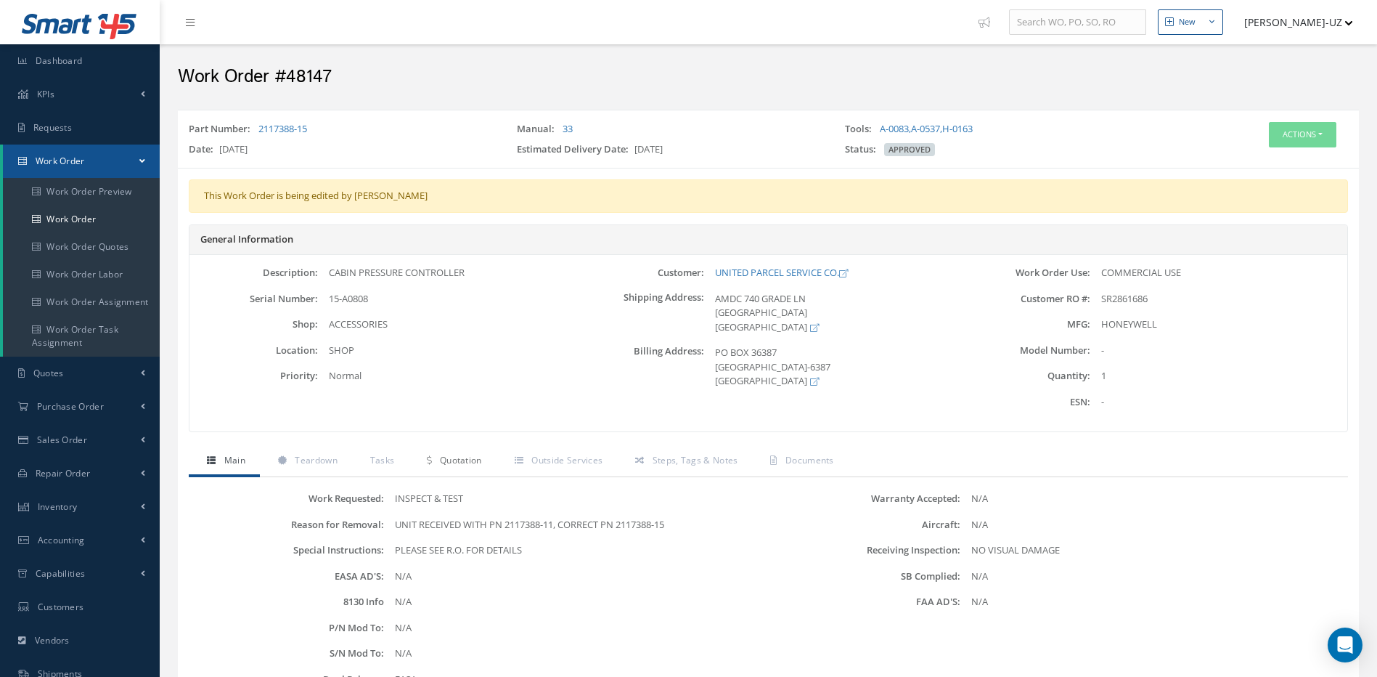
click at [454, 460] on span "Quotation" at bounding box center [461, 460] width 42 height 12
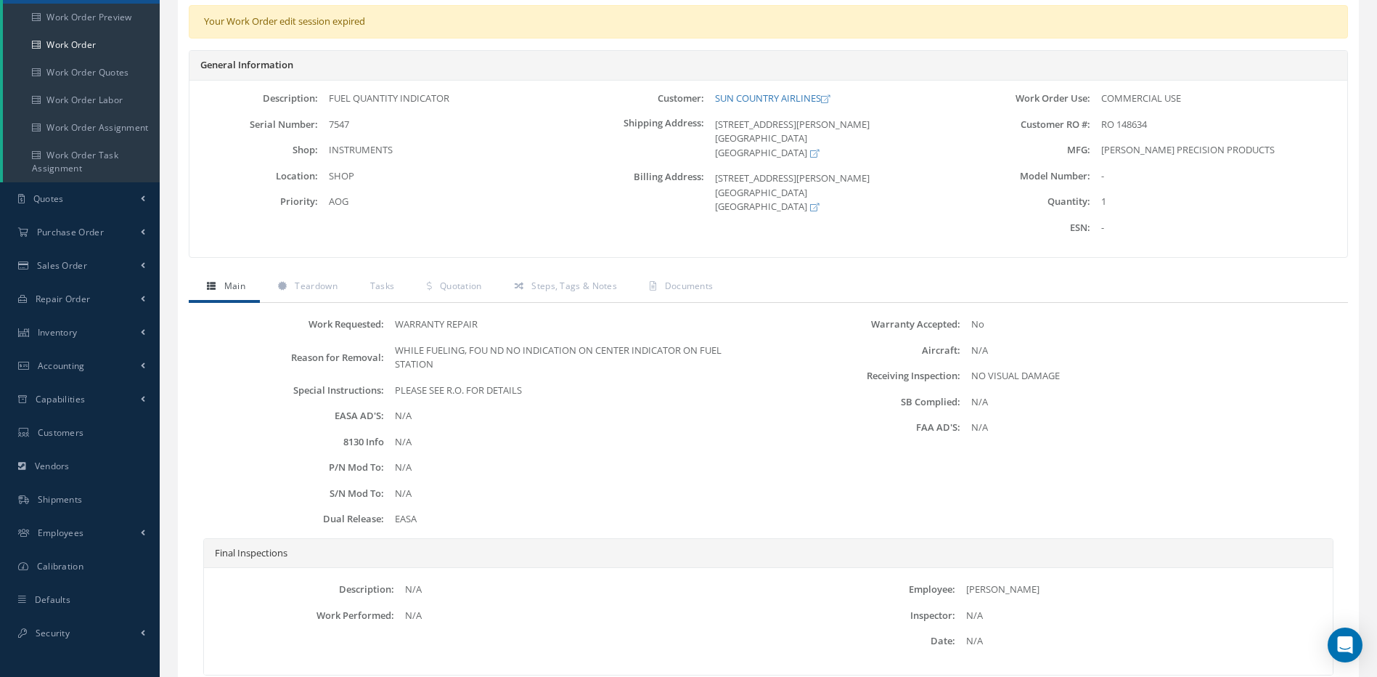
scroll to position [285, 0]
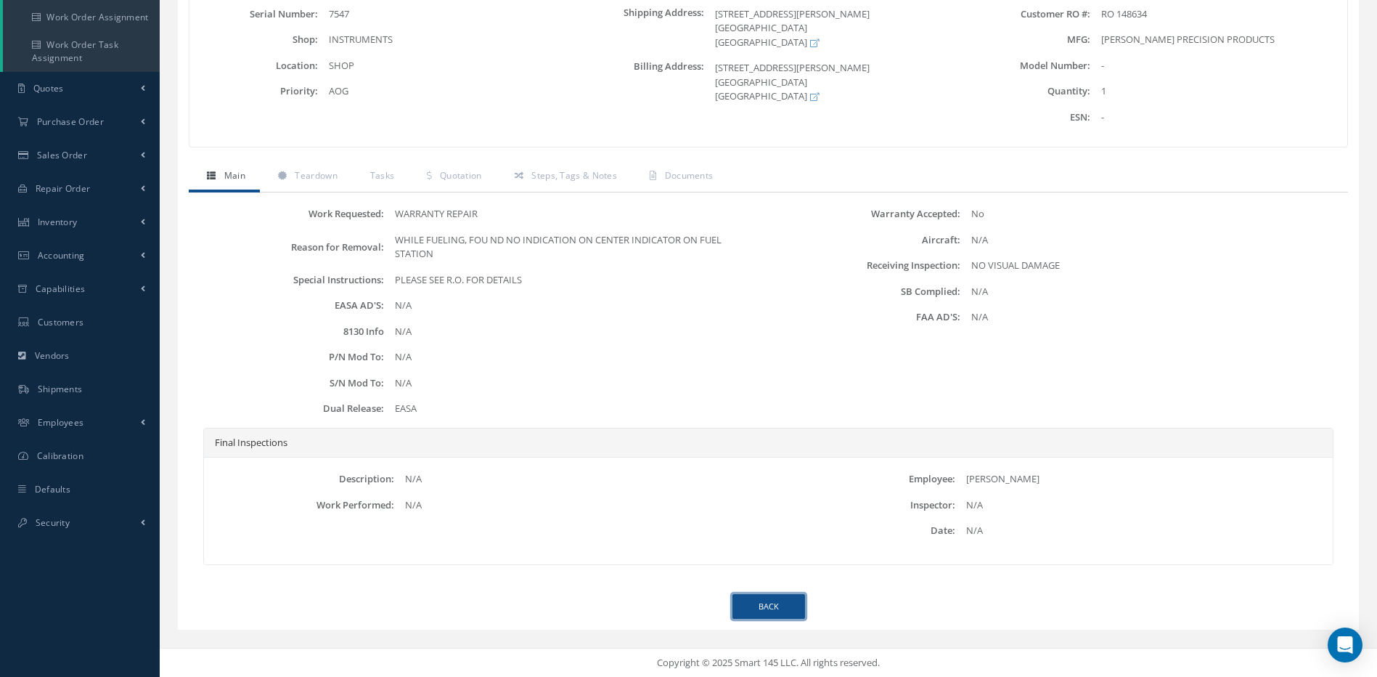
click at [759, 600] on link "Back" at bounding box center [768, 606] width 73 height 25
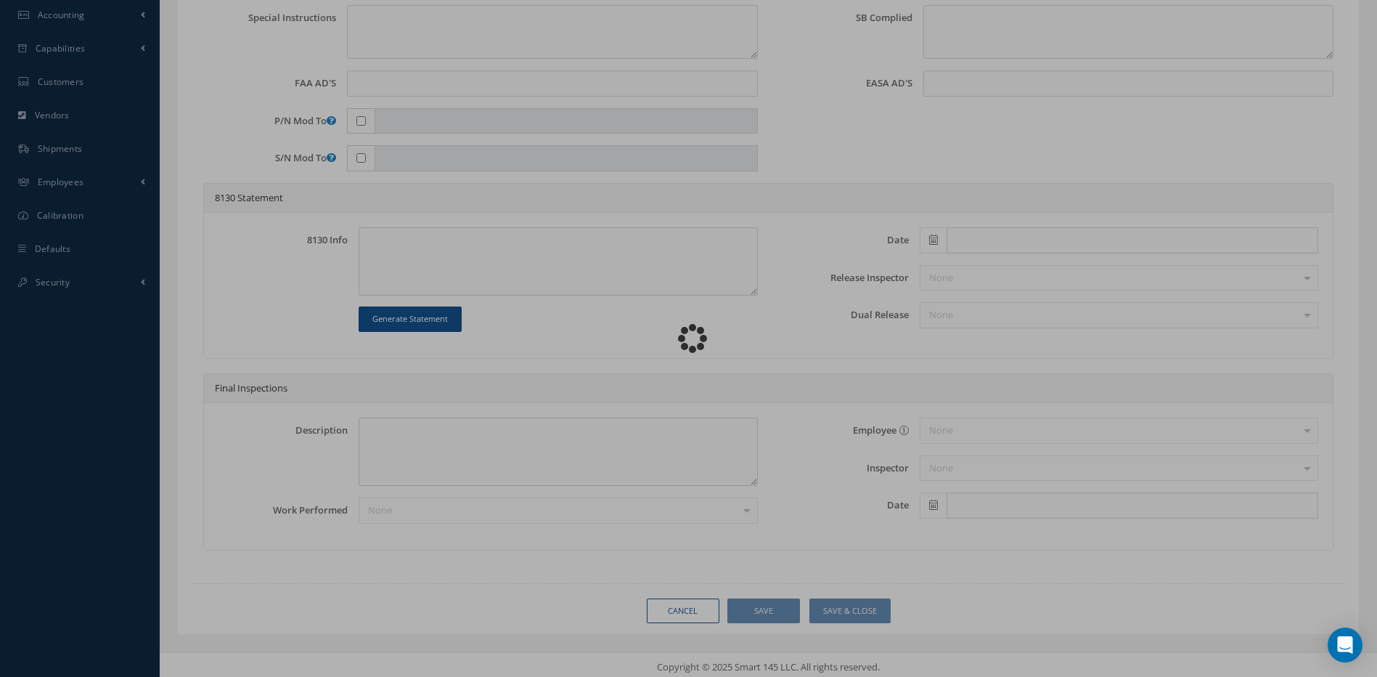
scroll to position [529, 0]
click at [689, 338] on div "Loading…" at bounding box center [689, 338] width 0 height 0
type input "10037-0750"
type input "SHOP"
type input "[DATE]"
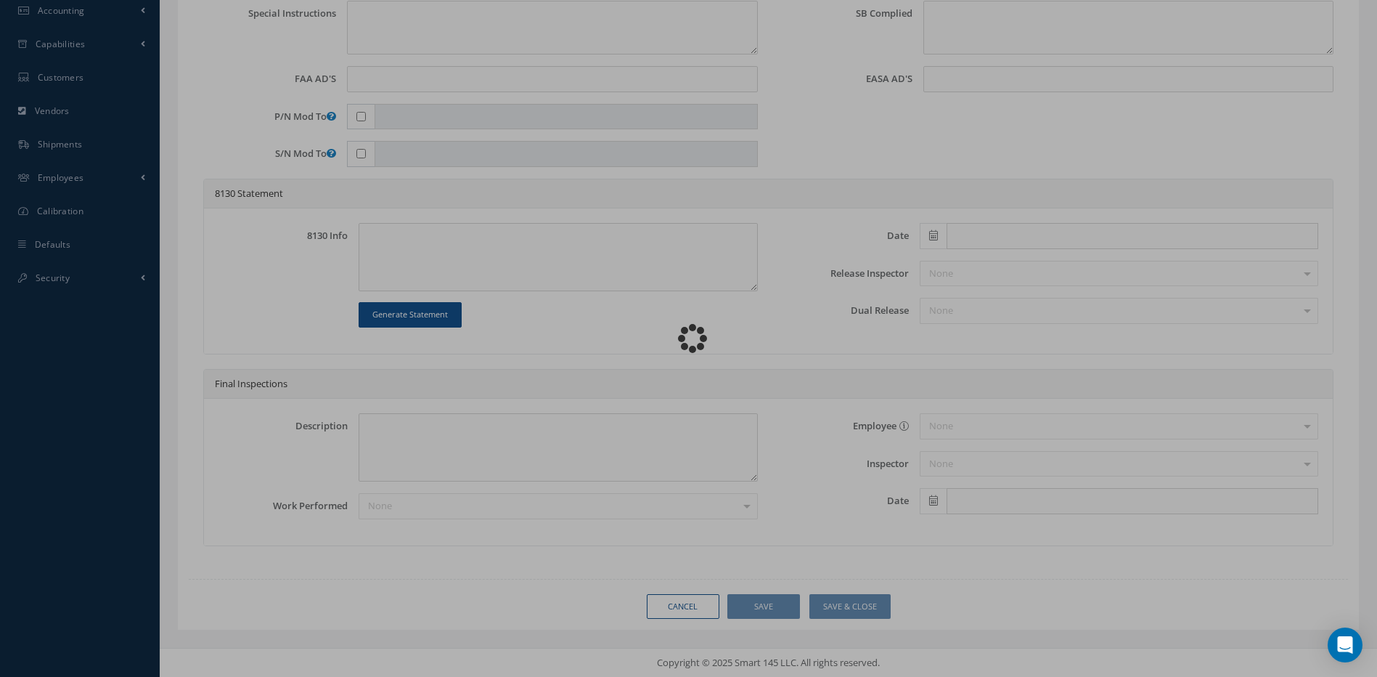
type input "FUEL QUANTITY INDICATOR"
type input "RO 148634"
type input "10/07/2025"
type input "7547"
type textarea "WHILE FUELING, FOU ND NO INDICATION ON CENTER INDICATOR ON FUEL STATION"
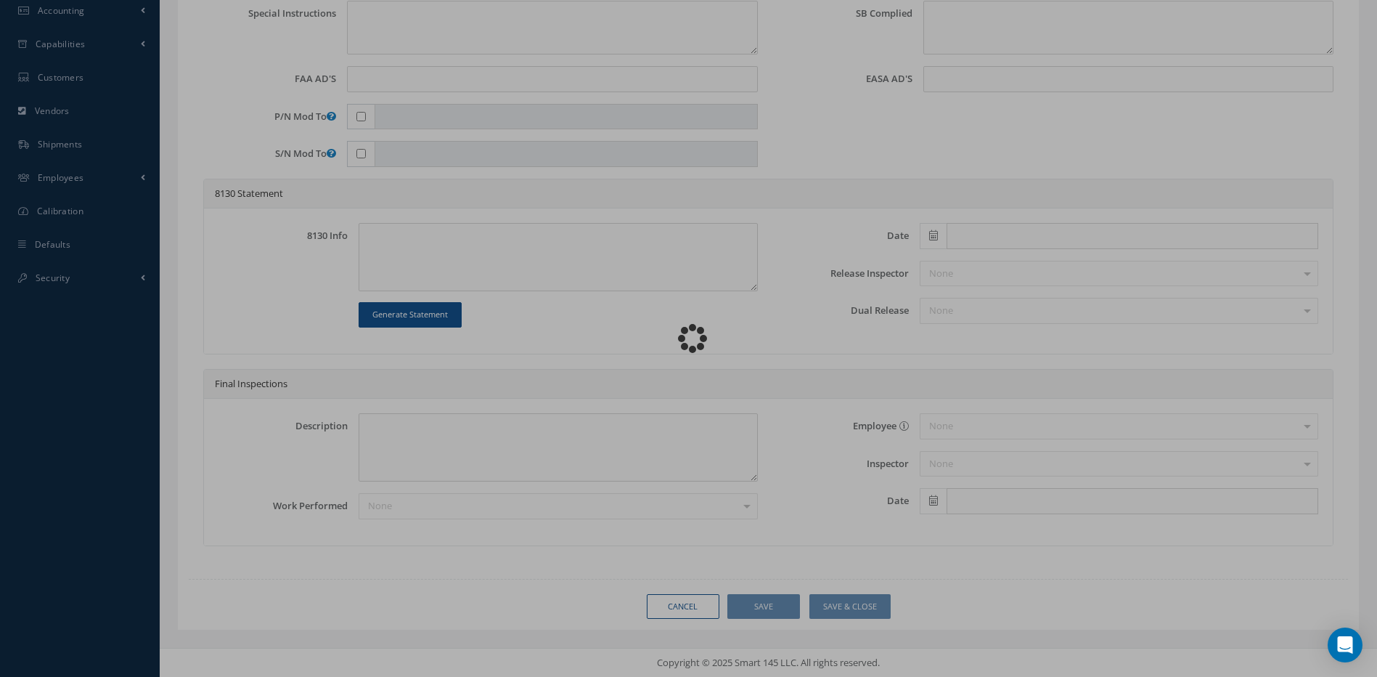
type textarea "PLEASE SEE R.O. FOR DETAILS"
type textarea "NO VISUAL DAMAGE"
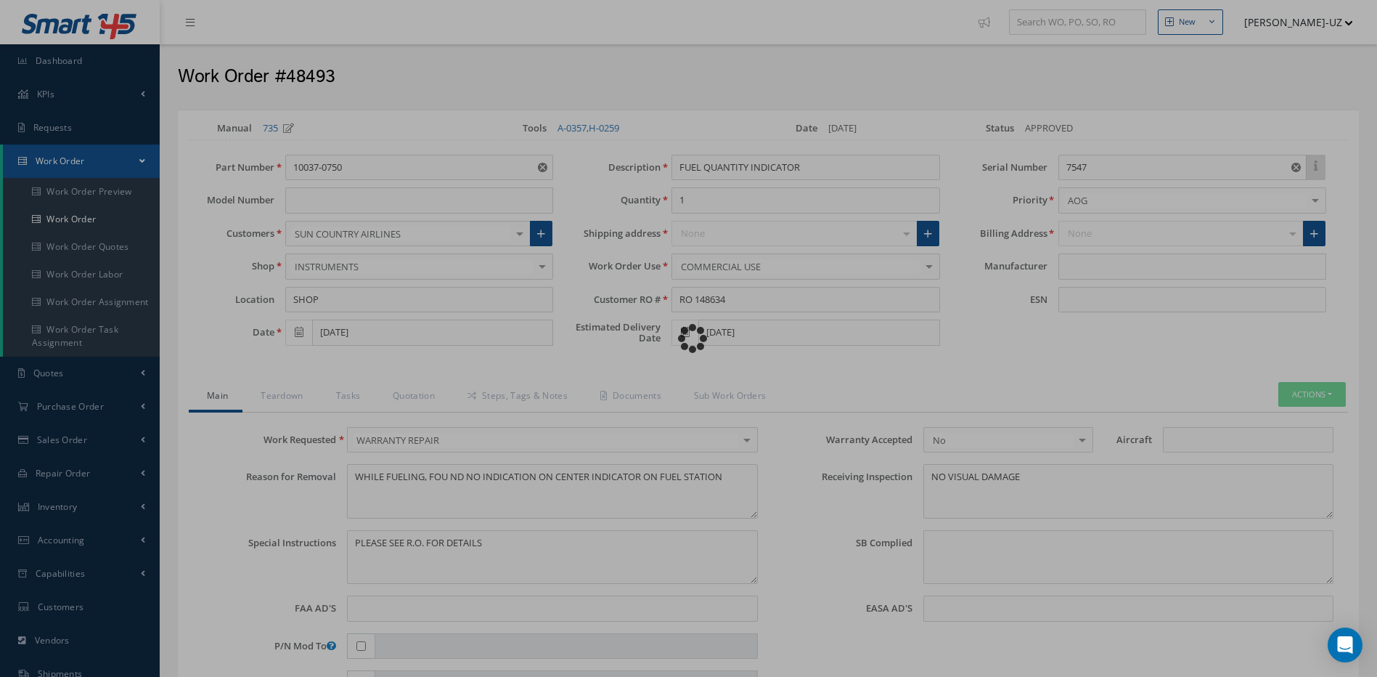
type input "SIMMONDS PRECISION PRODUCTS"
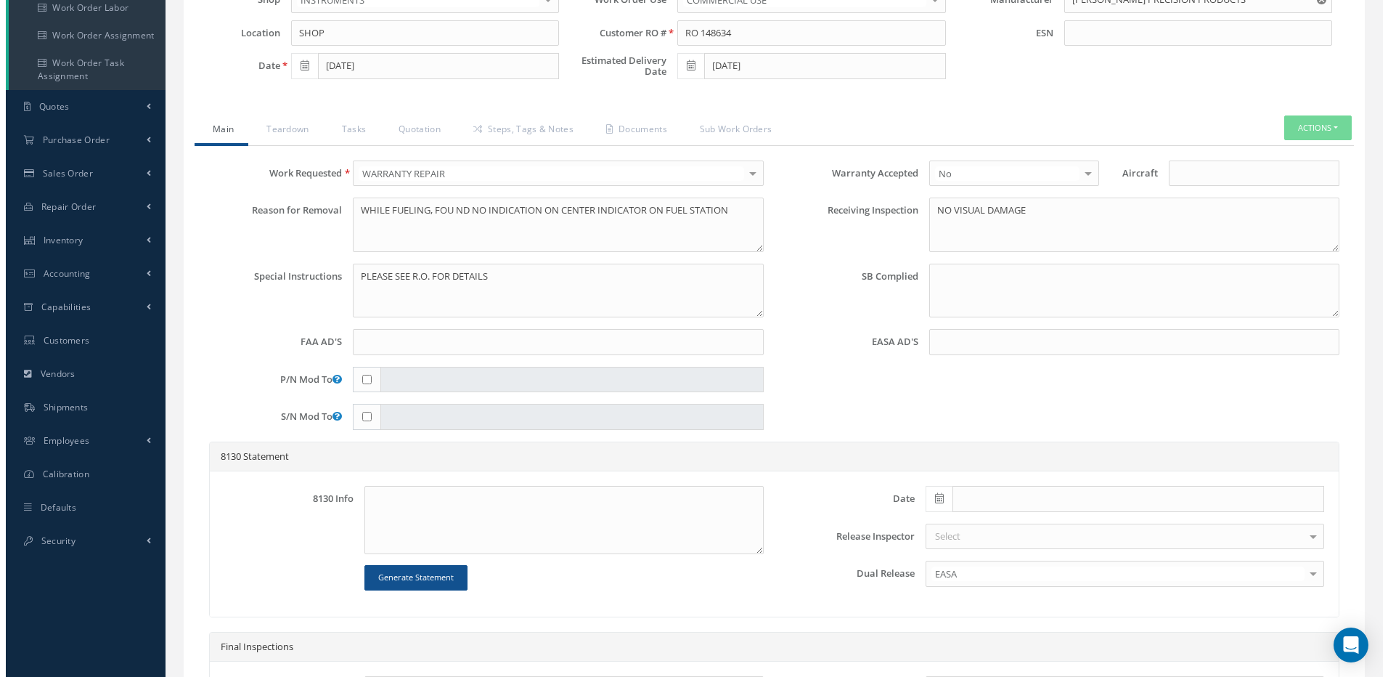
scroll to position [529, 0]
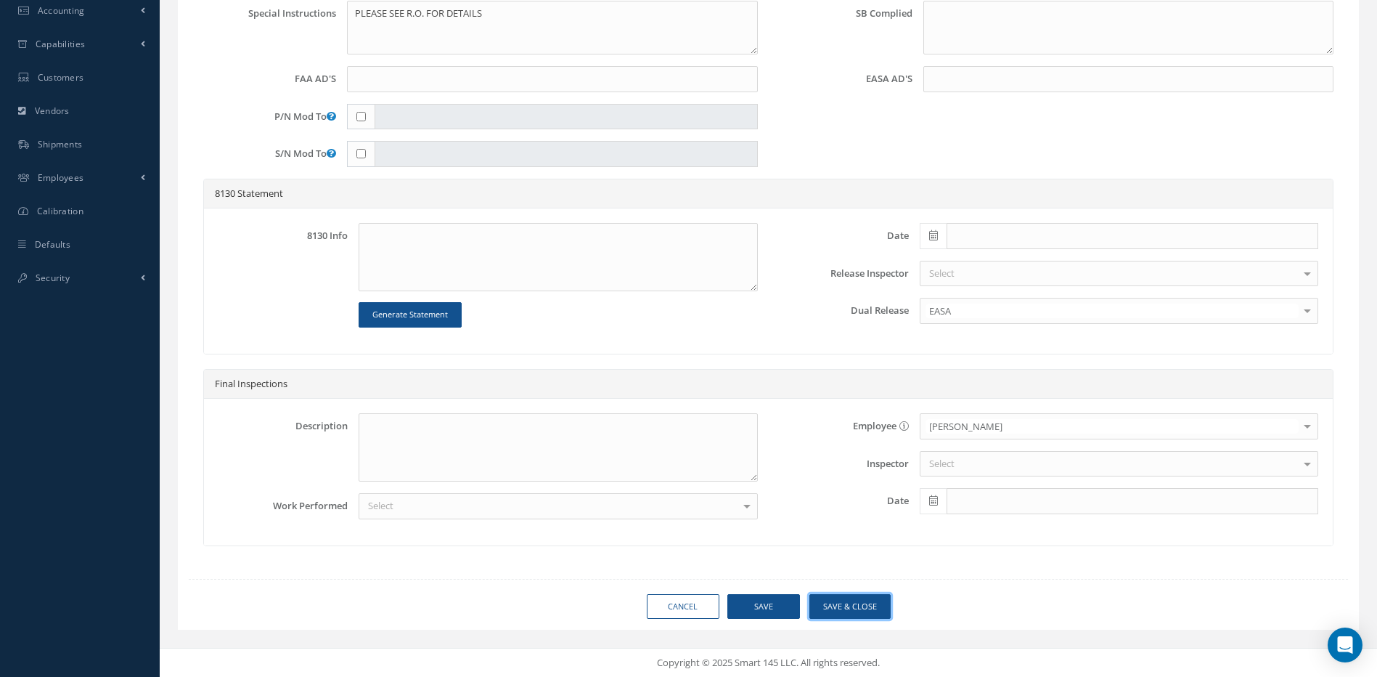
click at [861, 607] on button "Save & Close" at bounding box center [849, 606] width 81 height 25
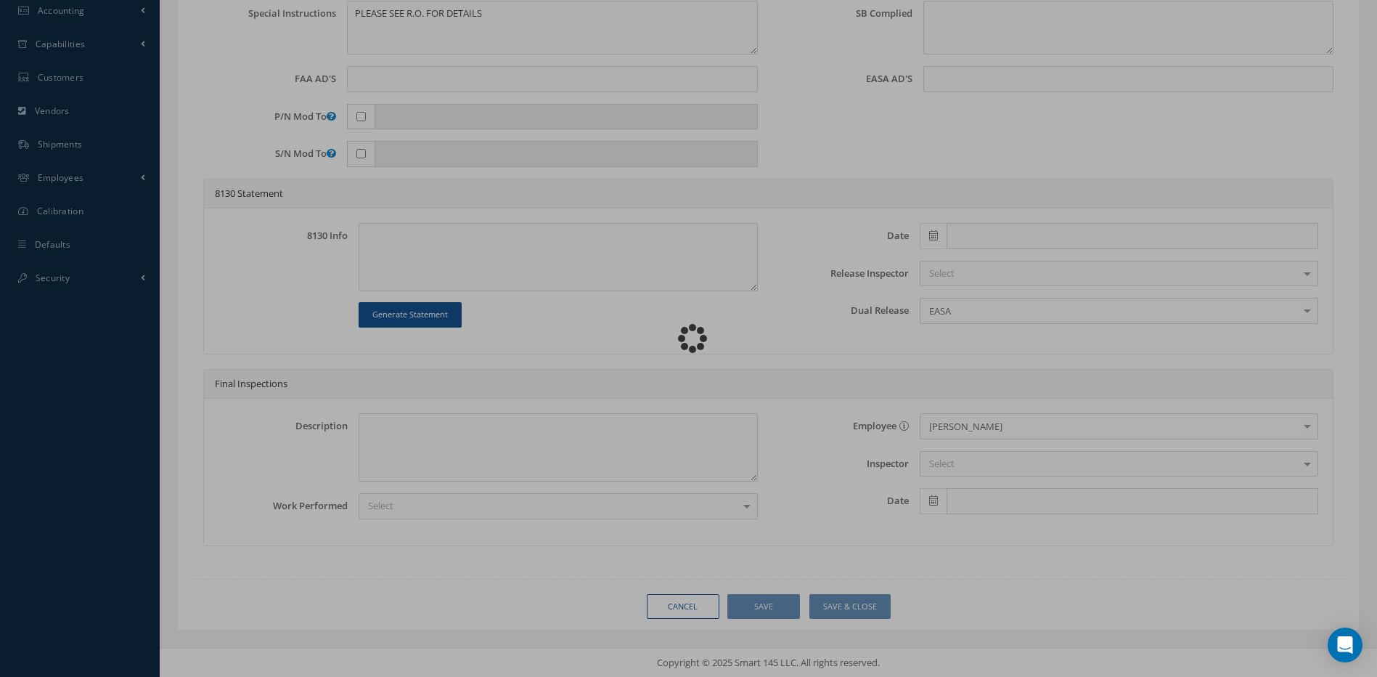
type input "SIMMONDS PRECISION PRODUCTS"
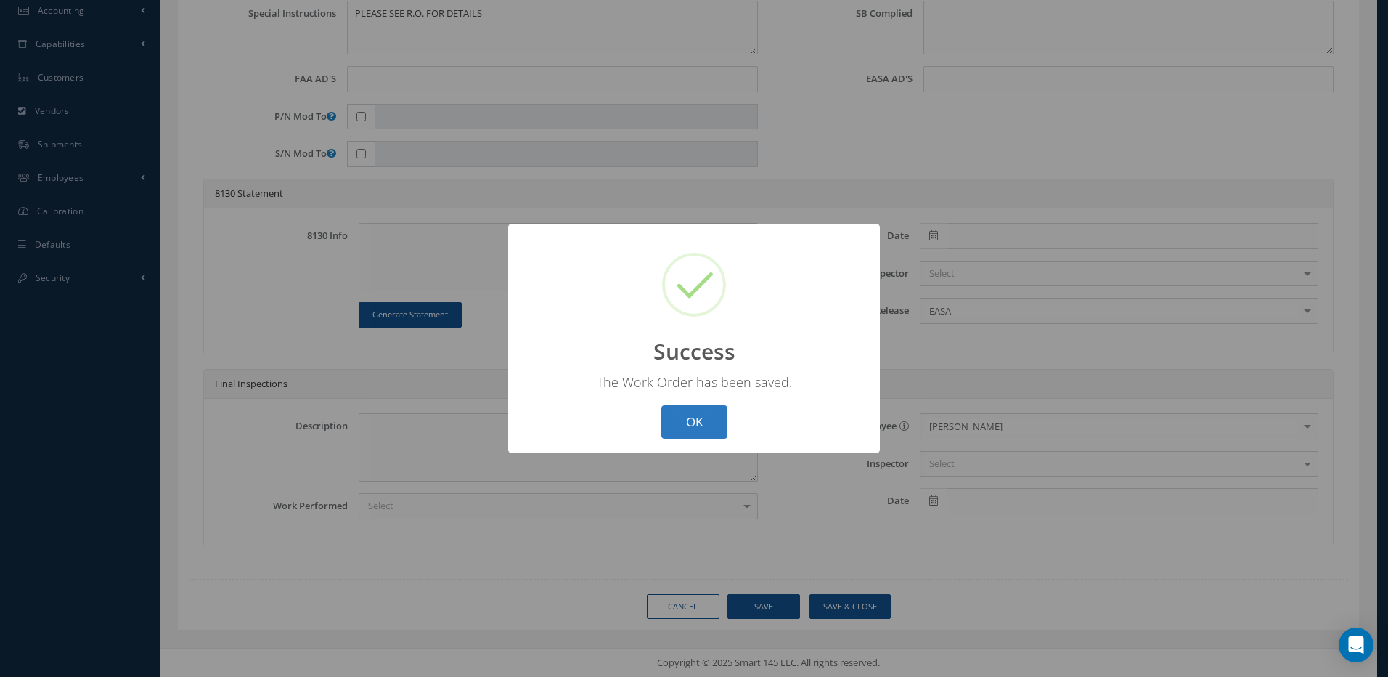
click at [707, 428] on button "OK" at bounding box center [694, 422] width 66 height 34
select select "25"
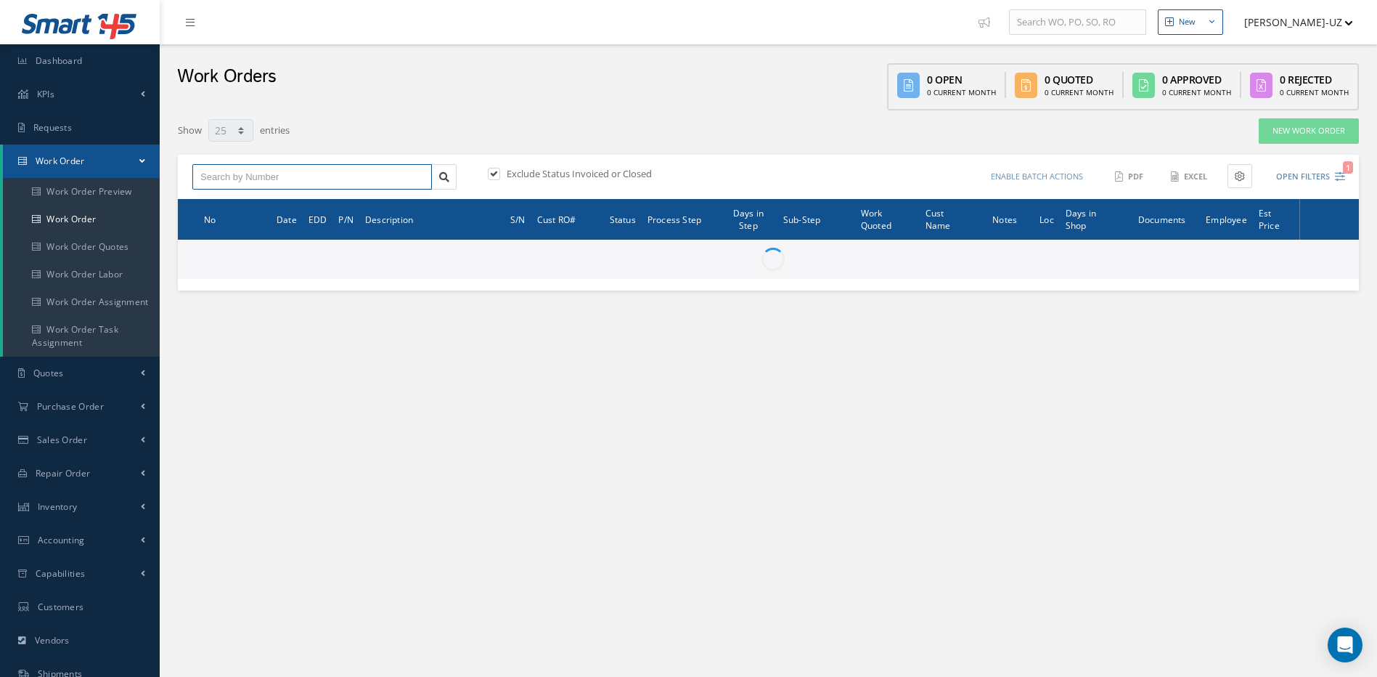
click at [237, 174] on input "text" at bounding box center [312, 177] width 240 height 26
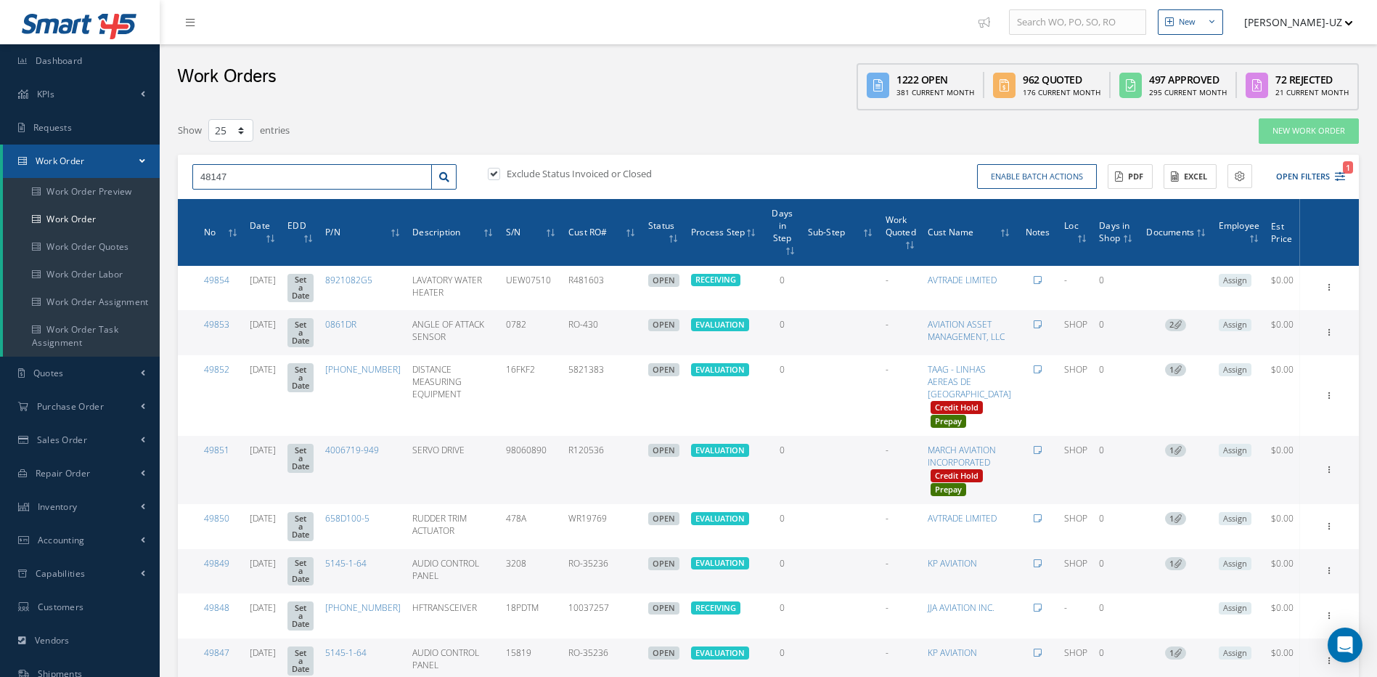
type input "48147"
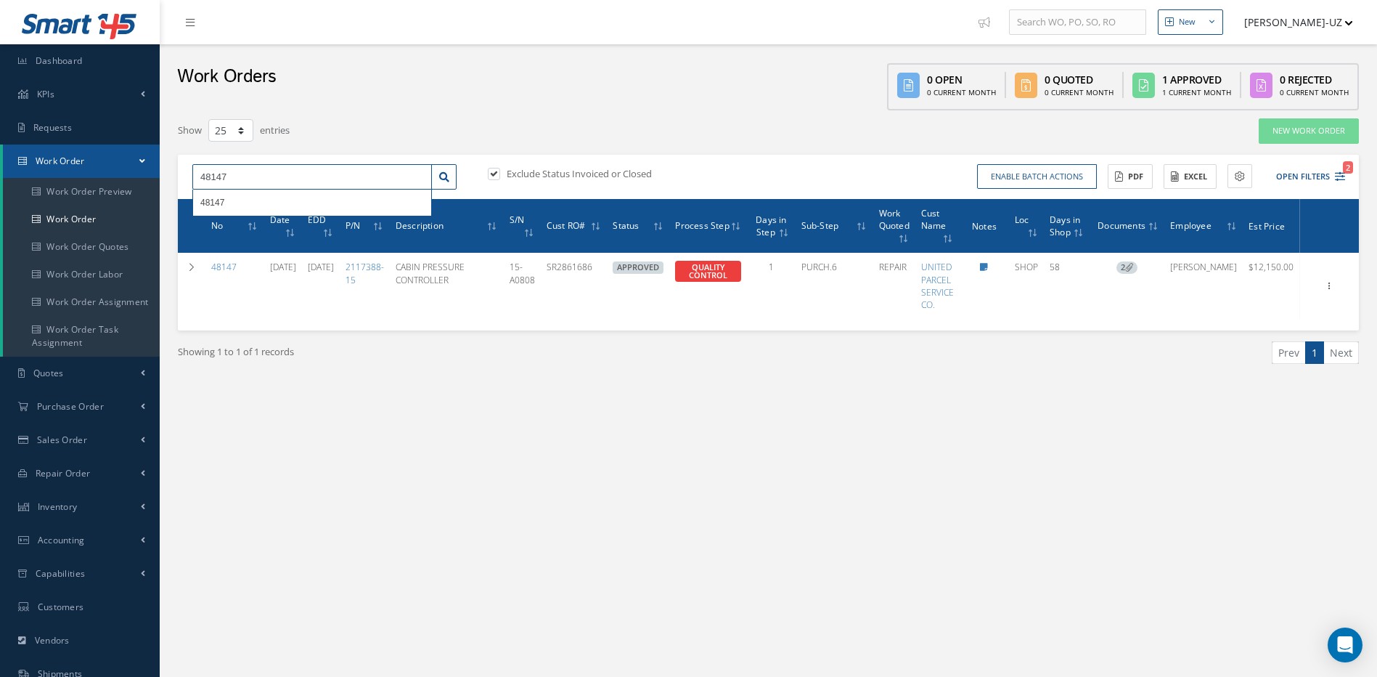
drag, startPoint x: 237, startPoint y: 173, endPoint x: 191, endPoint y: 175, distance: 45.8
click at [193, 175] on input "48147" at bounding box center [312, 177] width 240 height 26
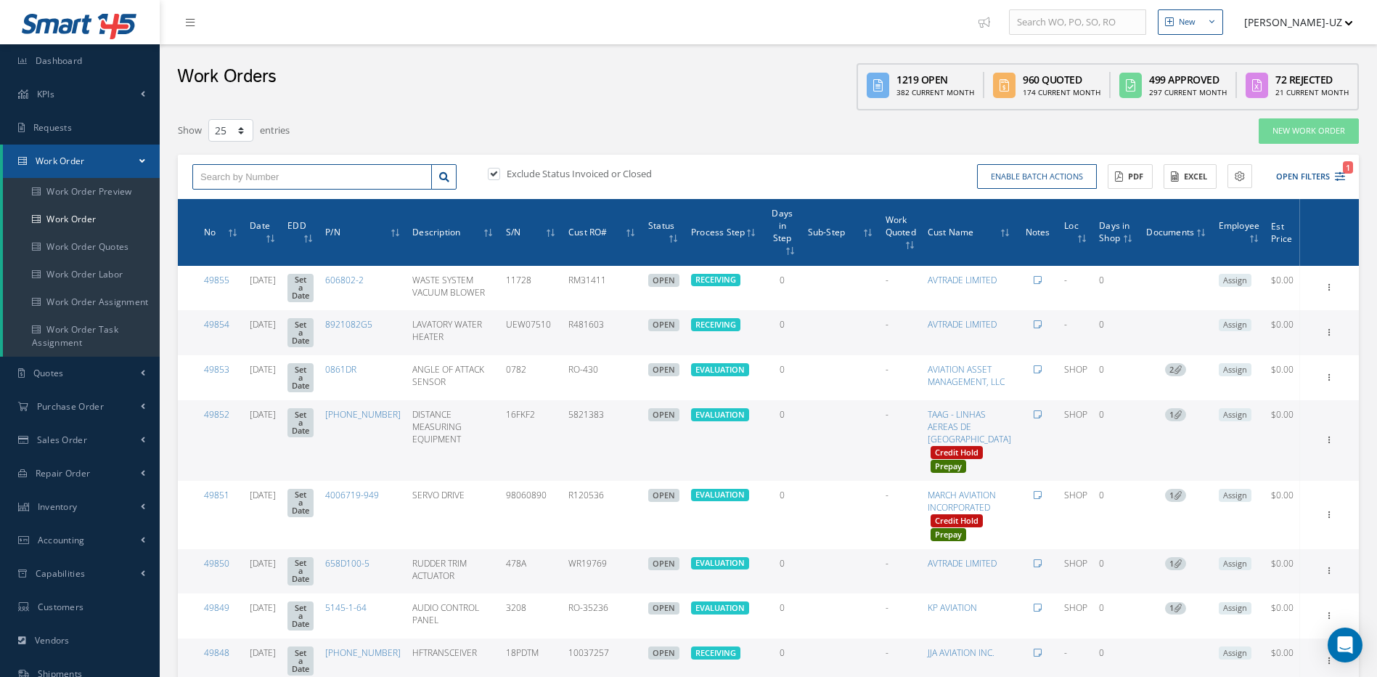
click at [205, 173] on input "text" at bounding box center [312, 177] width 240 height 26
type input "49547"
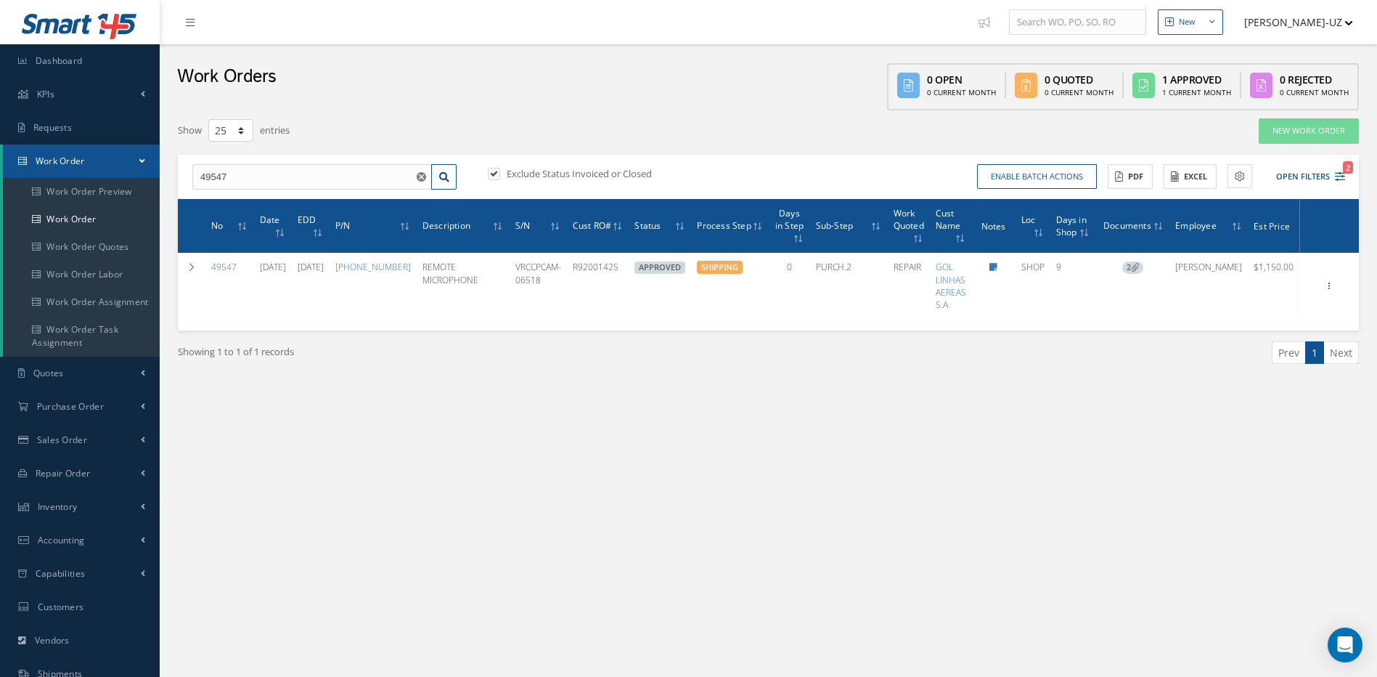
click at [499, 176] on label at bounding box center [501, 173] width 4 height 13
click at [494, 176] on input "checkbox" at bounding box center [492, 174] width 9 height 9
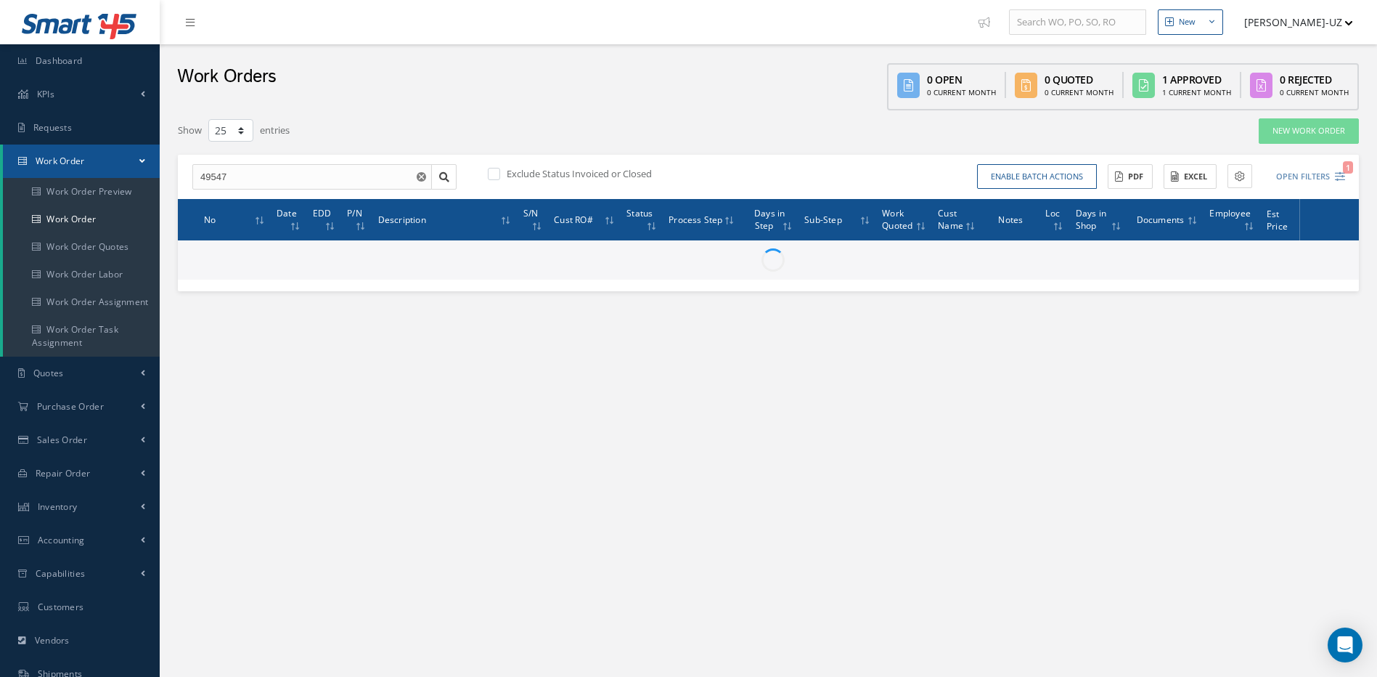
click at [499, 176] on label at bounding box center [501, 173] width 4 height 13
click at [494, 176] on input "checkbox" at bounding box center [492, 174] width 9 height 9
checkbox input "true"
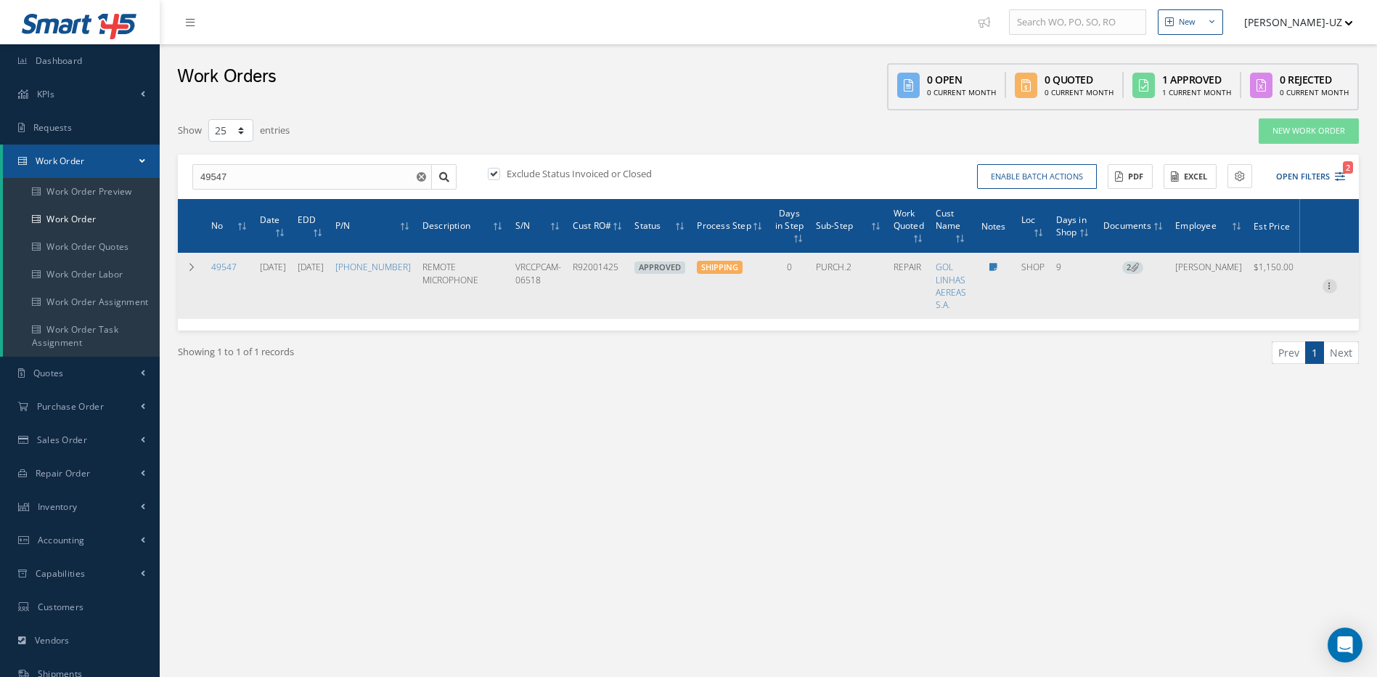
click at [1326, 286] on icon at bounding box center [1330, 285] width 15 height 12
click at [1236, 309] on link "Edit" at bounding box center [1263, 313] width 115 height 19
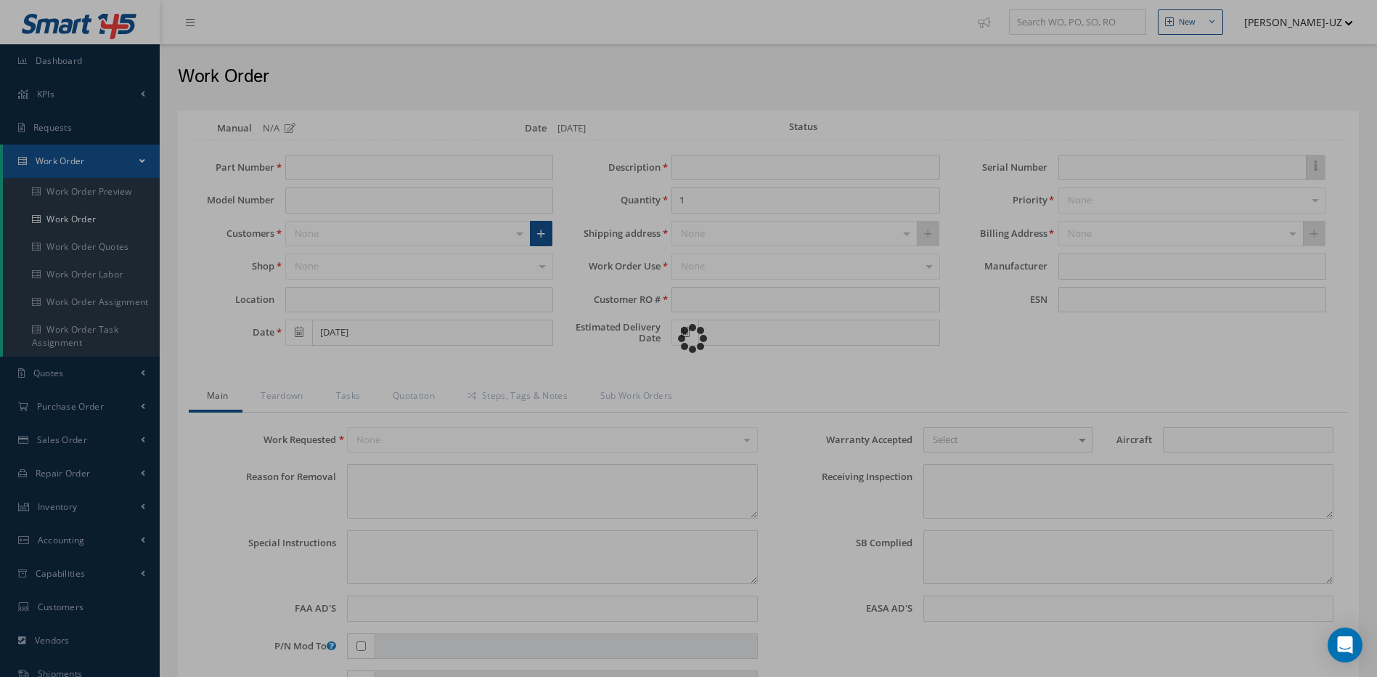
type input "980-6116-001"
type input "SHOP"
type input "09/16/2025"
type input "REMOTE MICROPHONE"
type input "R92001425"
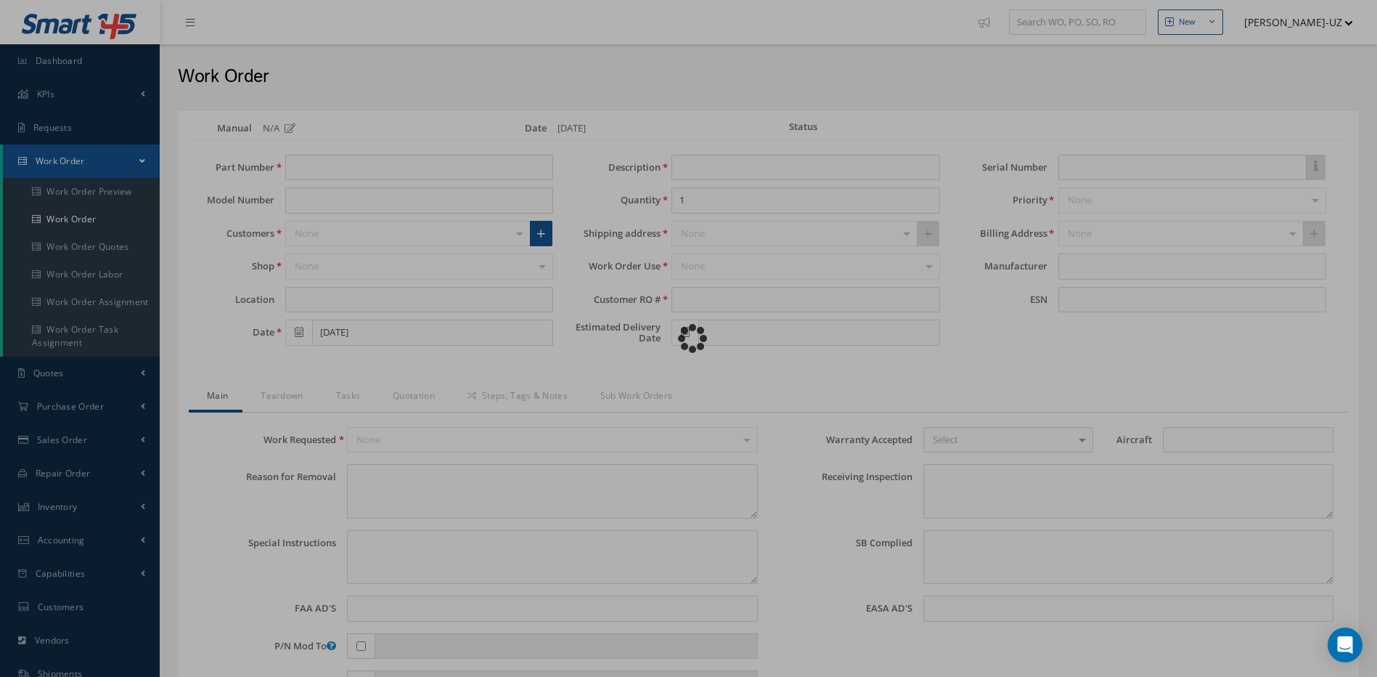
type input "10/03/2025"
type input "VRCCPCAM-06518"
type textarea "CLOSING MAINTENANCE ACTION REGARDING TO DEFERRED FLIGHT DECK PANEL WITH CVR MIC…"
type textarea "PLEASE SEE R.O. FOR DETAILS"
type textarea "NO VISUAL DAMAGE"
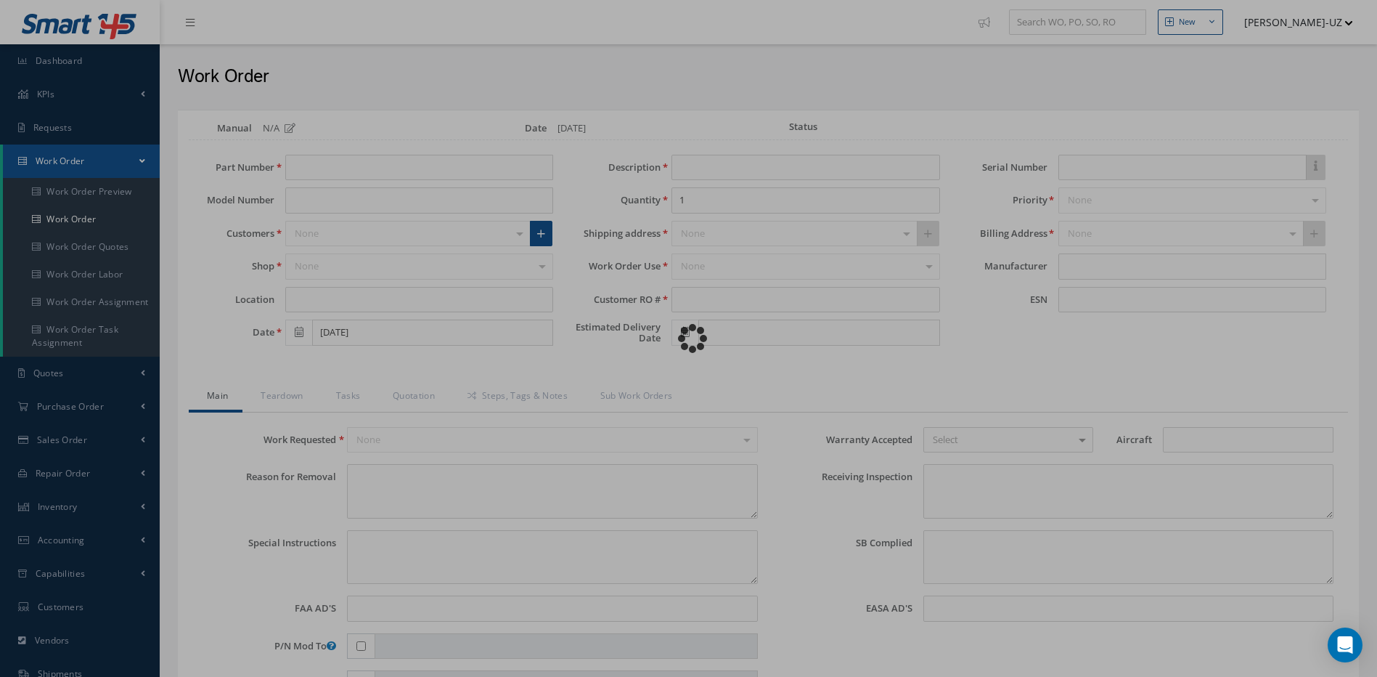
type textarea "NO S/B INSTALLED AND N/A AD'S."
type textarea "REPAIRED IN ACCORDANCE WITH CMM ATA 23-70-43, REV 8, DATED Jan 02, 2023. FULL D…"
type input "09/24/2025"
type input "[DATE]"
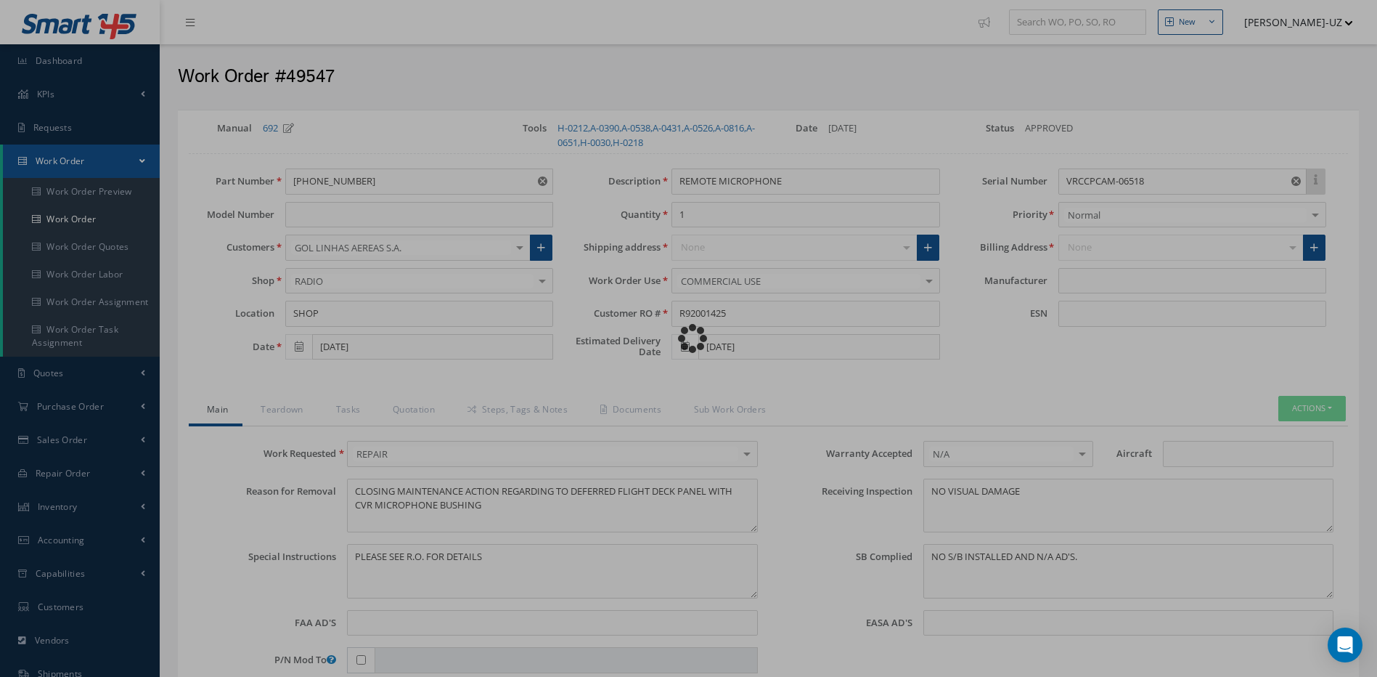
type input "HONEYWELL"
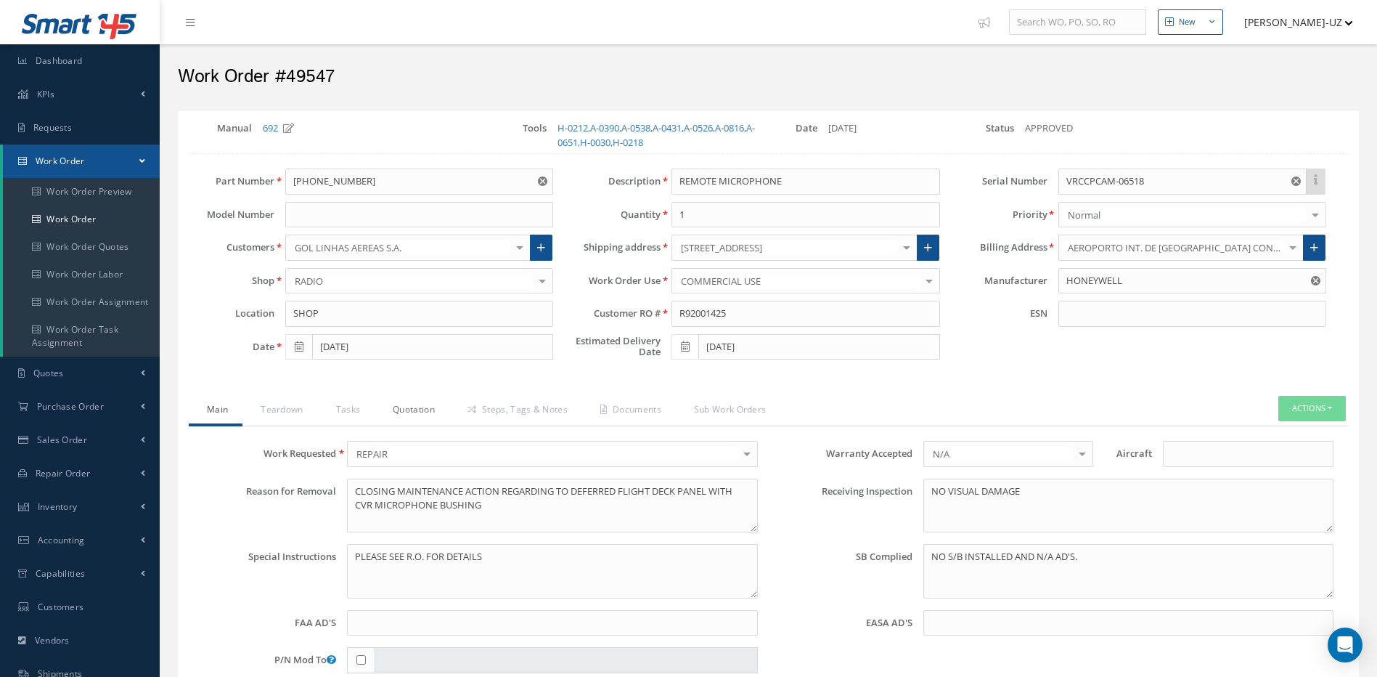
click at [415, 409] on link "Quotation" at bounding box center [412, 411] width 75 height 30
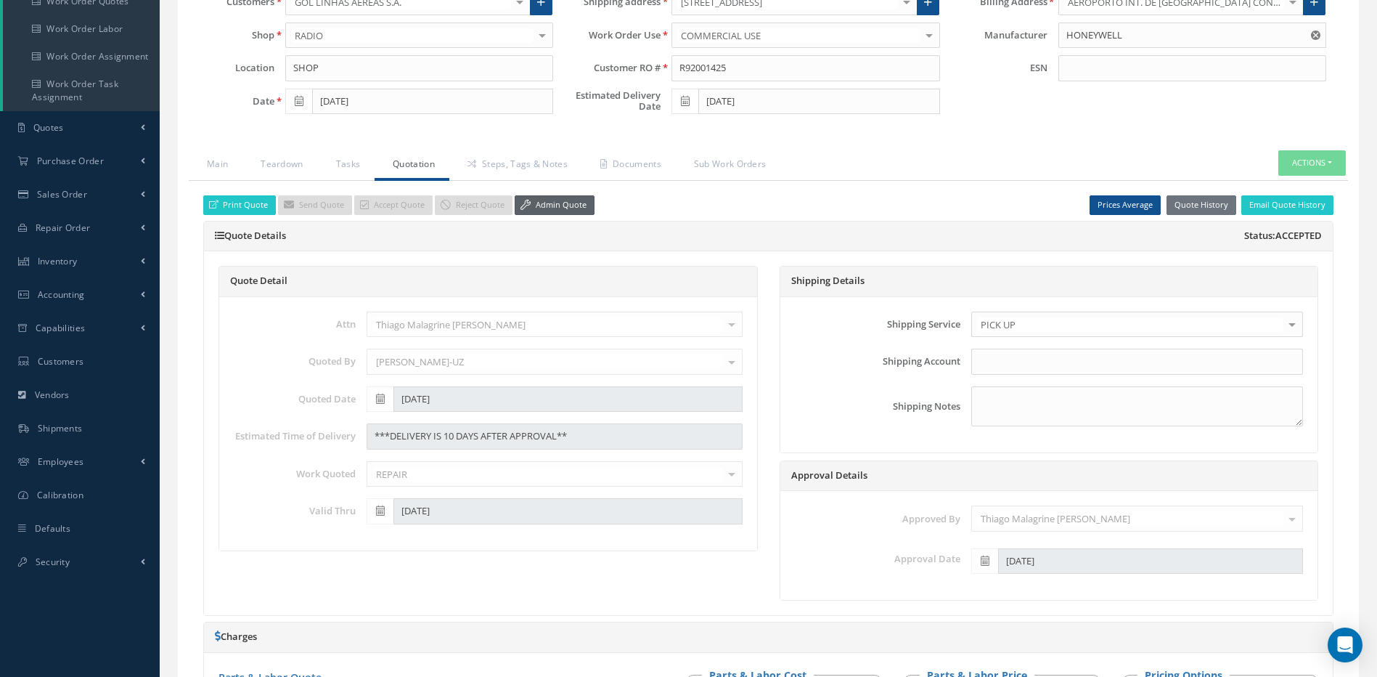
scroll to position [73, 0]
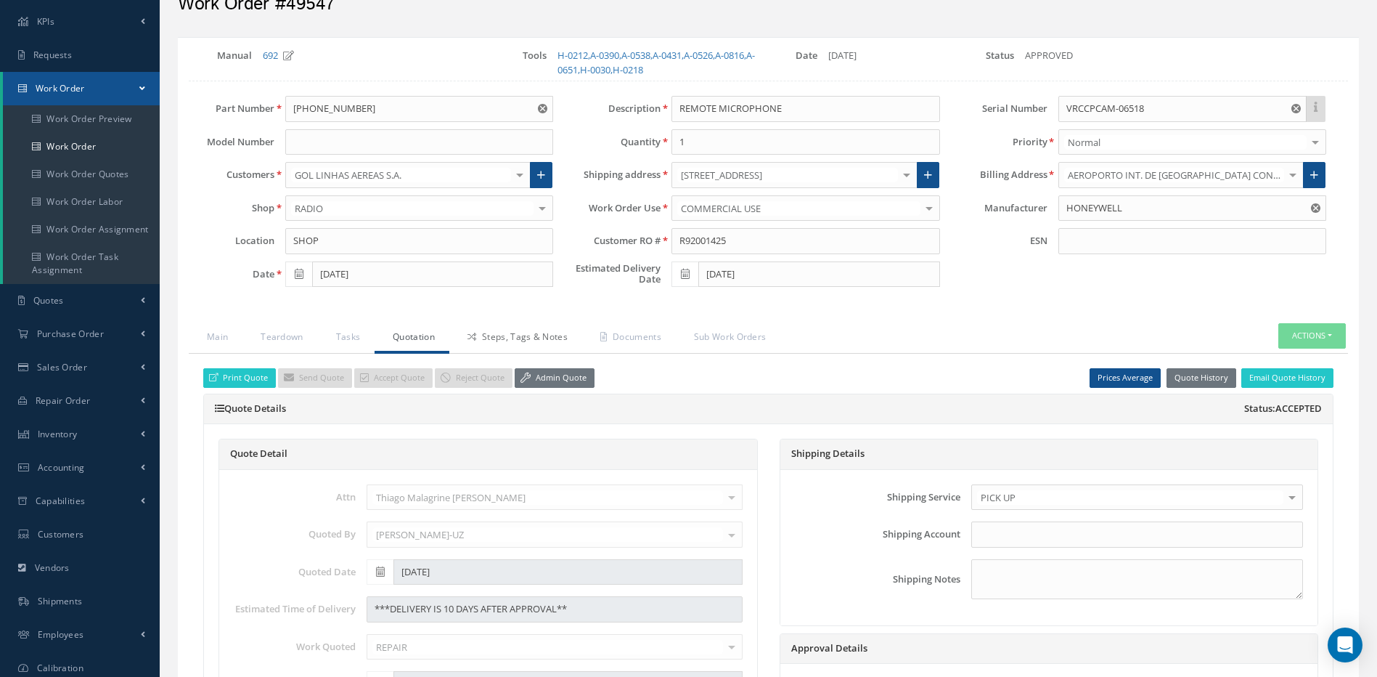
click at [547, 337] on link "Steps, Tags & Notes" at bounding box center [515, 338] width 133 height 30
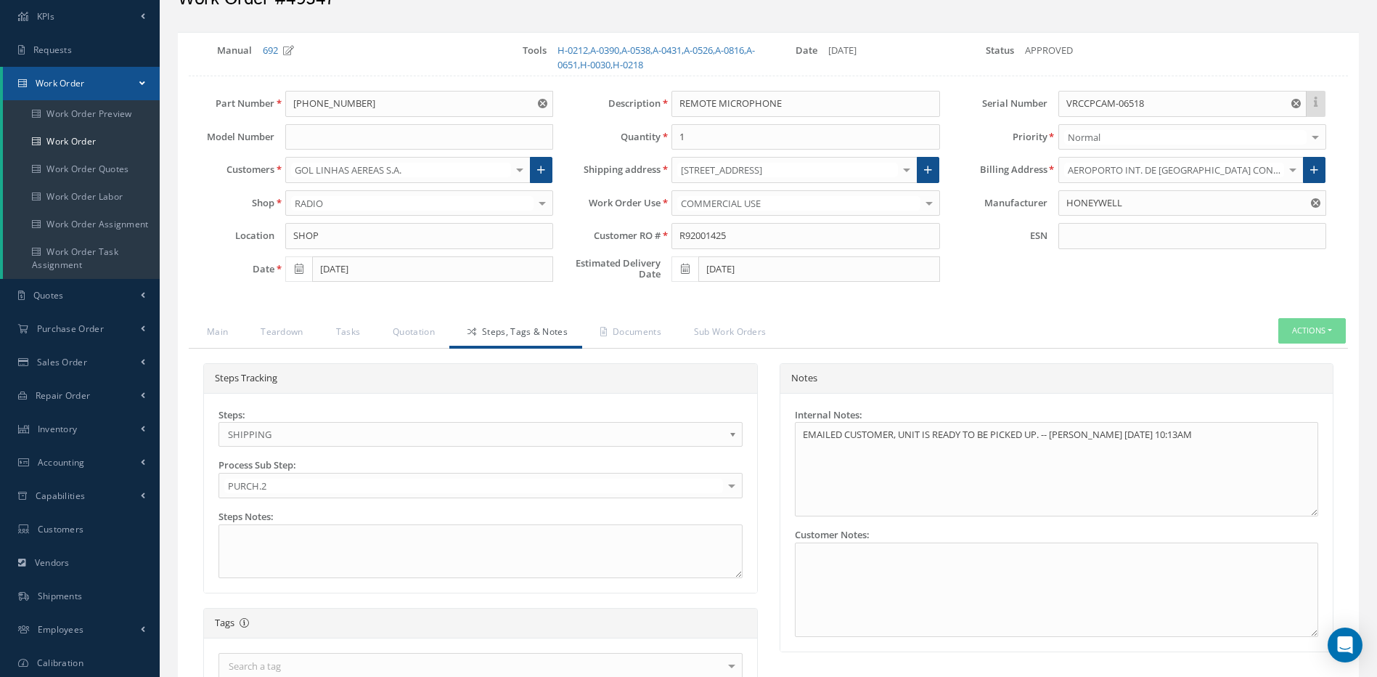
scroll to position [0, 0]
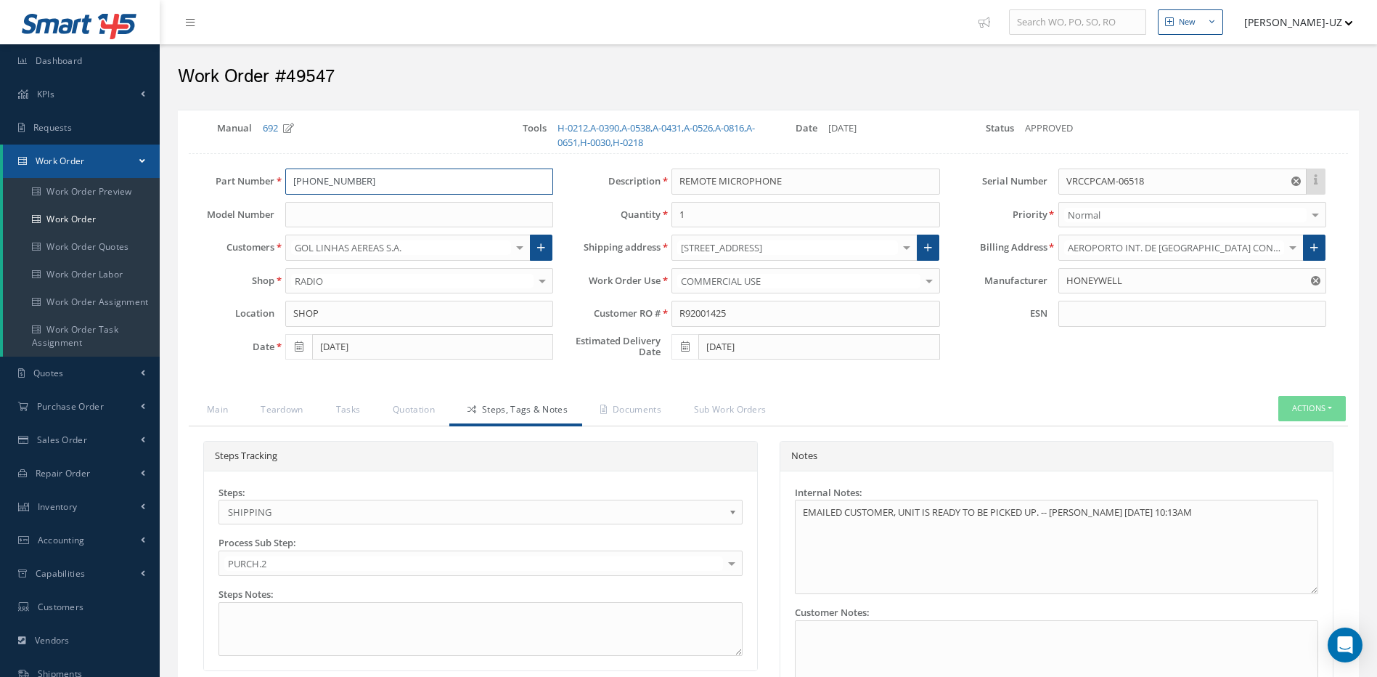
drag, startPoint x: 373, startPoint y: 185, endPoint x: 278, endPoint y: 187, distance: 95.1
click at [278, 187] on div "980-6116-001" at bounding box center [419, 181] width 290 height 26
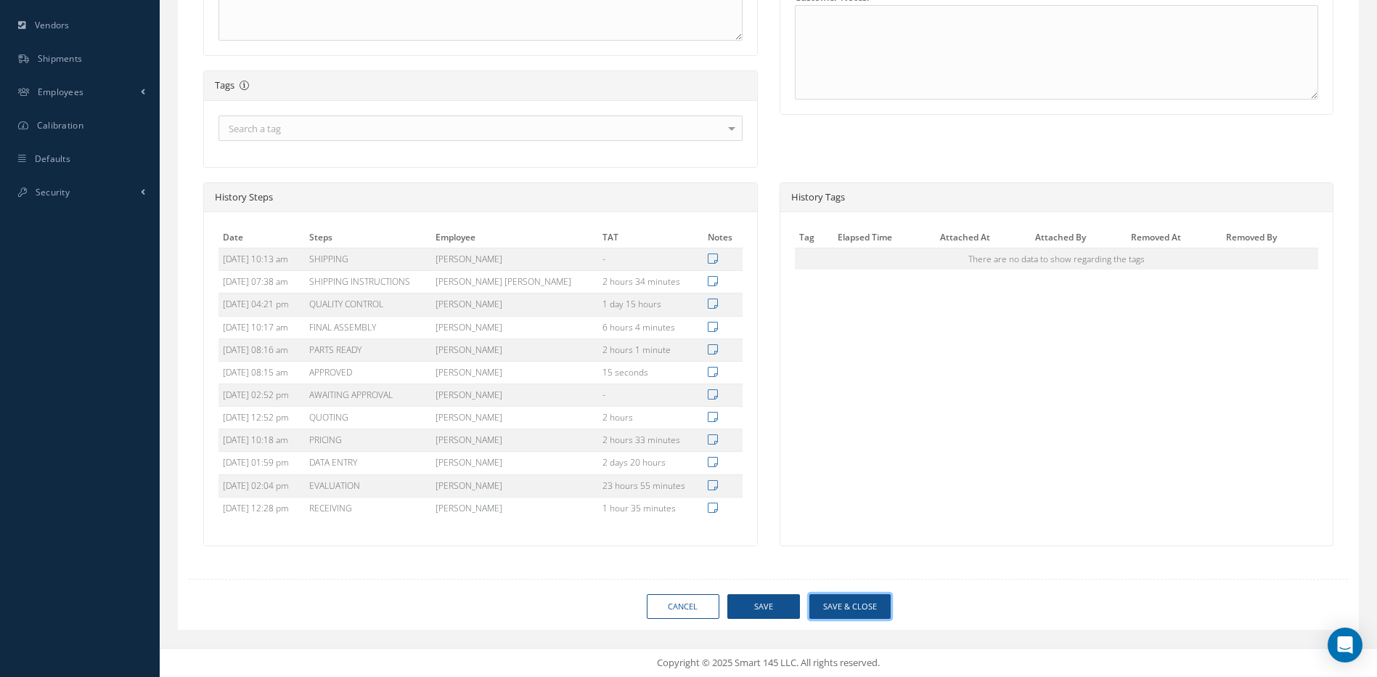
click at [851, 603] on button "Save & Close" at bounding box center [849, 606] width 81 height 25
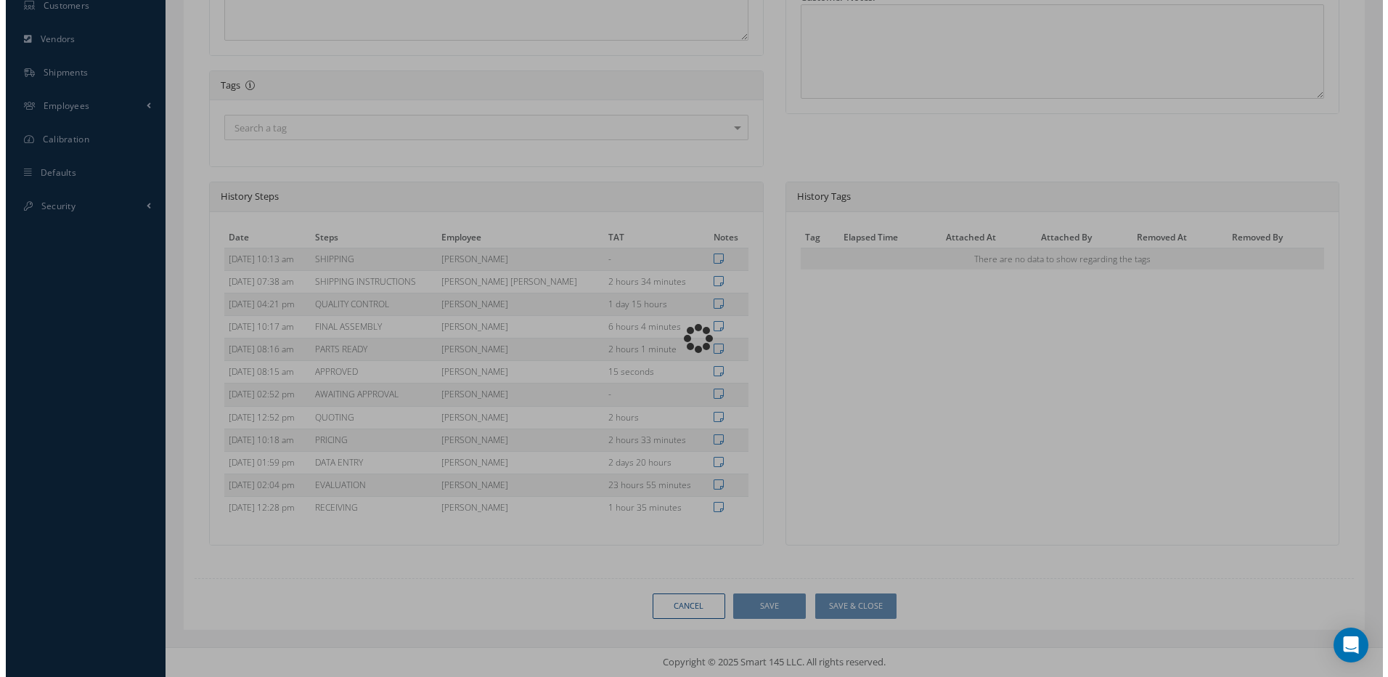
scroll to position [601, 0]
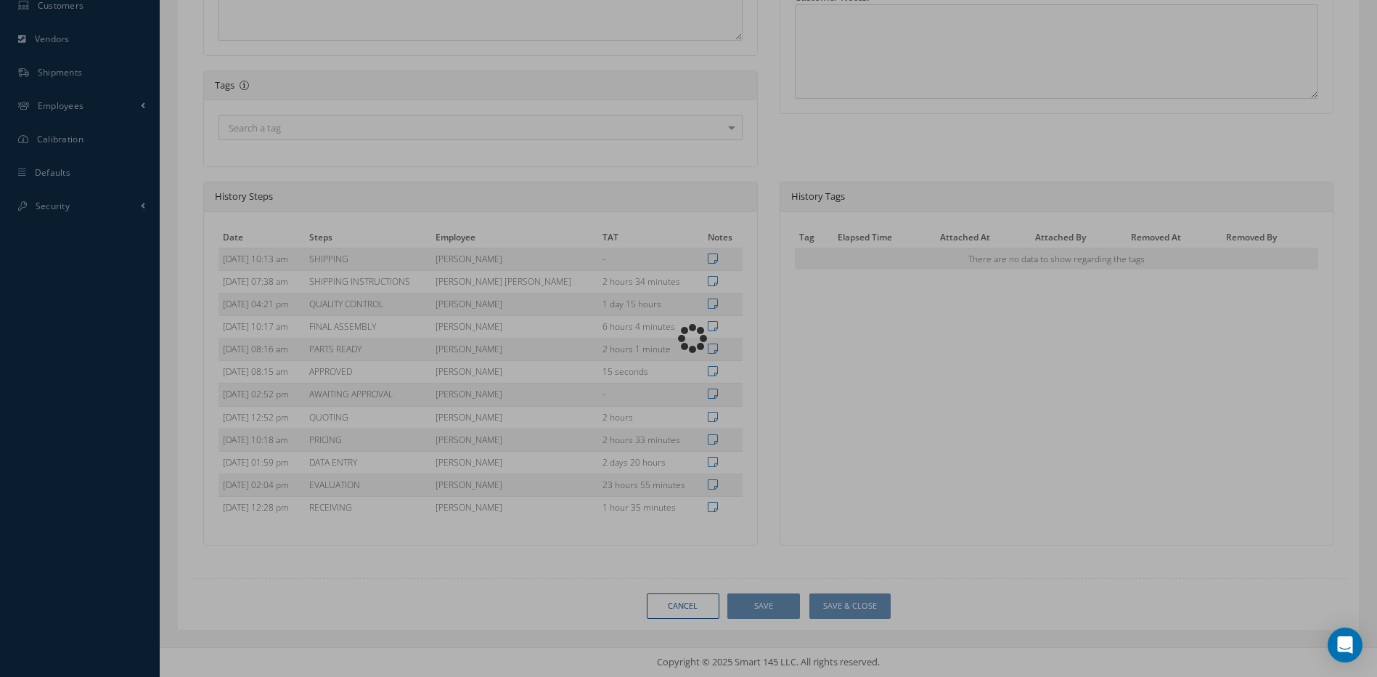
type input "HONEYWELL"
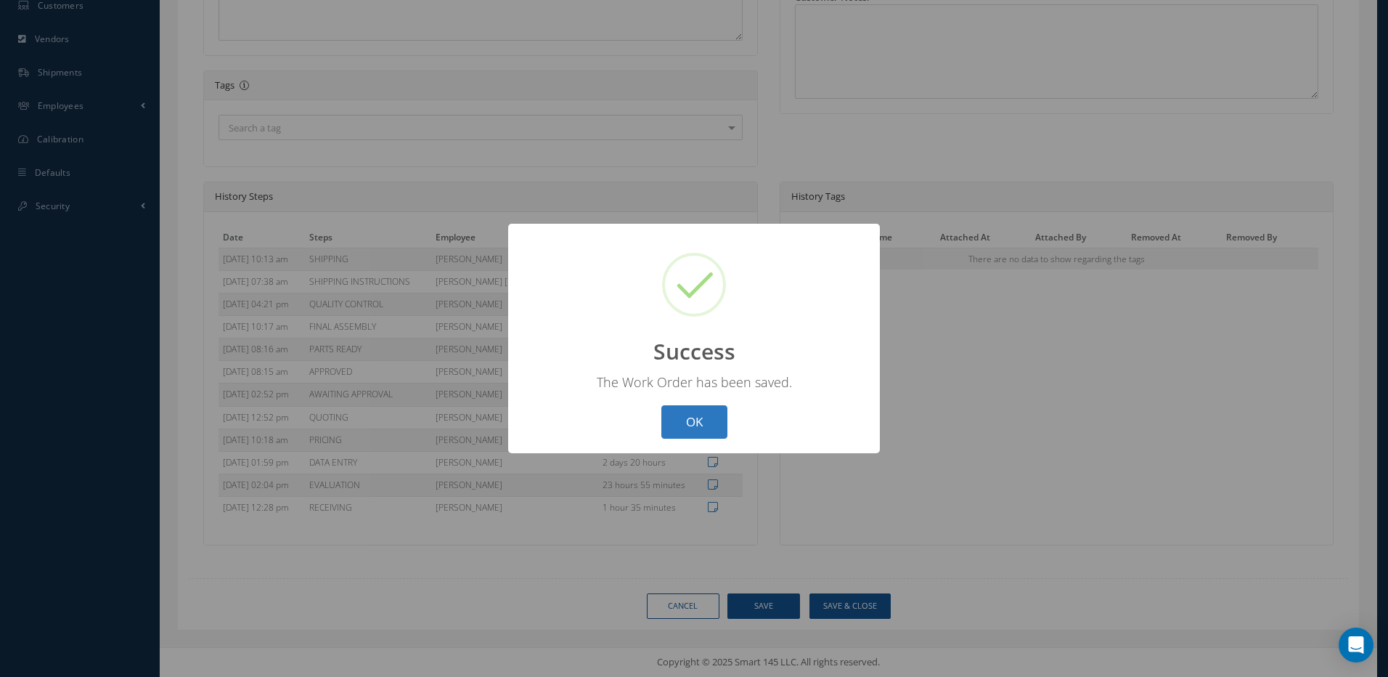
click at [699, 409] on button "OK" at bounding box center [694, 422] width 66 height 34
select select "25"
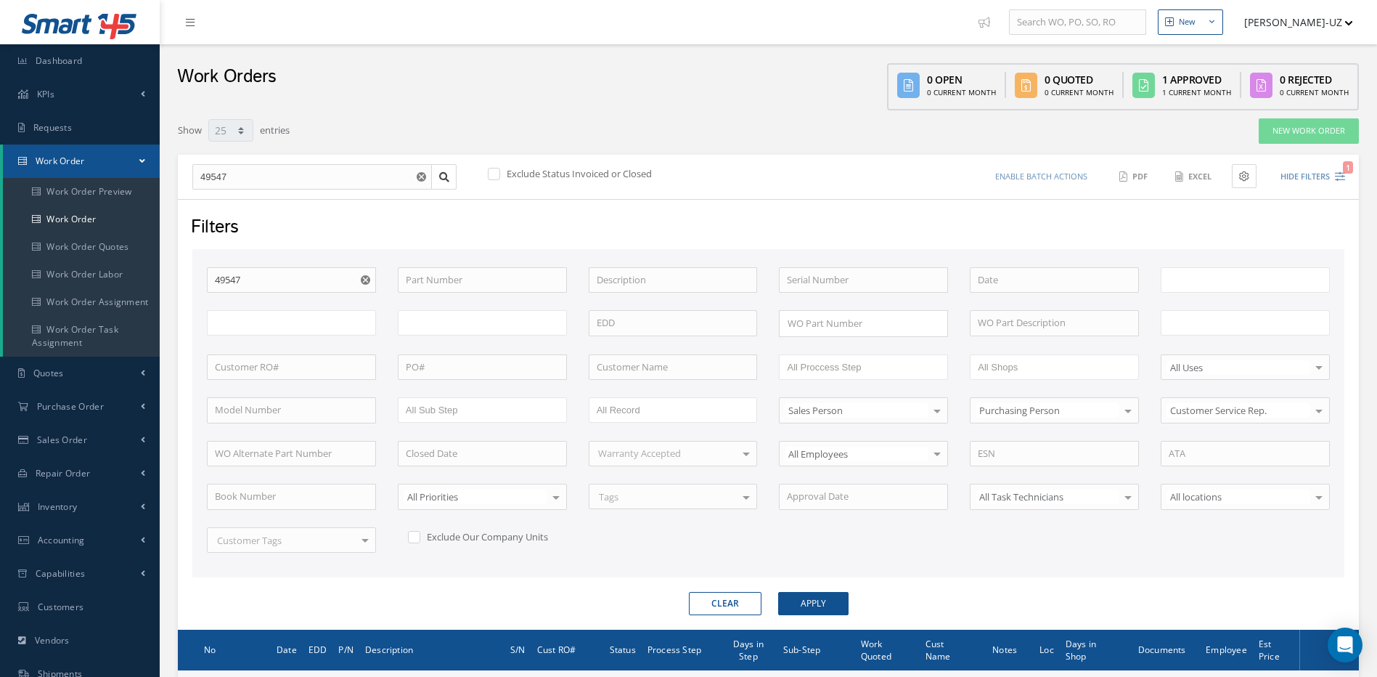
type input "All Work Request"
type input "All Work Performed"
type input "All Status"
type input "WO Part Status"
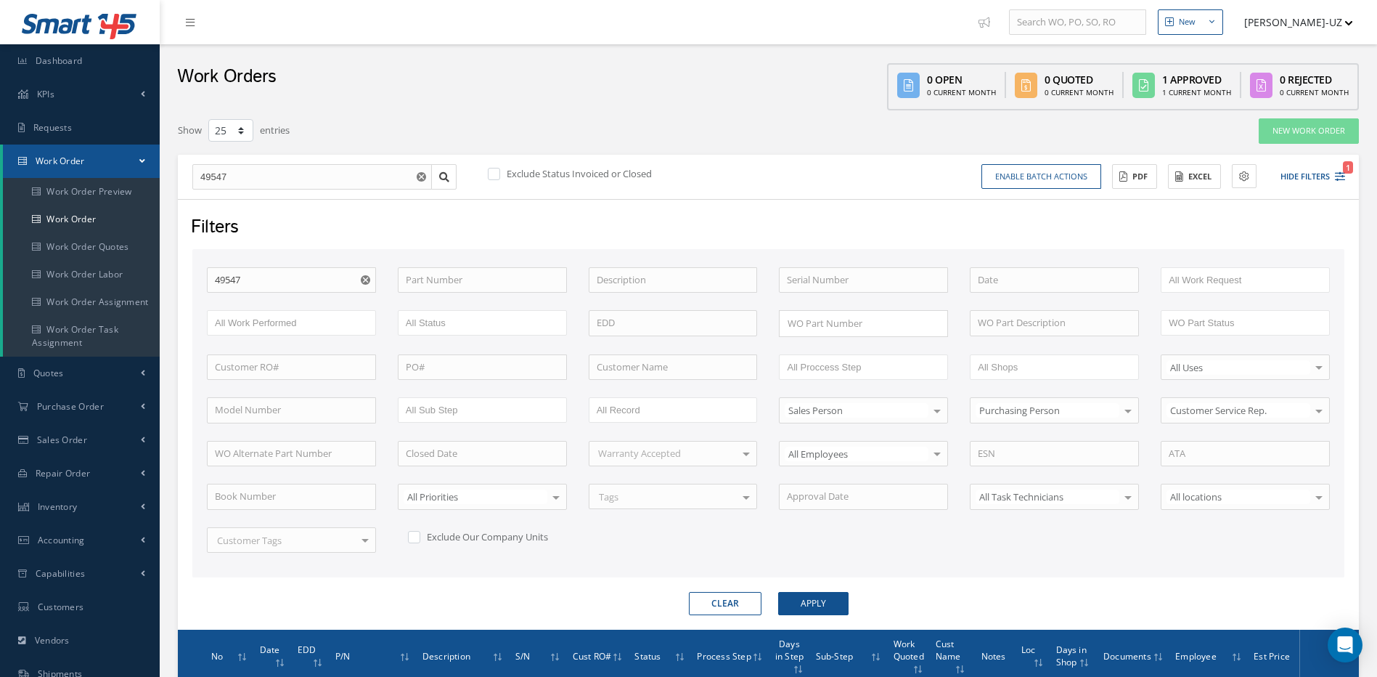
click at [713, 619] on div "Filters WO Number 49547 Part Number Description Serial Number - BENCH CHECK CAL…" at bounding box center [768, 414] width 1181 height 430
click at [724, 608] on button "Clear" at bounding box center [725, 603] width 73 height 23
checkbox input "true"
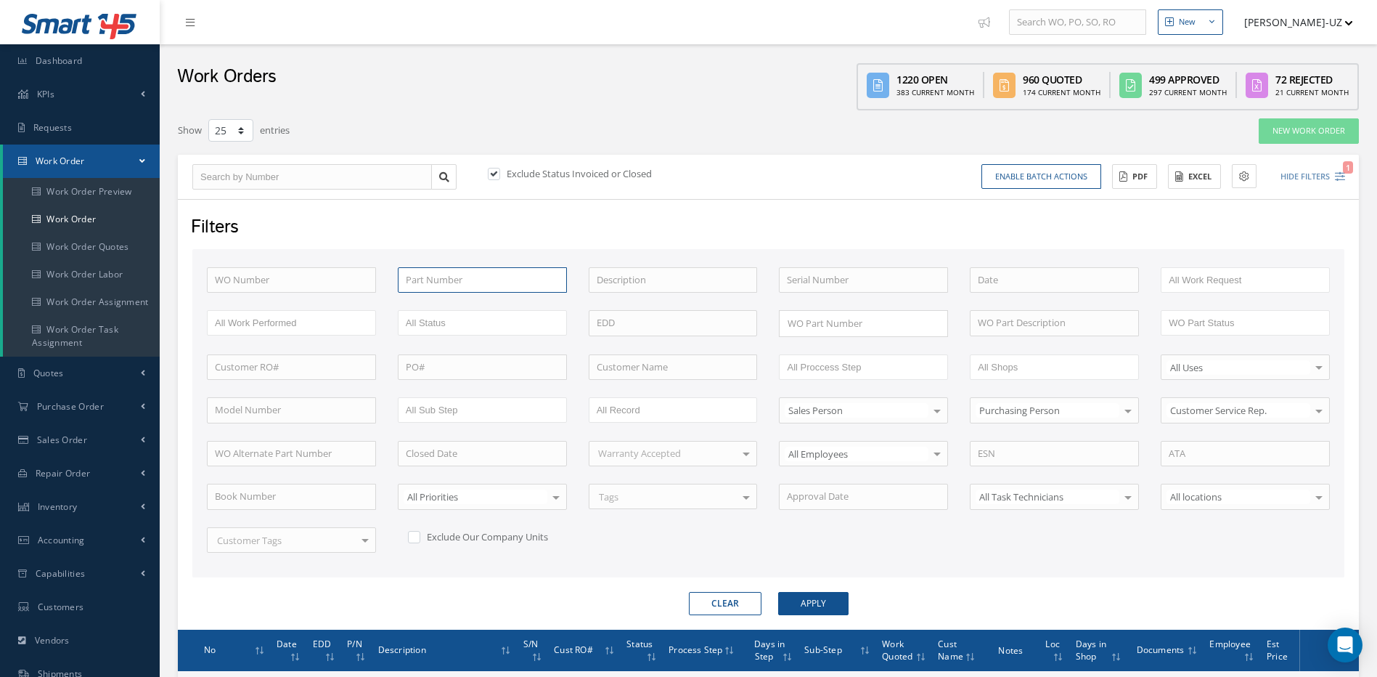
click at [422, 279] on input "text" at bounding box center [482, 280] width 169 height 26
paste input "980-6116-001"
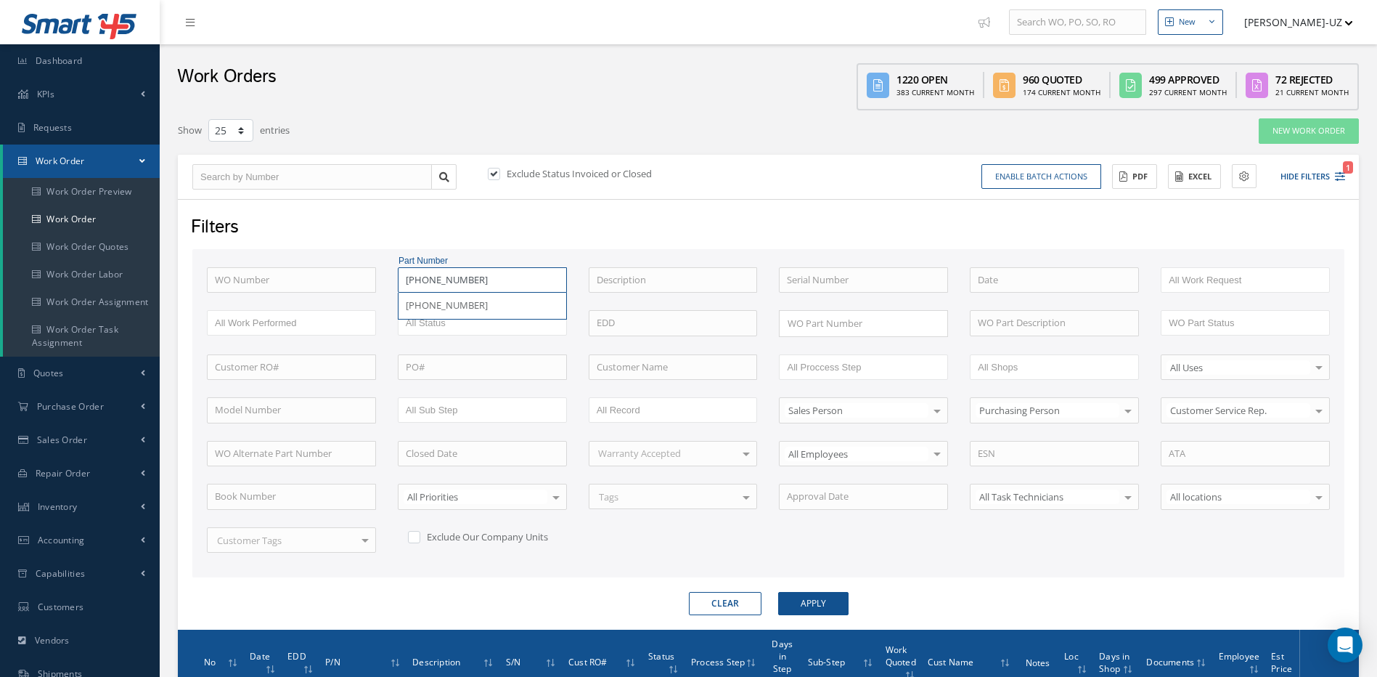
type input "980-6116-001"
click at [653, 367] on input "text" at bounding box center [673, 367] width 169 height 26
type input "gol"
click at [778, 592] on button "Apply" at bounding box center [813, 603] width 70 height 23
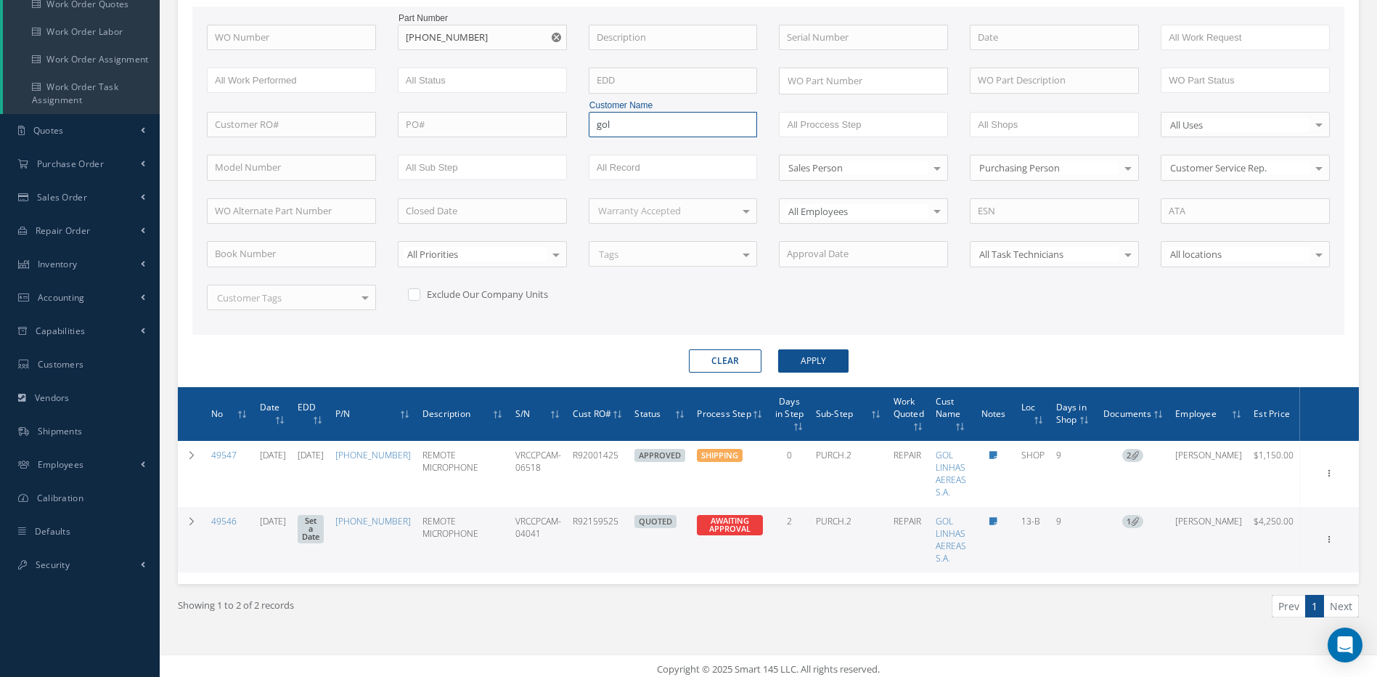
scroll to position [249, 0]
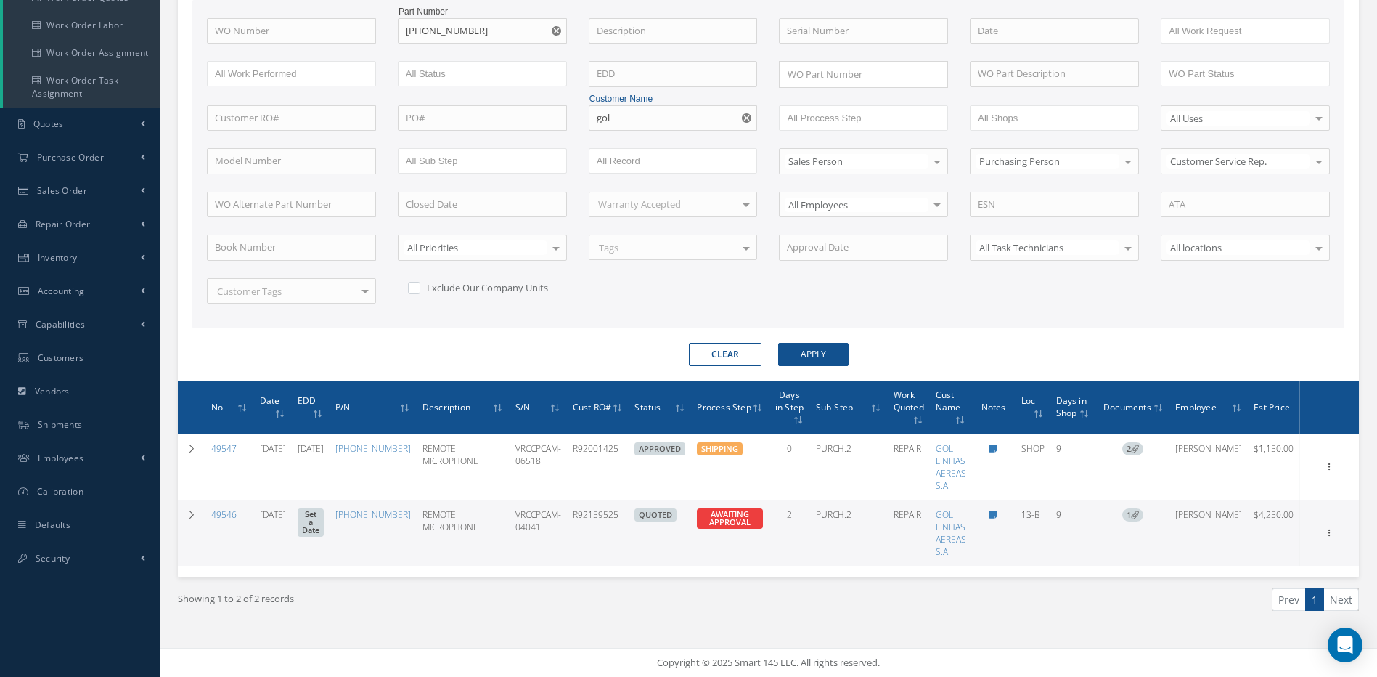
click at [714, 352] on button "Clear" at bounding box center [725, 354] width 73 height 23
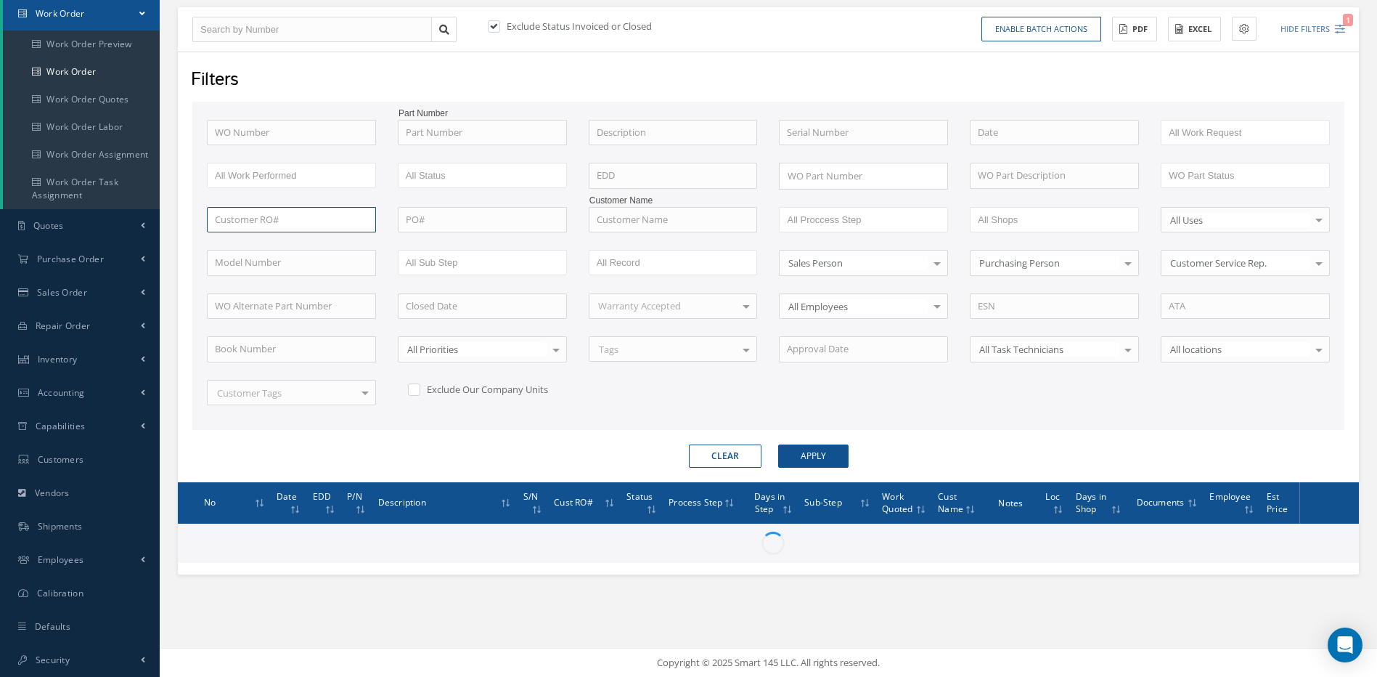
click at [259, 214] on input "text" at bounding box center [291, 220] width 169 height 26
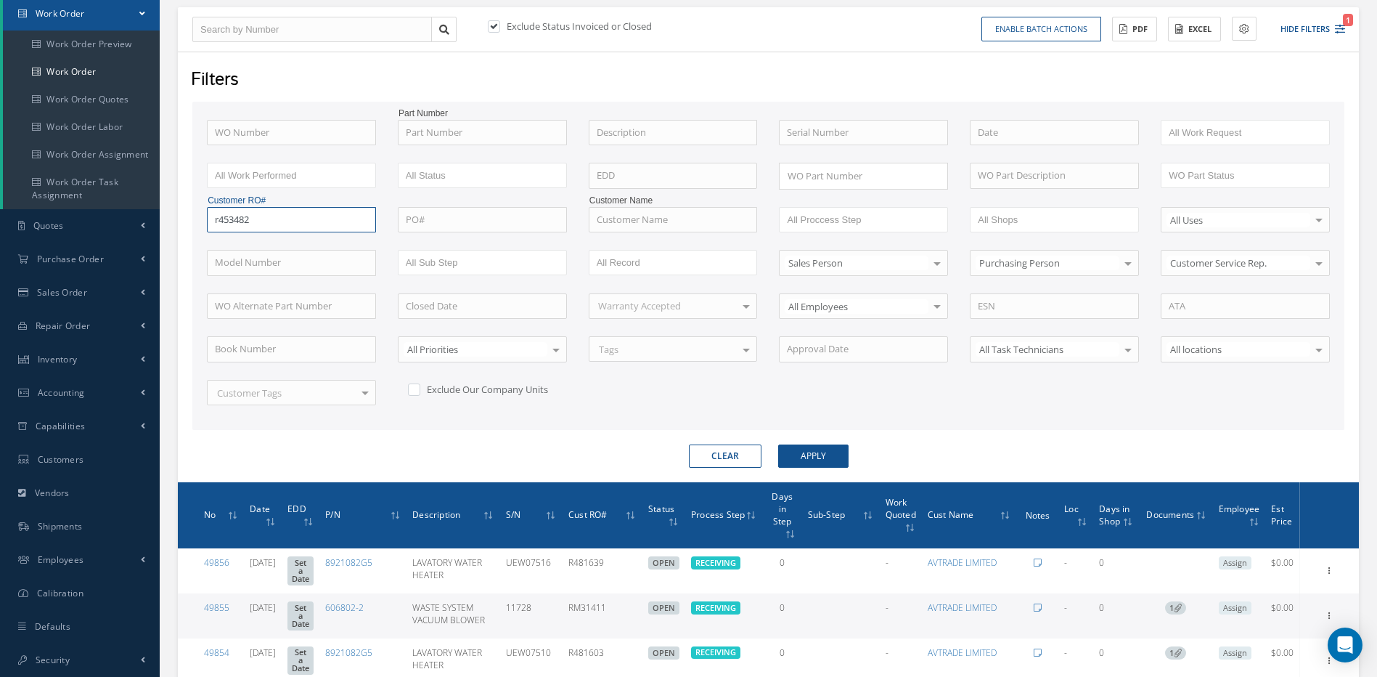
type input "r453482"
click at [778, 444] on button "Apply" at bounding box center [813, 455] width 70 height 23
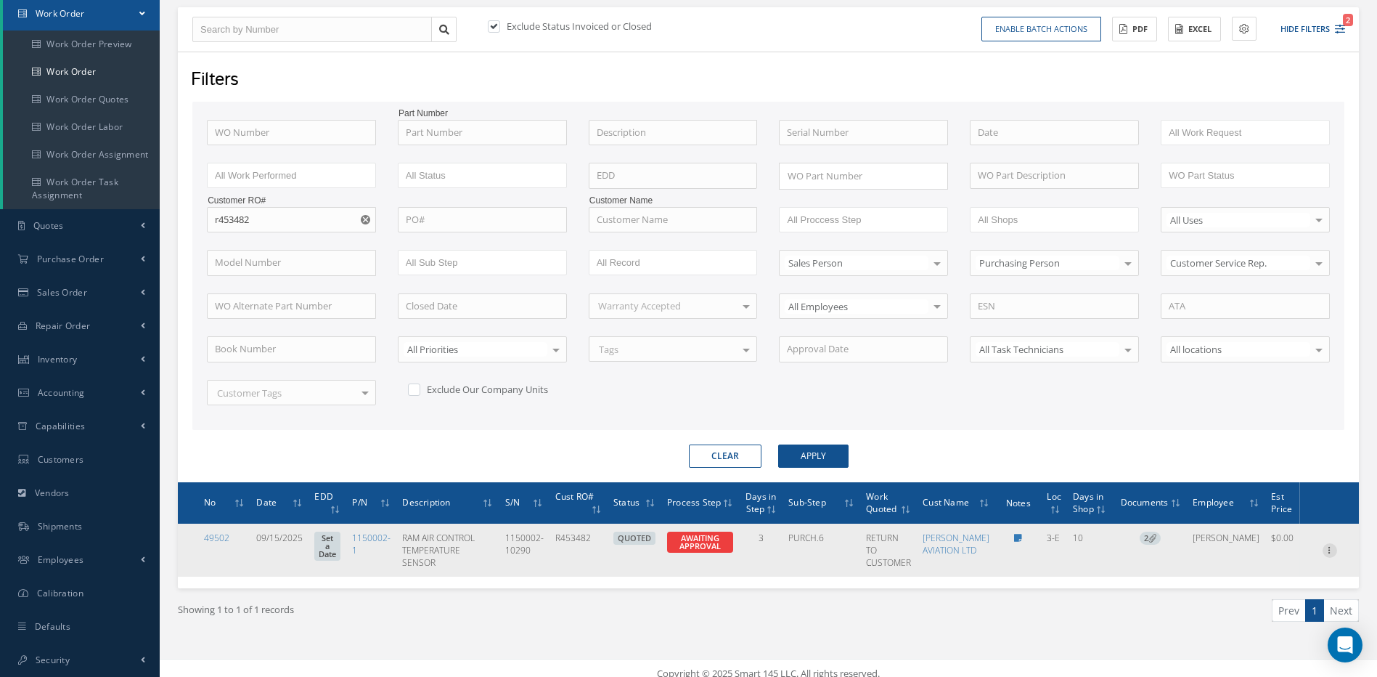
click at [1331, 555] on icon at bounding box center [1330, 549] width 15 height 12
click at [1237, 555] on link "Edit" at bounding box center [1263, 548] width 115 height 19
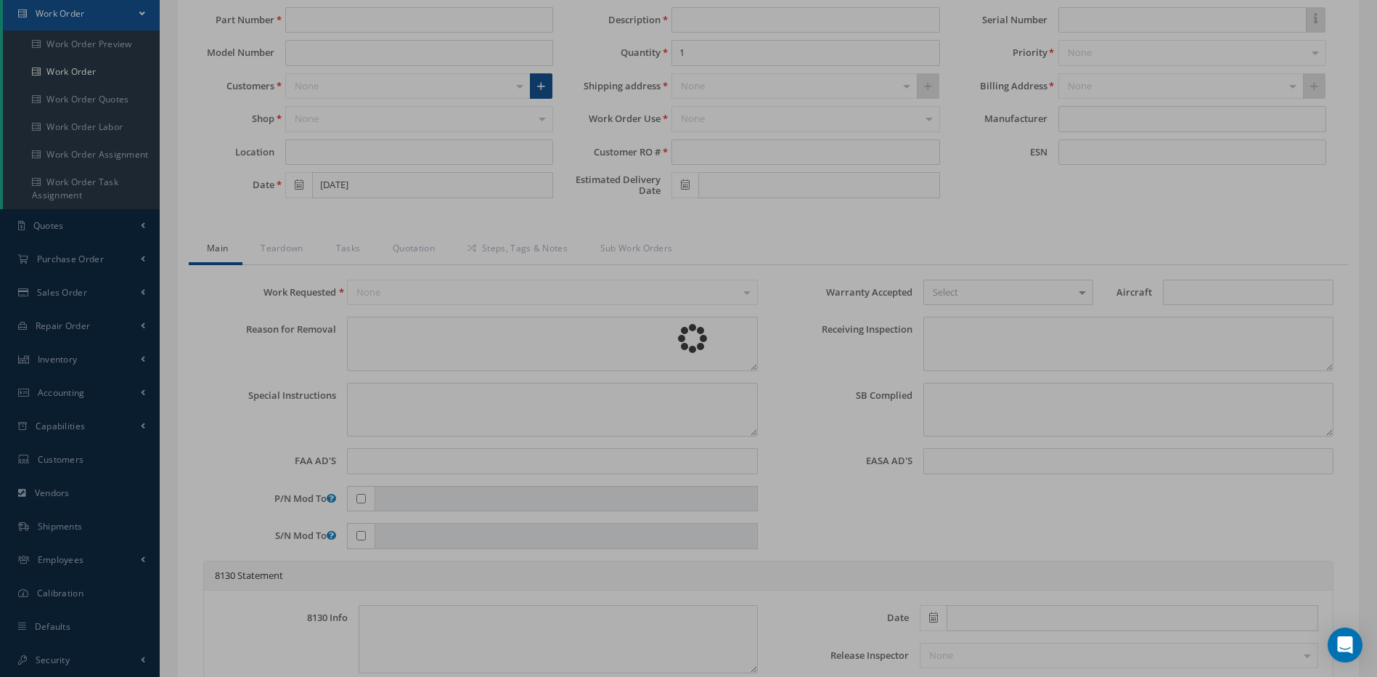
type input "1150002-1"
type input "3-E"
type input "09/15/2025"
type input "RAM AIR CONTROL TEMPERATURE SENSOR"
type input "R453482"
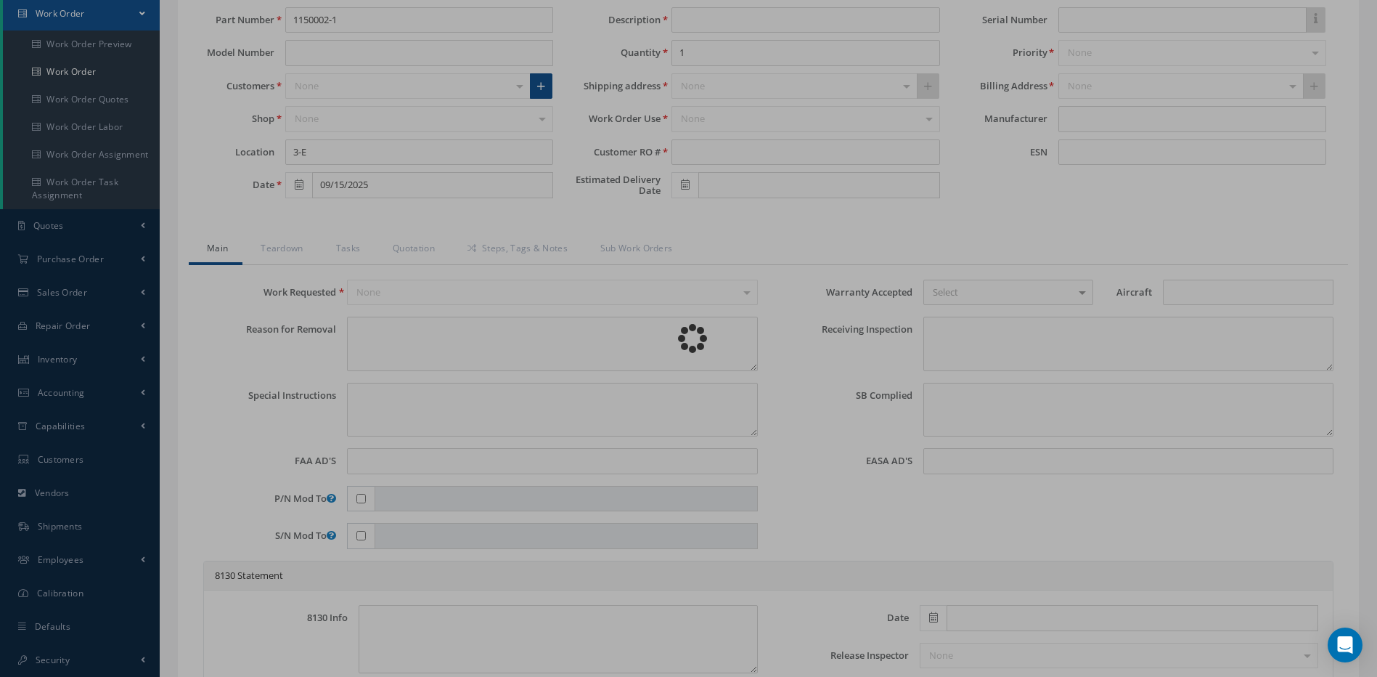
type input "1150002-10290"
type textarea "PACK ON RECALL"
type textarea "PLEASE SEE R.O. FOR DETAILS"
type textarea "NO VISUAL DAMAGE"
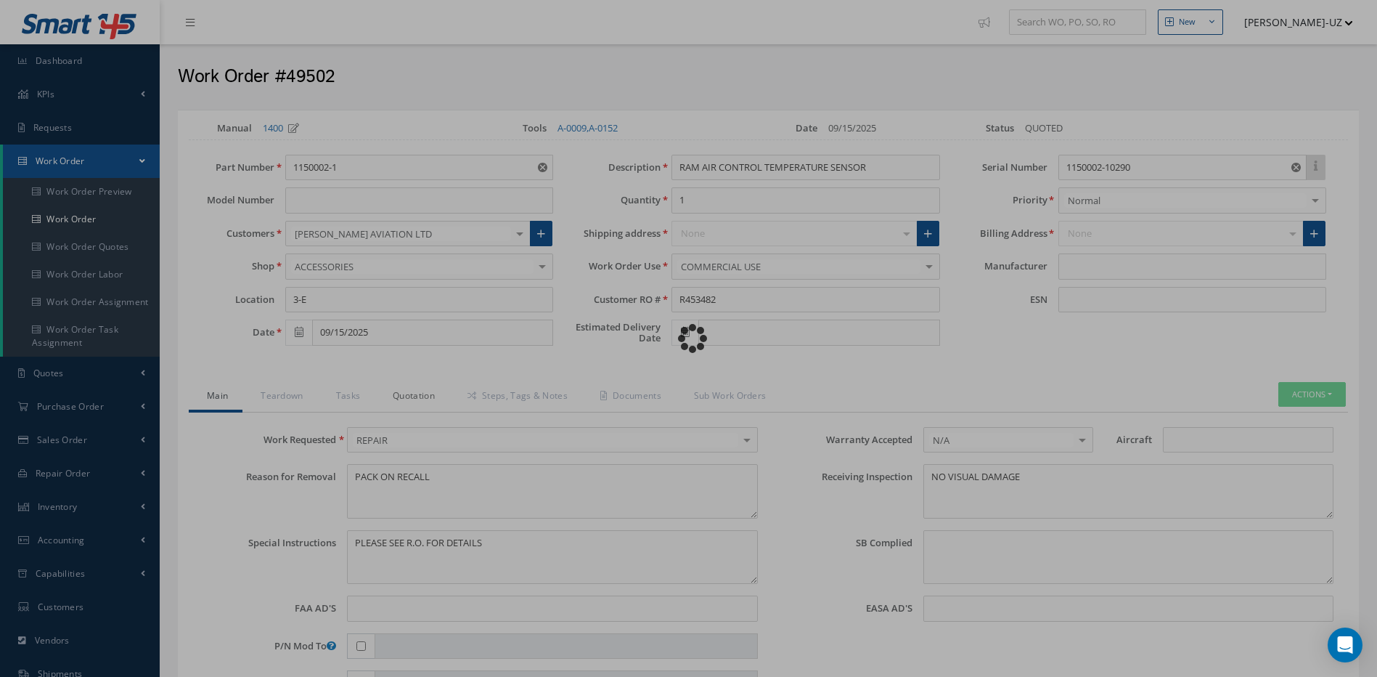
type input "HONEYWELL"
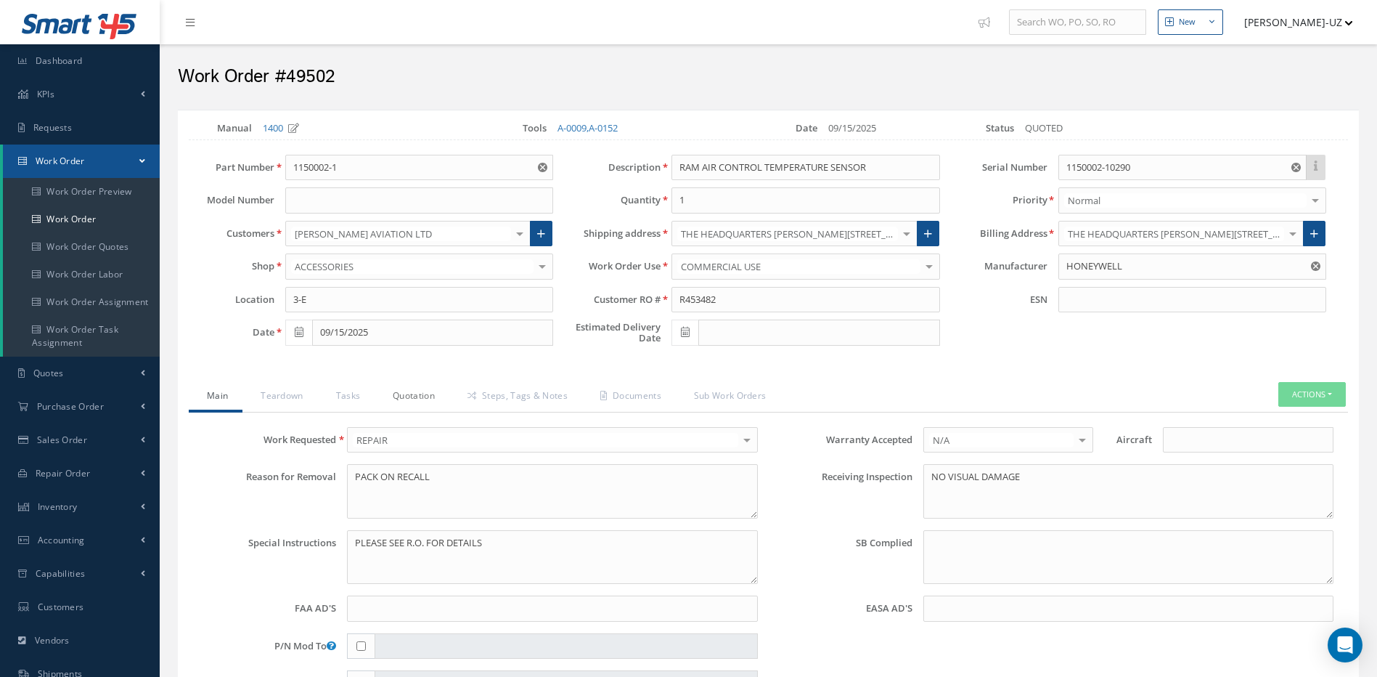
click at [403, 399] on link "Quotation" at bounding box center [412, 397] width 75 height 30
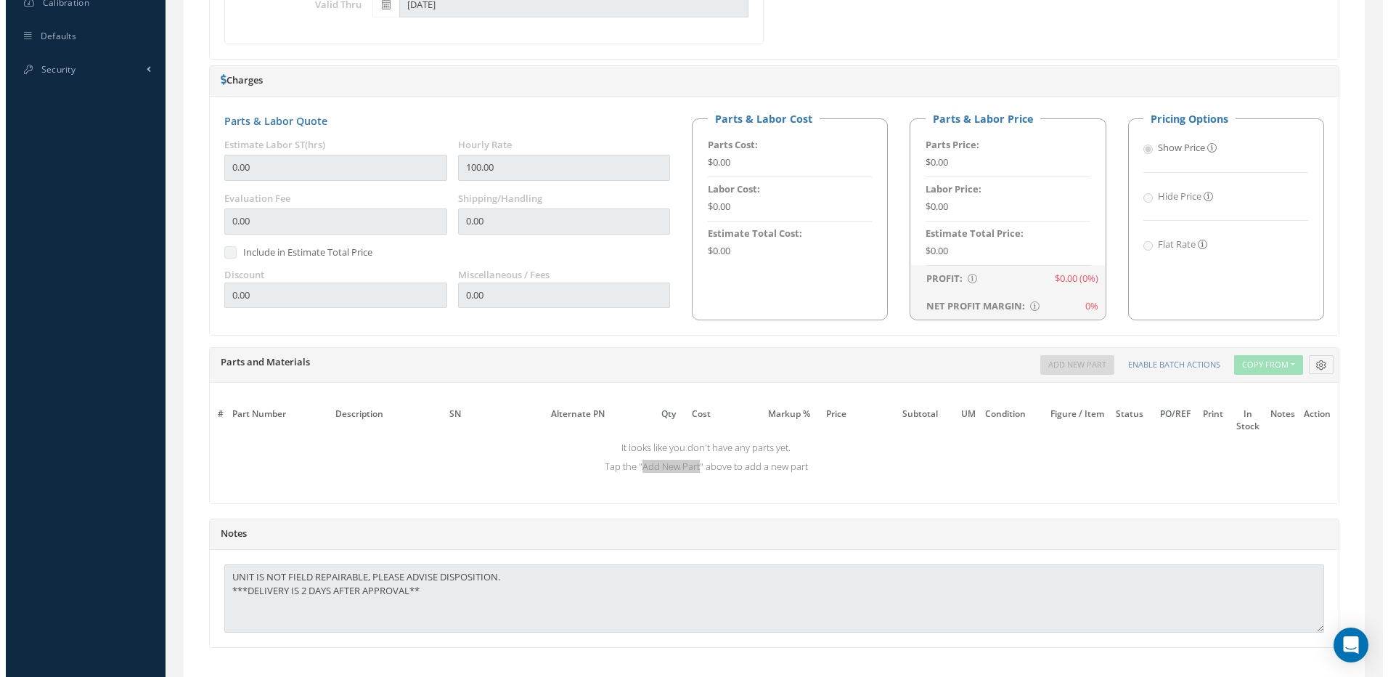
scroll to position [839, 0]
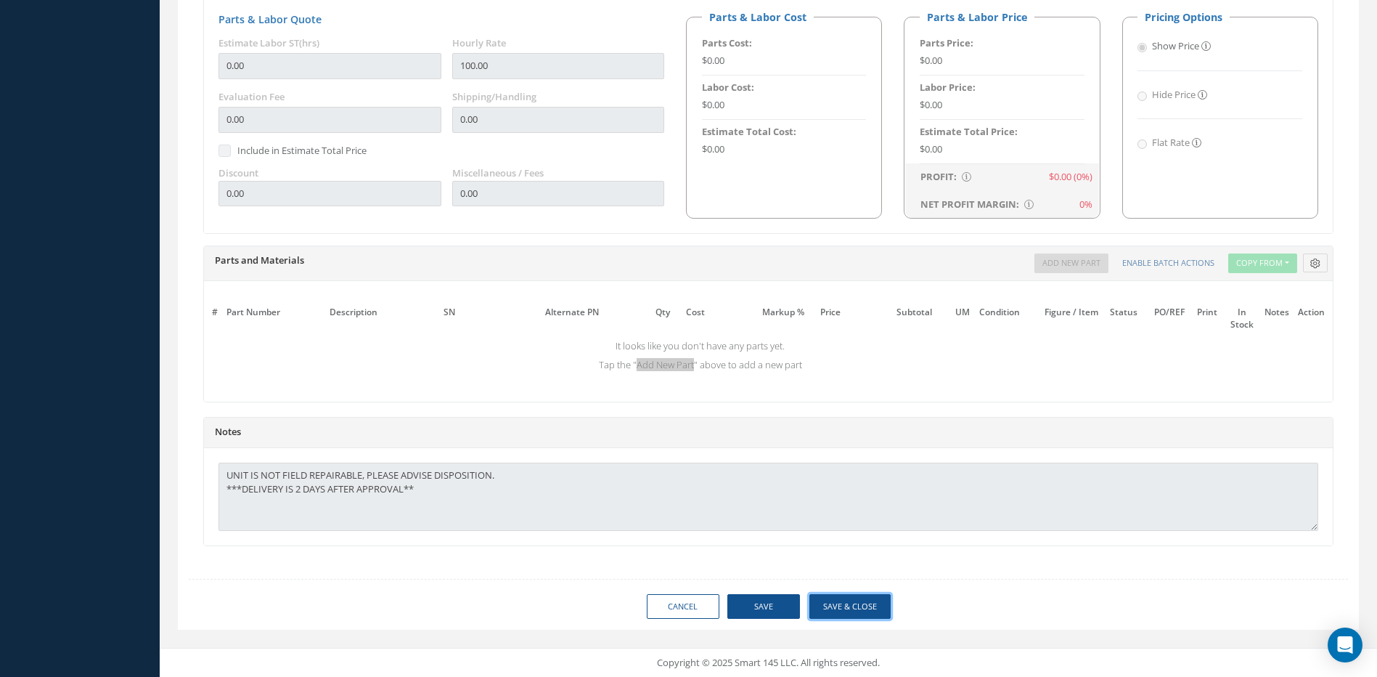
click at [852, 609] on button "Save & Close" at bounding box center [849, 606] width 81 height 25
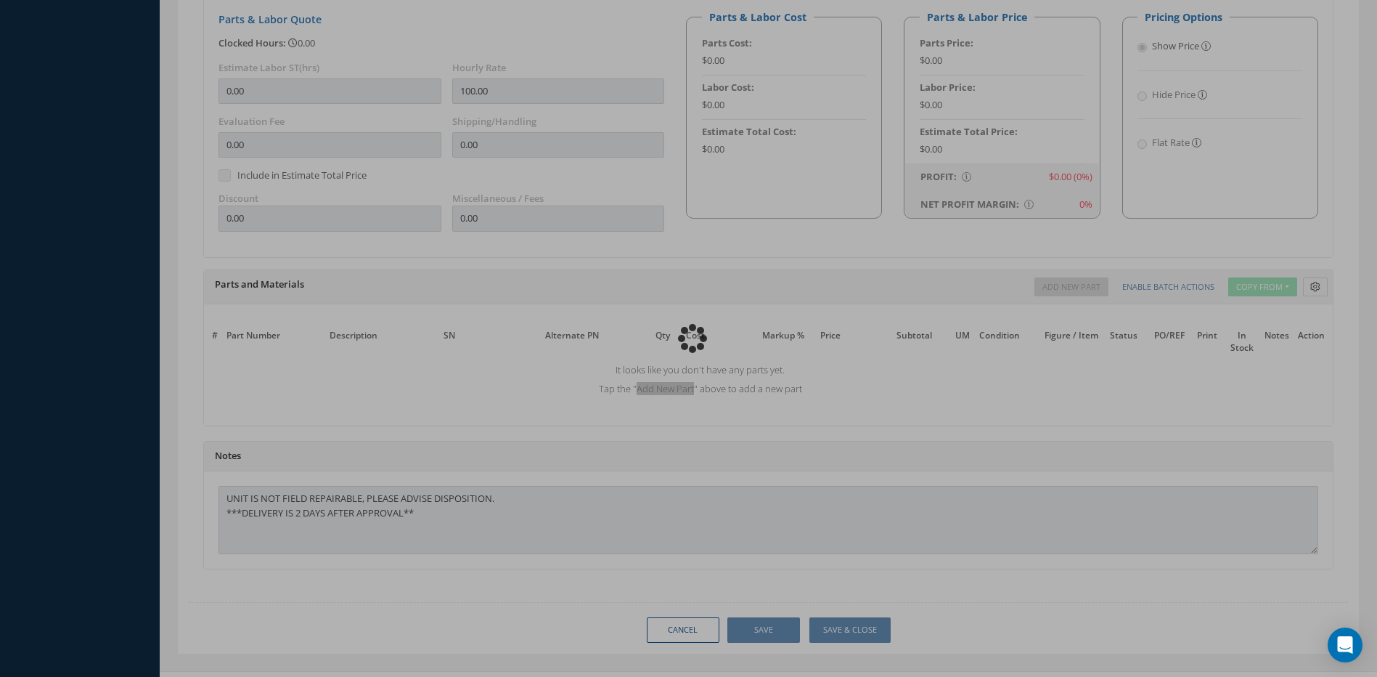
type input "HONEYWELL"
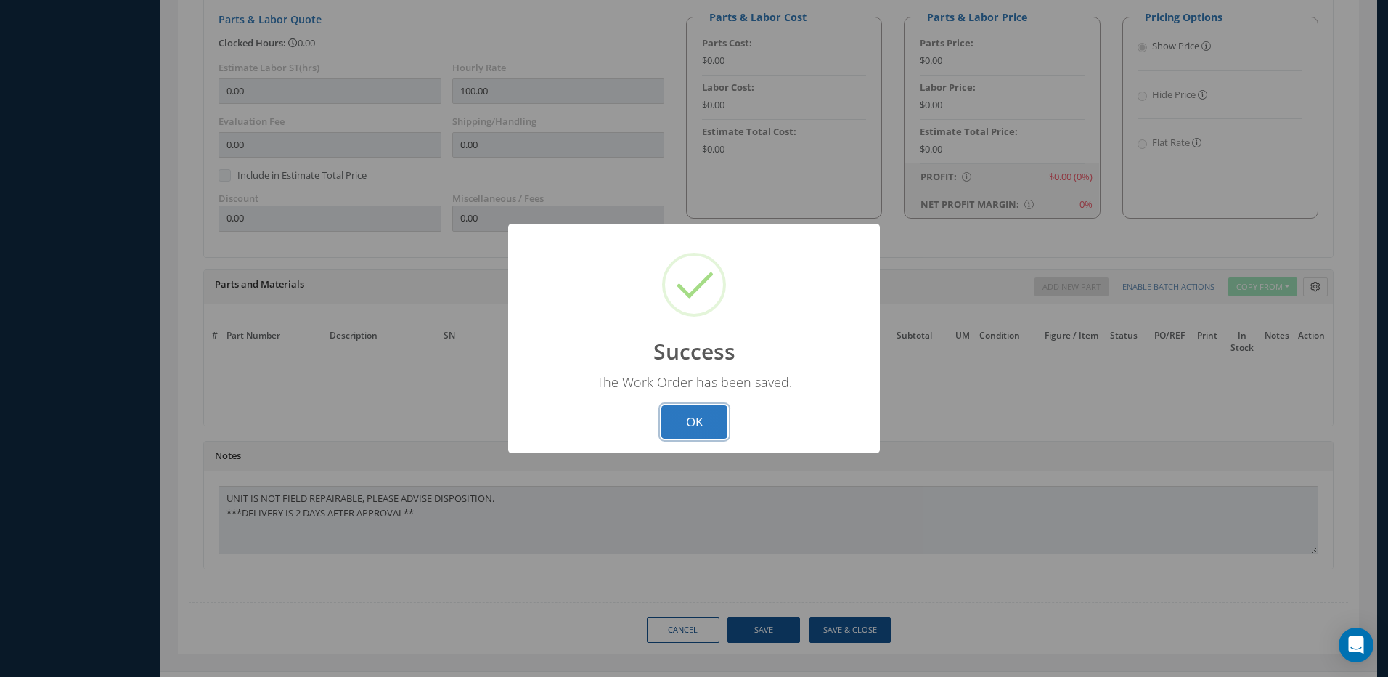
click at [687, 421] on button "OK" at bounding box center [694, 422] width 66 height 34
select select "25"
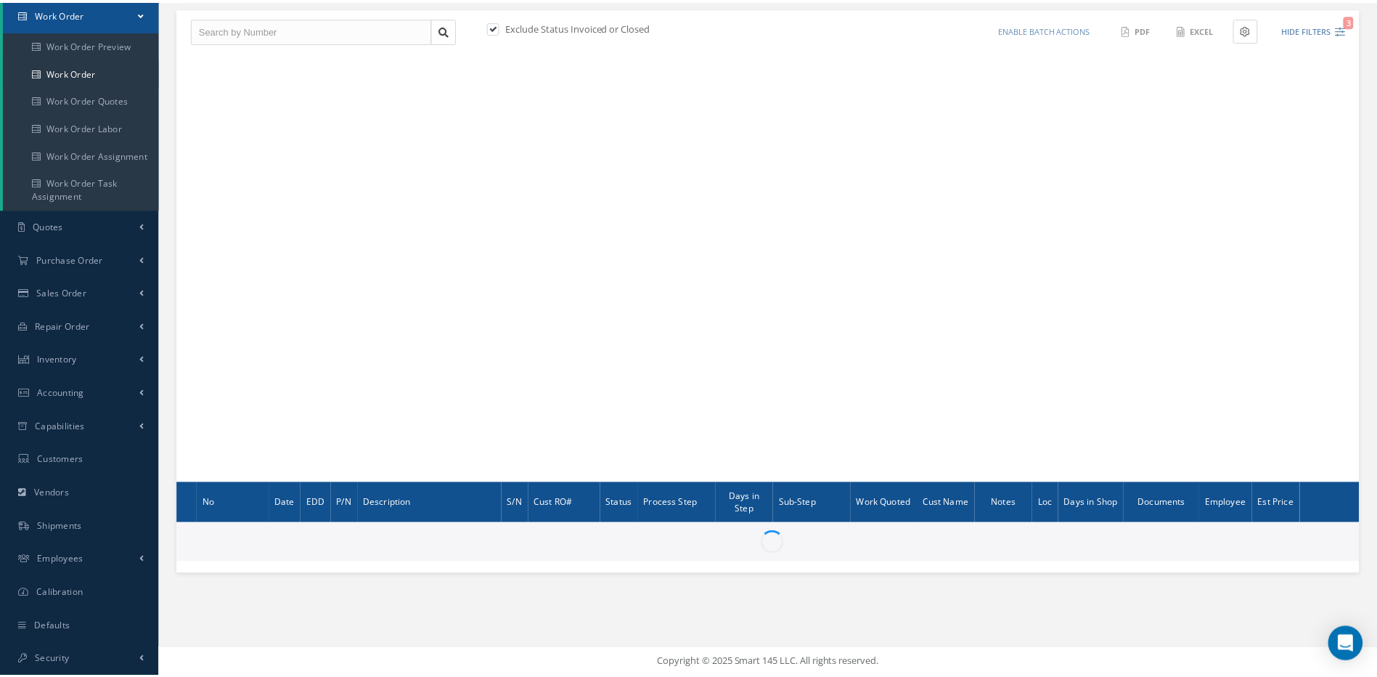
scroll to position [147, 0]
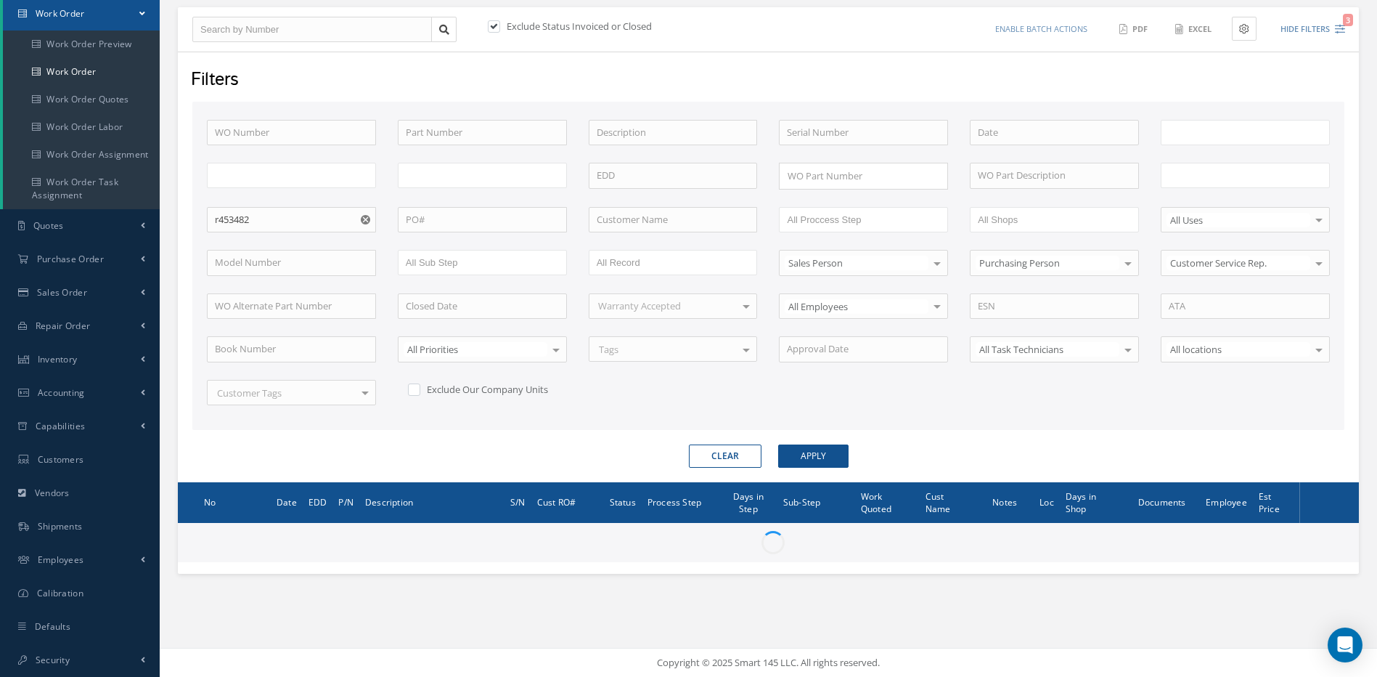
type input "All Work Request"
type input "All Work Performed"
type input "All Status"
type input "WO Part Status"
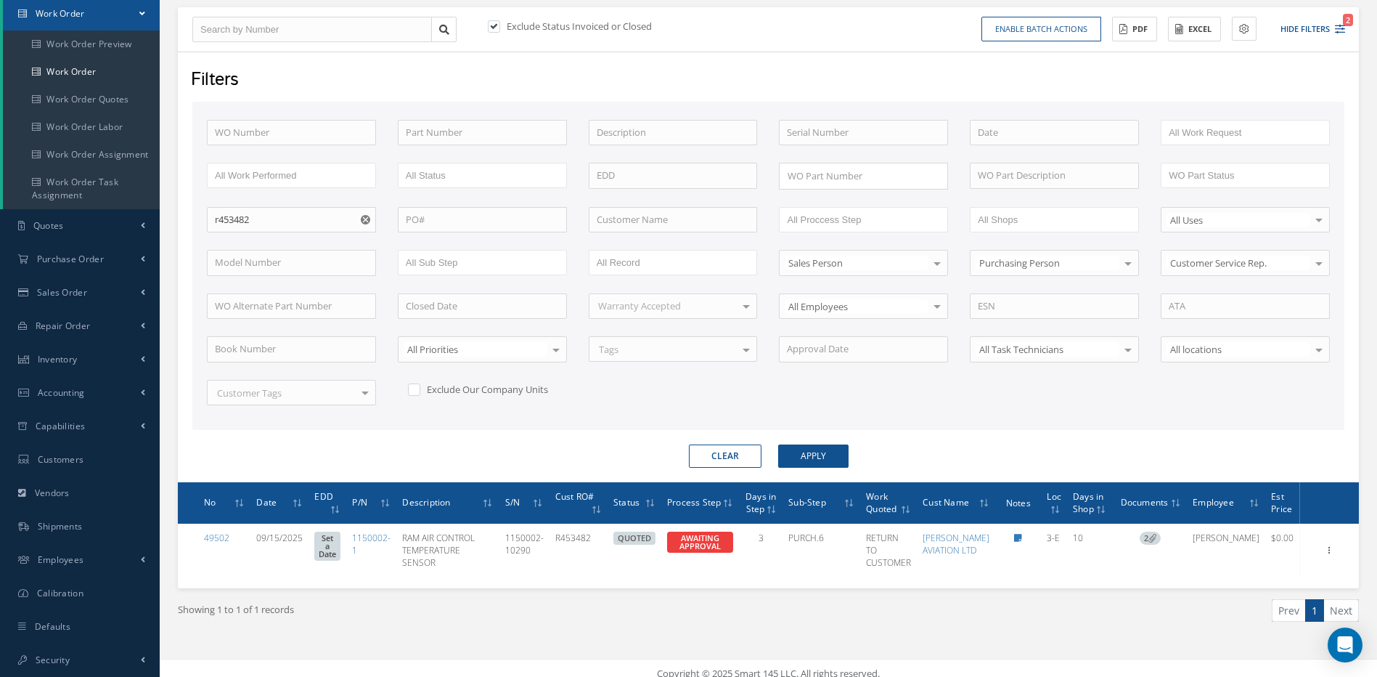
click at [726, 454] on button "Clear" at bounding box center [725, 455] width 73 height 23
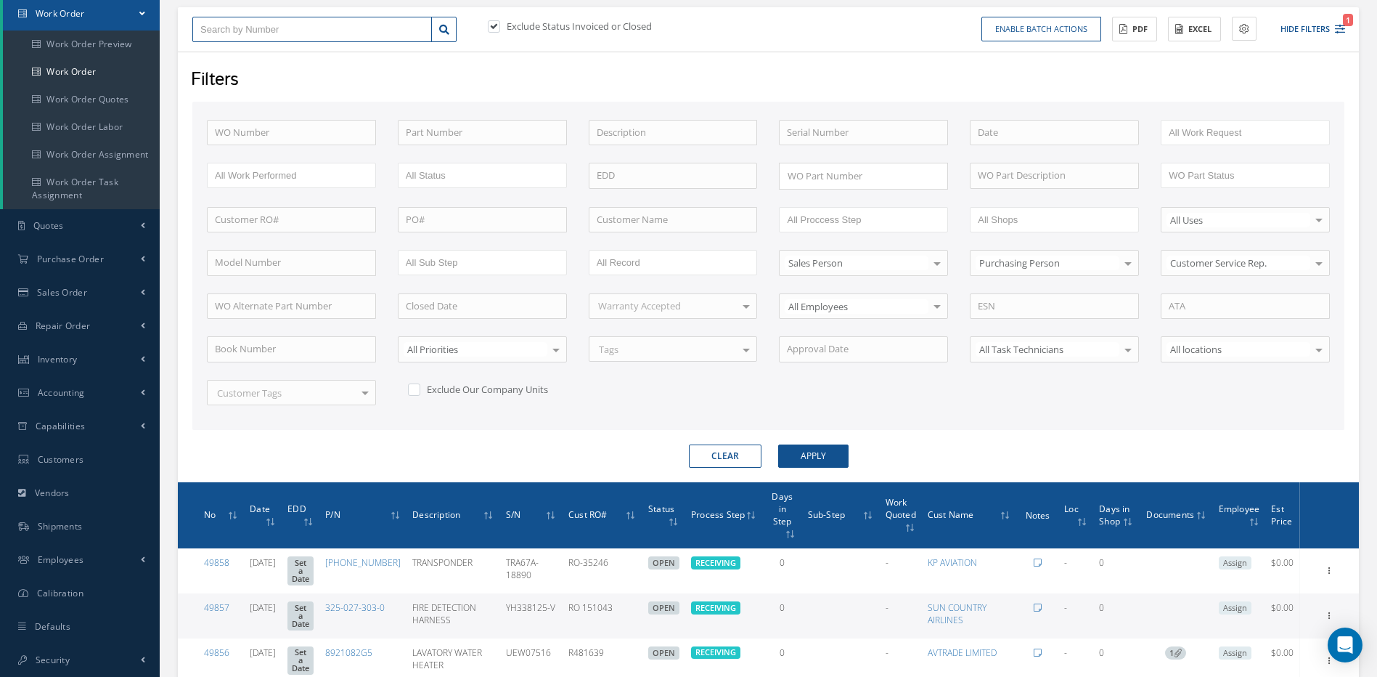
click at [226, 28] on input "text" at bounding box center [312, 30] width 240 height 26
type input "4"
type input "49"
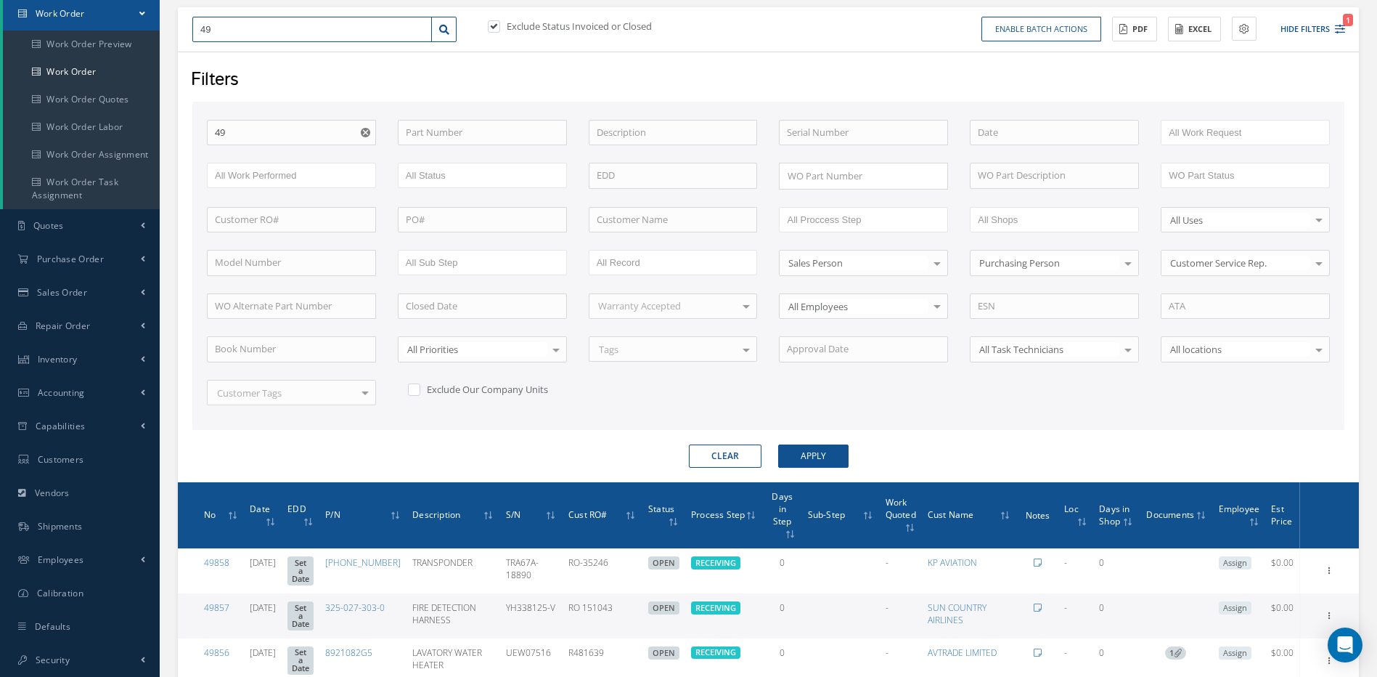
type input "492"
type input "4924"
type input "49249"
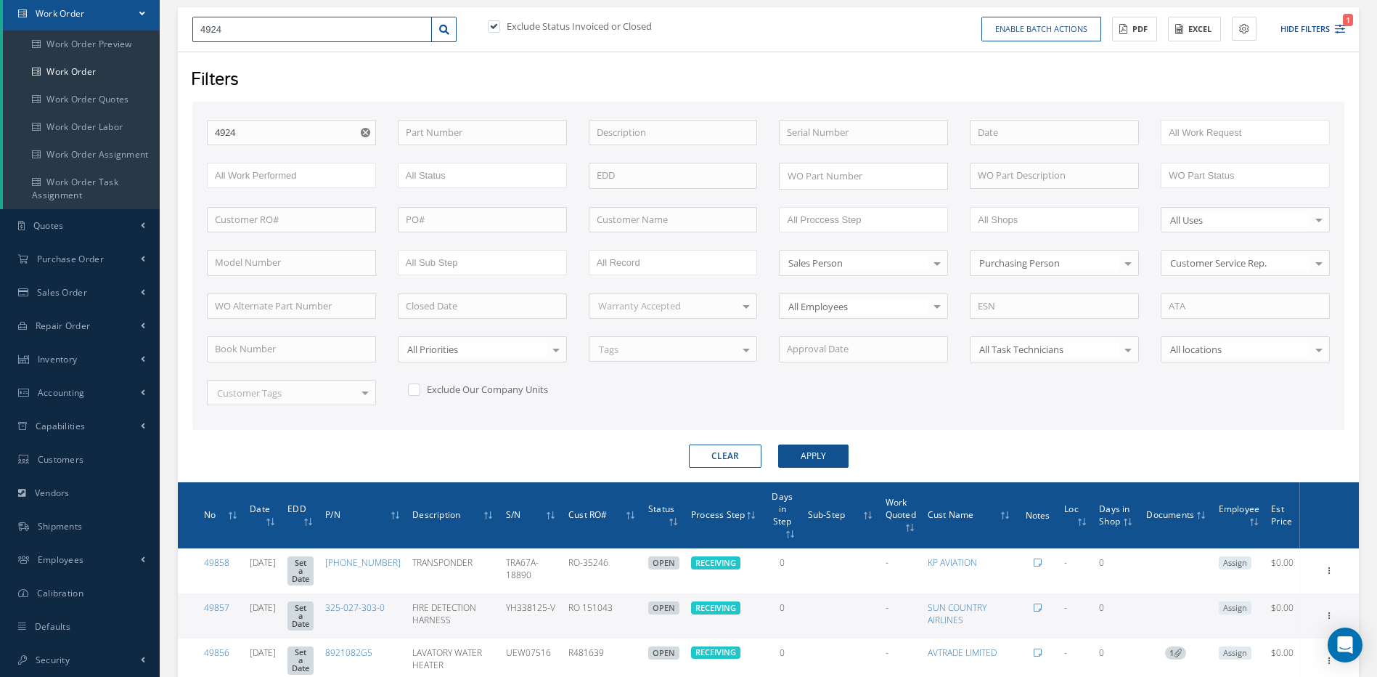
type input "49249"
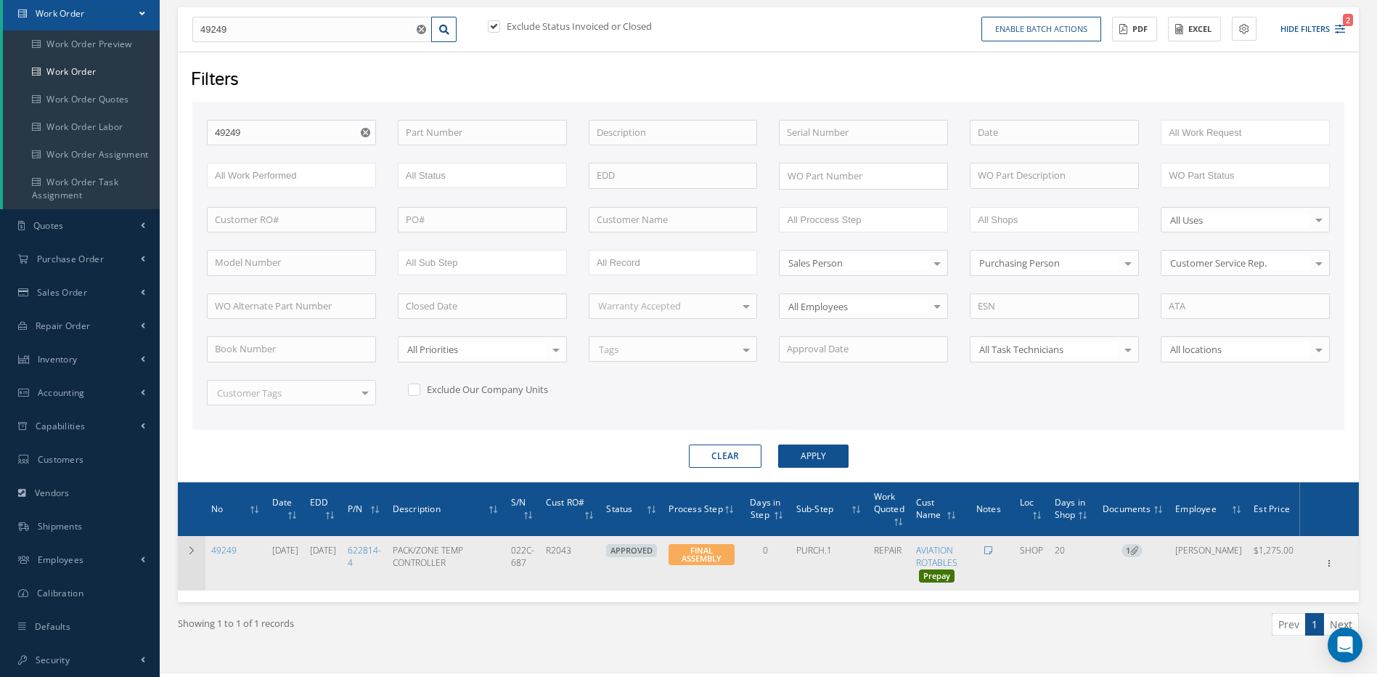
click at [189, 552] on icon at bounding box center [192, 550] width 10 height 9
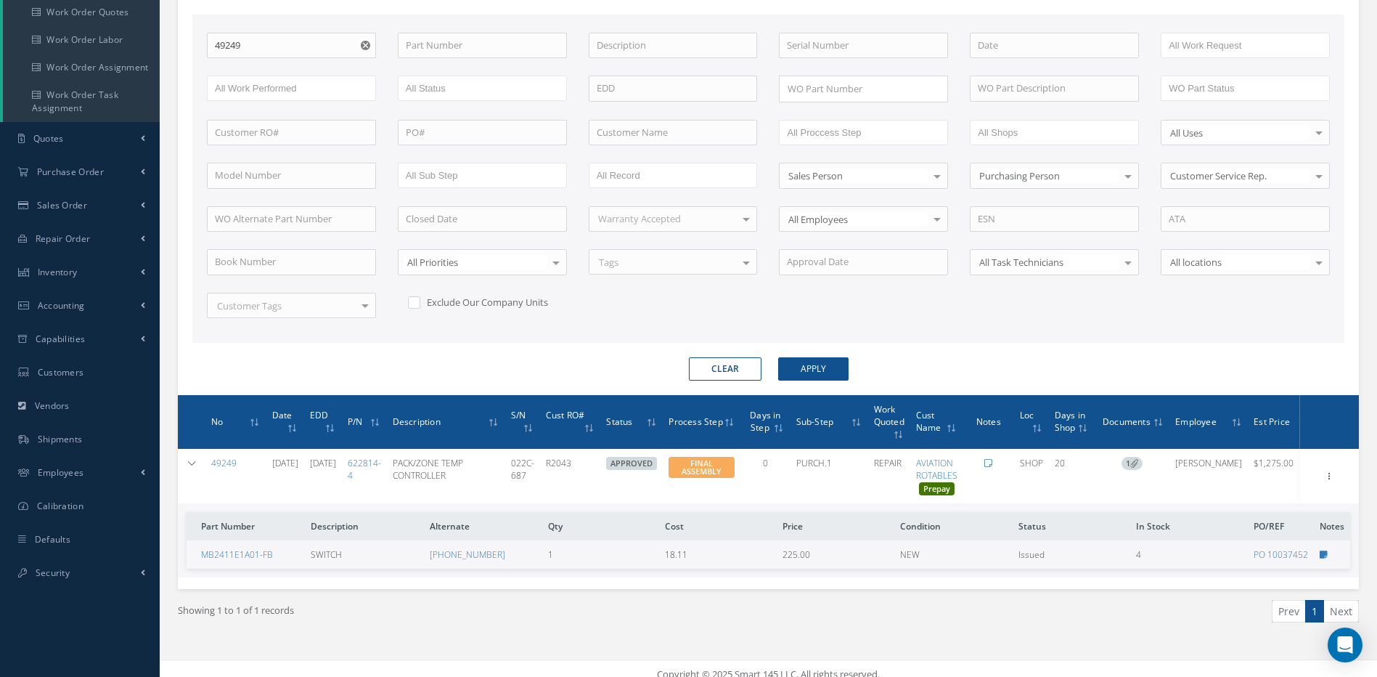
scroll to position [246, 0]
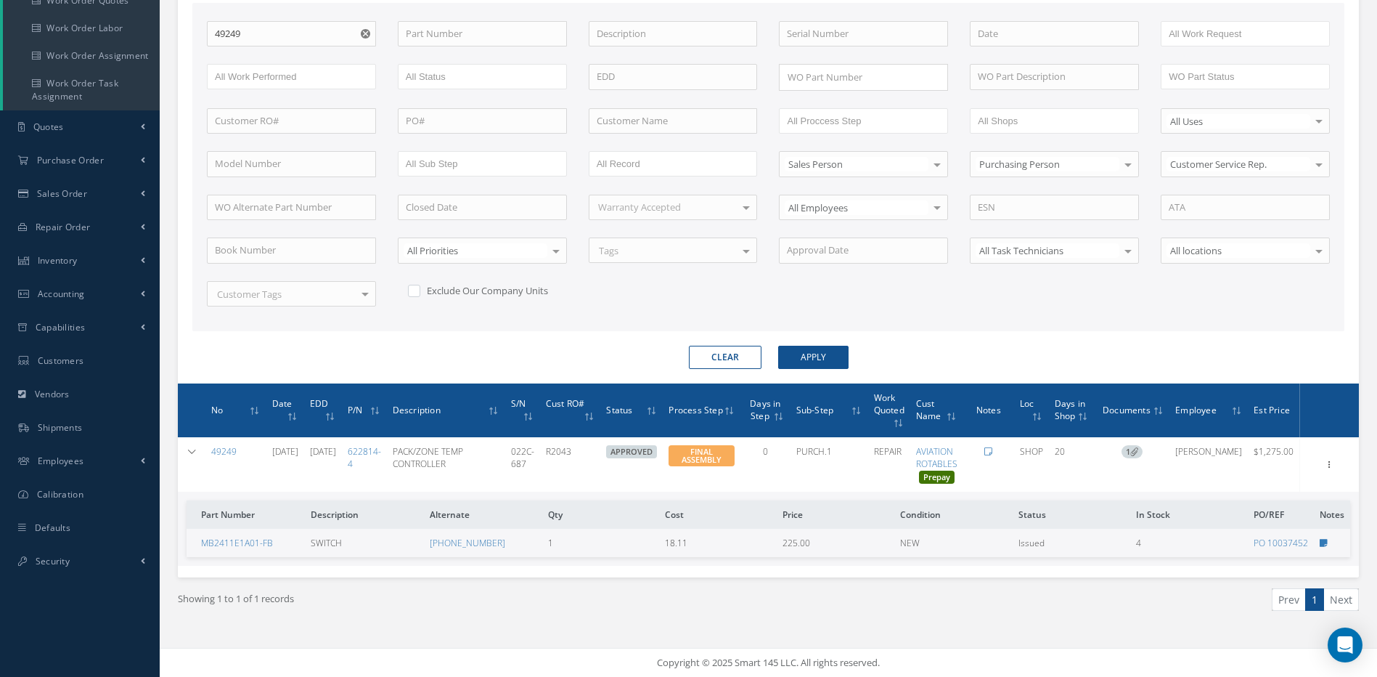
drag, startPoint x: 724, startPoint y: 351, endPoint x: 717, endPoint y: 345, distance: 9.3
click at [724, 351] on button "Clear" at bounding box center [725, 357] width 73 height 23
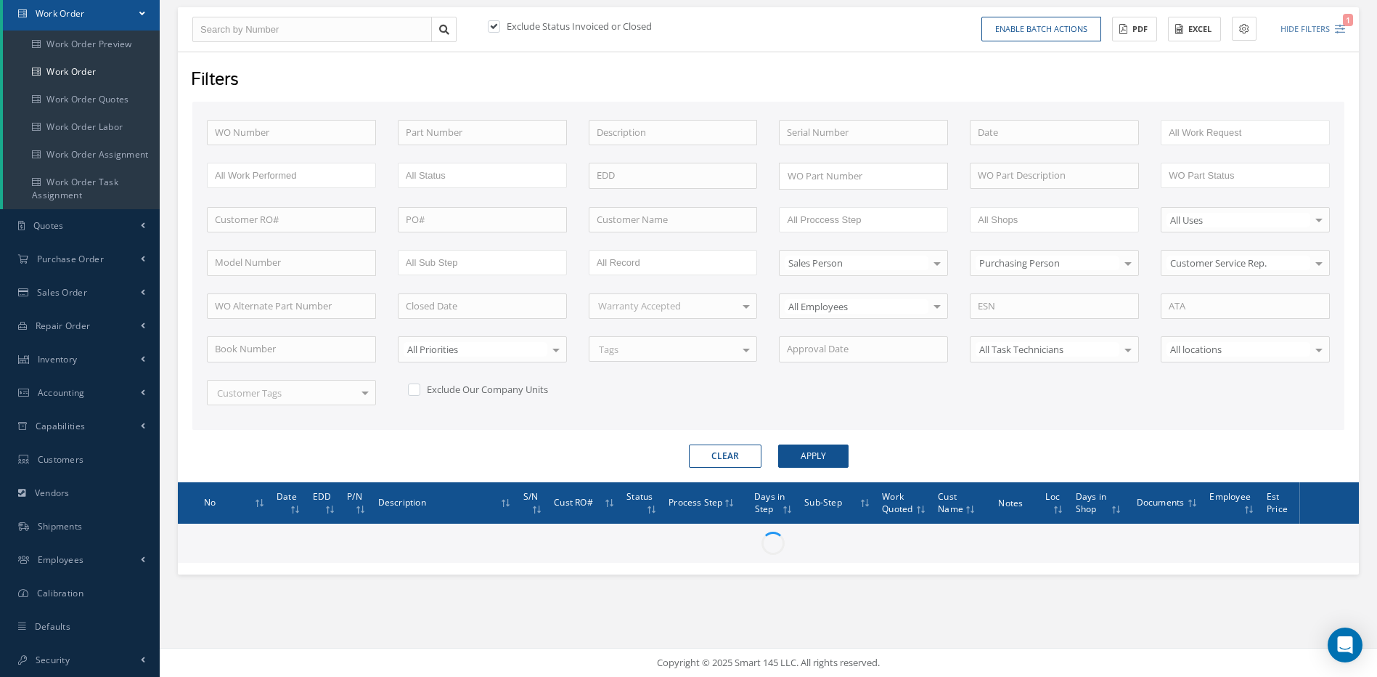
scroll to position [147, 0]
click at [289, 28] on input "text" at bounding box center [312, 30] width 240 height 26
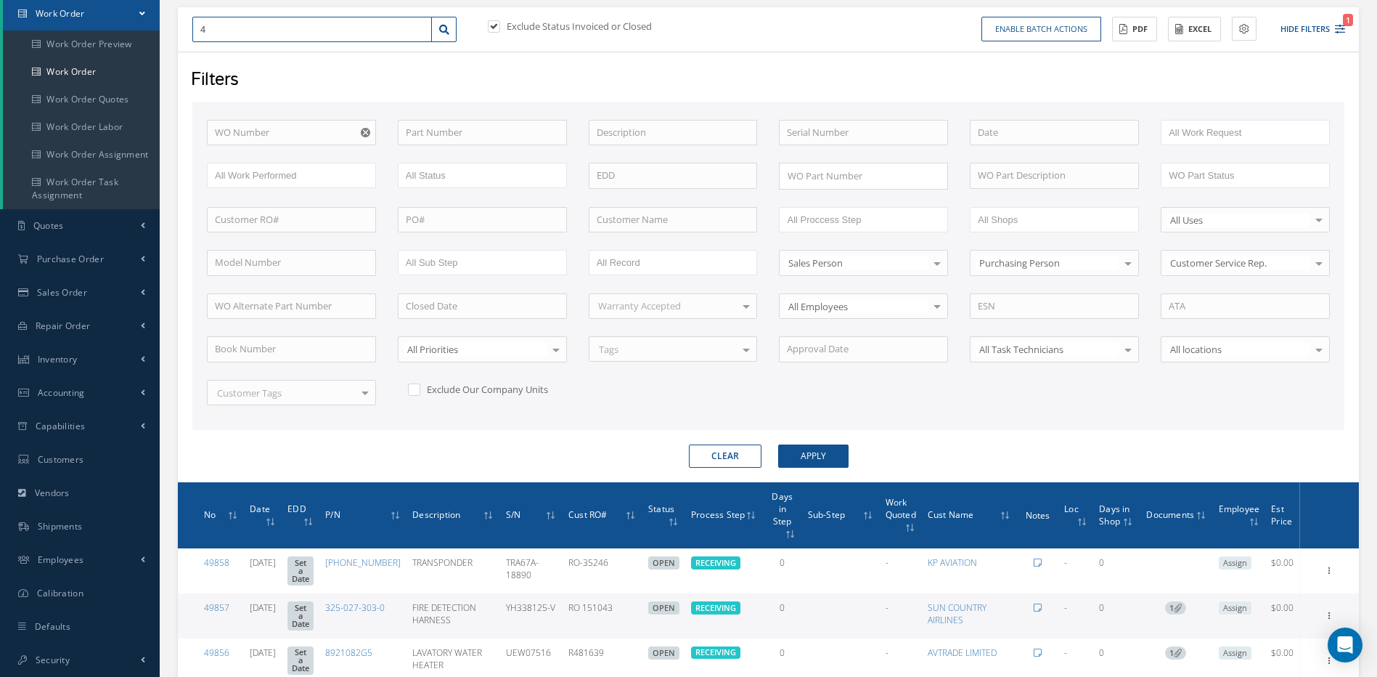
type input "47"
type input "476"
type input "4762"
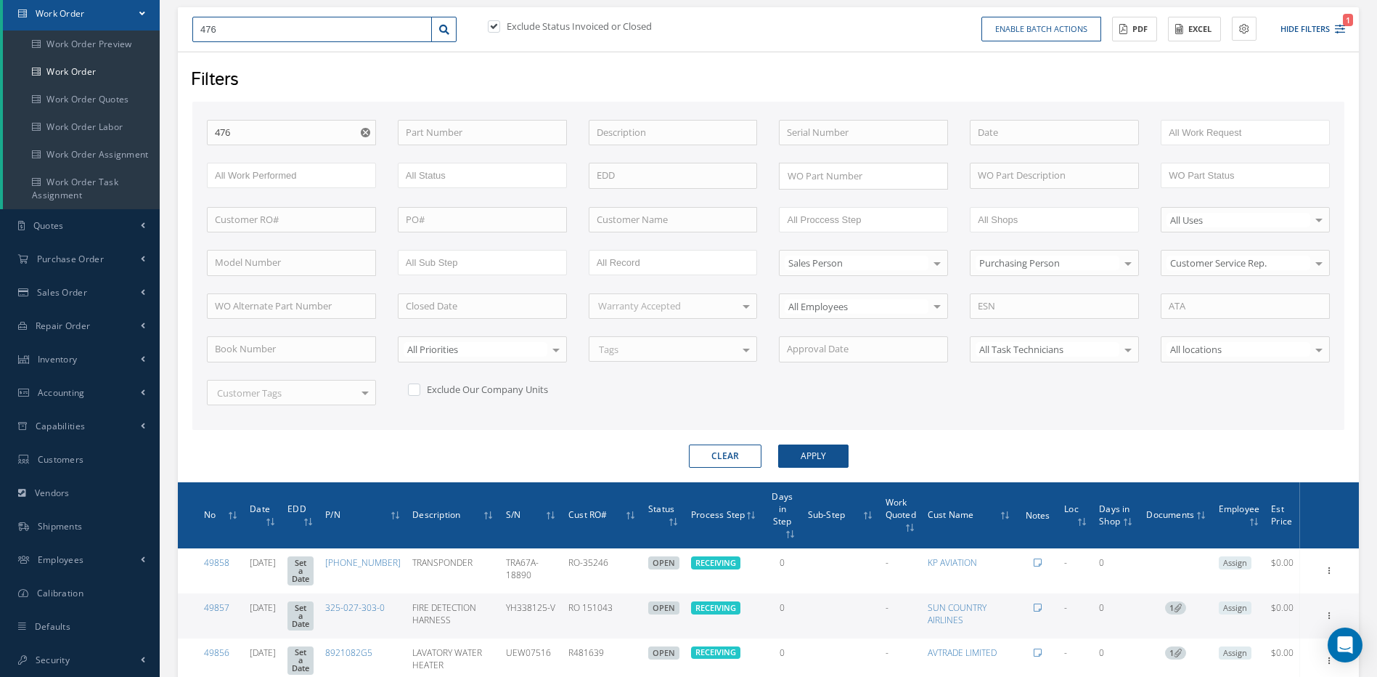
type input "4762"
type input "47628"
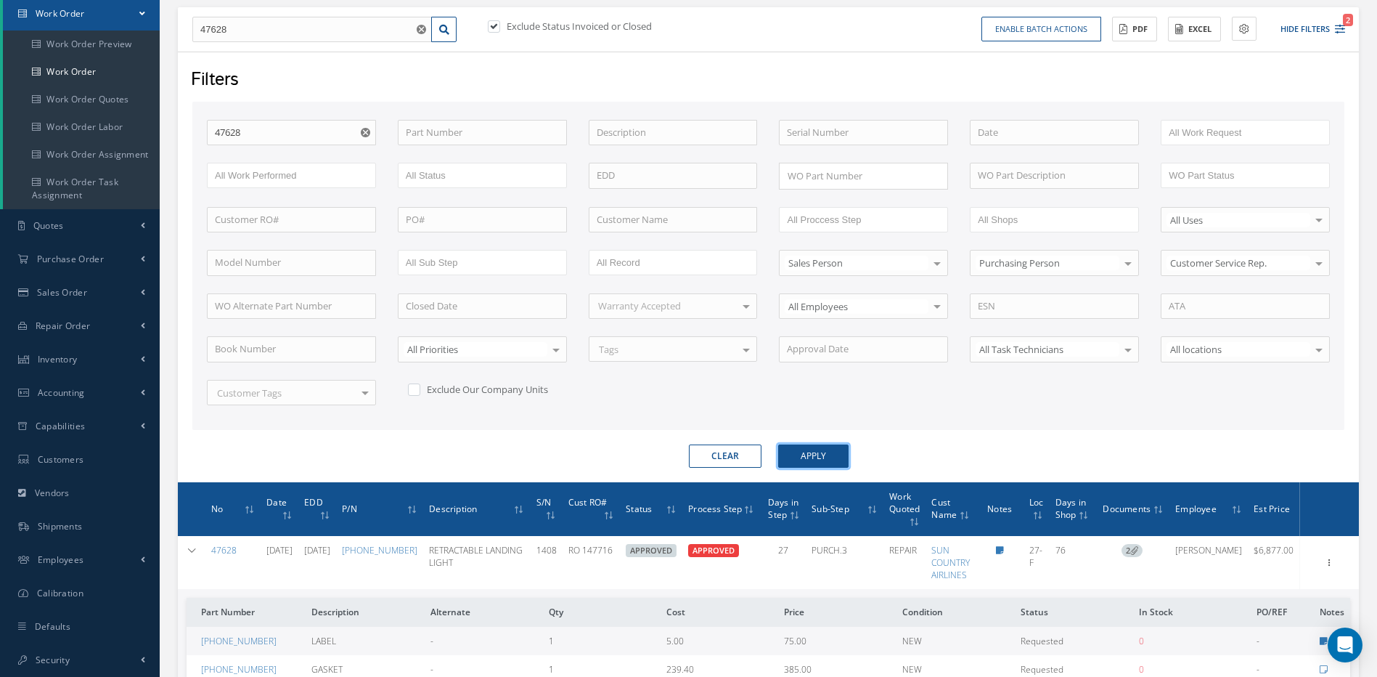
click at [826, 451] on button "Apply" at bounding box center [813, 455] width 70 height 23
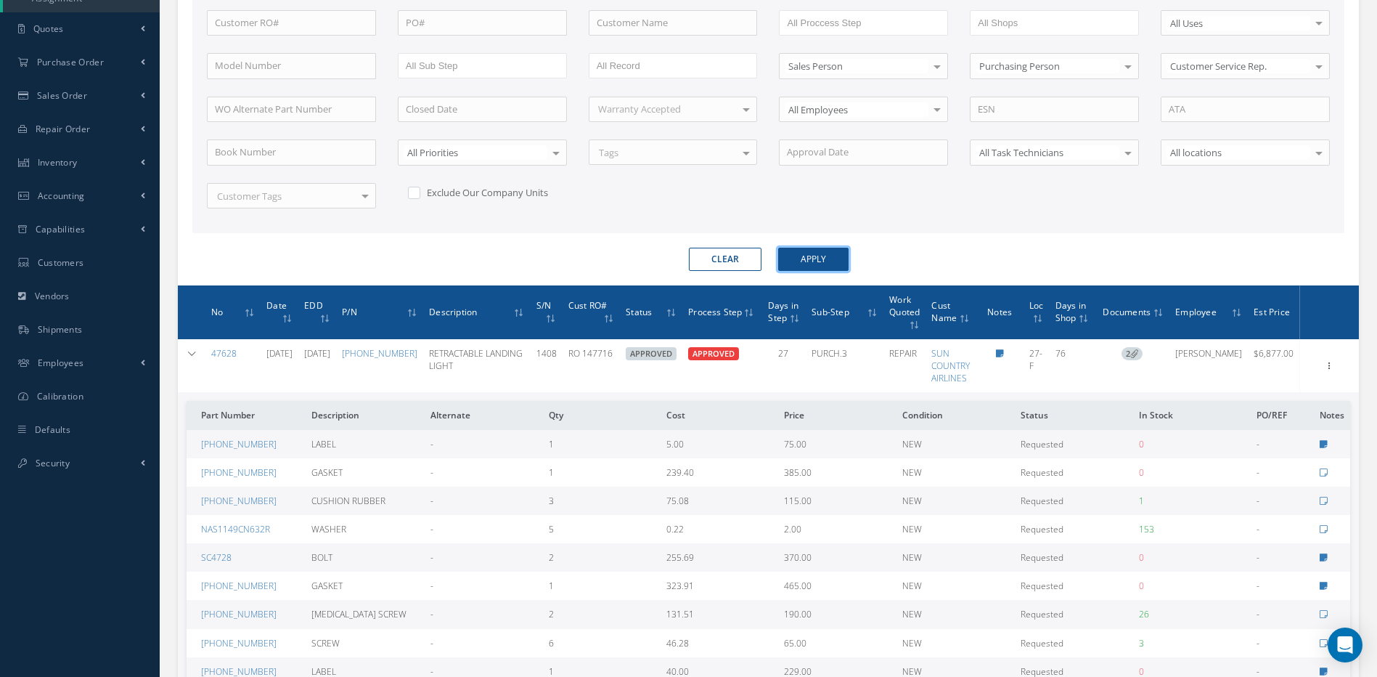
scroll to position [365, 0]
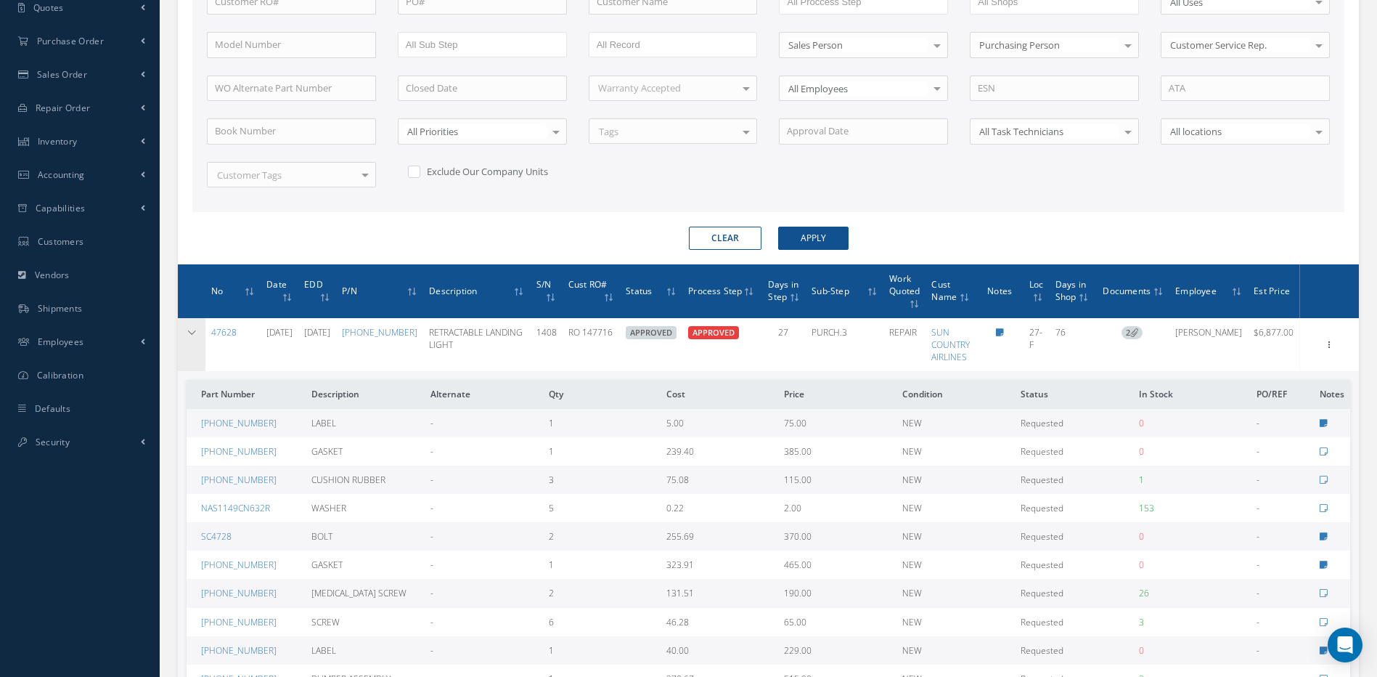
click at [191, 334] on icon at bounding box center [192, 332] width 10 height 9
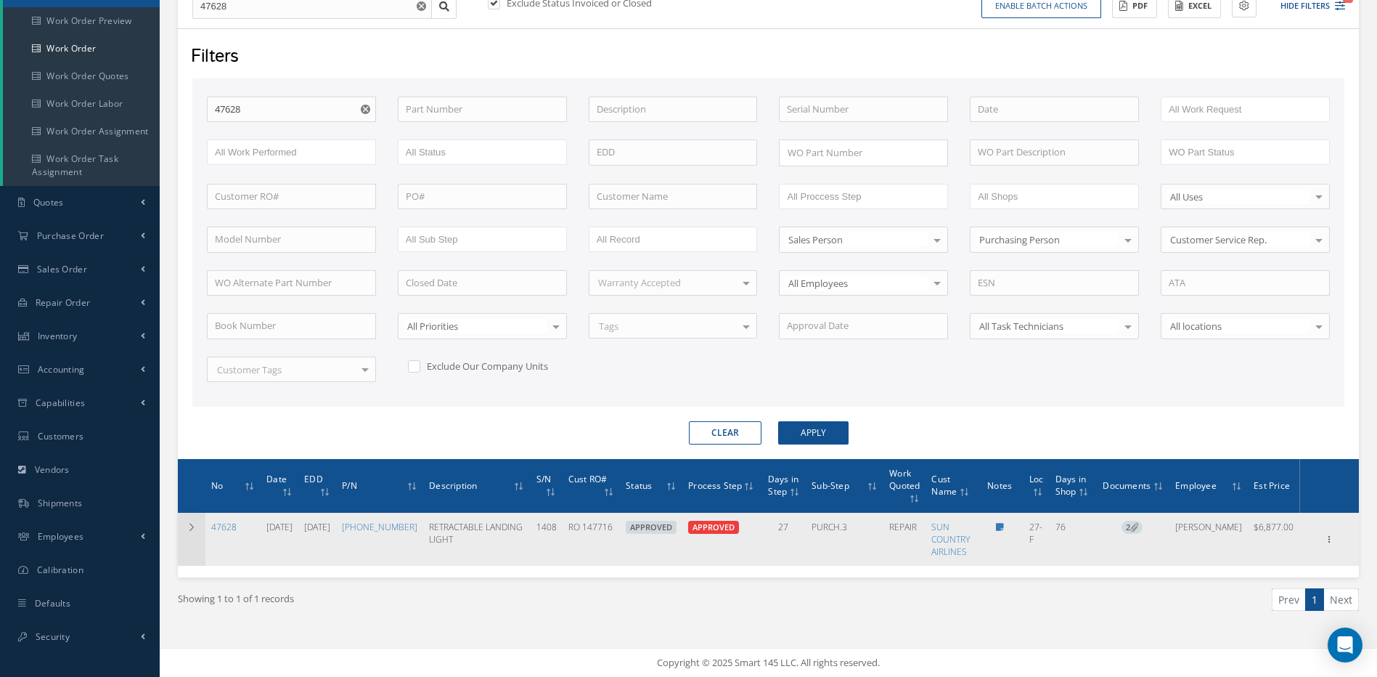
scroll to position [171, 0]
drag, startPoint x: 621, startPoint y: 526, endPoint x: 576, endPoint y: 528, distance: 45.1
click at [576, 528] on td "RO 147716" at bounding box center [592, 539] width 58 height 53
copy td "RO 147716"
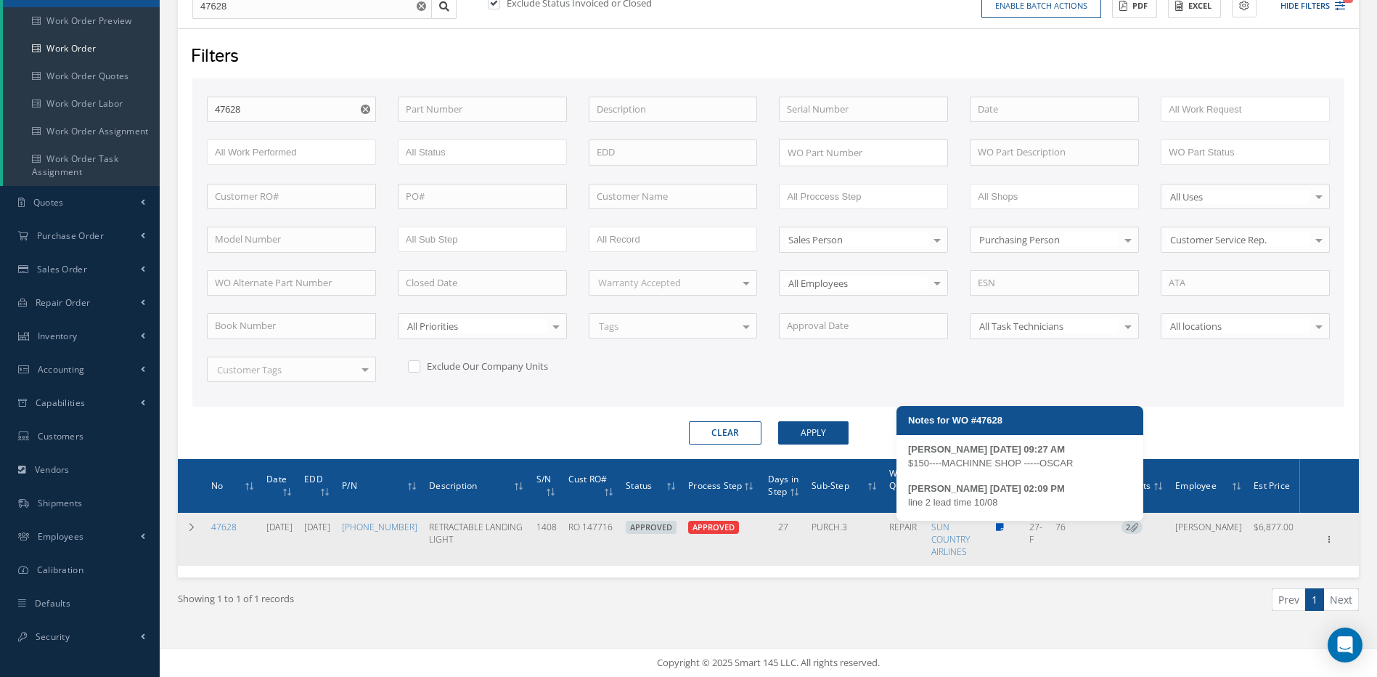
click at [1004, 528] on icon at bounding box center [1000, 527] width 8 height 9
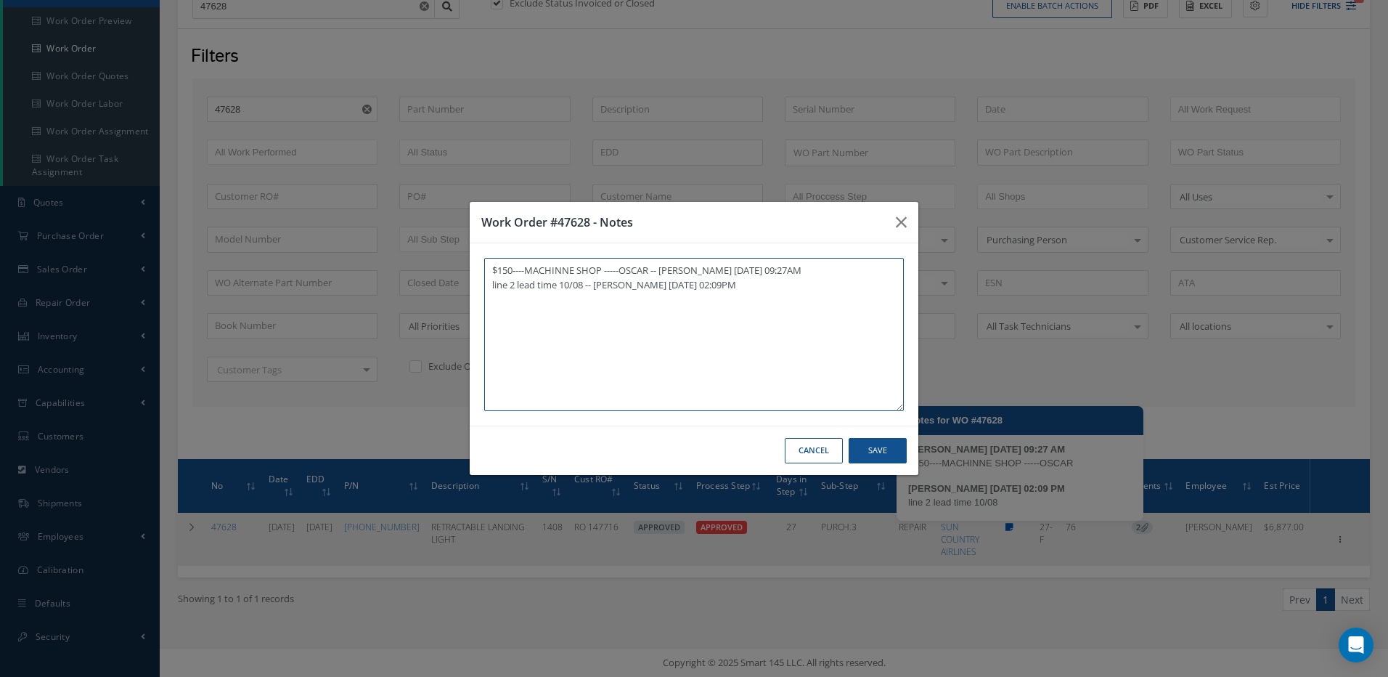
type textarea "$150----MACHINNE SHOP -----OSCAR -- VIKY FUNDORA 07/17/2025 09:27AM line 2 lead…"
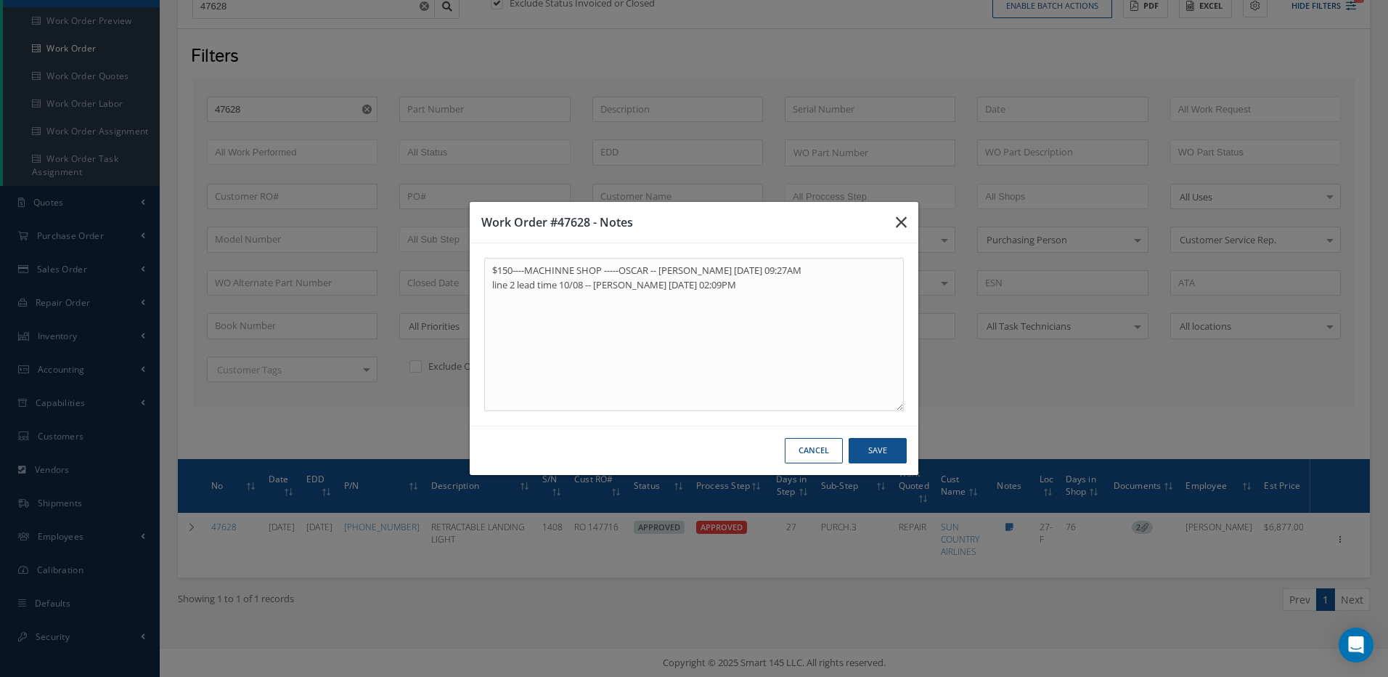
click at [899, 219] on icon "button" at bounding box center [901, 221] width 11 height 17
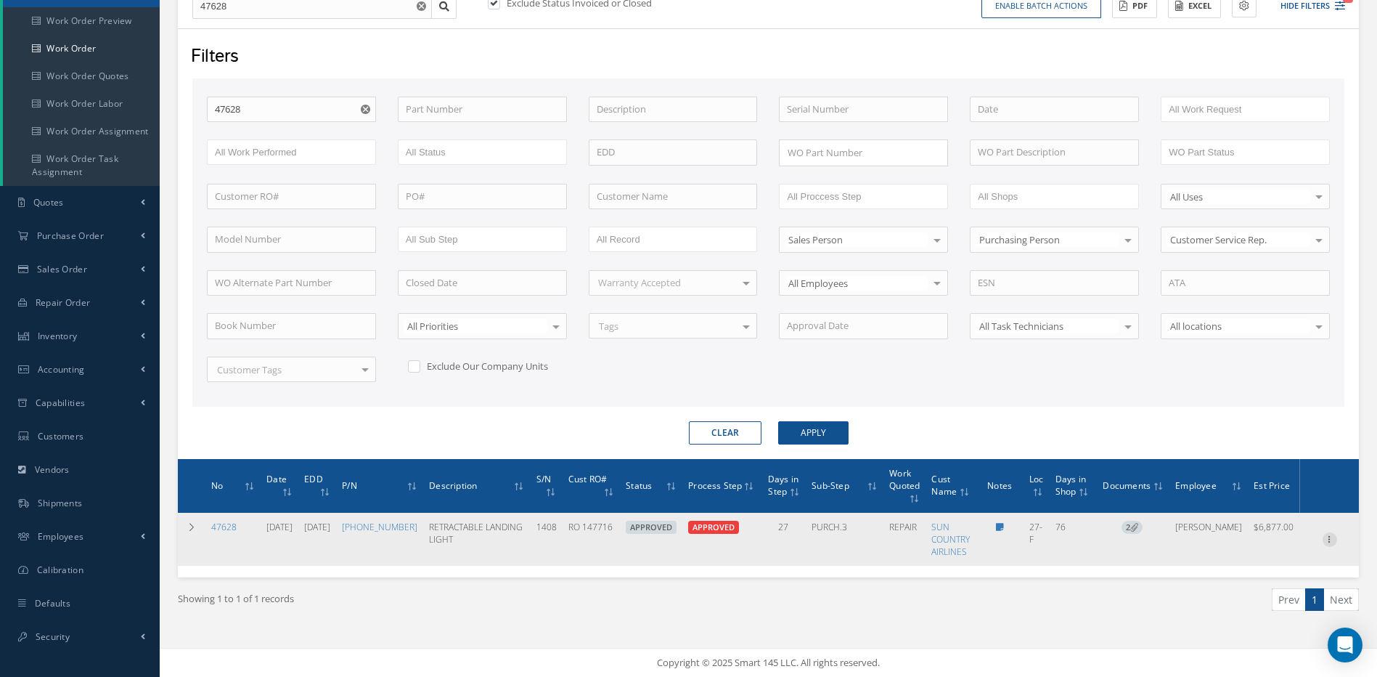
click at [1330, 534] on icon at bounding box center [1330, 538] width 15 height 12
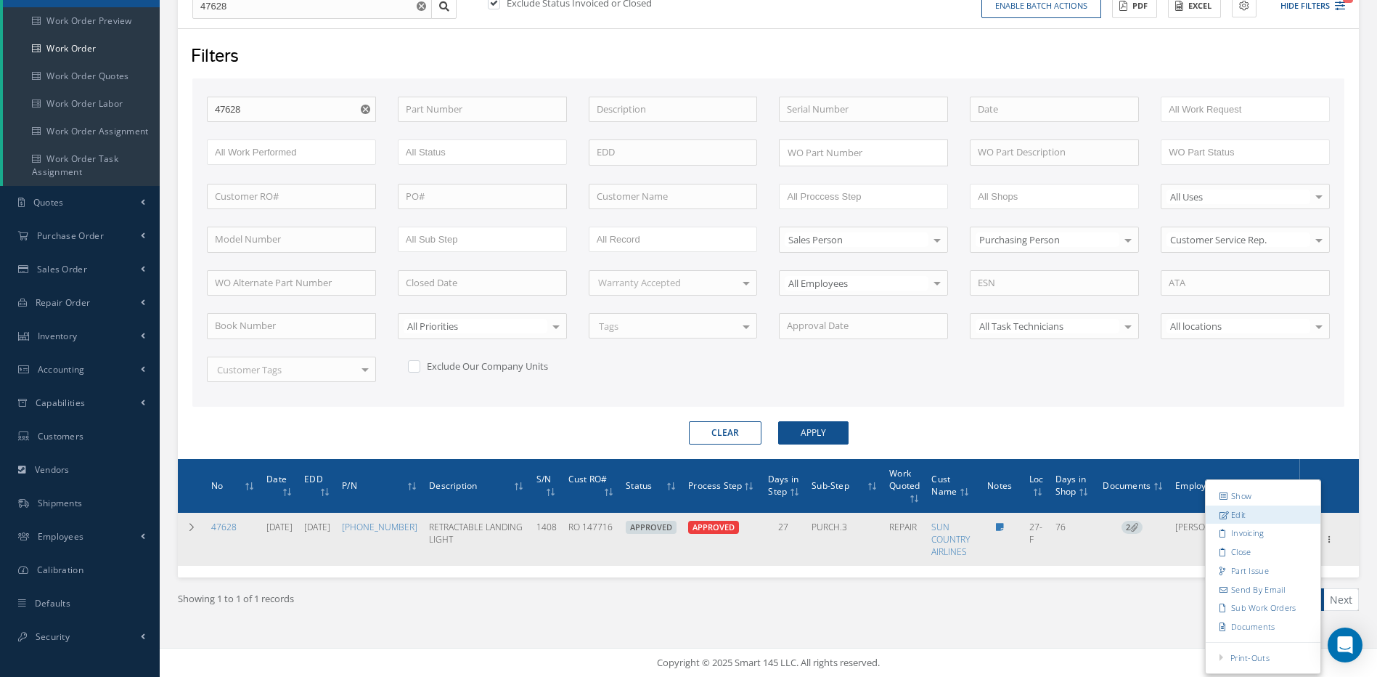
click at [1237, 516] on link "Edit" at bounding box center [1263, 514] width 115 height 19
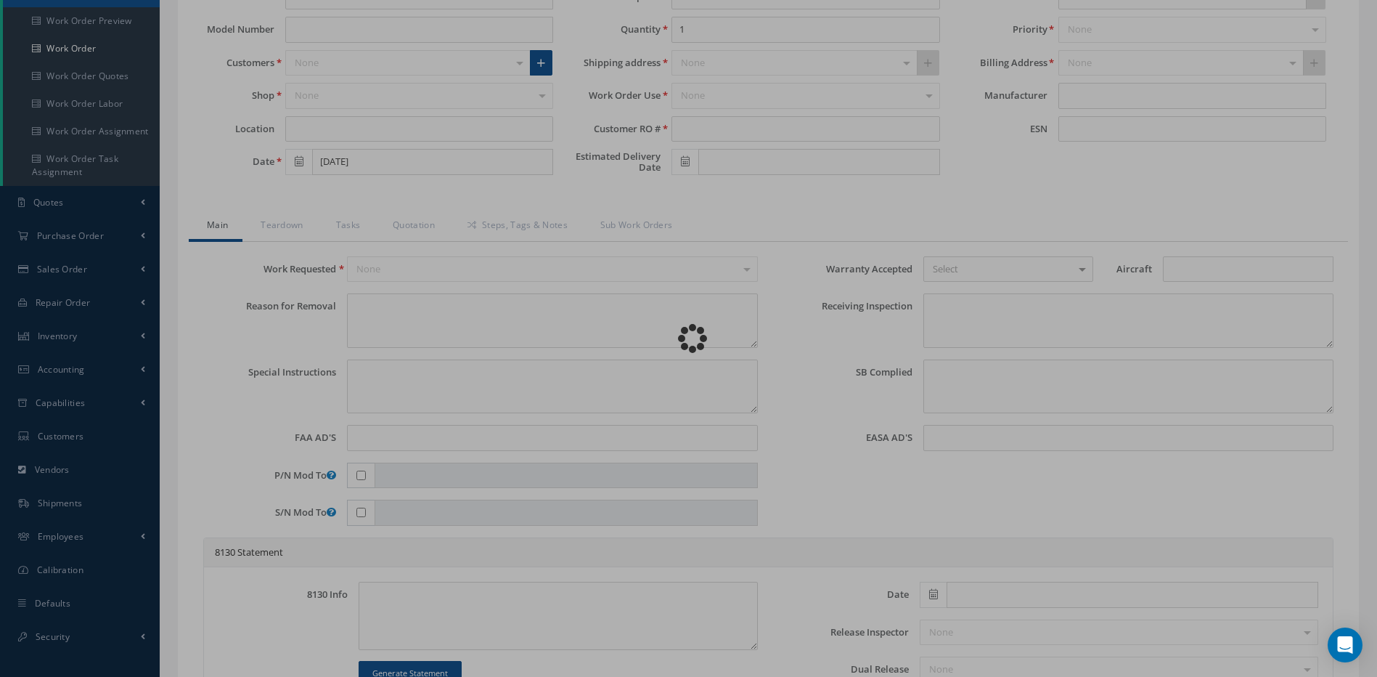
type input "45-0351-3"
type input "27-F"
type input "07/11/2025"
type input "RETRACTABLE LANDING LIGHT"
type input "RO 147716"
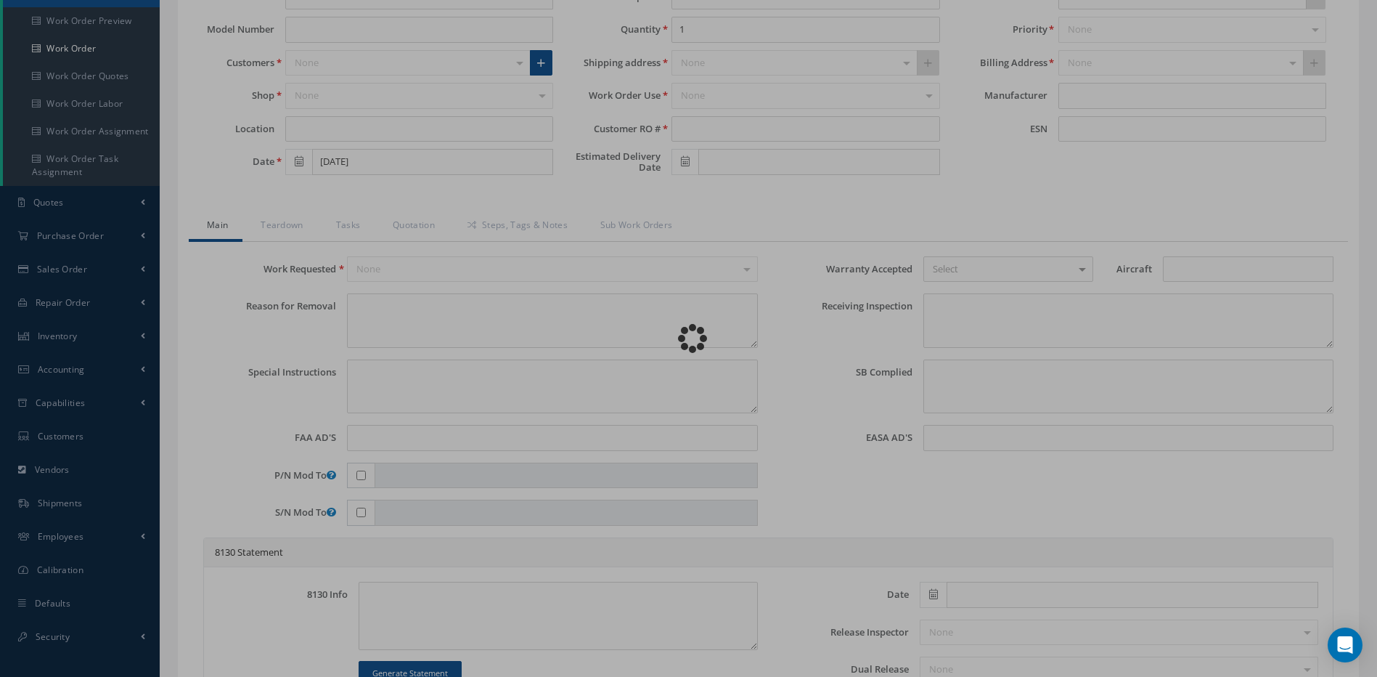
type input "10/24/2025"
type input "1408"
type textarea "LH RETRACTABLE LDG LT INOP KD 32080 NOTIFIED (LANDING LIGHTS) NO ILLUMINATION W…"
type textarea "PLEASE SEE R.O. FOR DETAILS"
type textarea "NO VISUAL DAMAGE"
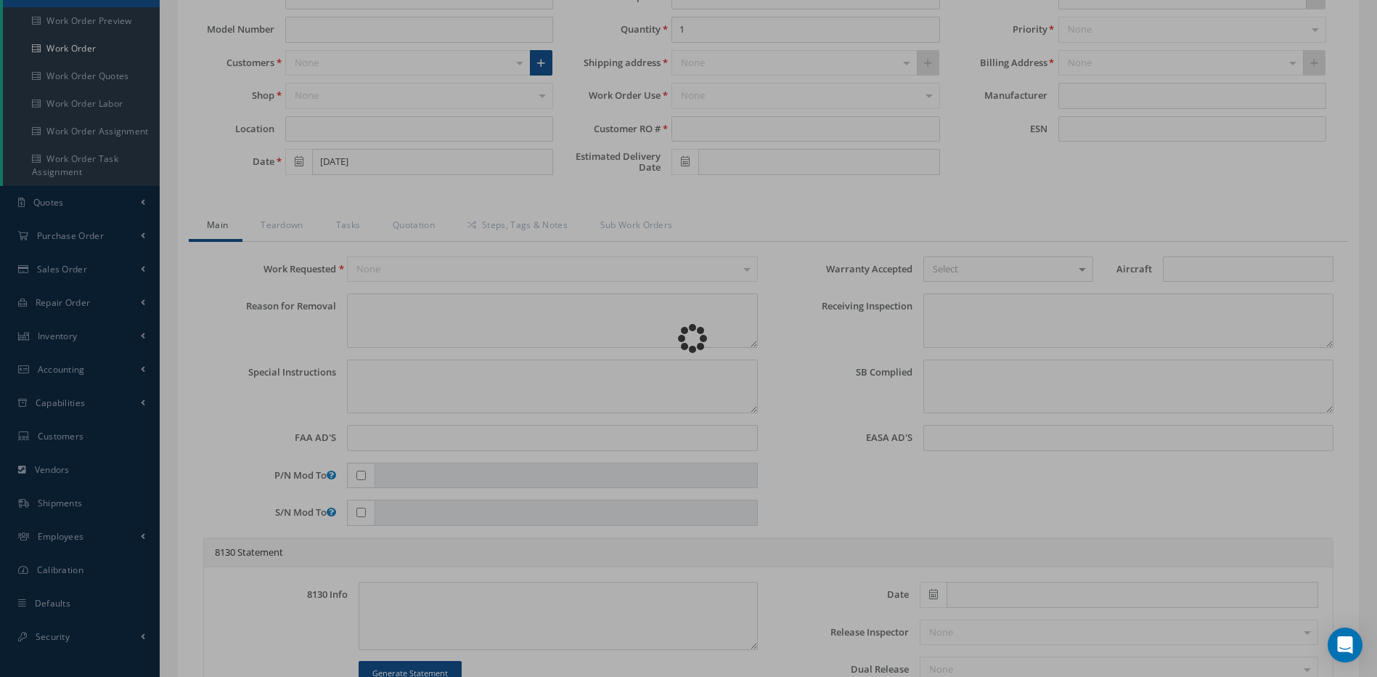
type textarea "06/07/2024..RAMON REVIEWED CMM AND THERE IS NO INFORMATION TO IMPLAMENTE MOD 2&…"
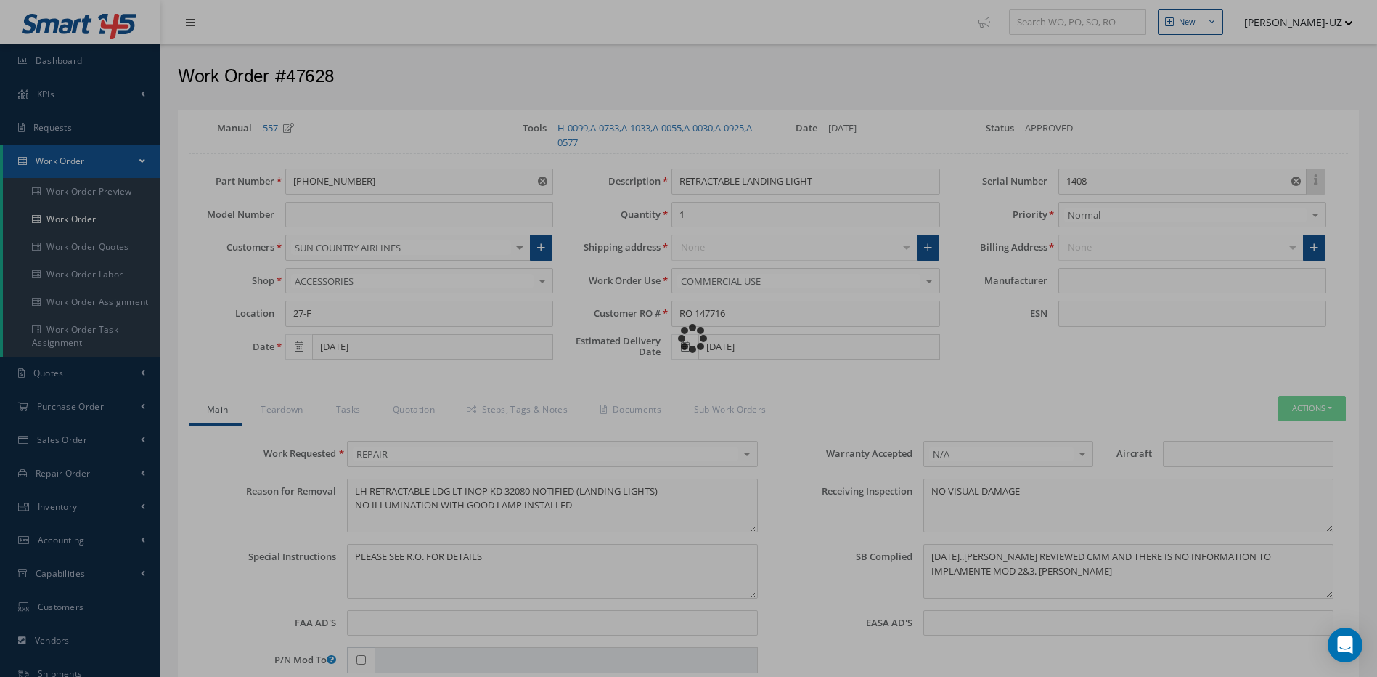
type input "HONEYWELL"
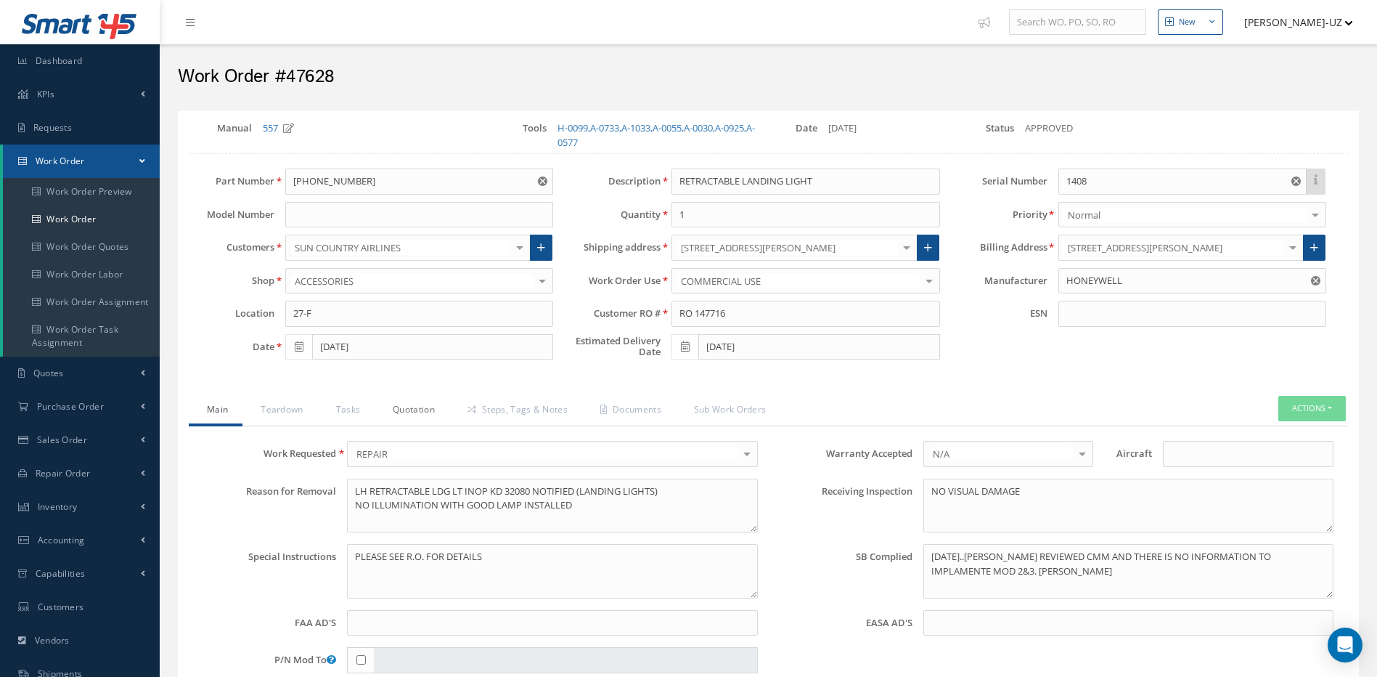
click at [408, 408] on link "Quotation" at bounding box center [412, 411] width 75 height 30
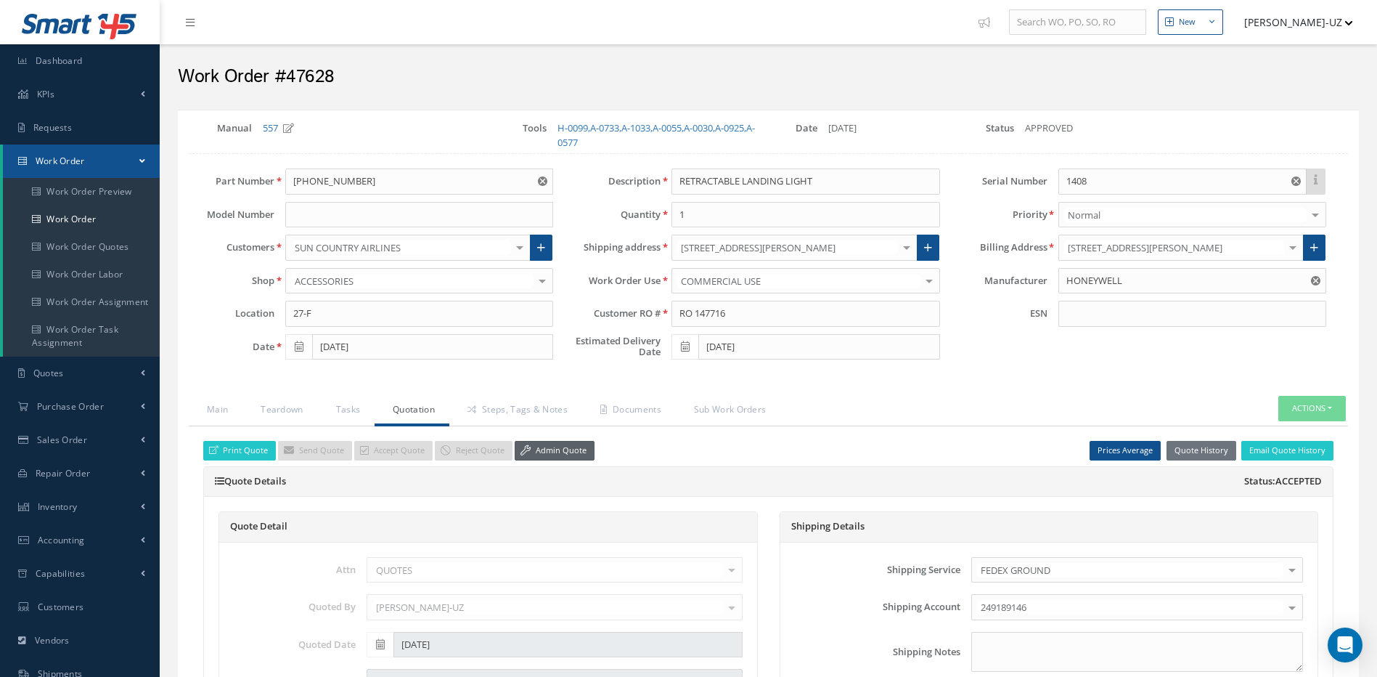
click at [557, 452] on link "Admin Quote" at bounding box center [555, 451] width 80 height 20
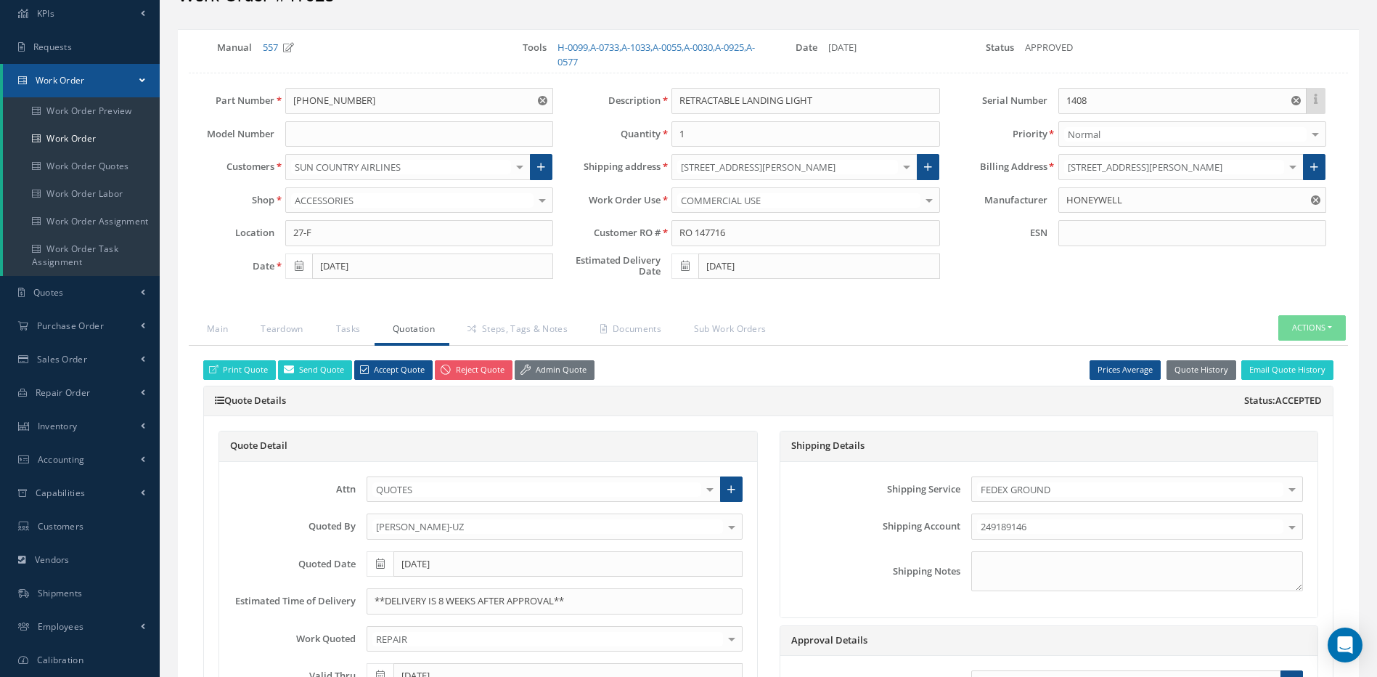
scroll to position [73, 0]
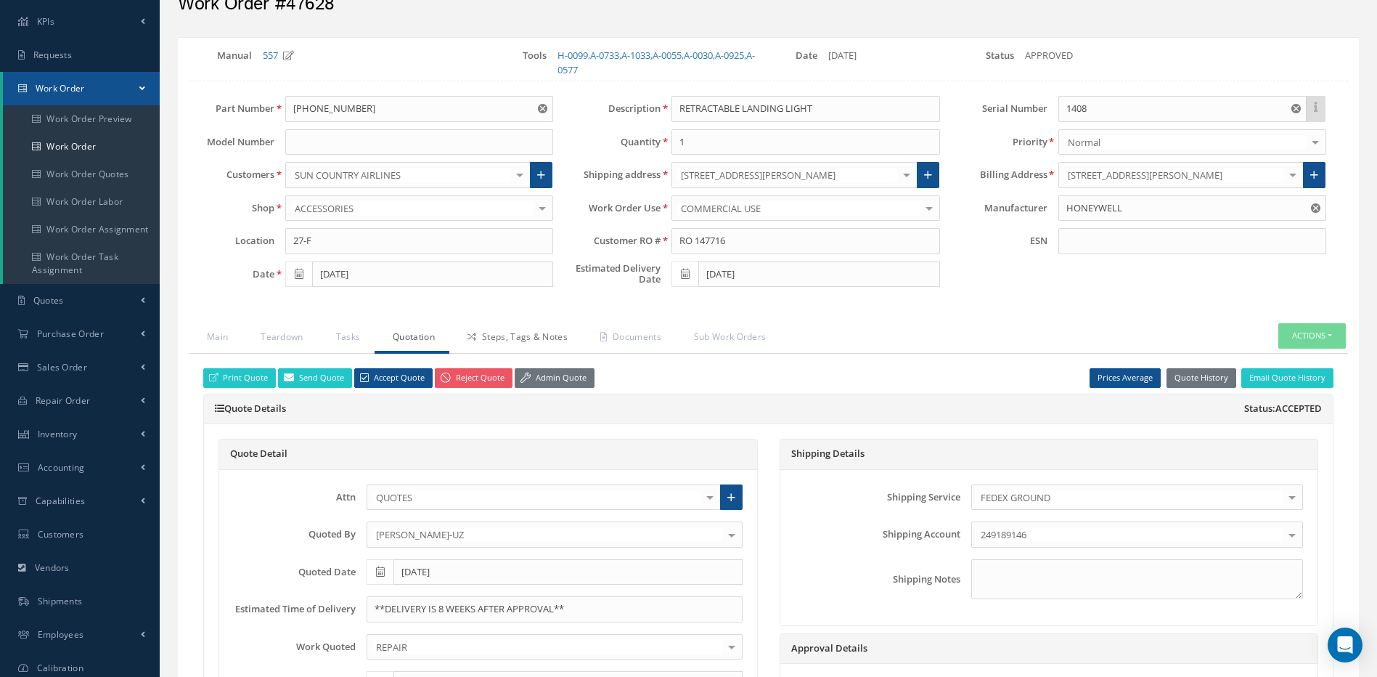
click at [528, 335] on link "Steps, Tags & Notes" at bounding box center [515, 338] width 133 height 30
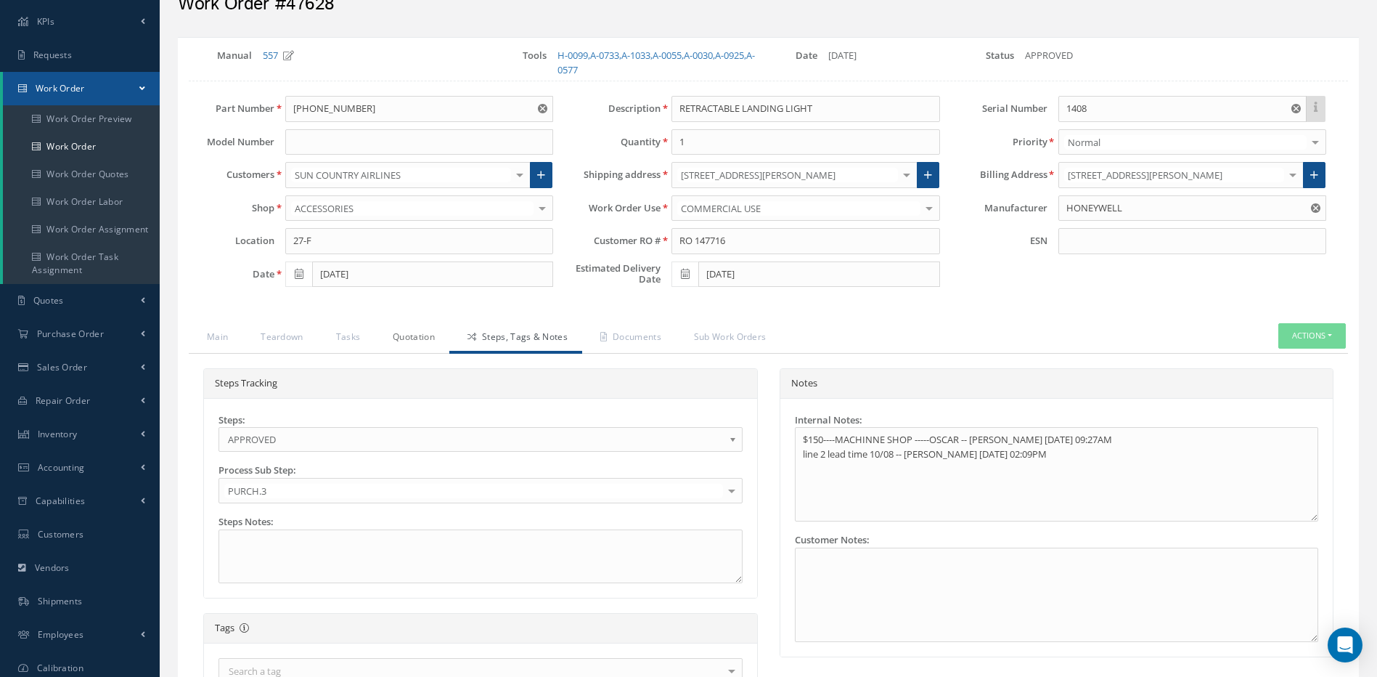
click at [416, 334] on link "Quotation" at bounding box center [412, 338] width 75 height 30
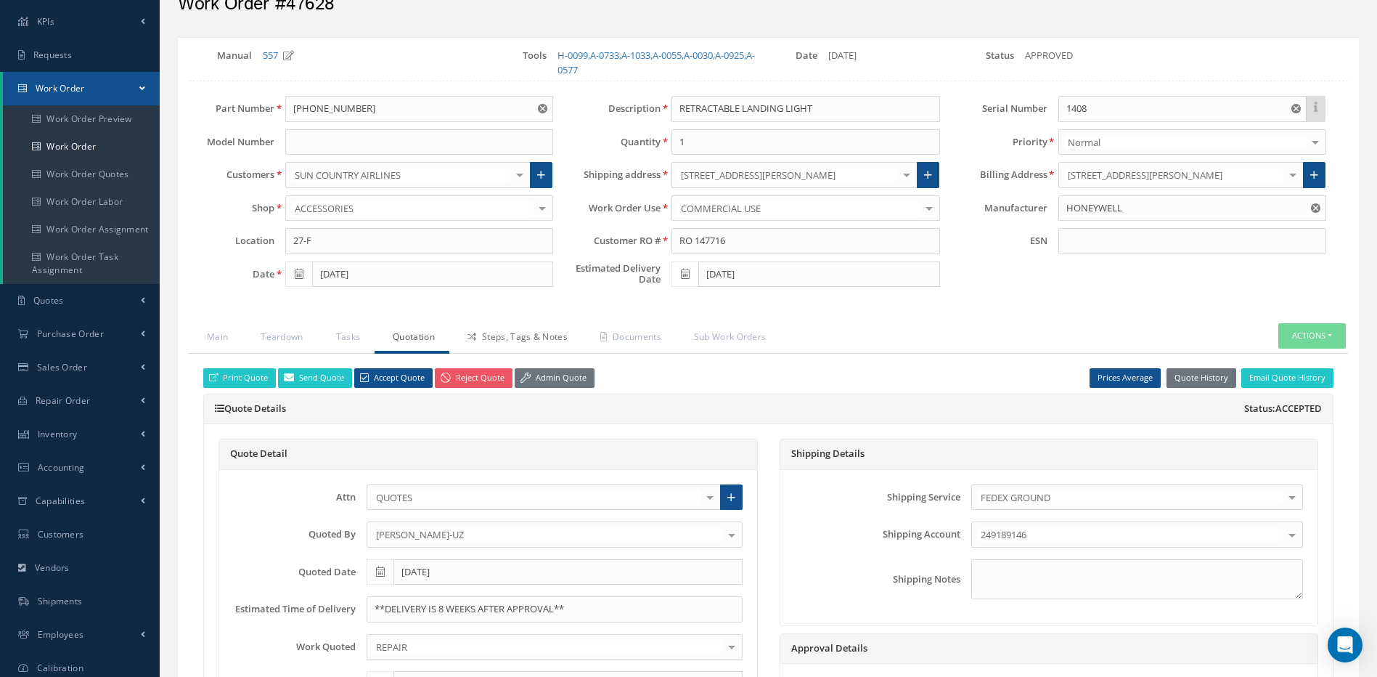
click at [518, 334] on link "Steps, Tags & Notes" at bounding box center [515, 338] width 133 height 30
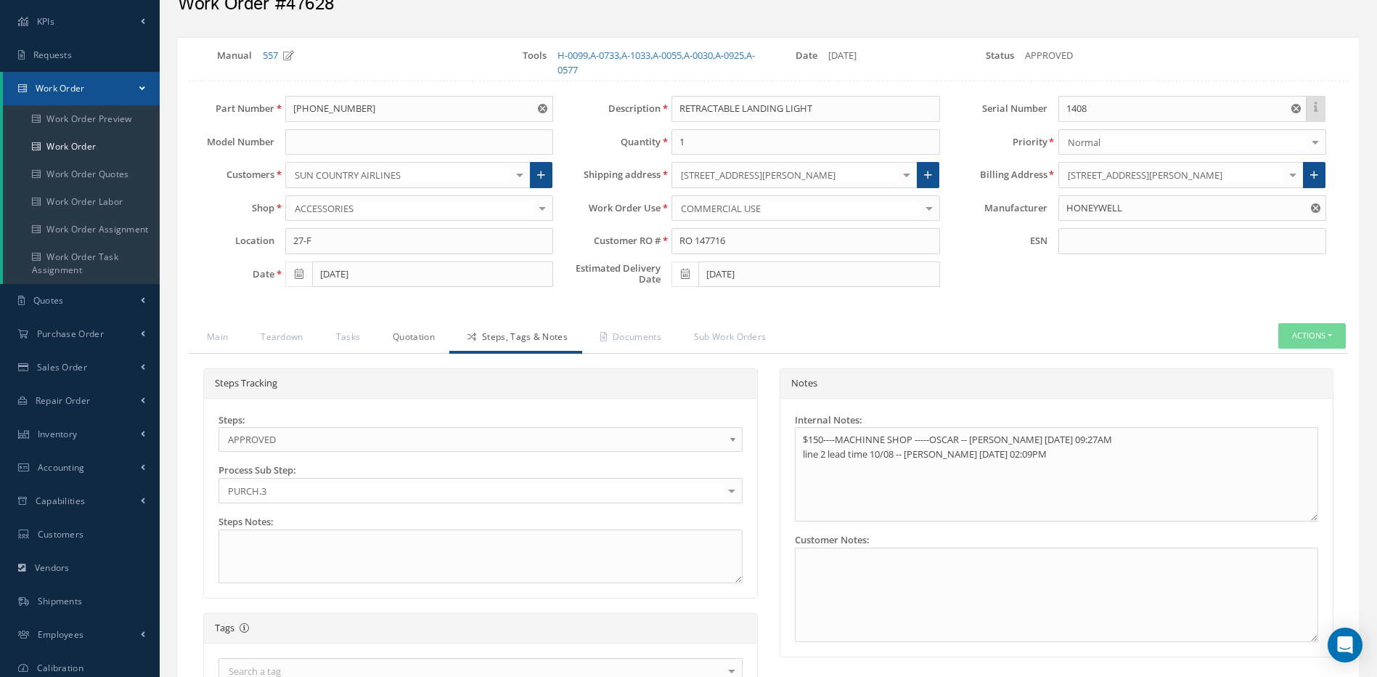
click at [425, 334] on link "Quotation" at bounding box center [412, 338] width 75 height 30
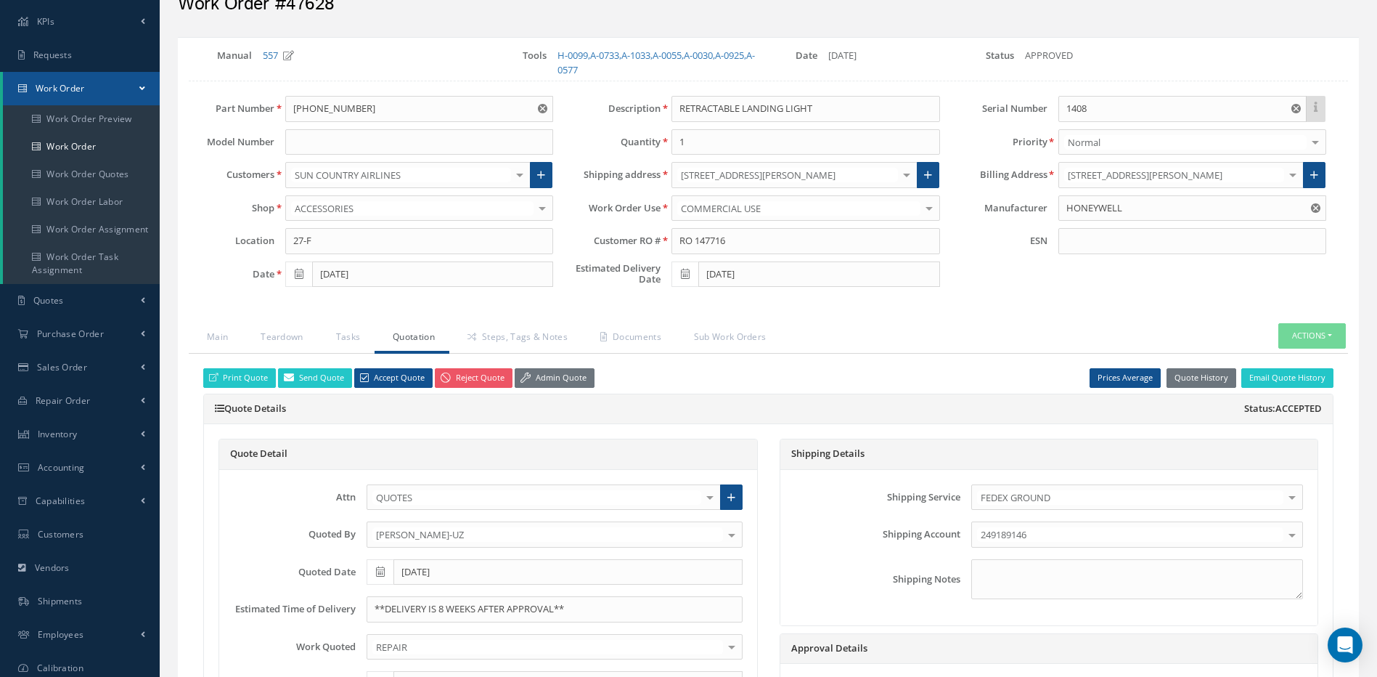
scroll to position [145, 0]
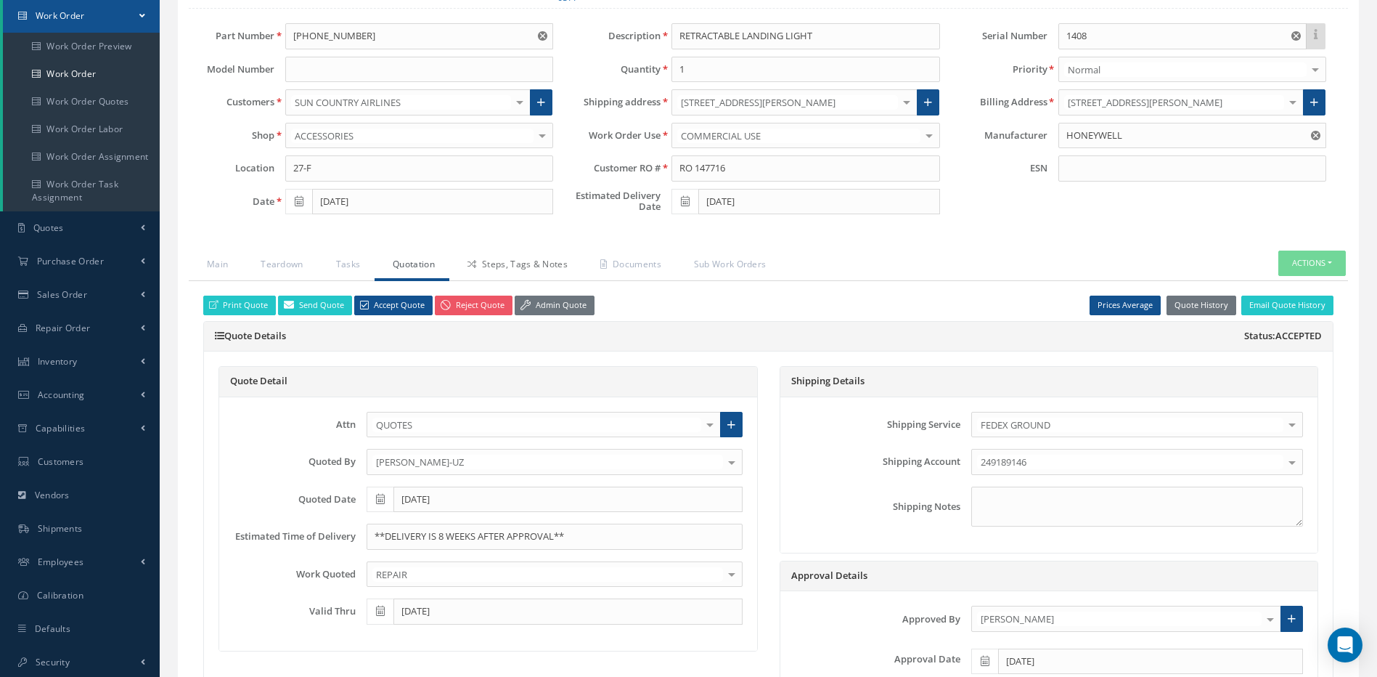
click at [520, 260] on link "Steps, Tags & Notes" at bounding box center [515, 265] width 133 height 30
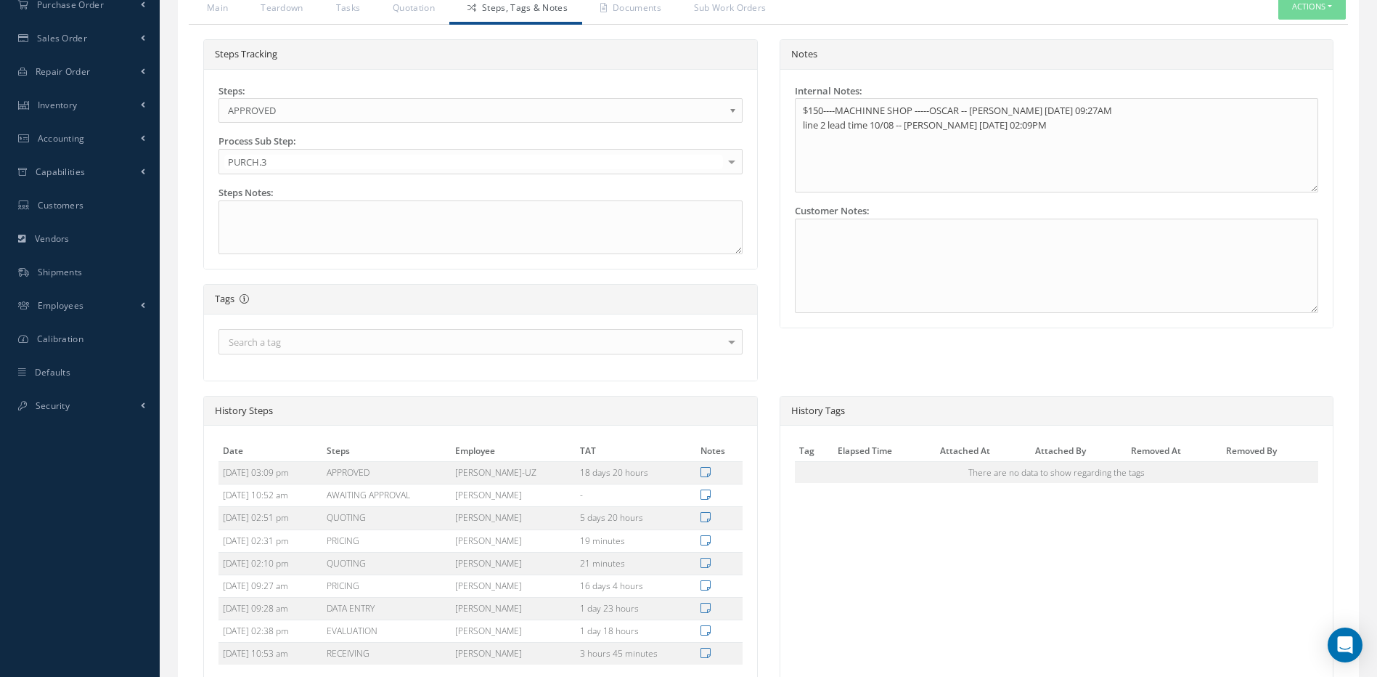
scroll to position [184, 0]
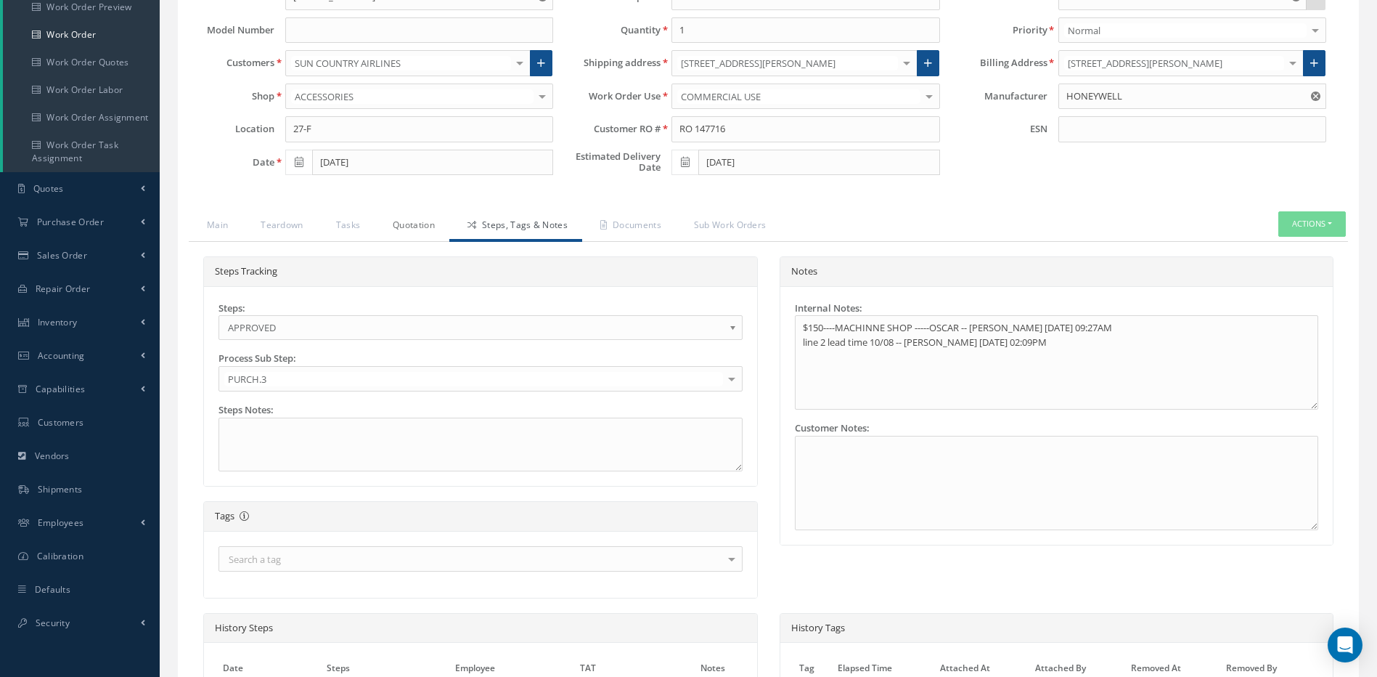
click at [410, 224] on link "Quotation" at bounding box center [412, 226] width 75 height 30
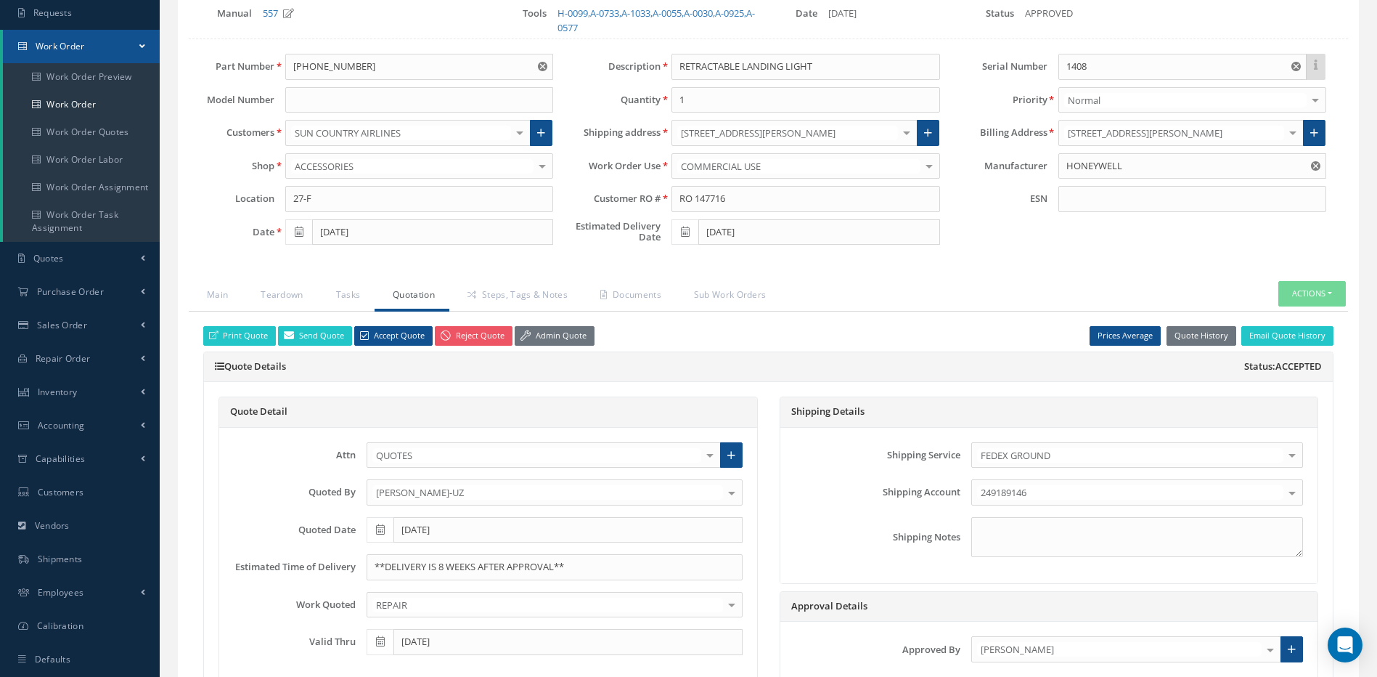
scroll to position [112, 0]
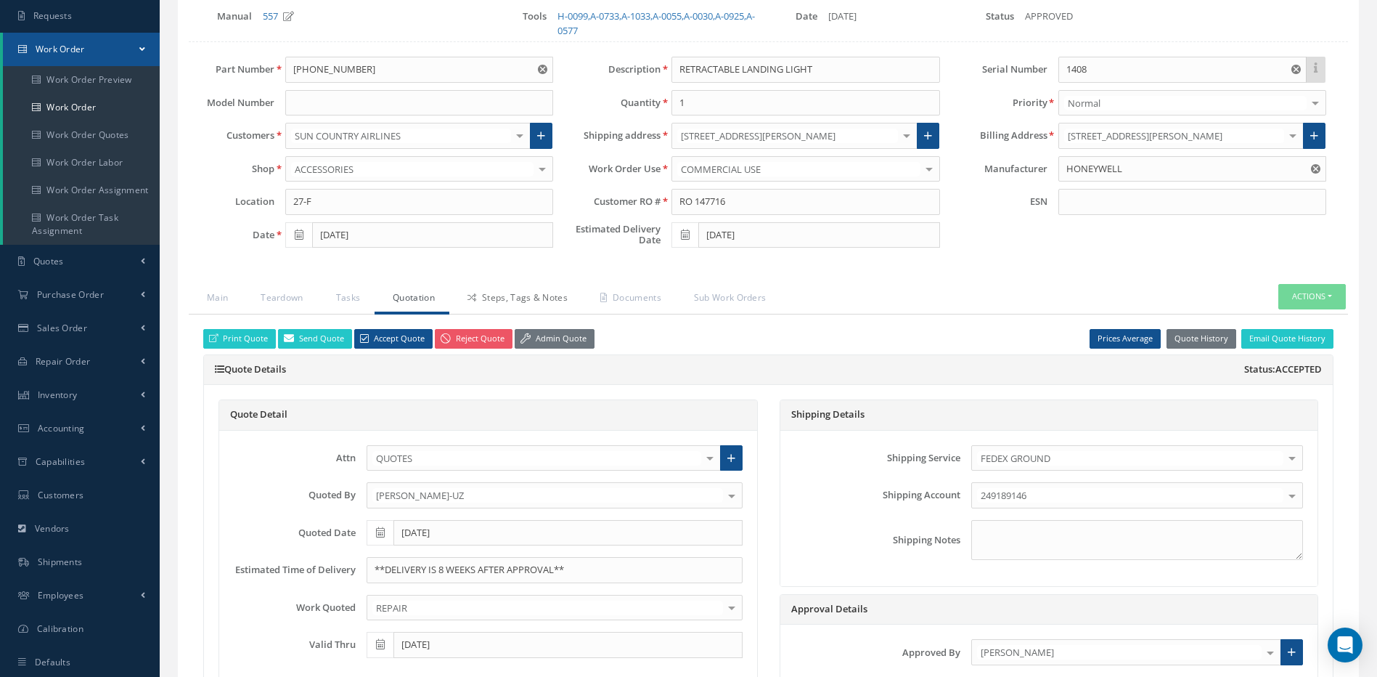
click at [520, 304] on link "Steps, Tags & Notes" at bounding box center [515, 299] width 133 height 30
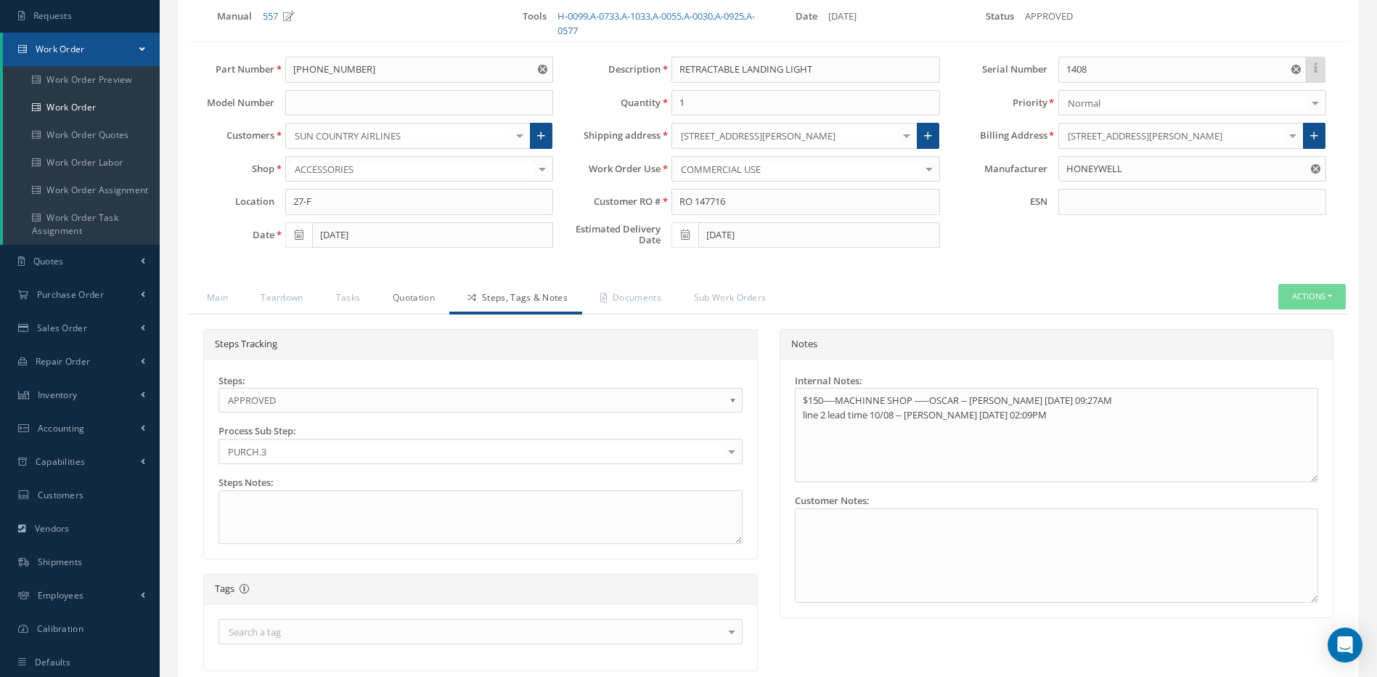
click at [404, 300] on link "Quotation" at bounding box center [412, 299] width 75 height 30
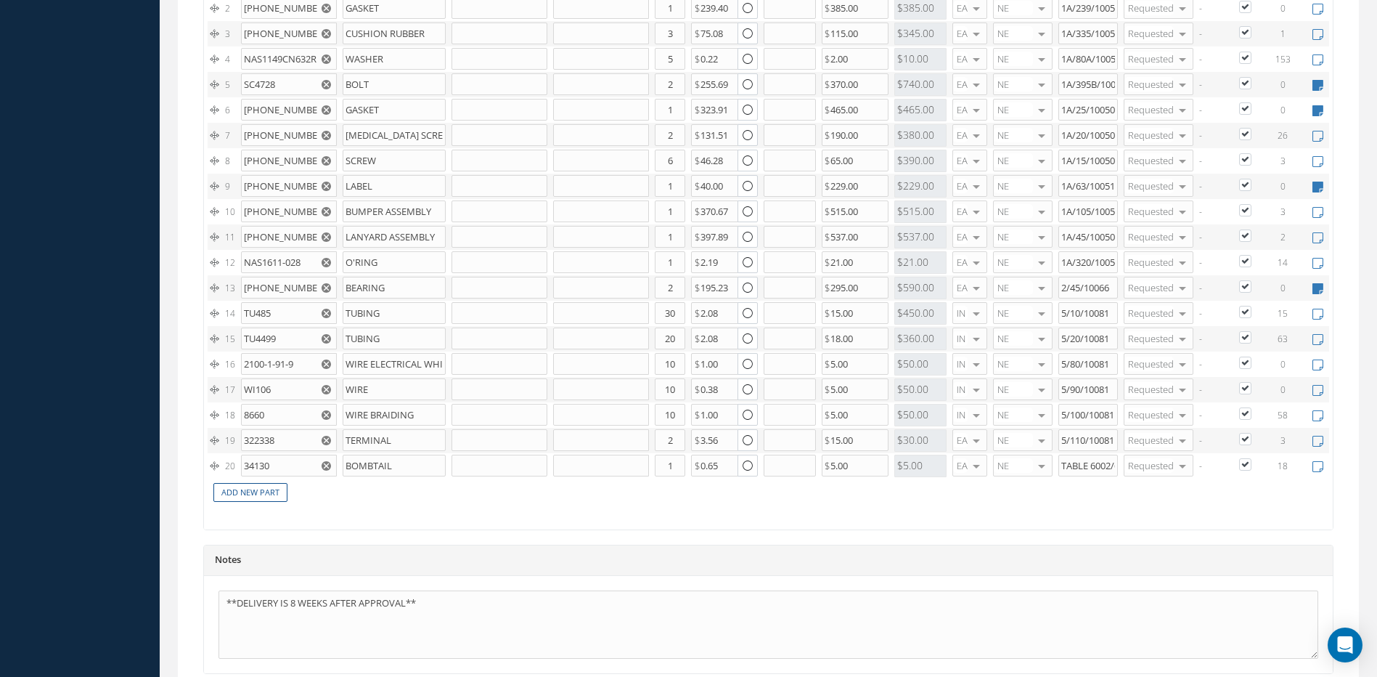
scroll to position [1410, 0]
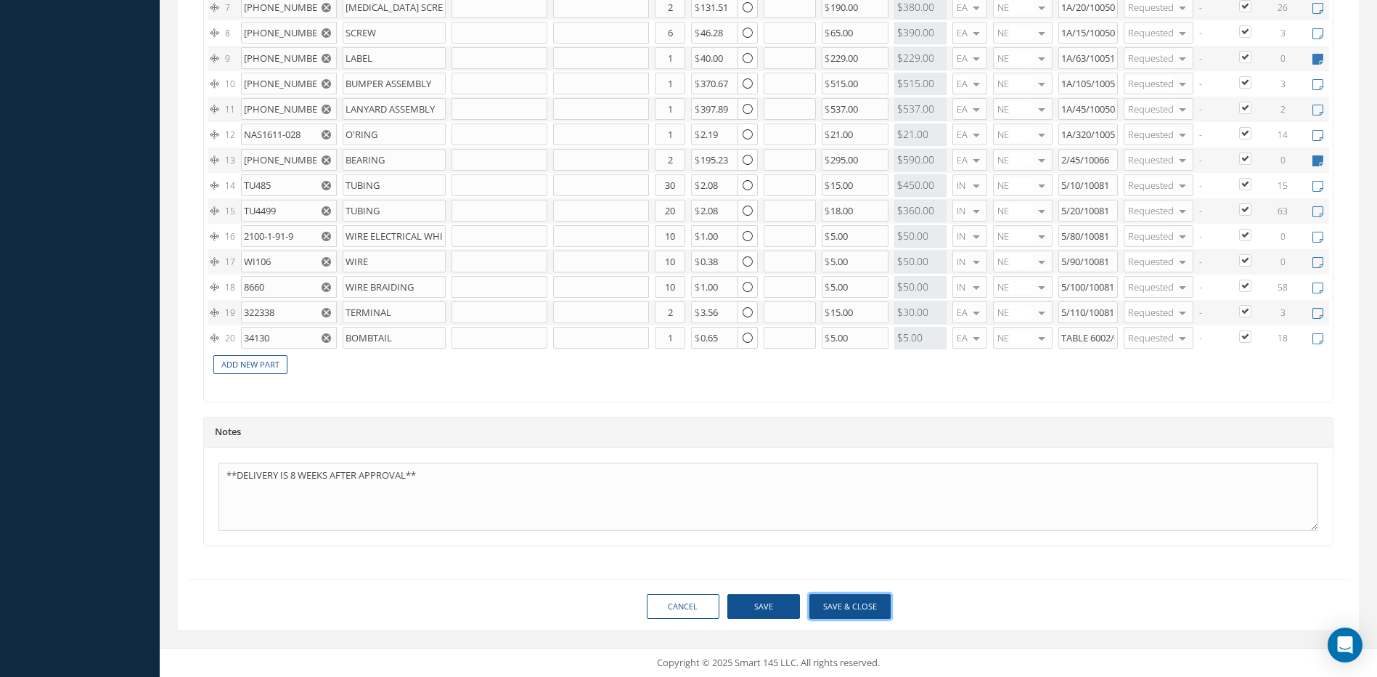
click at [852, 608] on button "Save & Close" at bounding box center [849, 606] width 81 height 25
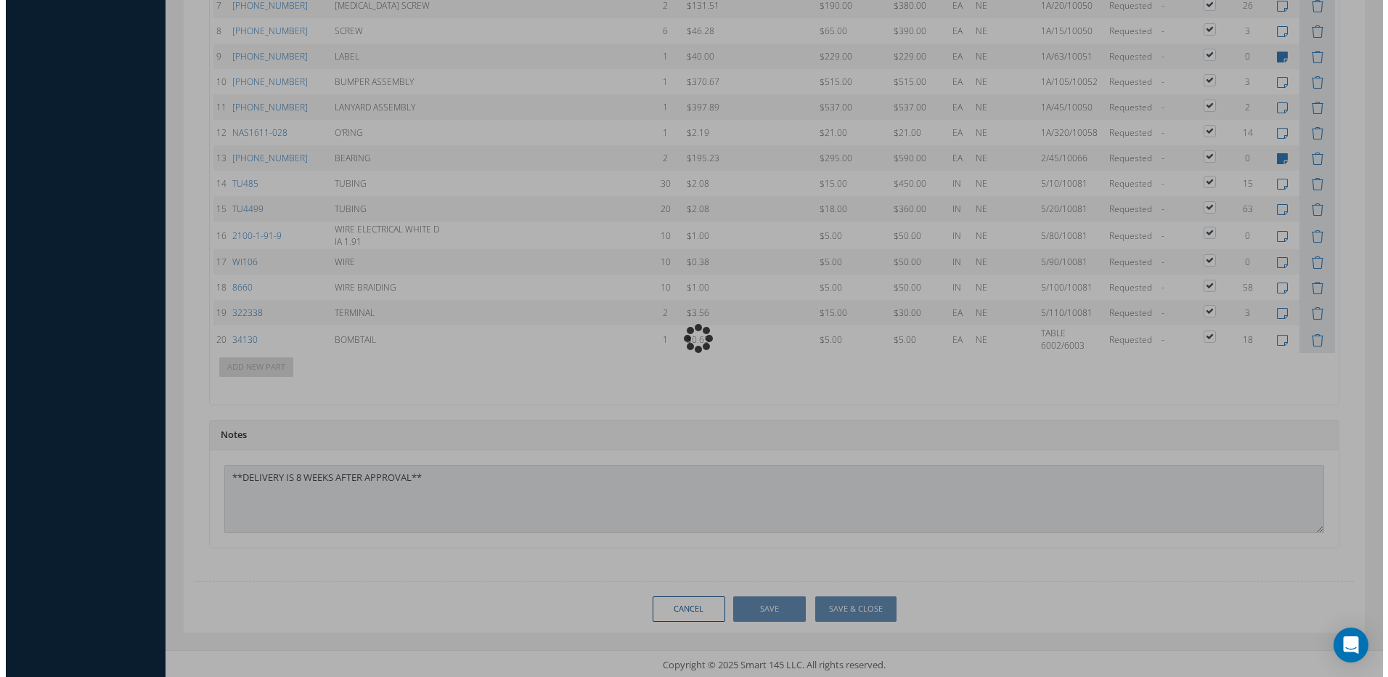
scroll to position [1413, 0]
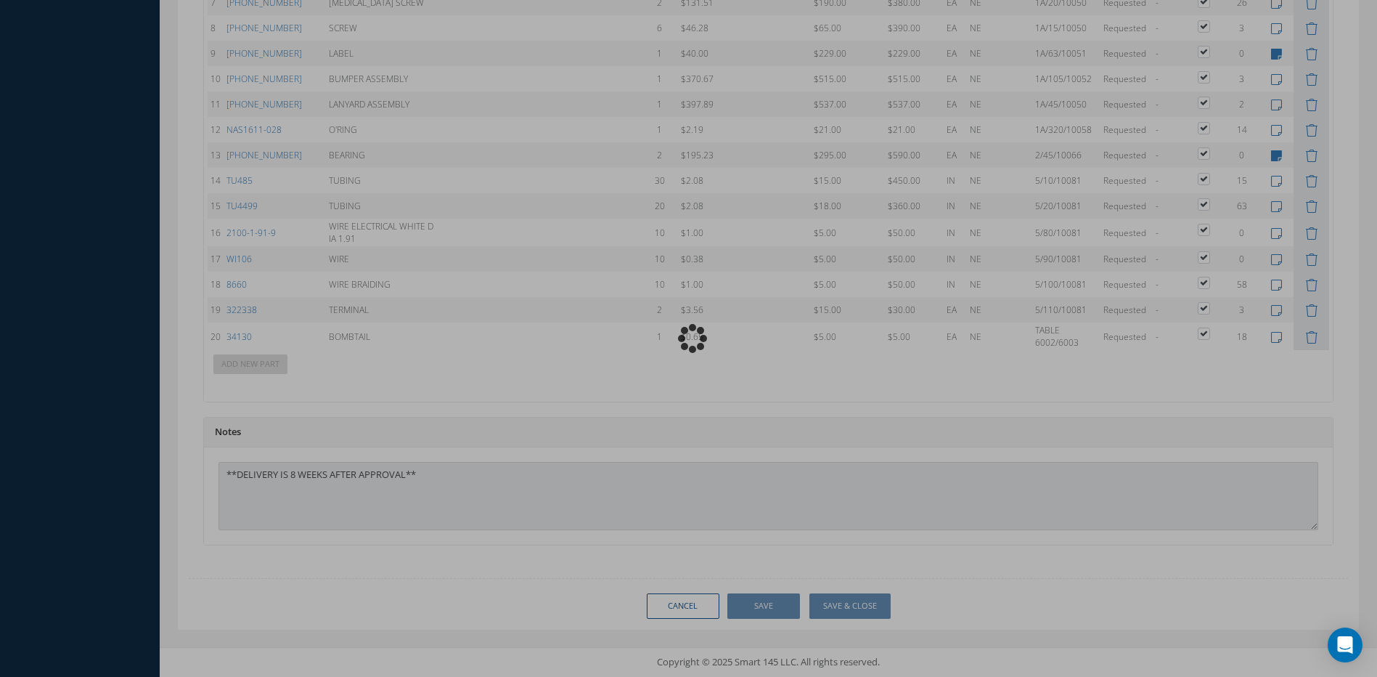
type input "HONEYWELL"
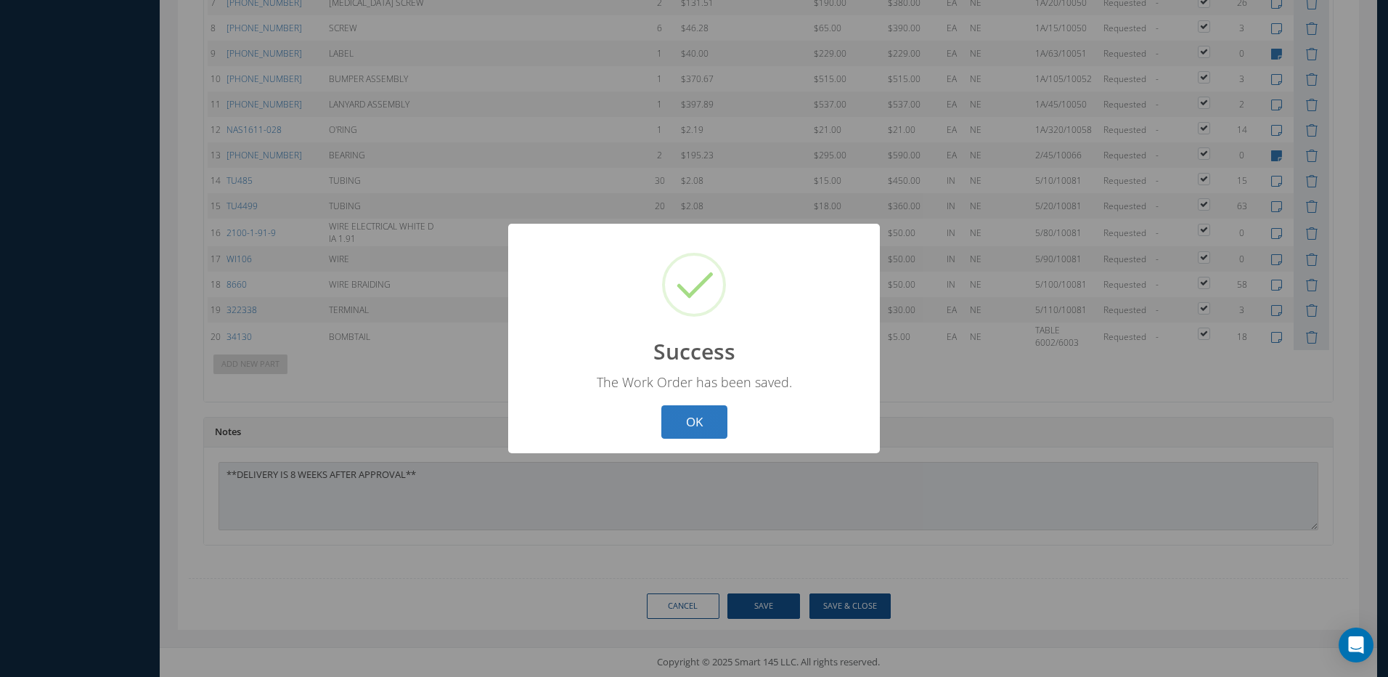
click at [685, 421] on button "OK" at bounding box center [694, 422] width 66 height 34
select select "25"
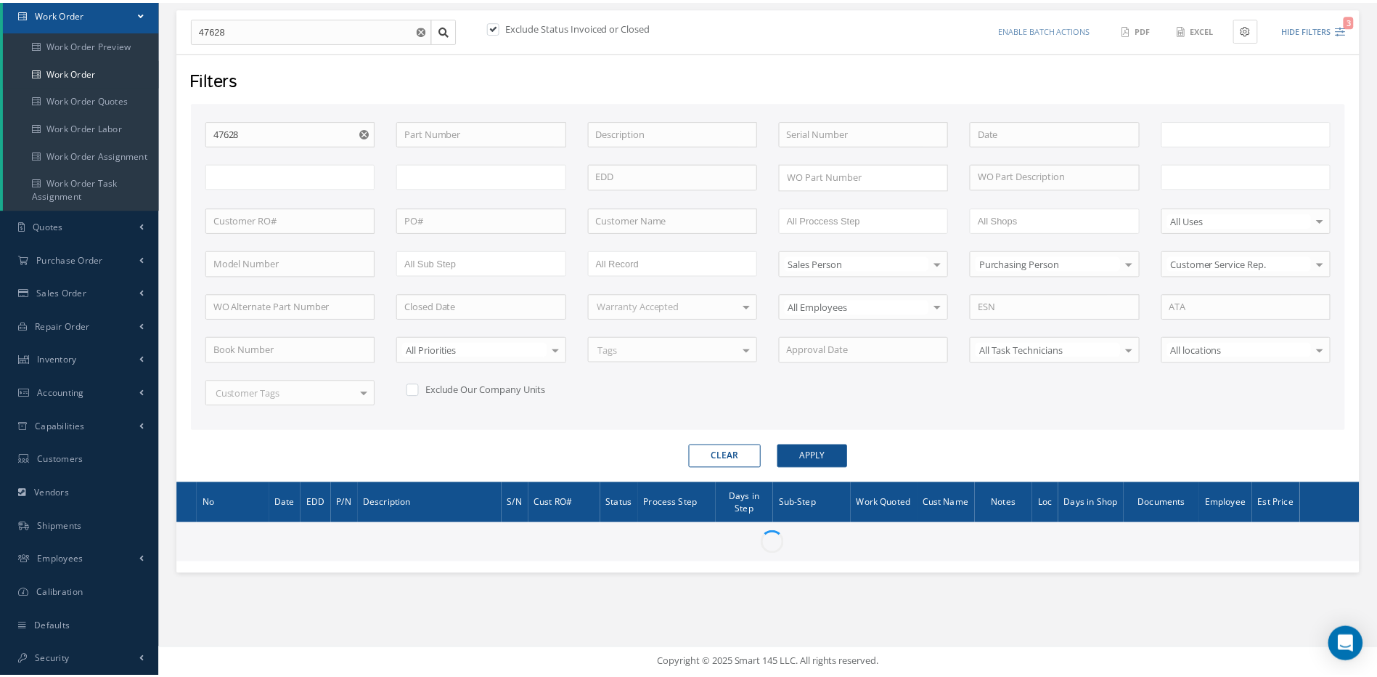
scroll to position [147, 0]
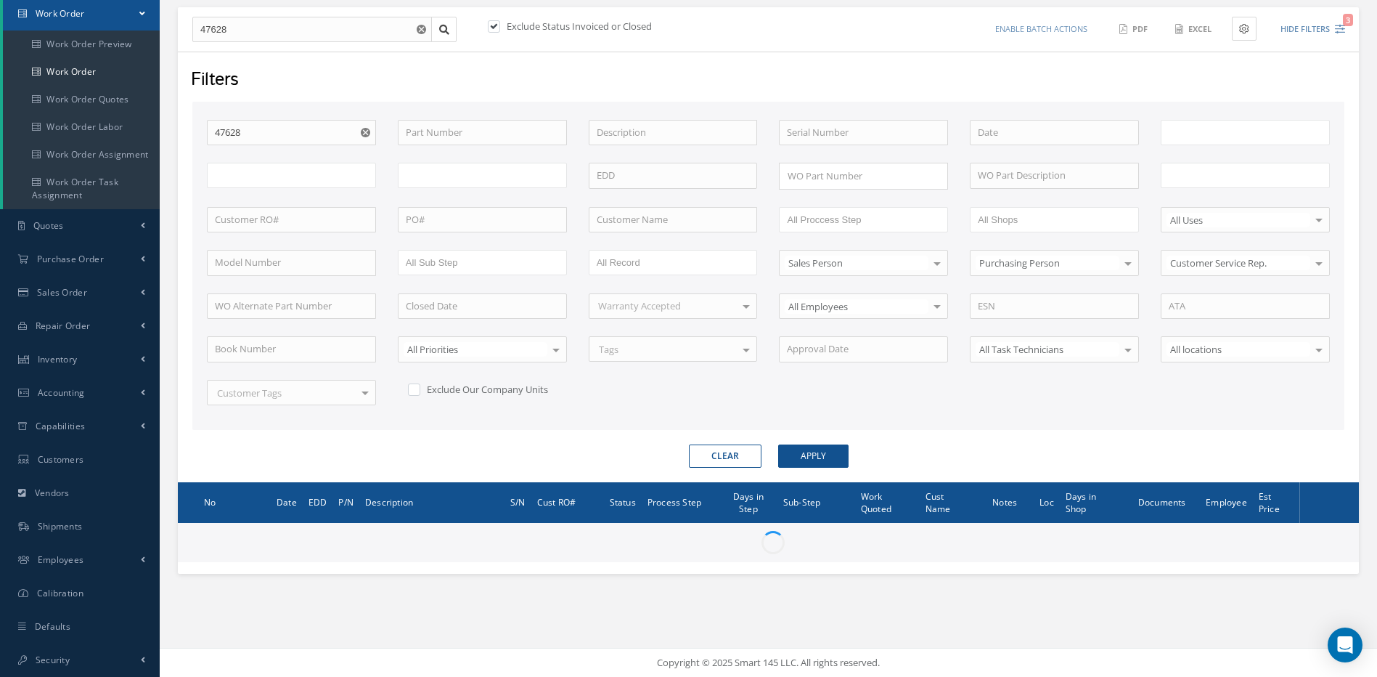
type input "All Work Request"
type input "All Work Performed"
type input "All Status"
type input "WO Part Status"
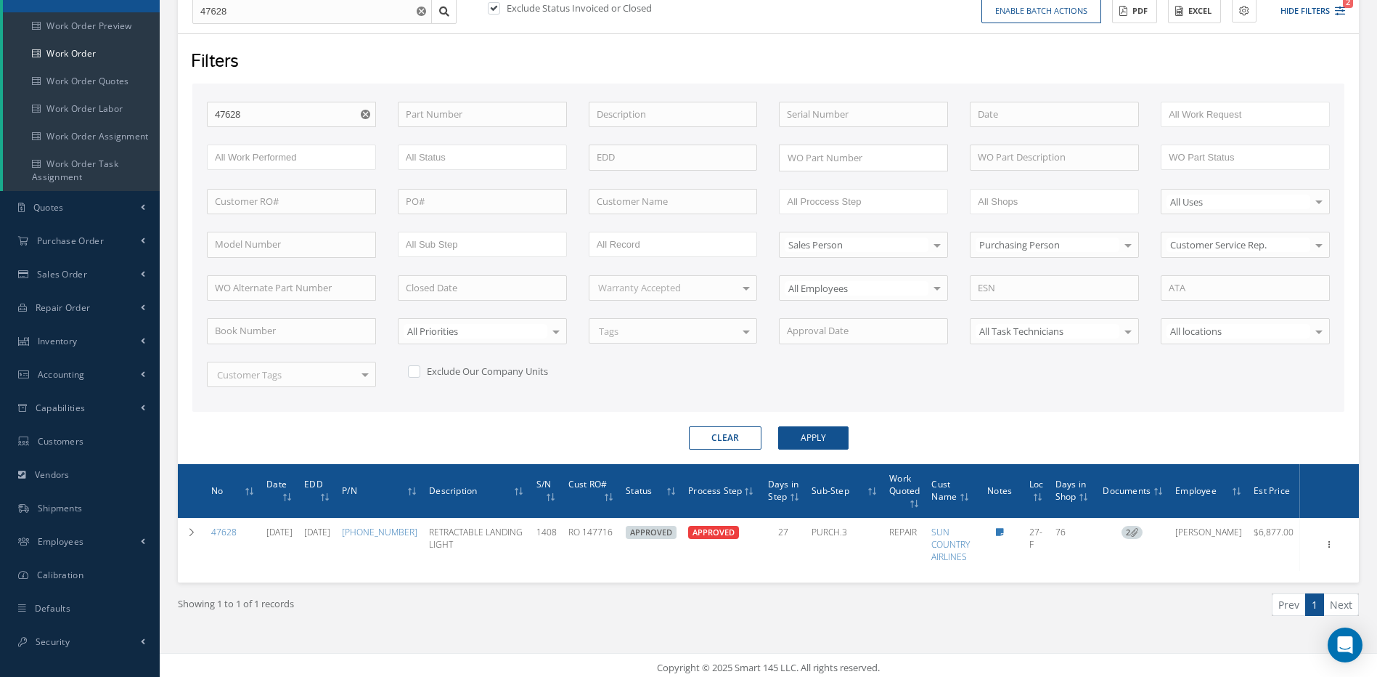
scroll to position [171, 0]
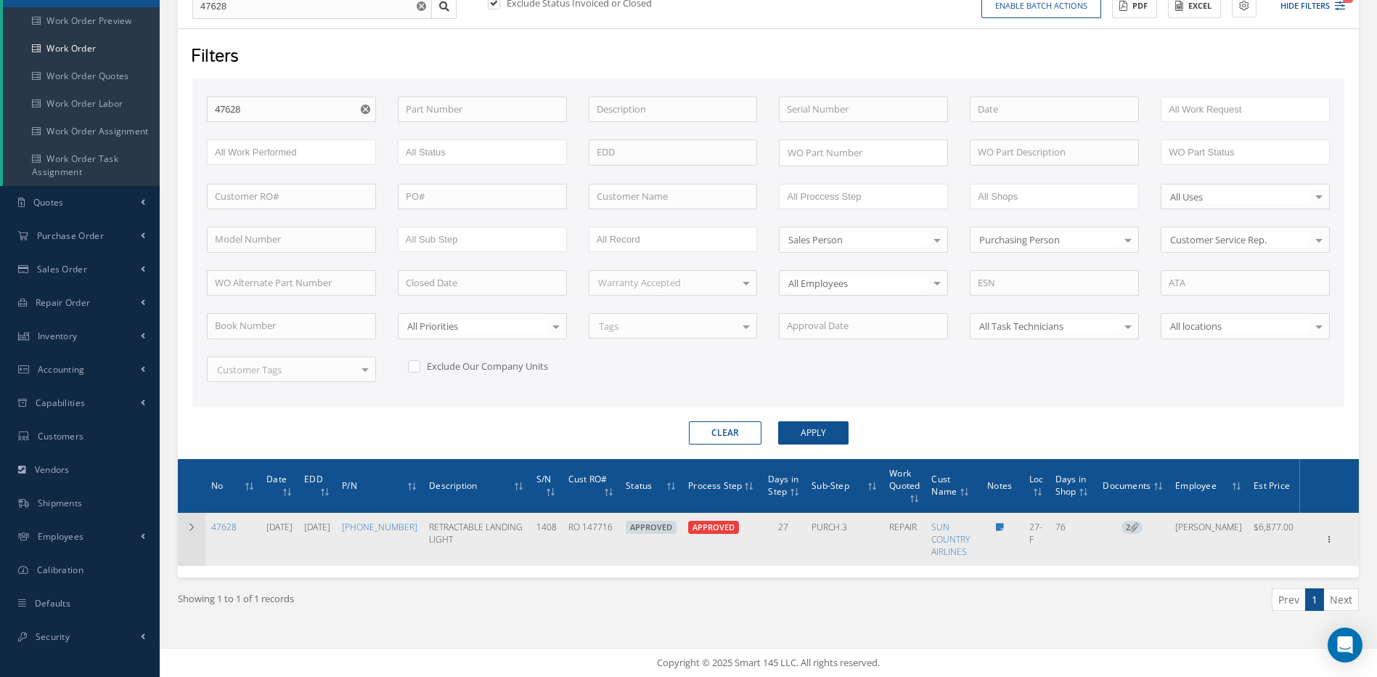
click at [187, 528] on icon at bounding box center [192, 527] width 10 height 9
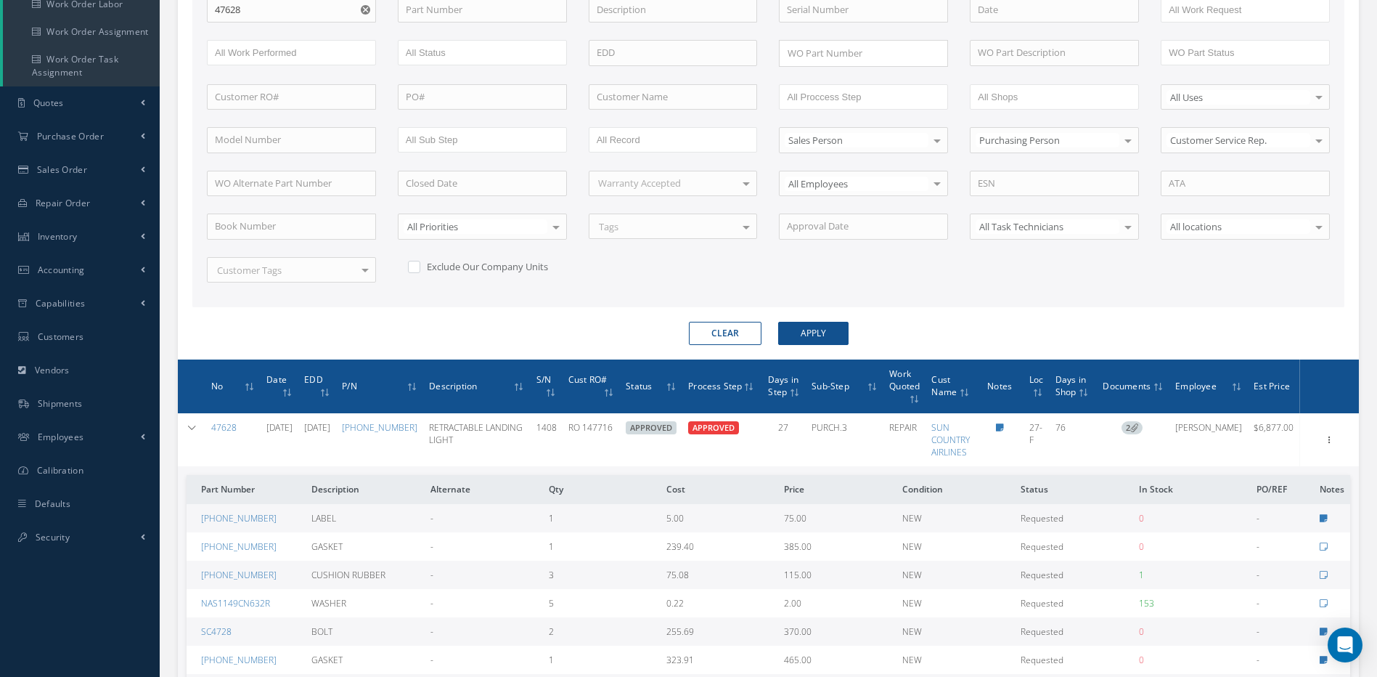
scroll to position [534, 0]
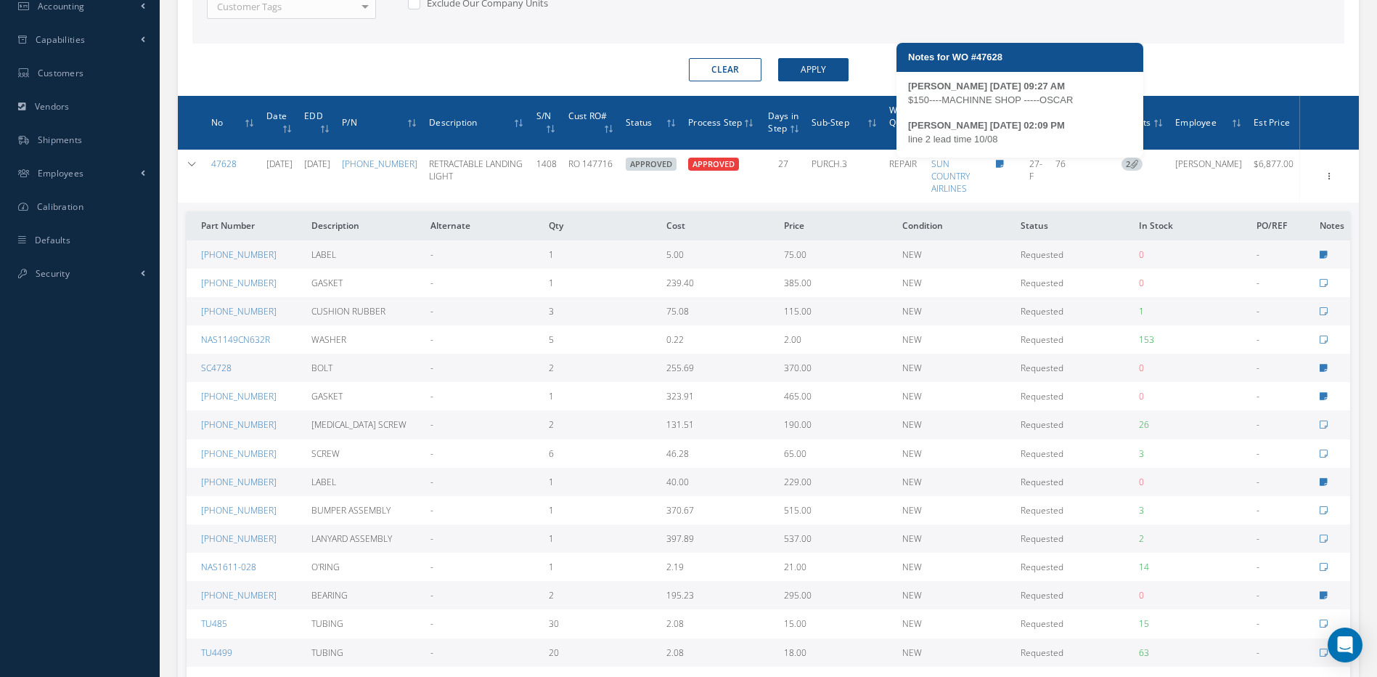
click at [1004, 163] on icon at bounding box center [1000, 164] width 8 height 9
type textarea "$150----MACHINNE SHOP -----OSCAR -- VIKY FUNDORA 07/17/2025 09:27AM line 2 lead…"
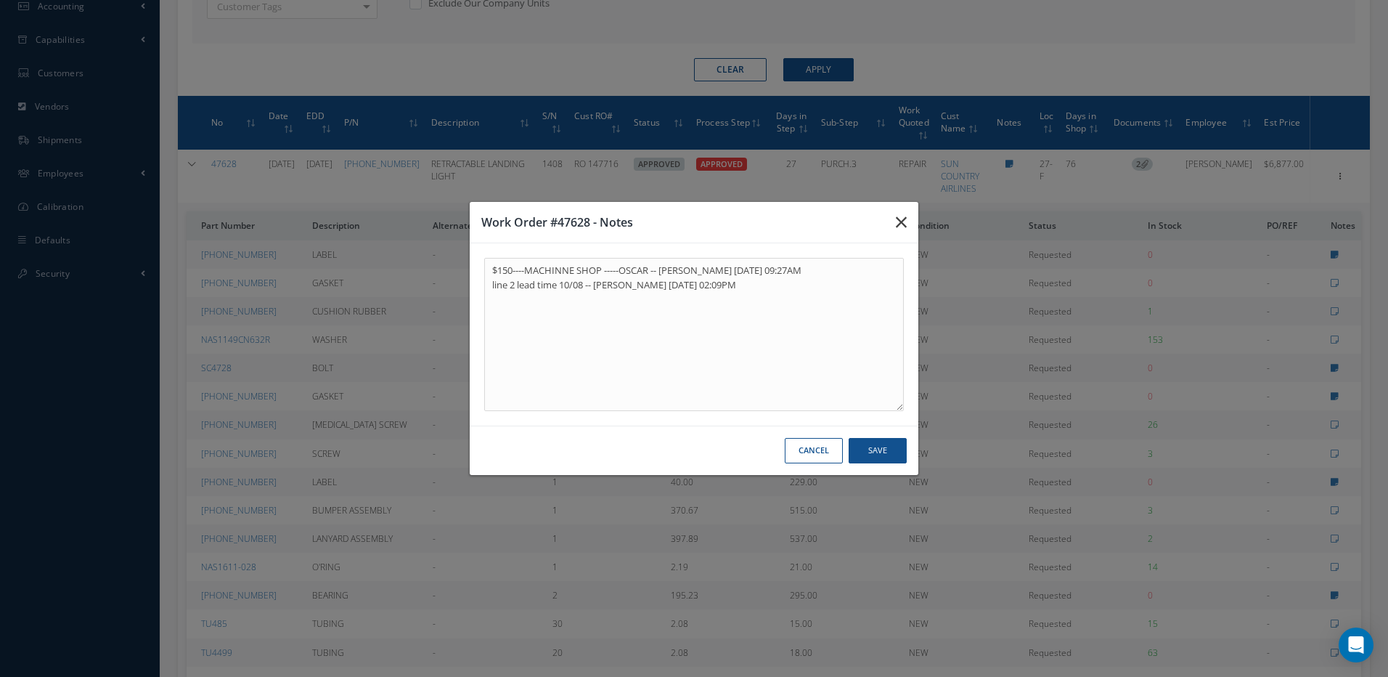
click at [906, 223] on icon "button" at bounding box center [901, 221] width 11 height 17
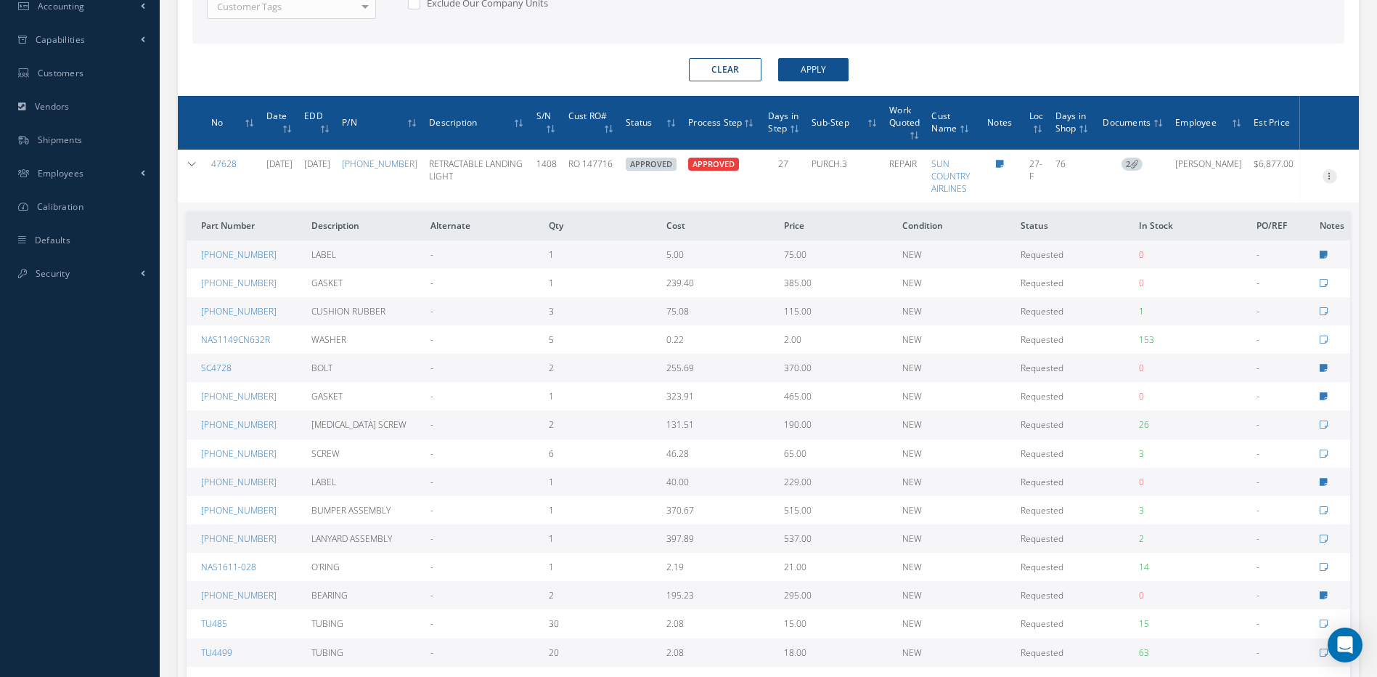
click at [1331, 175] on icon at bounding box center [1330, 175] width 15 height 12
click at [1241, 204] on link "Edit" at bounding box center [1263, 204] width 115 height 19
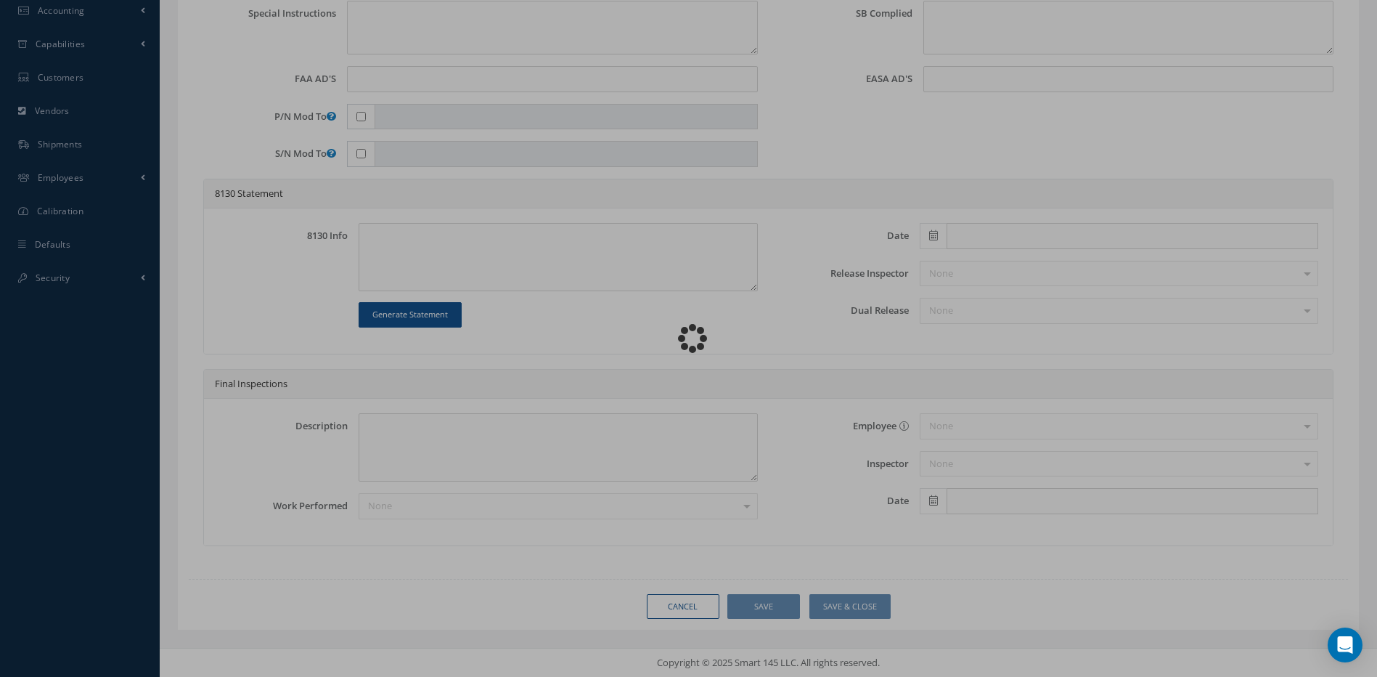
scroll to position [529, 0]
type input "45-0351-3"
type input "27-F"
type input "07/11/2025"
type input "RETRACTABLE LANDING LIGHT"
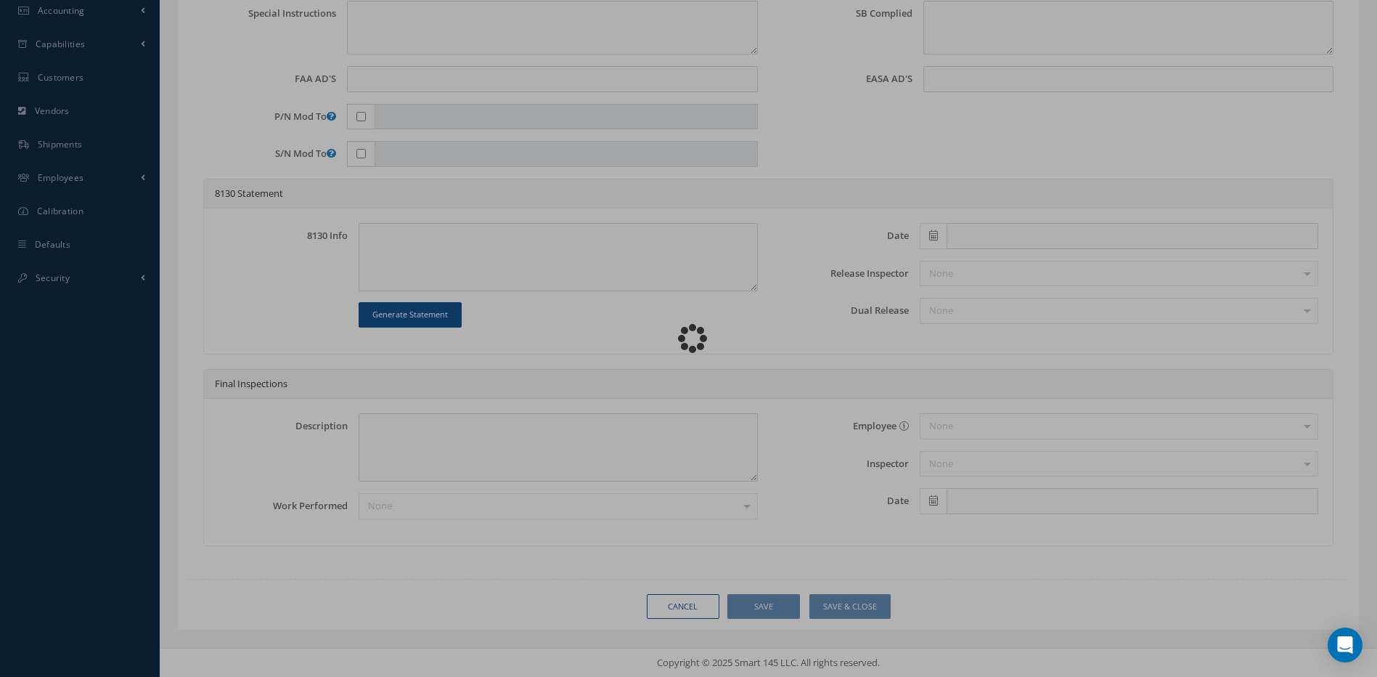
type input "RO 147716"
type input "10/24/2025"
type input "1408"
type textarea "LH RETRACTABLE LDG LT INOP KD 32080 NOTIFIED (LANDING LIGHTS) NO ILLUMINATION W…"
type textarea "PLEASE SEE R.O. FOR DETAILS"
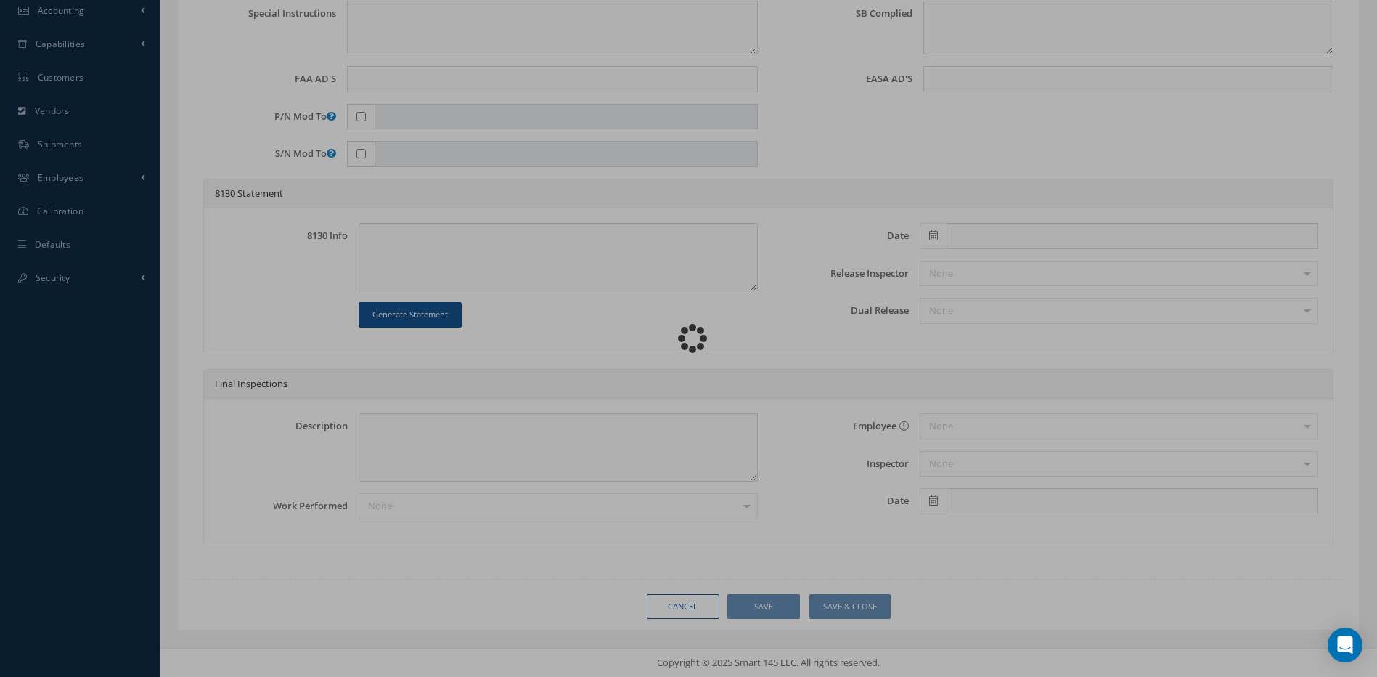
type textarea "NO VISUAL DAMAGE"
type textarea "06/07/2024..RAMON REVIEWED CMM AND THERE IS NO INFORMATION TO IMPLAMENTE MOD 2&…"
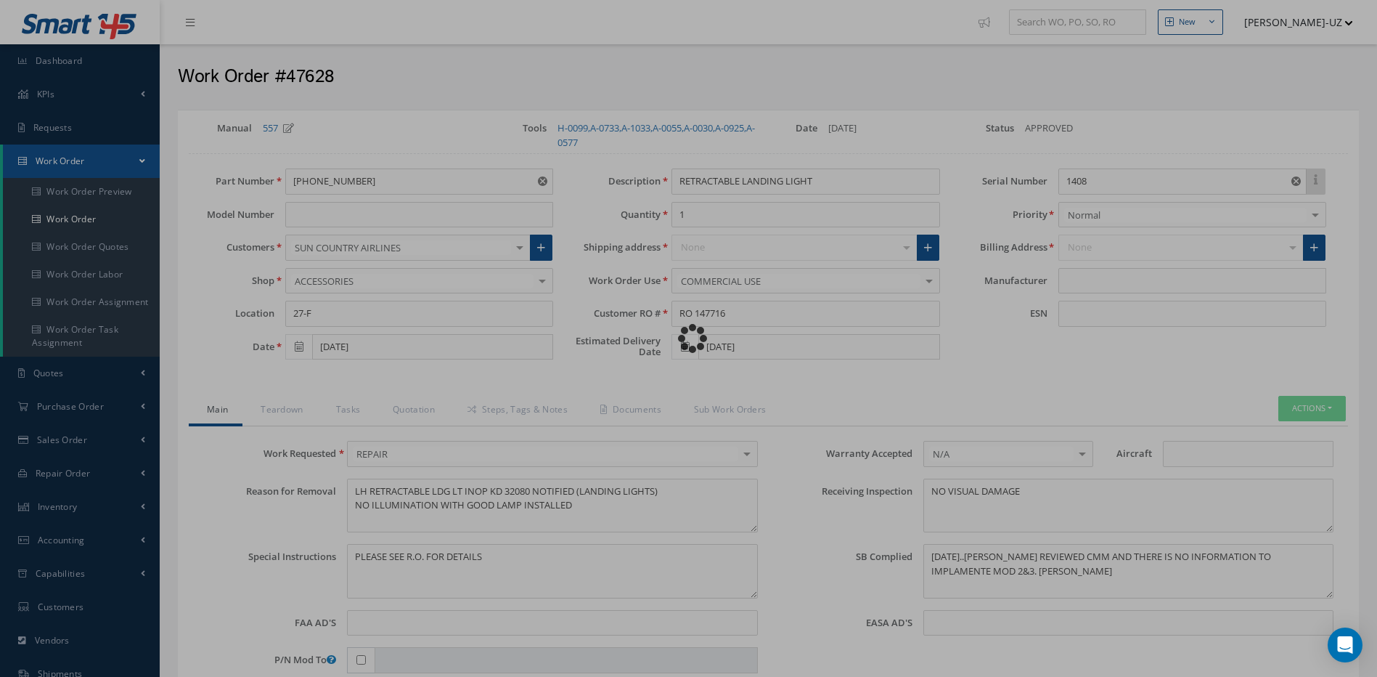
type input "HONEYWELL"
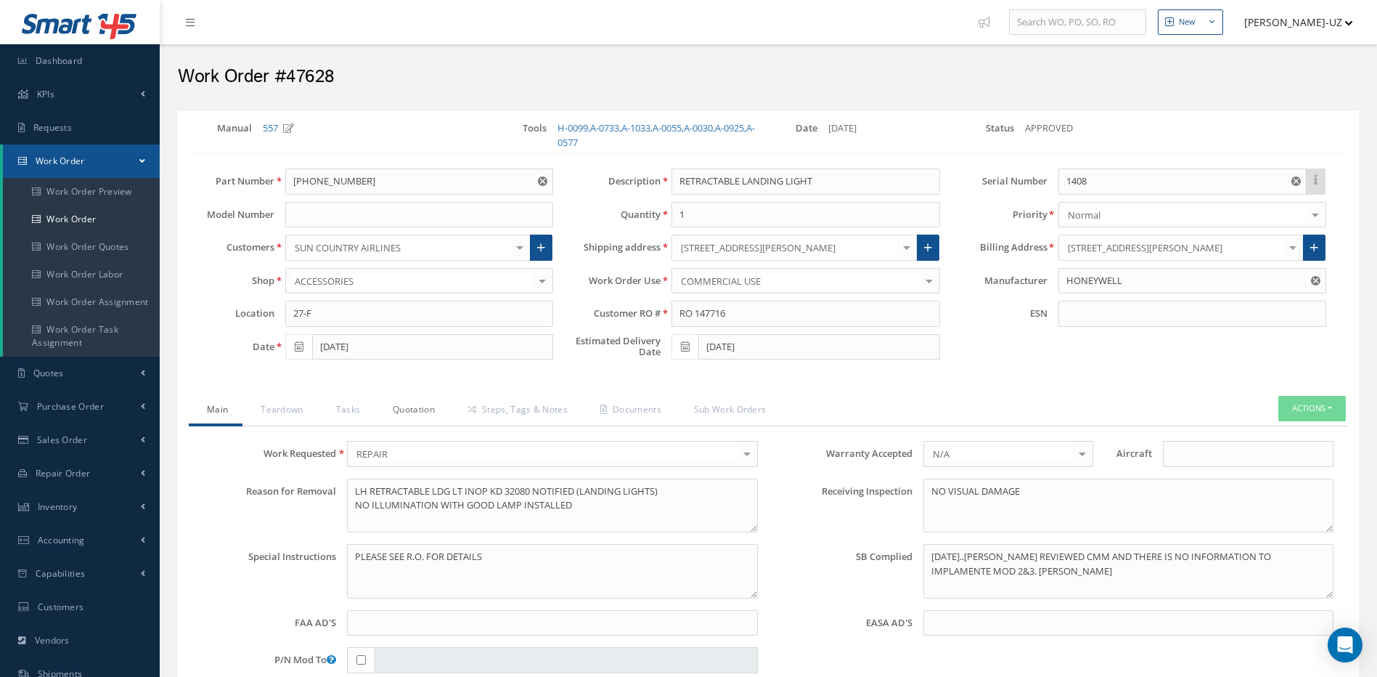
click at [411, 413] on link "Quotation" at bounding box center [412, 411] width 75 height 30
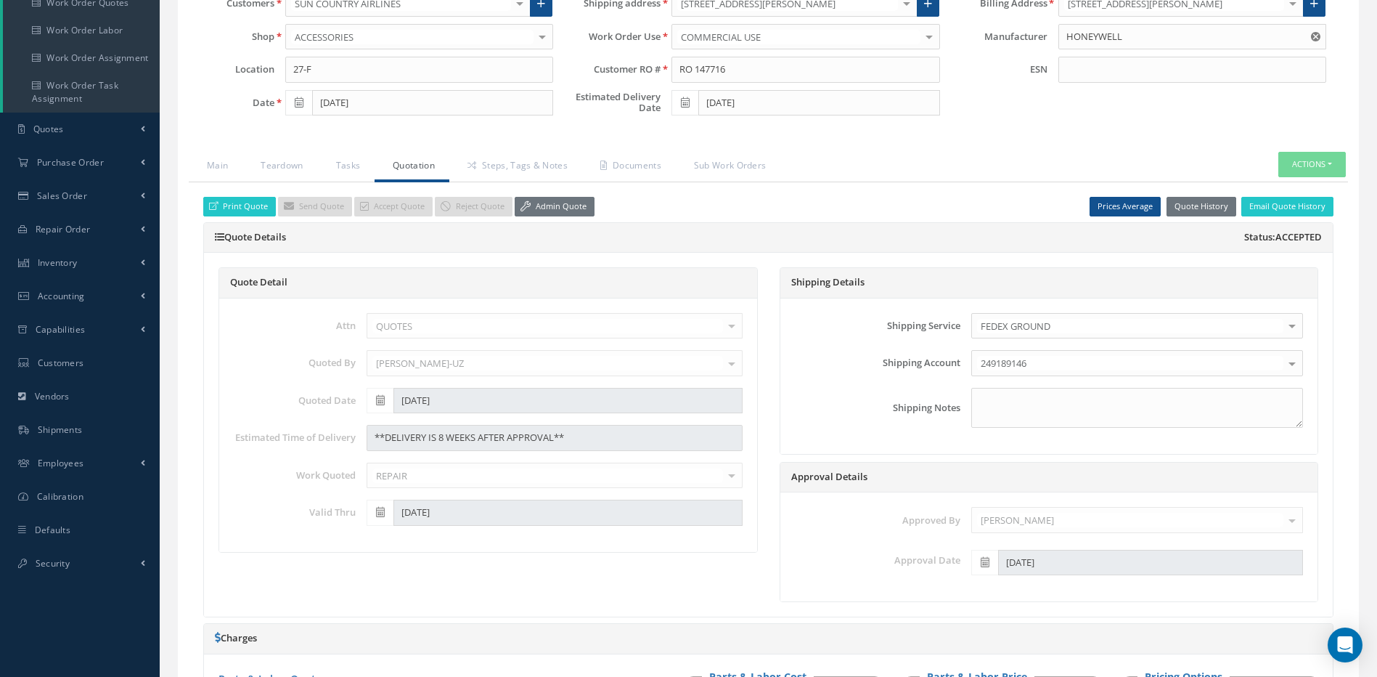
scroll to position [218, 0]
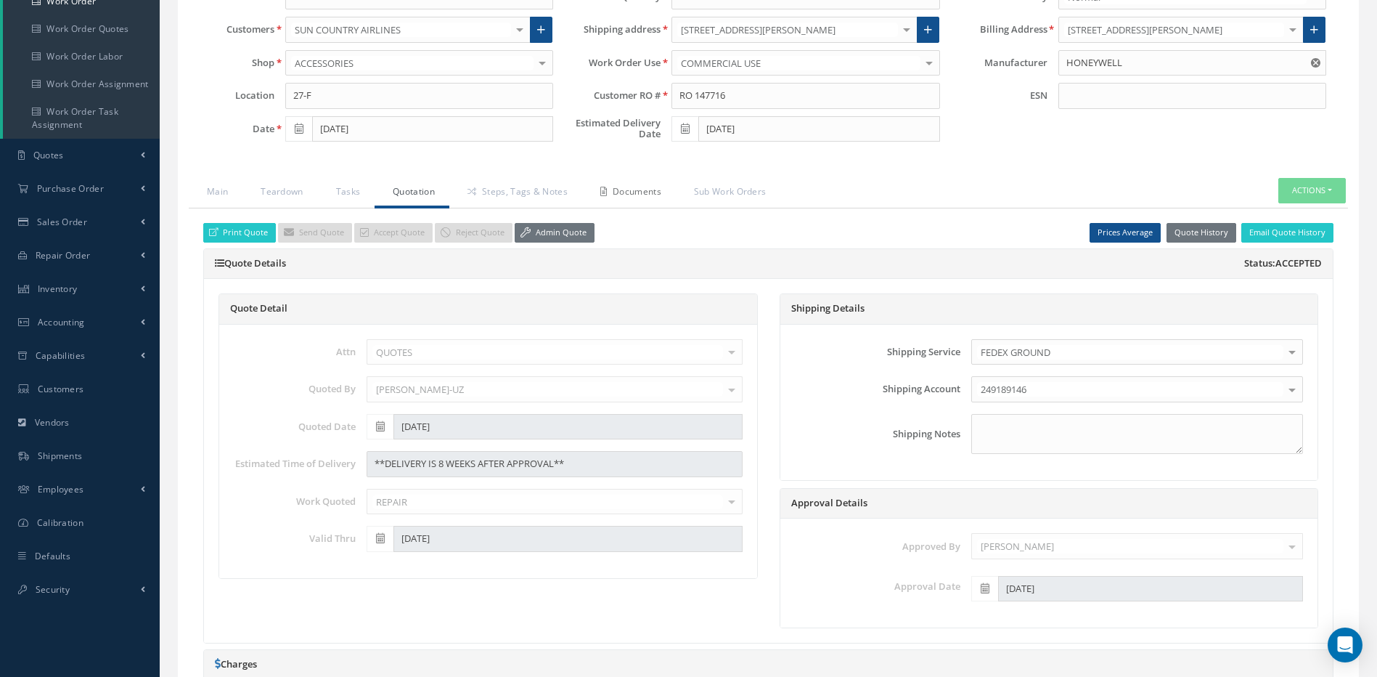
click at [630, 189] on link "Documents" at bounding box center [629, 193] width 94 height 30
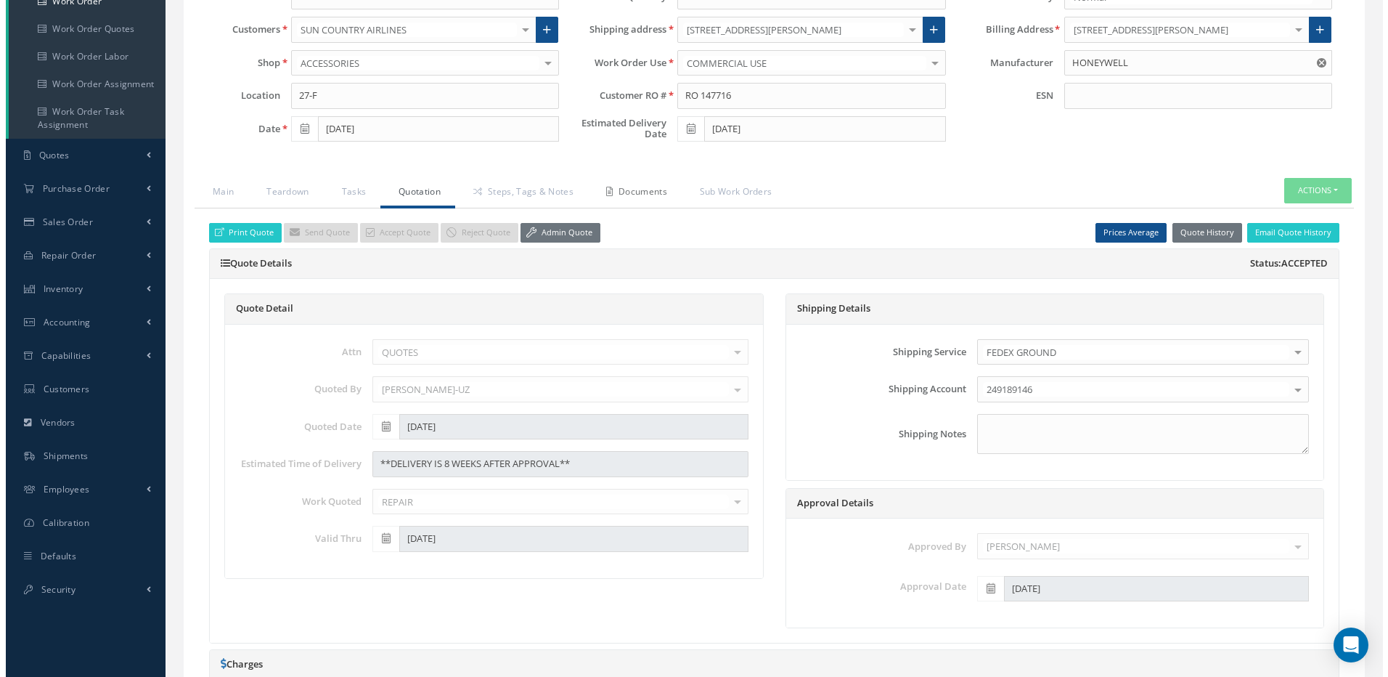
scroll to position [147, 0]
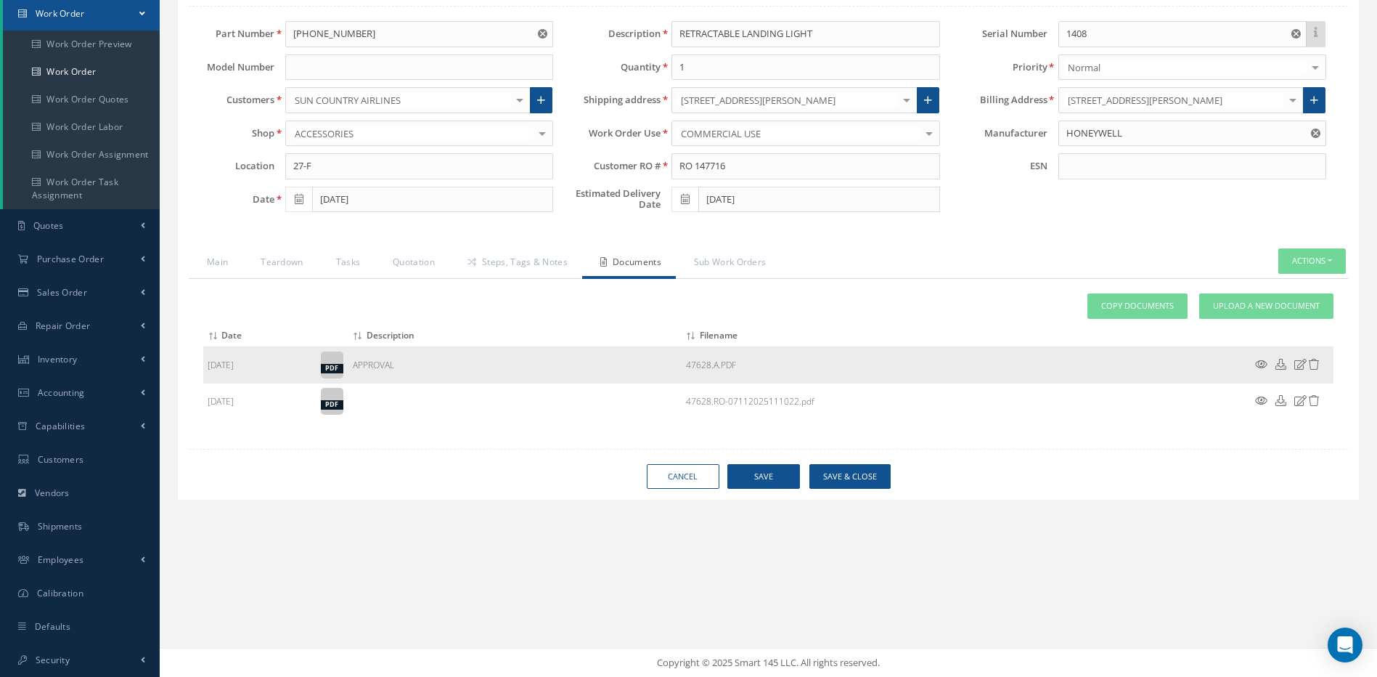
click at [1262, 366] on icon at bounding box center [1261, 364] width 12 height 11
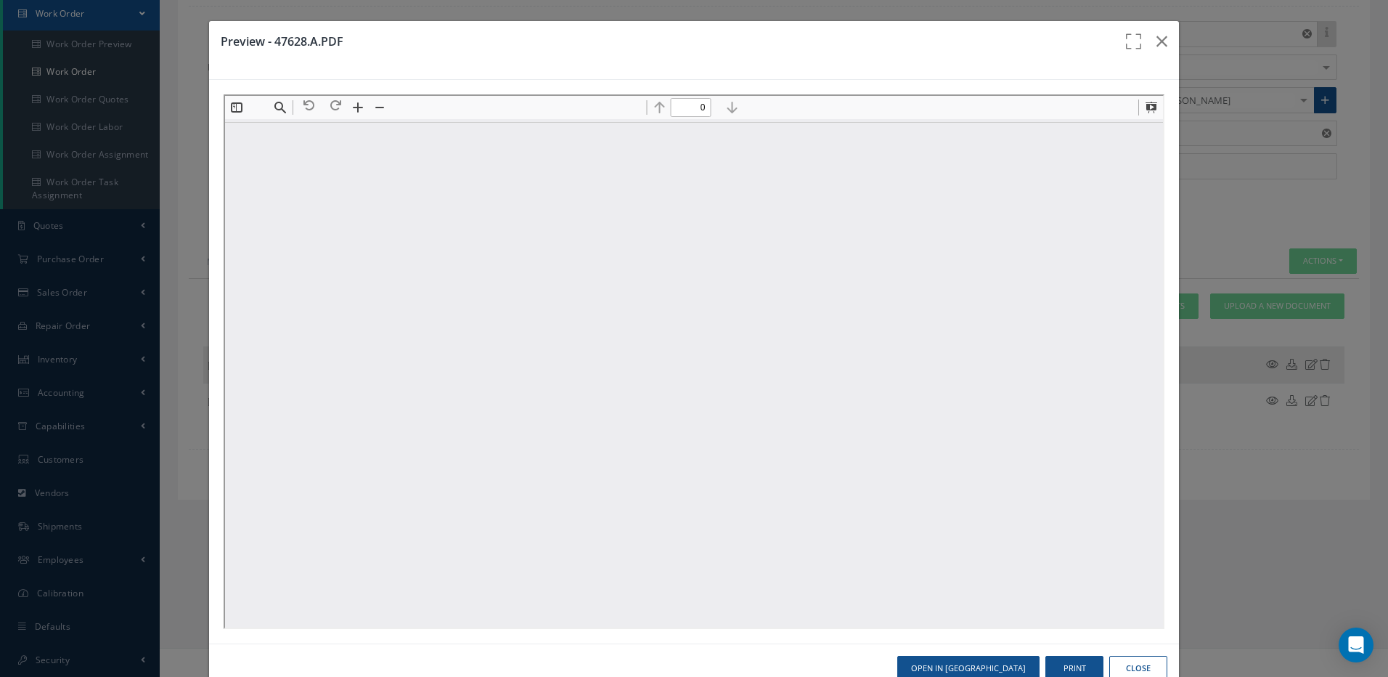
scroll to position [0, 0]
type input "1"
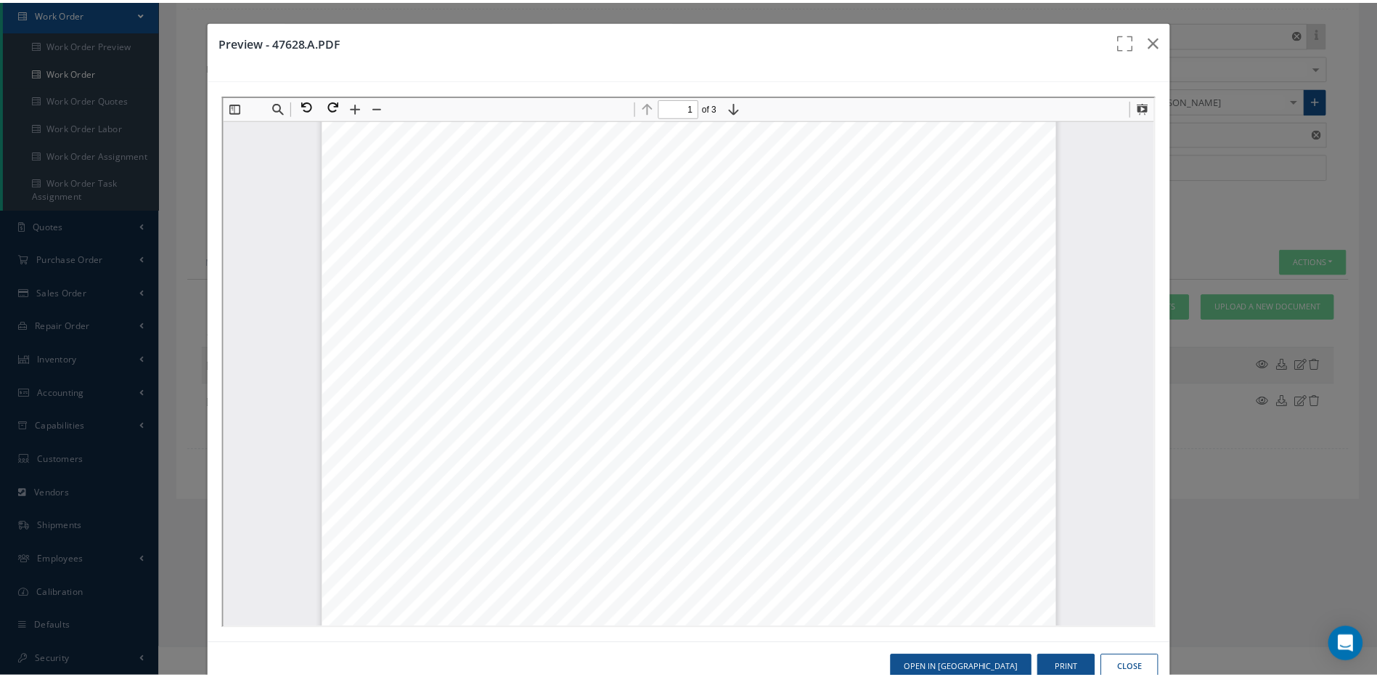
scroll to position [80, 0]
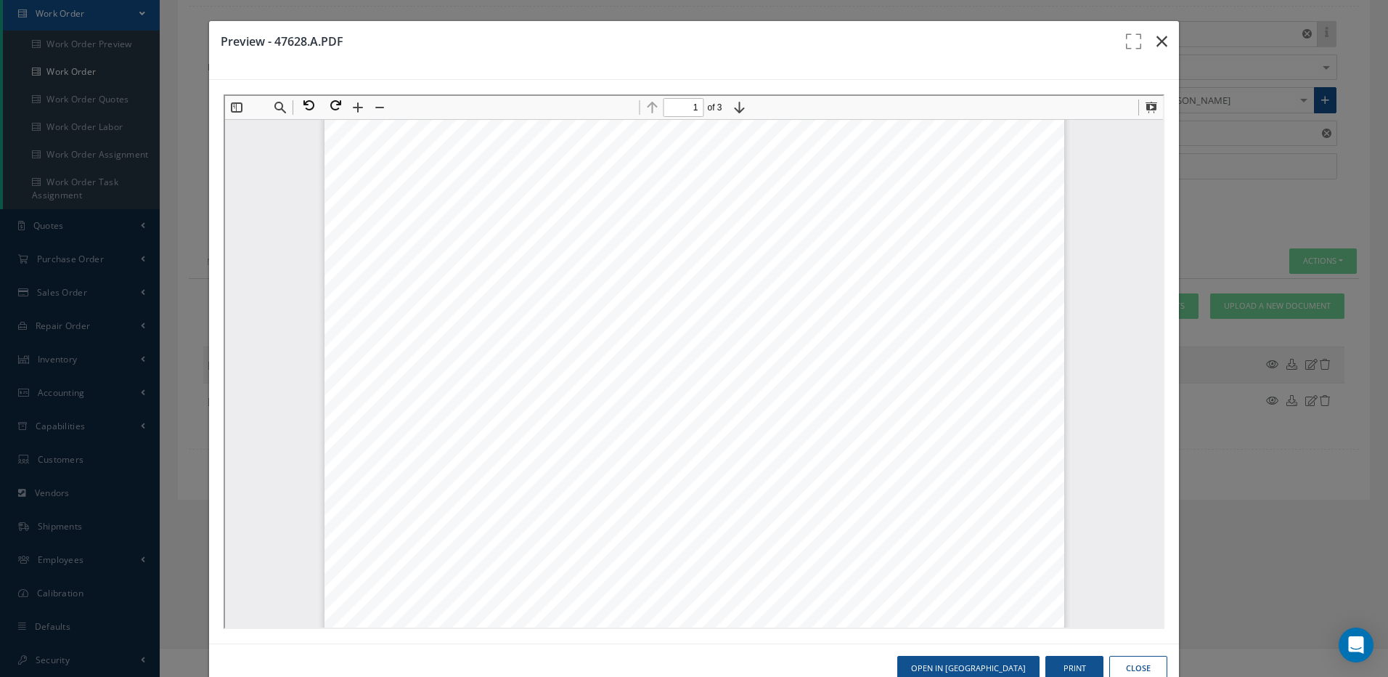
click at [1156, 36] on icon "button" at bounding box center [1161, 41] width 11 height 17
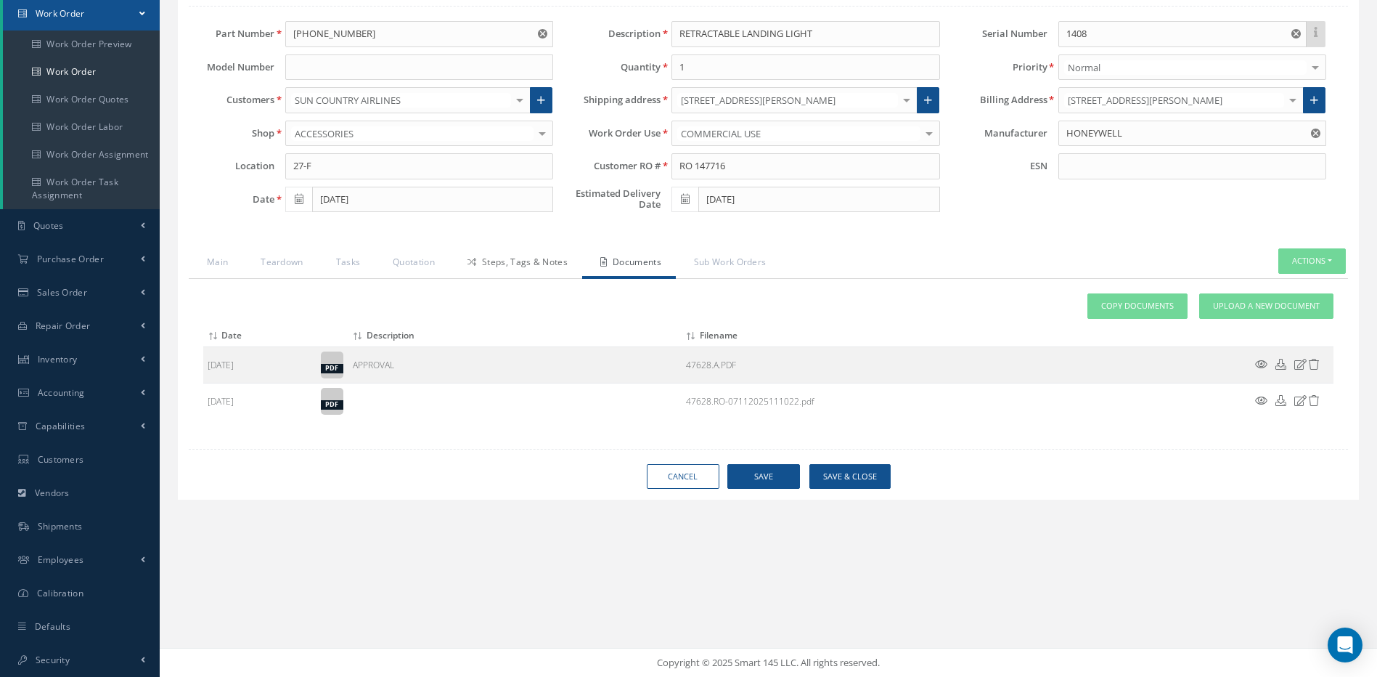
drag, startPoint x: 521, startPoint y: 263, endPoint x: 513, endPoint y: 277, distance: 16.6
click at [521, 263] on link "Steps, Tags & Notes" at bounding box center [515, 263] width 133 height 30
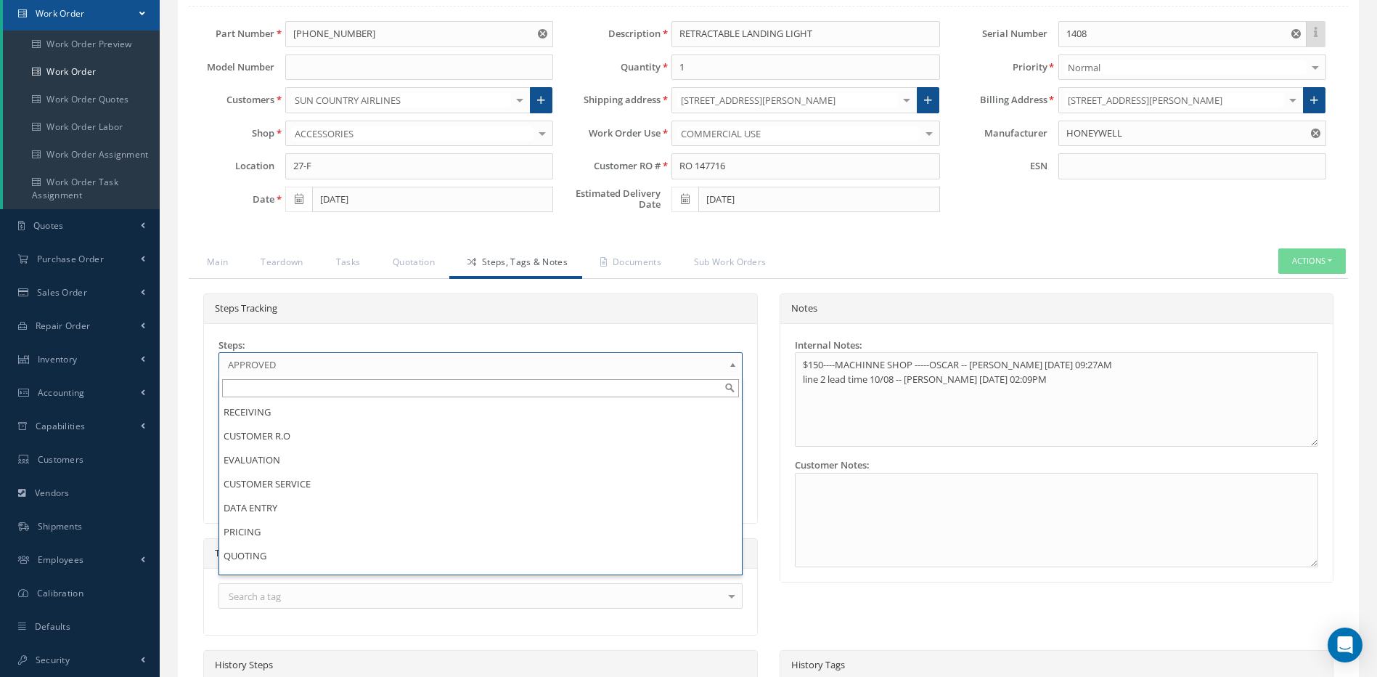
scroll to position [113, 0]
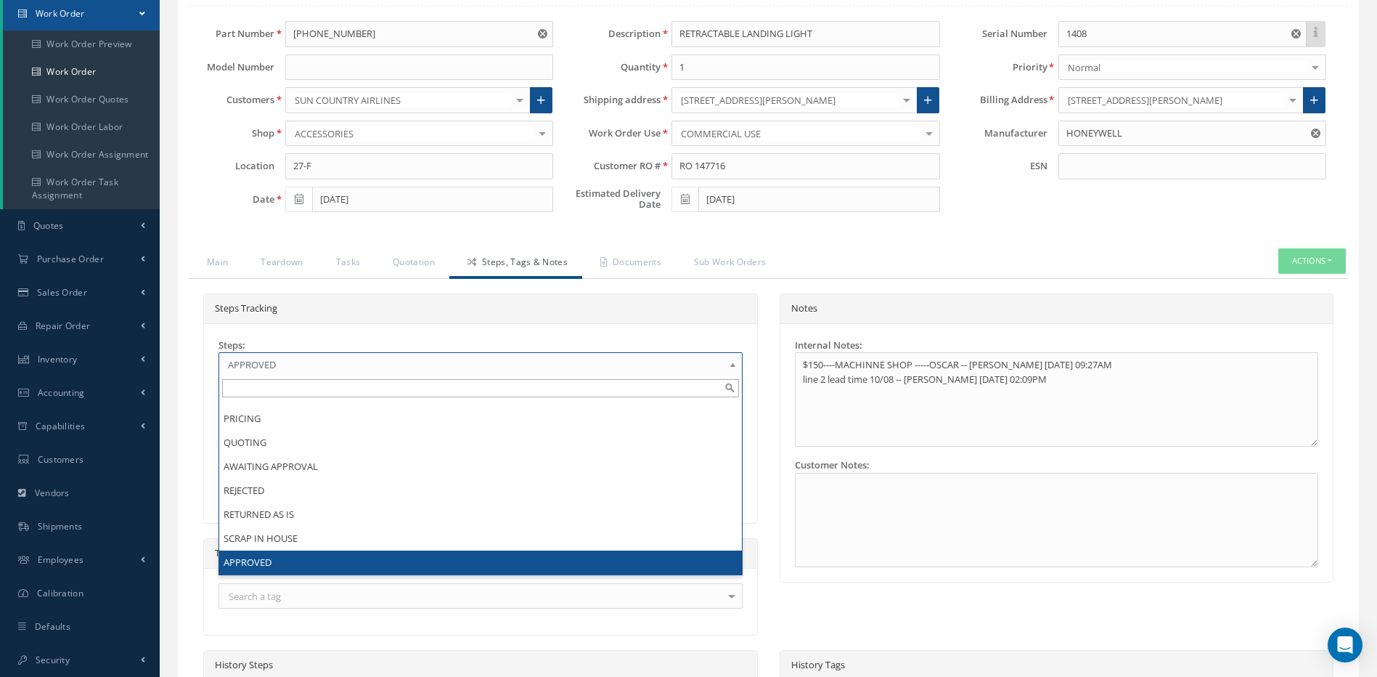
click at [323, 368] on span "APPROVED" at bounding box center [476, 364] width 496 height 17
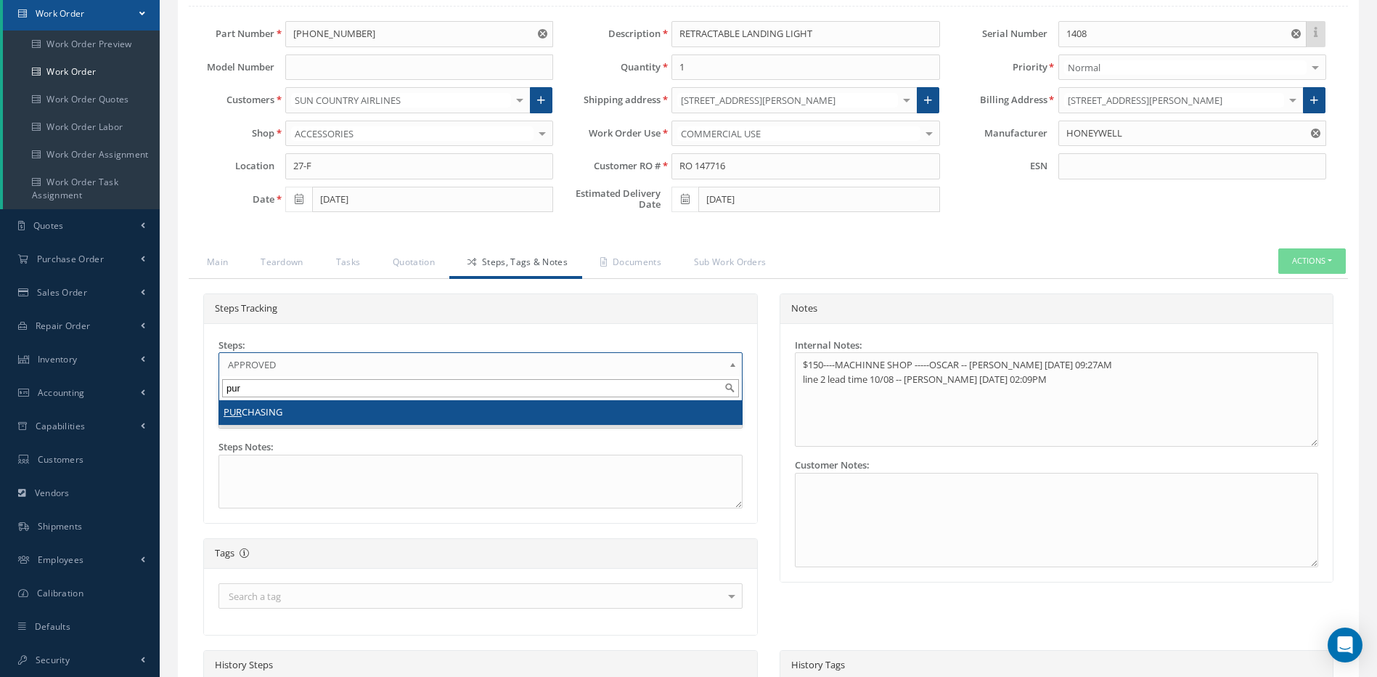
type input "pur"
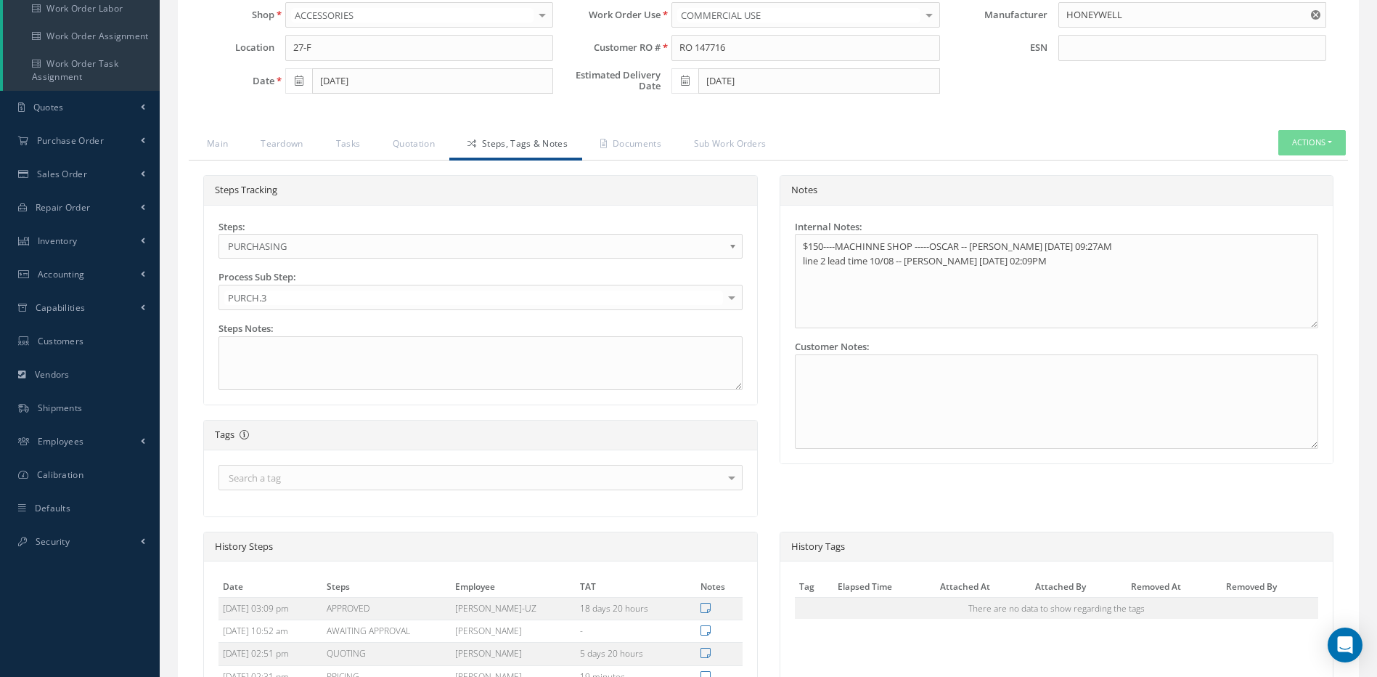
scroll to position [547, 0]
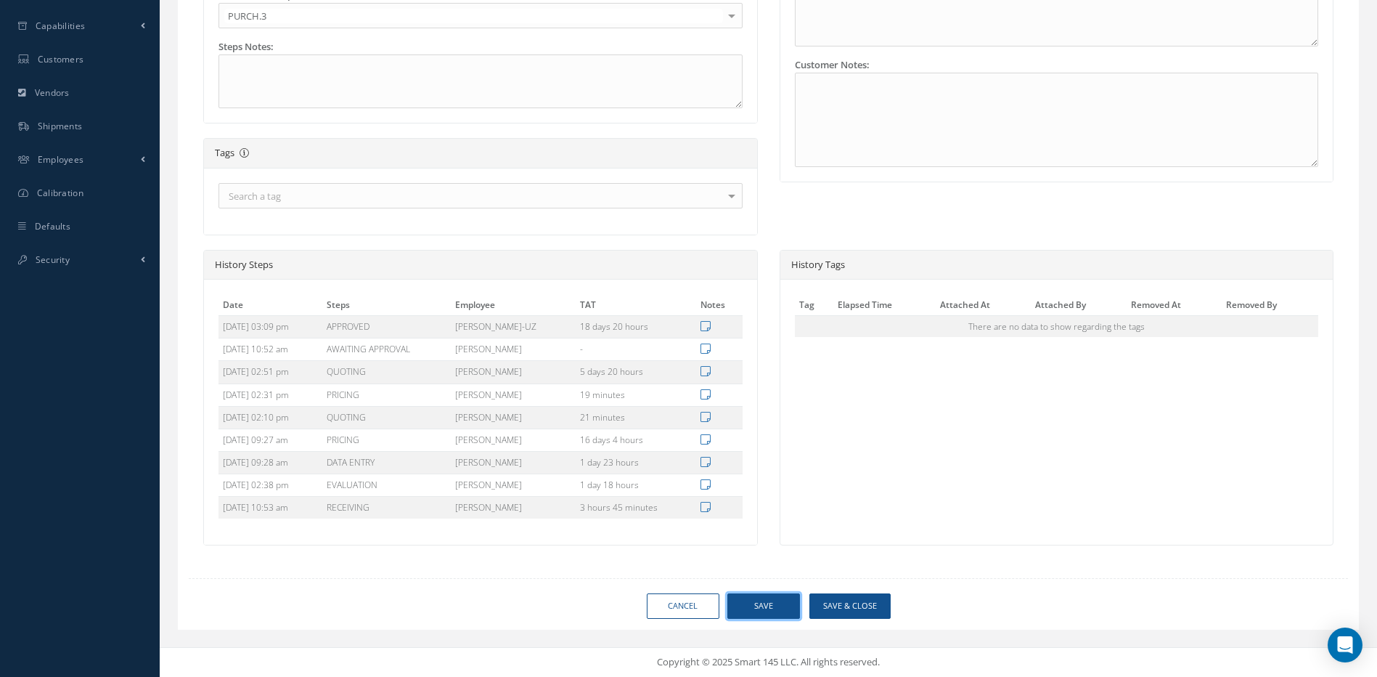
click at [773, 604] on button "Save" at bounding box center [763, 605] width 73 height 25
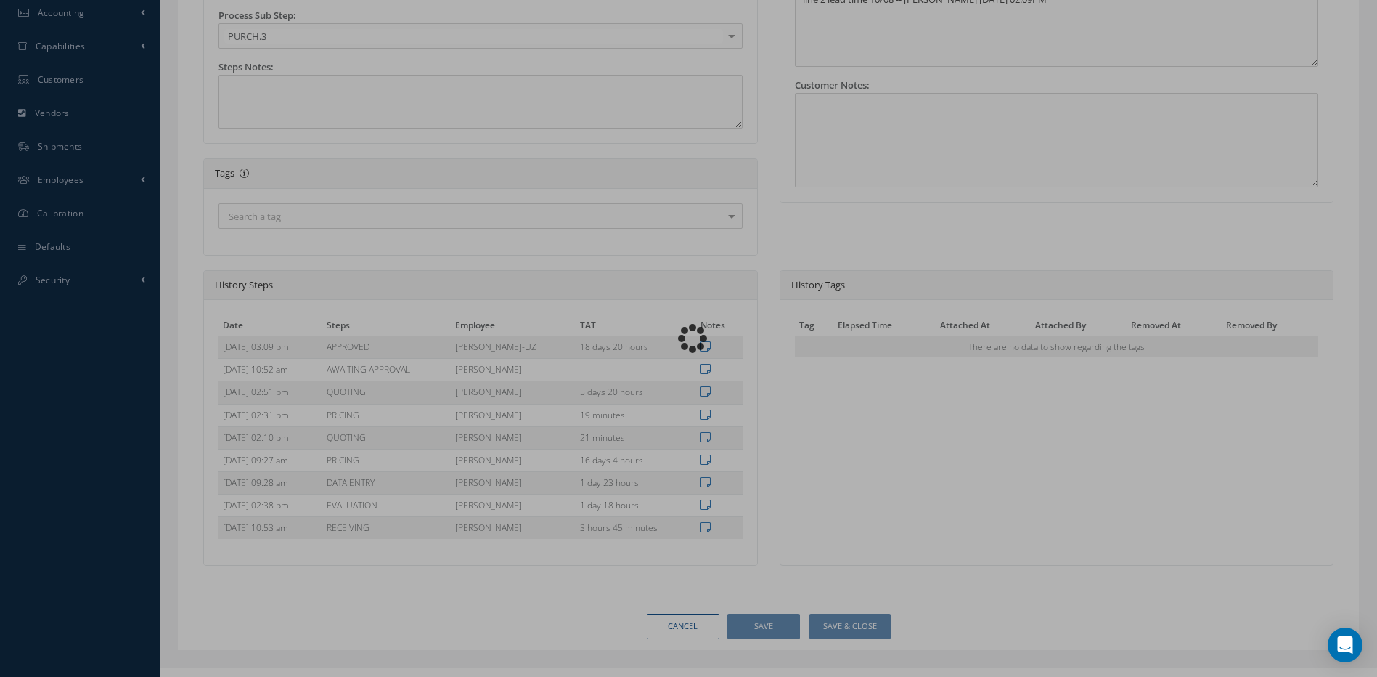
scroll to position [39, 0]
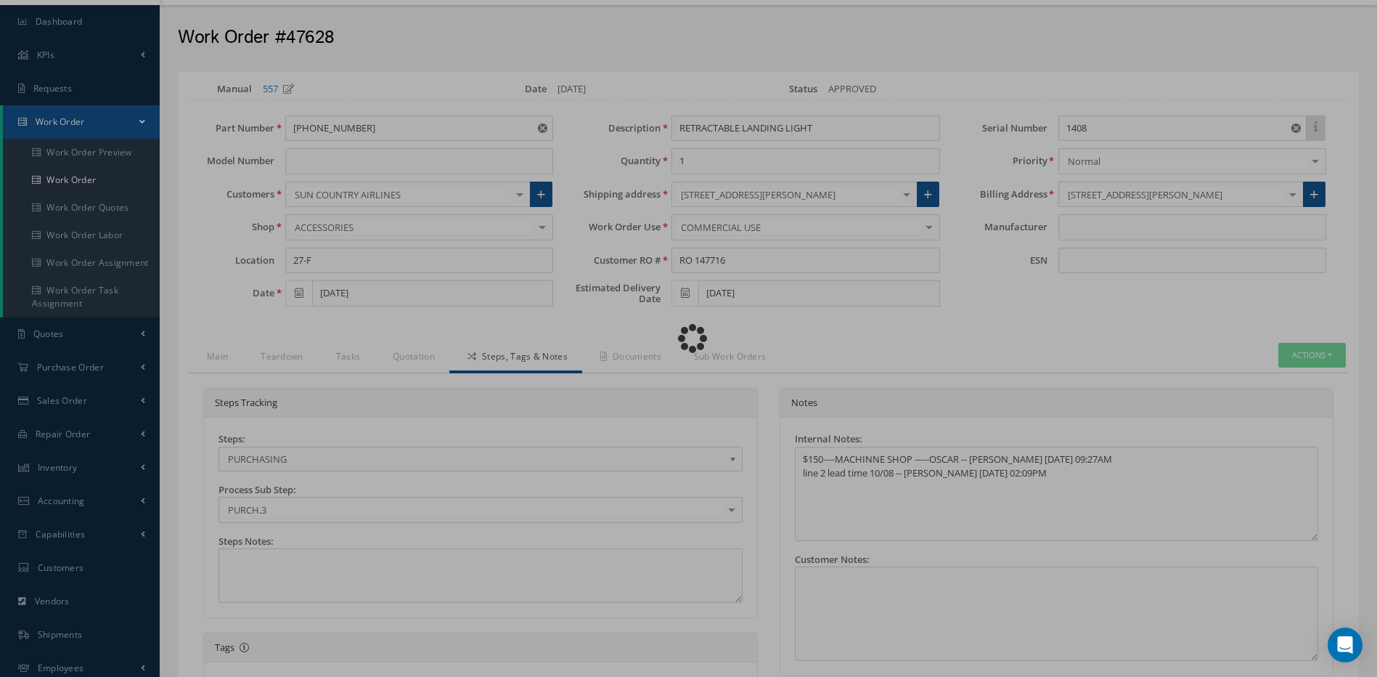
type input "HONEYWELL"
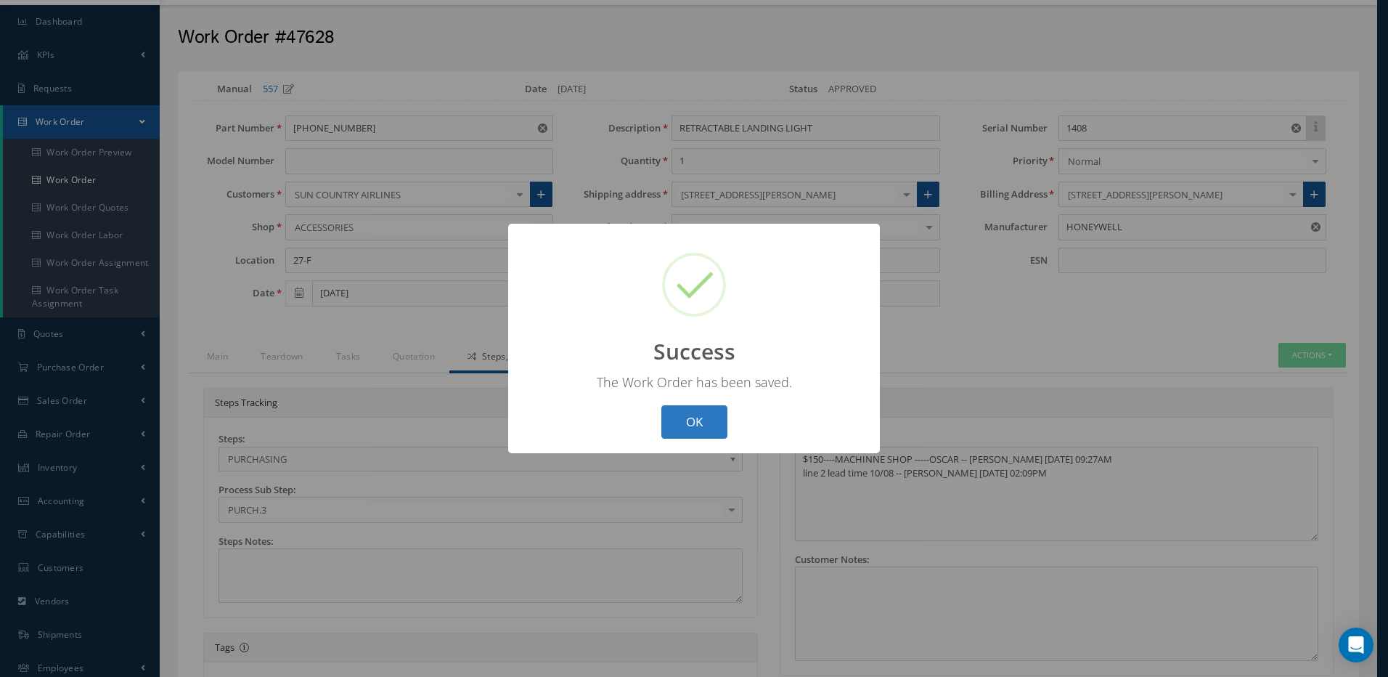
click at [701, 420] on button "OK" at bounding box center [694, 422] width 66 height 34
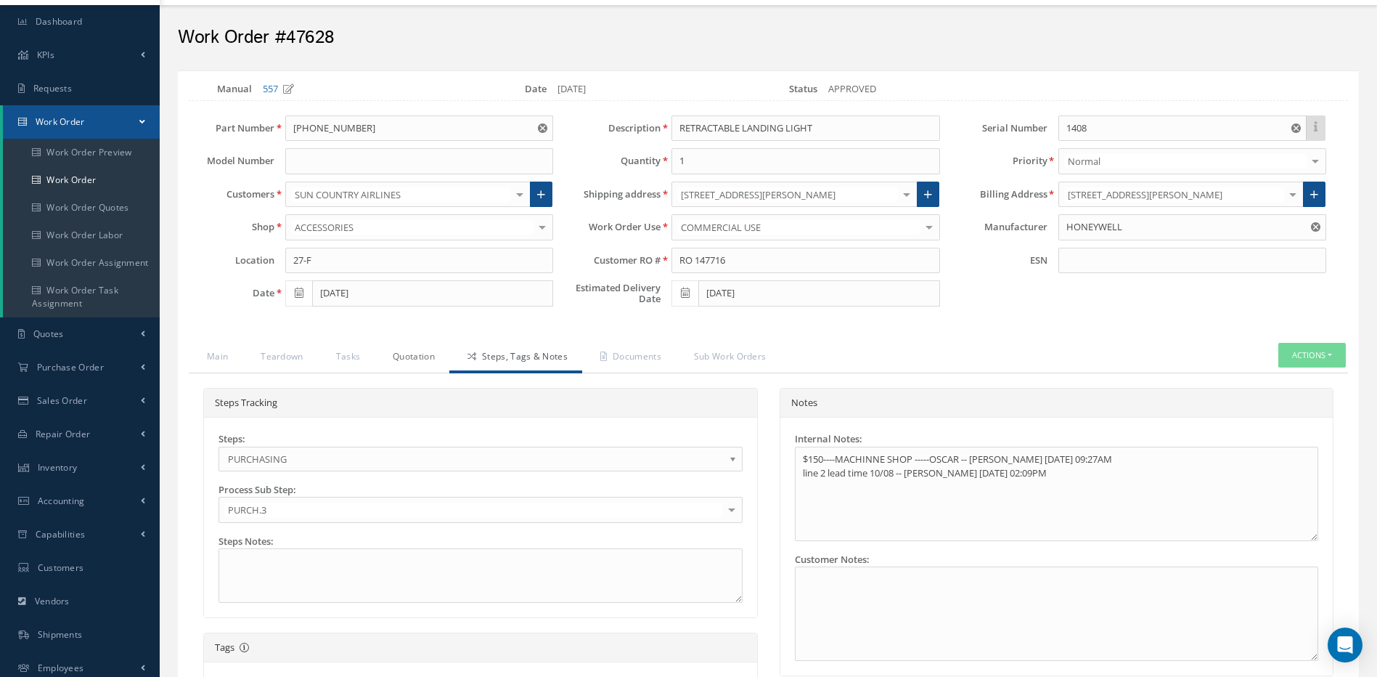
click at [422, 357] on link "Quotation" at bounding box center [412, 358] width 75 height 30
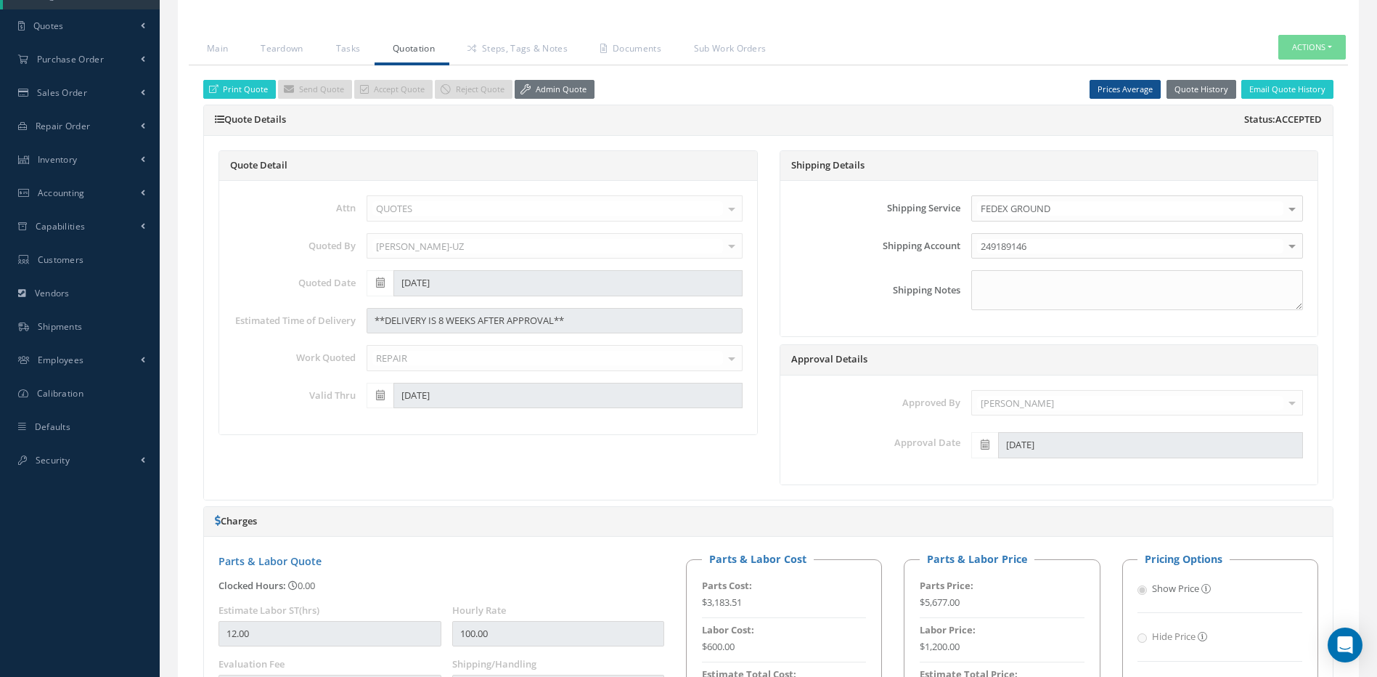
scroll to position [0, 0]
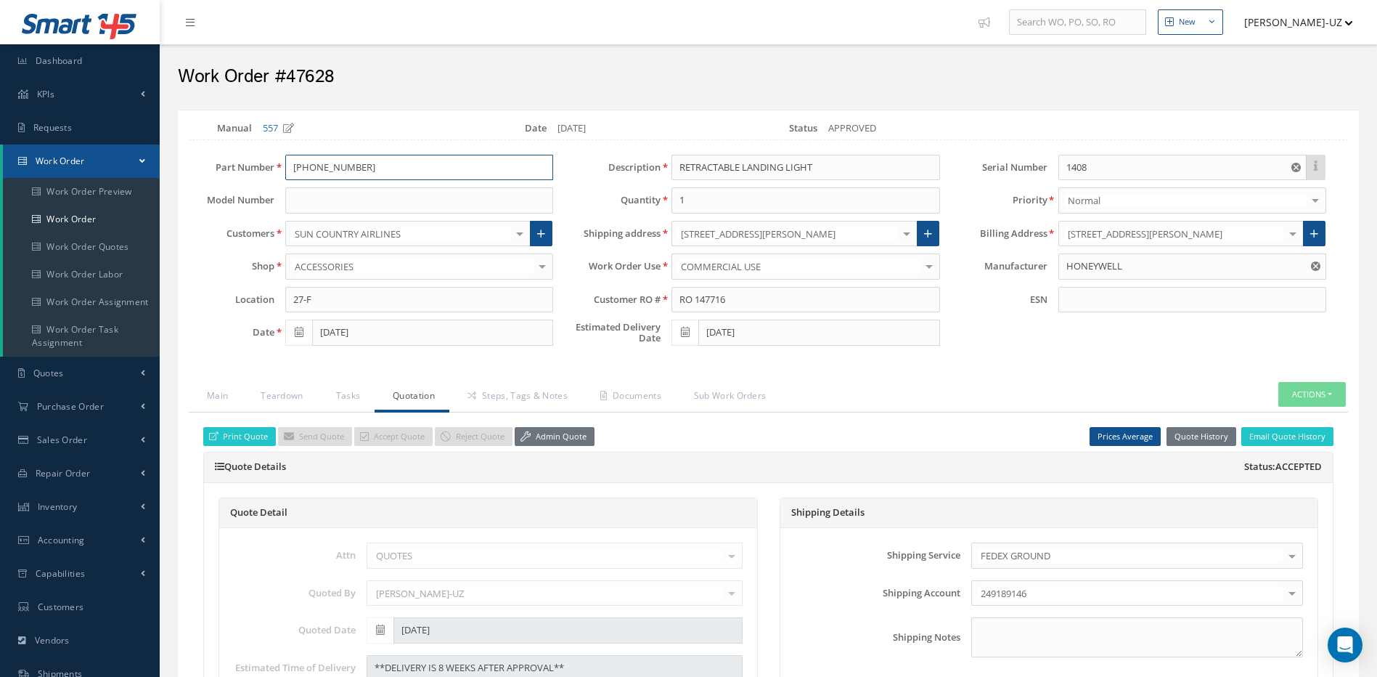
drag, startPoint x: 352, startPoint y: 167, endPoint x: 277, endPoint y: 168, distance: 74.8
click at [277, 168] on div "45-0351-3" at bounding box center [419, 168] width 290 height 26
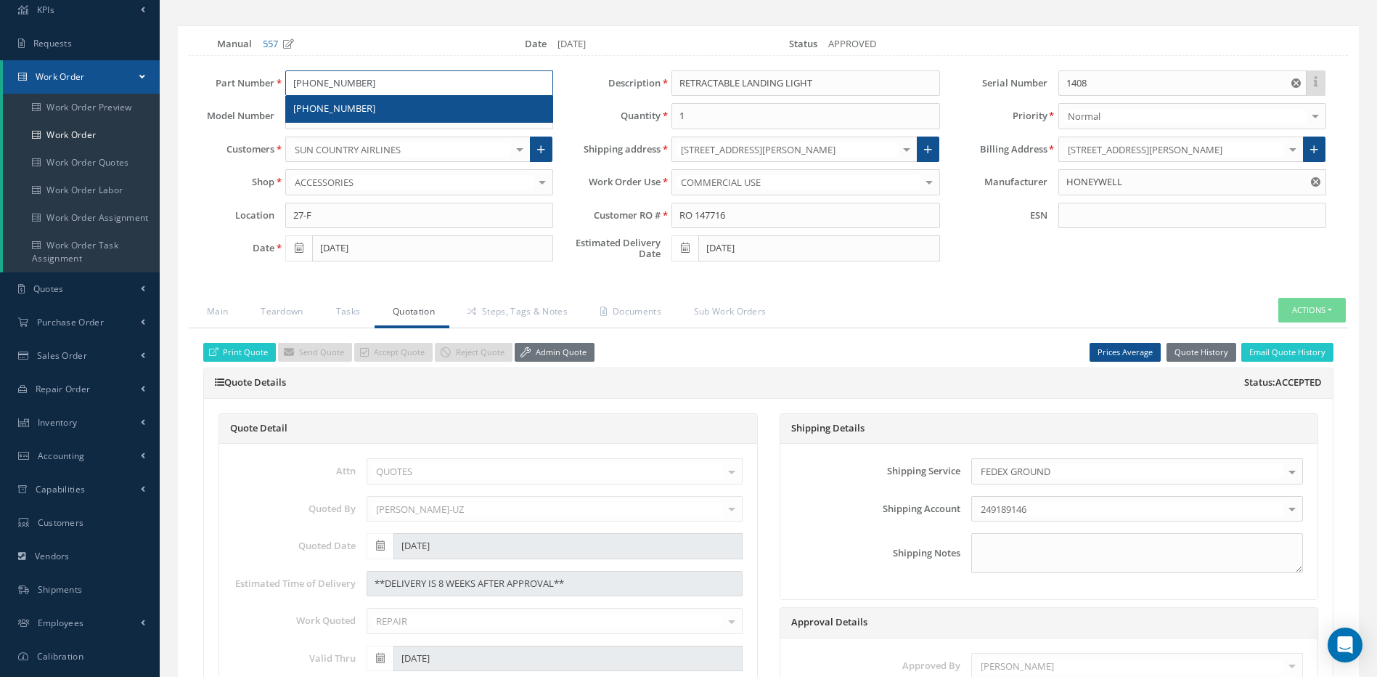
scroll to position [73, 0]
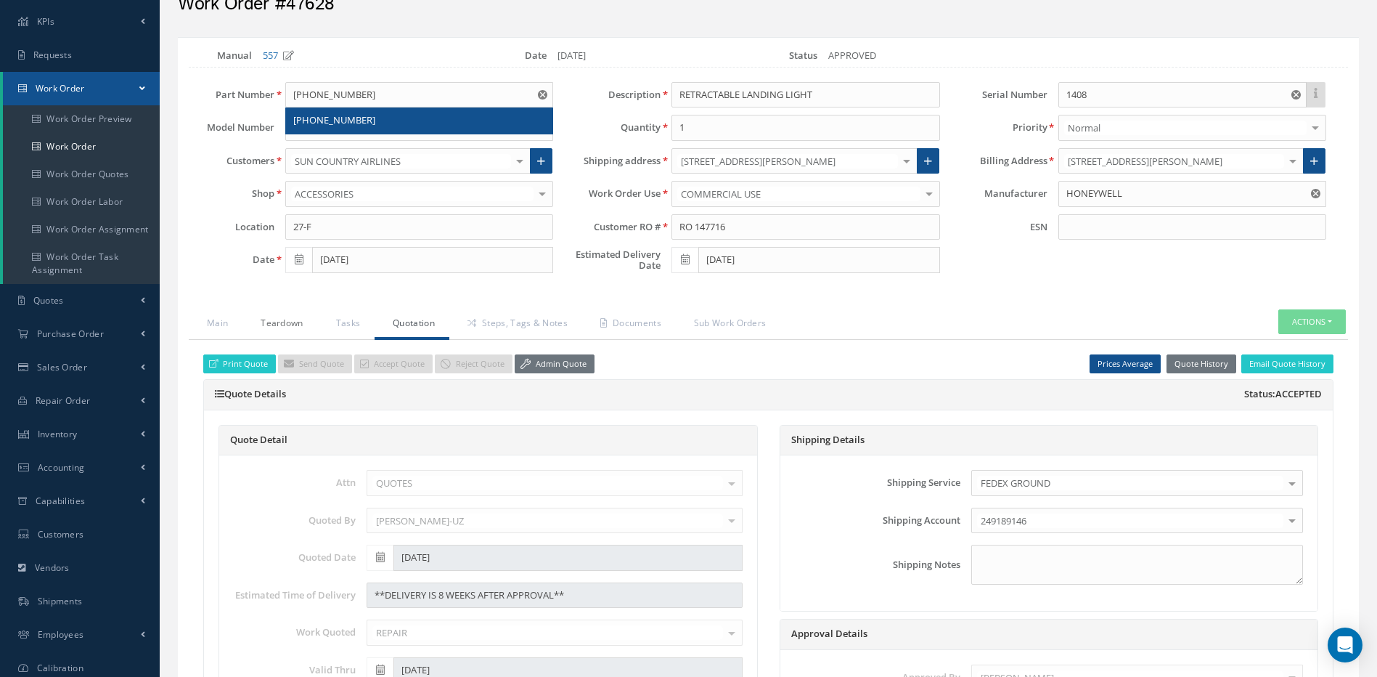
click at [289, 324] on link "Teardown" at bounding box center [279, 324] width 75 height 30
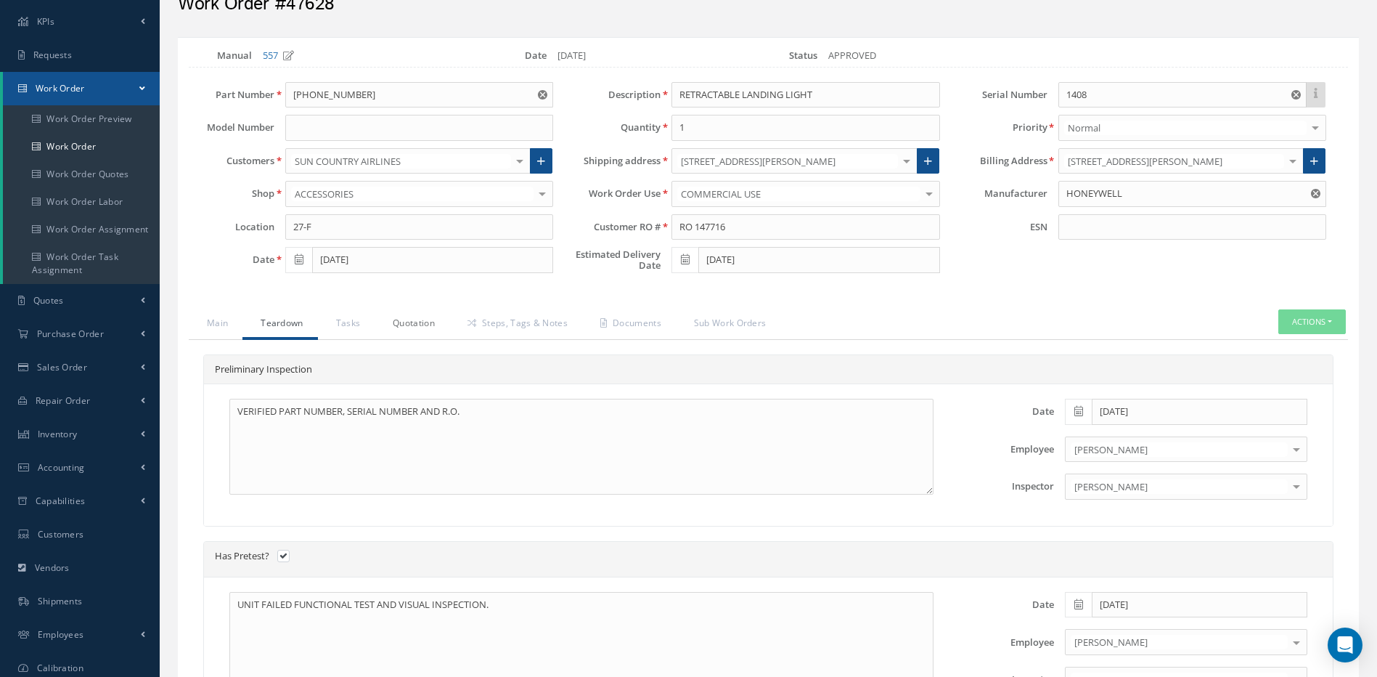
click at [409, 323] on link "Quotation" at bounding box center [412, 324] width 75 height 30
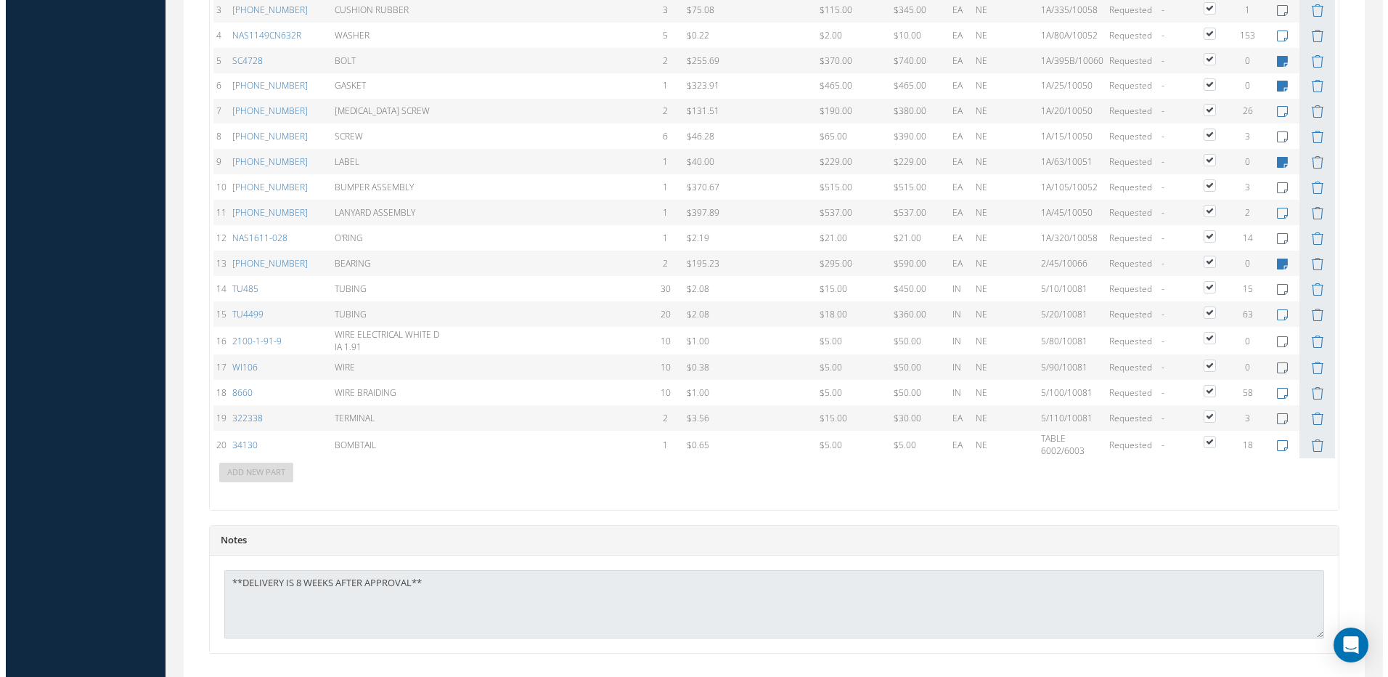
scroll to position [1413, 0]
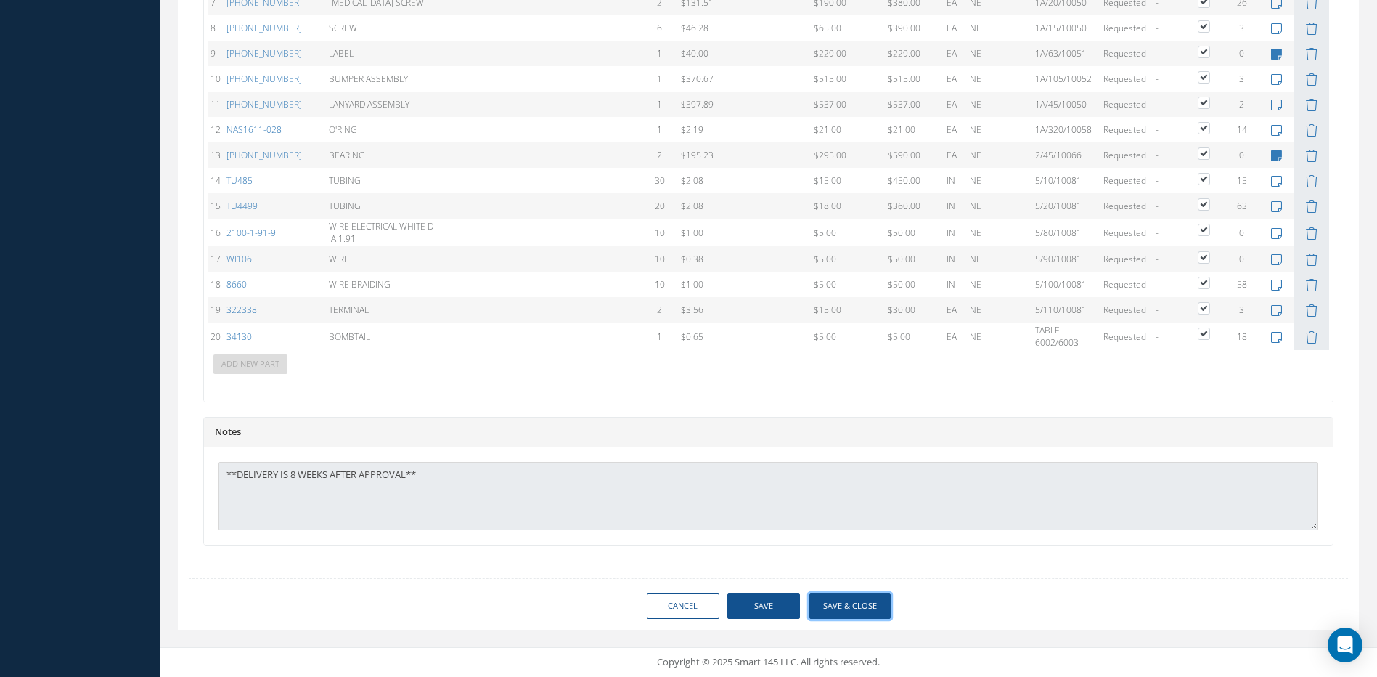
click at [854, 605] on button "Save & Close" at bounding box center [849, 605] width 81 height 25
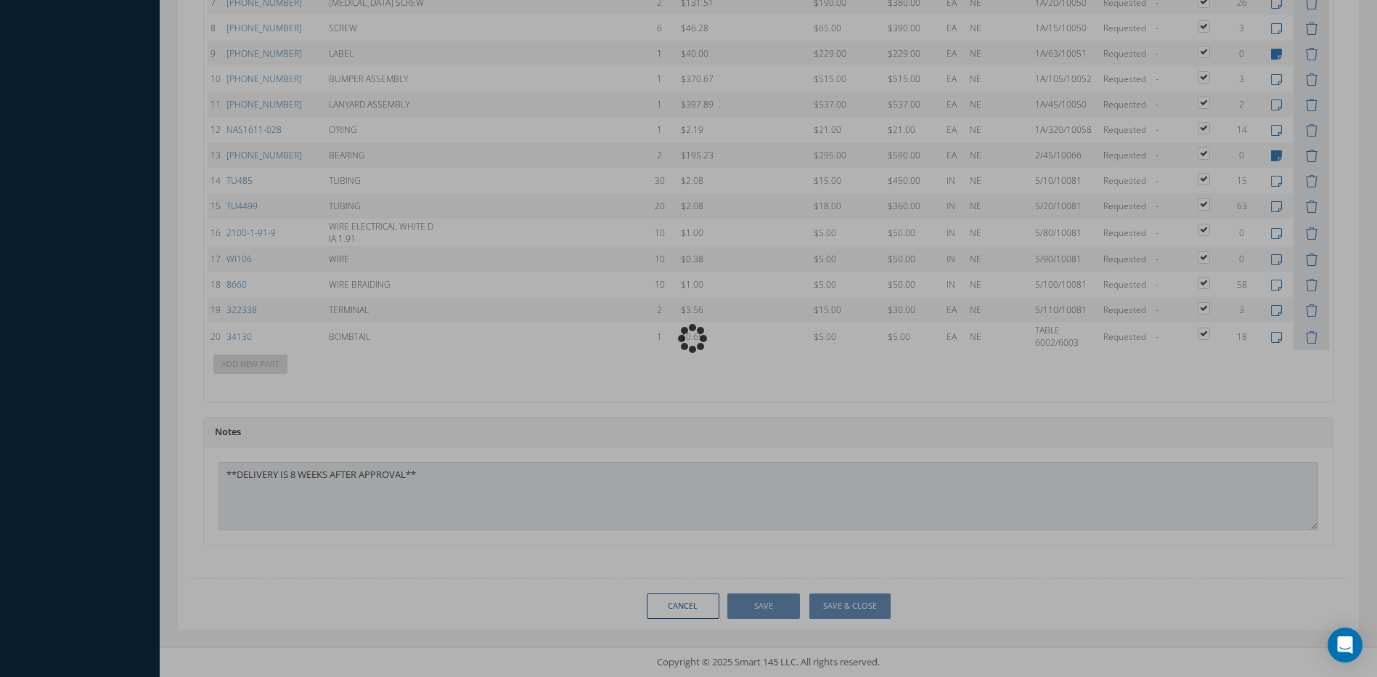
type input "HONEYWELL"
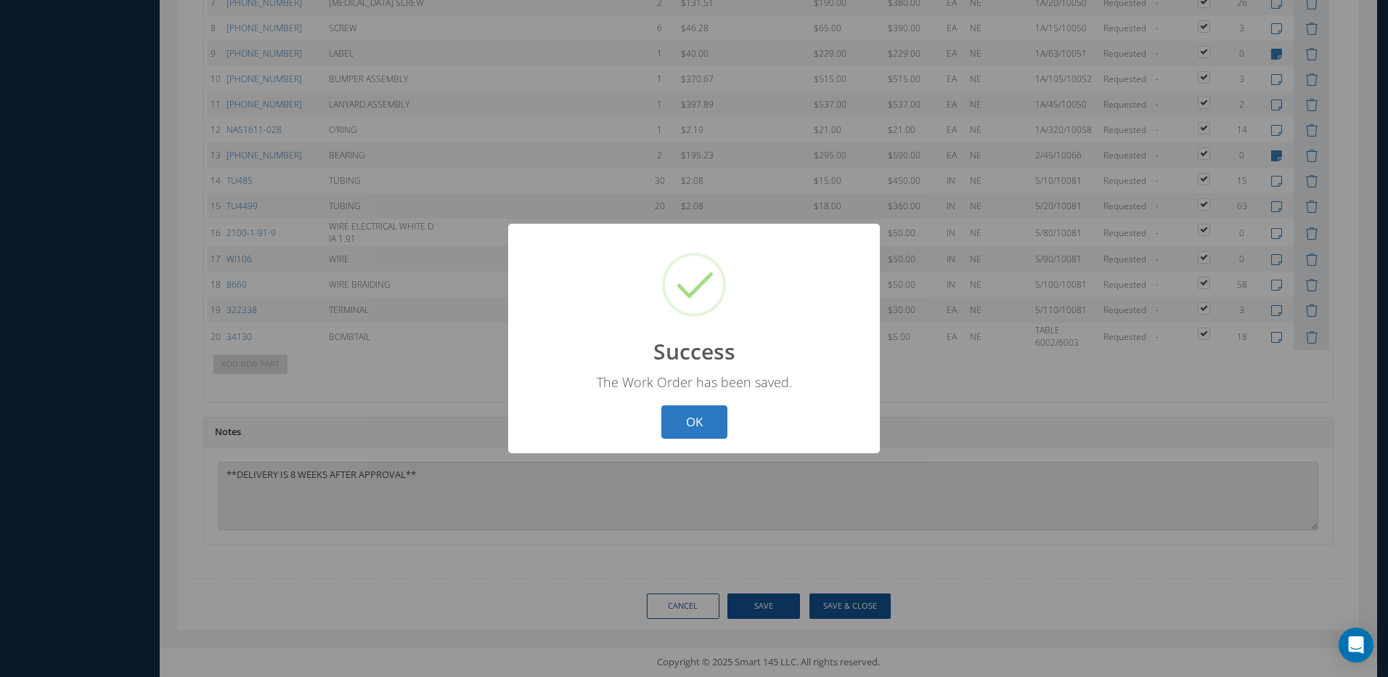
click at [705, 418] on button "OK" at bounding box center [694, 422] width 66 height 34
select select "25"
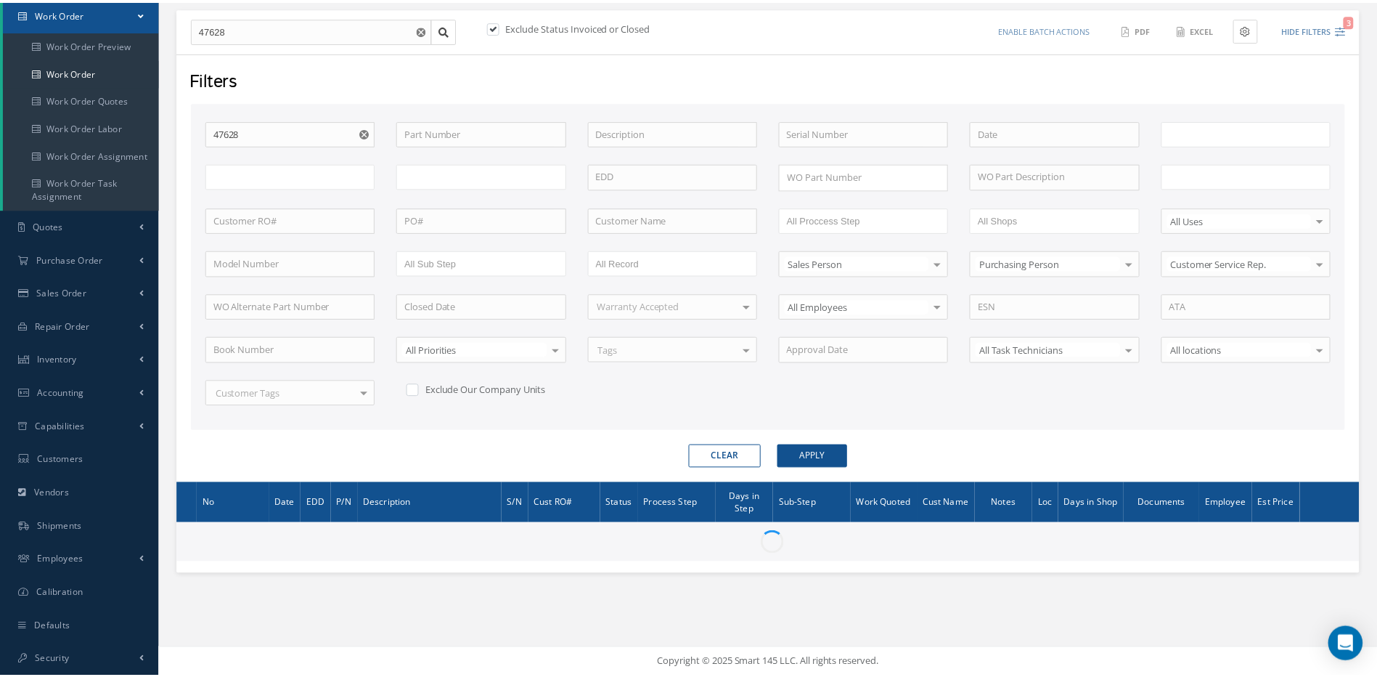
scroll to position [147, 0]
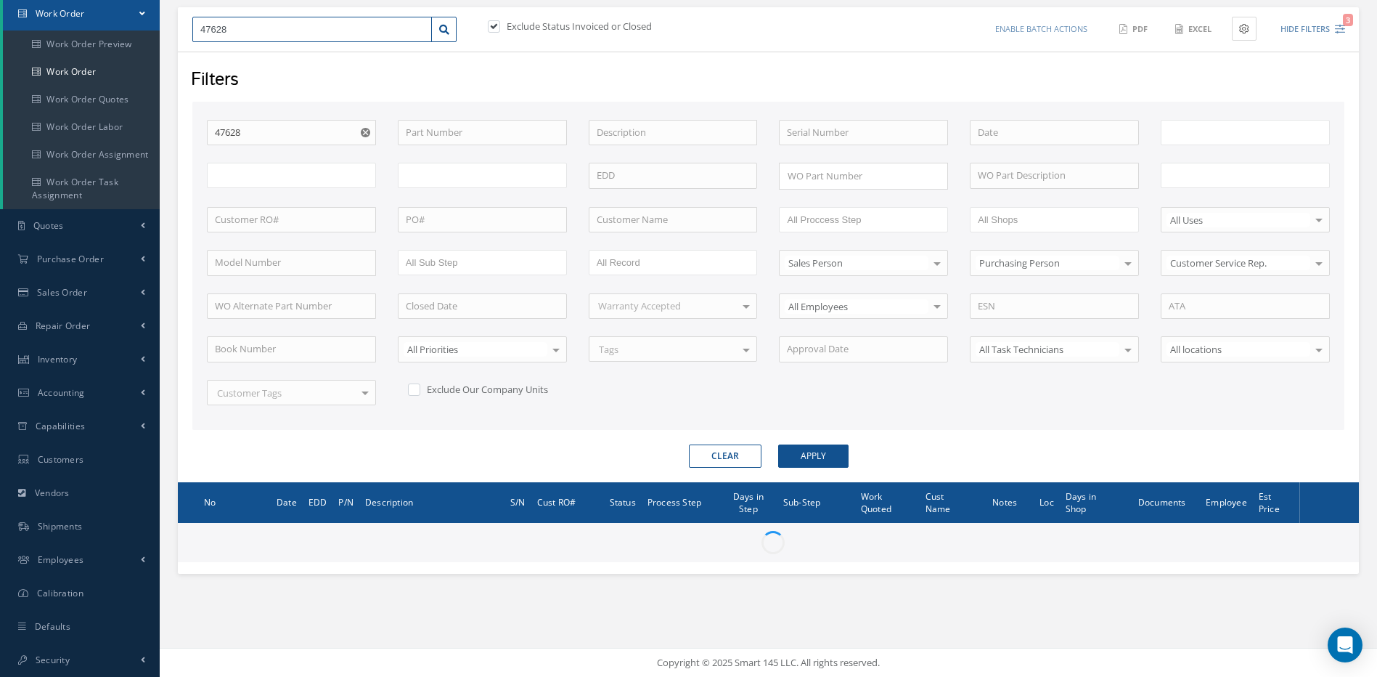
drag, startPoint x: 245, startPoint y: 30, endPoint x: 185, endPoint y: 31, distance: 59.5
click at [185, 31] on div "47628" at bounding box center [324, 30] width 286 height 26
type input "All Work Request"
type input "All Work Performed"
type input "All Status"
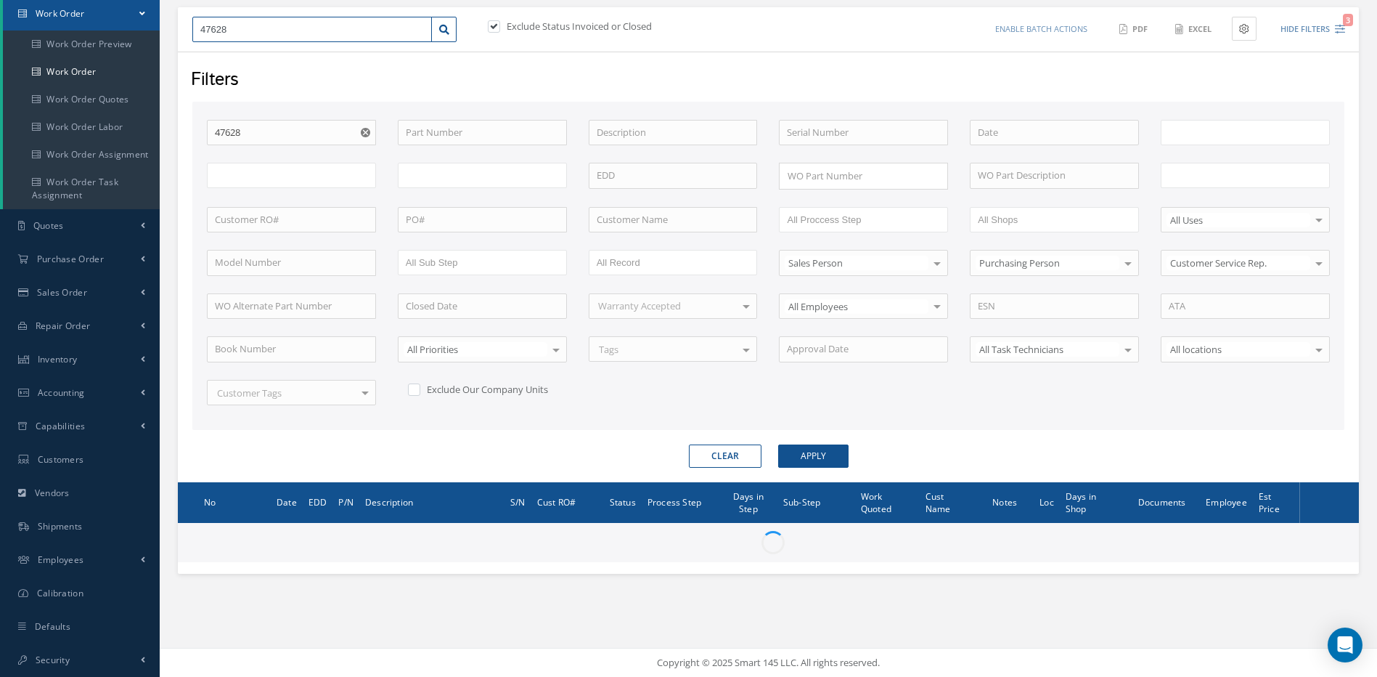
type input "WO Part Status"
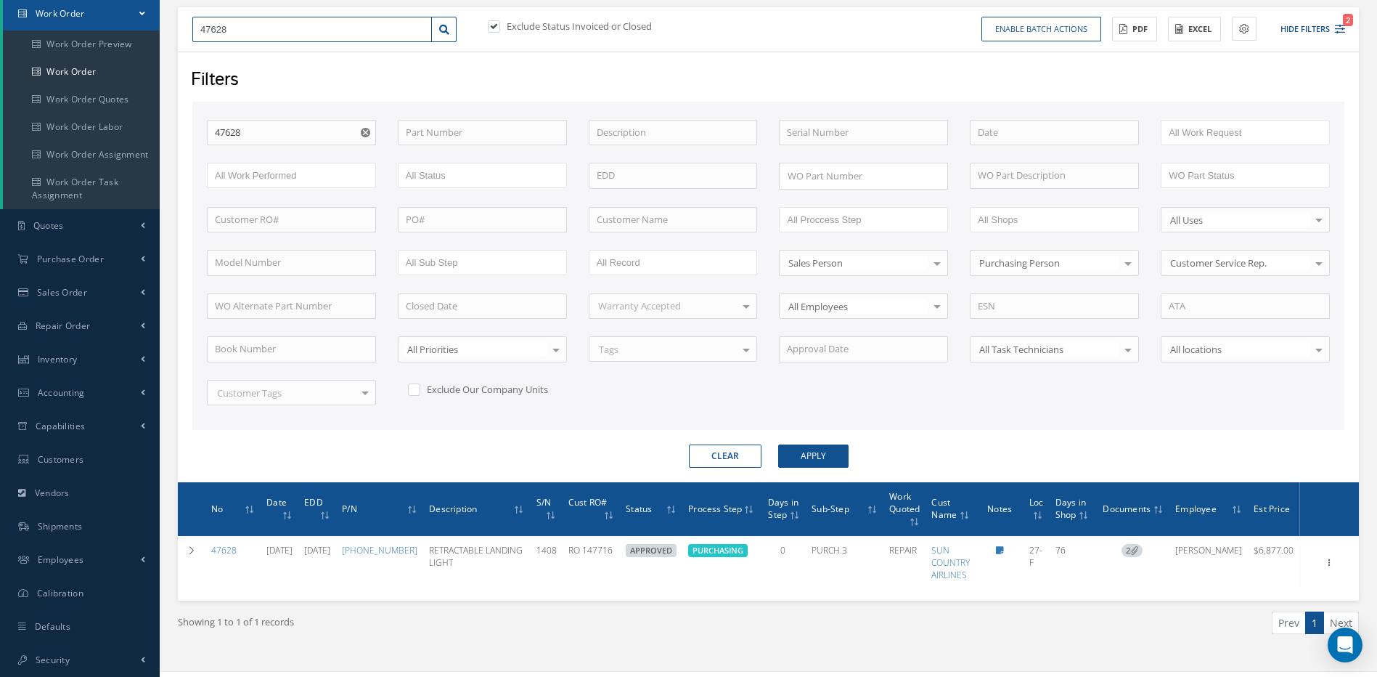
type input "4"
type input "48"
type input "486"
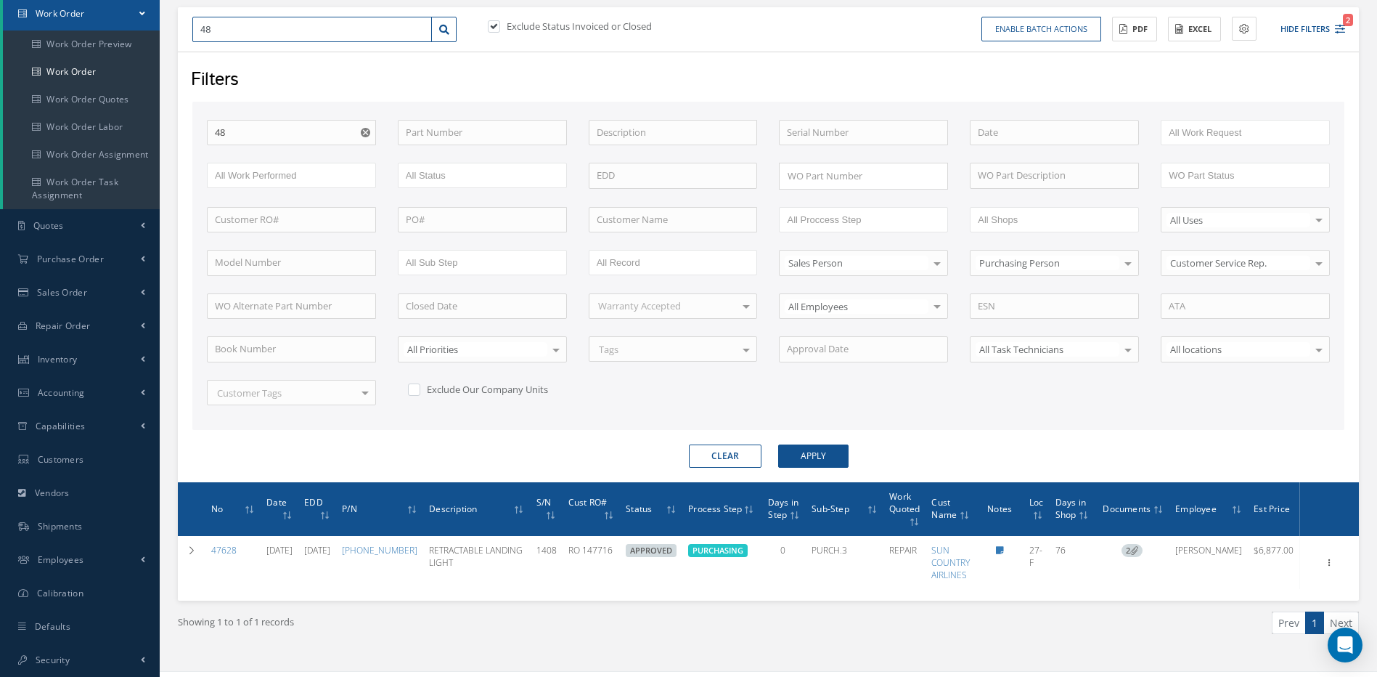
type input "486"
type input "4865"
type input "48654"
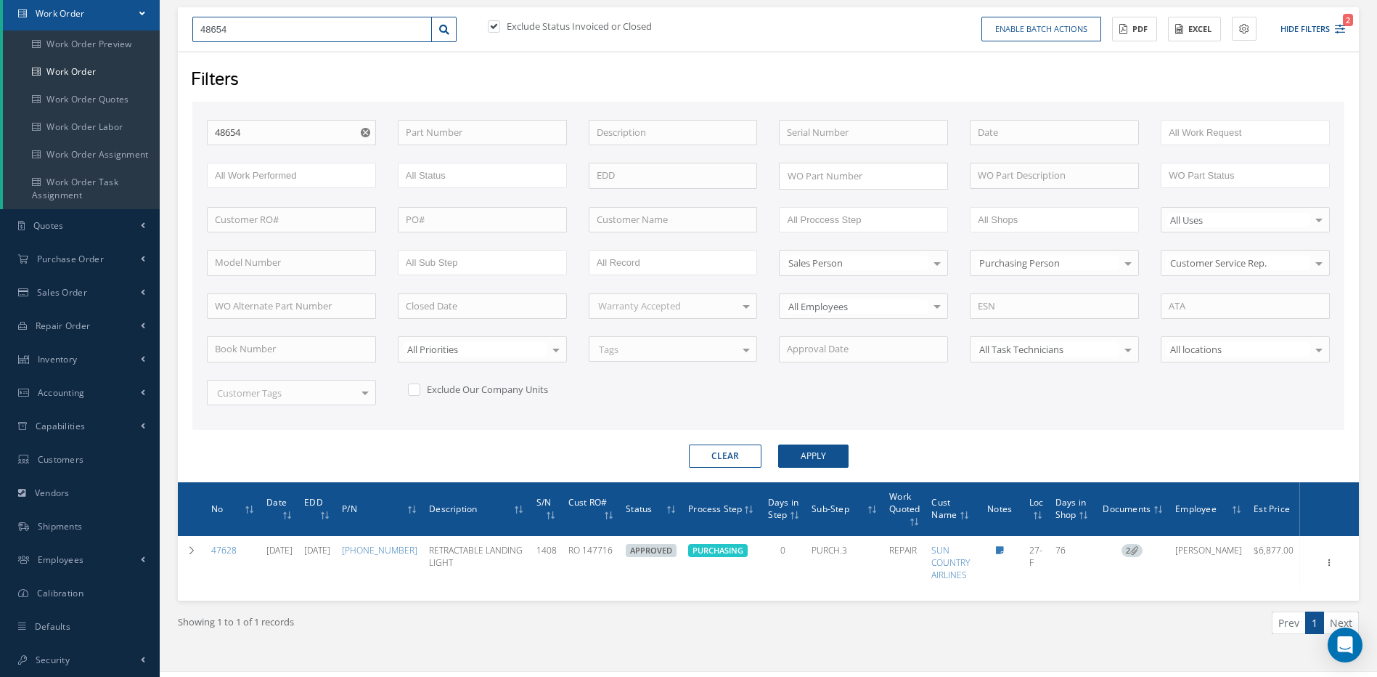
type input "48654"
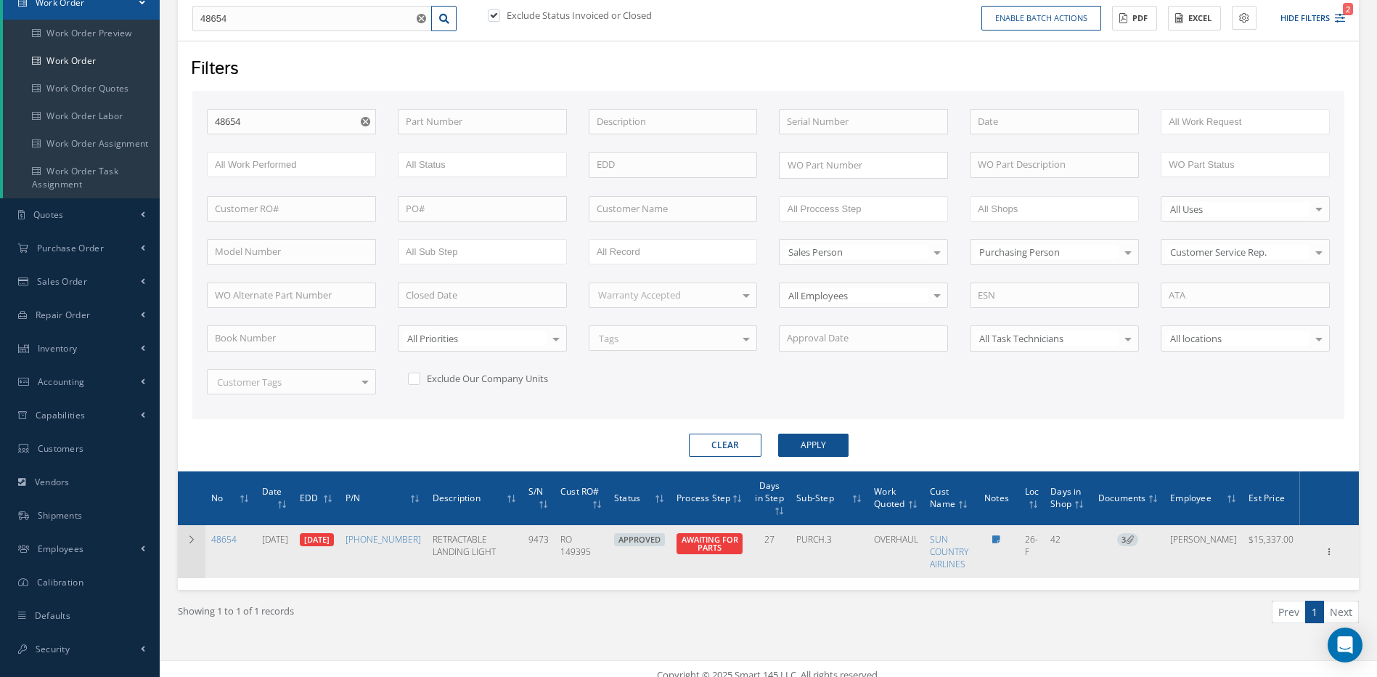
click at [189, 535] on icon at bounding box center [192, 539] width 10 height 9
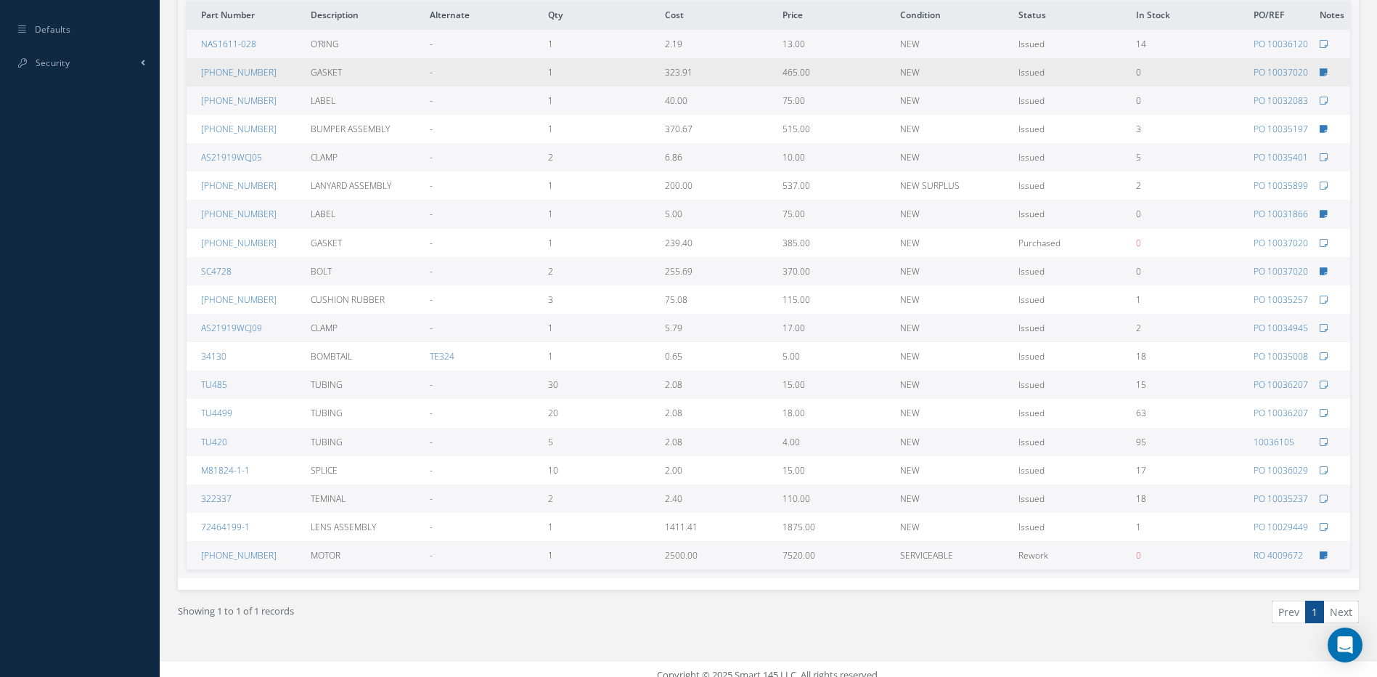
scroll to position [671, 0]
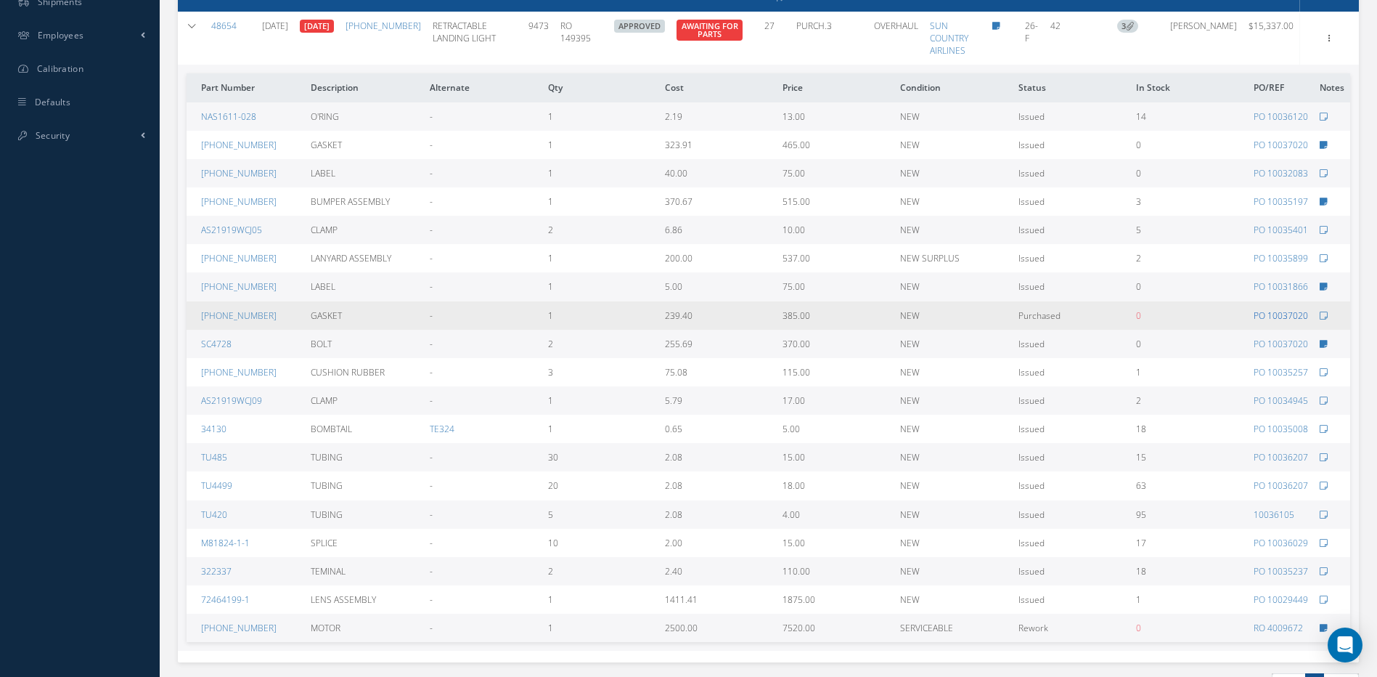
click at [1288, 309] on link "PO 10037020" at bounding box center [1281, 315] width 54 height 12
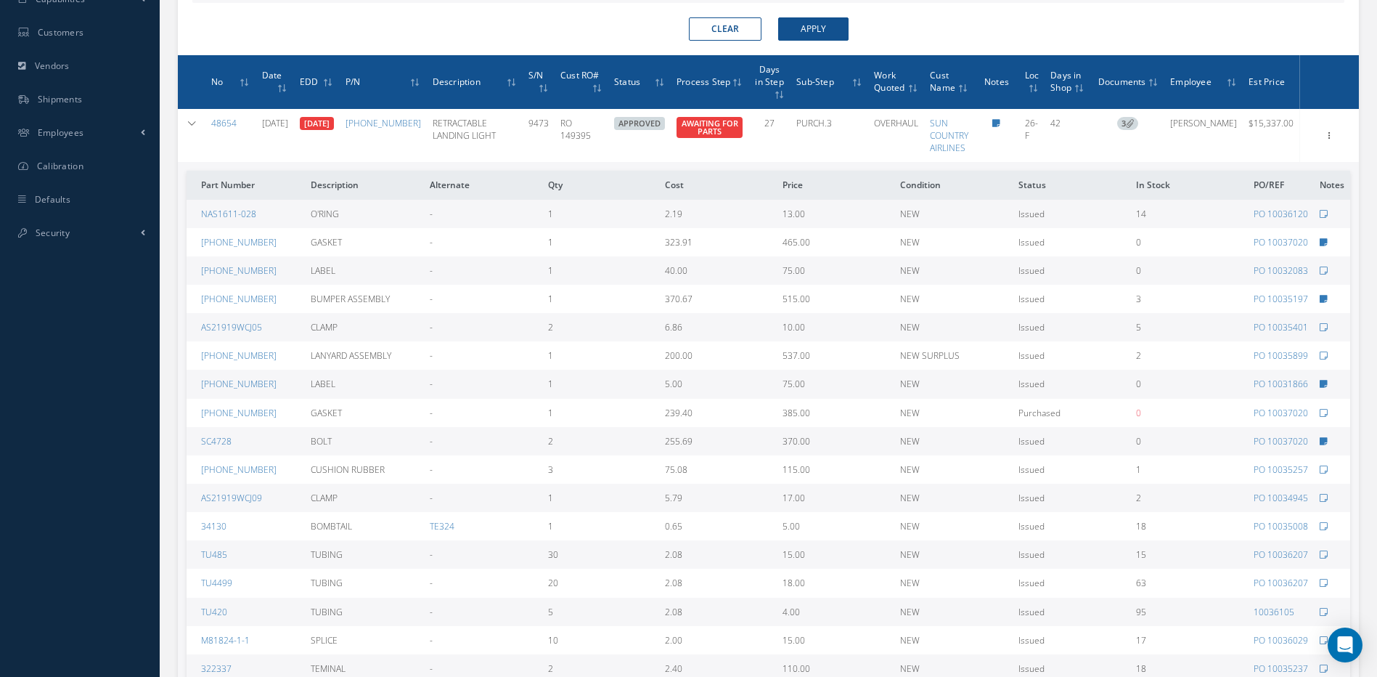
scroll to position [599, 0]
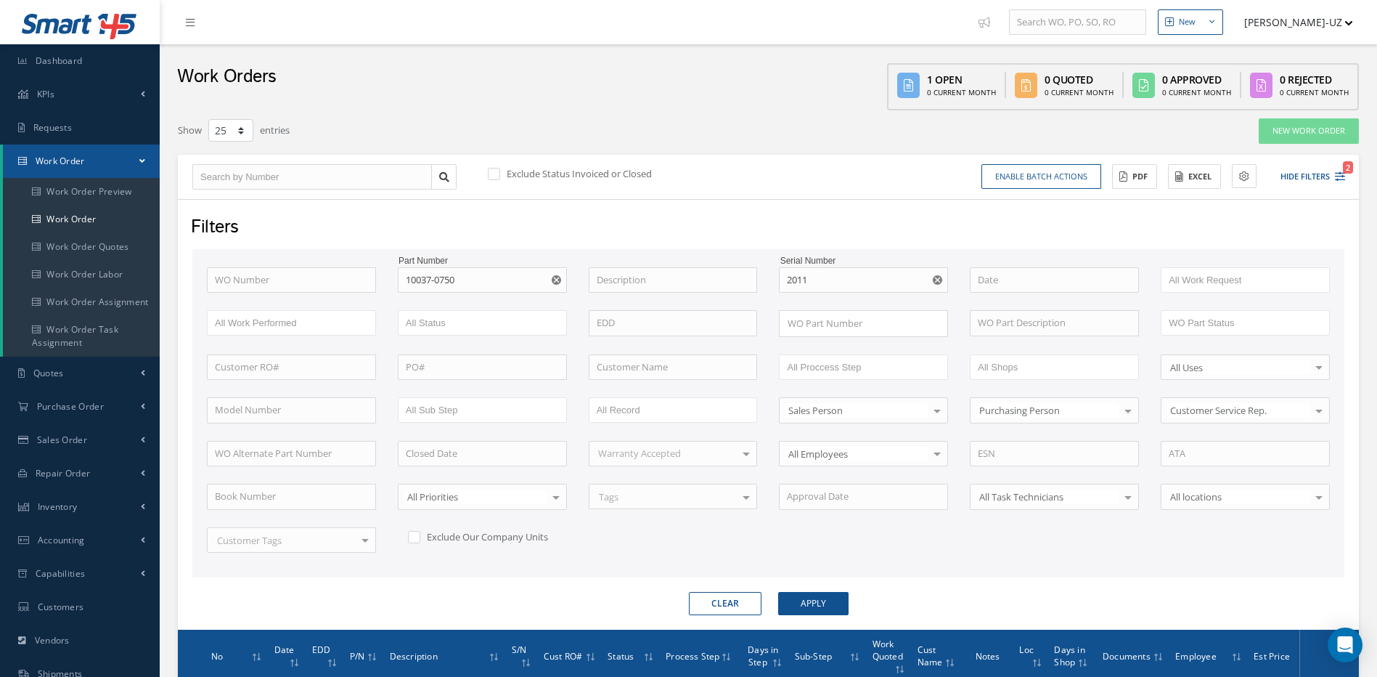
select select "25"
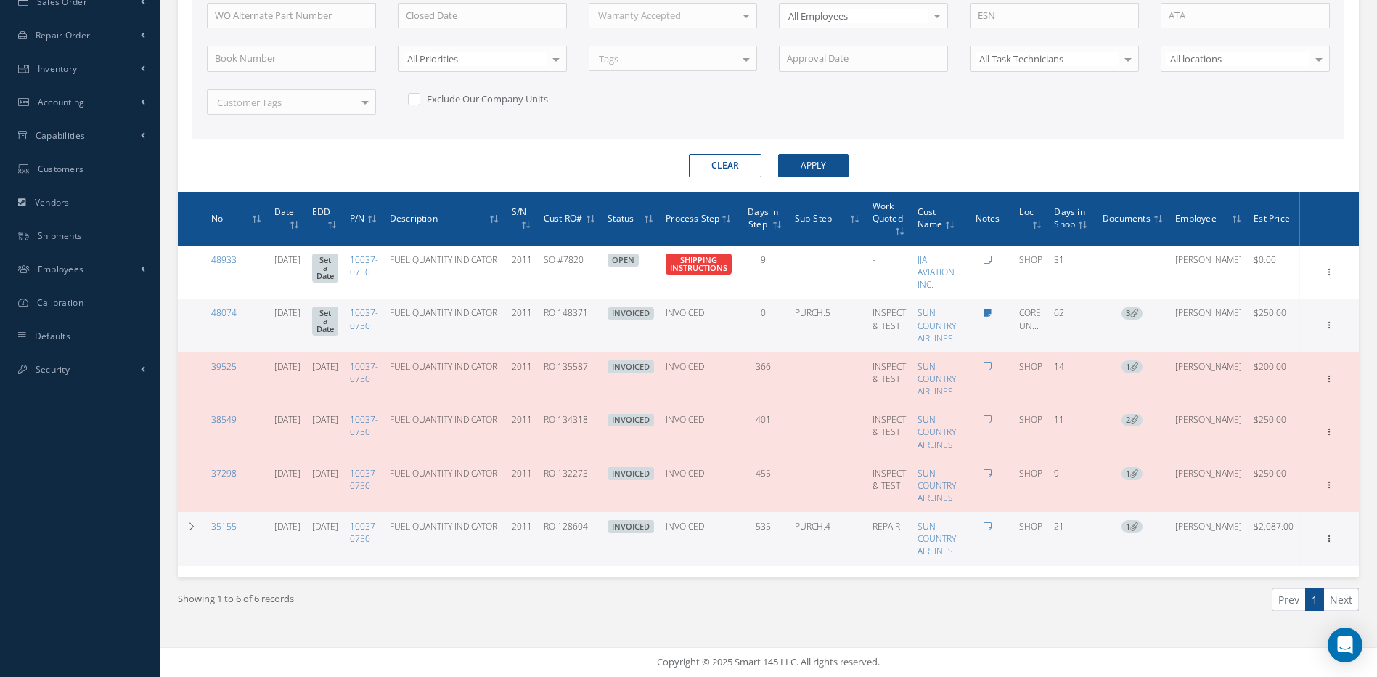
click at [732, 162] on button "Clear" at bounding box center [725, 165] width 73 height 23
checkbox input "true"
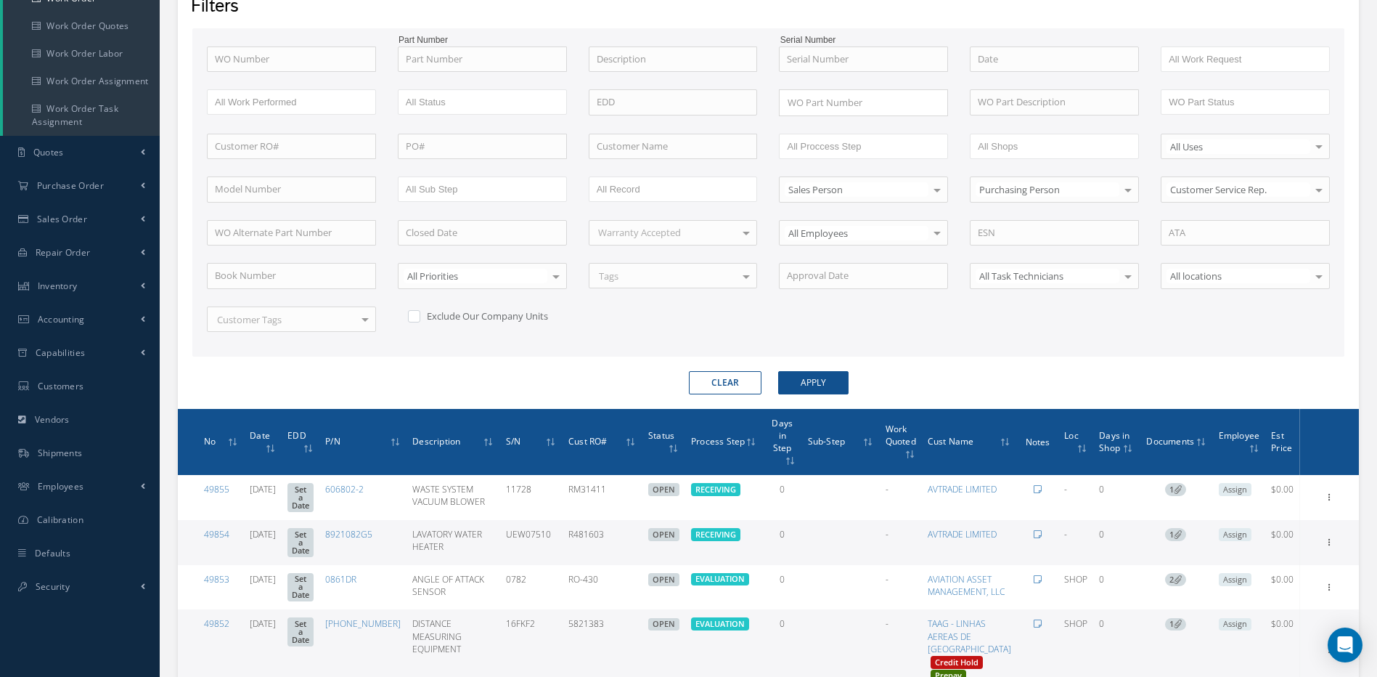
scroll to position [220, 0]
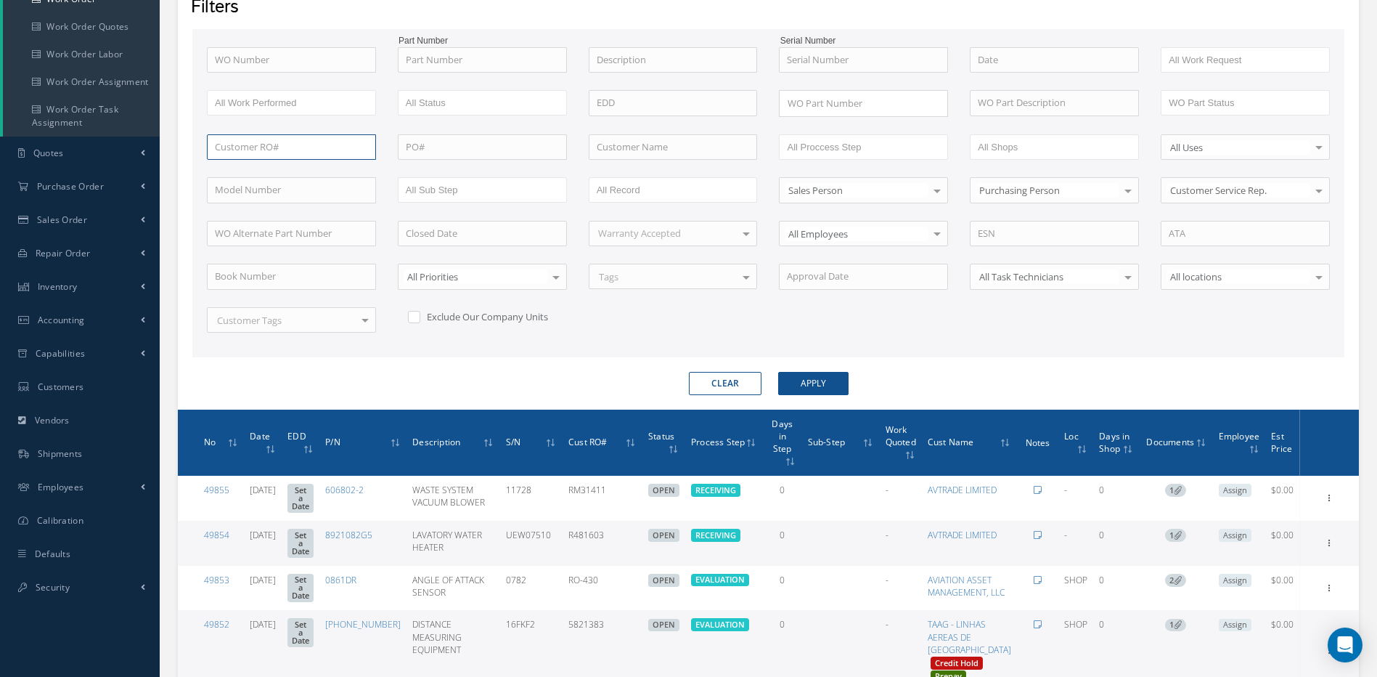
click at [282, 146] on input "text" at bounding box center [291, 147] width 169 height 26
paste input "R92043325"
type input "R92043325"
click at [778, 372] on button "Apply" at bounding box center [813, 383] width 70 height 23
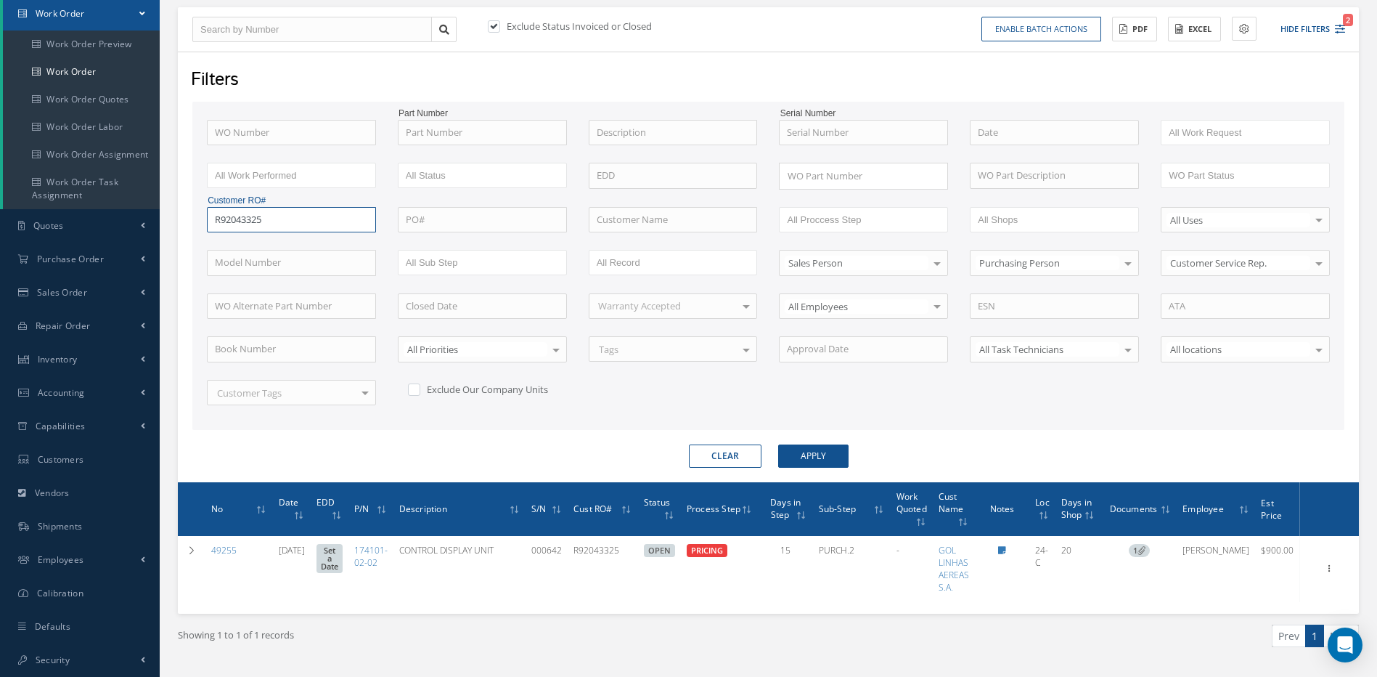
scroll to position [184, 0]
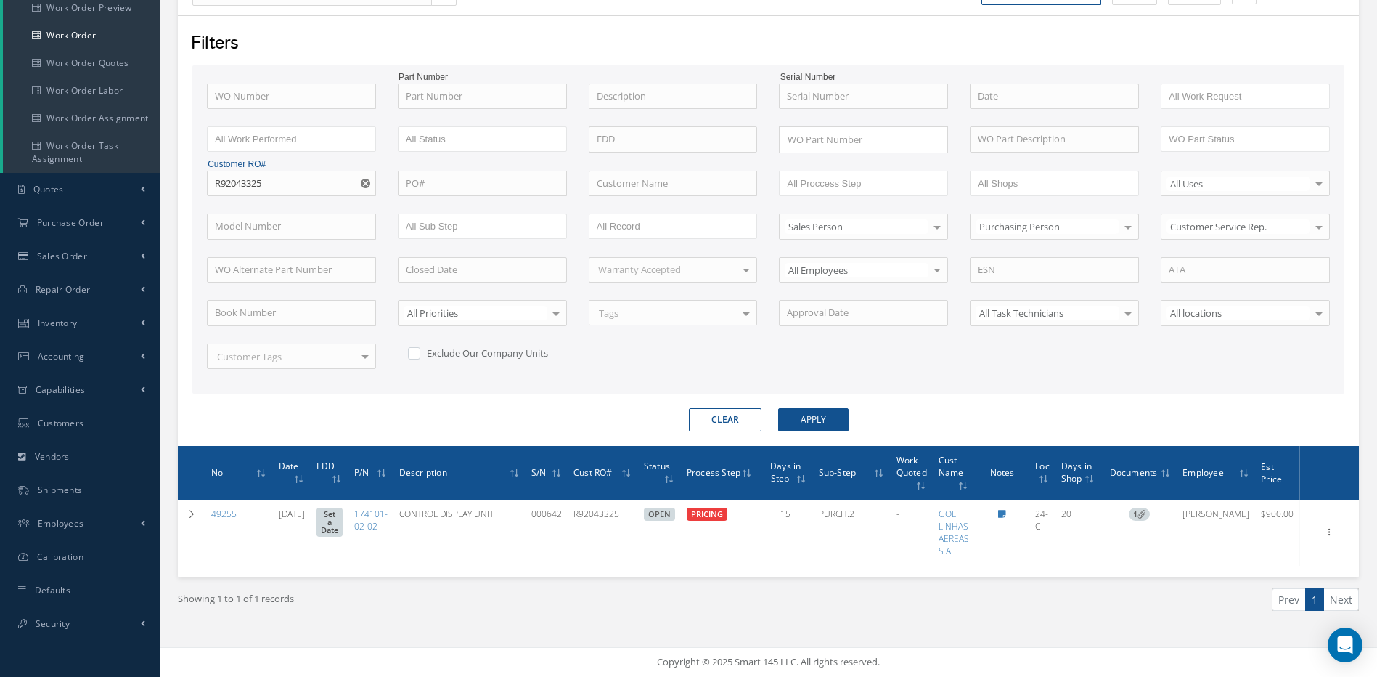
click at [743, 420] on button "Clear" at bounding box center [725, 419] width 73 height 23
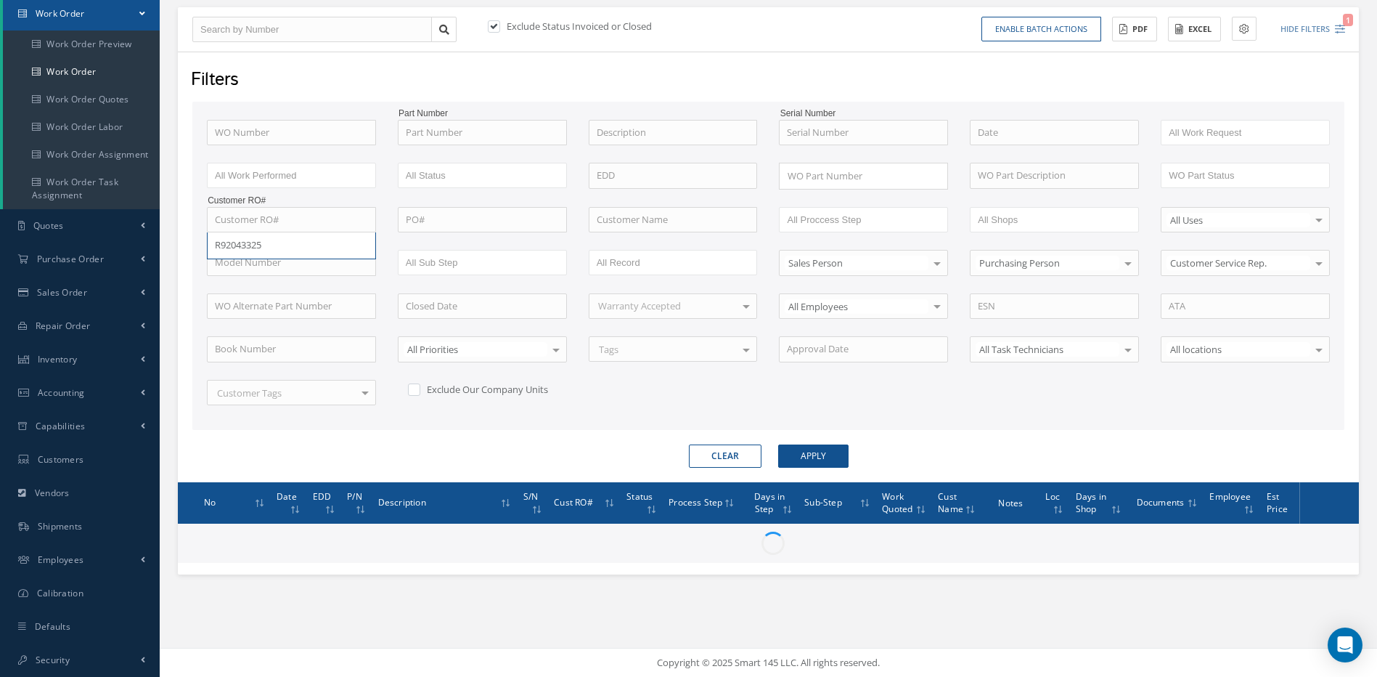
scroll to position [147, 0]
click at [249, 27] on input "text" at bounding box center [312, 30] width 240 height 26
type input "4"
type input "44"
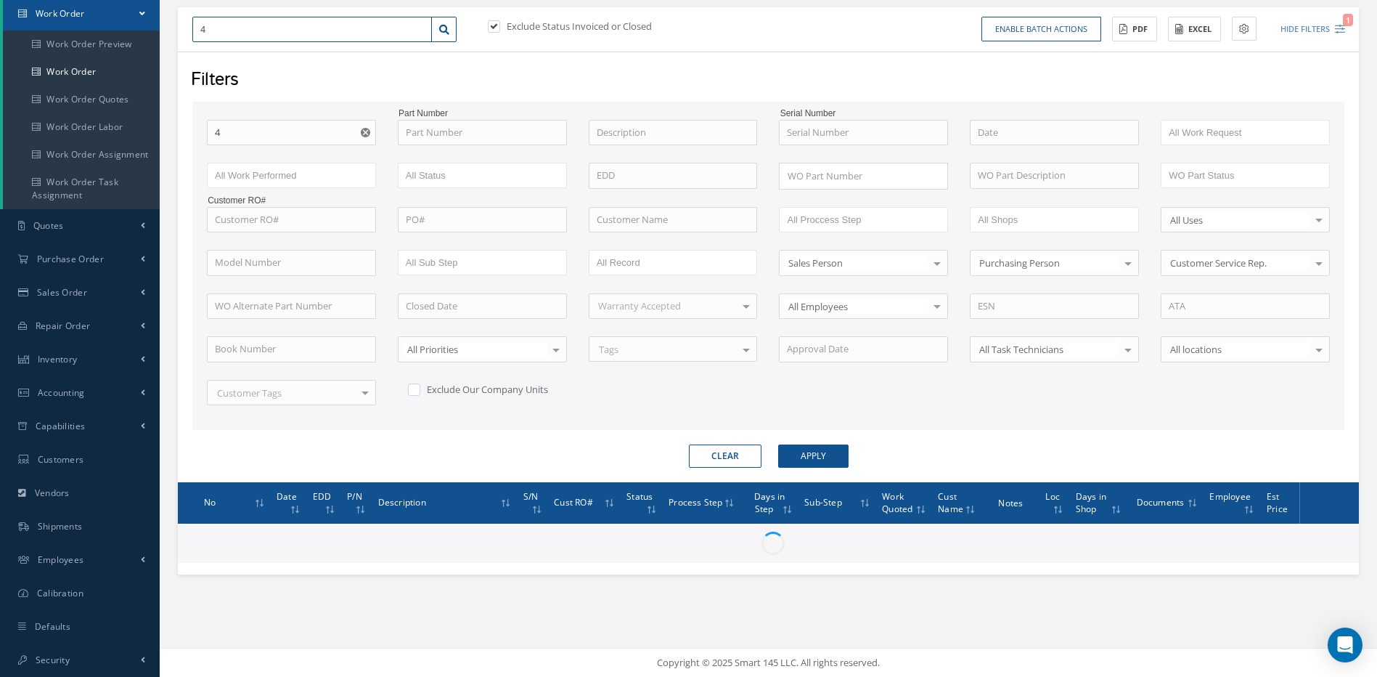
type input "44"
type input "440"
type input "4408"
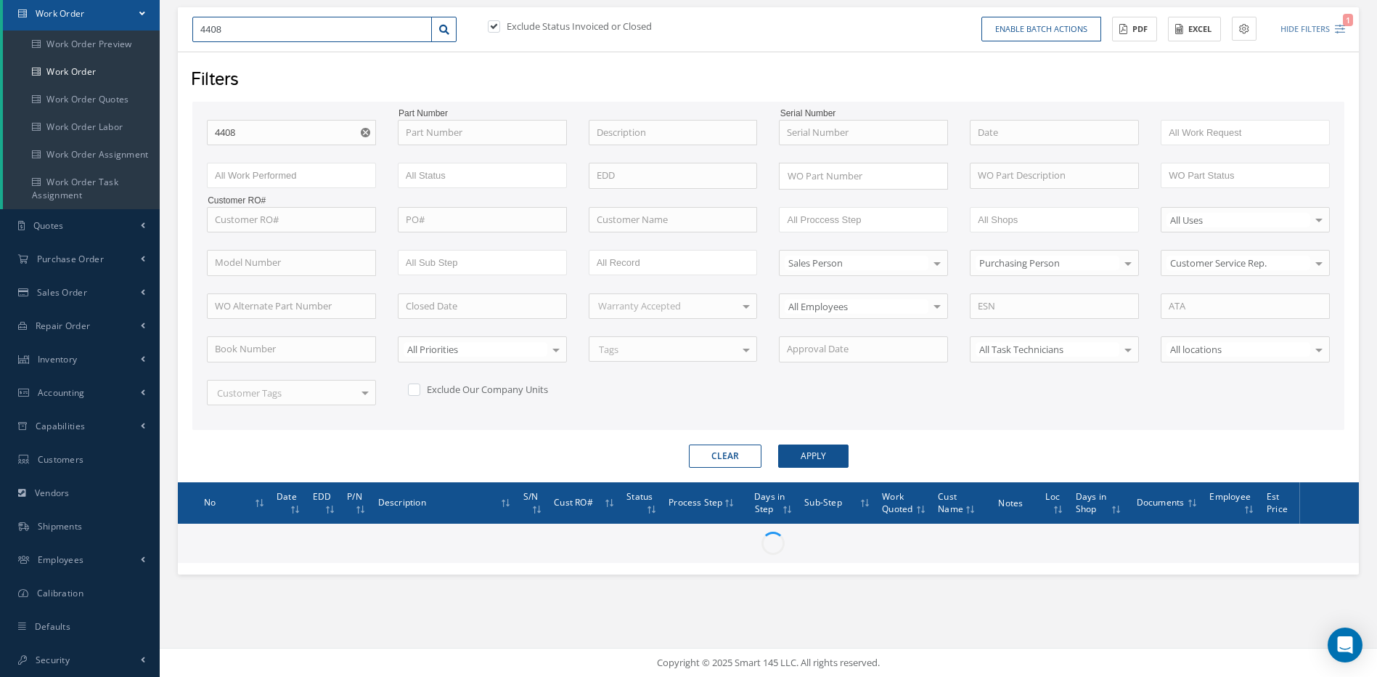
type input "44086"
click at [499, 24] on label at bounding box center [501, 26] width 4 height 13
click at [494, 24] on input "checkbox" at bounding box center [492, 27] width 9 height 9
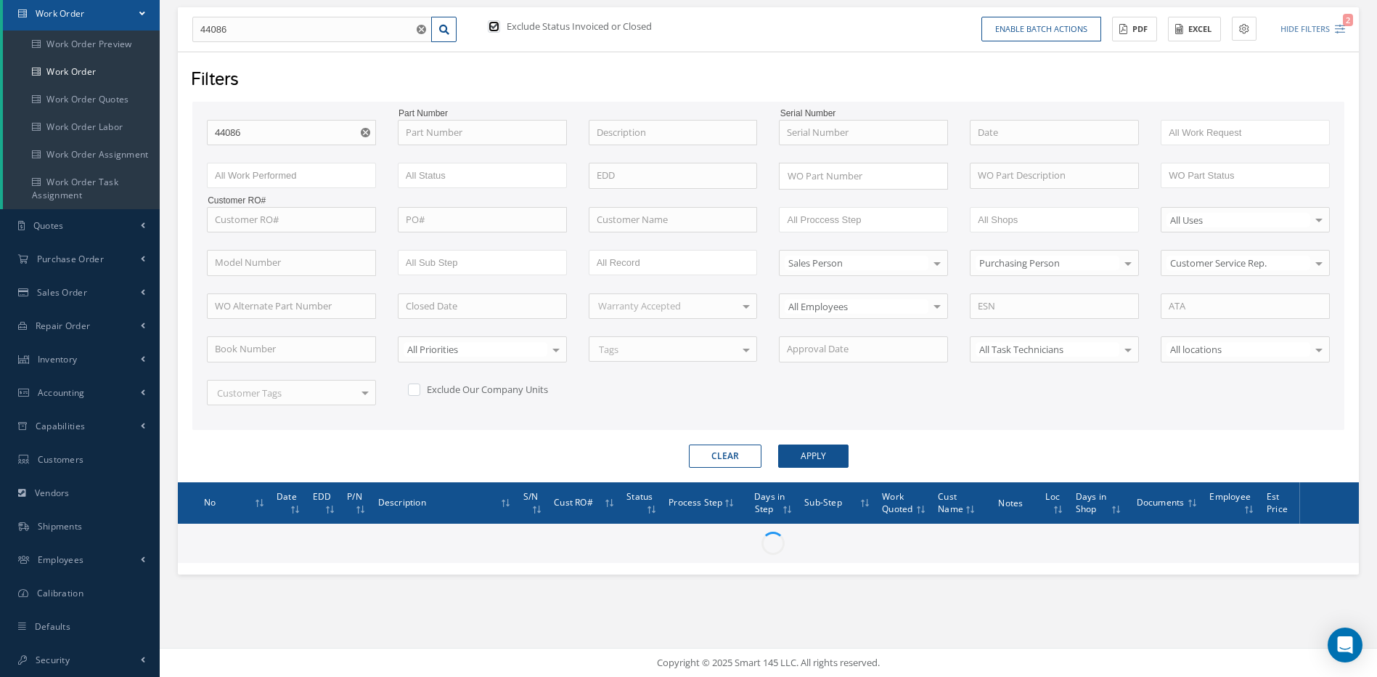
checkbox input "false"
click at [830, 452] on button "Apply" at bounding box center [813, 455] width 70 height 23
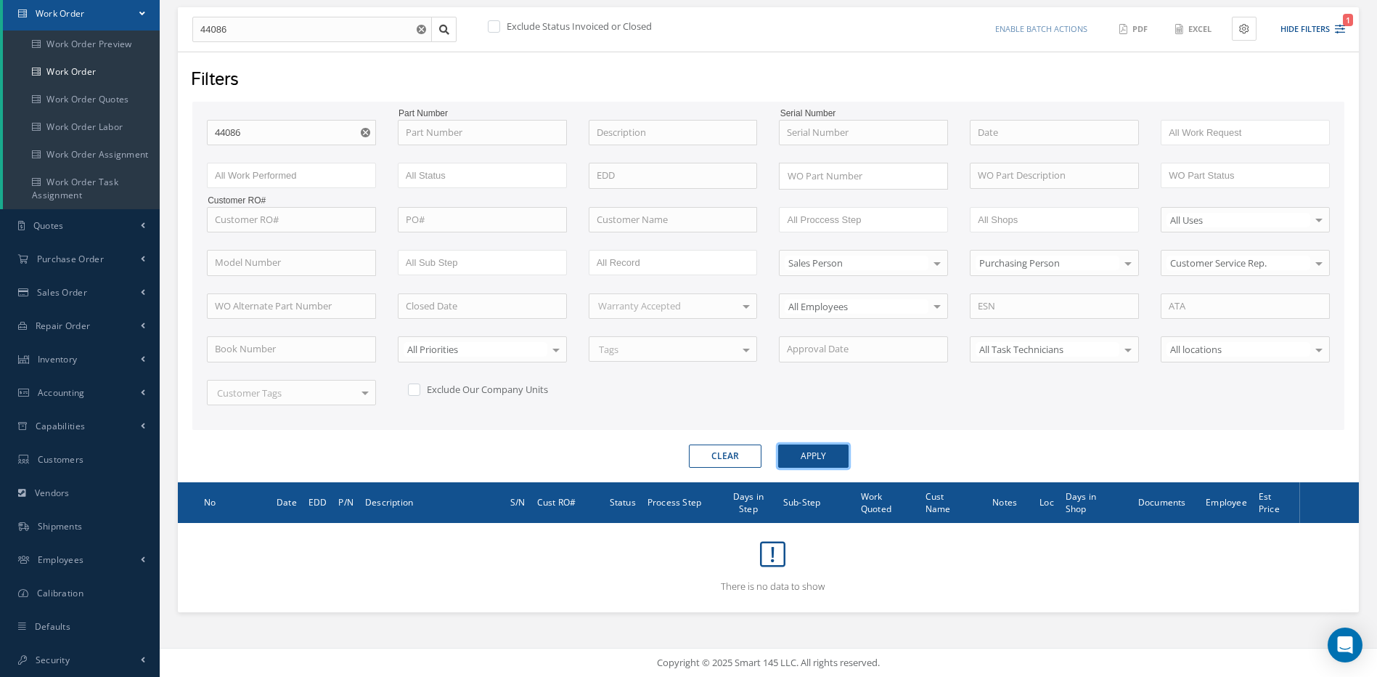
click at [830, 452] on button "Apply" at bounding box center [813, 455] width 70 height 23
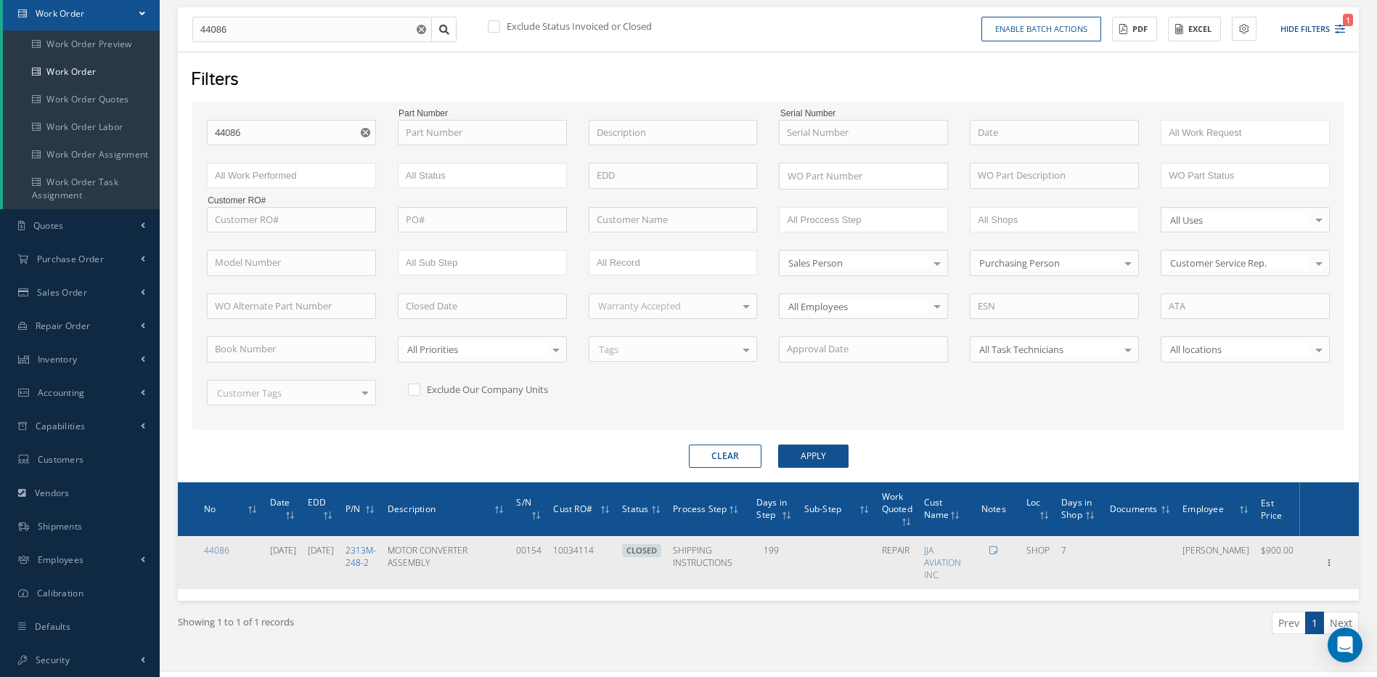
click at [376, 552] on link "2313M-248-2" at bounding box center [361, 556] width 30 height 25
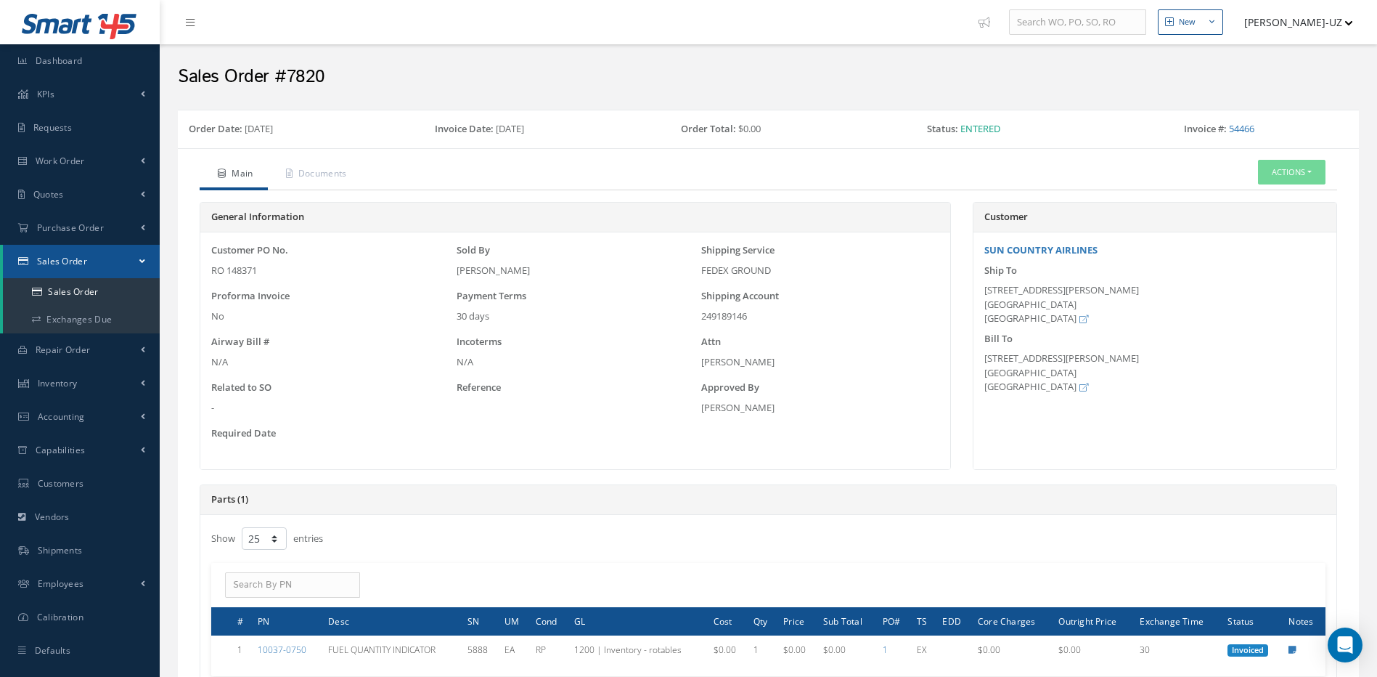
select select "25"
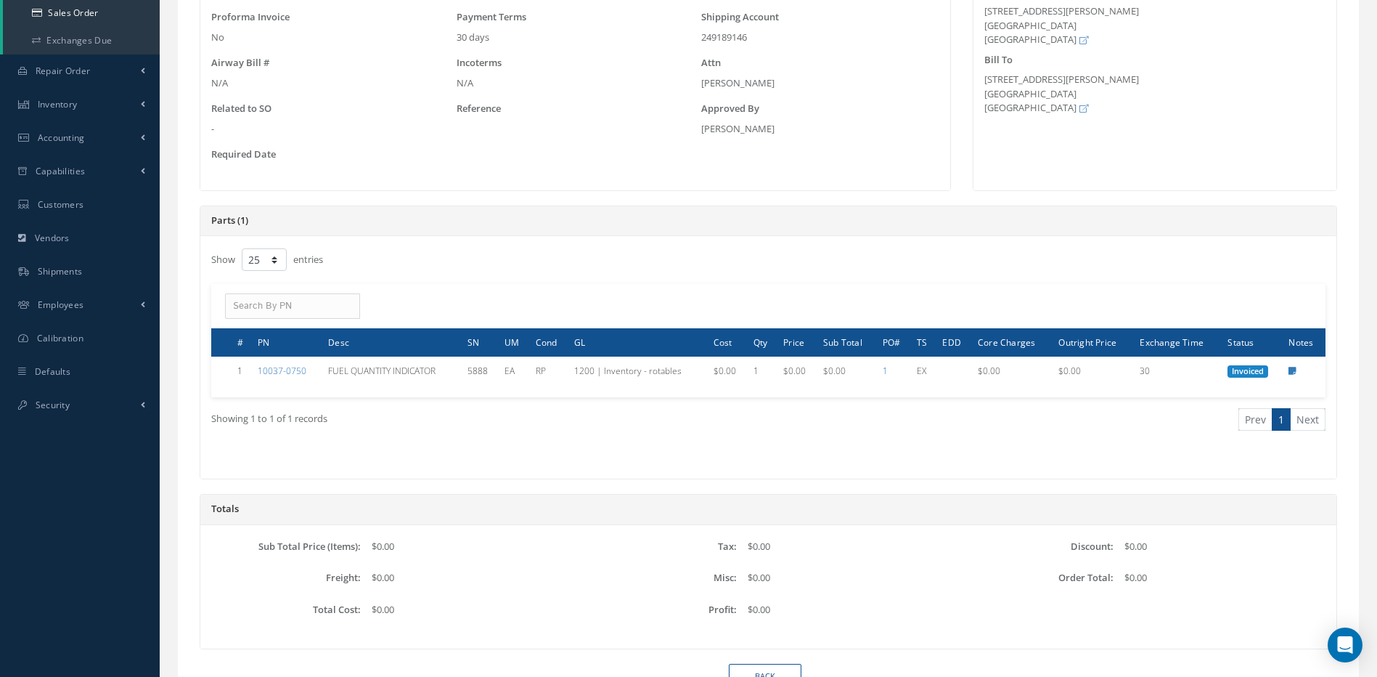
scroll to position [349, 0]
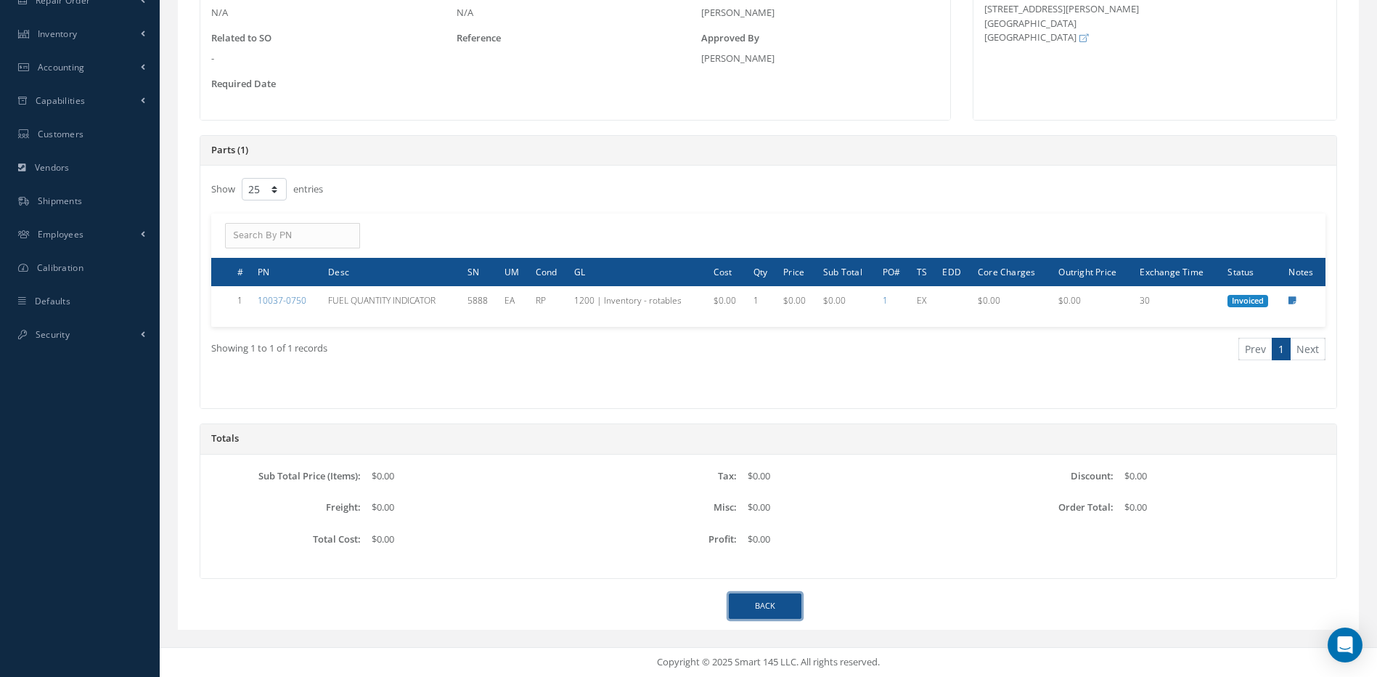
click at [767, 612] on link "Back" at bounding box center [765, 605] width 73 height 25
click at [767, 609] on link "Back" at bounding box center [765, 605] width 73 height 25
click at [775, 605] on link "Back" at bounding box center [765, 605] width 73 height 25
click at [767, 605] on link "Back" at bounding box center [765, 605] width 73 height 25
click at [762, 602] on link "Back" at bounding box center [765, 605] width 73 height 25
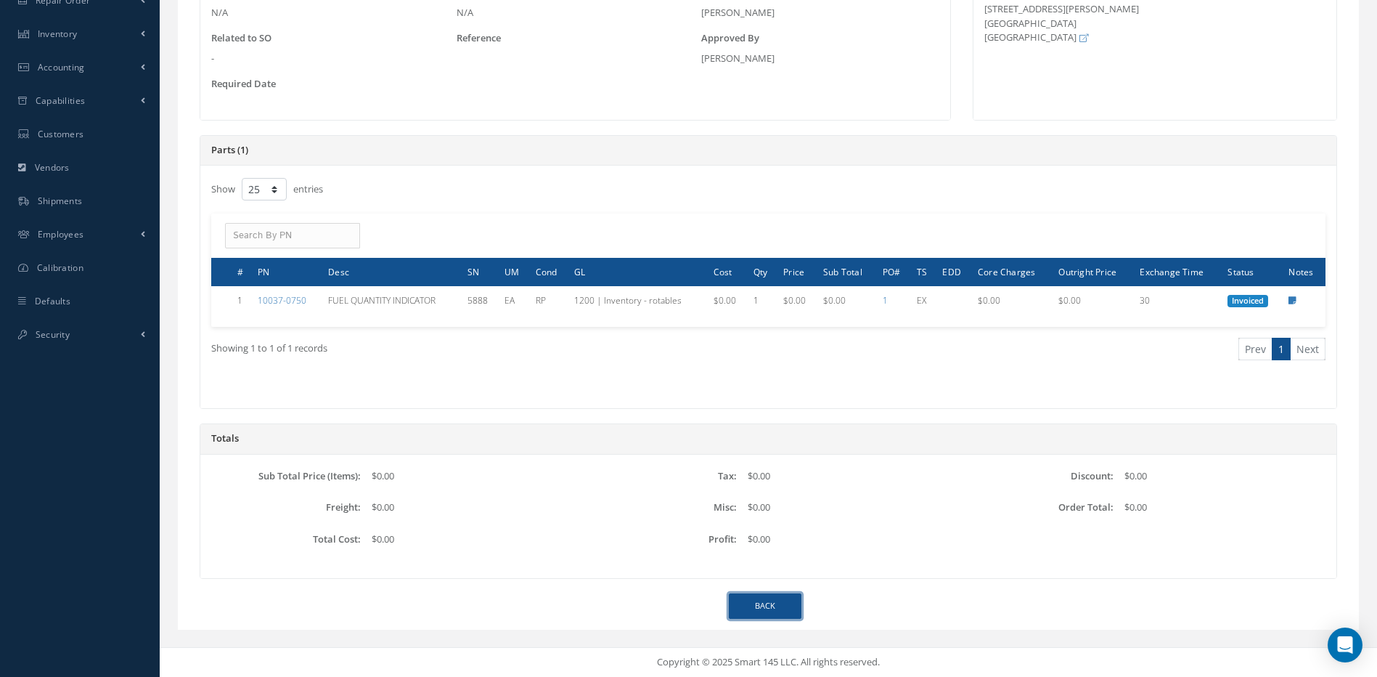
click at [755, 605] on link "Back" at bounding box center [765, 605] width 73 height 25
click at [761, 601] on link "Back" at bounding box center [765, 605] width 73 height 25
click at [769, 604] on link "Back" at bounding box center [765, 605] width 73 height 25
click at [750, 602] on link "Back" at bounding box center [765, 605] width 73 height 25
click at [763, 600] on link "Back" at bounding box center [765, 605] width 73 height 25
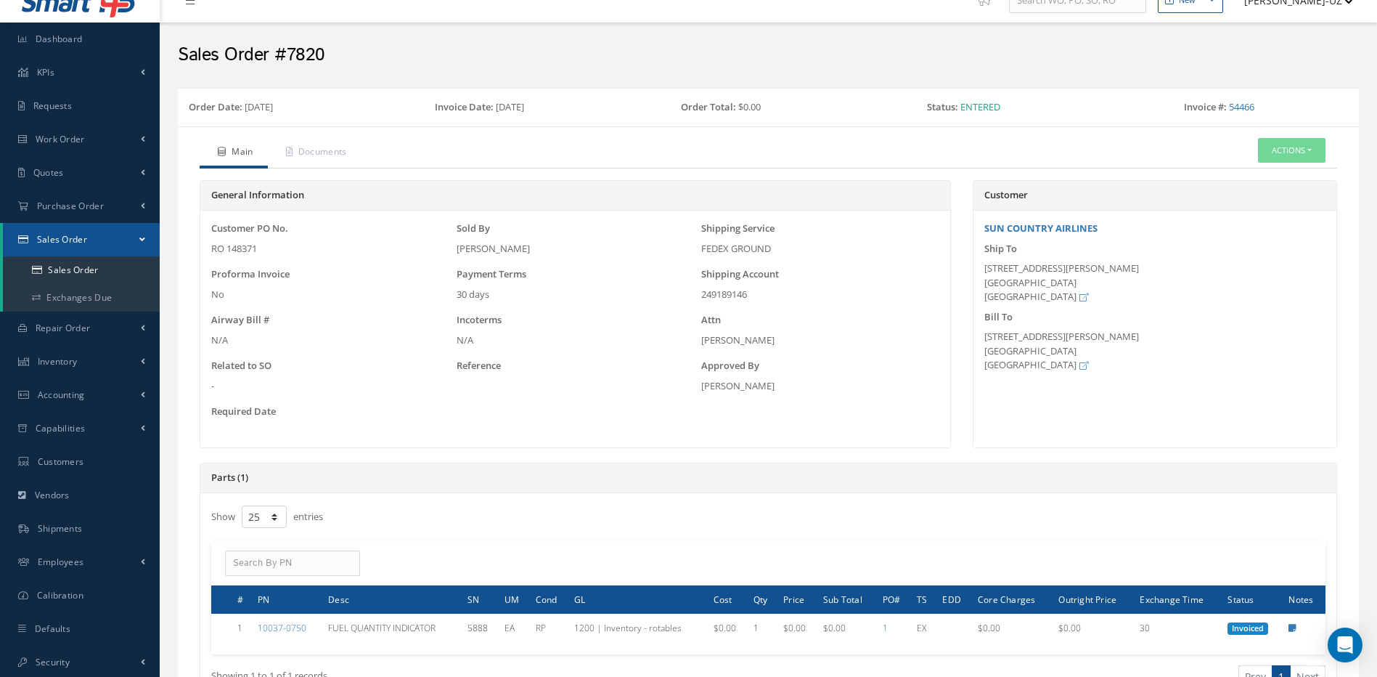
scroll to position [0, 0]
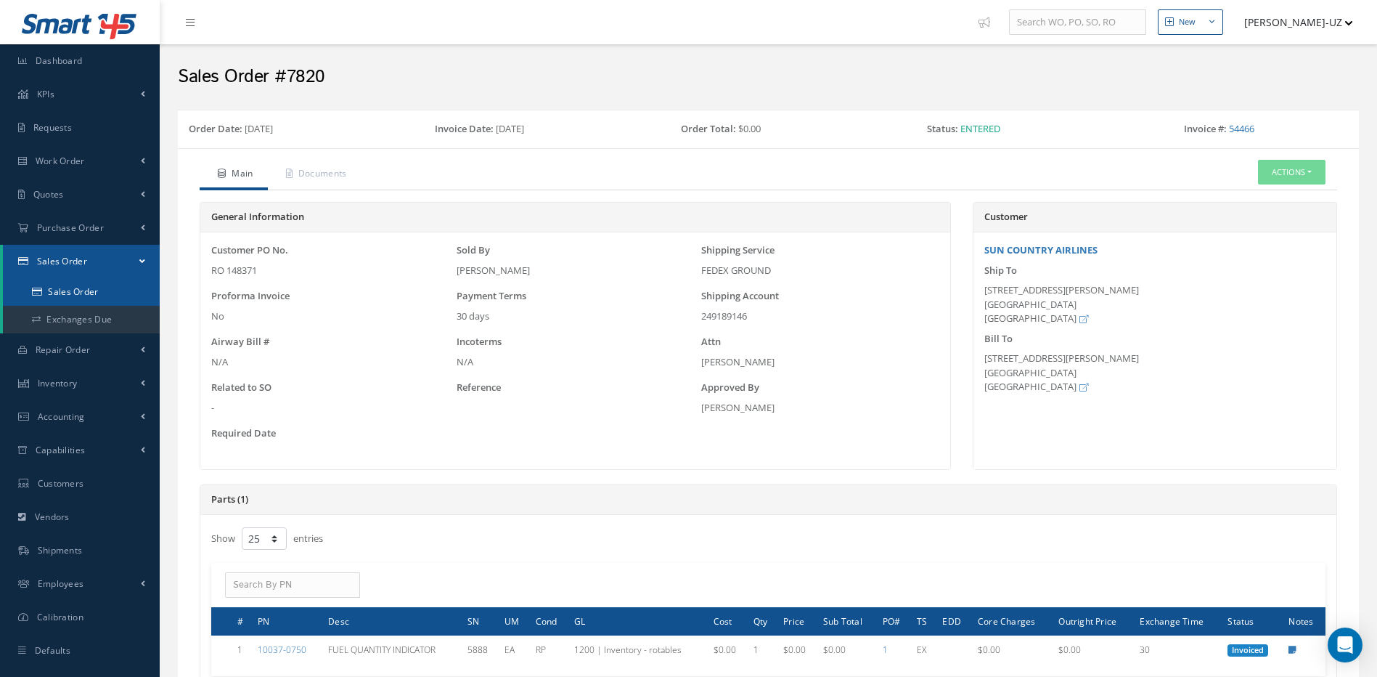
click at [72, 290] on link "Sales Order" at bounding box center [81, 292] width 157 height 28
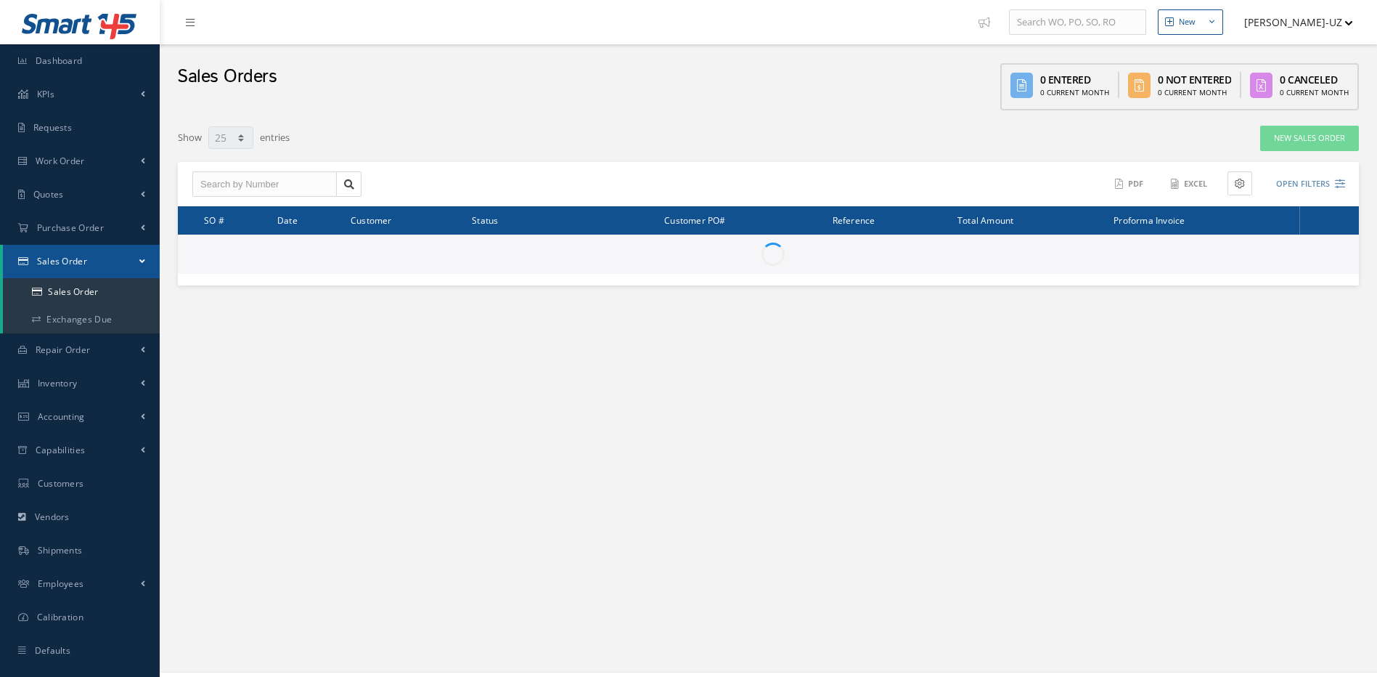
select select "25"
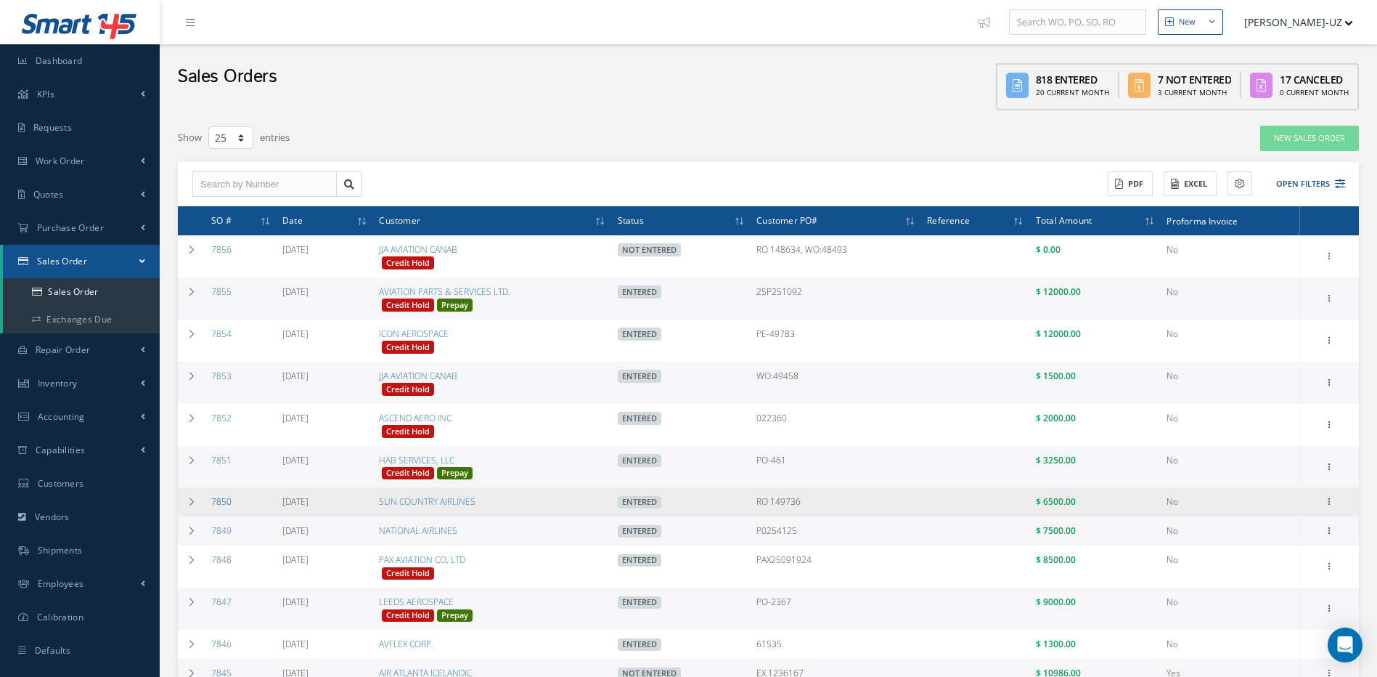
click at [218, 503] on link "7850" at bounding box center [221, 501] width 20 height 12
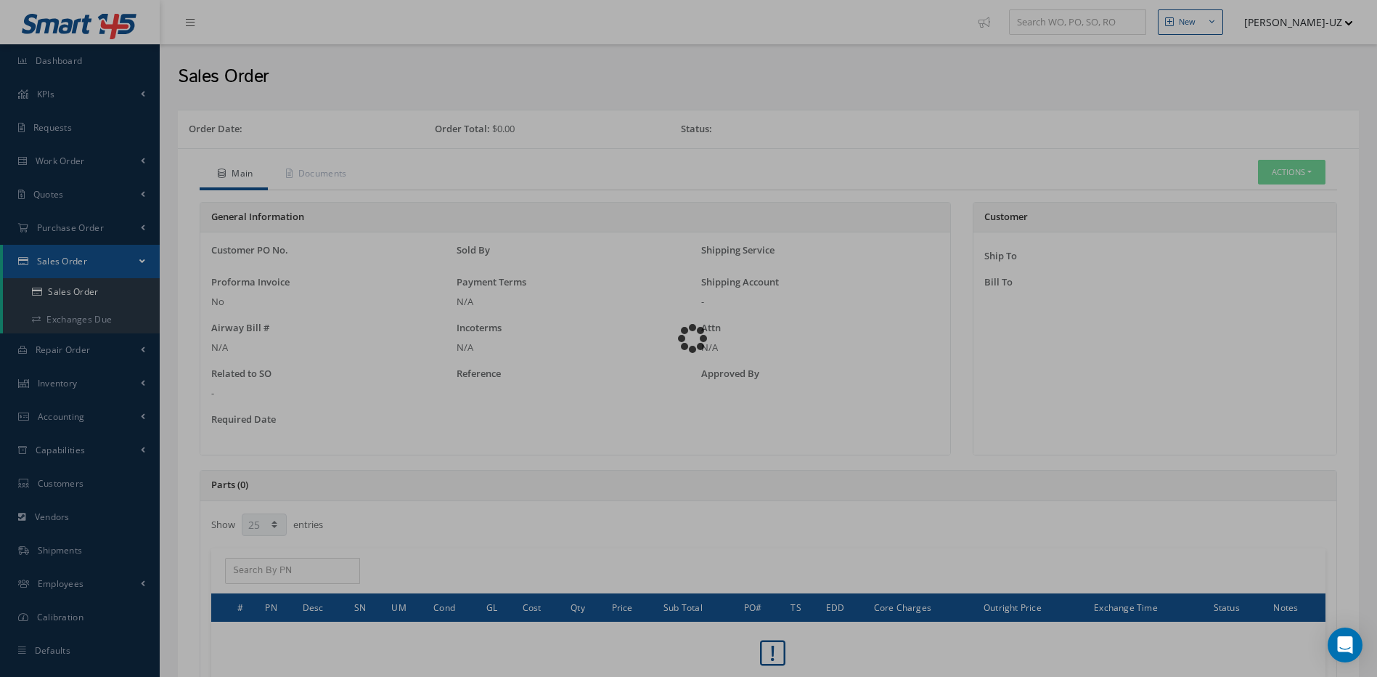
select select "25"
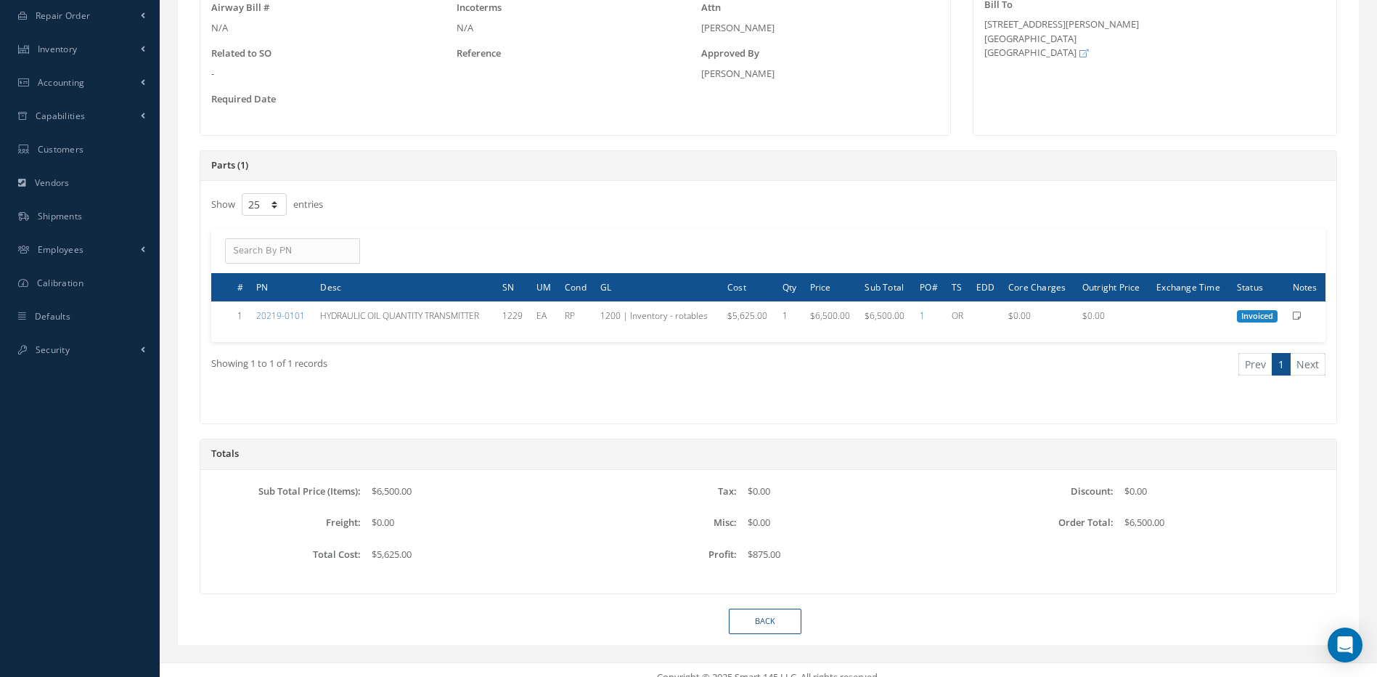
scroll to position [349, 0]
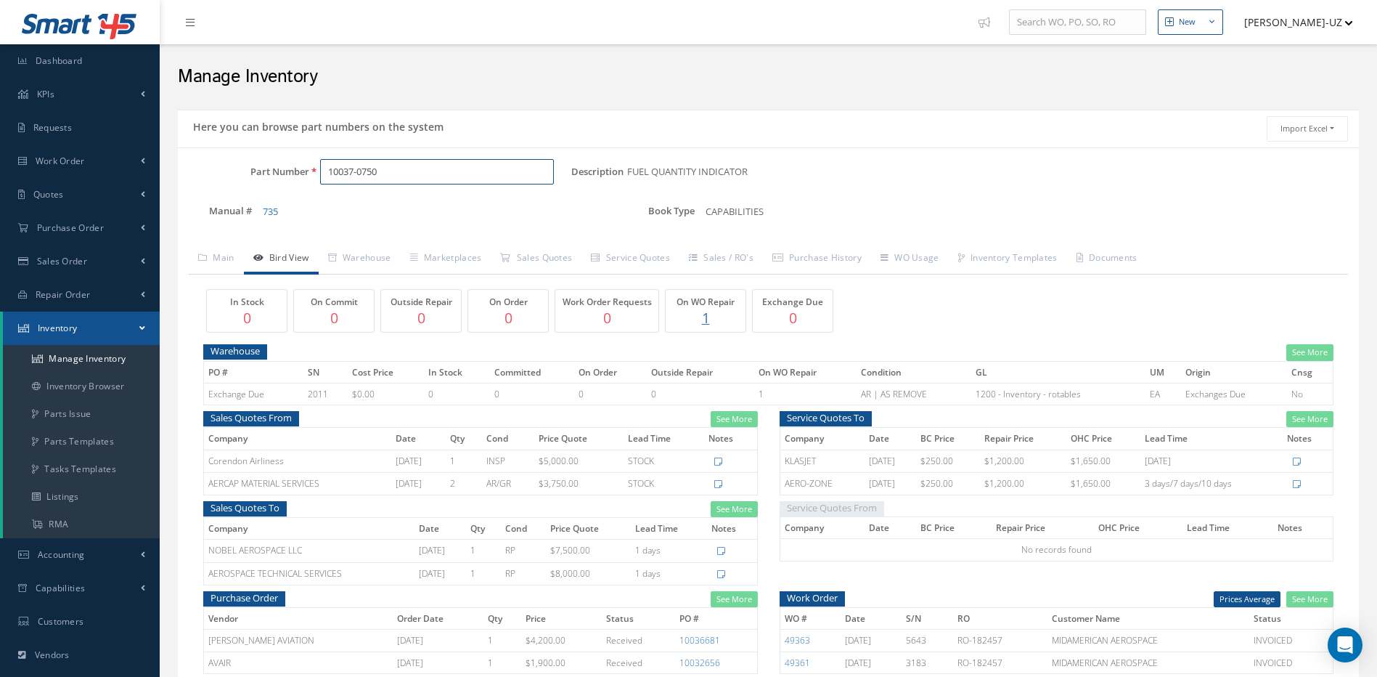
drag, startPoint x: 401, startPoint y: 176, endPoint x: 324, endPoint y: 172, distance: 77.0
click at [324, 172] on input "10037-0750" at bounding box center [437, 172] width 234 height 26
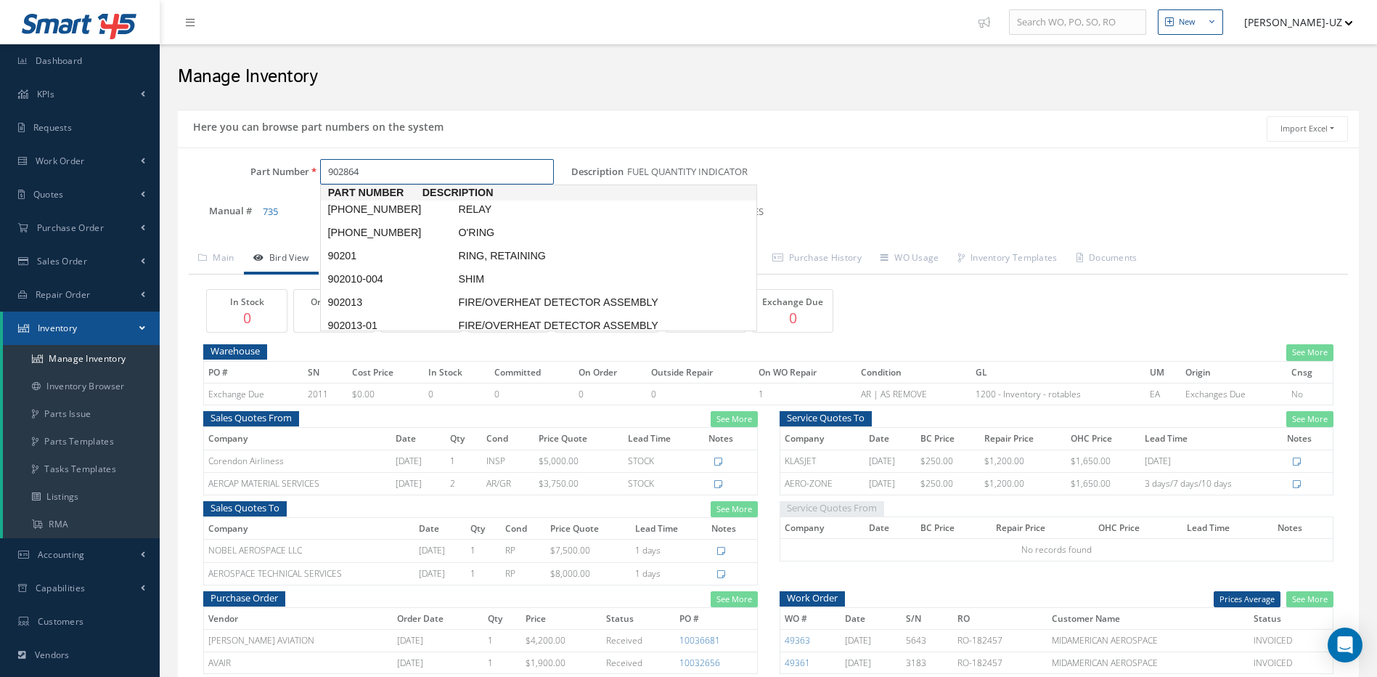
type input "902864"
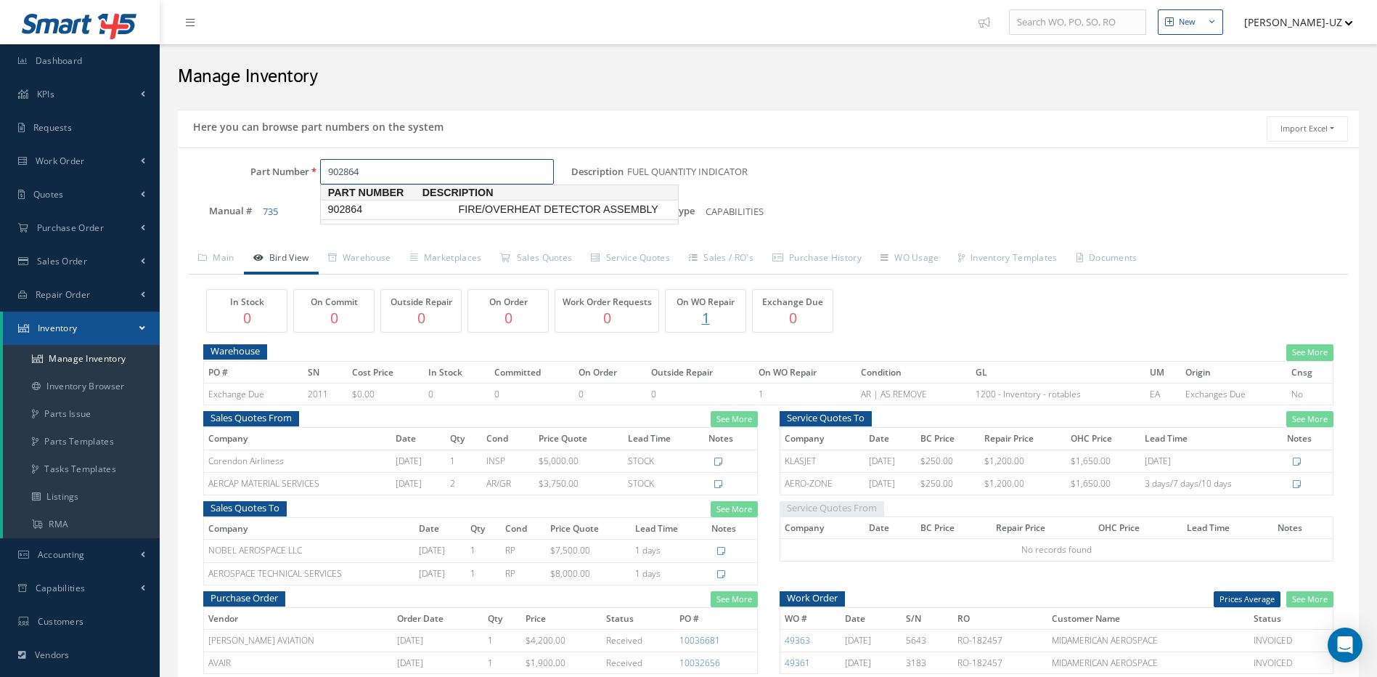
click at [348, 207] on span "902864" at bounding box center [389, 209] width 131 height 15
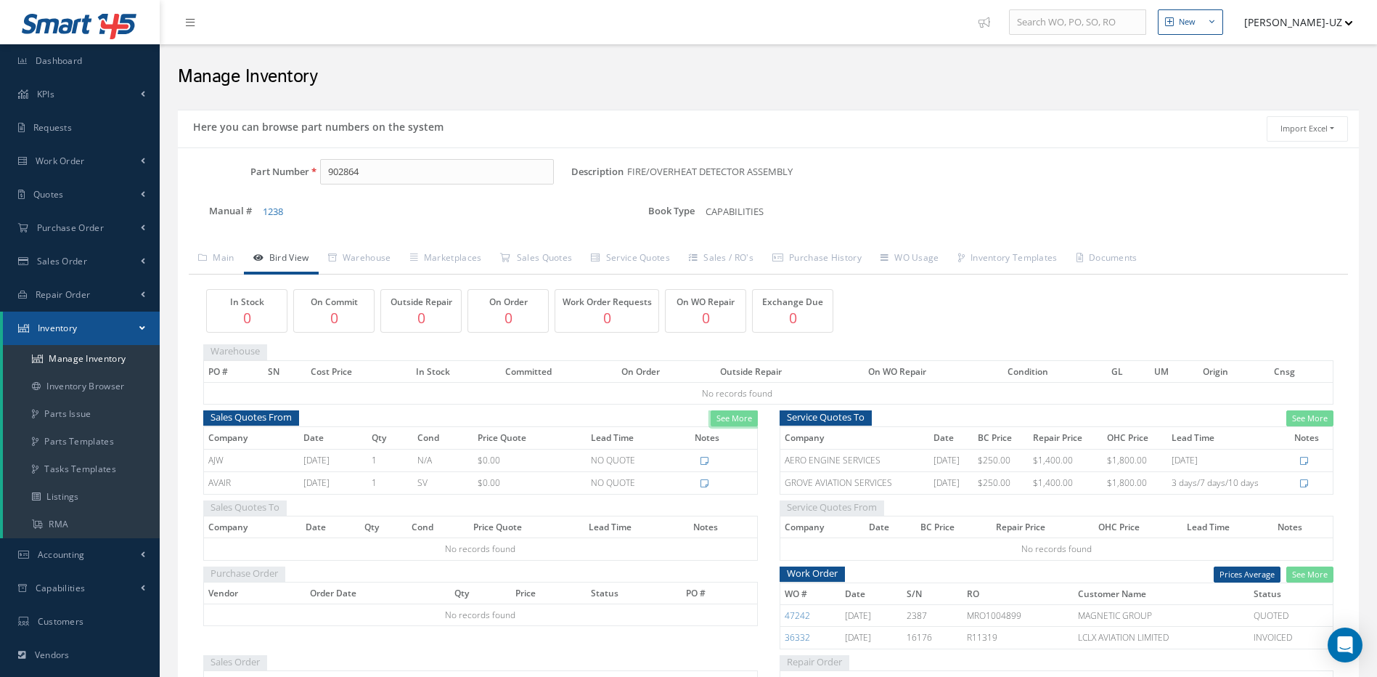
click at [748, 416] on link "See More" at bounding box center [734, 418] width 47 height 17
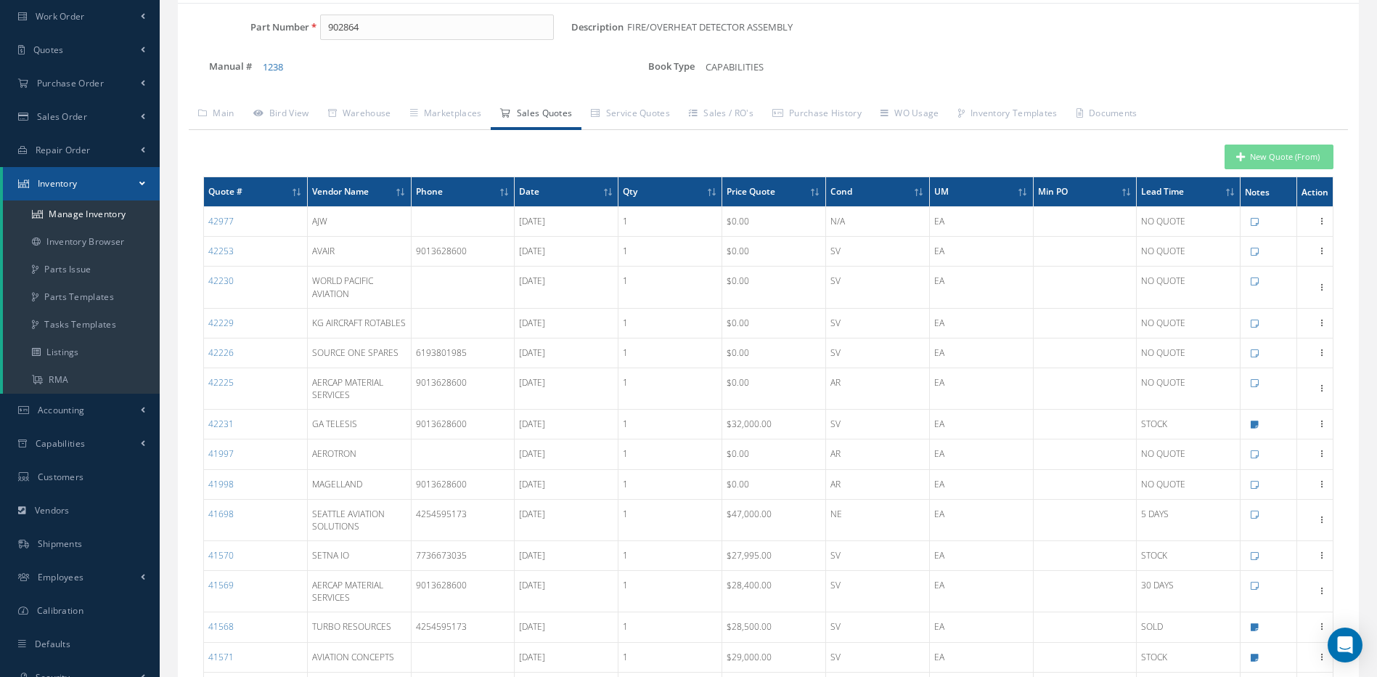
scroll to position [145, 0]
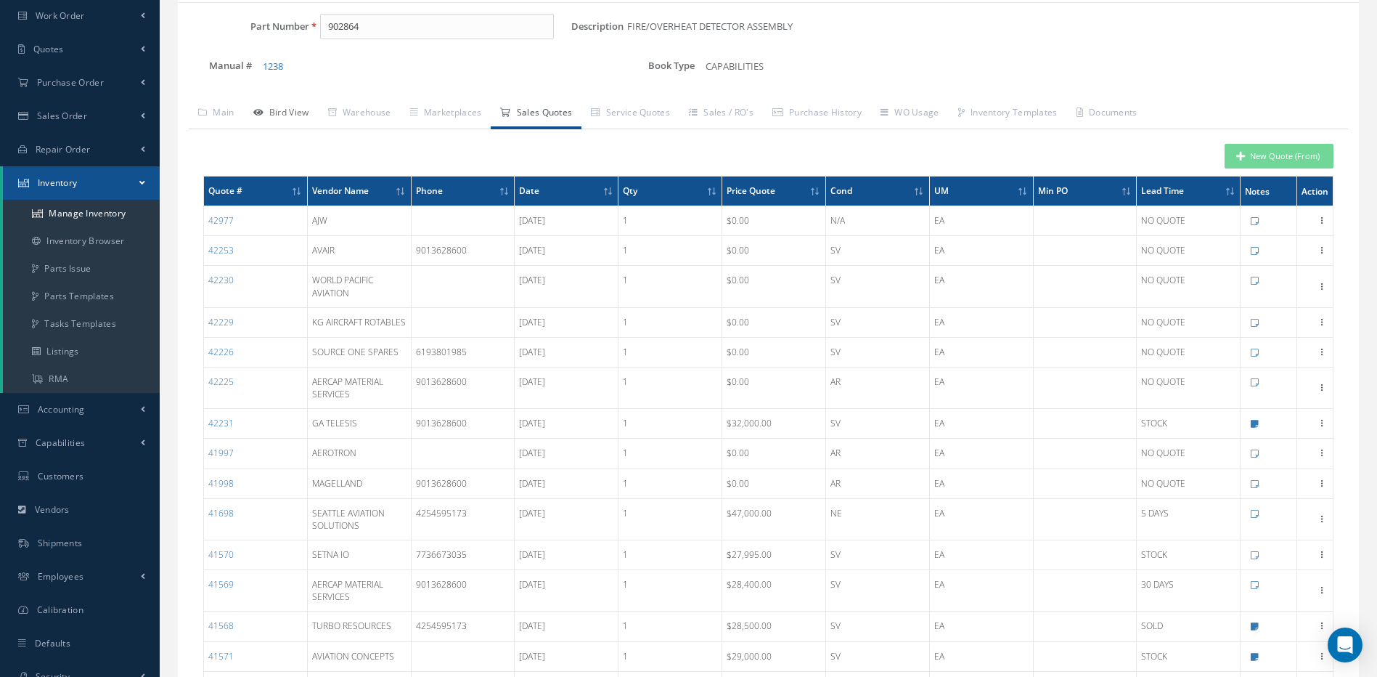
click at [293, 107] on link "Bird View" at bounding box center [281, 114] width 75 height 30
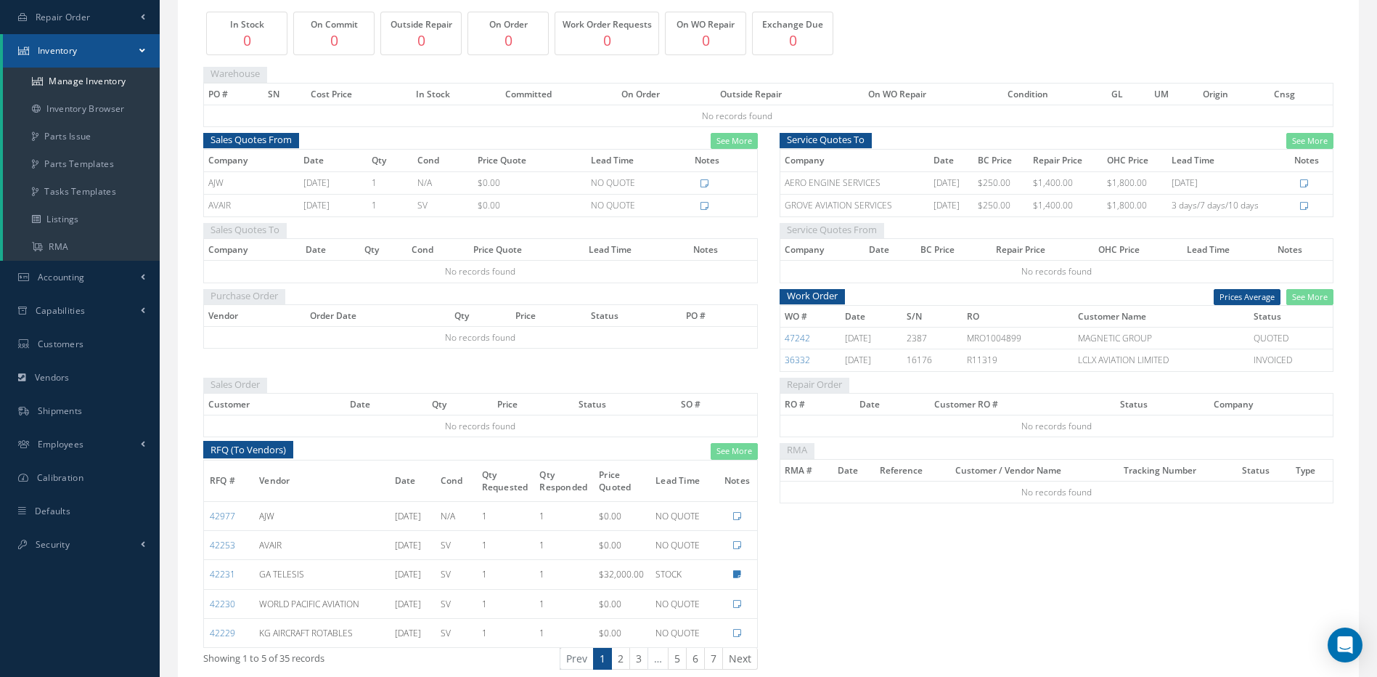
scroll to position [290, 0]
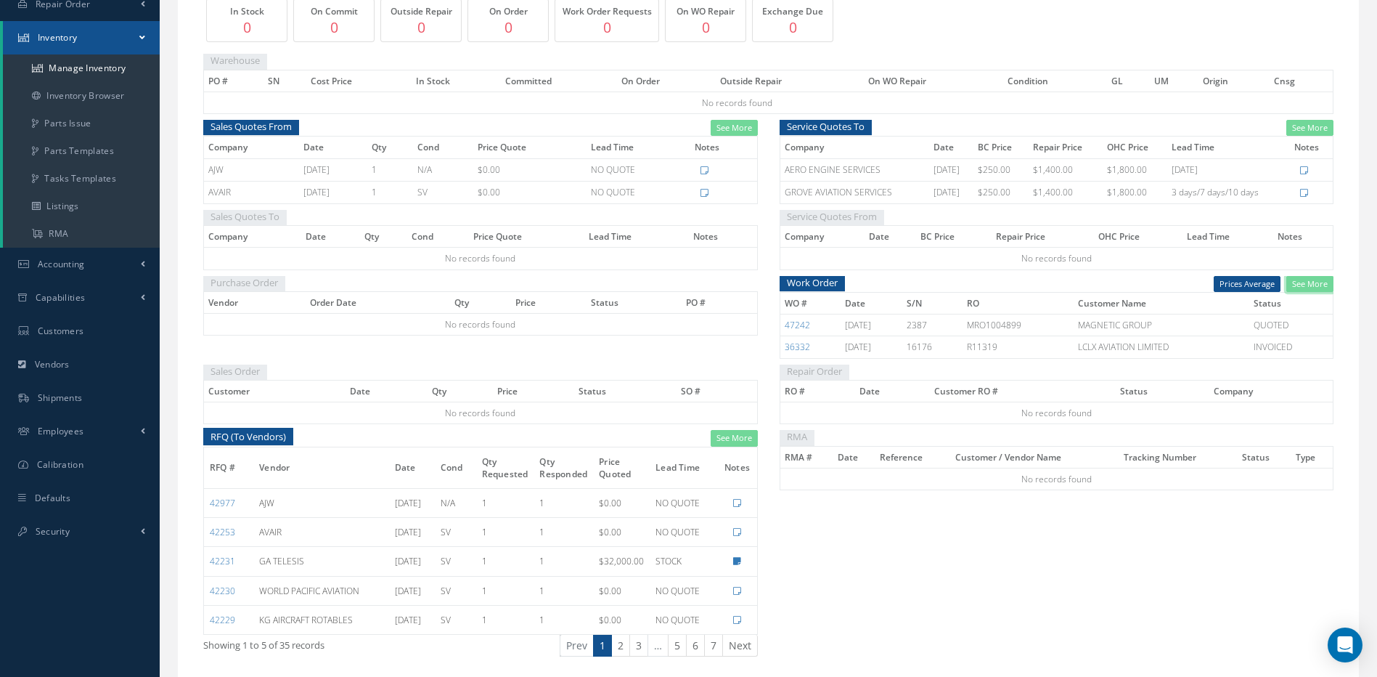
click at [1319, 285] on link "See More" at bounding box center [1309, 284] width 47 height 17
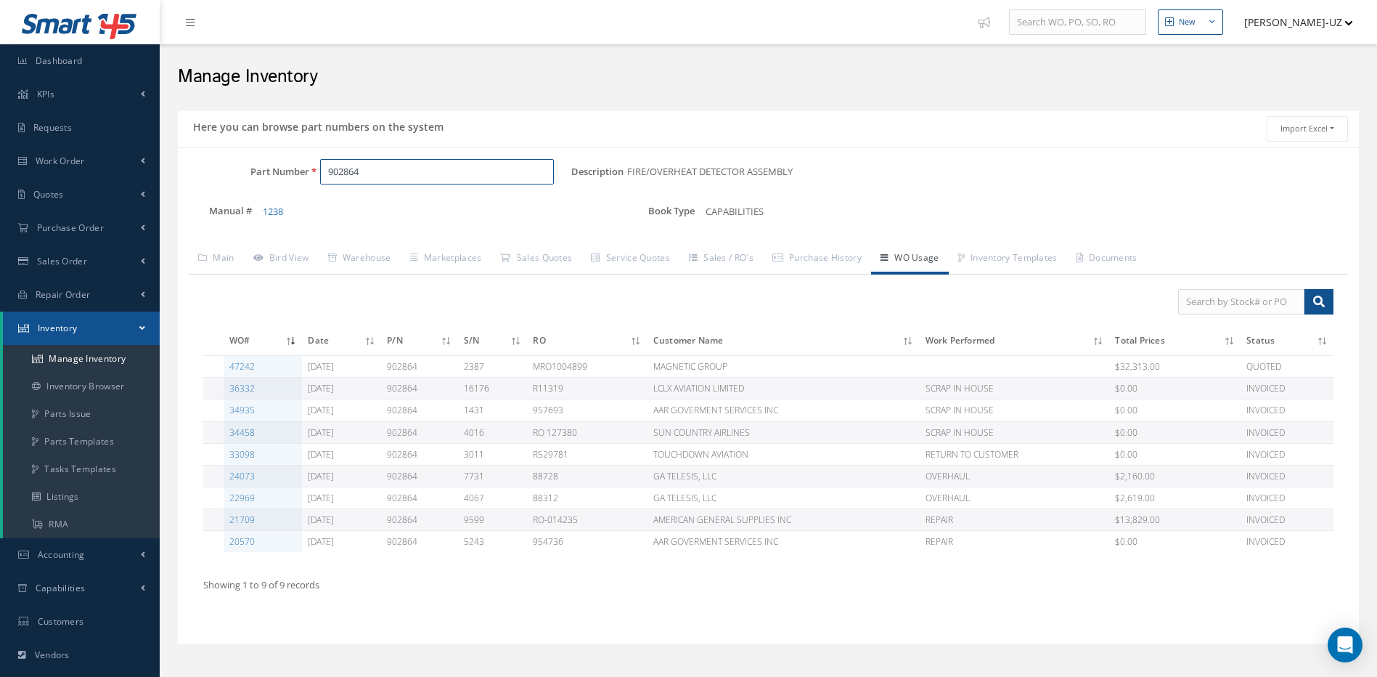
drag, startPoint x: 398, startPoint y: 168, endPoint x: 323, endPoint y: 176, distance: 75.2
click at [323, 176] on input "902864" at bounding box center [437, 172] width 234 height 26
paste input "[PHONE_NUMBER]"
click at [362, 211] on span "[PHONE_NUMBER]" at bounding box center [389, 209] width 131 height 15
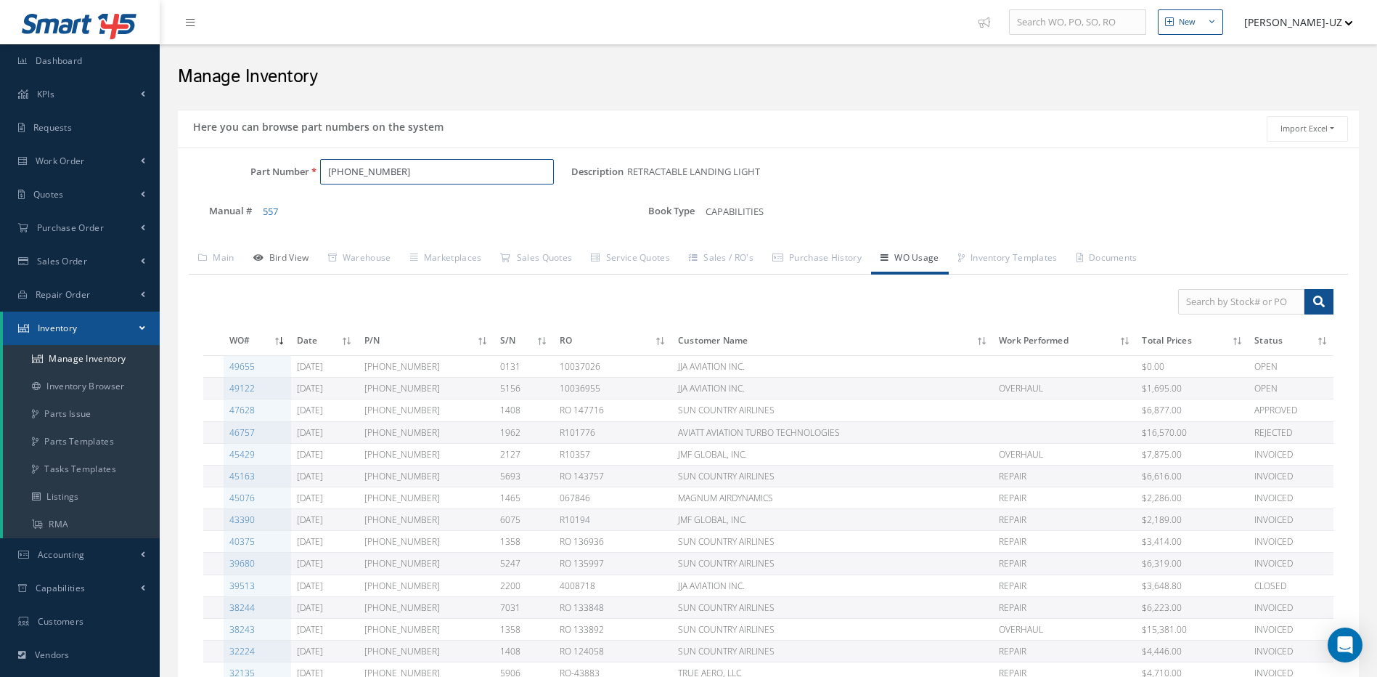
type input "[PHONE_NUMBER]"
click at [285, 258] on link "Bird View" at bounding box center [281, 259] width 75 height 30
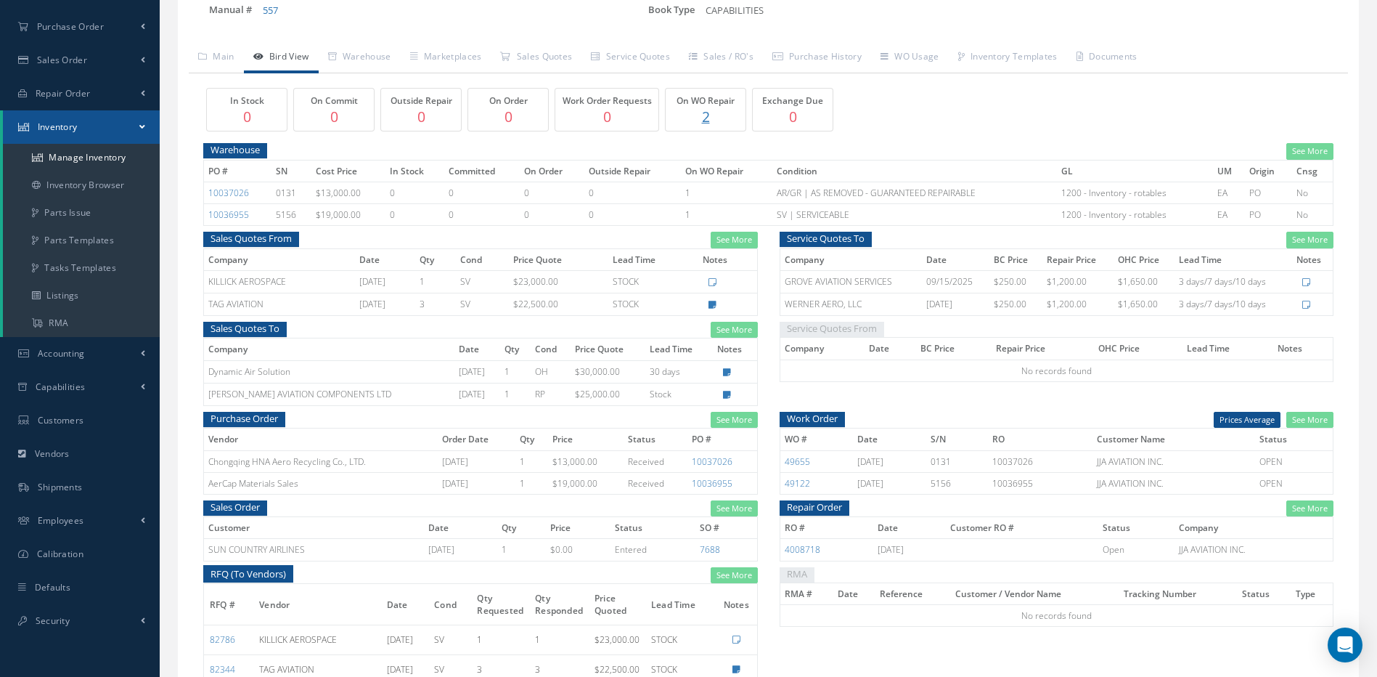
scroll to position [218, 0]
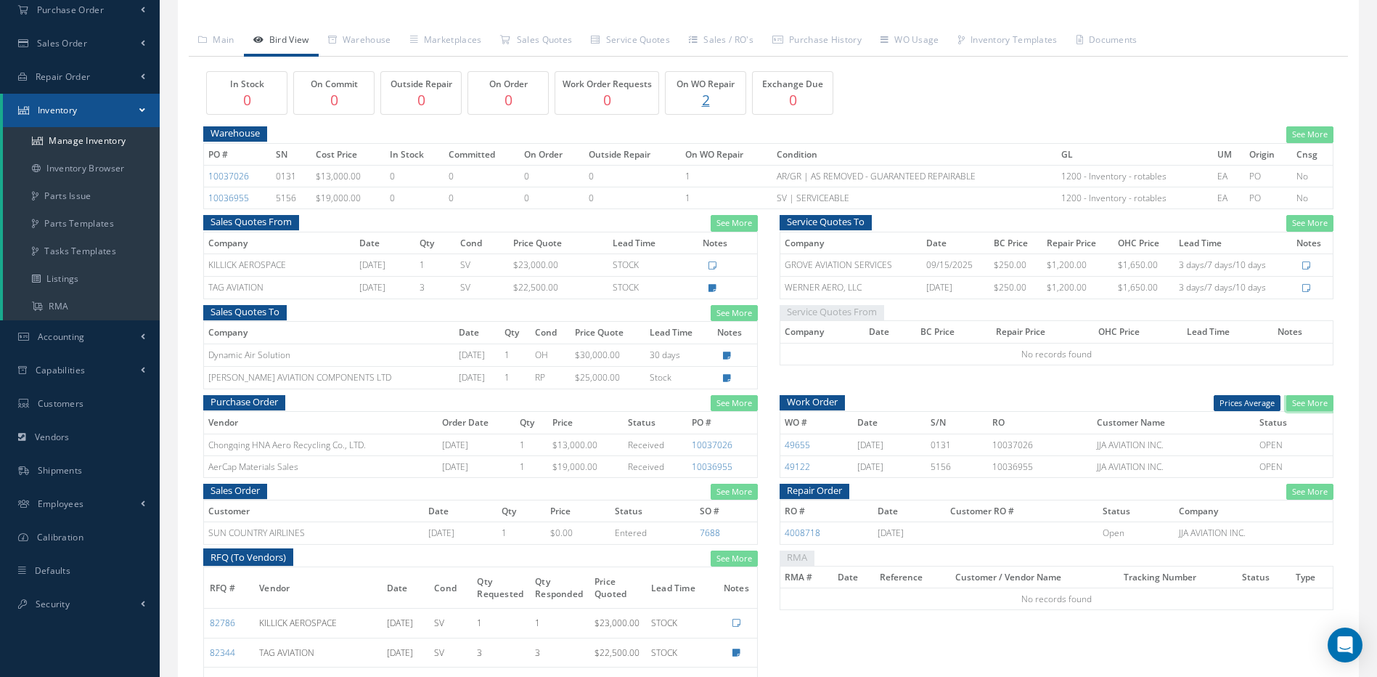
click at [1312, 401] on link "See More" at bounding box center [1309, 403] width 47 height 17
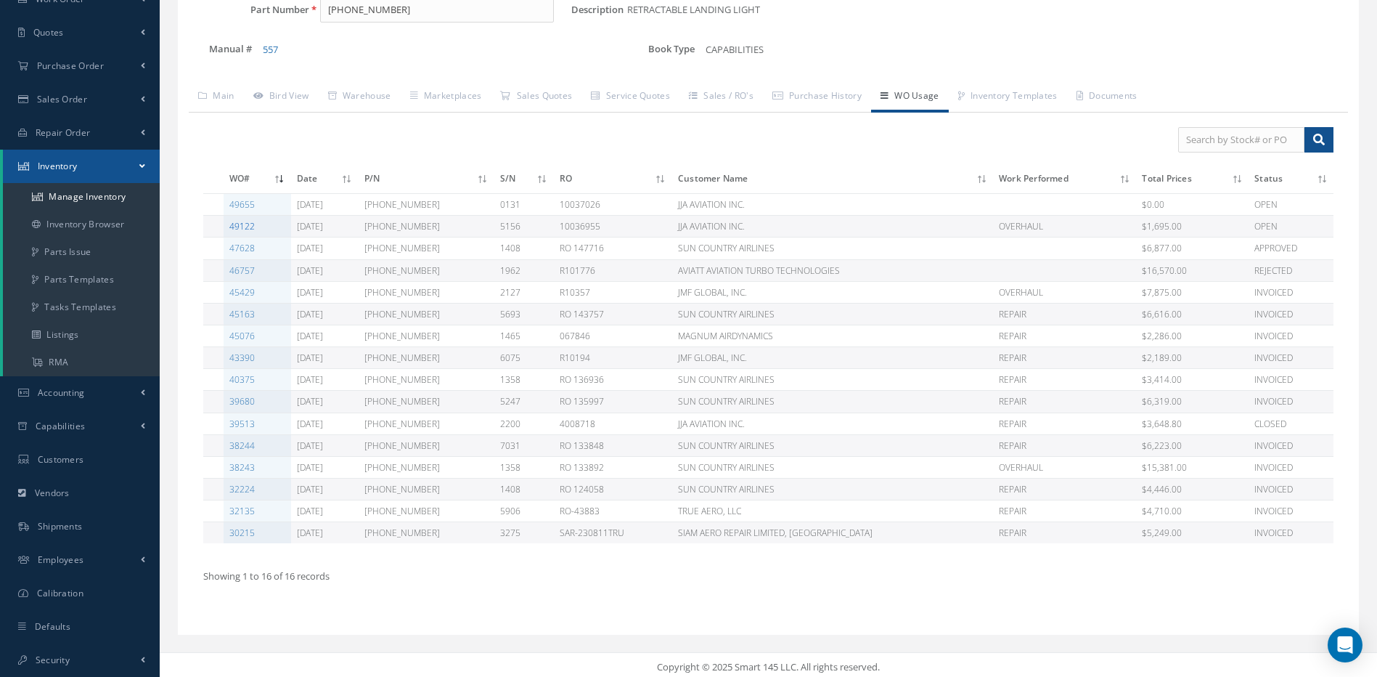
click at [241, 226] on link "49122" at bounding box center [241, 226] width 25 height 12
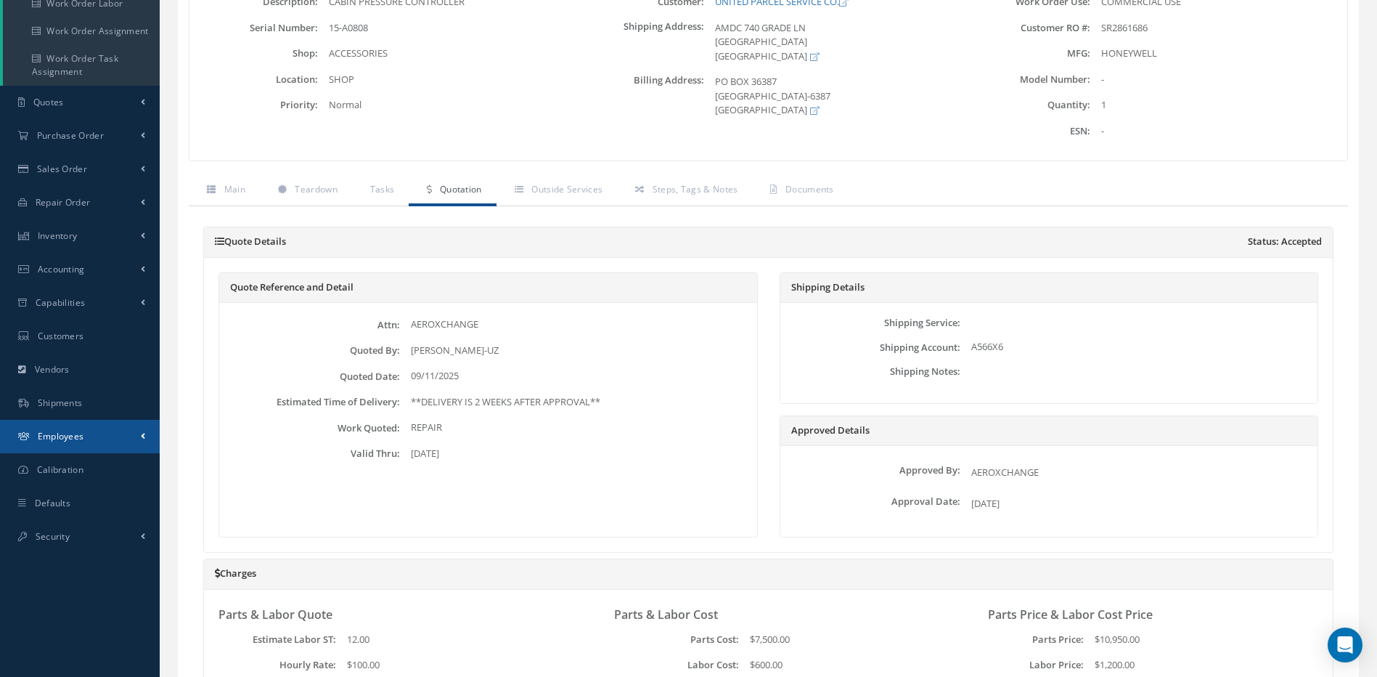
scroll to position [290, 0]
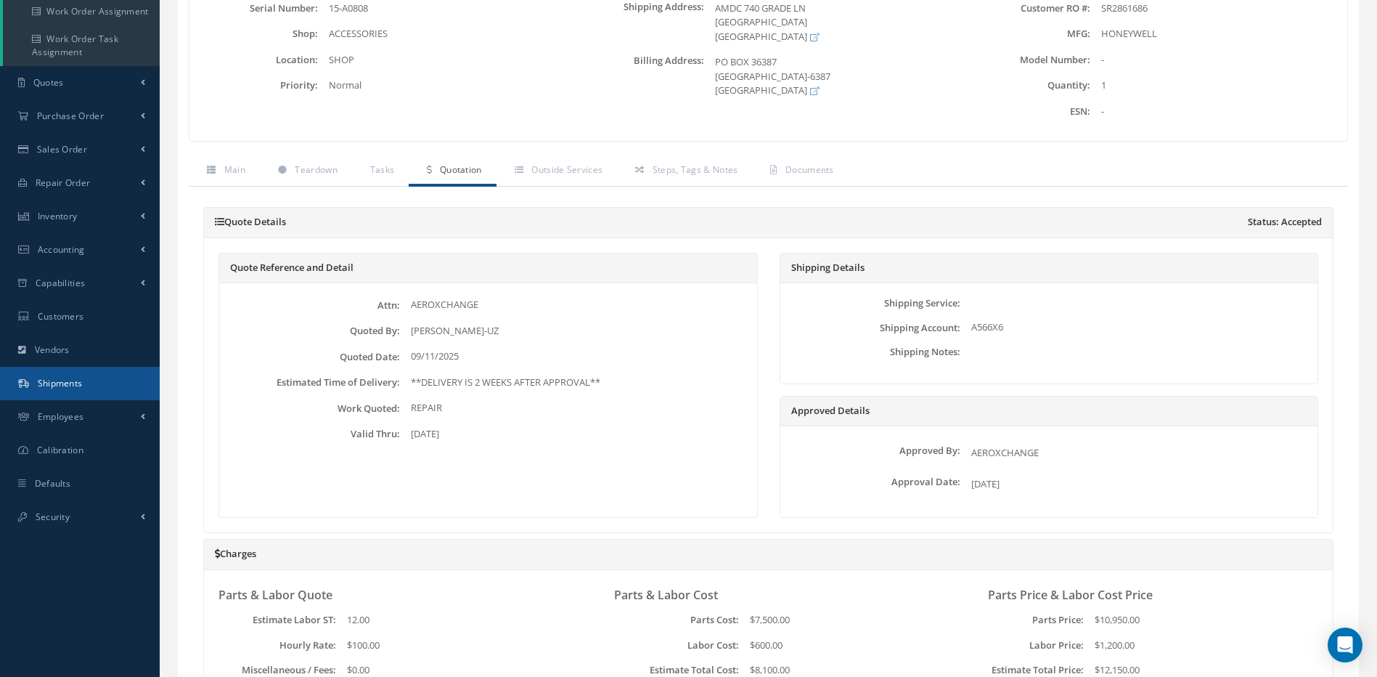
click at [61, 380] on span "Shipments" at bounding box center [60, 383] width 45 height 12
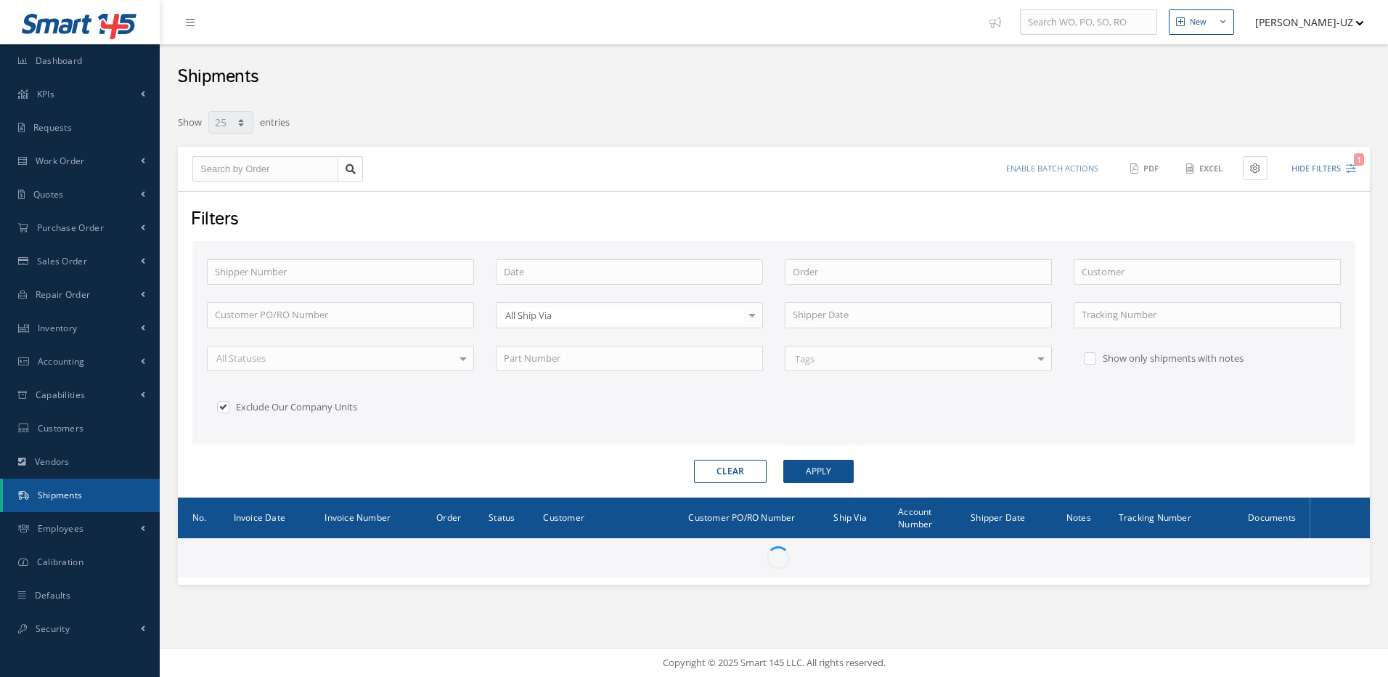
select select "25"
click at [259, 311] on input "text" at bounding box center [340, 315] width 267 height 26
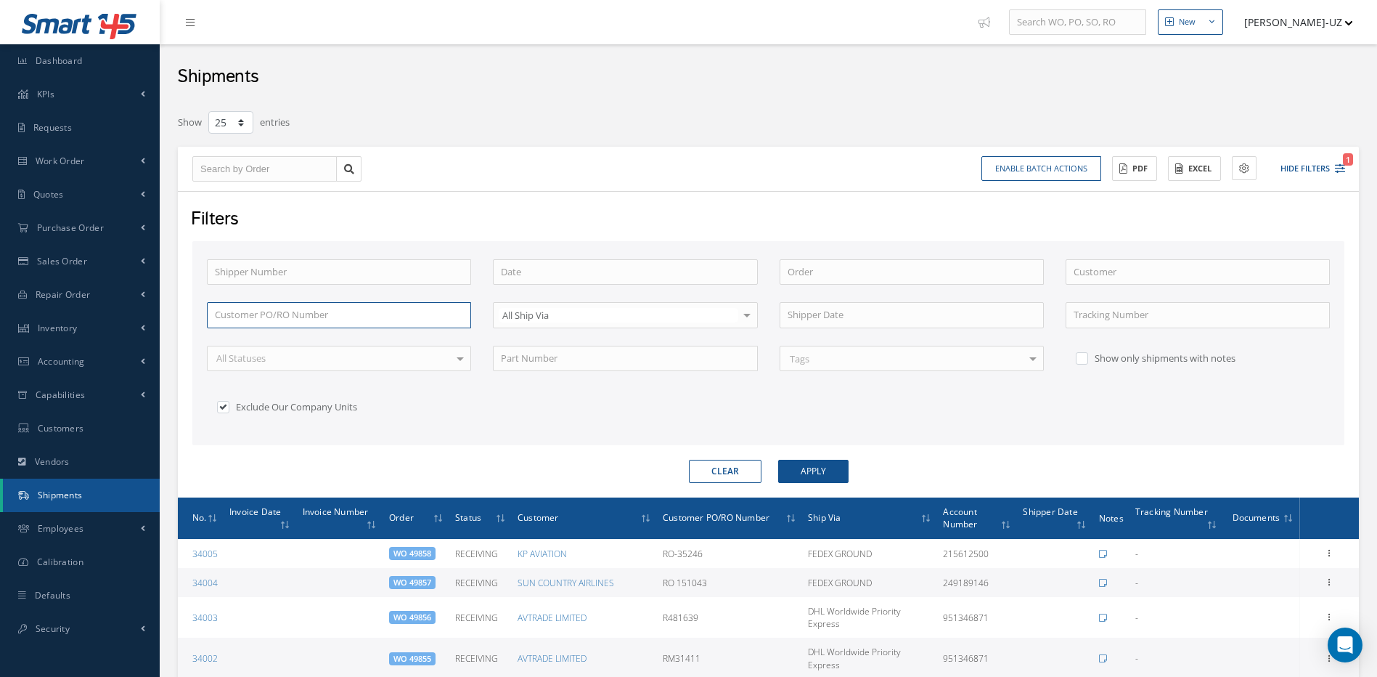
paste input "RO 147716"
type input "RO 147716"
click at [778, 460] on button "Apply" at bounding box center [813, 471] width 70 height 23
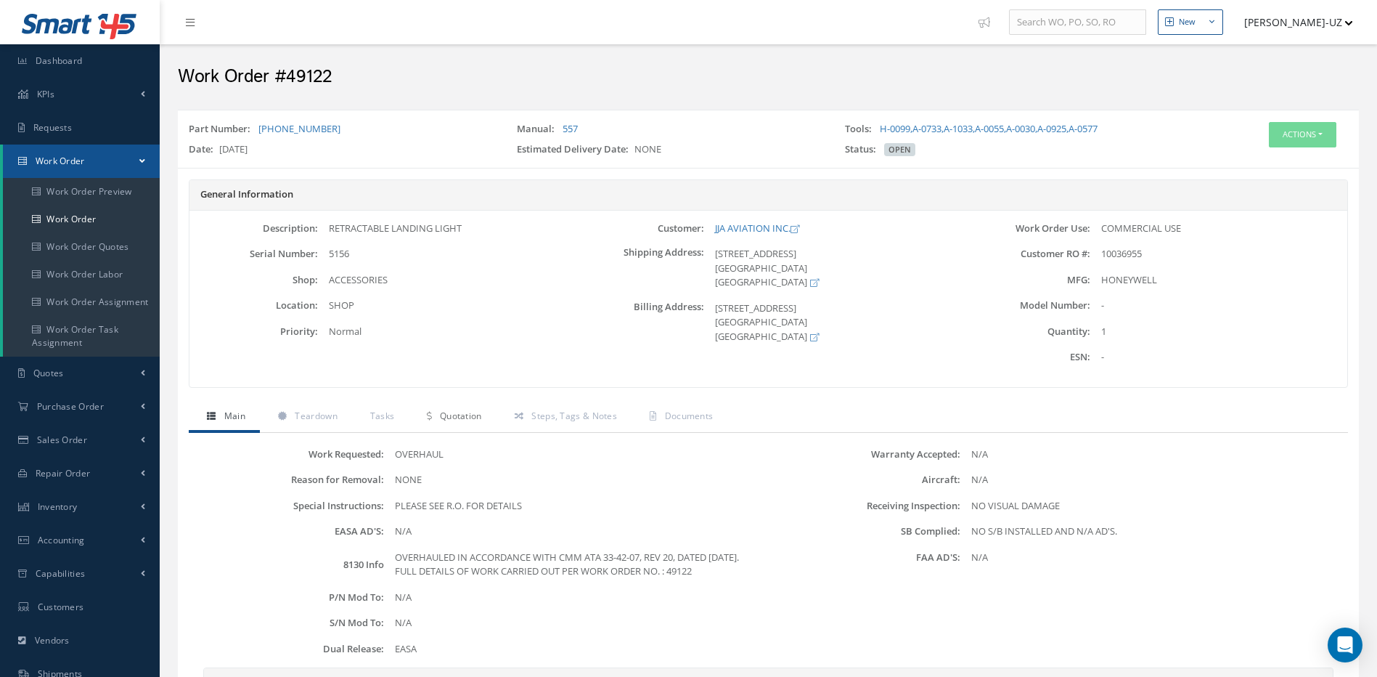
click at [454, 420] on span "Quotation" at bounding box center [461, 415] width 42 height 12
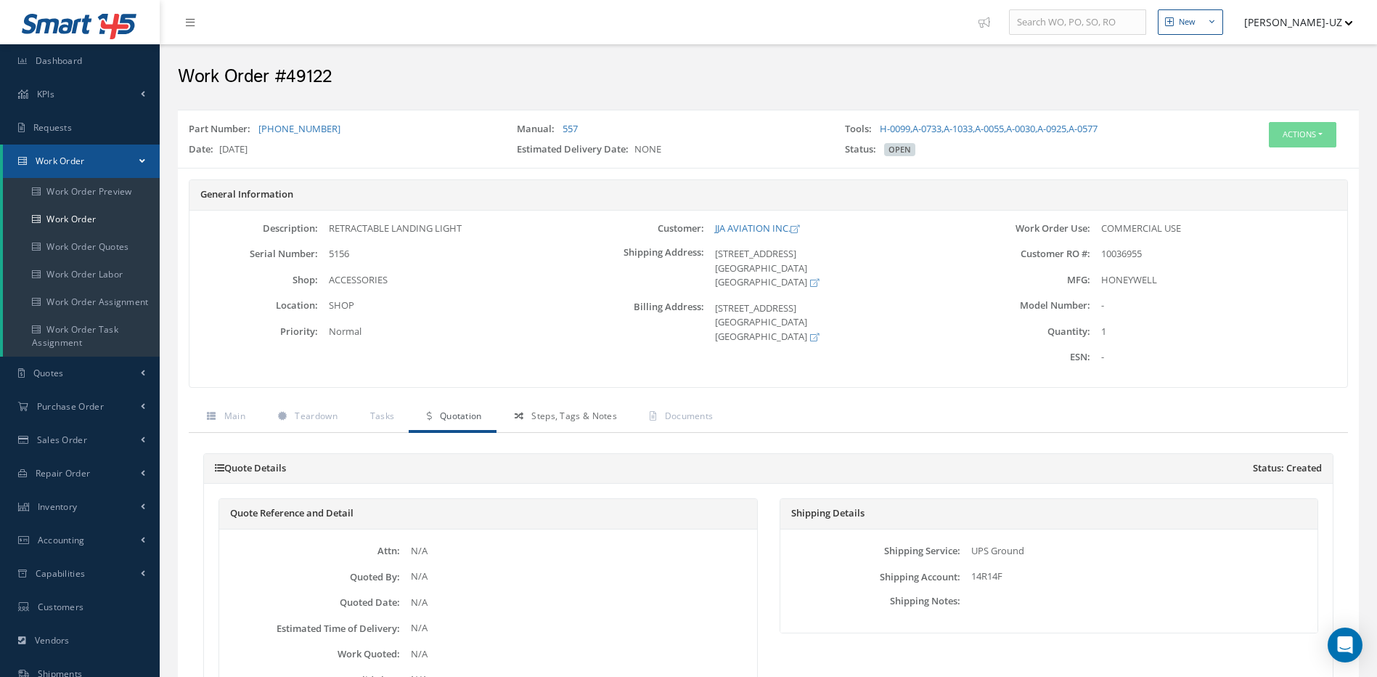
click at [553, 417] on span "Steps, Tags & Notes" at bounding box center [574, 415] width 86 height 12
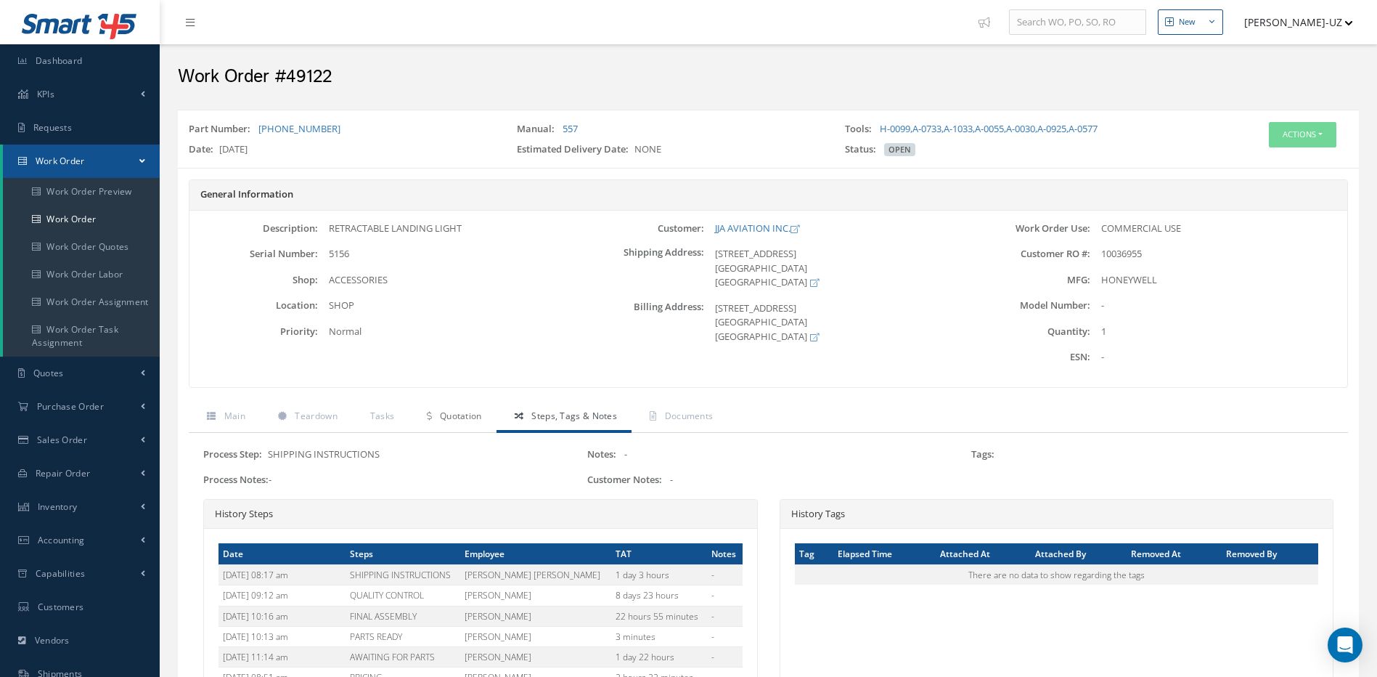
click at [454, 412] on span "Quotation" at bounding box center [461, 415] width 42 height 12
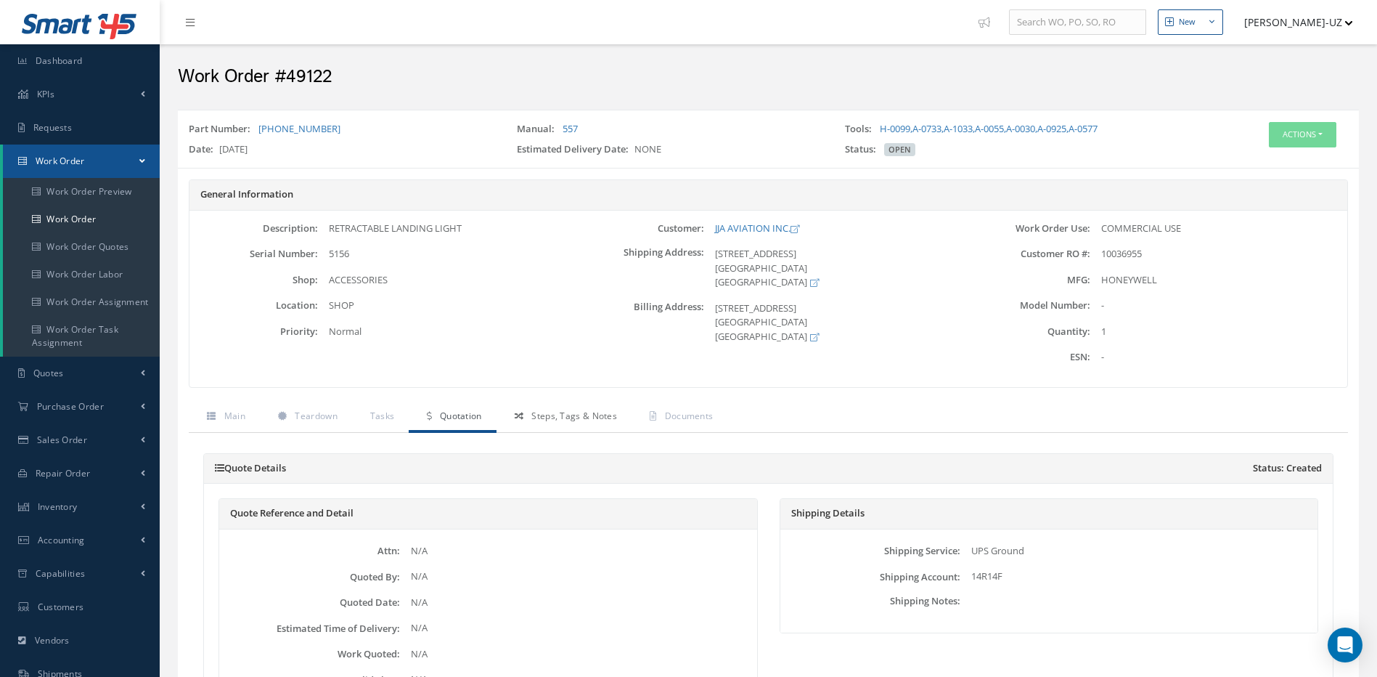
click at [574, 411] on span "Steps, Tags & Notes" at bounding box center [574, 415] width 86 height 12
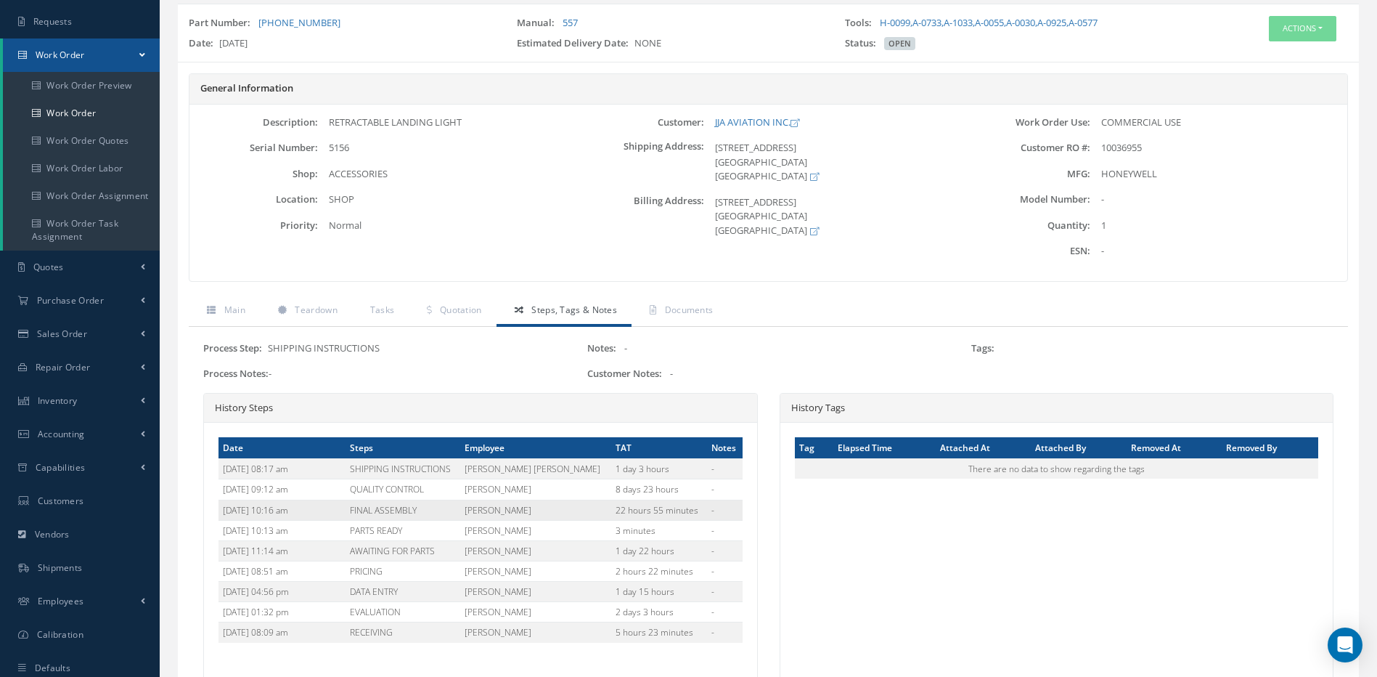
scroll to position [211, 0]
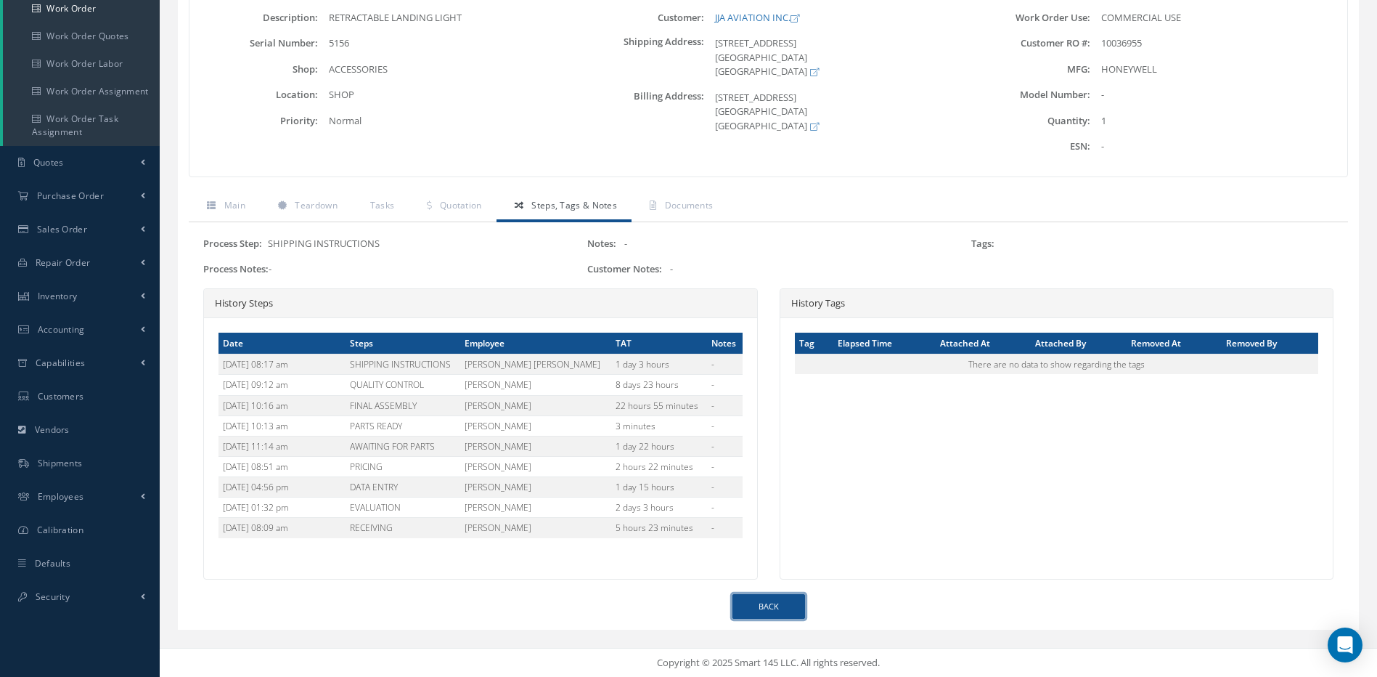
click at [779, 598] on link "Back" at bounding box center [768, 606] width 73 height 25
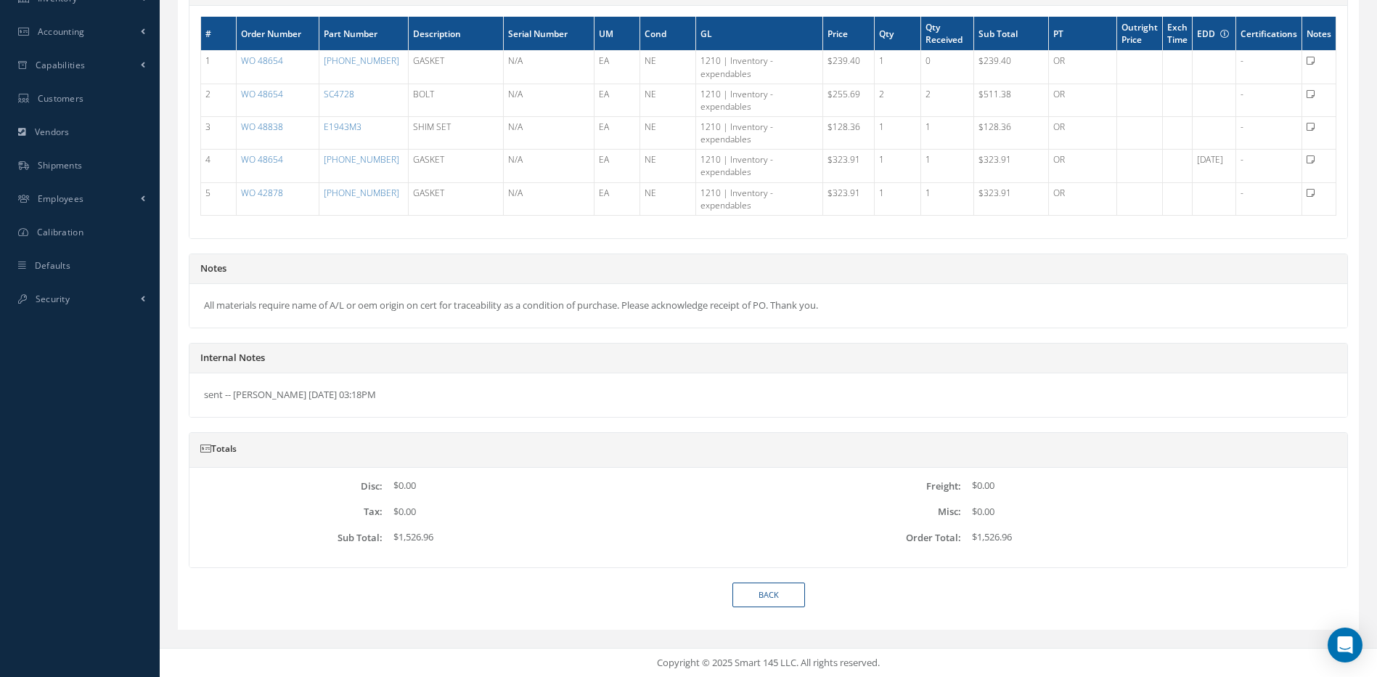
scroll to position [4, 0]
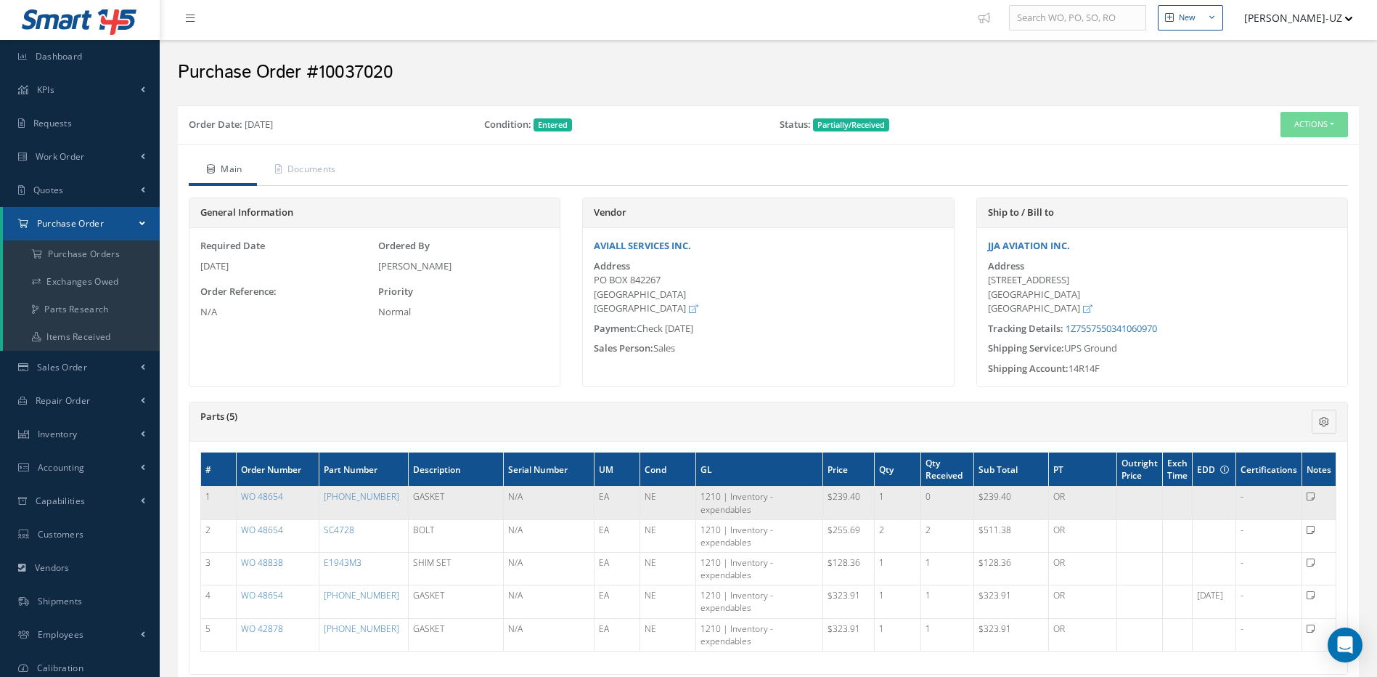
click at [367, 494] on td "[PHONE_NUMBER]" at bounding box center [363, 502] width 89 height 33
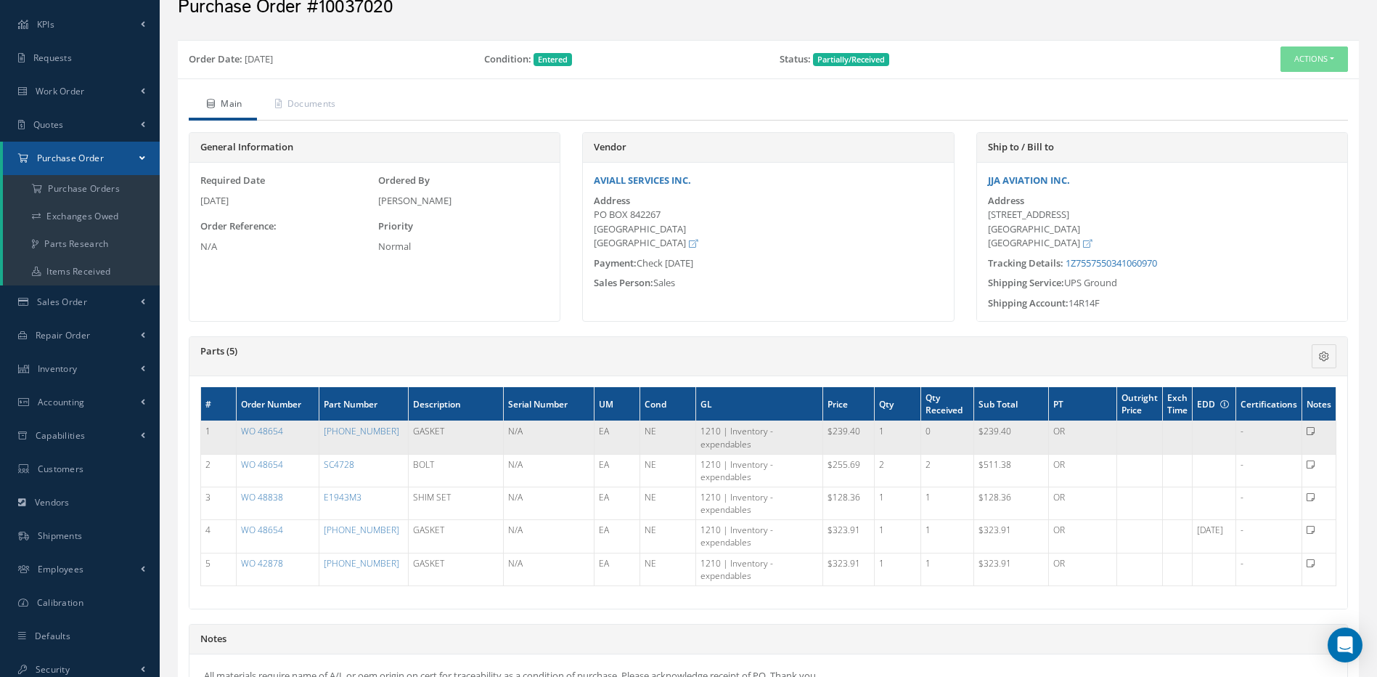
scroll to position [0, 0]
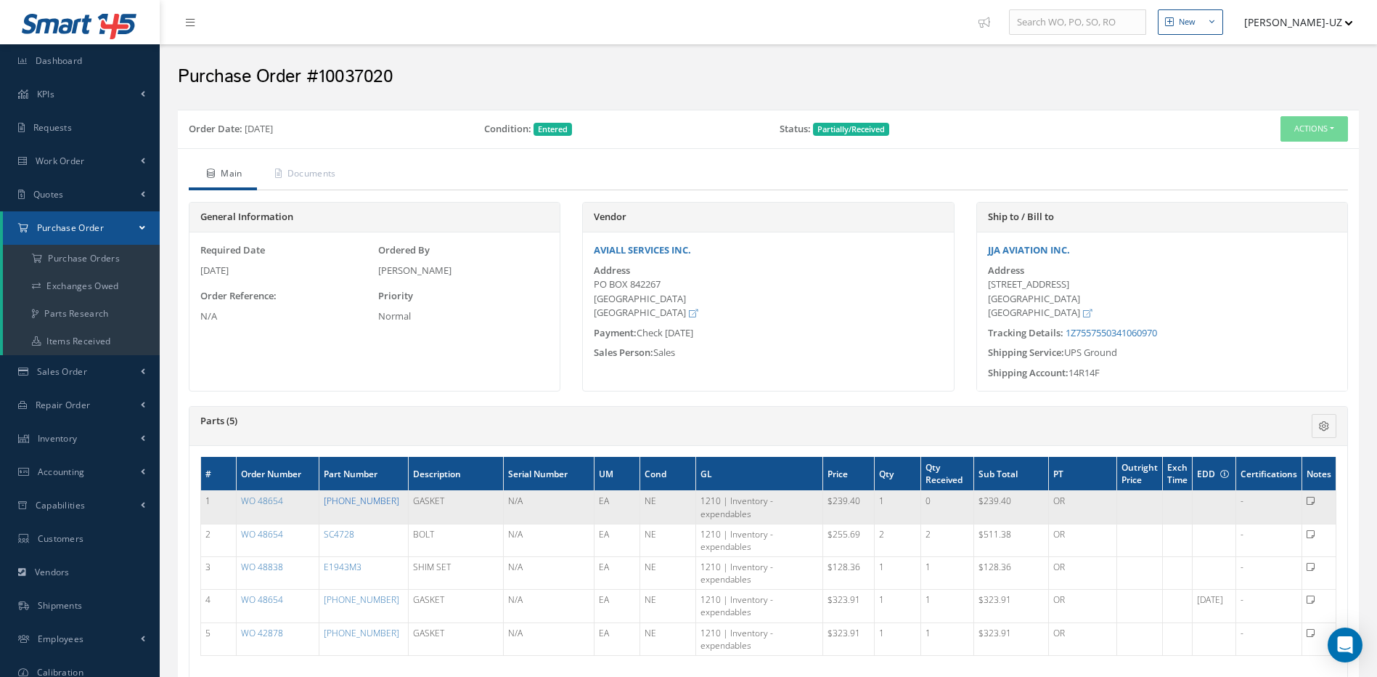
click at [341, 499] on link "[PHONE_NUMBER]" at bounding box center [361, 500] width 75 height 12
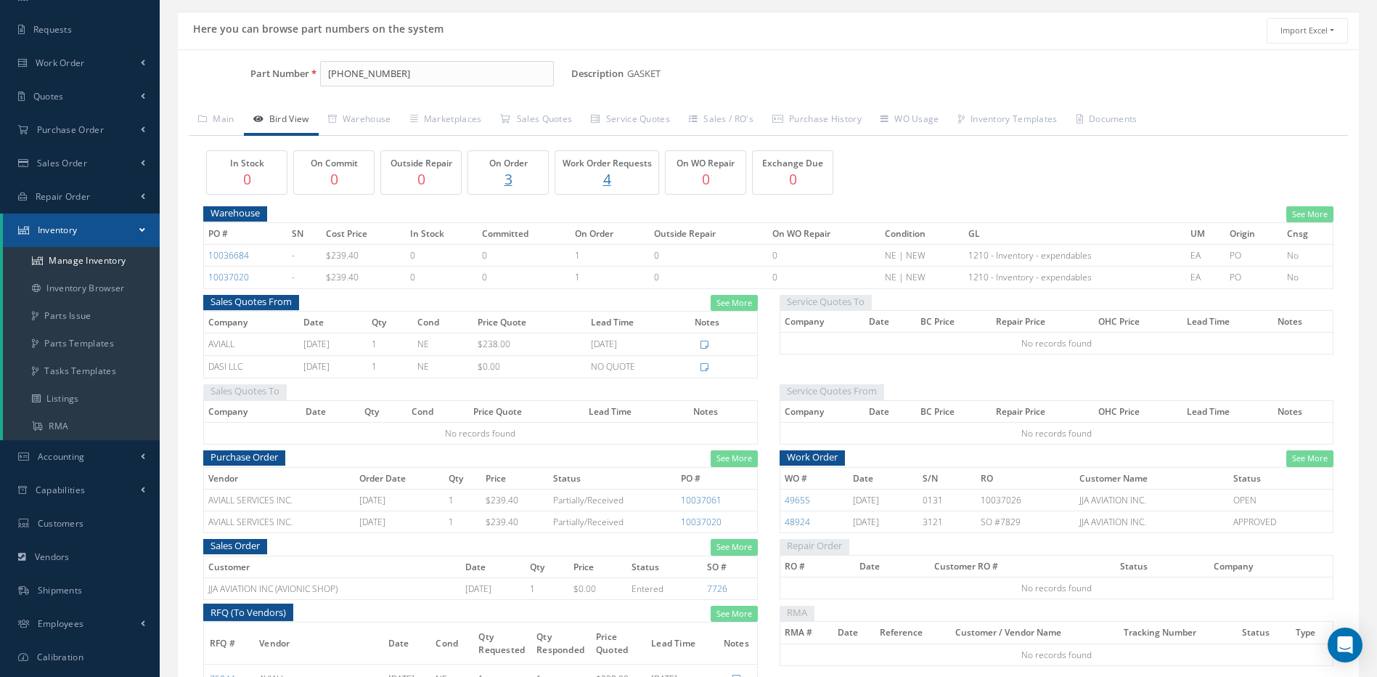
scroll to position [145, 0]
